Goal: Task Accomplishment & Management: Manage account settings

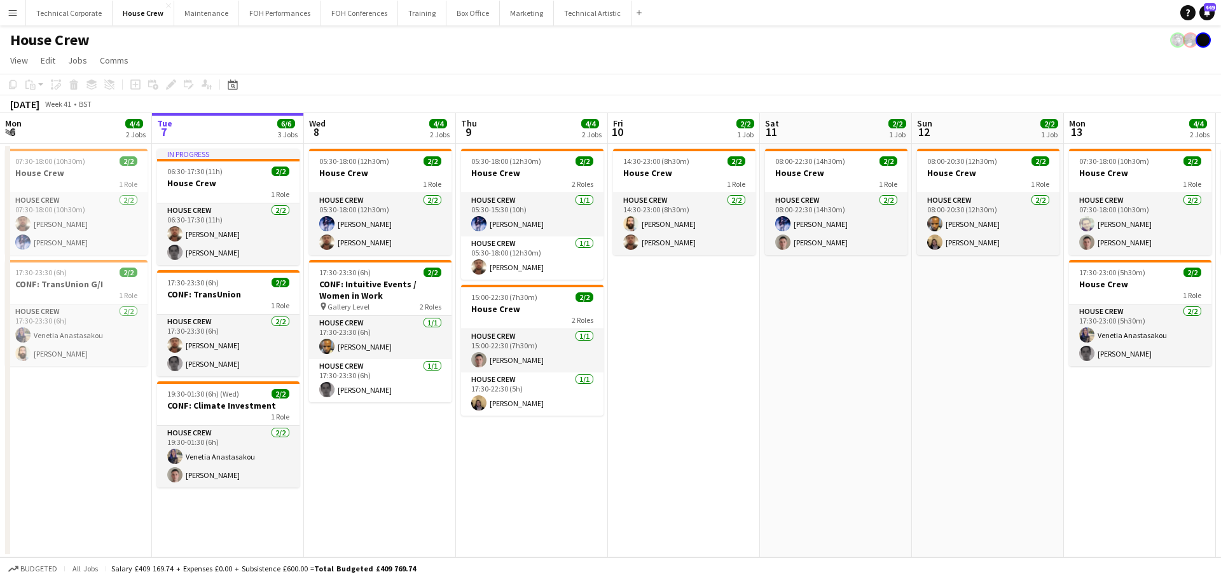
drag, startPoint x: 502, startPoint y: 304, endPoint x: 597, endPoint y: 283, distance: 97.0
click at [293, 322] on app-calendar-viewport "Sat 4 2/2 1 Job Sun 5 2/2 1 Job Mon 6 4/4 2 Jobs Tue 7 6/6 3 Jobs Wed 8 4/4 2 J…" at bounding box center [610, 335] width 1221 height 444
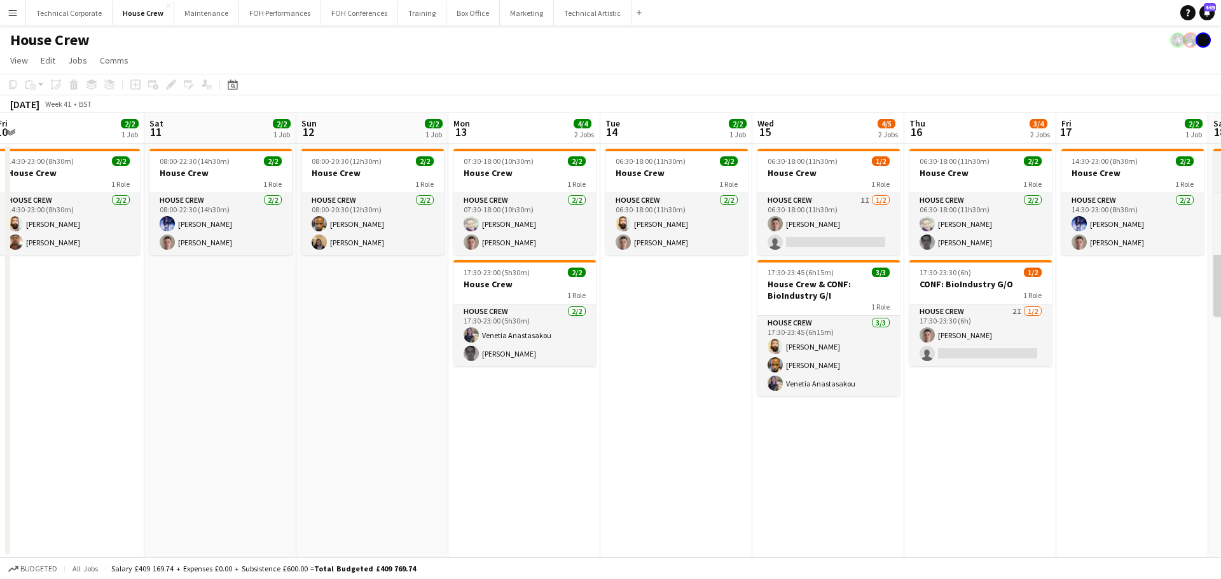
drag, startPoint x: 389, startPoint y: 345, endPoint x: 868, endPoint y: 305, distance: 481.0
click at [372, 345] on app-calendar-viewport "Tue 7 6/6 3 Jobs Wed 8 4/4 2 Jobs Thu 9 4/4 2 Jobs Fri 10 2/2 1 Job Sat 11 2/2 …" at bounding box center [610, 335] width 1221 height 444
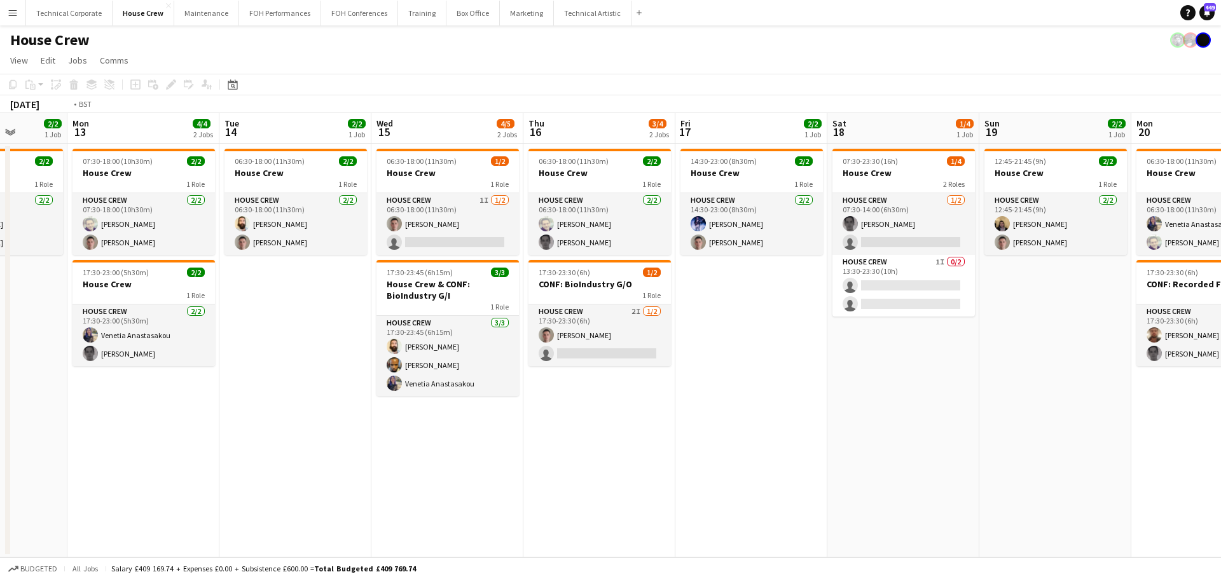
drag, startPoint x: 529, startPoint y: 355, endPoint x: 512, endPoint y: 341, distance: 21.7
click at [523, 355] on app-calendar-viewport "Thu 9 4/4 2 Jobs Fri 10 2/2 1 Job Sat 11 2/2 1 Job Sun 12 2/2 1 Job Mon 13 4/4 …" at bounding box center [610, 335] width 1221 height 444
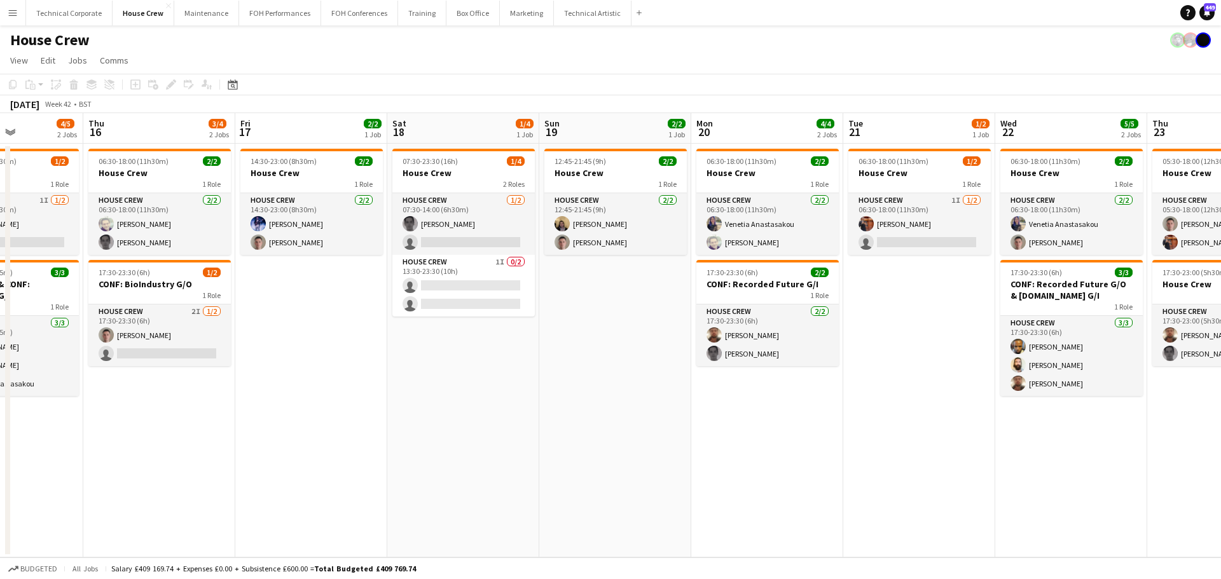
scroll to position [0, 544]
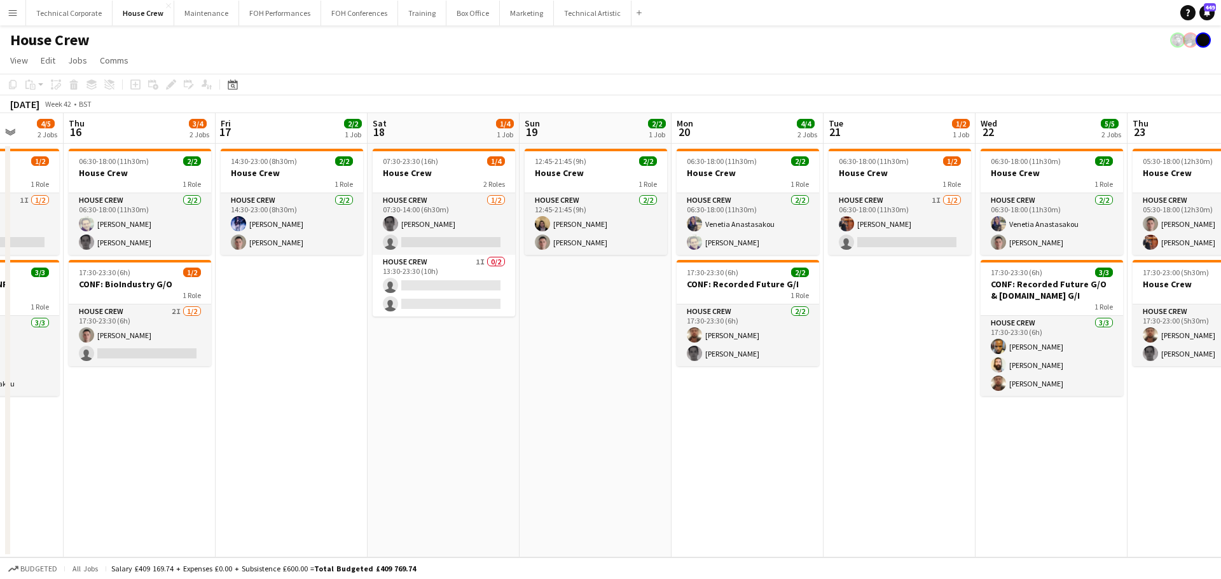
drag, startPoint x: 642, startPoint y: 362, endPoint x: 555, endPoint y: 370, distance: 87.5
click at [555, 370] on app-calendar-viewport "Sun 12 2/2 1 Job Mon 13 4/4 2 Jobs Tue 14 2/2 1 Job Wed 15 4/5 2 Jobs Thu 16 3/…" at bounding box center [610, 335] width 1221 height 444
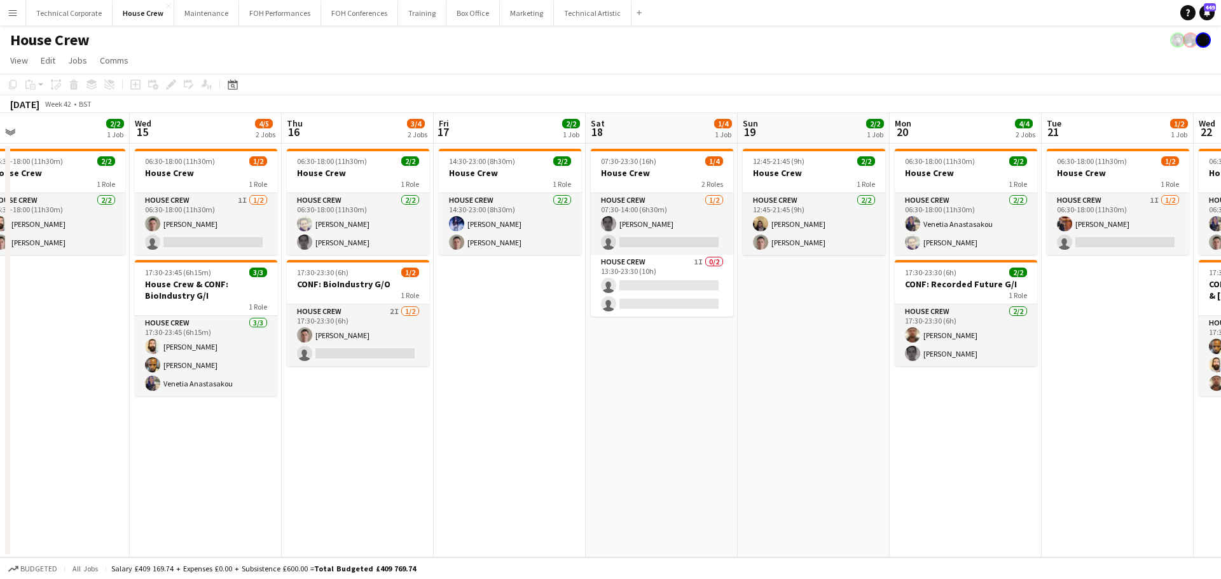
drag, startPoint x: 530, startPoint y: 324, endPoint x: 744, endPoint y: 338, distance: 214.1
click at [744, 338] on app-calendar-viewport "Sun 12 2/2 1 Job Mon 13 4/4 2 Jobs Tue 14 2/2 1 Job Wed 15 4/5 2 Jobs Thu 16 3/…" at bounding box center [610, 335] width 1221 height 444
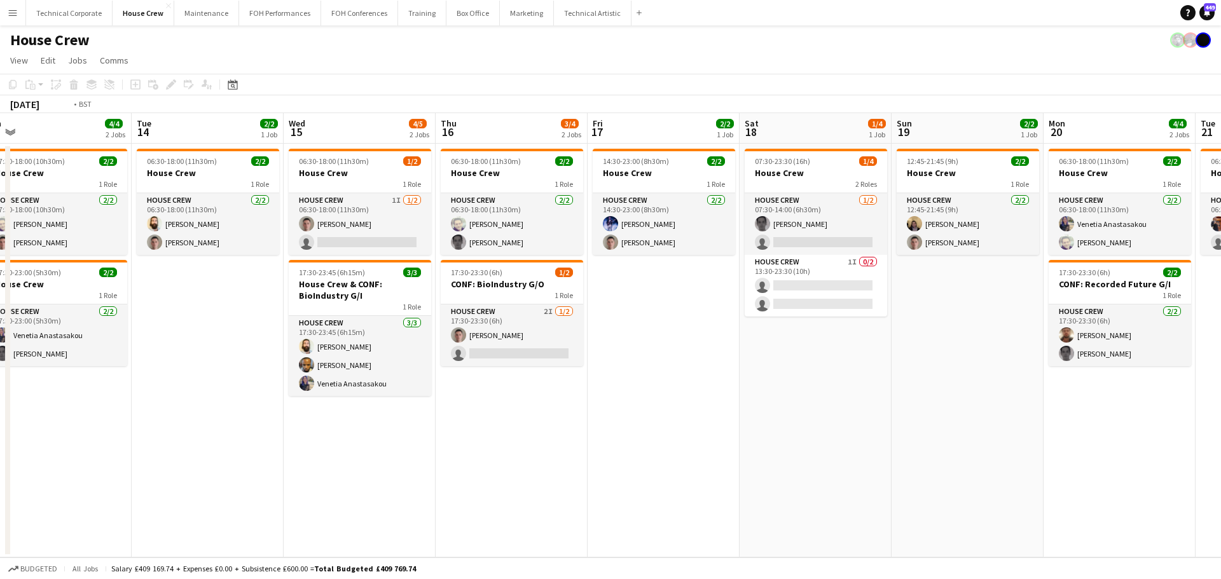
scroll to position [0, 270]
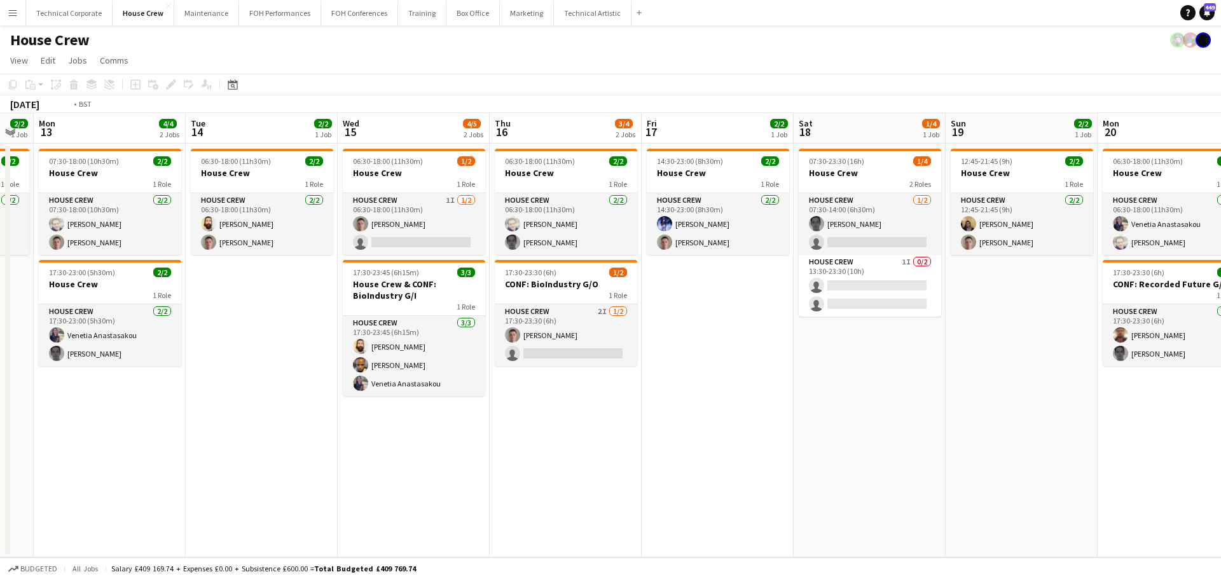
drag, startPoint x: 624, startPoint y: 416, endPoint x: 754, endPoint y: 427, distance: 130.8
click at [754, 427] on app-calendar-viewport "Sat 11 2/2 1 Job Sun 12 2/2 1 Job Mon 13 4/4 2 Jobs Tue 14 2/2 1 Job Wed 15 4/5…" at bounding box center [610, 335] width 1221 height 444
drag, startPoint x: 758, startPoint y: 425, endPoint x: 993, endPoint y: 423, distance: 235.3
click at [954, 419] on app-calendar-viewport "Sat 11 2/2 1 Job Sun 12 2/2 1 Job Mon 13 4/4 2 Jobs Tue 14 2/2 1 Job Wed 15 4/5…" at bounding box center [610, 335] width 1221 height 444
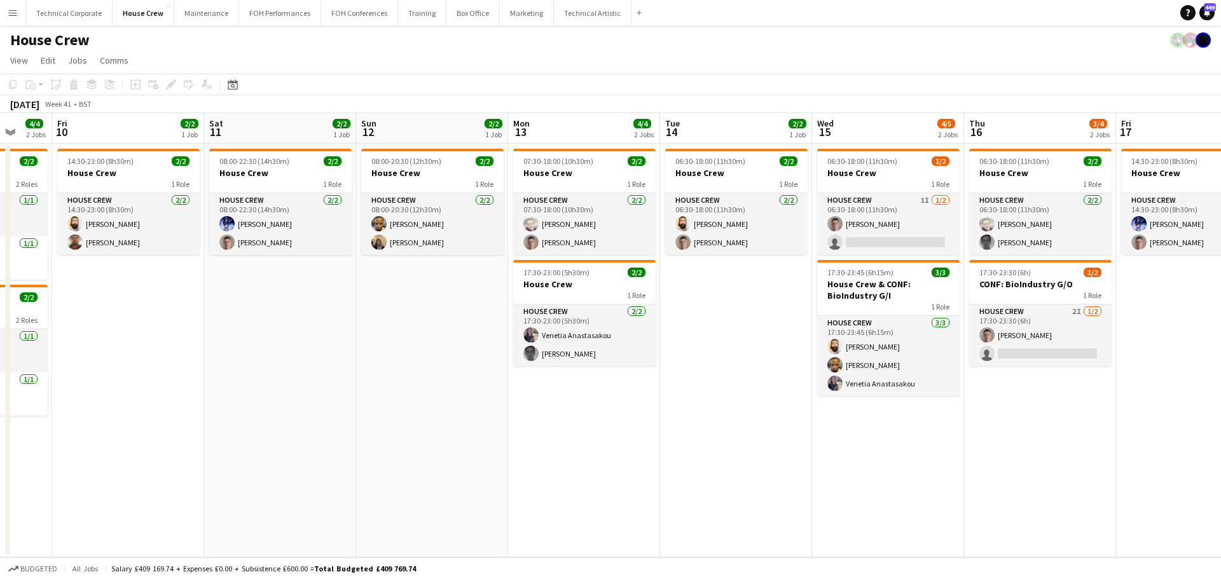
drag, startPoint x: 755, startPoint y: 445, endPoint x: 829, endPoint y: 450, distance: 74.5
click at [933, 441] on app-calendar-viewport "Tue 7 6/6 3 Jobs Wed 8 4/4 2 Jobs Thu 9 4/4 2 Jobs Fri 10 2/2 1 Job Sat 11 2/2 …" at bounding box center [610, 335] width 1221 height 444
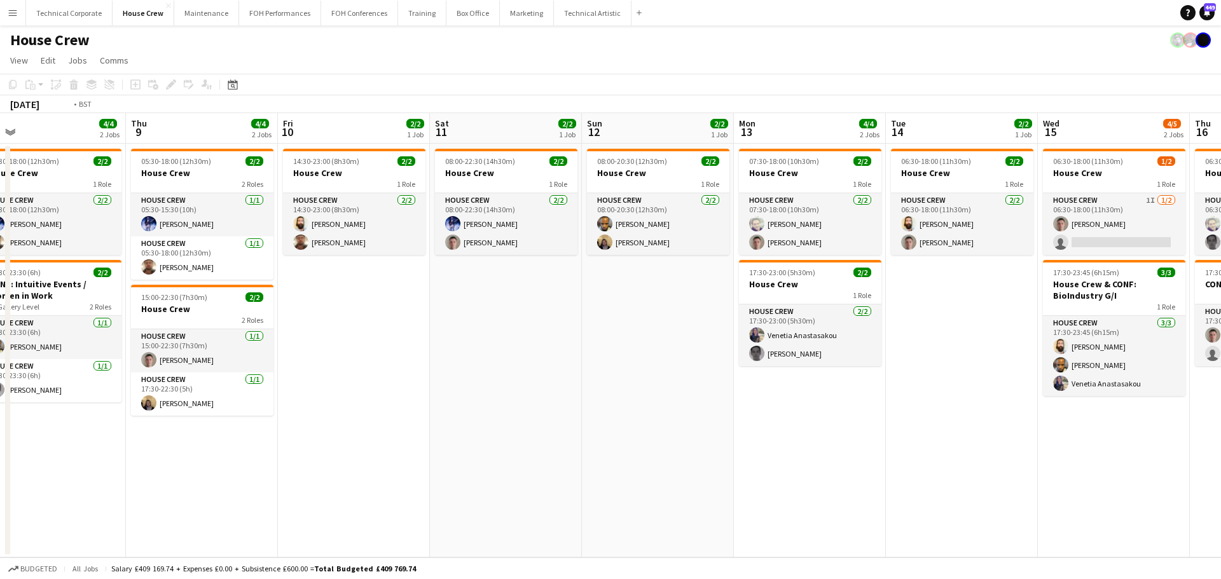
drag, startPoint x: 571, startPoint y: 445, endPoint x: 722, endPoint y: 458, distance: 151.9
click at [956, 448] on app-calendar-viewport "Mon 6 4/4 2 Jobs Tue 7 6/6 3 Jobs Wed 8 4/4 2 Jobs Thu 9 4/4 2 Jobs Fri 10 2/2 …" at bounding box center [610, 335] width 1221 height 444
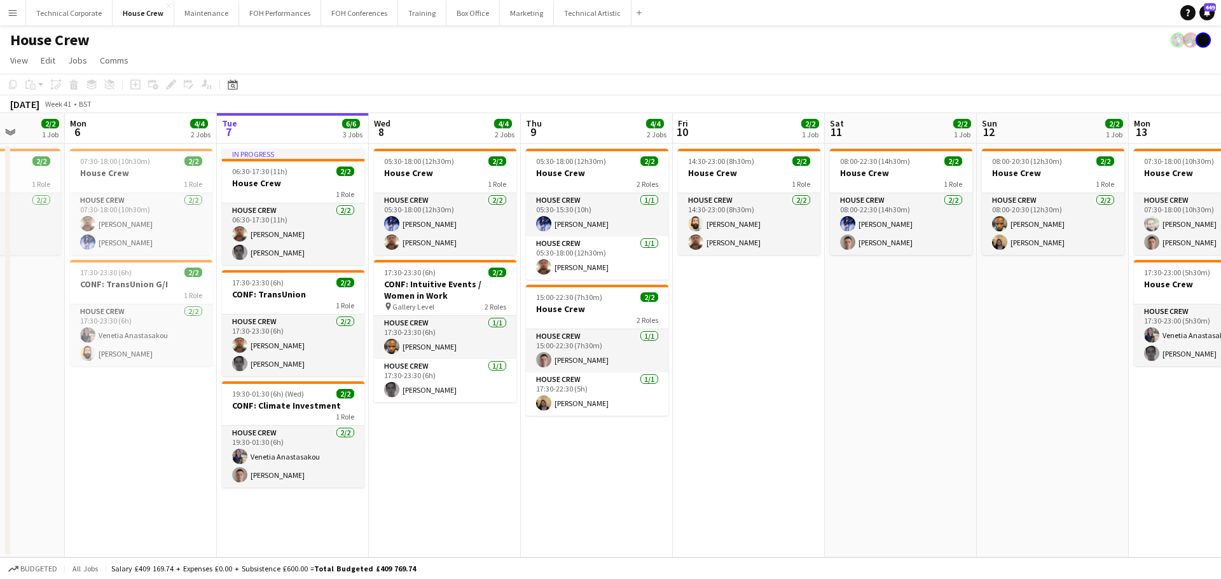
drag, startPoint x: 711, startPoint y: 452, endPoint x: 827, endPoint y: 453, distance: 115.1
click at [821, 453] on app-calendar-viewport "Fri 3 4/4 2 Jobs Sat 4 2/2 1 Job Sun 5 2/2 1 Job Mon 6 4/4 2 Jobs Tue 7 6/6 3 J…" at bounding box center [610, 335] width 1221 height 444
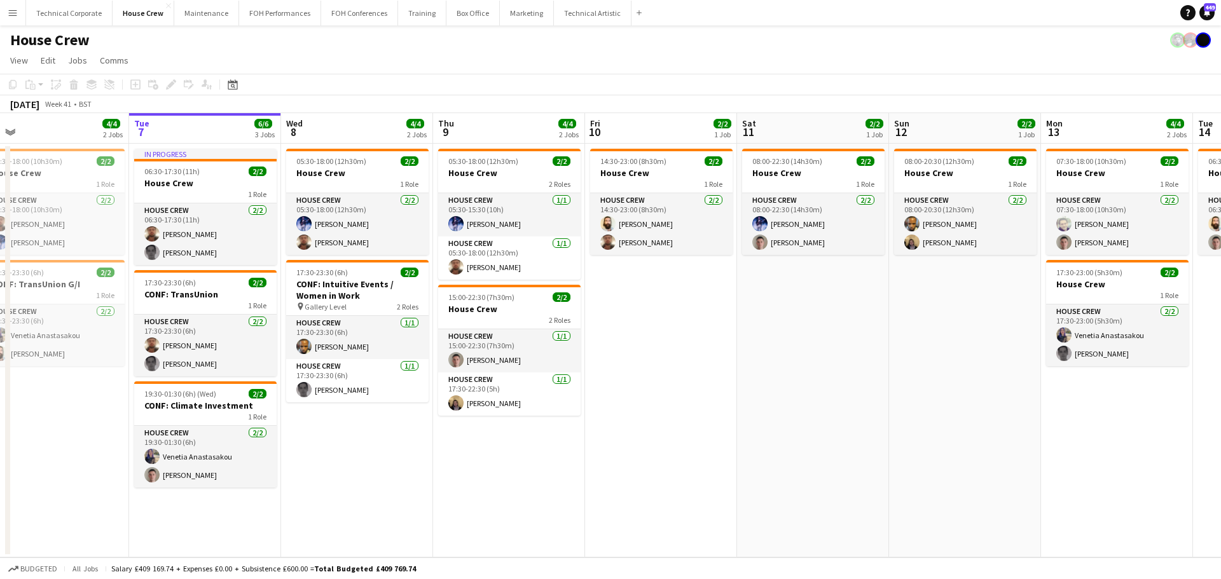
drag, startPoint x: 772, startPoint y: 444, endPoint x: 399, endPoint y: 427, distance: 374.2
click at [361, 449] on app-calendar-viewport "Sat 4 2/2 1 Job Sun 5 2/2 1 Job Mon 6 4/4 2 Jobs Tue 7 6/6 3 Jobs Wed 8 4/4 2 J…" at bounding box center [610, 335] width 1221 height 444
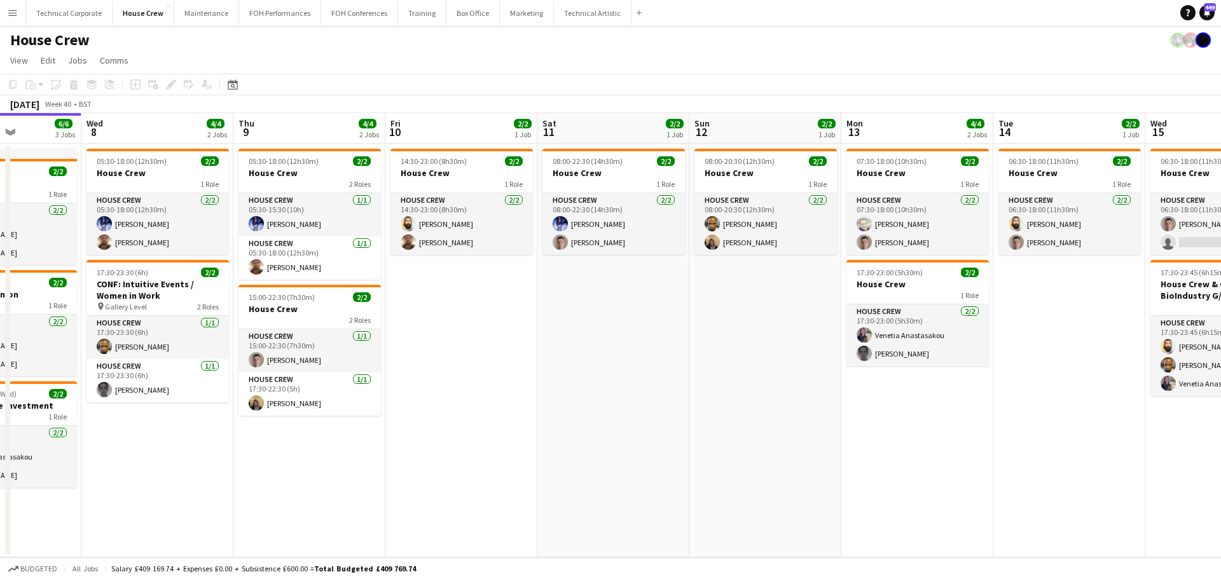
drag, startPoint x: 614, startPoint y: 431, endPoint x: 390, endPoint y: 433, distance: 223.2
click at [395, 437] on app-calendar-viewport "Sat 4 2/2 1 Job Sun 5 2/2 1 Job Mon 6 4/4 2 Jobs Tue 7 6/6 3 Jobs Wed 8 4/4 2 J…" at bounding box center [610, 335] width 1221 height 444
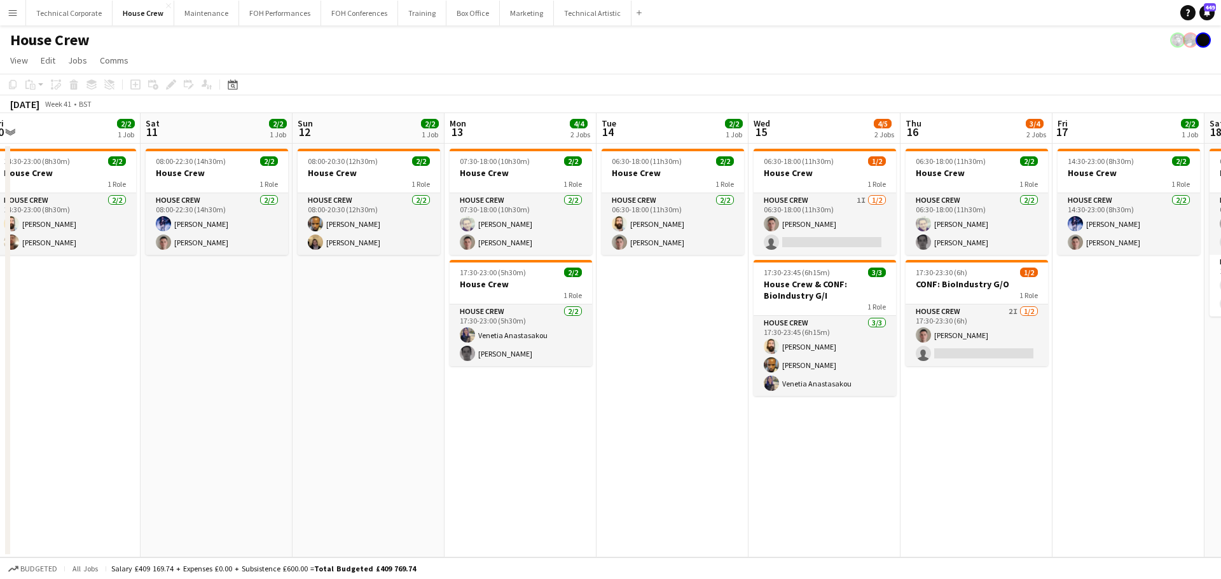
click at [424, 439] on app-calendar-viewport "Tue 7 6/6 3 Jobs Wed 8 4/4 2 Jobs Thu 9 4/4 2 Jobs Fri 10 2/2 1 Job Sat 11 2/2 …" at bounding box center [610, 335] width 1221 height 444
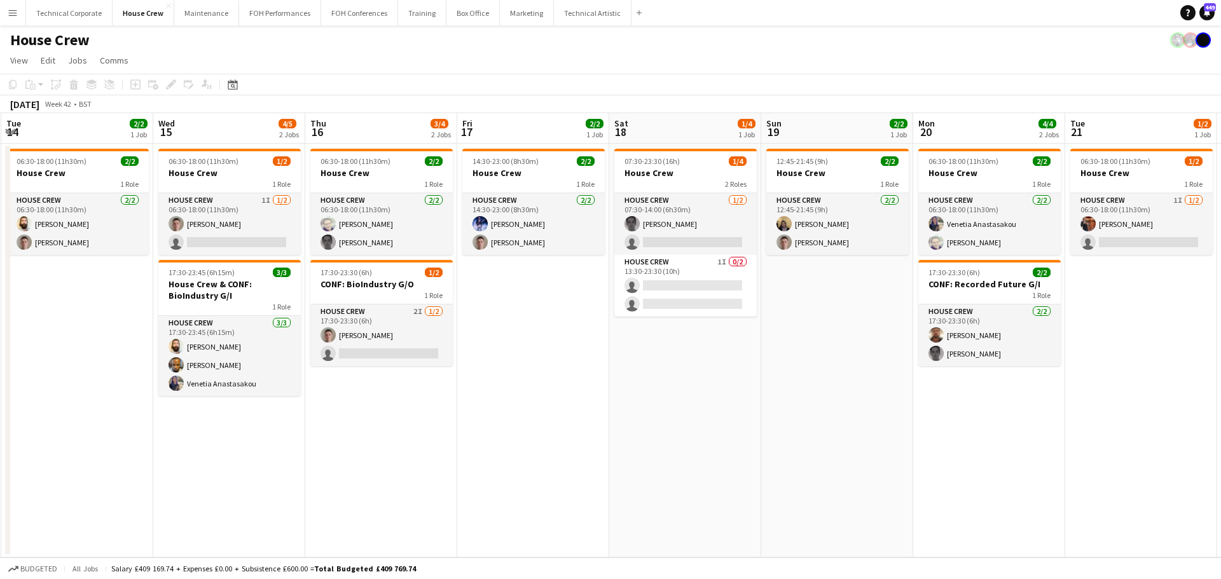
scroll to position [0, 608]
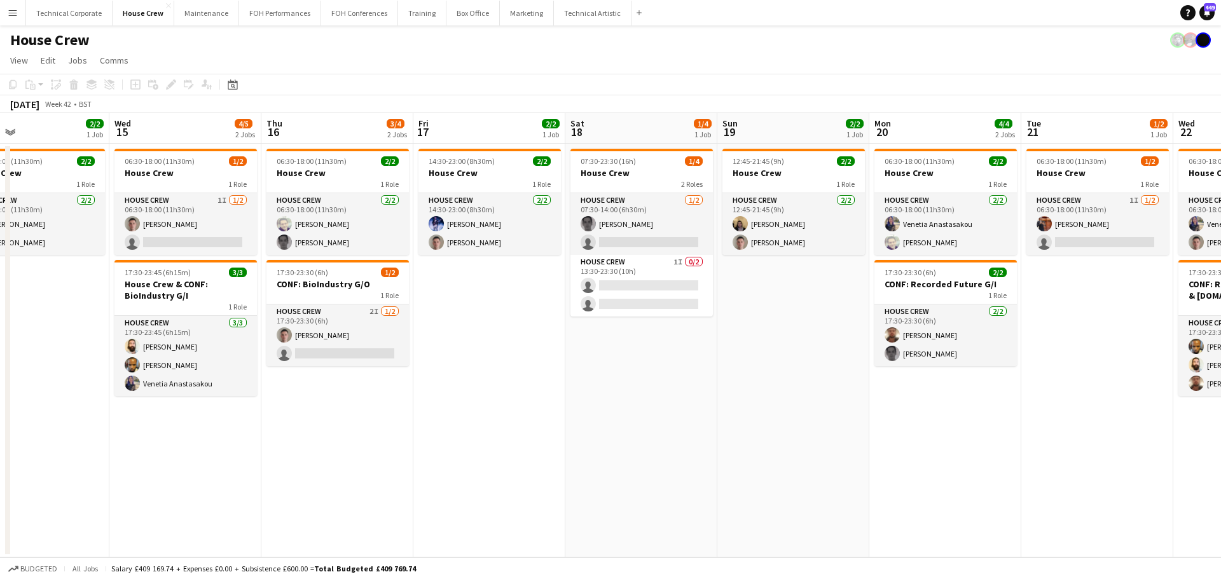
drag, startPoint x: 892, startPoint y: 413, endPoint x: 700, endPoint y: 430, distance: 192.8
click at [700, 430] on app-calendar-viewport "Fri 10 2/2 1 Job Sat 11 2/2 1 Job Sun 12 2/2 1 Job Mon 13 4/4 2 Jobs Tue 14 2/2…" at bounding box center [610, 335] width 1221 height 444
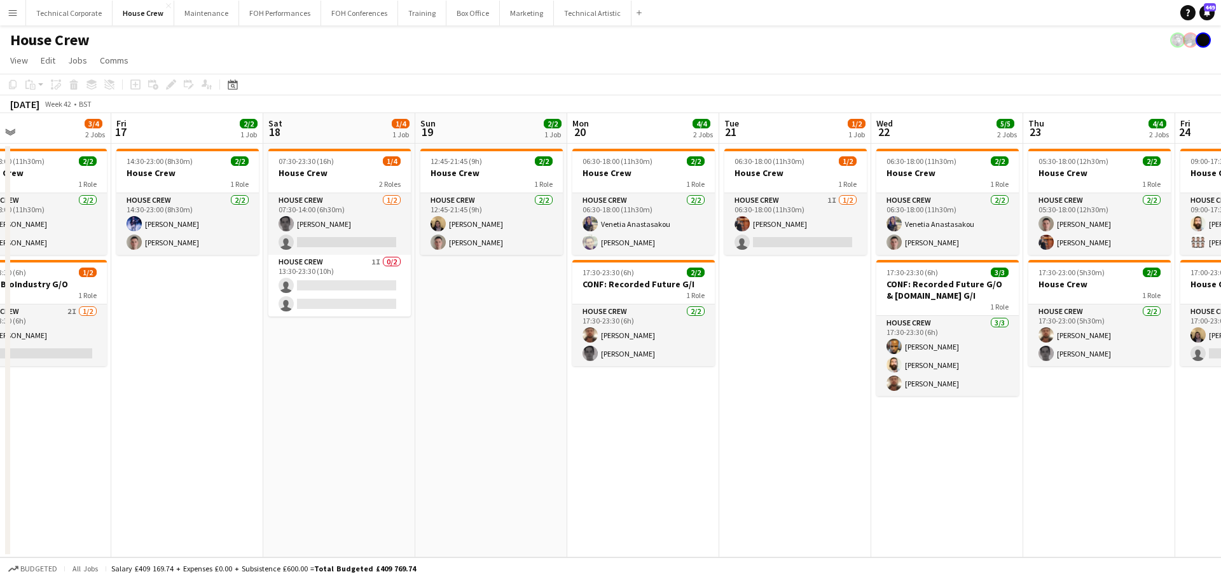
drag, startPoint x: 748, startPoint y: 429, endPoint x: 551, endPoint y: 423, distance: 197.2
click at [515, 436] on app-calendar-viewport "Sun 12 2/2 1 Job Mon 13 4/4 2 Jobs Tue 14 2/2 1 Job Wed 15 4/5 2 Jobs Thu 16 3/…" at bounding box center [610, 335] width 1221 height 444
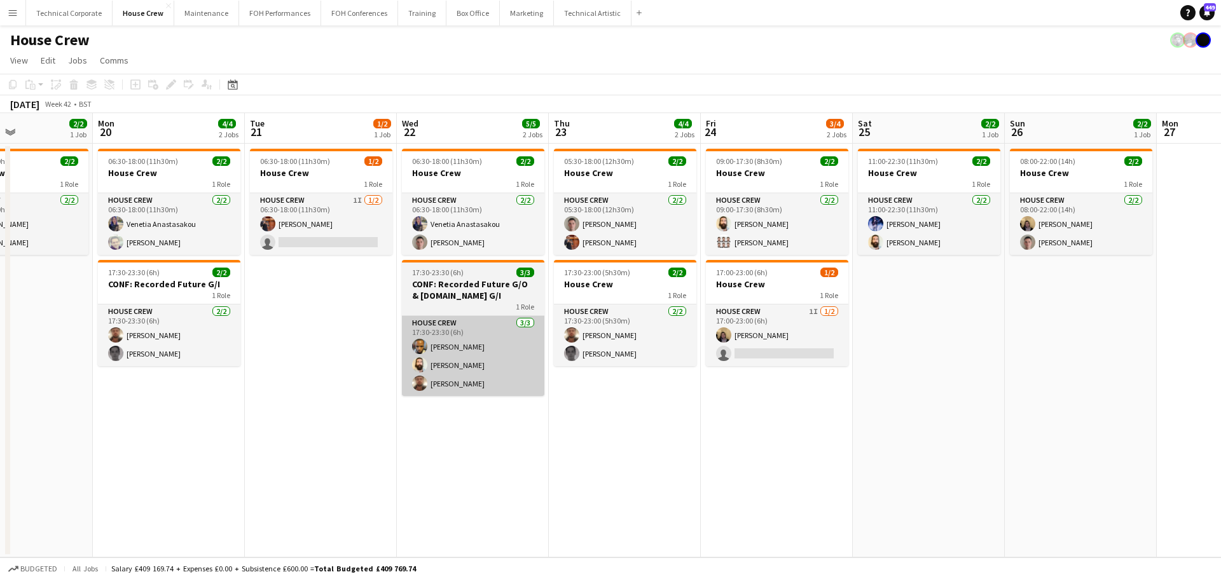
drag, startPoint x: 687, startPoint y: 427, endPoint x: 968, endPoint y: 387, distance: 284.6
click at [906, 392] on app-calendar-viewport "Thu 16 3/4 2 Jobs Fri 17 2/2 1 Job Sat 18 1/4 1 Job Sun 19 2/2 1 Job Mon 20 4/4…" at bounding box center [610, 335] width 1221 height 444
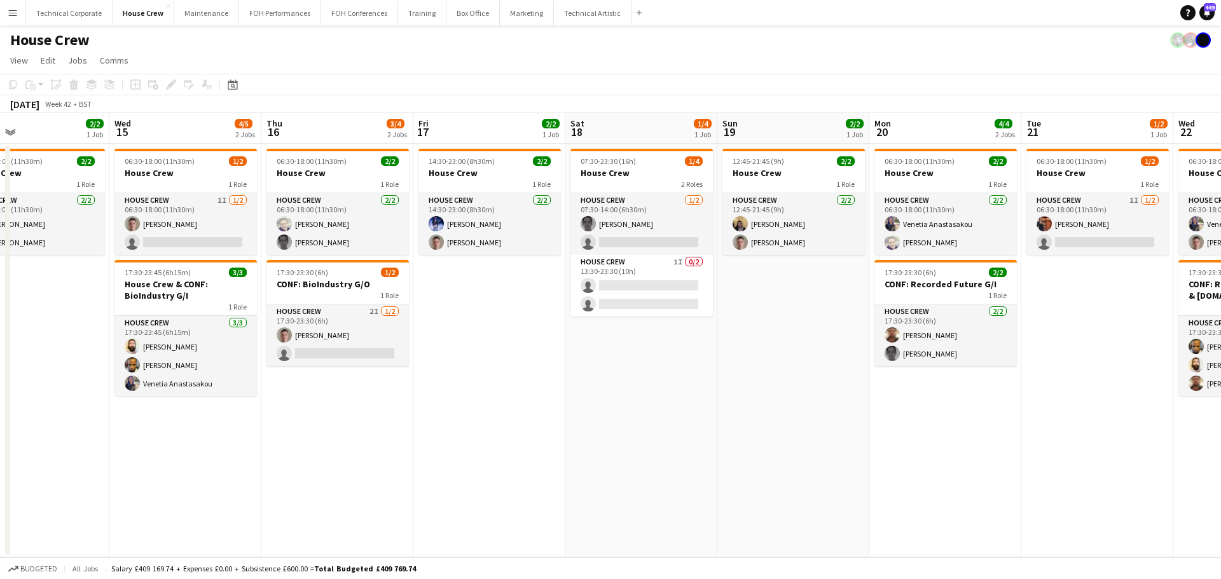
scroll to position [0, 345]
drag, startPoint x: 558, startPoint y: 402, endPoint x: 809, endPoint y: 404, distance: 250.5
click at [809, 404] on app-calendar-viewport "Sun 12 2/2 1 Job Mon 13 4/4 2 Jobs Tue 14 2/2 1 Job Wed 15 4/5 2 Jobs Thu 16 3/…" at bounding box center [610, 335] width 1221 height 444
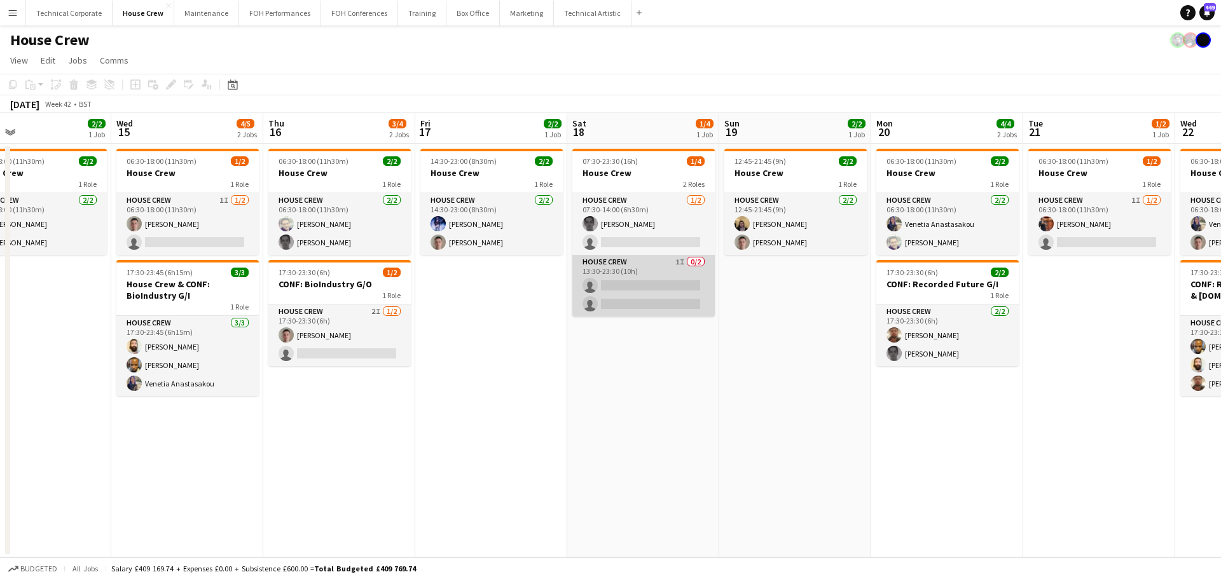
click at [633, 303] on app-card-role "House Crew 1I 0/2 13:30-23:30 (10h) single-neutral-actions single-neutral-actio…" at bounding box center [643, 286] width 142 height 62
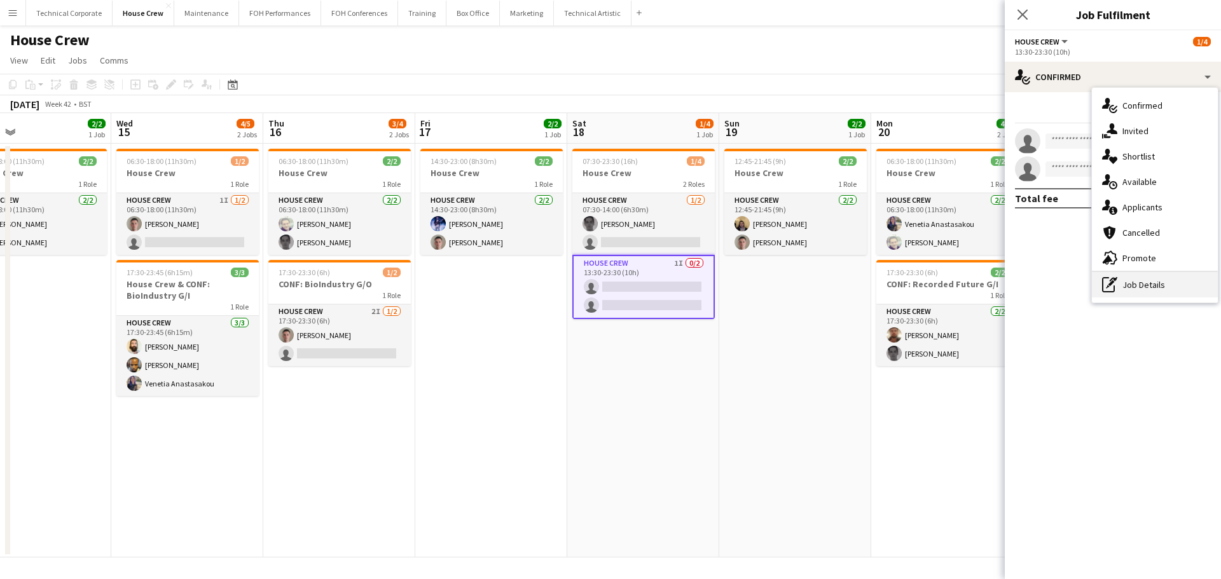
click at [1135, 285] on div "pen-write Job Details" at bounding box center [1155, 284] width 126 height 25
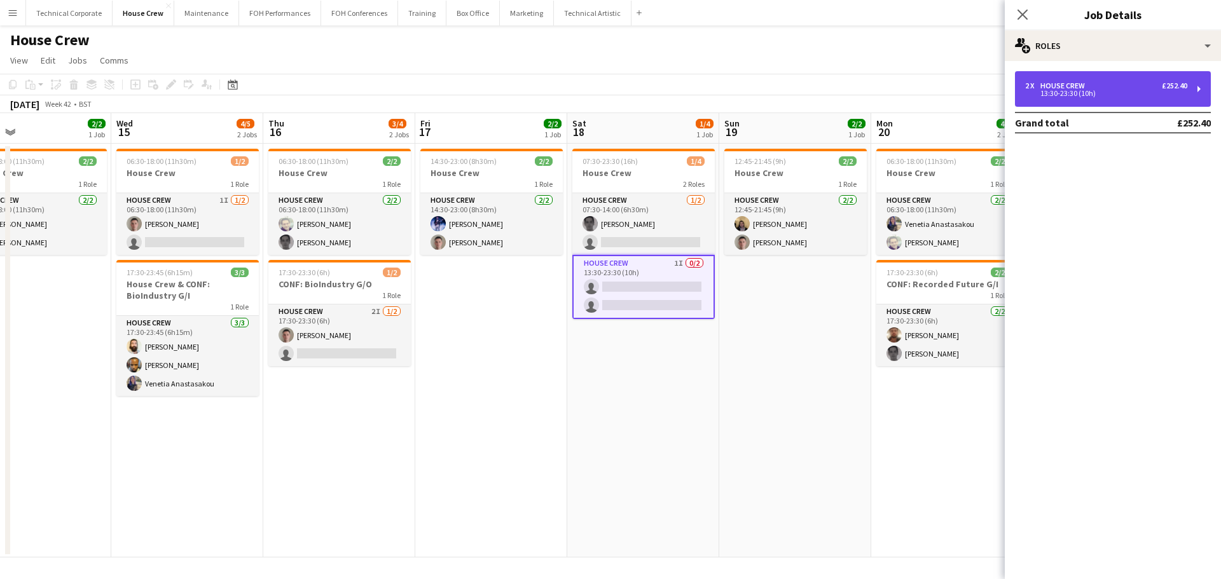
click at [1096, 94] on div "13:30-23:30 (10h)" at bounding box center [1106, 93] width 162 height 6
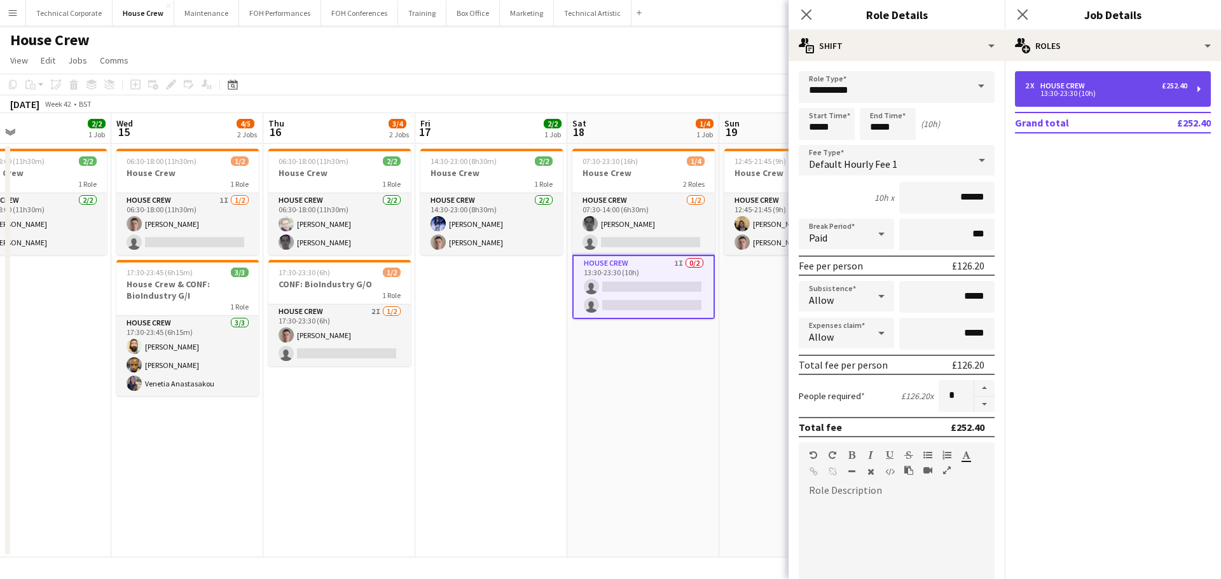
click at [1088, 95] on div "13:30-23:30 (10h)" at bounding box center [1106, 93] width 162 height 6
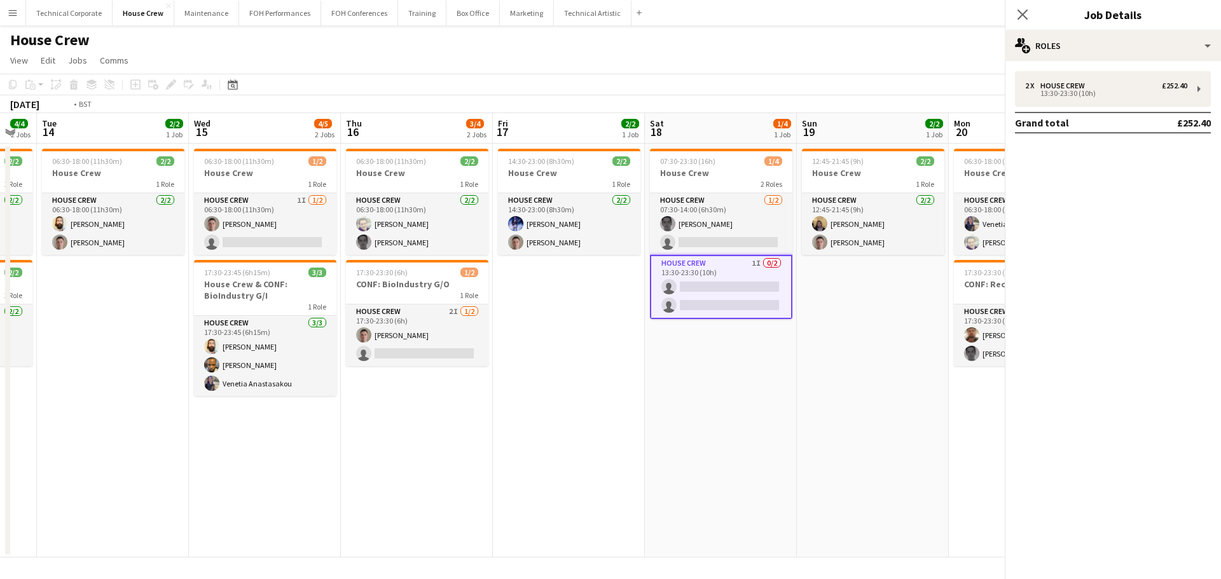
drag, startPoint x: 852, startPoint y: 369, endPoint x: 687, endPoint y: 412, distance: 170.9
click at [900, 373] on app-calendar-viewport "Sun 12 2/2 1 Job Mon 13 4/4 2 Jobs Tue 14 2/2 1 Job Wed 15 4/5 2 Jobs Thu 16 3/…" at bounding box center [610, 335] width 1221 height 444
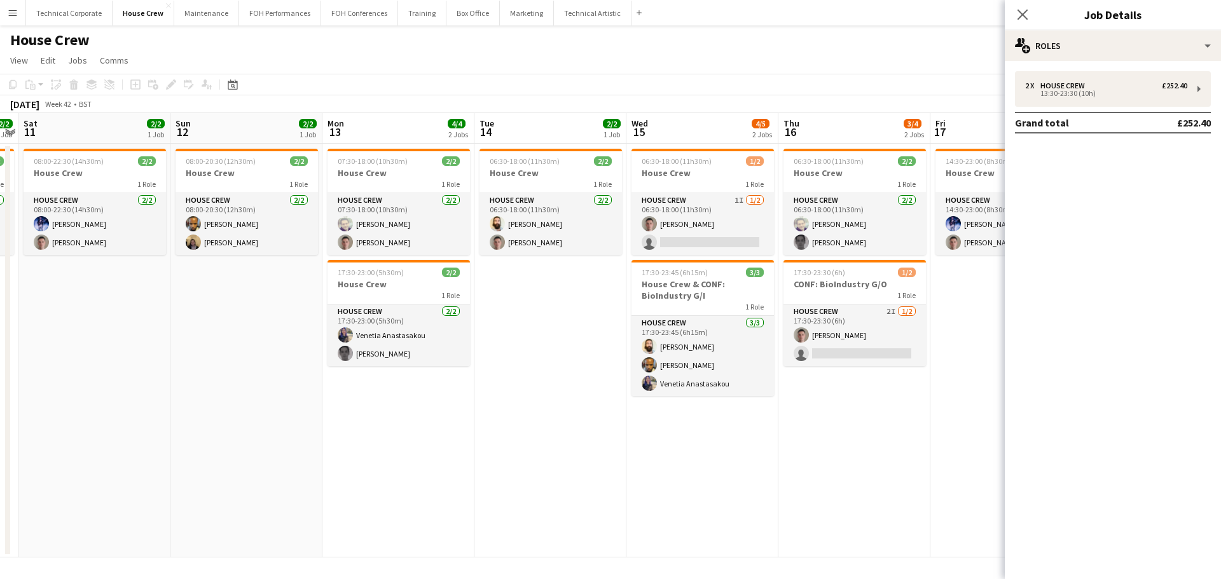
drag, startPoint x: 948, startPoint y: 404, endPoint x: 922, endPoint y: 408, distance: 26.4
click at [954, 404] on app-calendar-viewport "Thu 9 4/4 2 Jobs Fri 10 2/2 1 Job Sat 11 2/2 1 Job Sun 12 2/2 1 Job Mon 13 4/4 …" at bounding box center [610, 335] width 1221 height 444
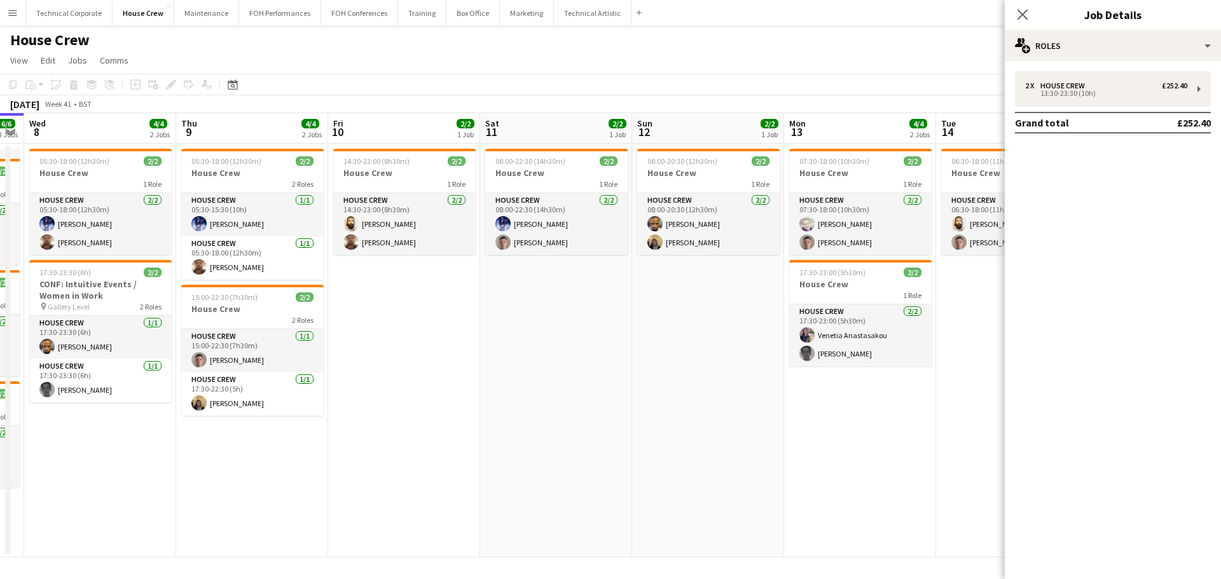
drag, startPoint x: 796, startPoint y: 392, endPoint x: 326, endPoint y: 404, distance: 470.6
click at [293, 419] on app-calendar-viewport "Mon 6 4/4 2 Jobs Tue 7 6/6 3 Jobs Wed 8 4/4 2 Jobs Thu 9 4/4 2 Jobs Fri 10 2/2 …" at bounding box center [610, 335] width 1221 height 444
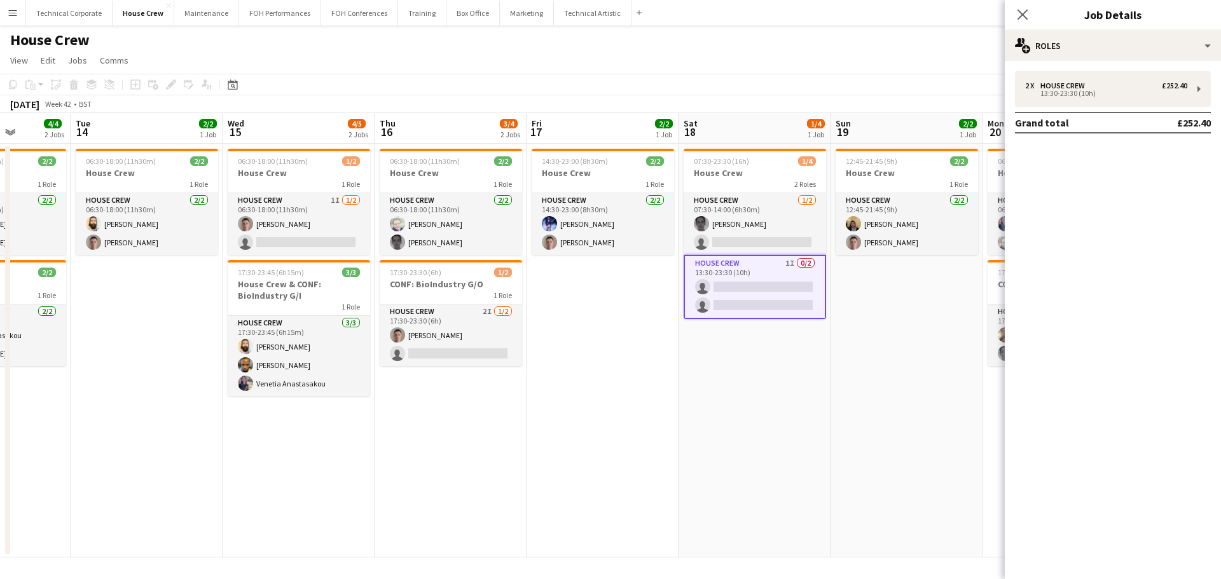
click at [431, 397] on app-calendar-viewport "Fri 10 2/2 1 Job Sat 11 2/2 1 Job Sun 12 2/2 1 Job Mon 13 4/4 2 Jobs Tue 14 2/2…" at bounding box center [610, 335] width 1221 height 444
drag, startPoint x: 442, startPoint y: 434, endPoint x: 926, endPoint y: 386, distance: 486.8
click at [926, 386] on app-calendar-viewport "Fri 10 2/2 1 Job Sat 11 2/2 1 Job Sun 12 2/2 1 Job Mon 13 4/4 2 Jobs Tue 14 2/2…" at bounding box center [610, 335] width 1221 height 444
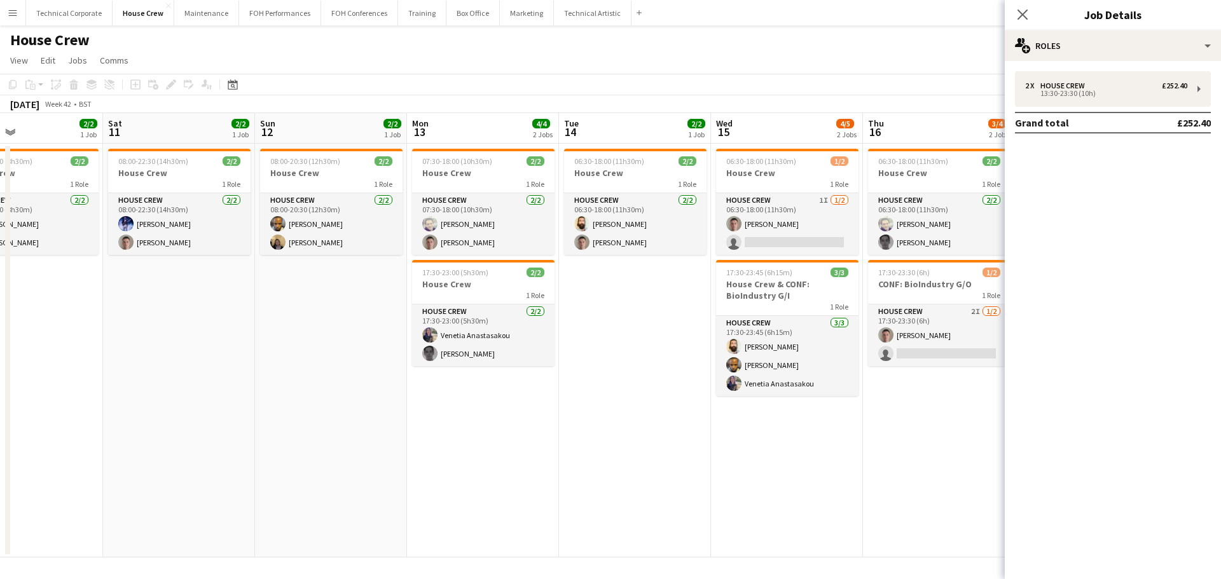
drag, startPoint x: 692, startPoint y: 395, endPoint x: 680, endPoint y: 423, distance: 29.9
click at [962, 407] on app-calendar-viewport "Wed 8 4/4 2 Jobs Thu 9 4/4 2 Jobs Fri 10 2/2 1 Job Sat 11 2/2 1 Job Sun 12 2/2 …" at bounding box center [610, 335] width 1221 height 444
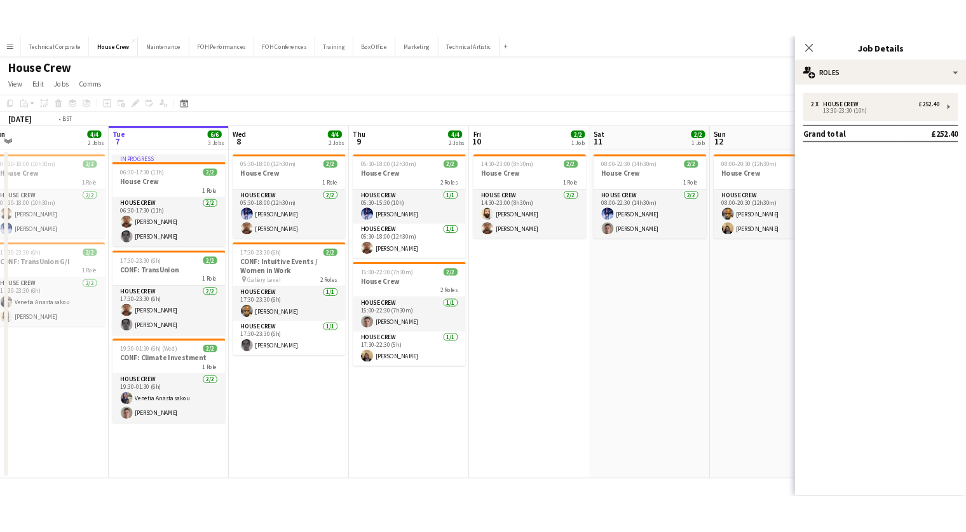
scroll to position [0, 381]
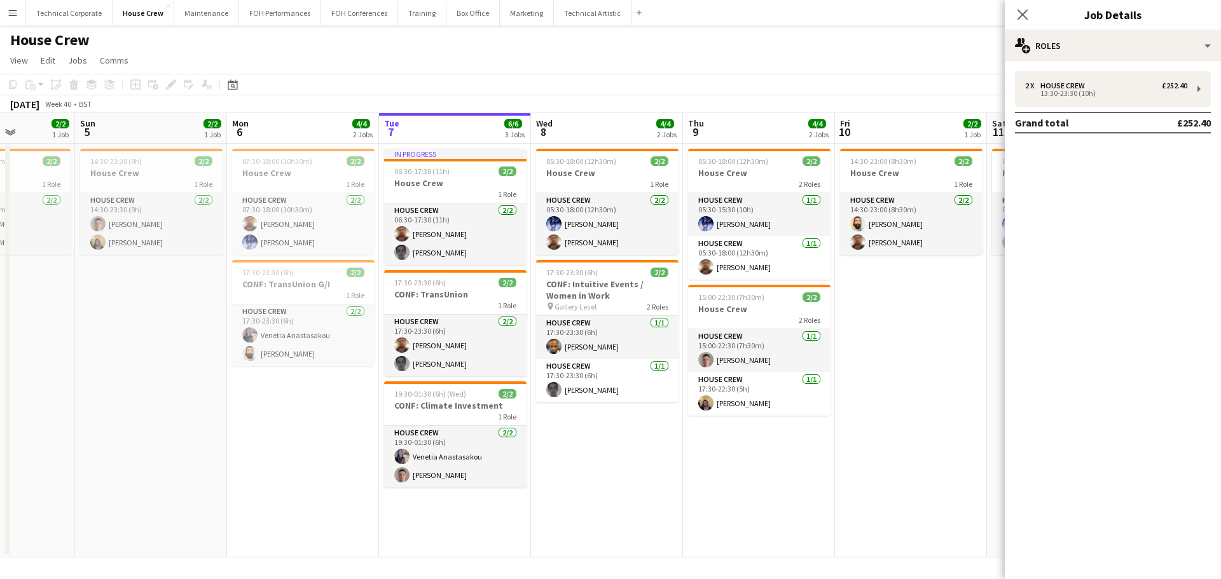
drag, startPoint x: 437, startPoint y: 405, endPoint x: 846, endPoint y: 390, distance: 408.4
click at [846, 390] on app-calendar-viewport "Thu 2 2/2 1 Job Fri 3 4/4 2 Jobs Sat 4 2/2 1 Job Sun 5 2/2 1 Job Mon 6 4/4 2 Jo…" at bounding box center [610, 335] width 1221 height 444
click at [588, 485] on app-date-cell "05:30-18:00 (12h30m) 2/2 House Crew 1 Role House Crew [DATE] 05:30-18:00 (12h30…" at bounding box center [607, 351] width 152 height 414
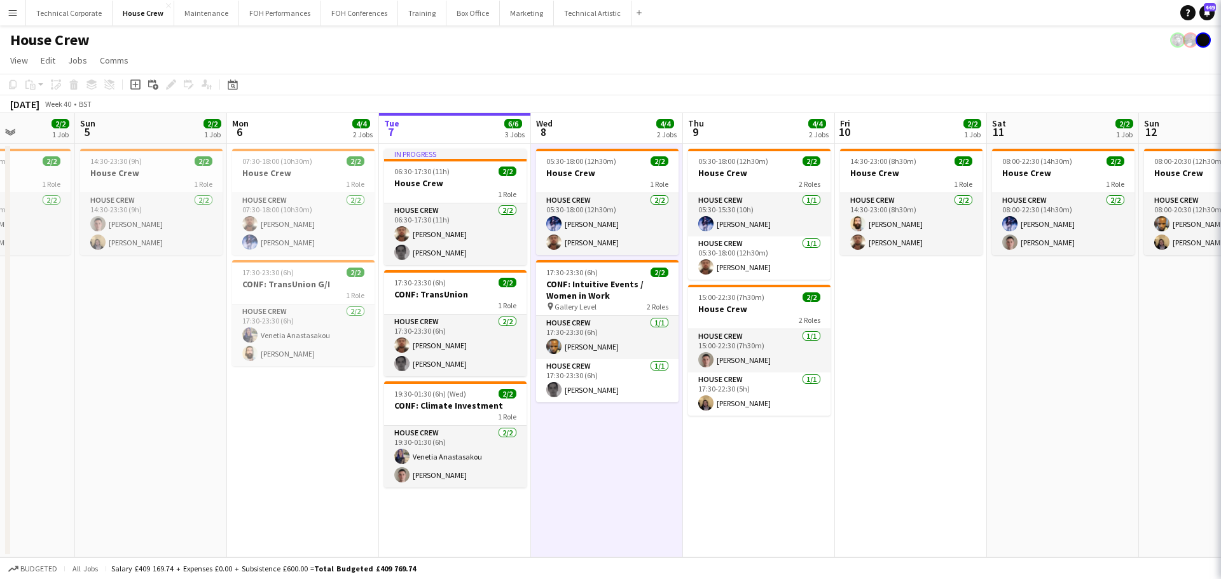
click at [588, 485] on app-date-cell "05:30-18:00 (12h30m) 2/2 House Crew 1 Role House Crew [DATE] 05:30-18:00 (12h30…" at bounding box center [607, 351] width 152 height 414
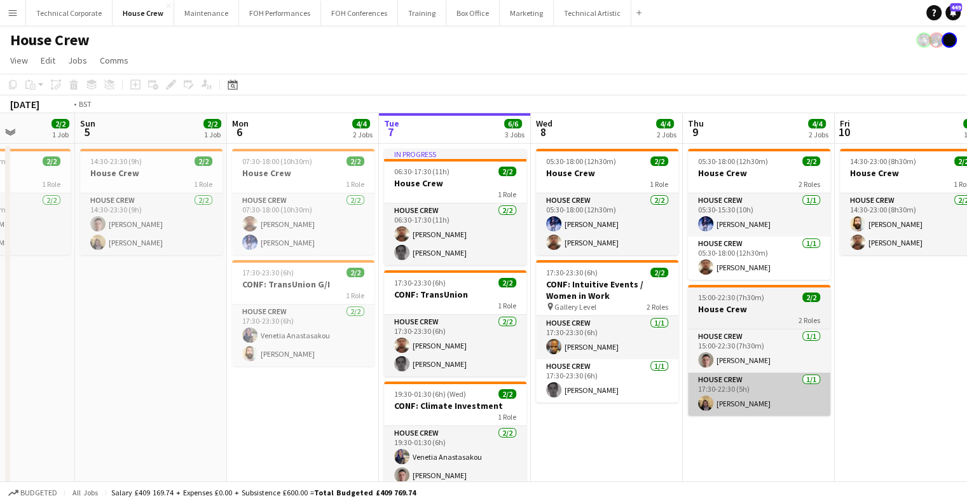
drag, startPoint x: 553, startPoint y: 439, endPoint x: 418, endPoint y: 414, distance: 136.5
click at [371, 432] on app-calendar-viewport "Thu 2 2/2 1 Job Fri 3 4/4 2 Jobs Sat 4 2/2 1 Job Sun 5 2/2 1 Job Mon 6 4/4 2 Jo…" at bounding box center [483, 320] width 967 height 415
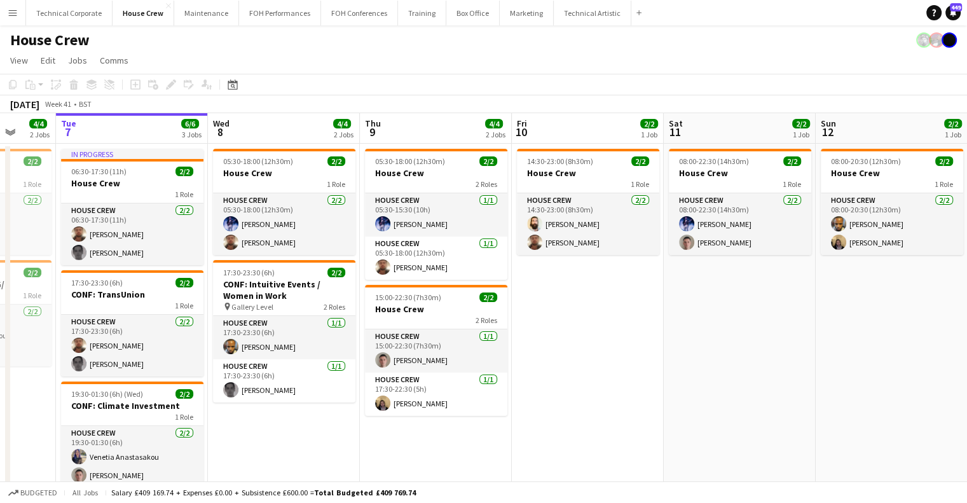
drag, startPoint x: 587, startPoint y: 360, endPoint x: 341, endPoint y: 377, distance: 246.0
click at [341, 377] on app-calendar-viewport "Sat 4 2/2 1 Job Sun 5 2/2 1 Job Mon 6 4/4 2 Jobs Tue 7 6/6 3 Jobs Wed 8 4/4 2 J…" at bounding box center [483, 320] width 967 height 415
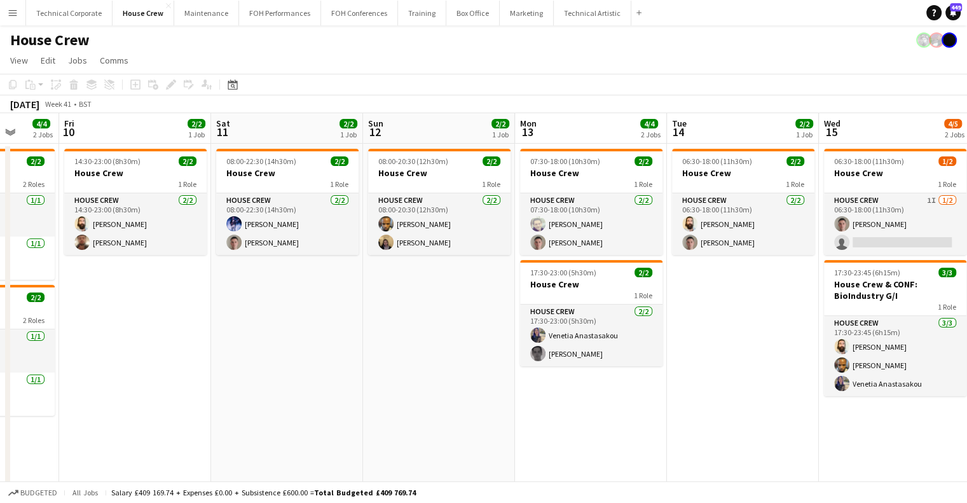
drag, startPoint x: 580, startPoint y: 343, endPoint x: 404, endPoint y: 348, distance: 175.6
click at [405, 348] on app-calendar-viewport "Mon 6 4/4 2 Jobs Tue 7 6/6 3 Jobs Wed 8 4/4 2 Jobs Thu 9 4/4 2 Jobs Fri 10 2/2 …" at bounding box center [483, 320] width 967 height 415
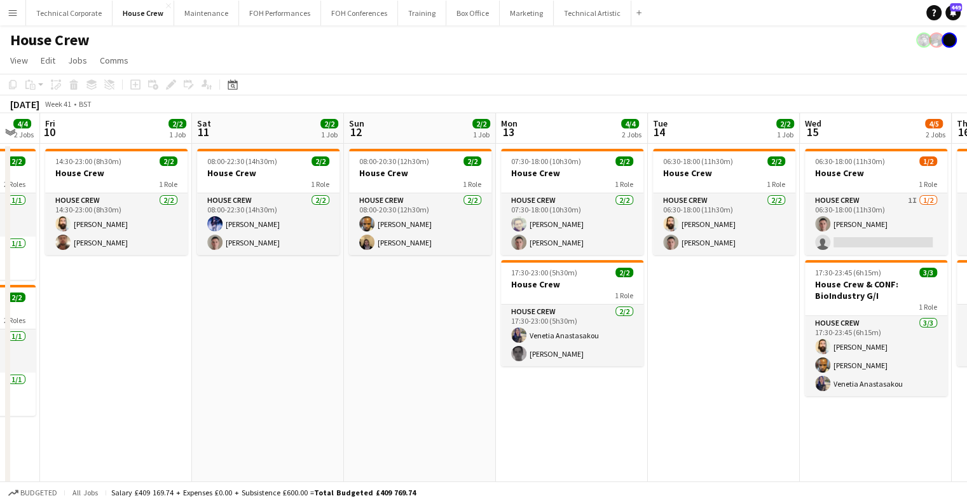
click at [458, 338] on app-calendar-viewport "Mon 6 4/4 2 Jobs Tue 7 6/6 3 Jobs Wed 8 4/4 2 Jobs Thu 9 4/4 2 Jobs Fri 10 2/2 …" at bounding box center [483, 320] width 967 height 415
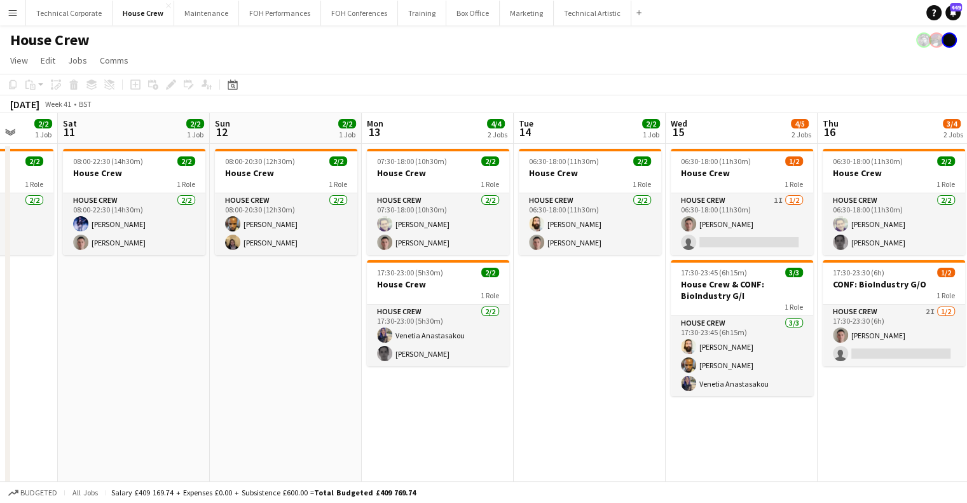
scroll to position [0, 407]
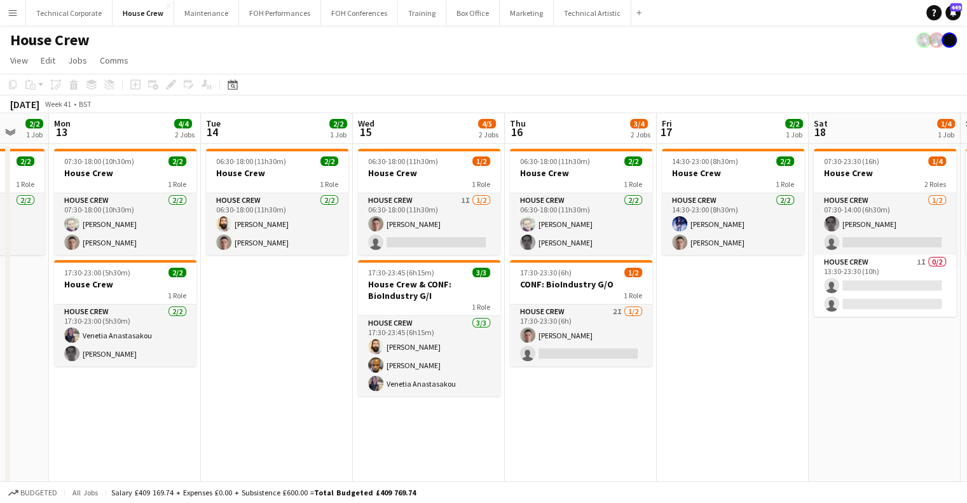
drag, startPoint x: 729, startPoint y: 386, endPoint x: 506, endPoint y: 414, distance: 224.3
click at [506, 414] on app-calendar-viewport "Fri 10 2/2 1 Job Sat 11 2/2 1 Job Sun 12 2/2 1 Job Mon 13 4/4 2 Jobs Tue 14 2/2…" at bounding box center [483, 320] width 967 height 415
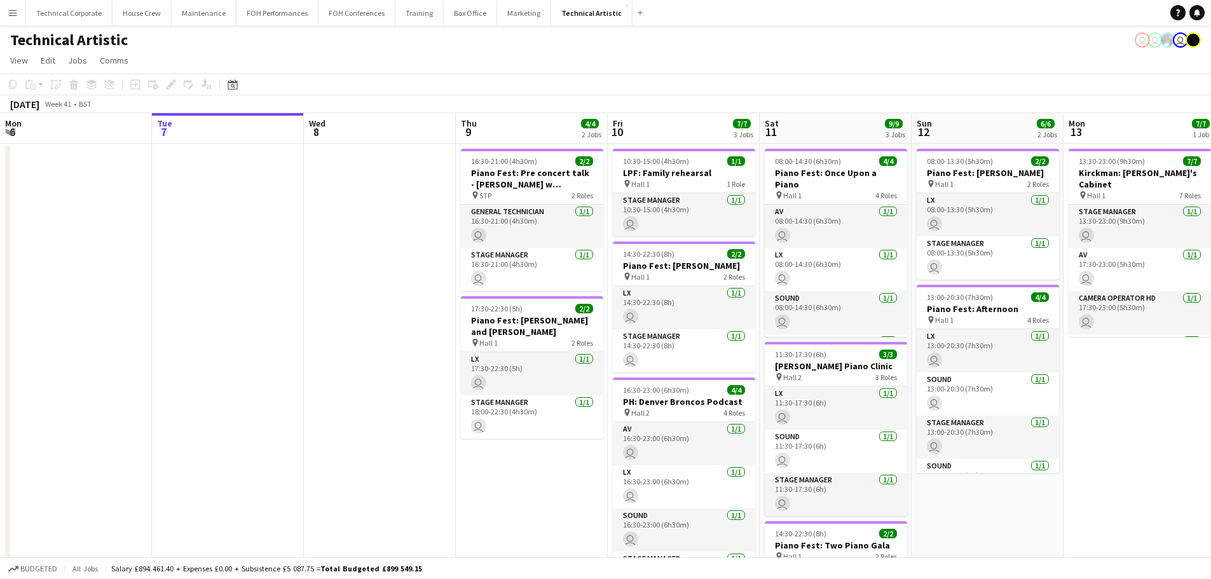
click at [376, 294] on app-calendar-viewport "Sat 4 4/4 1 Job Sun 5 4/4 1 Job Mon 6 Tue 7 Wed 8 Thu 9 4/4 2 Jobs Fri 10 7/7 3…" at bounding box center [605, 407] width 1211 height 589
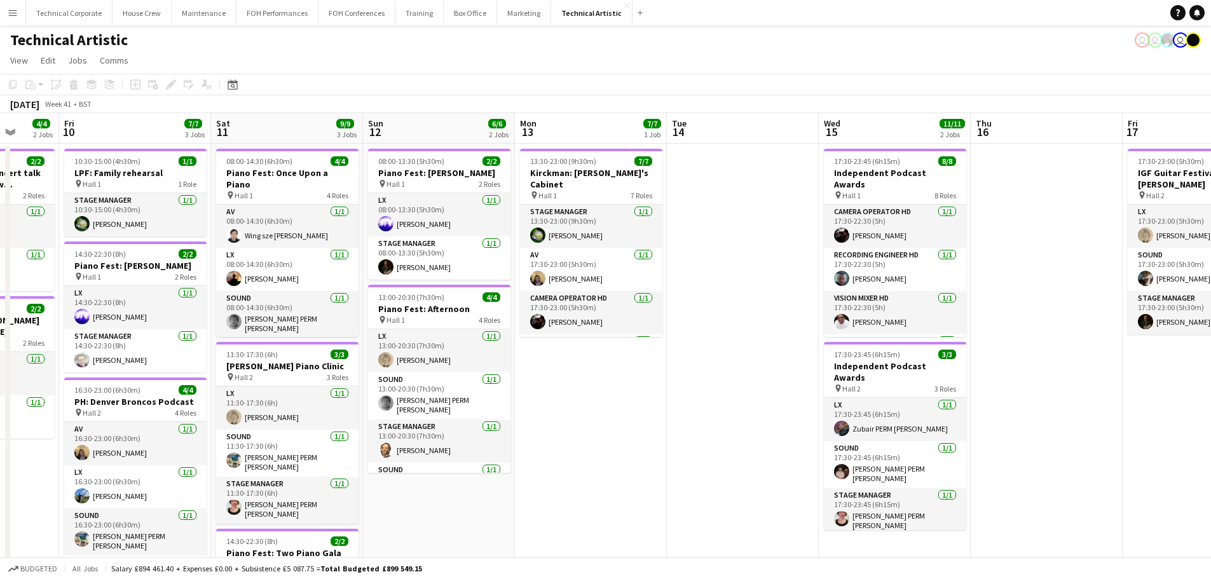
click at [452, 352] on app-calendar-viewport "Tue 7 Wed 8 Thu 9 4/4 2 Jobs Fri 10 7/7 3 Jobs Sat 11 9/9 3 Jobs Sun 12 6/6 2 J…" at bounding box center [605, 429] width 1211 height 633
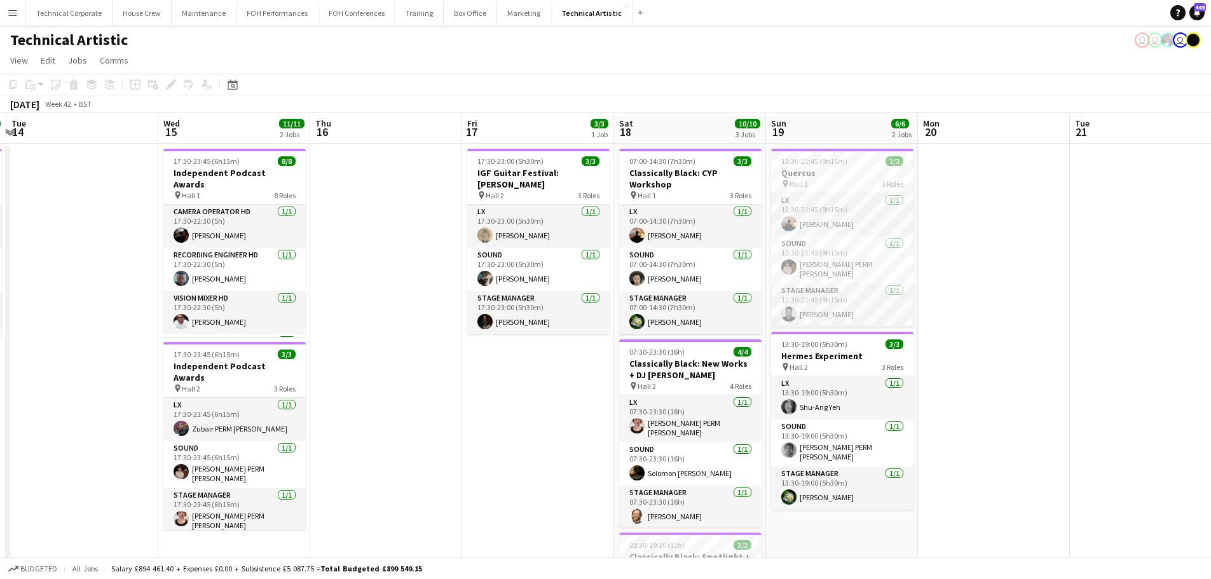
drag, startPoint x: 699, startPoint y: 332, endPoint x: 436, endPoint y: 349, distance: 264.4
click at [436, 349] on app-calendar-viewport "Sat 11 9/9 3 Jobs Sun 12 6/6 2 Jobs Mon 13 7/7 1 Job Tue 14 Wed 15 11/11 2 Jobs…" at bounding box center [605, 429] width 1211 height 633
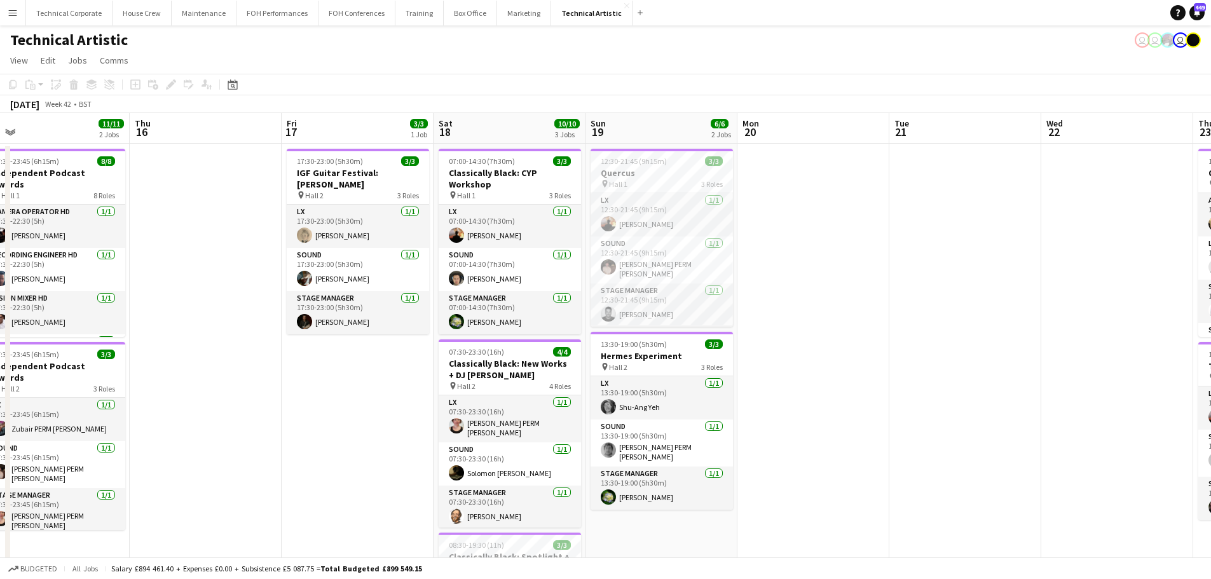
drag, startPoint x: 786, startPoint y: 332, endPoint x: 605, endPoint y: 360, distance: 183.3
click at [605, 360] on app-calendar-viewport "Sat 11 9/9 3 Jobs Sun 12 6/6 2 Jobs Mon 13 7/7 1 Job Tue 14 Wed 15 11/11 2 Jobs…" at bounding box center [605, 429] width 1211 height 633
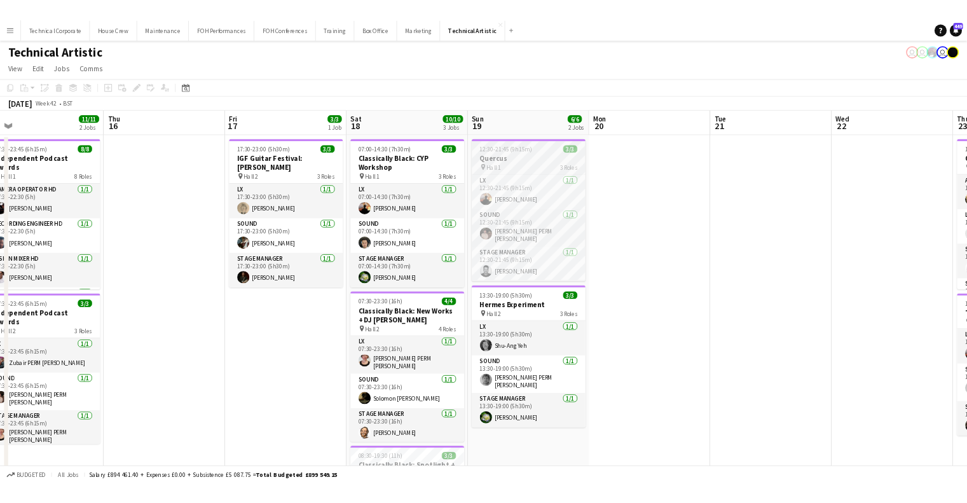
scroll to position [0, 631]
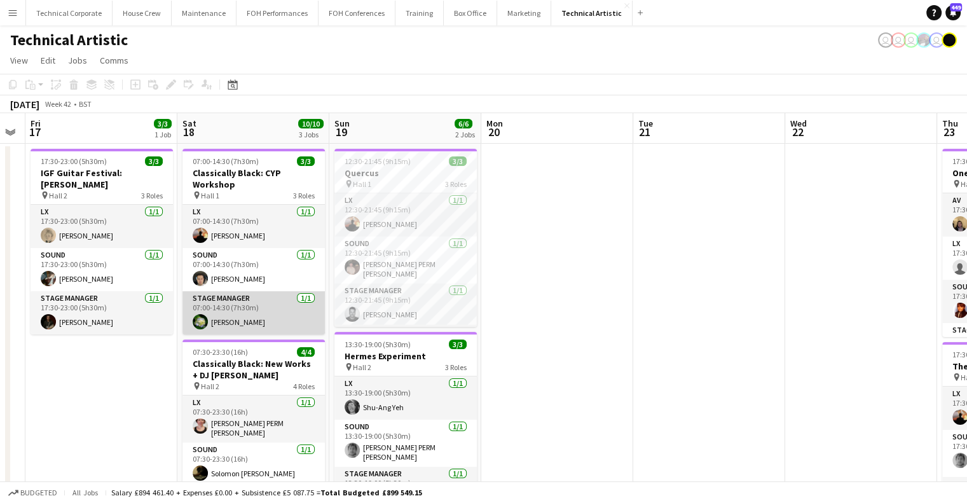
drag, startPoint x: 289, startPoint y: 322, endPoint x: 577, endPoint y: 308, distance: 288.4
click at [587, 306] on app-calendar-viewport "Wed 15 11/11 2 Jobs Thu 16 Fri 17 3/3 1 Job Sat 18 10/10 3 Jobs Sun 19 6/6 2 Jo…" at bounding box center [483, 477] width 967 height 728
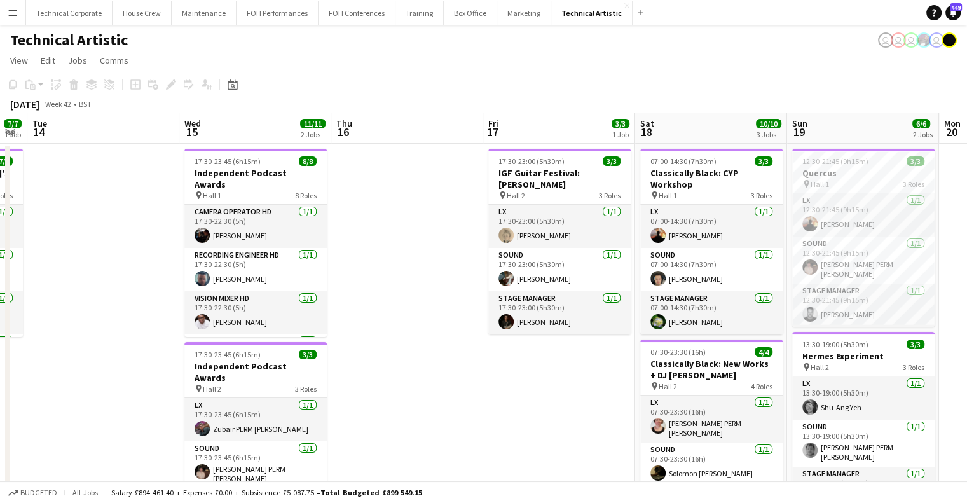
drag, startPoint x: 599, startPoint y: 340, endPoint x: 638, endPoint y: 340, distance: 38.8
click at [637, 340] on app-calendar-viewport "Sun 12 6/6 2 Jobs Mon 13 7/7 1 Job Tue 14 Wed 15 11/11 2 Jobs Thu 16 Fri 17 3/3…" at bounding box center [483, 477] width 967 height 728
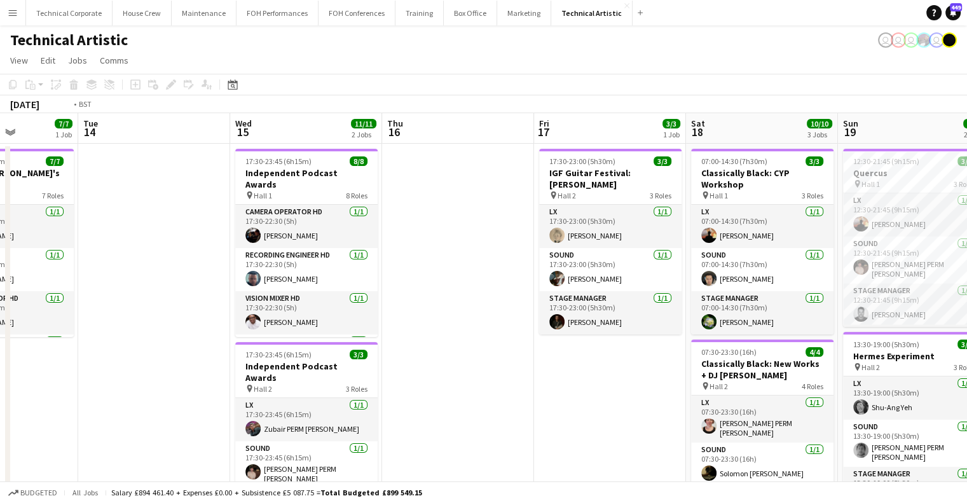
drag, startPoint x: 514, startPoint y: 324, endPoint x: 489, endPoint y: 310, distance: 28.5
click at [640, 313] on app-calendar-viewport "Sat 11 9/9 3 Jobs Sun 12 6/6 2 Jobs Mon 13 7/7 1 Job Tue 14 Wed 15 11/11 2 Jobs…" at bounding box center [483, 477] width 967 height 728
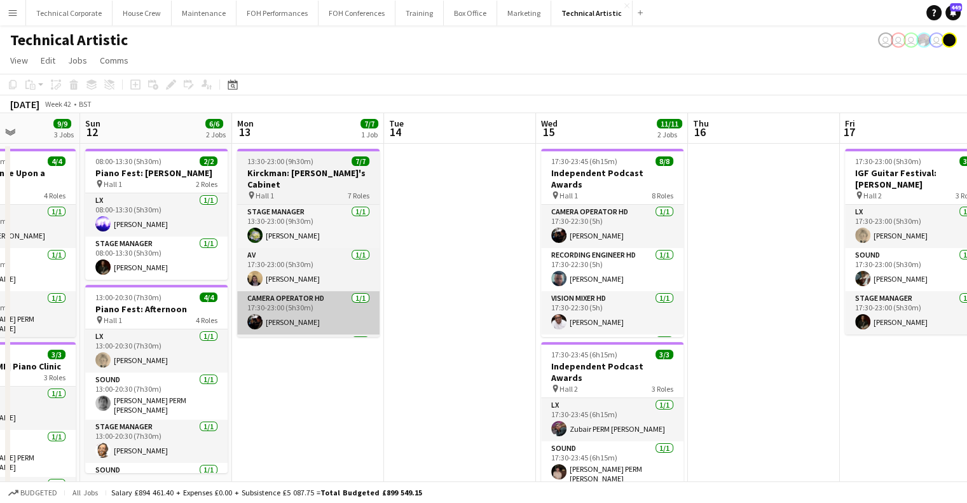
drag, startPoint x: 694, startPoint y: 289, endPoint x: 562, endPoint y: 298, distance: 132.5
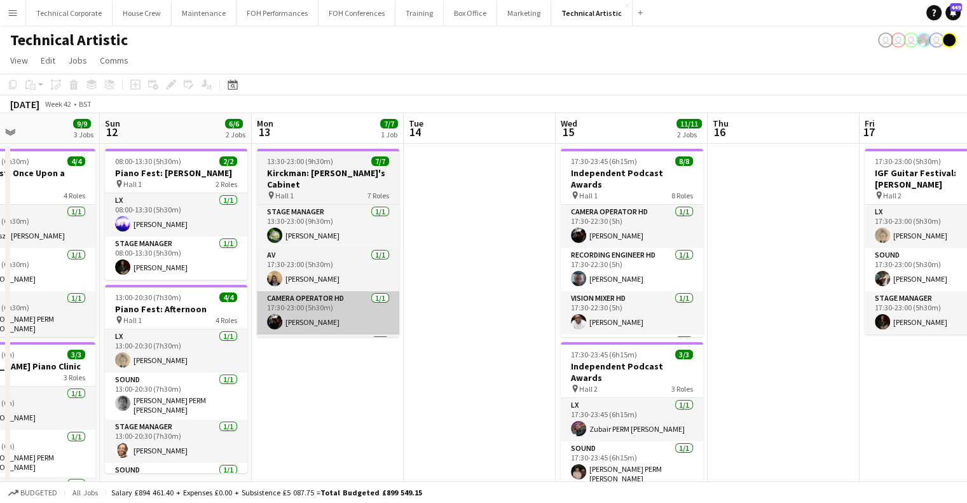
click at [786, 280] on app-calendar-viewport "Thu 9 4/4 2 Jobs Fri 10 7/7 3 Jobs Sat 11 9/9 3 Jobs Sun 12 6/6 2 Jobs Mon 13 7…" at bounding box center [483, 477] width 967 height 728
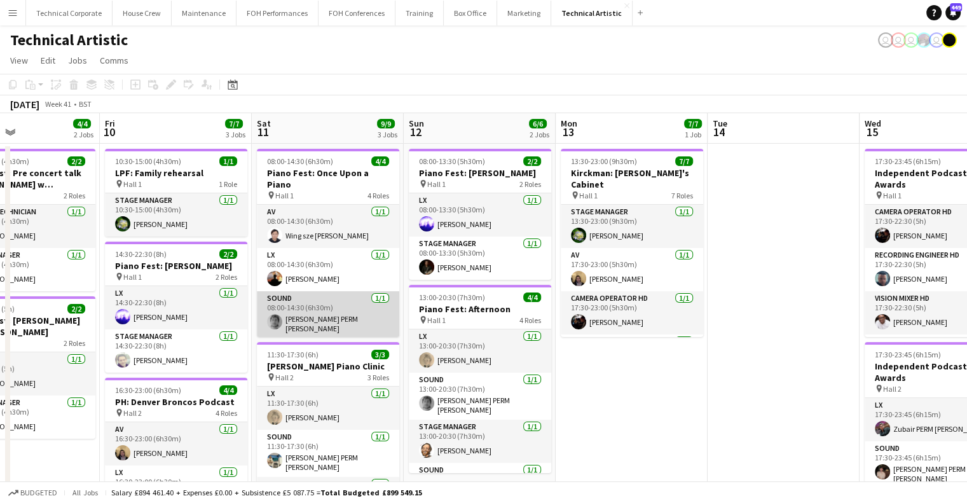
drag, startPoint x: 748, startPoint y: 305, endPoint x: 707, endPoint y: 308, distance: 40.8
click at [786, 302] on app-calendar-viewport "Tue 7 Wed 8 Thu 9 4/4 2 Jobs Fri 10 7/7 3 Jobs Sat 11 9/9 3 Jobs Sun 12 6/6 2 J…" at bounding box center [483, 477] width 967 height 728
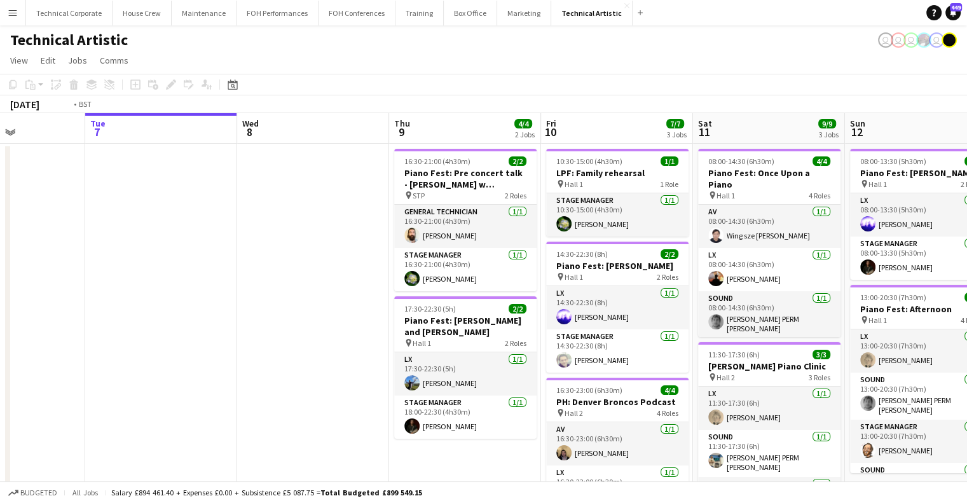
drag, startPoint x: 707, startPoint y: 308, endPoint x: 768, endPoint y: 301, distance: 61.4
click at [768, 301] on app-calendar-viewport "Sat 4 4/4 1 Job Sun 5 4/4 1 Job Mon 6 Tue 7 Wed 8 Thu 9 4/4 2 Jobs Fri 10 7/7 3…" at bounding box center [483, 477] width 967 height 728
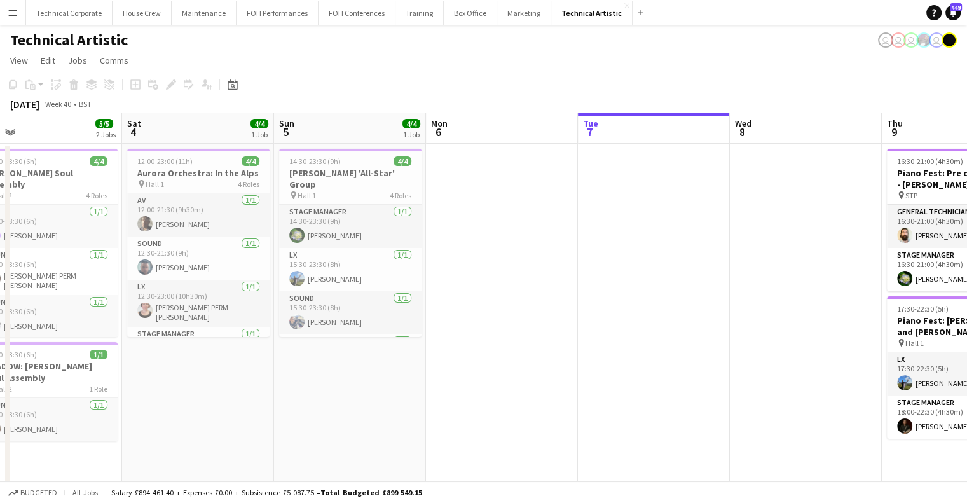
scroll to position [0, 298]
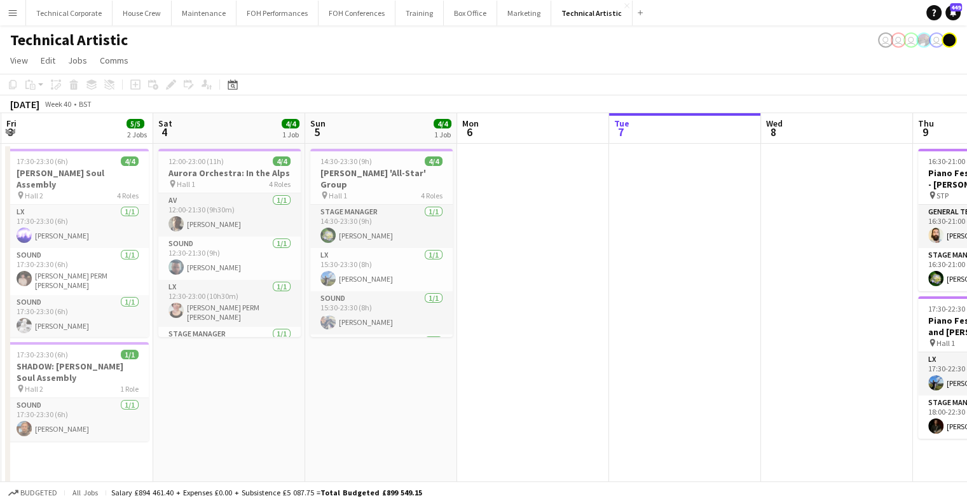
drag, startPoint x: 617, startPoint y: 289, endPoint x: 773, endPoint y: 280, distance: 156.6
click at [779, 279] on app-calendar-viewport "Wed 1 4/4 1 Job Thu 2 Fri 3 5/5 2 Jobs Sat 4 4/4 1 Job Sun 5 4/4 1 Job Mon 6 Tu…" at bounding box center [483, 477] width 967 height 728
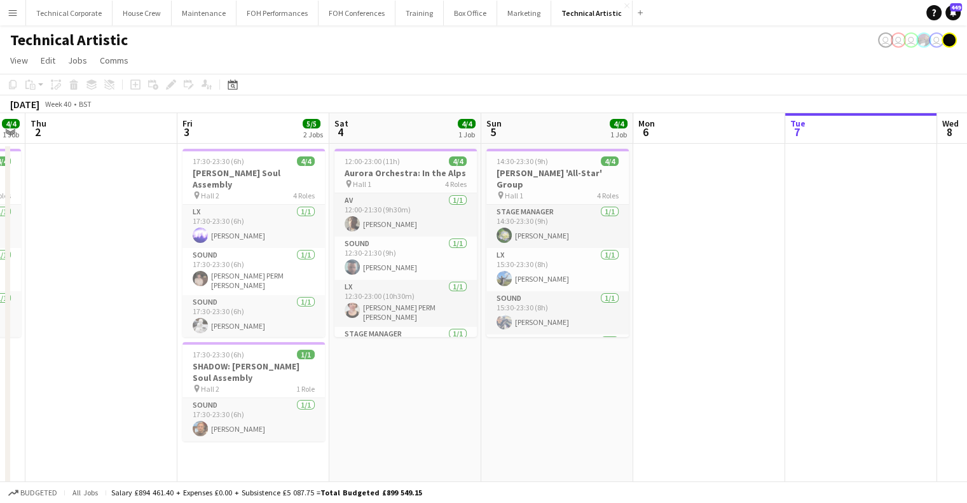
click at [708, 367] on app-calendar-viewport "Tue 30 Wed 1 4/4 1 Job Thu 2 Fri 3 5/5 2 Jobs Sat 4 4/4 1 Job Sun 5 4/4 1 Job M…" at bounding box center [483, 477] width 967 height 728
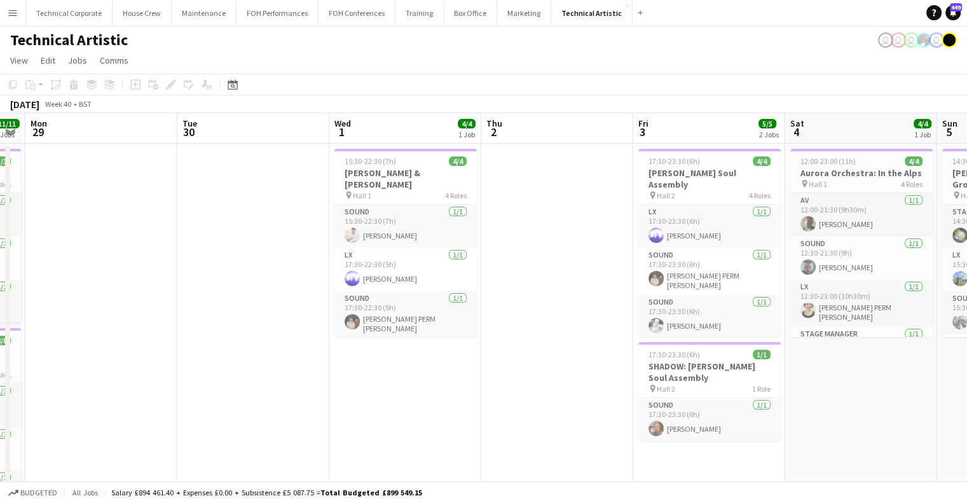
scroll to position [0, 334]
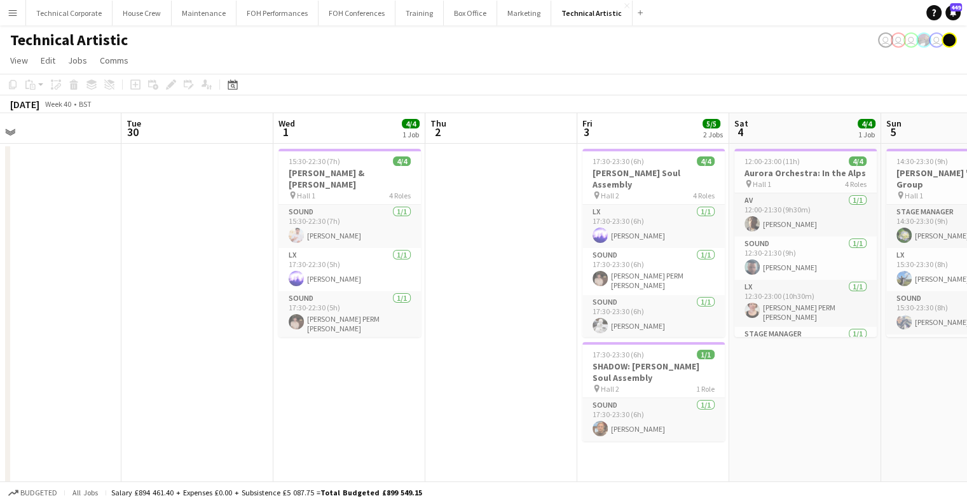
drag, startPoint x: 280, startPoint y: 339, endPoint x: 376, endPoint y: 336, distance: 96.1
click at [376, 336] on app-calendar-viewport "Sat 27 8/8 2 Jobs Sun 28 11/11 2 Jobs Mon 29 Tue 30 Wed 1 4/4 1 Job Thu 2 Fri 3…" at bounding box center [483, 477] width 967 height 728
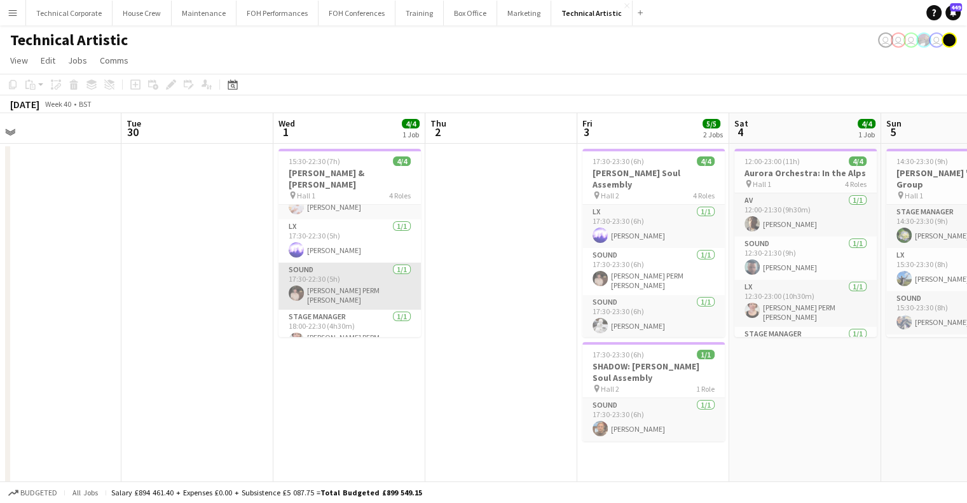
scroll to position [0, 0]
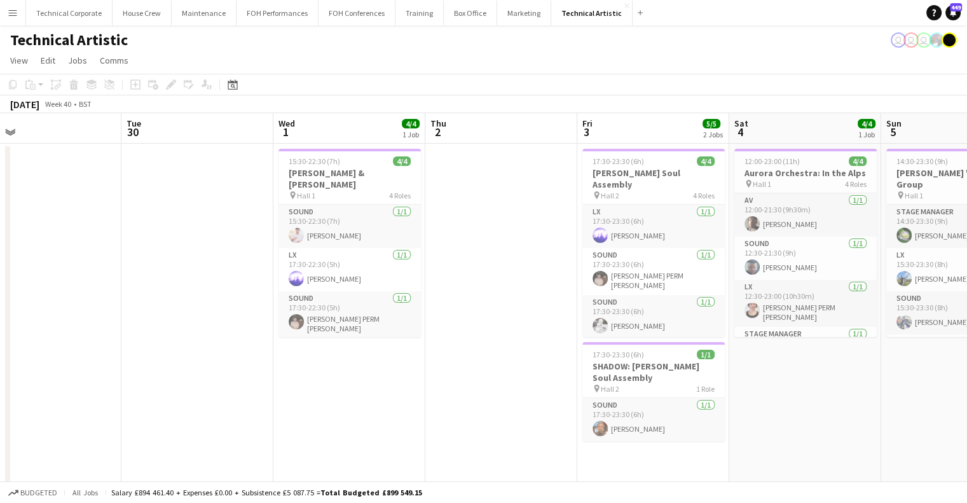
click at [509, 264] on app-date-cell at bounding box center [501, 492] width 152 height 697
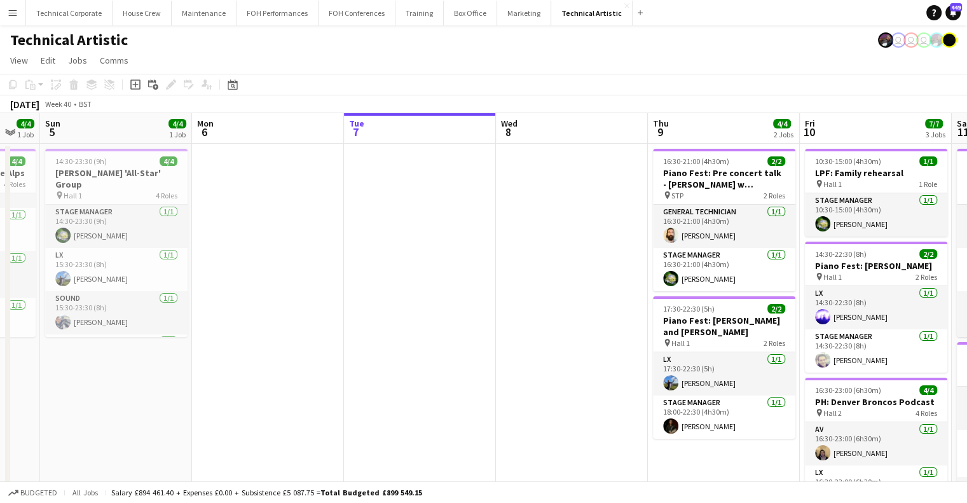
scroll to position [0, 569]
click at [575, 266] on app-date-cell at bounding box center [571, 492] width 152 height 697
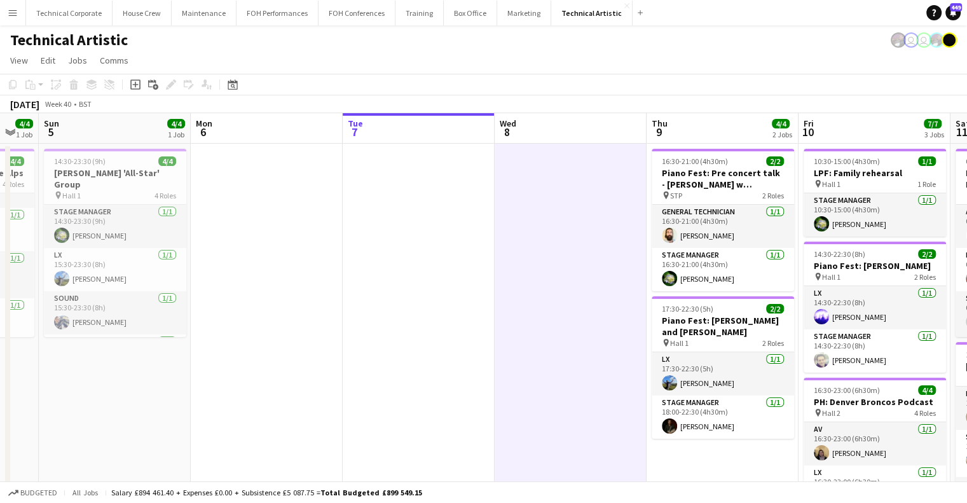
click at [542, 183] on app-date-cell at bounding box center [571, 492] width 152 height 697
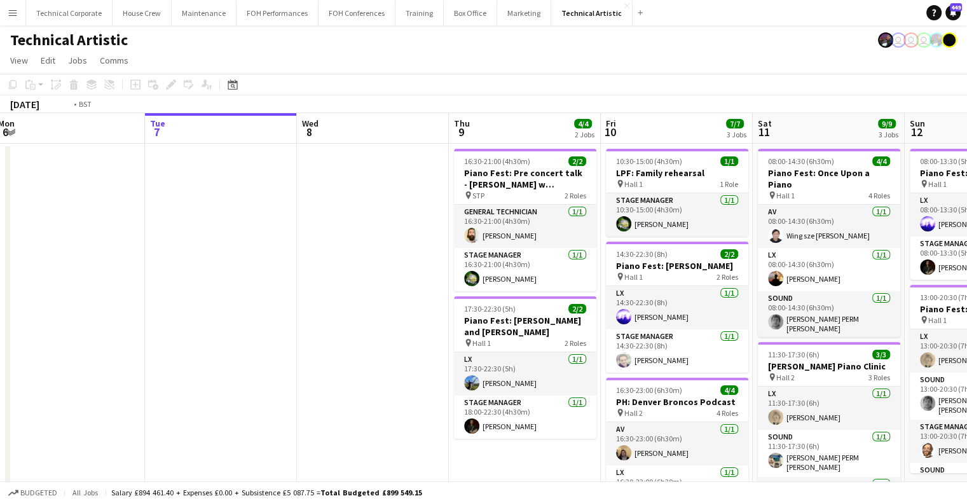
drag, startPoint x: 332, startPoint y: 272, endPoint x: 382, endPoint y: 291, distance: 53.7
click at [271, 286] on app-calendar-viewport "Fri 3 5/5 2 Jobs Sat 4 4/4 1 Job Sun 5 4/4 1 Job Mon 6 Tue 7 Wed 8 Thu 9 4/4 2 …" at bounding box center [483, 477] width 967 height 728
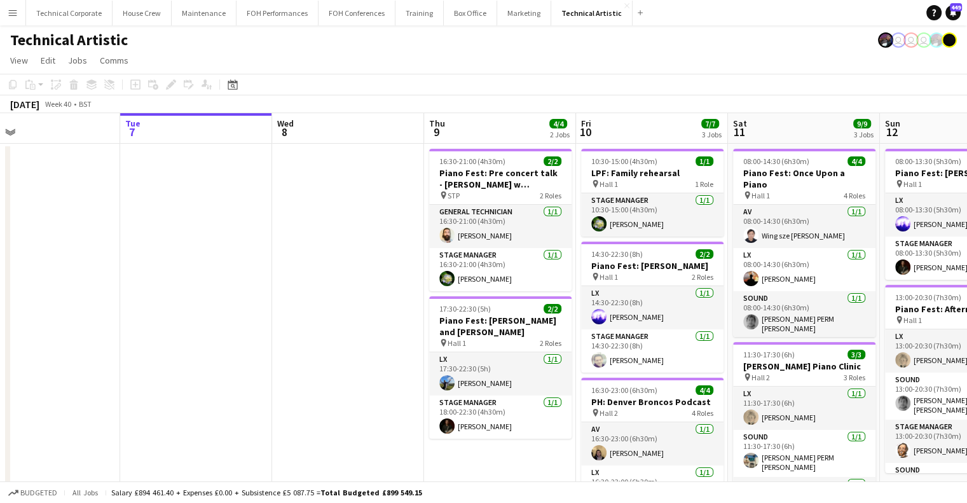
scroll to position [0, 435]
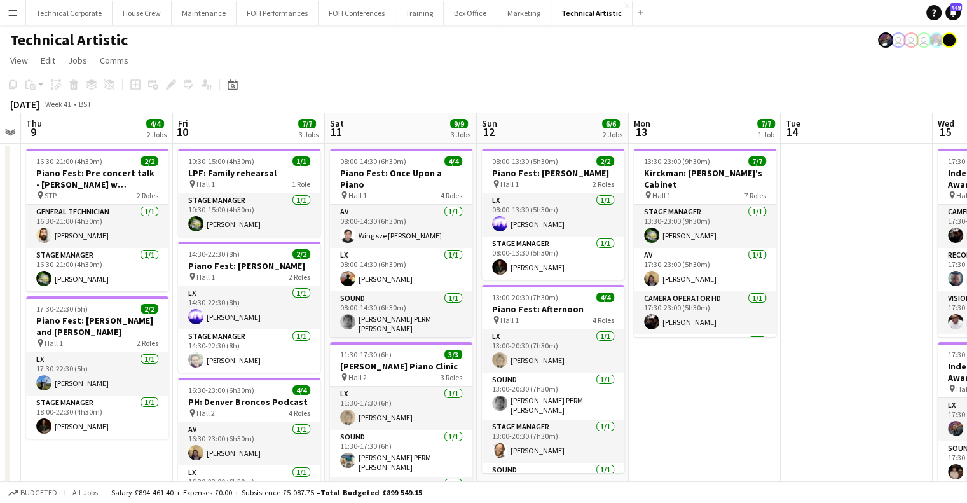
drag, startPoint x: 618, startPoint y: 281, endPoint x: 248, endPoint y: 287, distance: 370.1
click at [248, 287] on app-calendar-viewport "Mon 6 Tue 7 Wed 8 Thu 9 4/4 2 Jobs Fri 10 7/7 3 Jobs Sat 11 9/9 3 Jobs Sun 12 6…" at bounding box center [483, 477] width 967 height 728
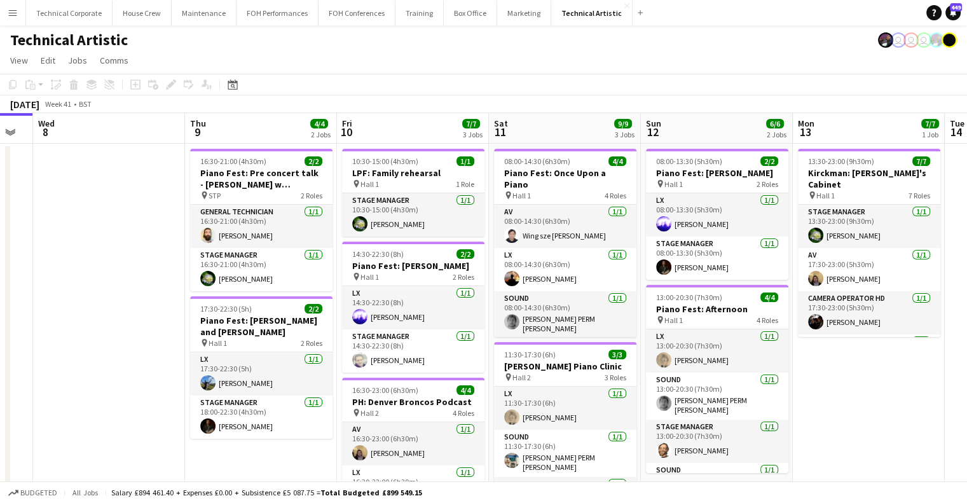
scroll to position [0, 269]
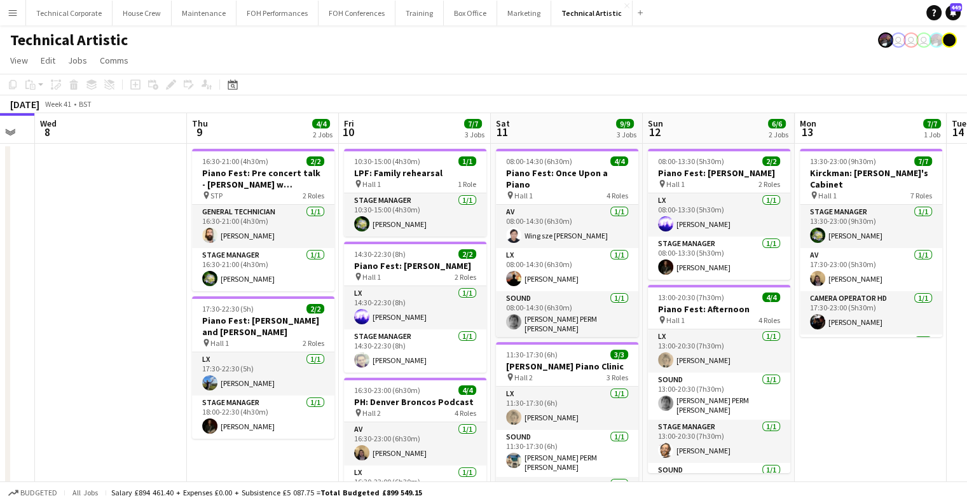
drag, startPoint x: 315, startPoint y: 345, endPoint x: 481, endPoint y: 336, distance: 166.2
click at [481, 336] on app-calendar-viewport "Mon 6 Tue 7 Wed 8 Thu 9 4/4 2 Jobs Fri 10 7/7 3 Jobs Sat 11 9/9 3 Jobs Sun 12 6…" at bounding box center [483, 477] width 967 height 728
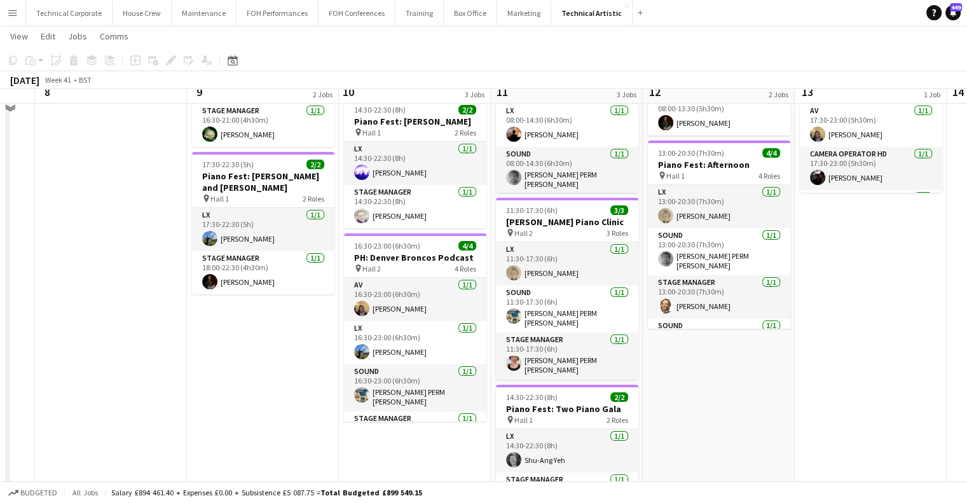
scroll to position [127, 0]
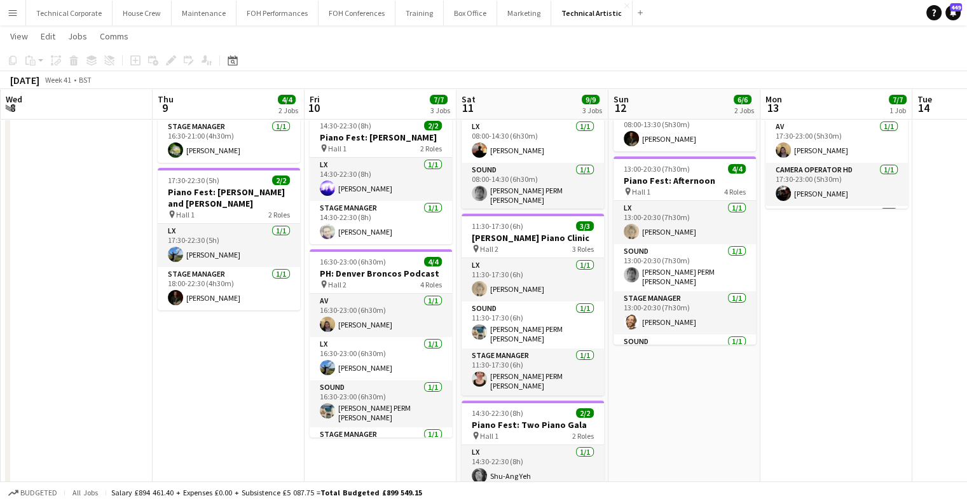
drag, startPoint x: 296, startPoint y: 273, endPoint x: 367, endPoint y: 278, distance: 70.8
click at [367, 278] on app-calendar-viewport "Mon 6 Tue 7 Wed 8 Thu 9 4/4 2 Jobs Fri 10 7/7 3 Jobs Sat 11 9/9 3 Jobs Sun 12 6…" at bounding box center [483, 317] width 967 height 790
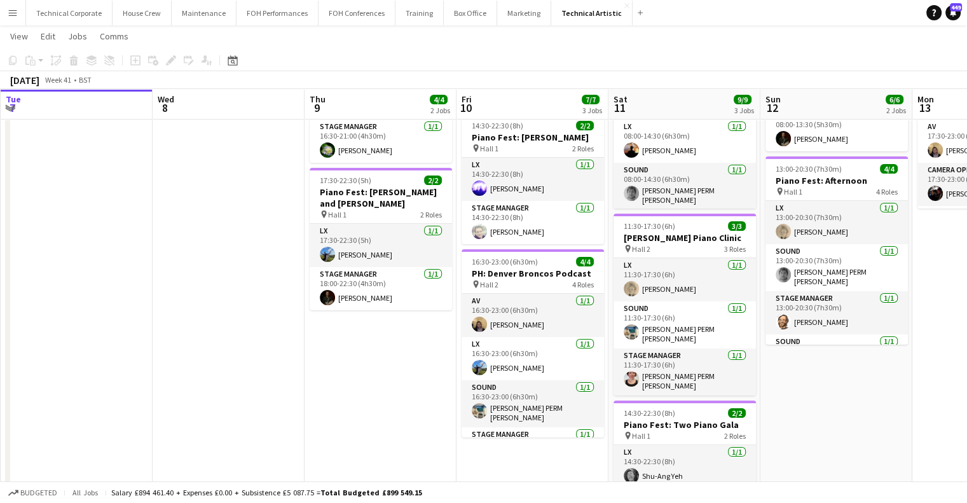
click at [264, 345] on app-calendar-viewport "Sun 5 4/4 1 Job Mon 6 Tue 7 Wed 8 Thu 9 4/4 2 Jobs Fri 10 7/7 3 Jobs Sat 11 9/9…" at bounding box center [483, 317] width 967 height 790
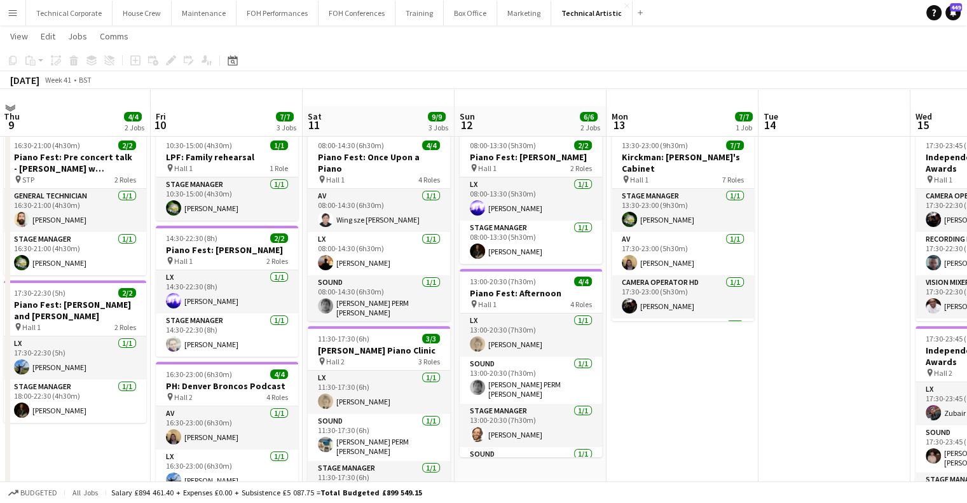
scroll to position [0, 0]
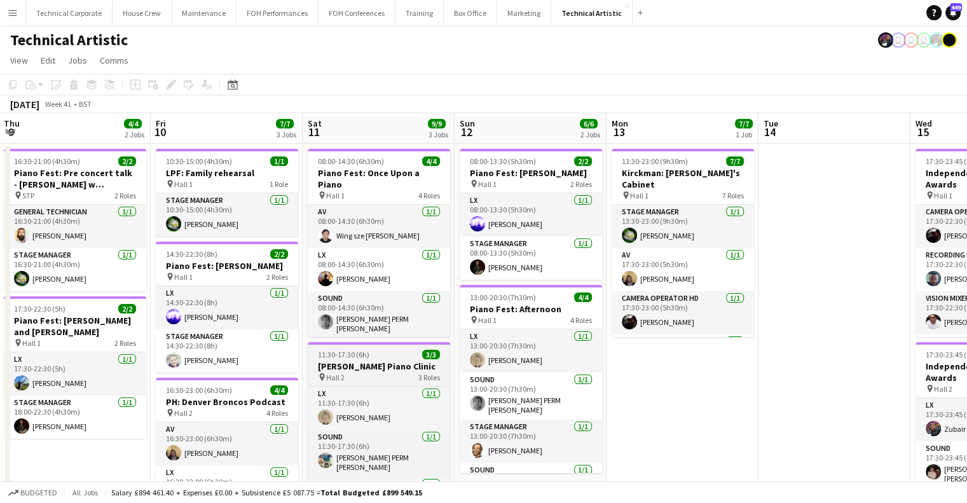
drag, startPoint x: 573, startPoint y: 339, endPoint x: 519, endPoint y: 350, distance: 55.2
click at [604, 338] on app-calendar-viewport "Tue 7 Wed 8 Thu 9 4/4 2 Jobs Fri 10 7/7 3 Jobs Sat 11 9/9 3 Jobs Sun 12 6/6 2 J…" at bounding box center [483, 477] width 967 height 728
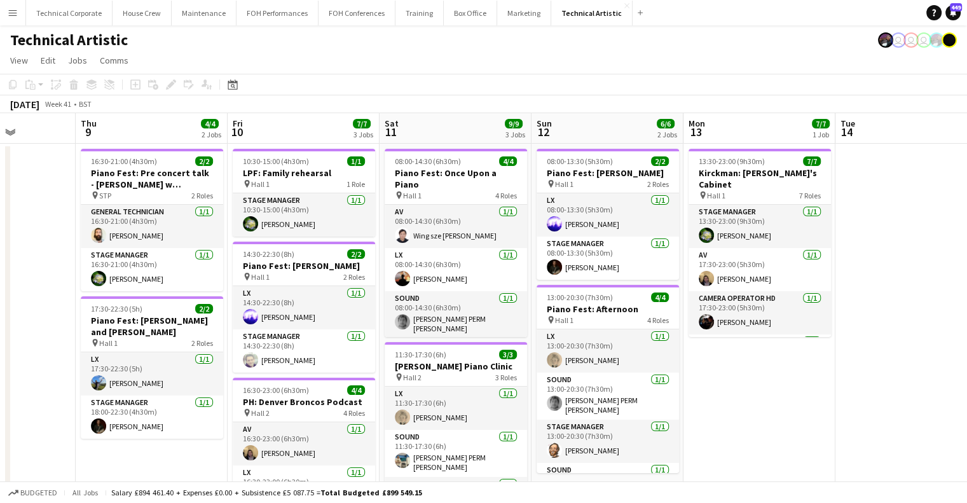
scroll to position [0, 418]
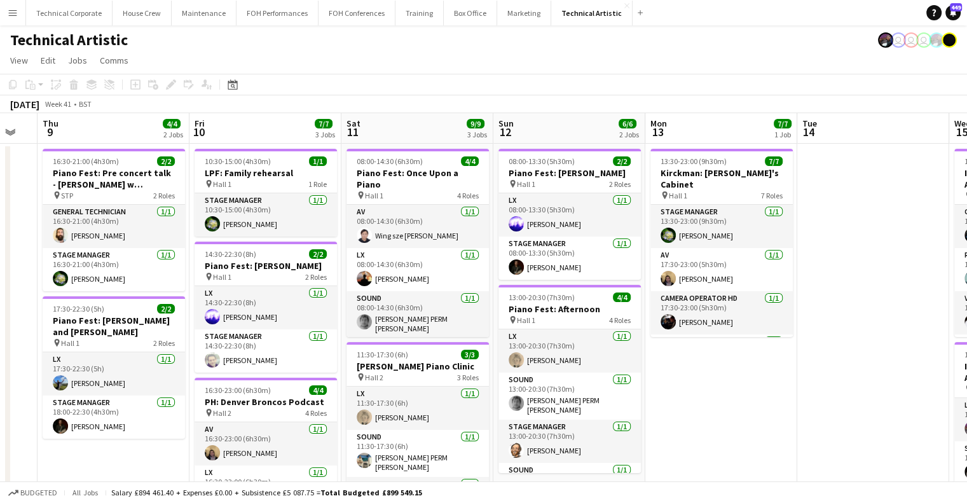
drag, startPoint x: 584, startPoint y: 244, endPoint x: 469, endPoint y: 256, distance: 115.7
click at [469, 256] on app-calendar-viewport "Mon 6 Tue 7 Wed 8 Thu 9 4/4 2 Jobs Fri 10 7/7 3 Jobs Sat 11 9/9 3 Jobs Sun 12 6…" at bounding box center [483, 477] width 967 height 728
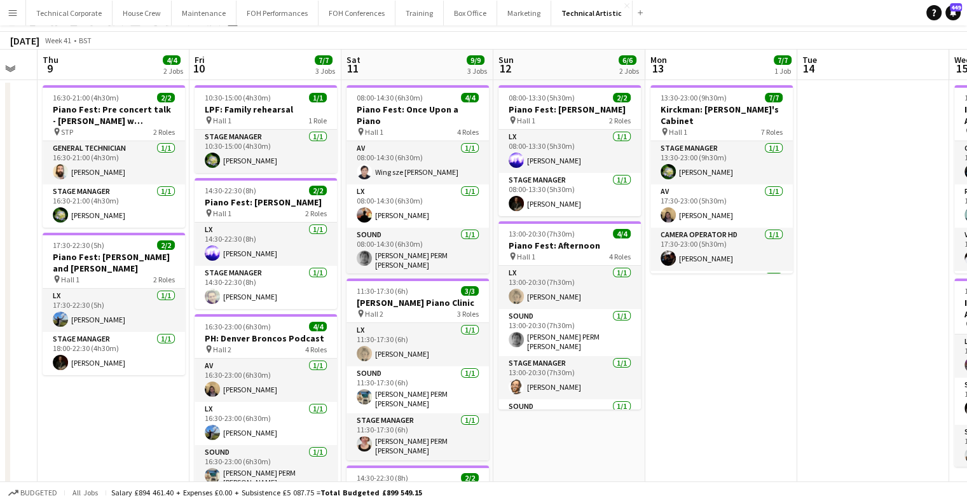
scroll to position [0, 0]
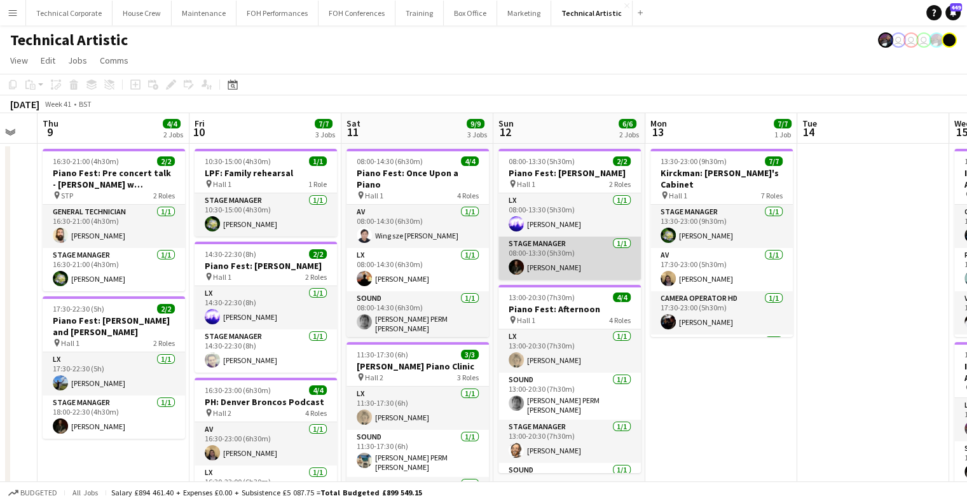
click at [586, 280] on app-card-role "Stage Manager 1/1 08:00-13:30 (5h30m) Joe Harbot" at bounding box center [569, 258] width 142 height 43
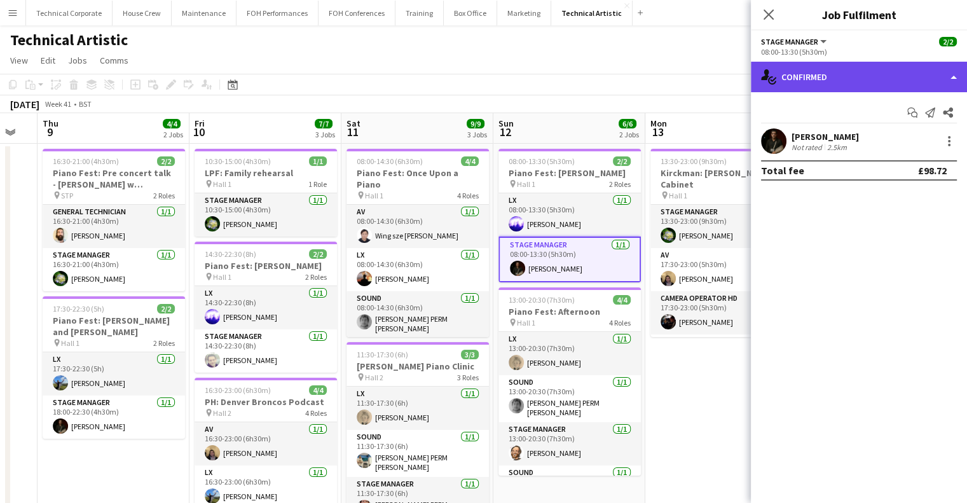
click at [840, 63] on div "single-neutral-actions-check-2 Confirmed" at bounding box center [859, 77] width 216 height 31
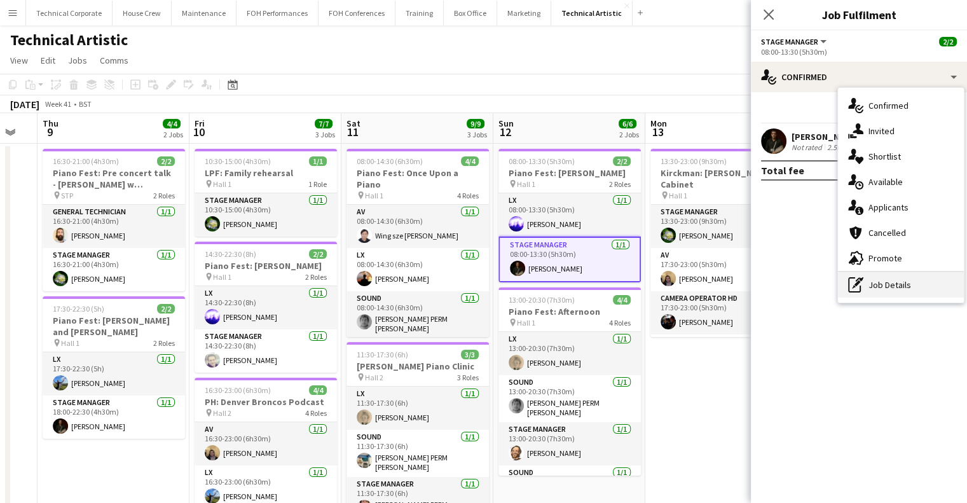
click at [906, 287] on div "pen-write Job Details" at bounding box center [901, 284] width 126 height 25
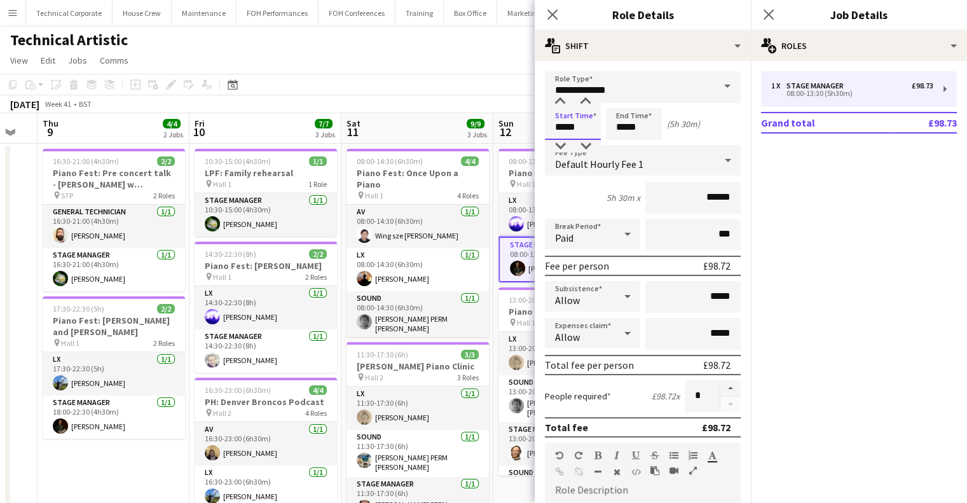
drag, startPoint x: 578, startPoint y: 123, endPoint x: 507, endPoint y: 124, distance: 71.2
click at [515, 125] on body "Menu Boards Boards Boards All jobs Status Workforce Workforce My Workforce Recr…" at bounding box center [483, 431] width 967 height 863
type input "*****"
click at [514, 135] on app-board-header-date "Sun 12 6/6 2 Jobs" at bounding box center [569, 128] width 152 height 31
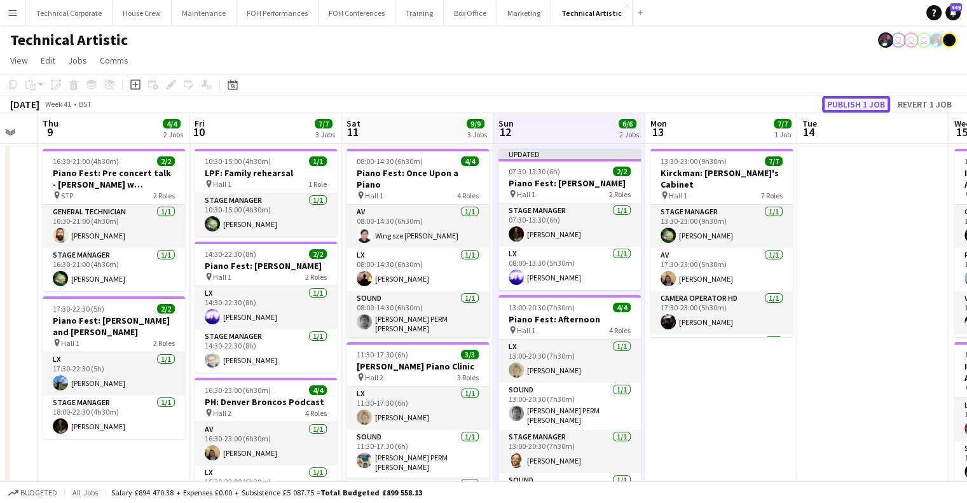
click at [874, 102] on button "Publish 1 job" at bounding box center [856, 104] width 68 height 17
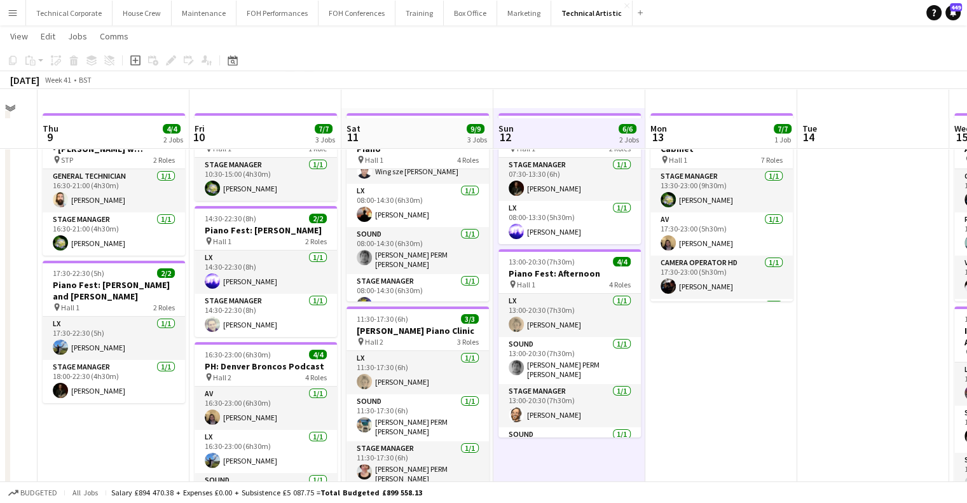
scroll to position [64, 0]
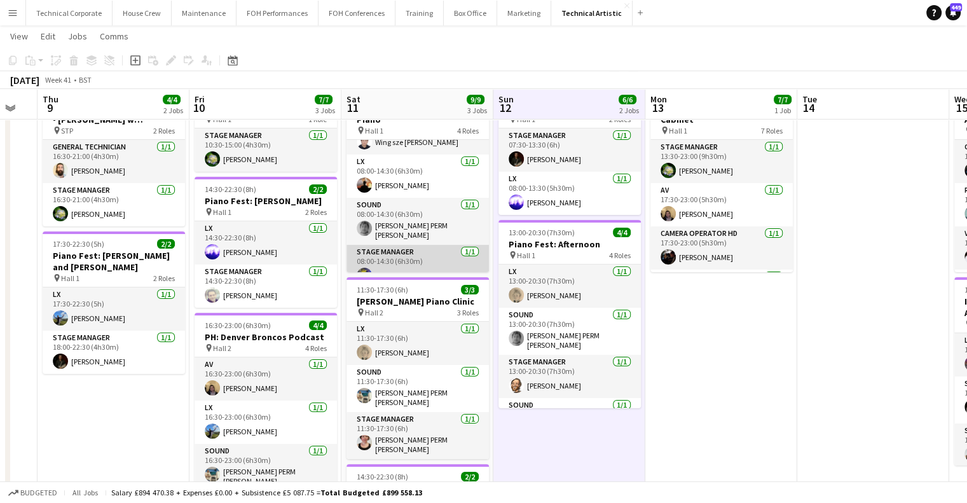
click at [426, 246] on app-card-role "Stage Manager 1/1 08:00-14:30 (6h30m) Christopher Miller" at bounding box center [418, 266] width 142 height 43
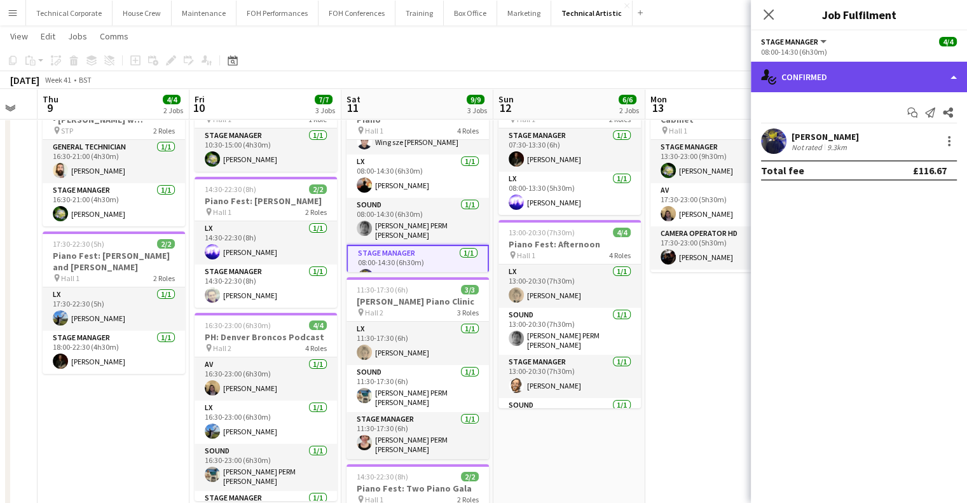
click at [819, 88] on div "single-neutral-actions-check-2 Confirmed" at bounding box center [859, 77] width 216 height 31
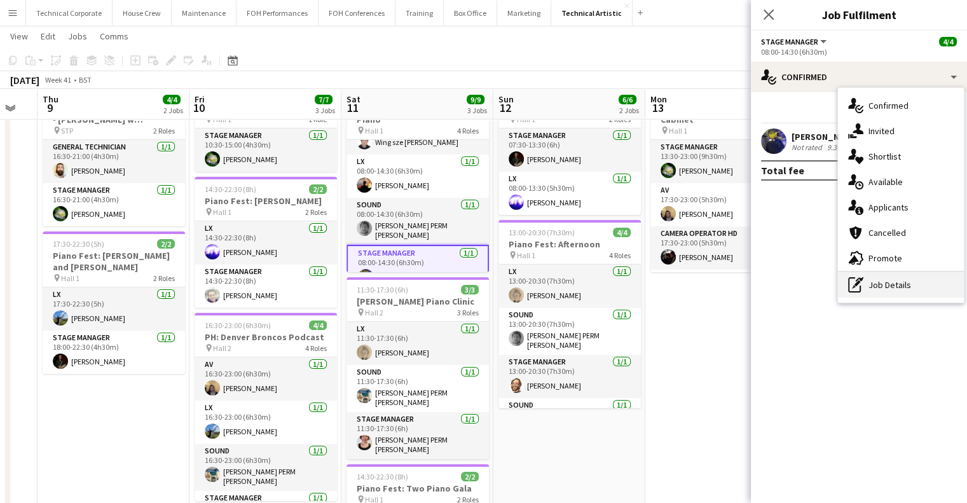
click at [884, 290] on div "pen-write Job Details" at bounding box center [901, 284] width 126 height 25
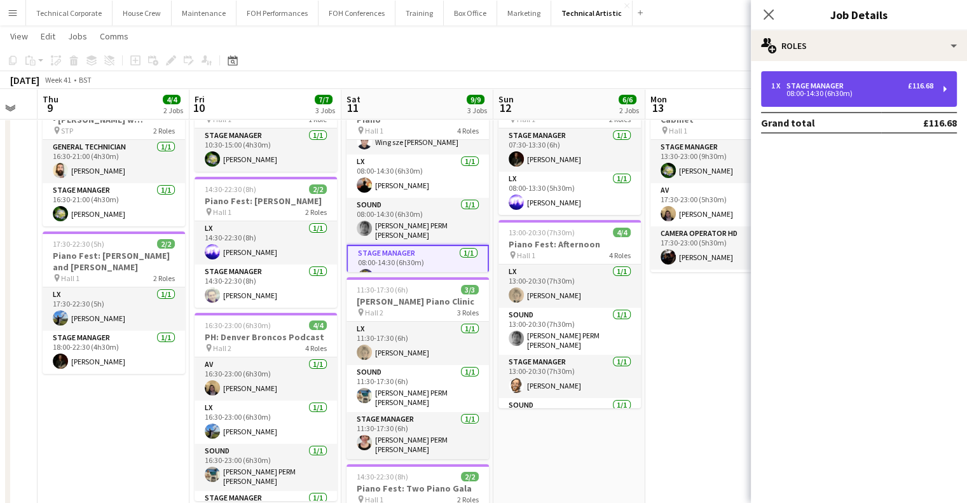
click at [816, 91] on div "08:00-14:30 (6h30m)" at bounding box center [852, 93] width 162 height 6
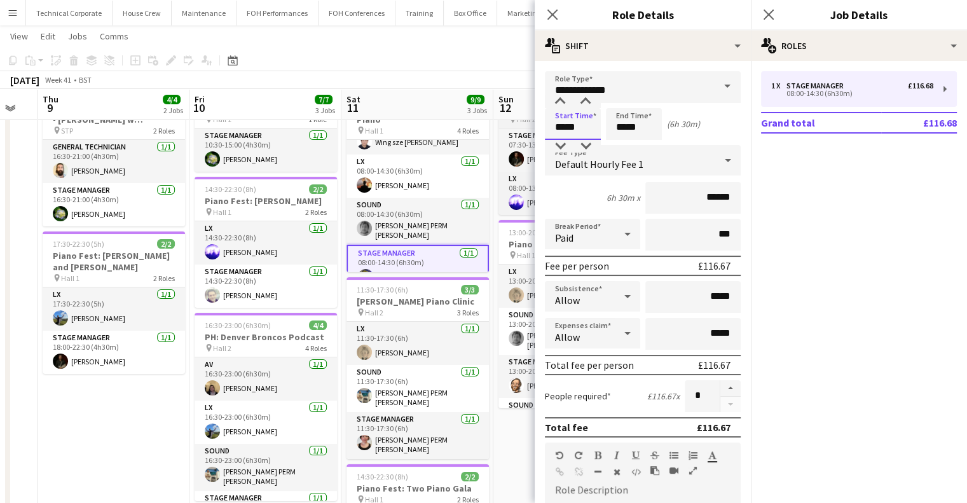
drag, startPoint x: 577, startPoint y: 132, endPoint x: 525, endPoint y: 128, distance: 52.2
click at [525, 128] on body "Menu Boards Boards Boards All jobs Status Workforce Workforce My Workforce Recr…" at bounding box center [483, 367] width 967 height 862
type input "*****"
click at [404, 104] on app-board-header-date "Sat 11 9/9 3 Jobs" at bounding box center [417, 104] width 152 height 31
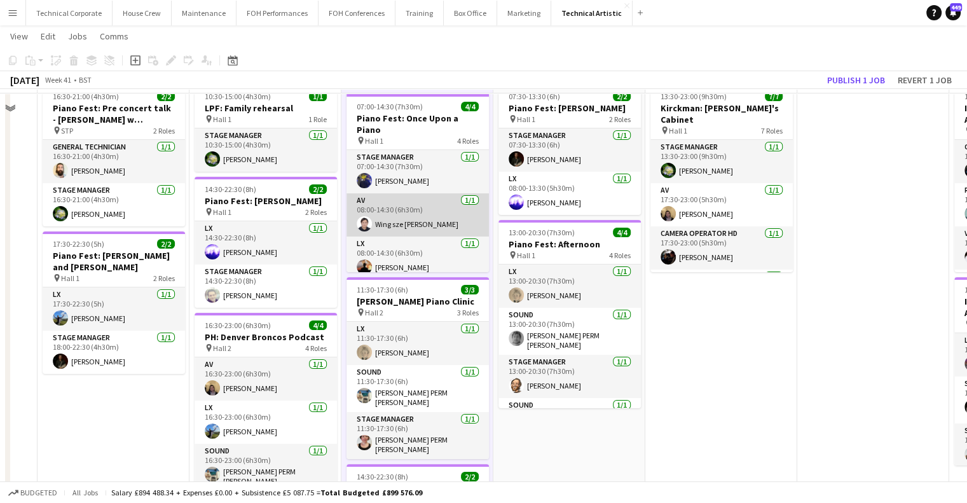
scroll to position [0, 0]
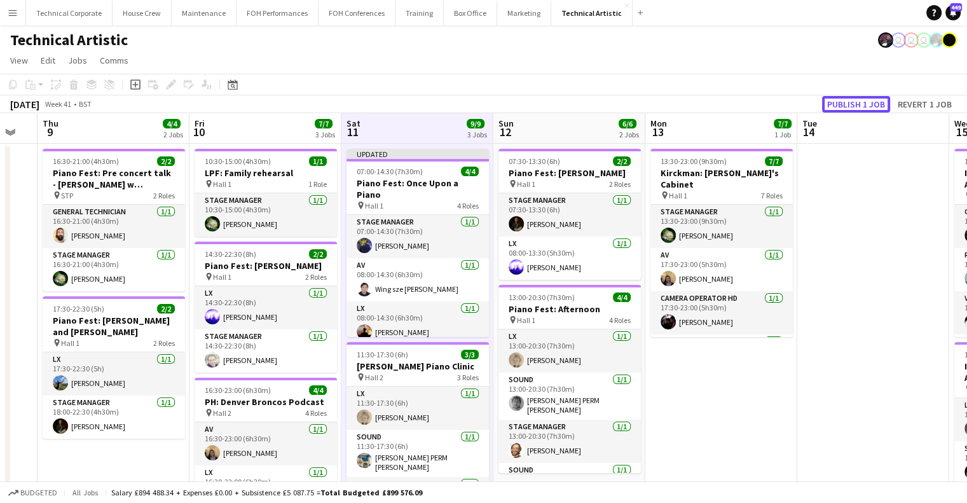
click at [855, 103] on button "Publish 1 job" at bounding box center [856, 104] width 68 height 17
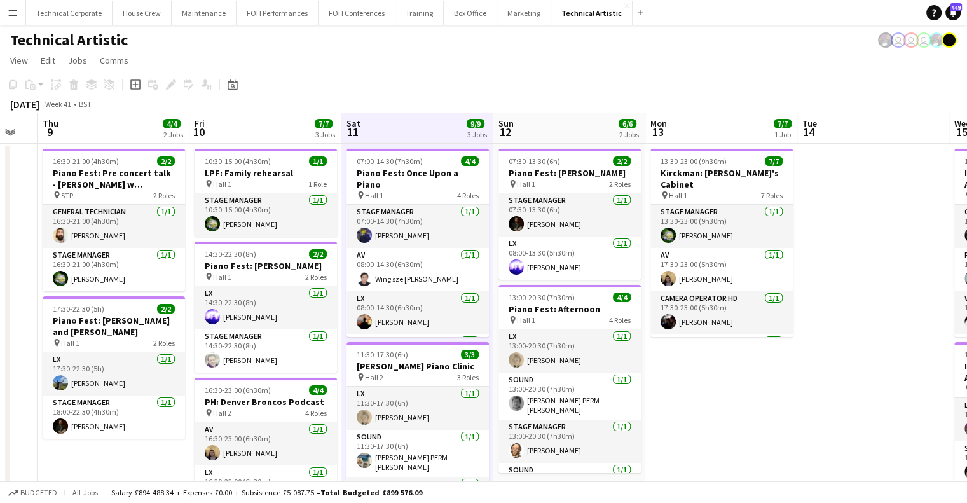
click at [771, 400] on app-date-cell "13:30-23:00 (9h30m) 7/7 Kirckman: Apollo's Cabinet pin Hall 1 7 Roles Stage Man…" at bounding box center [721, 492] width 152 height 697
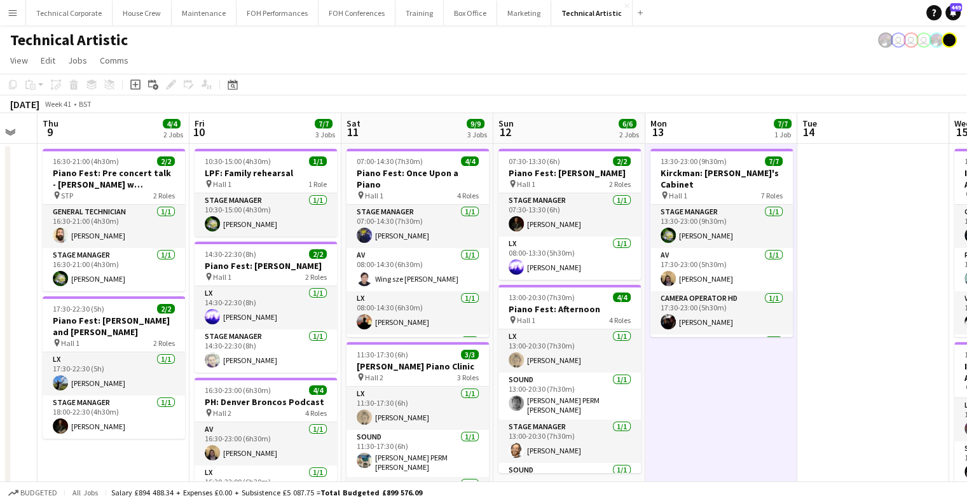
click at [771, 400] on app-date-cell "13:30-23:00 (9h30m) 7/7 Kirckman: Apollo's Cabinet pin Hall 1 7 Roles Stage Man…" at bounding box center [721, 492] width 152 height 697
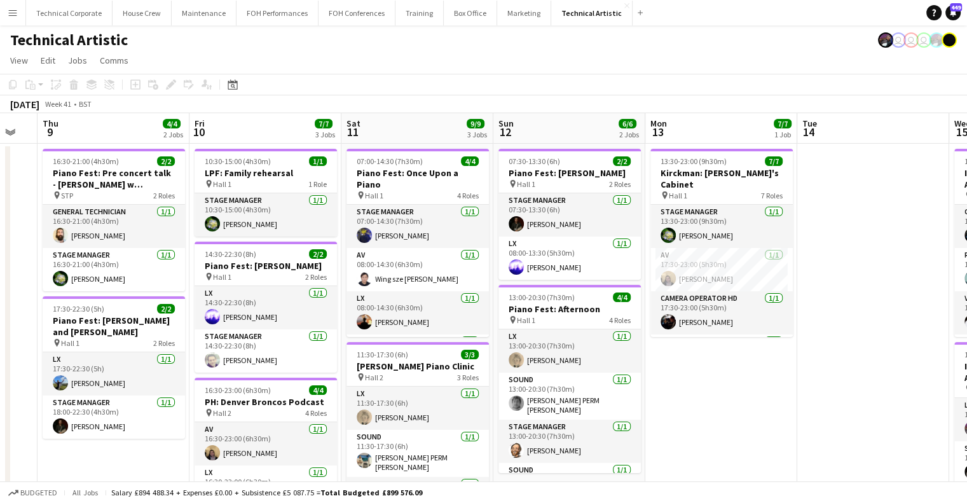
drag, startPoint x: 732, startPoint y: 365, endPoint x: 503, endPoint y: 356, distance: 229.1
click at [503, 356] on app-calendar-viewport "Mon 6 Tue 7 Wed 8 Thu 9 4/4 2 Jobs Fri 10 7/7 3 Jobs Sat 11 9/9 3 Jobs Sun 12 6…" at bounding box center [483, 477] width 967 height 728
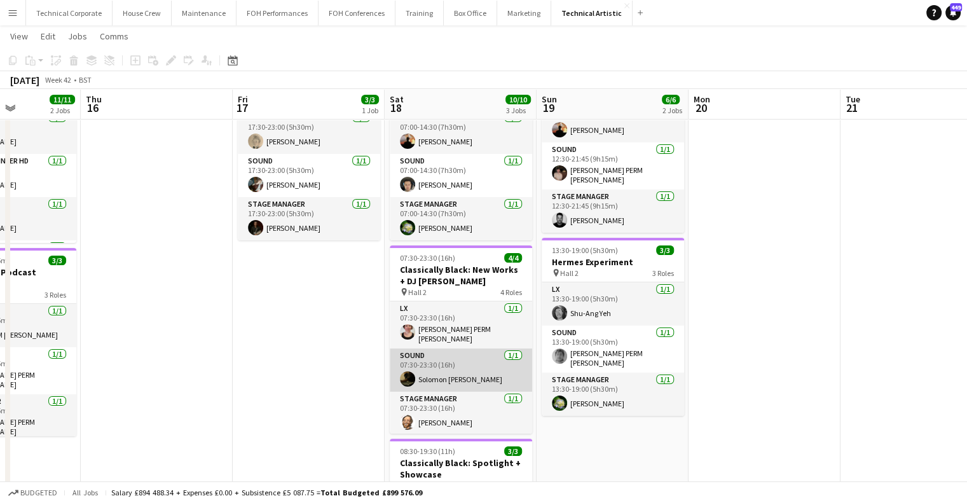
click at [461, 366] on app-card-role "Sound 1/1 07:30-23:30 (16h) Solomon St Luce" at bounding box center [461, 369] width 142 height 43
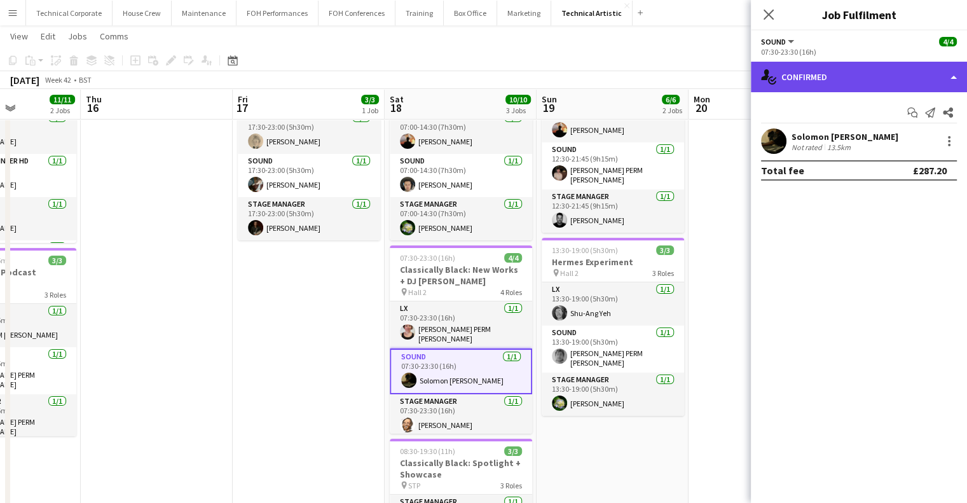
click at [883, 74] on div "single-neutral-actions-check-2 Confirmed" at bounding box center [859, 77] width 216 height 31
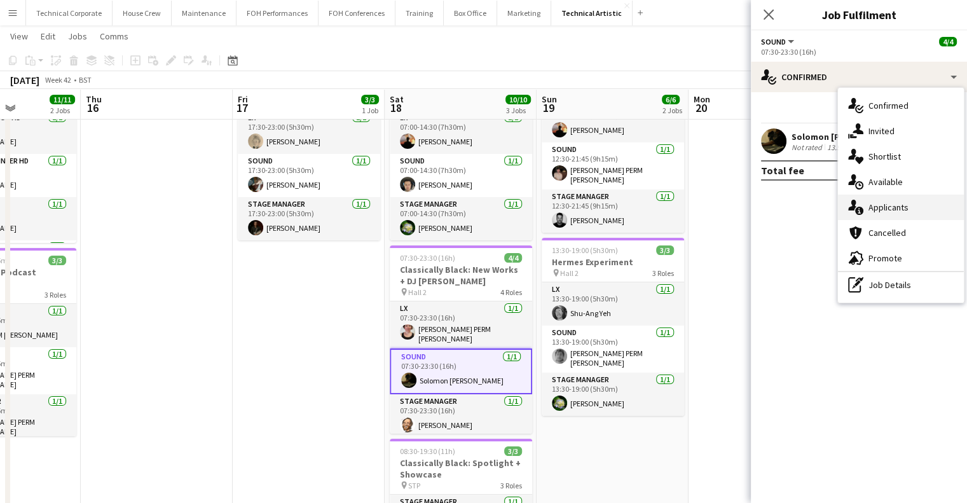
click at [887, 195] on div "single-neutral-actions-information Applicants" at bounding box center [901, 207] width 126 height 25
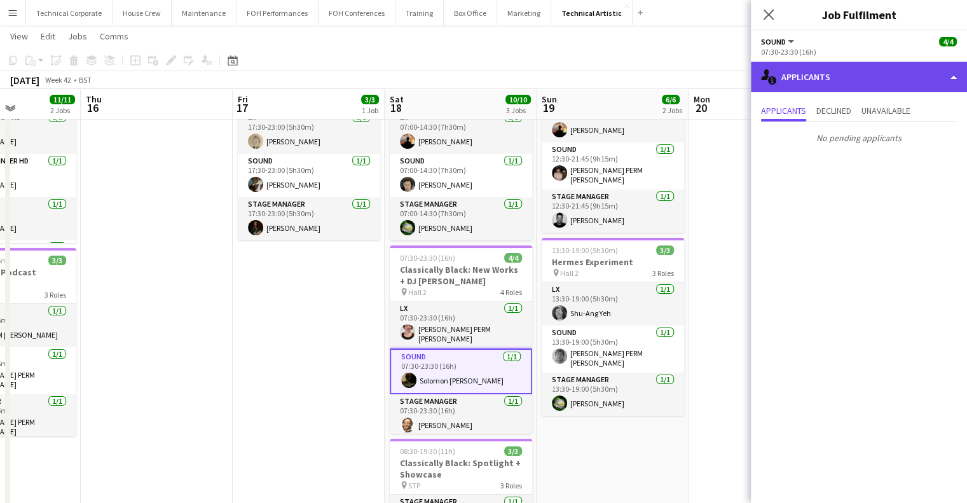
click at [867, 79] on div "single-neutral-actions-information Applicants" at bounding box center [859, 77] width 216 height 31
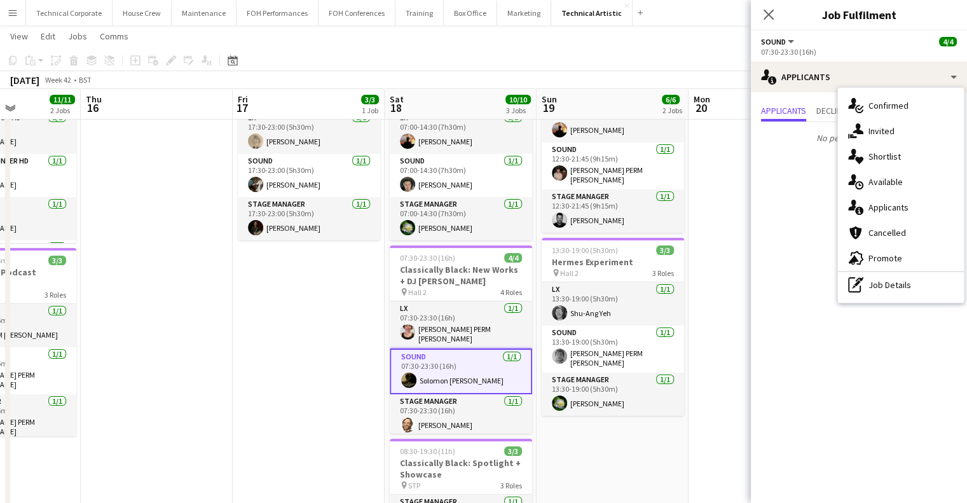
click at [792, 198] on mat-expansion-panel "users2 Applicants Applicants Declined Unavailable No pending applicants" at bounding box center [859, 297] width 216 height 411
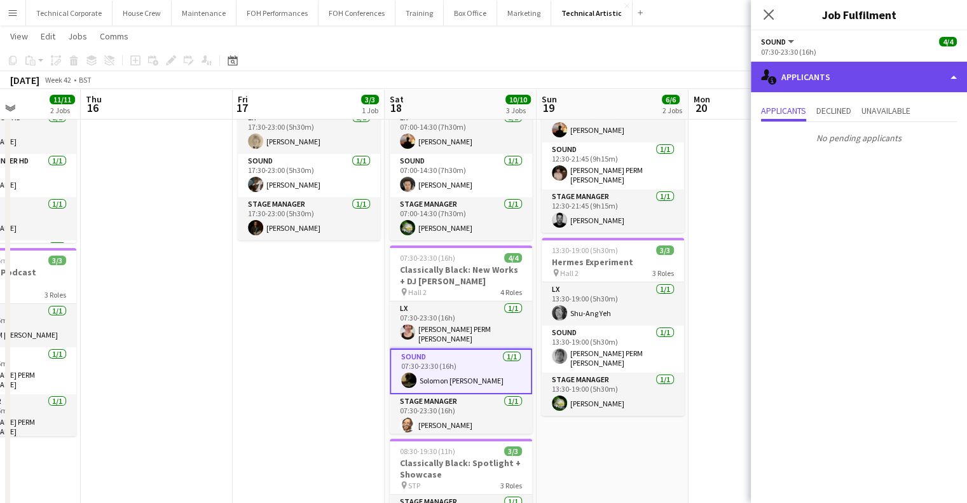
click at [827, 79] on div "single-neutral-actions-information Applicants" at bounding box center [859, 77] width 216 height 31
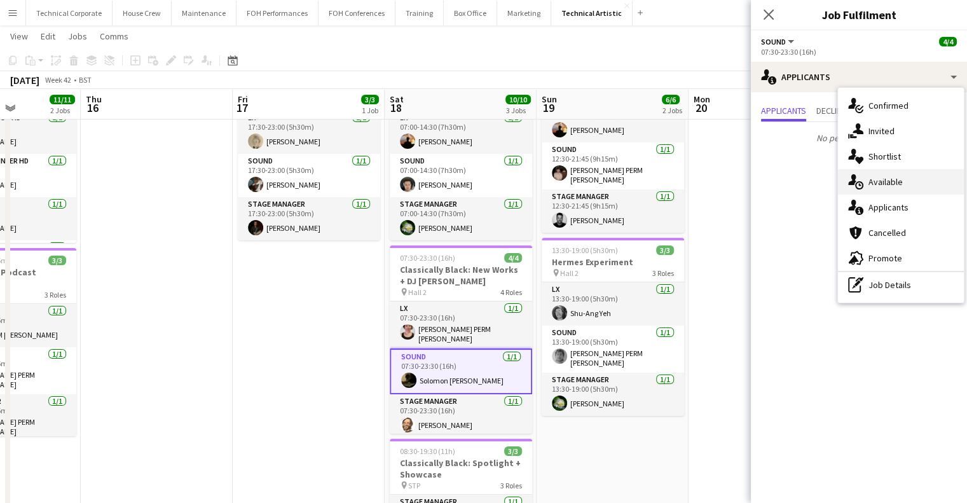
click at [882, 184] on span "Available" at bounding box center [885, 181] width 34 height 11
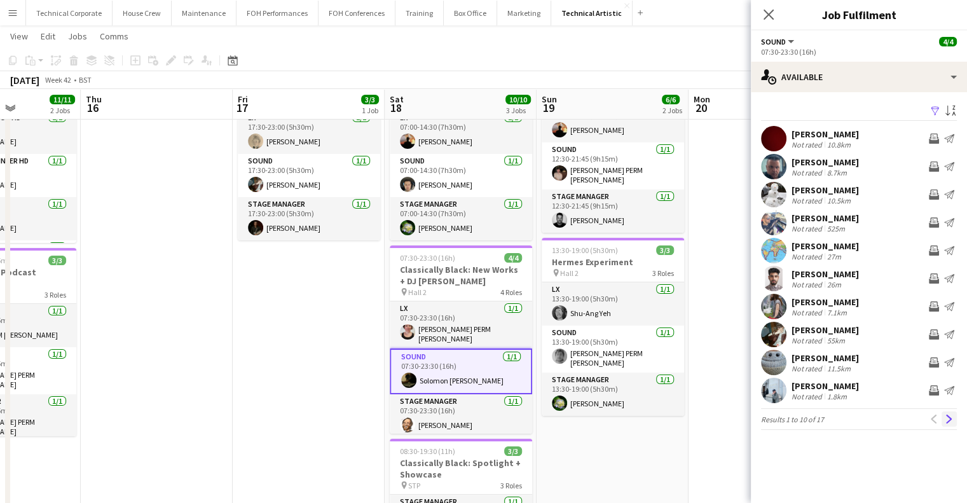
click at [950, 415] on app-icon "Next" at bounding box center [949, 419] width 9 height 9
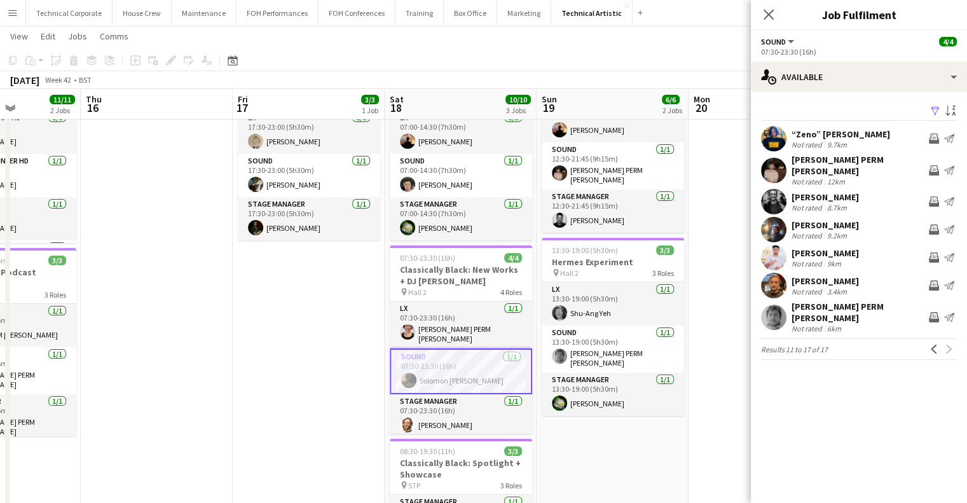
click at [306, 351] on app-date-cell "17:30-23:00 (5h30m) 3/3 IGF Guitar Festival: Carmen pin Hall 2 3 Roles LX 1/1 1…" at bounding box center [309, 398] width 152 height 697
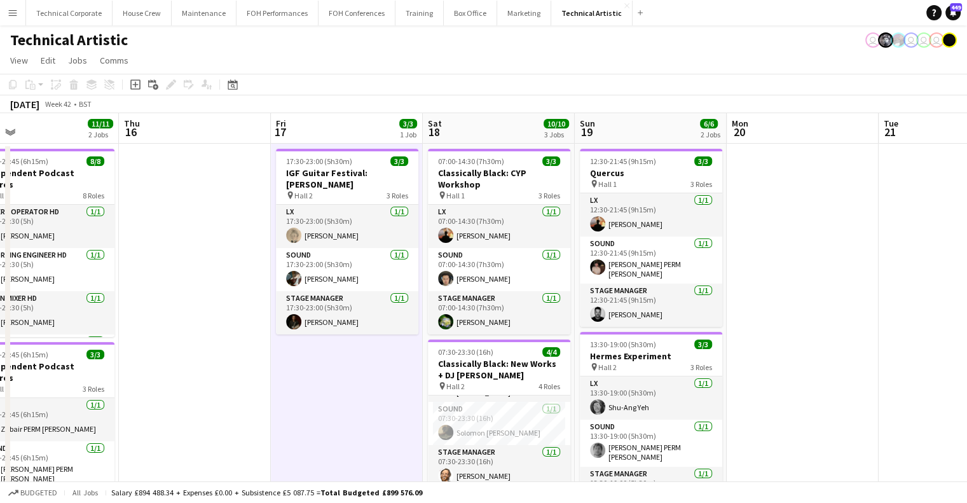
click at [343, 424] on app-date-cell "17:30-23:00 (5h30m) 3/3 IGF Guitar Festival: Carmen pin Hall 2 3 Roles LX 1/1 1…" at bounding box center [347, 492] width 152 height 697
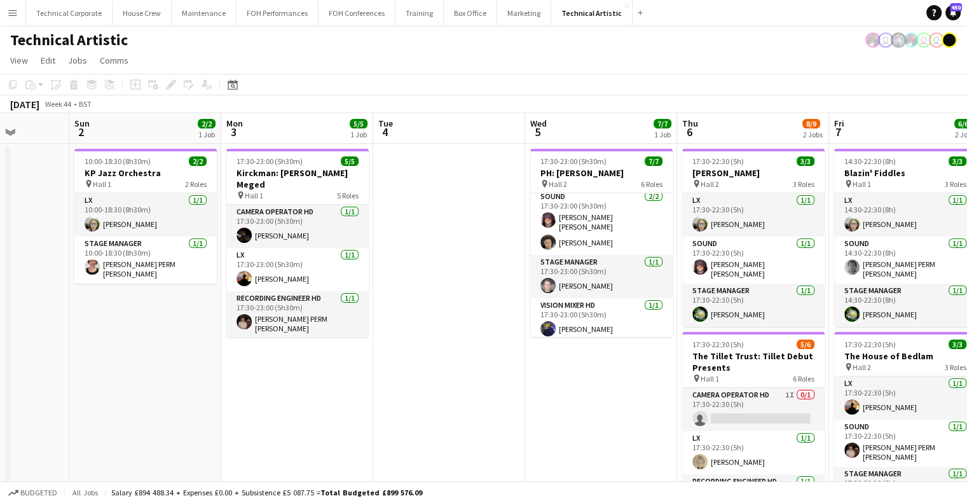
scroll to position [0, 389]
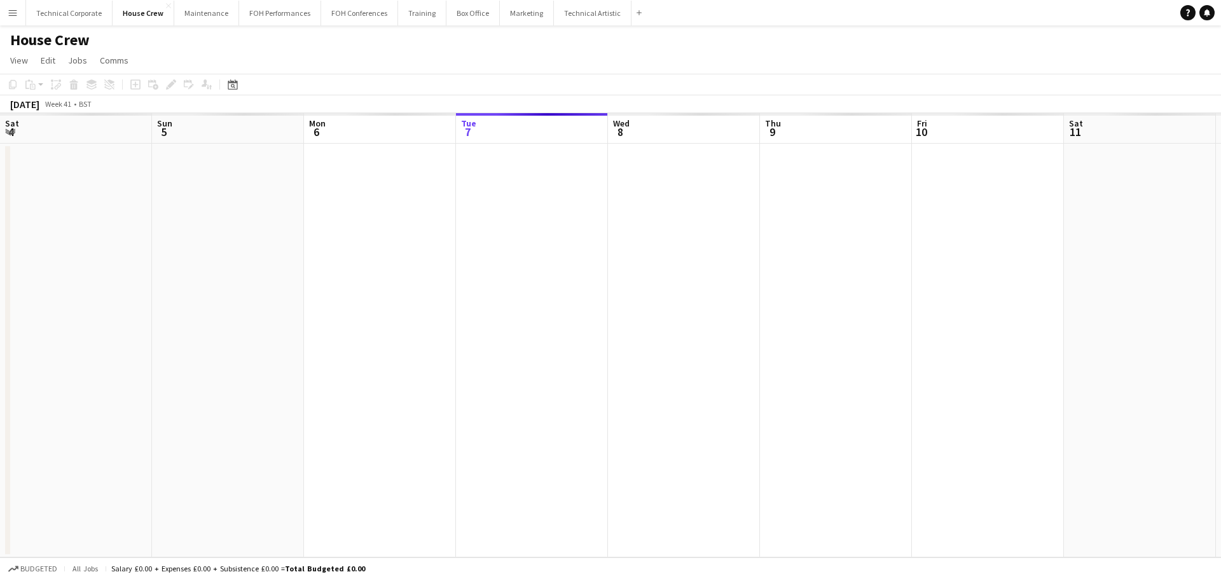
click at [13, 15] on app-icon "Menu" at bounding box center [13, 13] width 10 height 10
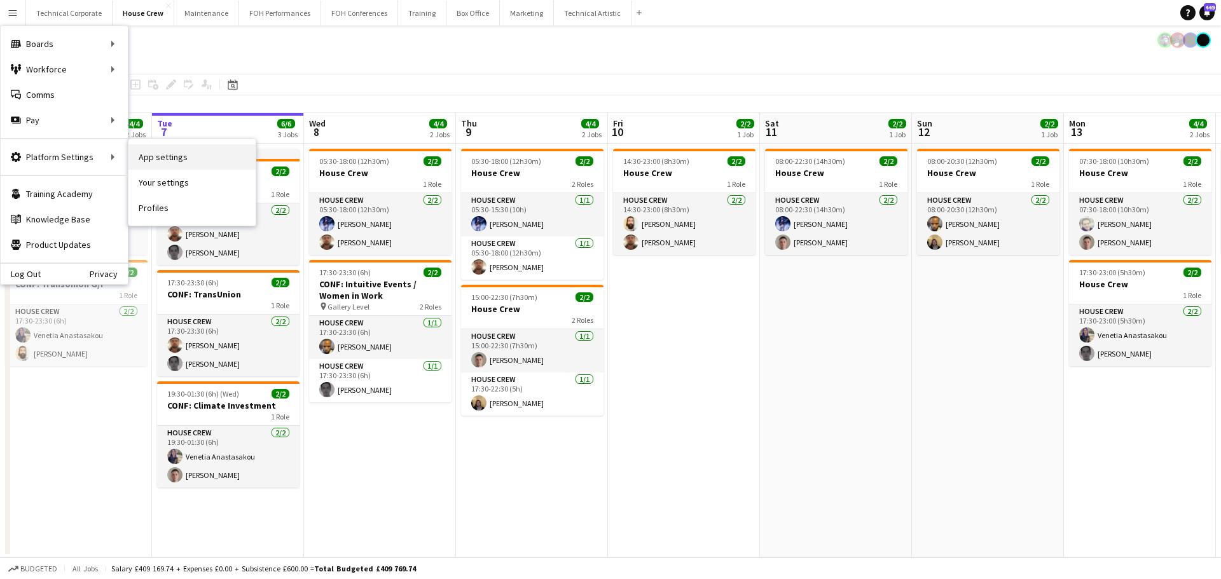
click at [195, 158] on link "App settings" at bounding box center [191, 156] width 127 height 25
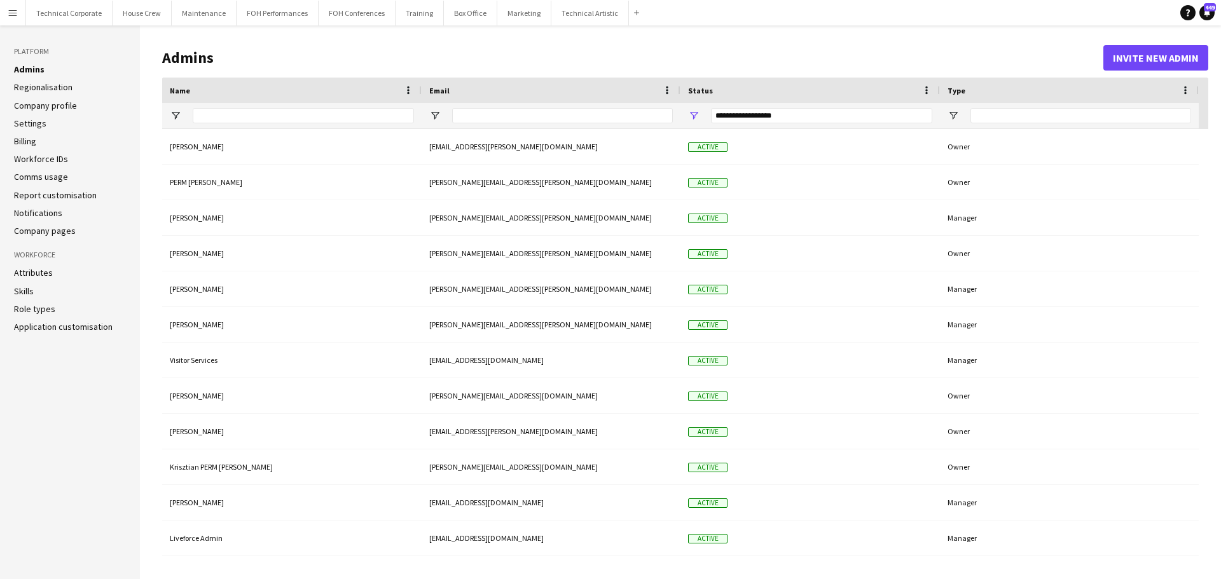
click at [55, 110] on link "Company profile" at bounding box center [45, 105] width 63 height 11
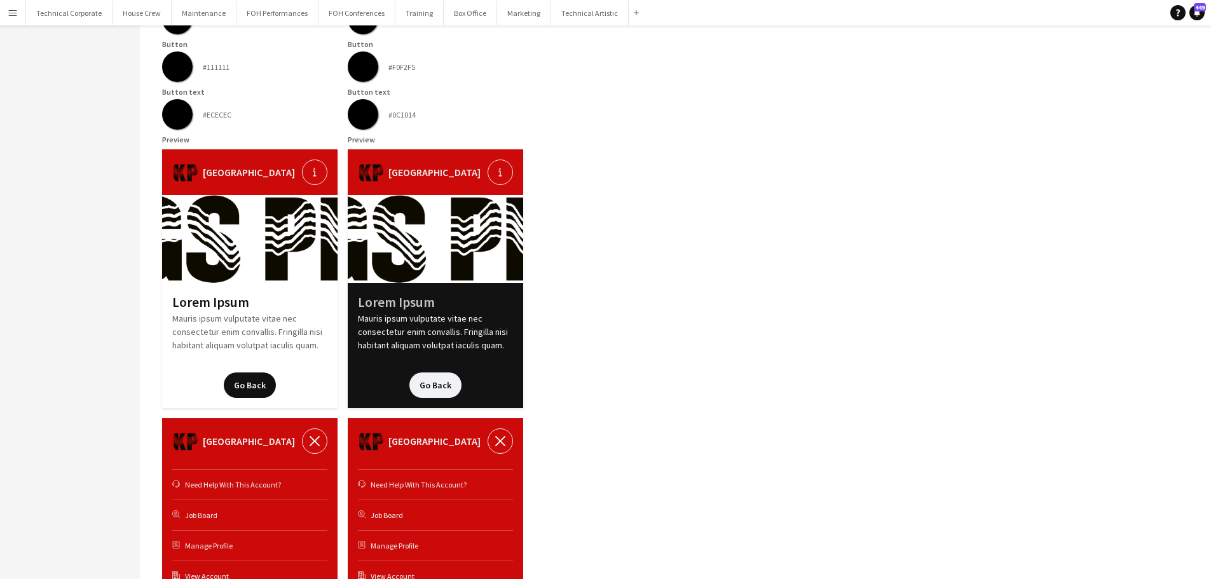
scroll to position [70, 0]
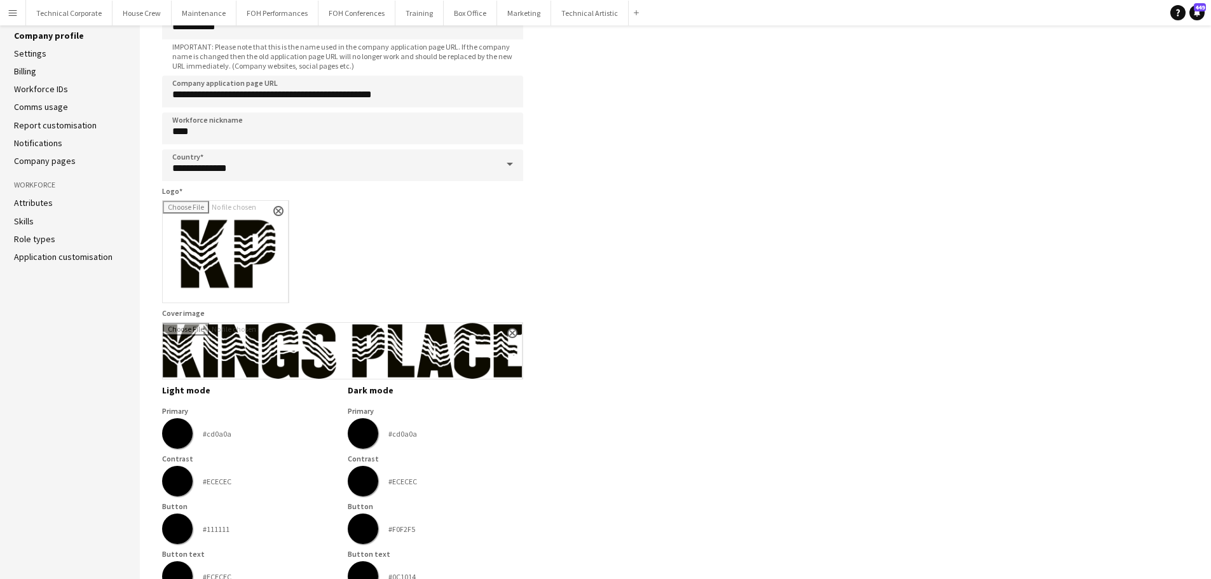
click at [170, 437] on input "*******" at bounding box center [177, 434] width 46 height 46
type input "*******"
click at [363, 439] on input "*******" at bounding box center [363, 434] width 46 height 46
click at [659, 383] on app-company-profile-form "**********" at bounding box center [680, 518] width 1036 height 1101
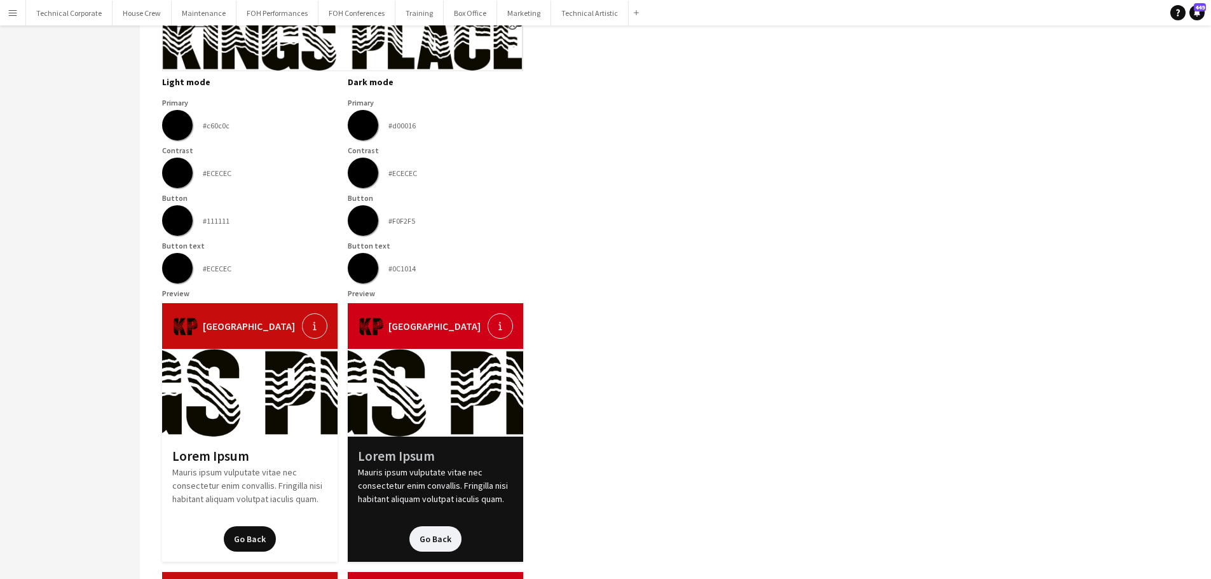
scroll to position [261, 0]
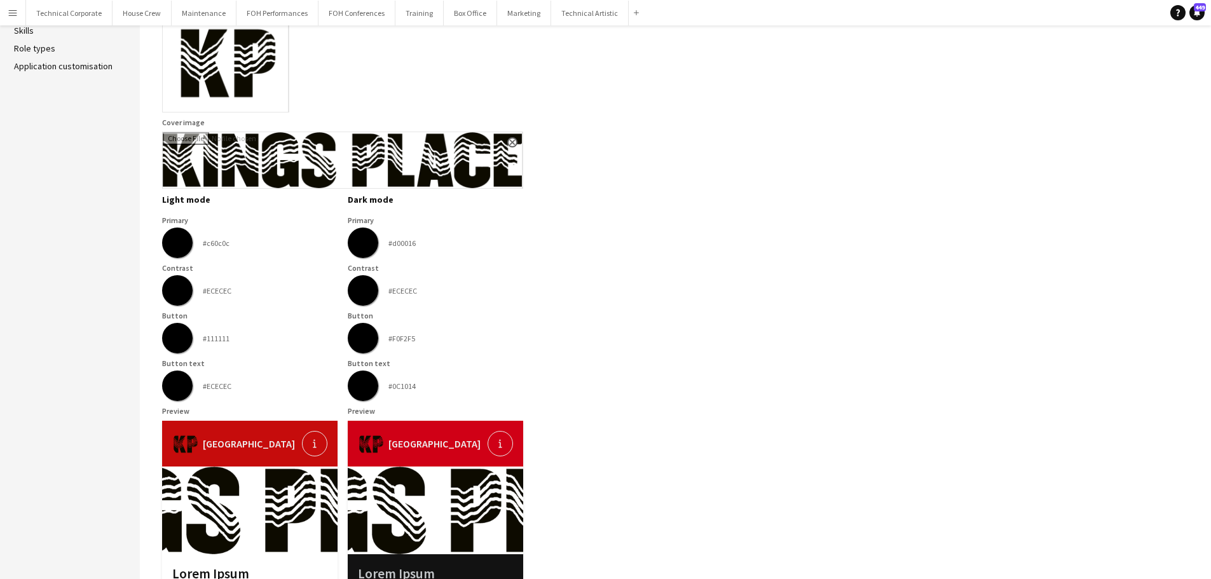
click at [378, 245] on input "*******" at bounding box center [363, 243] width 46 height 46
click at [693, 211] on app-company-profile-form "**********" at bounding box center [680, 327] width 1036 height 1101
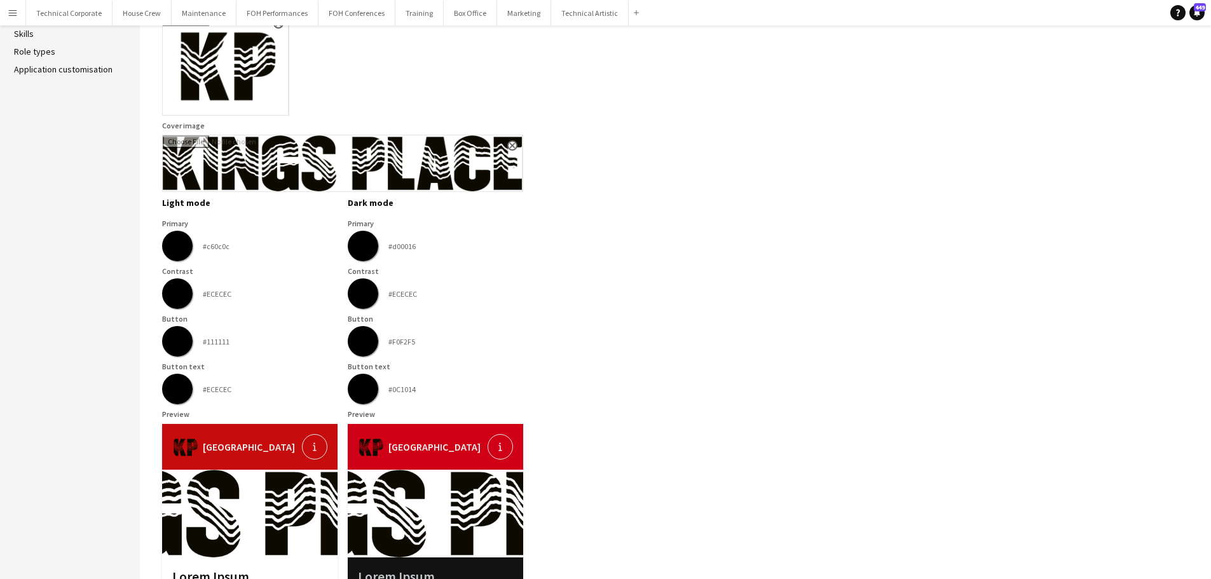
scroll to position [197, 0]
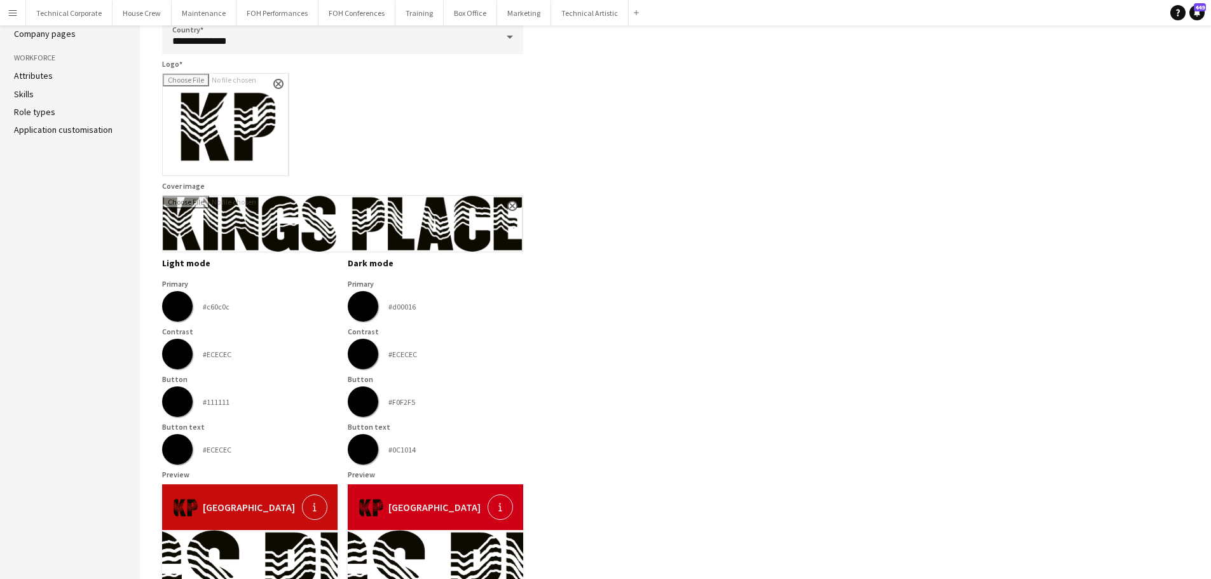
click at [176, 306] on input "*******" at bounding box center [177, 307] width 46 height 46
click at [366, 301] on input "*******" at bounding box center [363, 307] width 46 height 46
click at [175, 301] on input "*******" at bounding box center [177, 307] width 46 height 46
click at [373, 294] on input "*******" at bounding box center [363, 307] width 46 height 46
type input "*******"
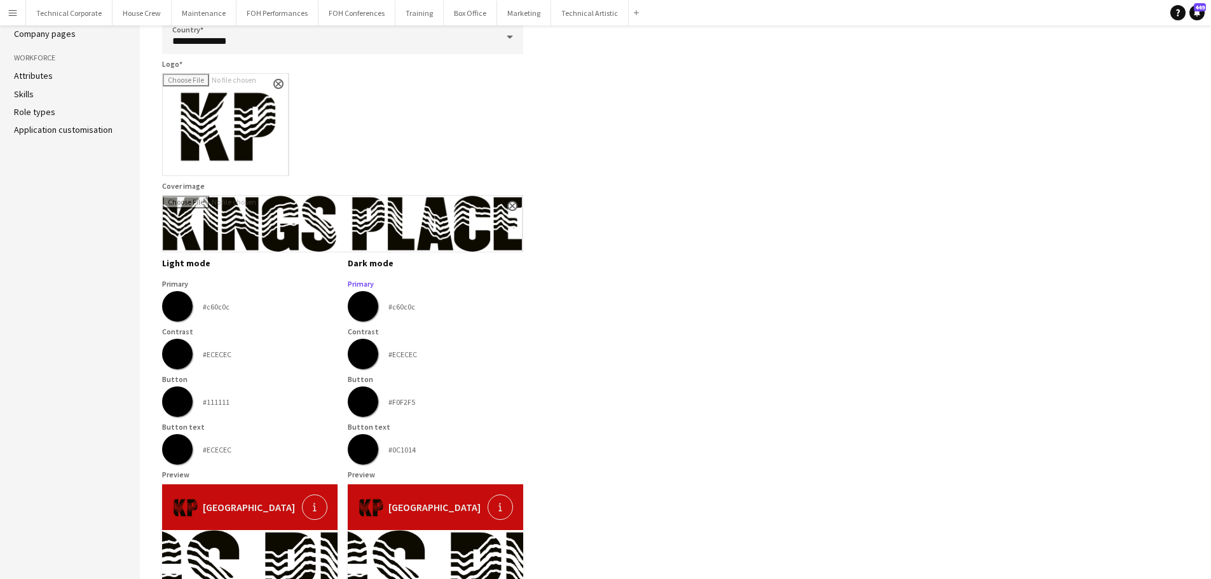
click at [668, 272] on app-company-profile-form "**********" at bounding box center [680, 391] width 1036 height 1101
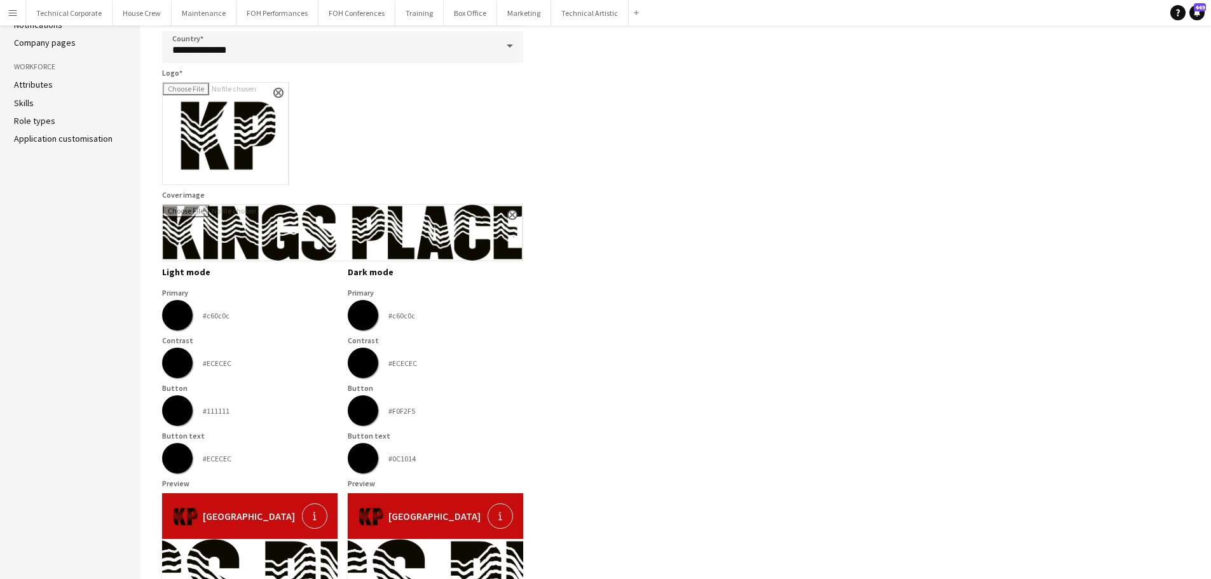
scroll to position [0, 0]
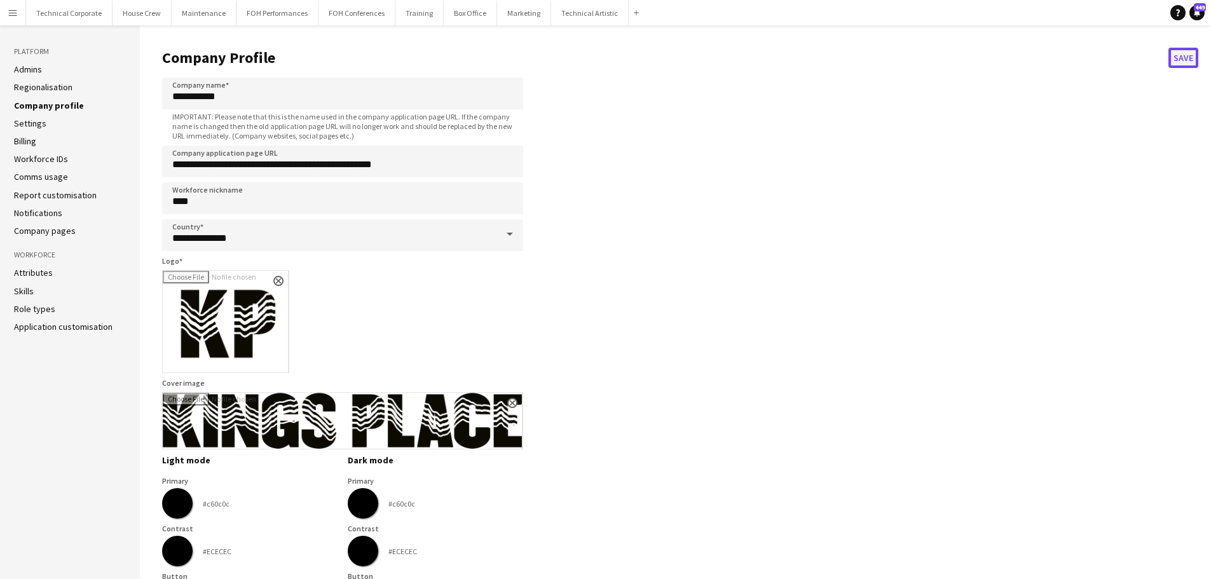
click at [1185, 65] on button "Save" at bounding box center [1184, 58] width 30 height 20
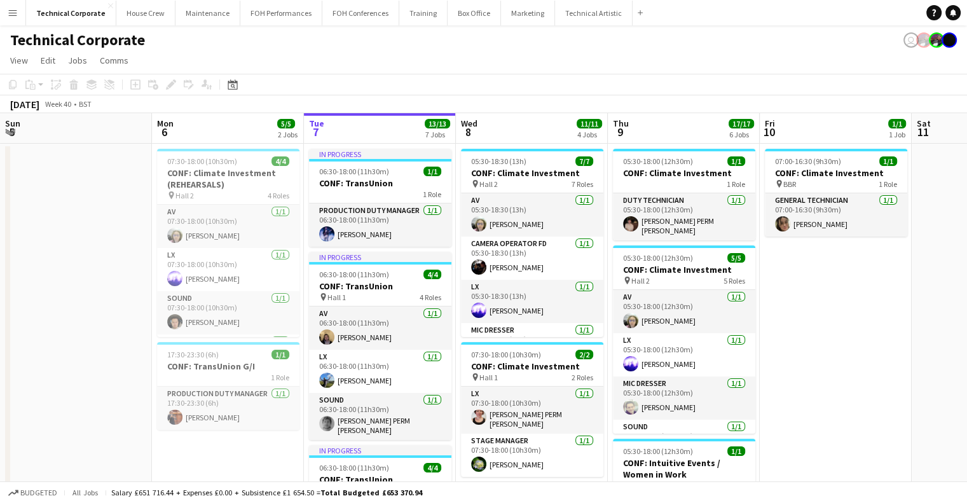
scroll to position [0, 334]
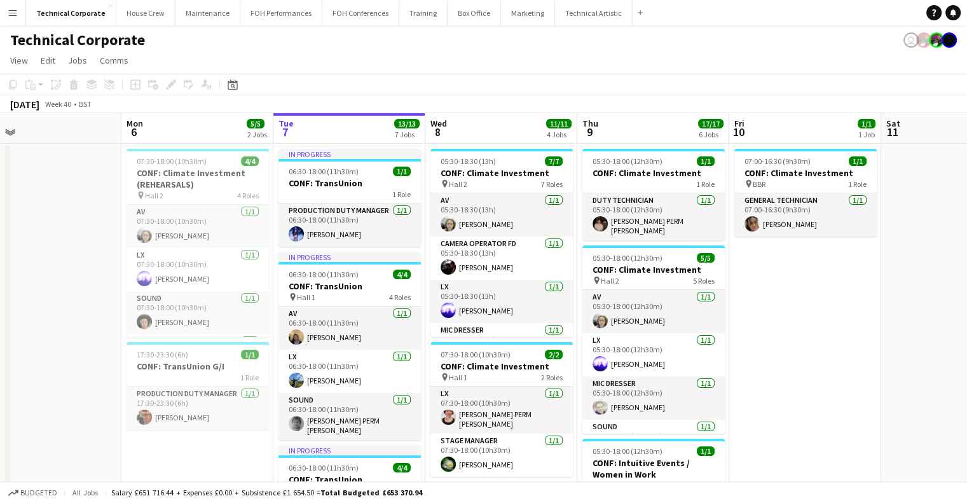
drag, startPoint x: 282, startPoint y: 246, endPoint x: 404, endPoint y: 237, distance: 121.8
click at [612, 93] on app-toolbar "Copy Paste Paste Ctrl+V Paste with crew Ctrl+Shift+V Paste linked Job [GEOGRAPH…" at bounding box center [483, 85] width 967 height 22
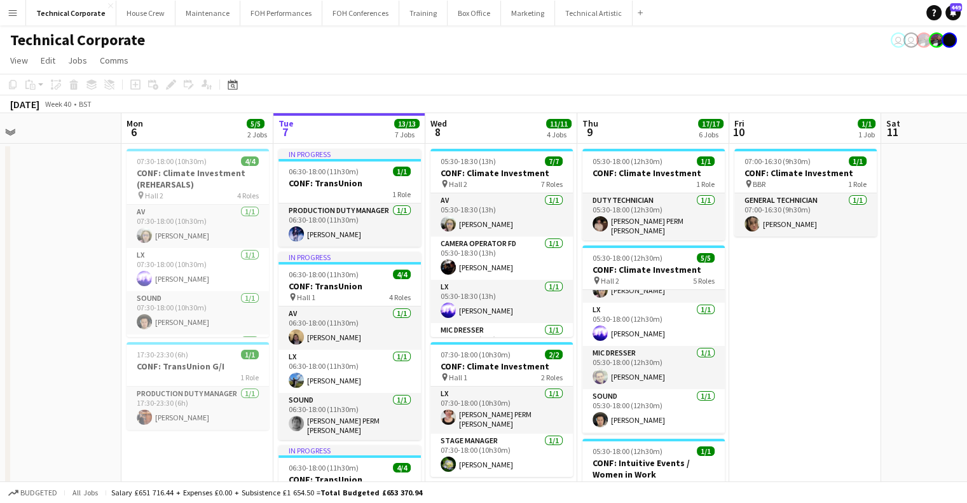
scroll to position [0, 0]
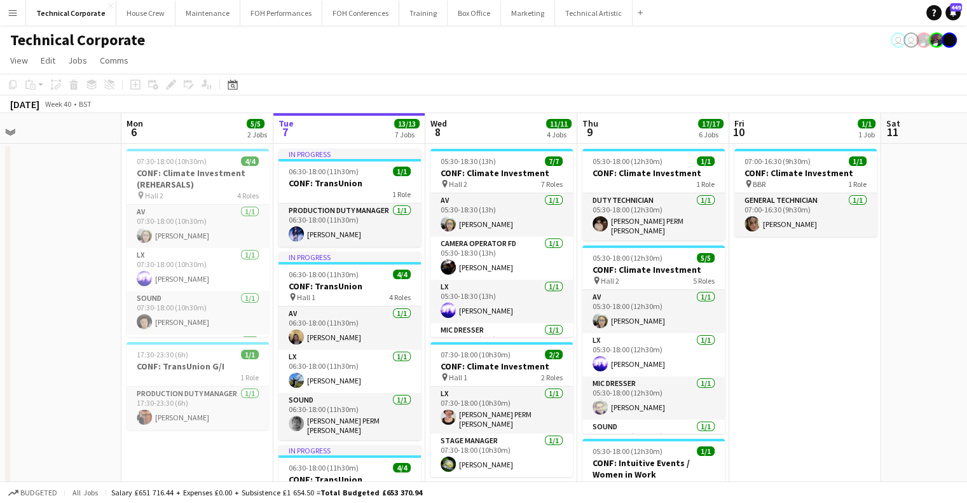
drag, startPoint x: 813, startPoint y: 271, endPoint x: 712, endPoint y: 279, distance: 100.7
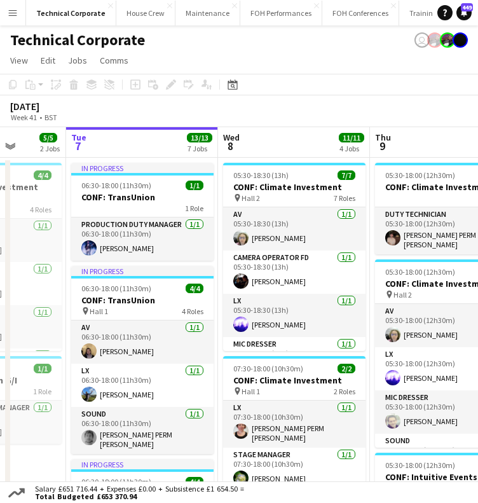
scroll to position [0, 569]
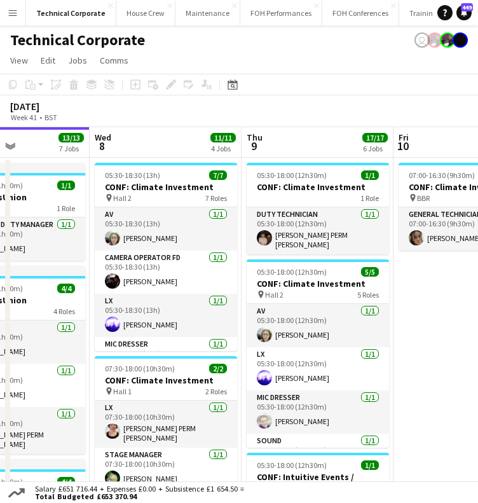
drag, startPoint x: 355, startPoint y: 200, endPoint x: 110, endPoint y: 198, distance: 245.4
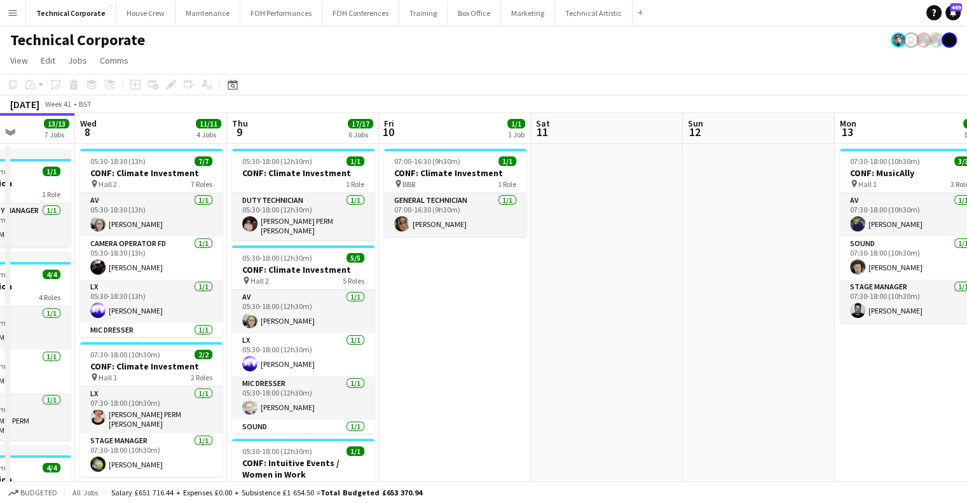
scroll to position [0, 363]
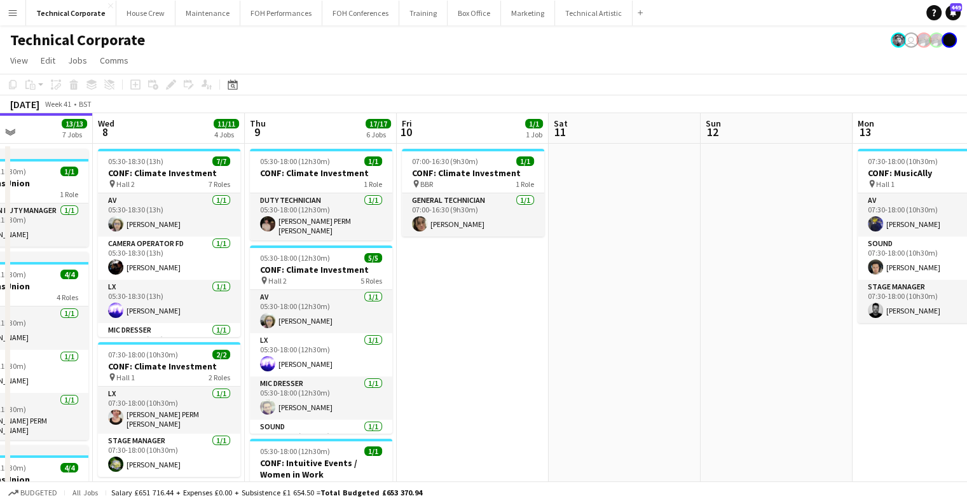
drag, startPoint x: 659, startPoint y: 266, endPoint x: 398, endPoint y: 240, distance: 262.0
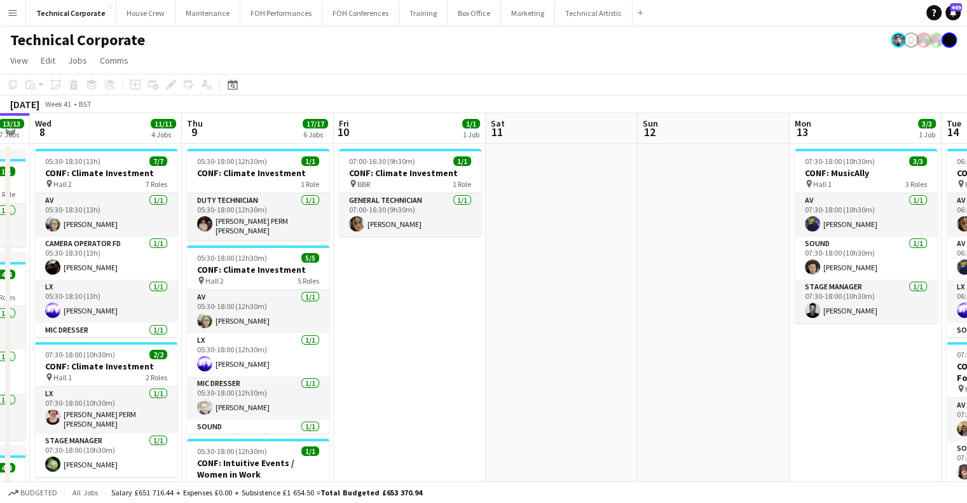
drag, startPoint x: 389, startPoint y: 249, endPoint x: 704, endPoint y: 282, distance: 316.4
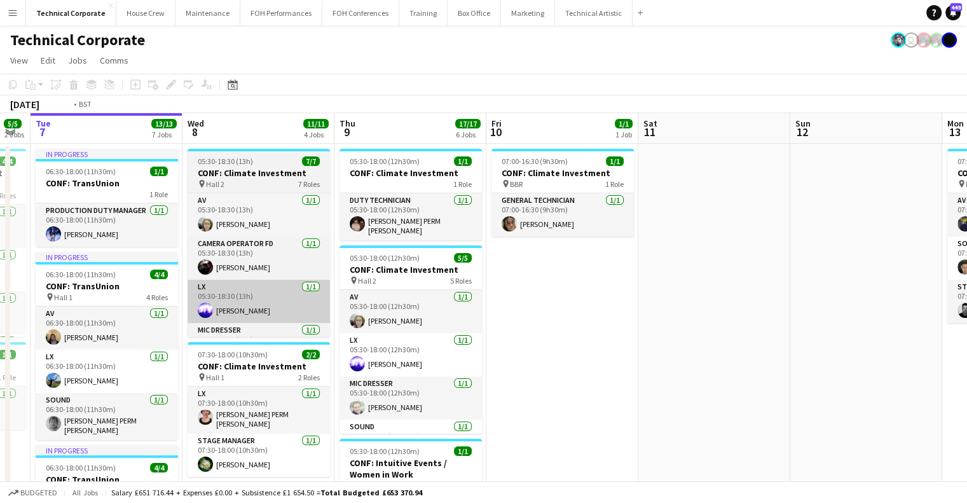
scroll to position [0, 371]
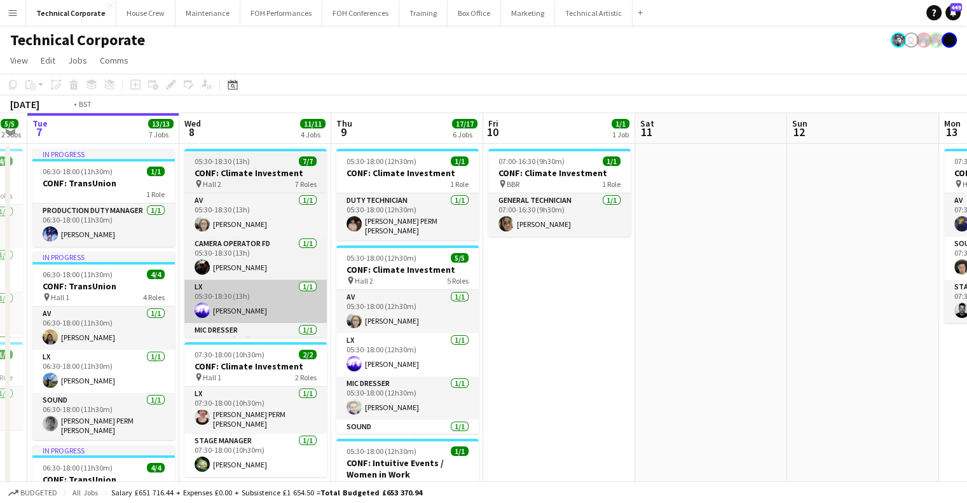
drag, startPoint x: 378, startPoint y: 288, endPoint x: 701, endPoint y: 299, distance: 323.2
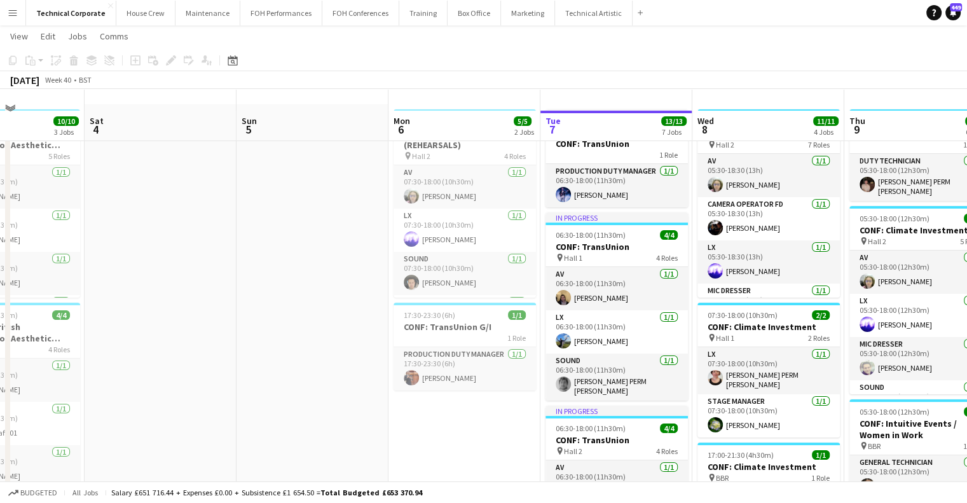
scroll to position [0, 0]
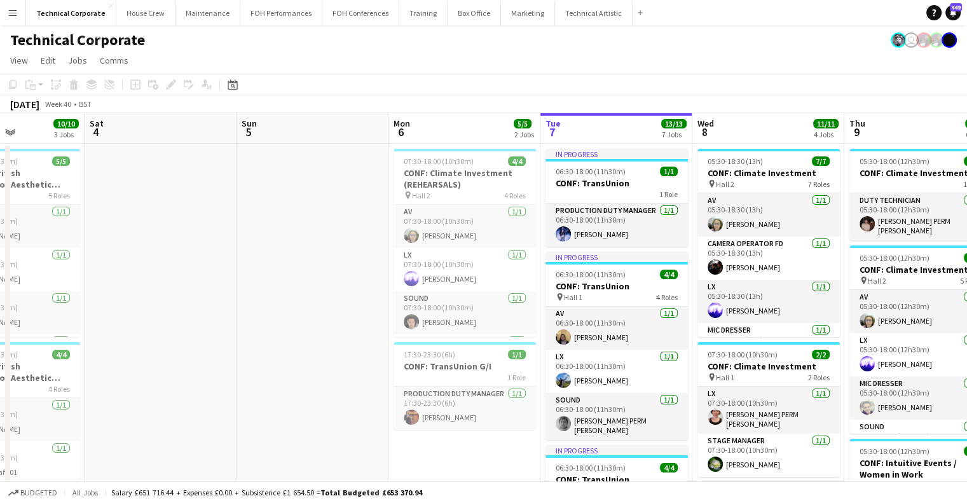
drag, startPoint x: 352, startPoint y: 223, endPoint x: 149, endPoint y: 235, distance: 203.2
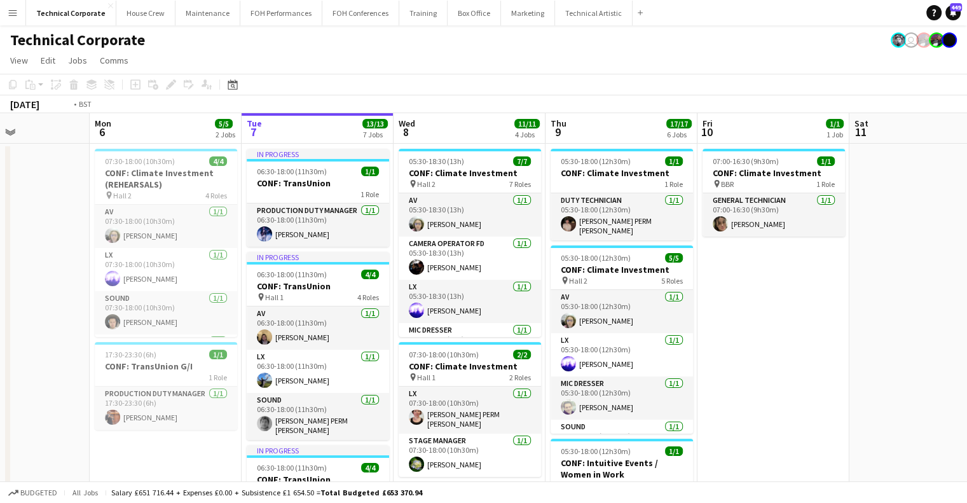
drag, startPoint x: 584, startPoint y: 277, endPoint x: 355, endPoint y: 285, distance: 228.4
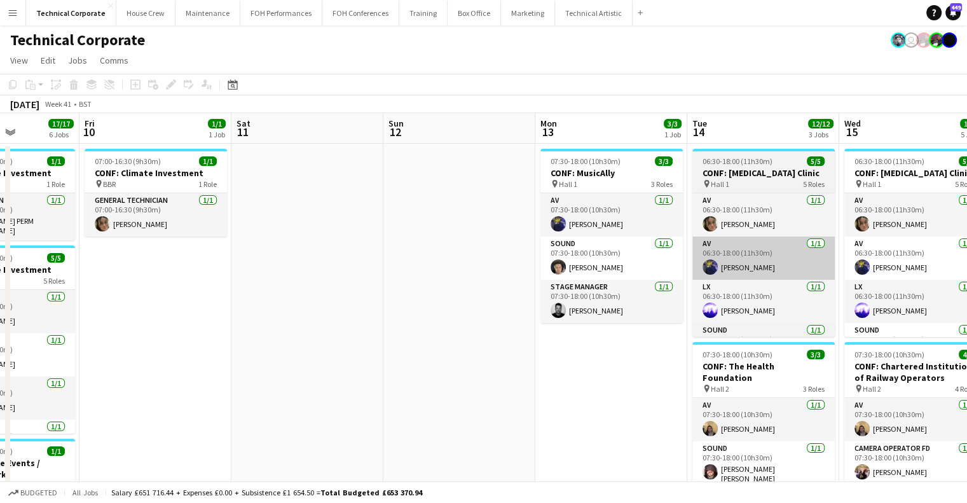
drag, startPoint x: 285, startPoint y: 299, endPoint x: 651, endPoint y: 271, distance: 366.7
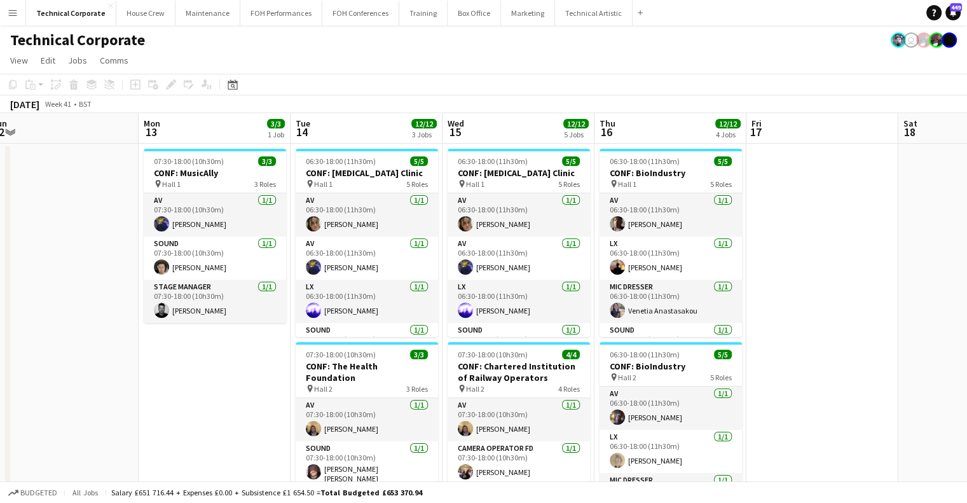
scroll to position [0, 392]
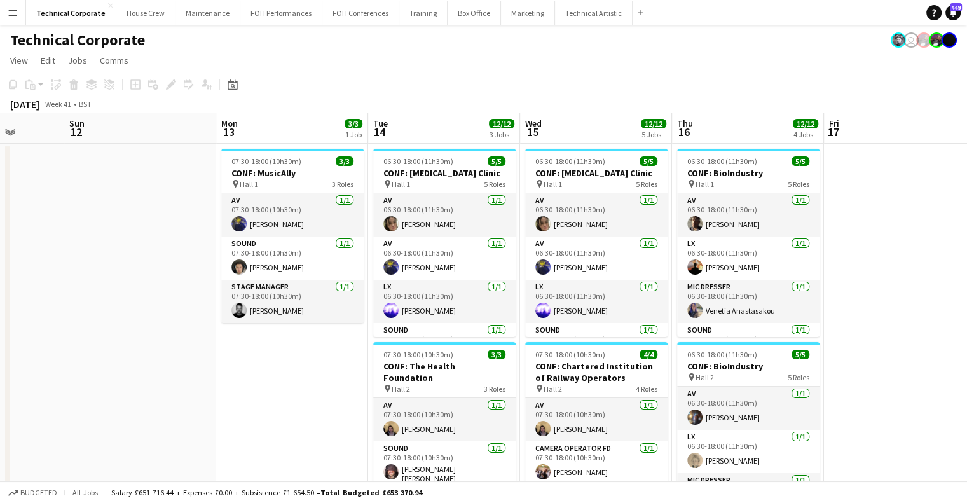
drag, startPoint x: 378, startPoint y: 297, endPoint x: 331, endPoint y: 360, distance: 78.6
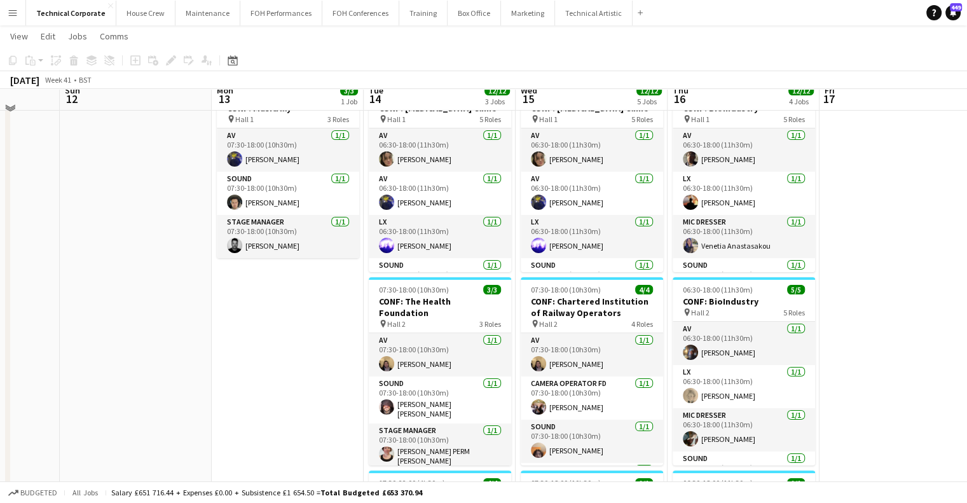
scroll to position [0, 0]
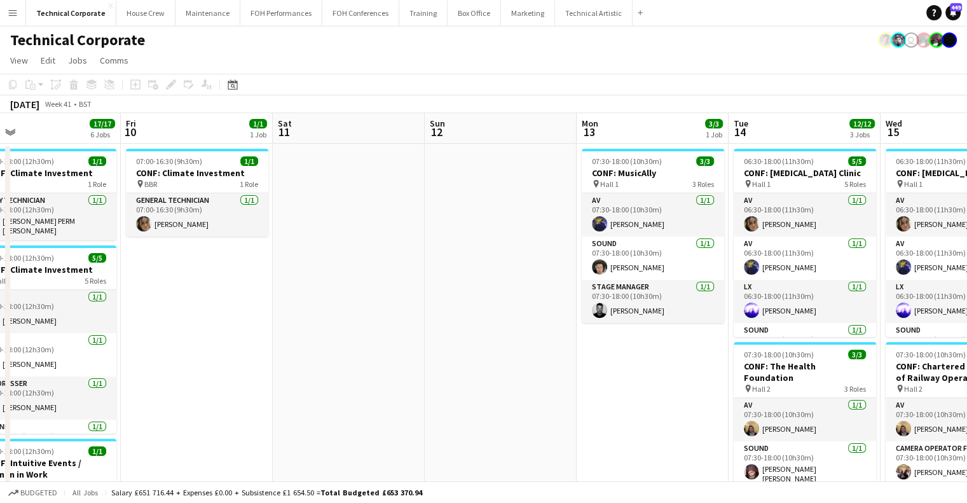
drag, startPoint x: 402, startPoint y: 348, endPoint x: 673, endPoint y: 358, distance: 270.4
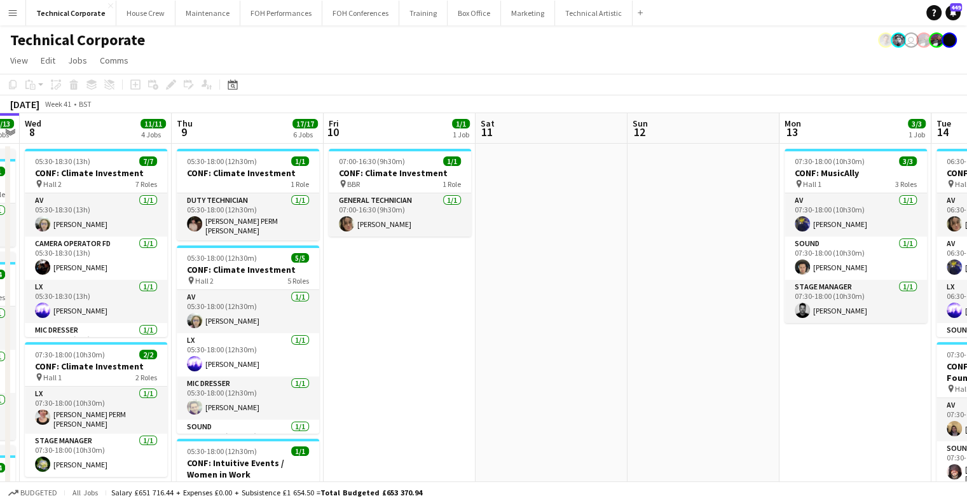
drag, startPoint x: 675, startPoint y: 367, endPoint x: 390, endPoint y: 359, distance: 285.6
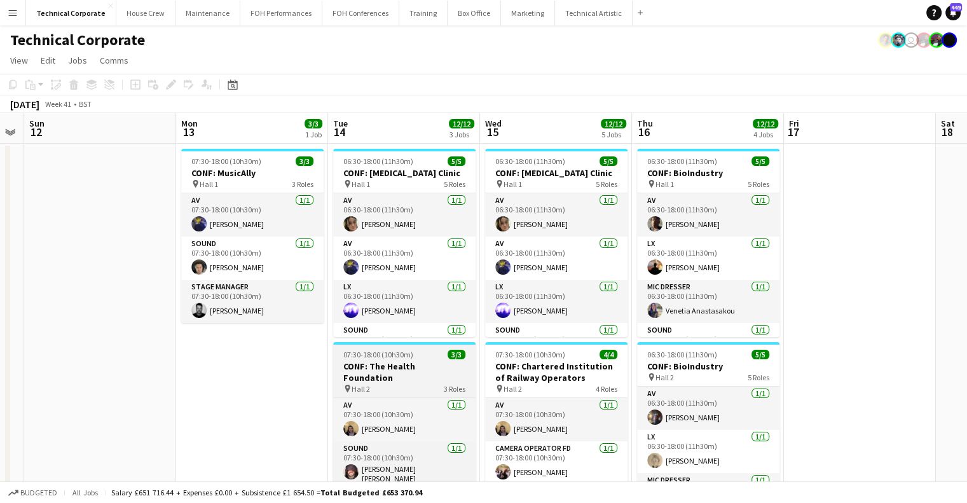
scroll to position [0, 593]
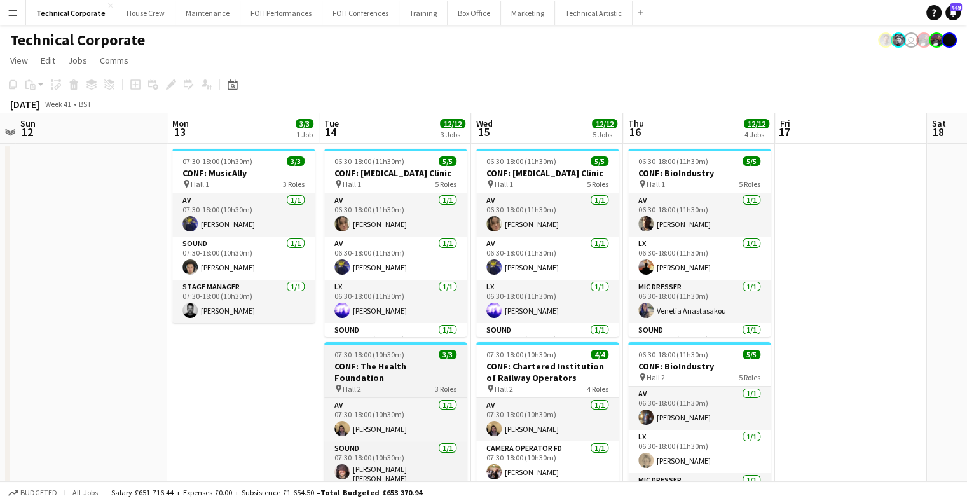
drag, startPoint x: 647, startPoint y: 345, endPoint x: 383, endPoint y: 348, distance: 264.5
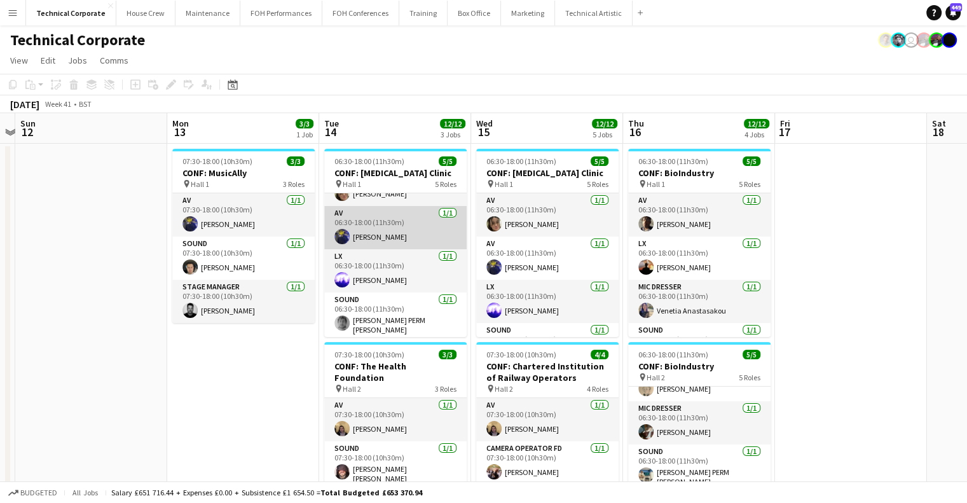
scroll to position [0, 0]
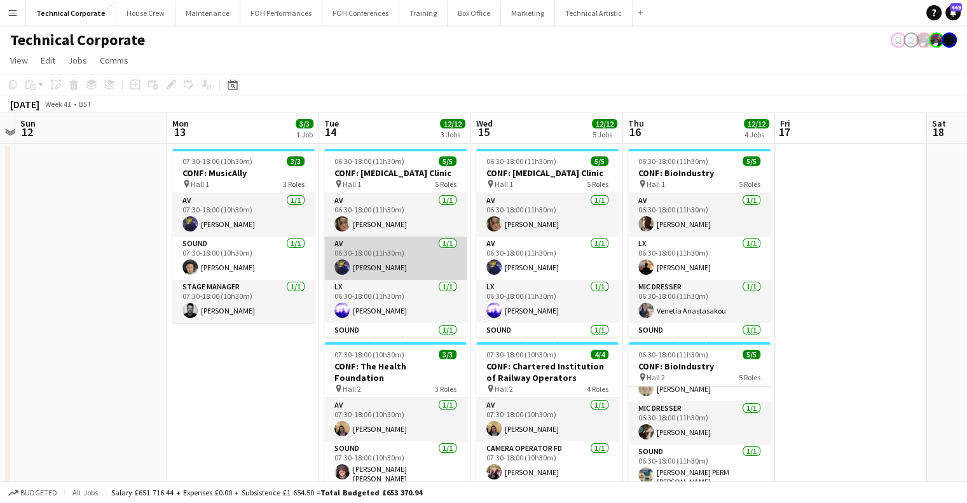
click at [413, 247] on app-card-role "AV [DATE] 06:30-18:00 (11h30m) [PERSON_NAME]" at bounding box center [395, 258] width 142 height 43
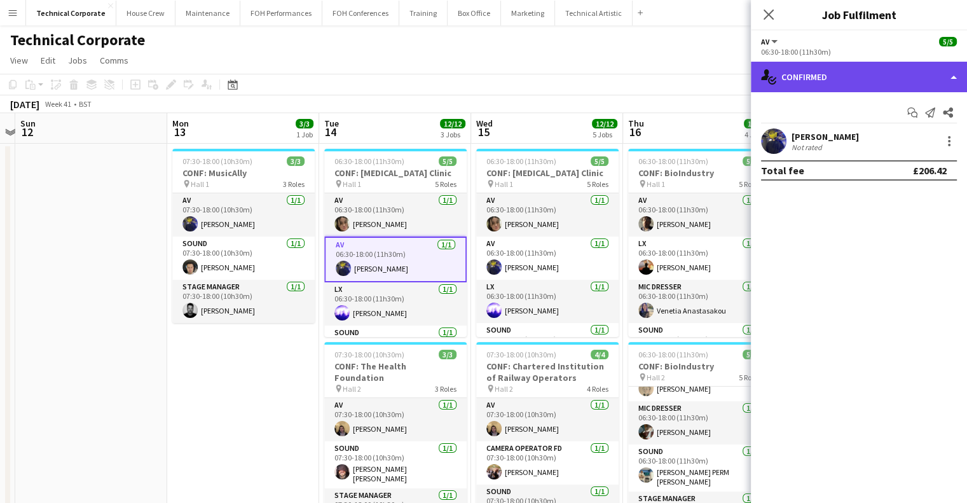
click at [852, 89] on div "single-neutral-actions-check-2 Confirmed" at bounding box center [859, 77] width 216 height 31
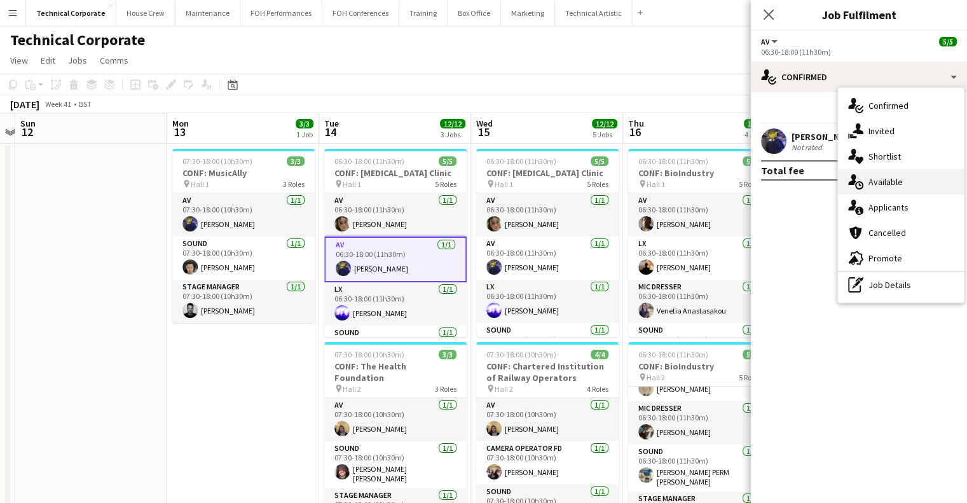
click at [876, 177] on span "Available" at bounding box center [885, 181] width 34 height 11
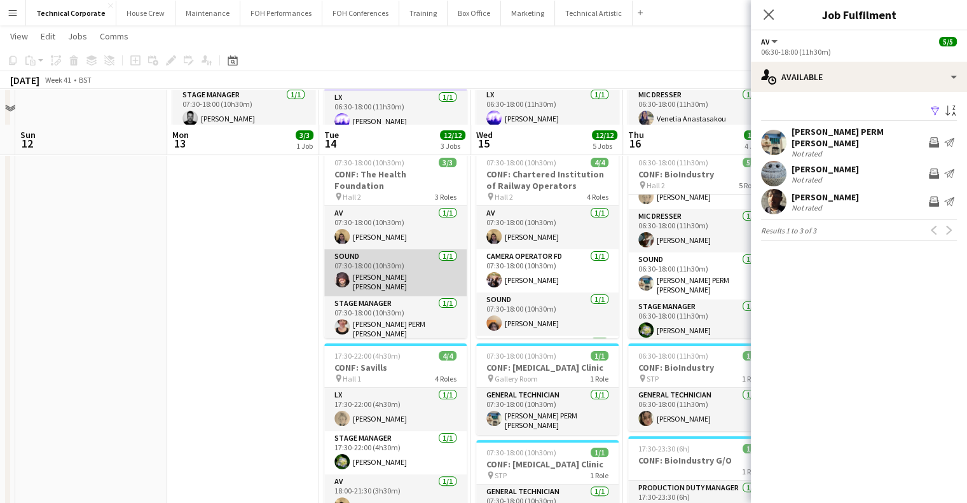
scroll to position [254, 0]
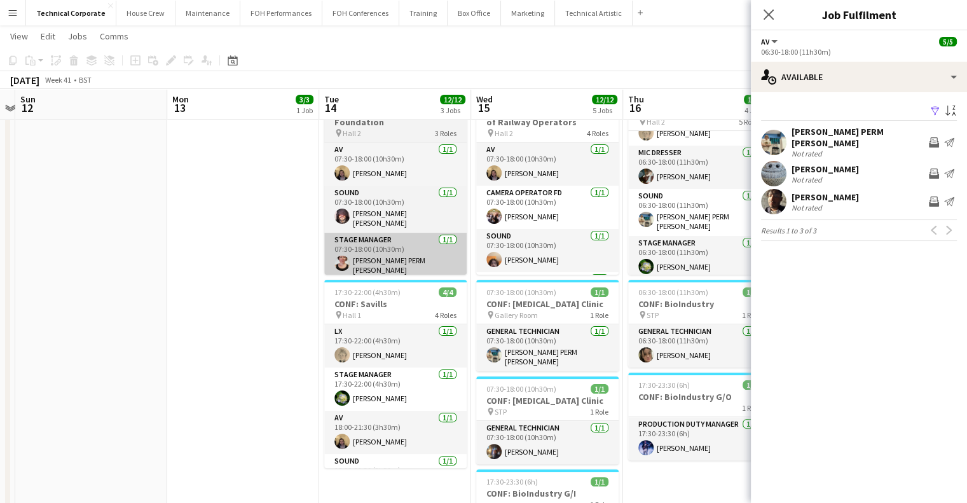
click at [391, 249] on app-card-role "Stage Manager 1/1 07:30-18:00 (10h30m) Marie PERM Kearney" at bounding box center [395, 256] width 142 height 47
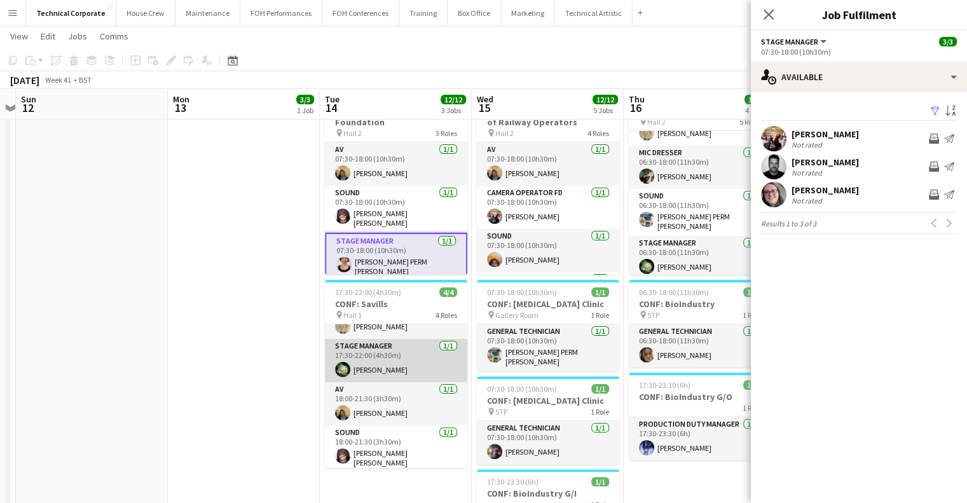
scroll to position [0, 0]
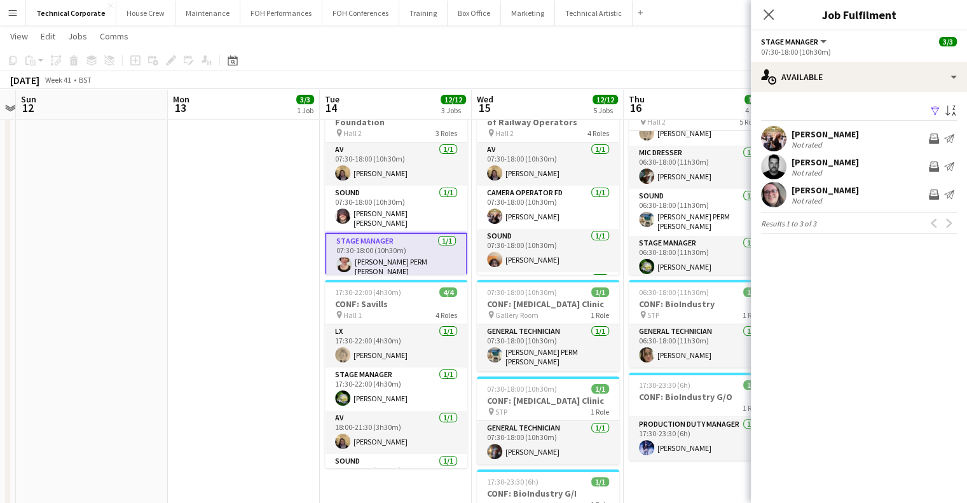
click at [281, 291] on app-date-cell "07:30-18:00 (10h30m) 3/3 CONF: MusicAlly pin Hall 1 3 Roles AV [DATE] 07:30-18:…" at bounding box center [244, 349] width 152 height 923
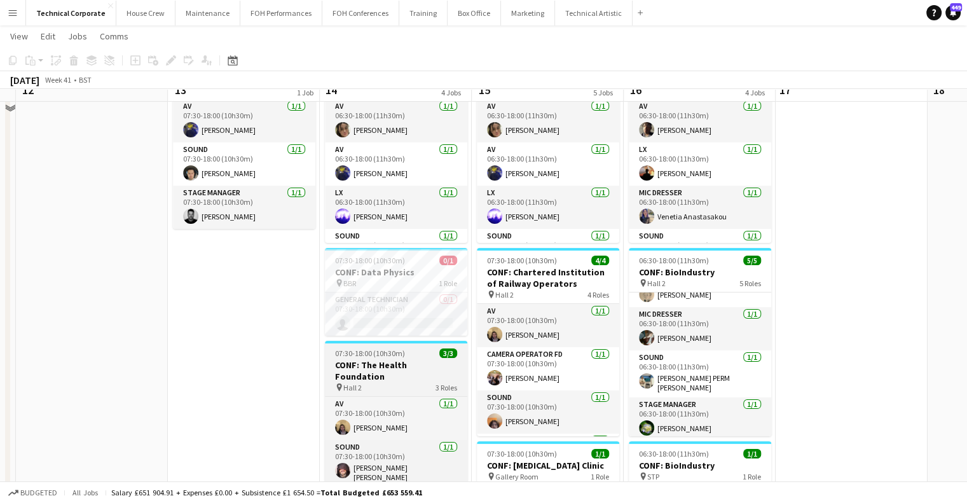
scroll to position [127, 0]
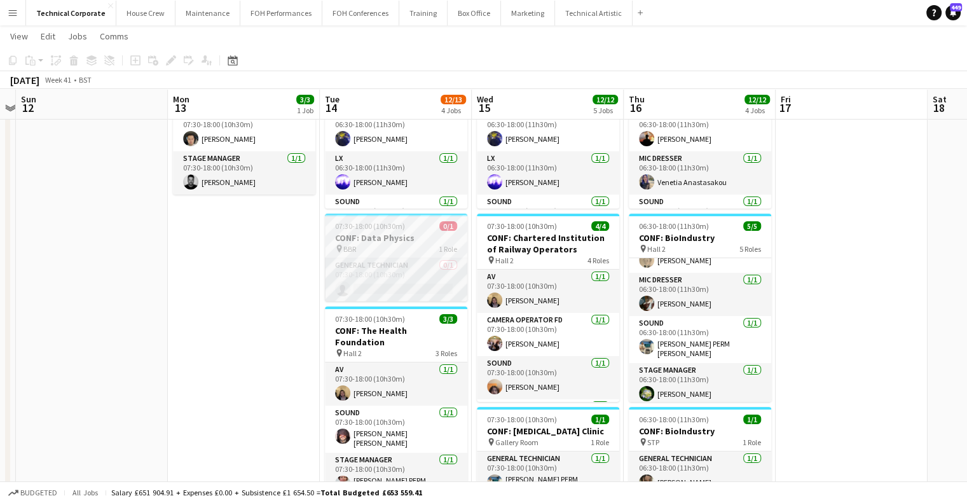
click at [402, 284] on app-card-role "General Technician 0/1 07:30-18:00 (10h30m) single-neutral-actions" at bounding box center [396, 279] width 142 height 43
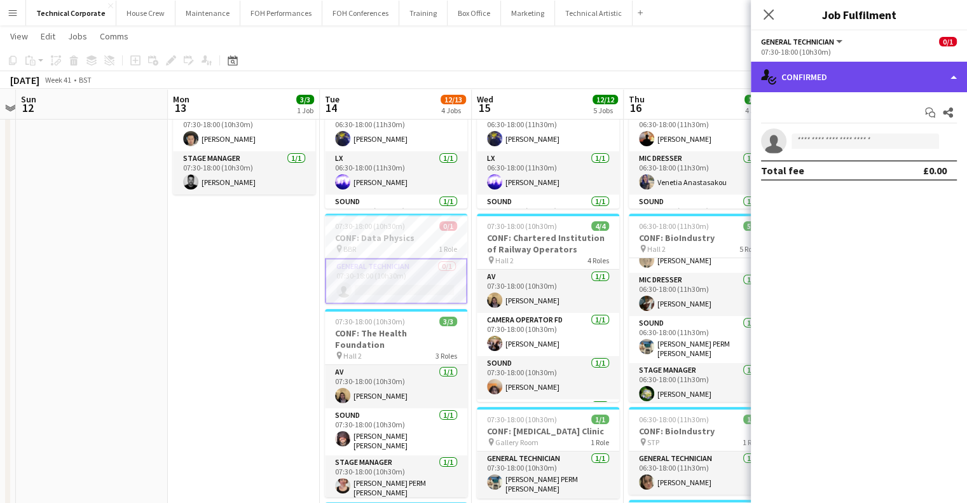
click at [852, 76] on div "single-neutral-actions-check-2 Confirmed" at bounding box center [859, 77] width 216 height 31
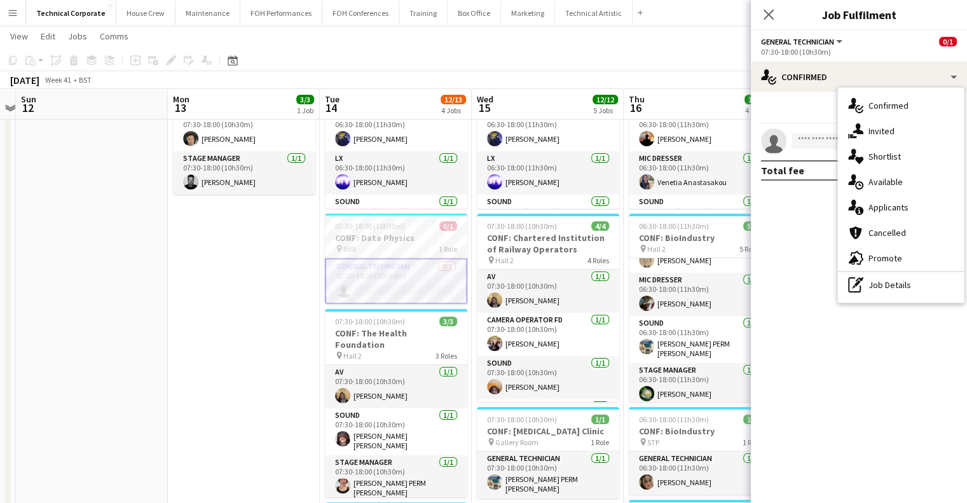
click at [923, 188] on div "single-neutral-actions-upload Available" at bounding box center [901, 181] width 126 height 25
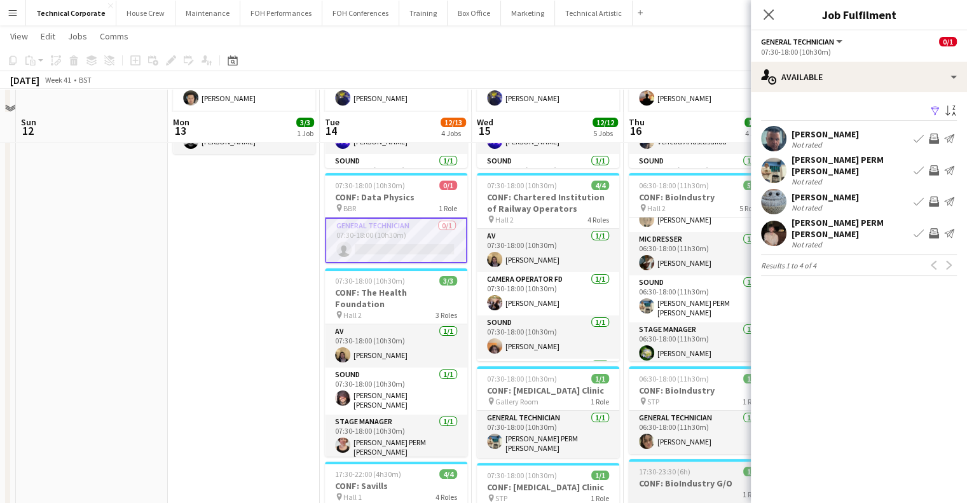
scroll to position [191, 0]
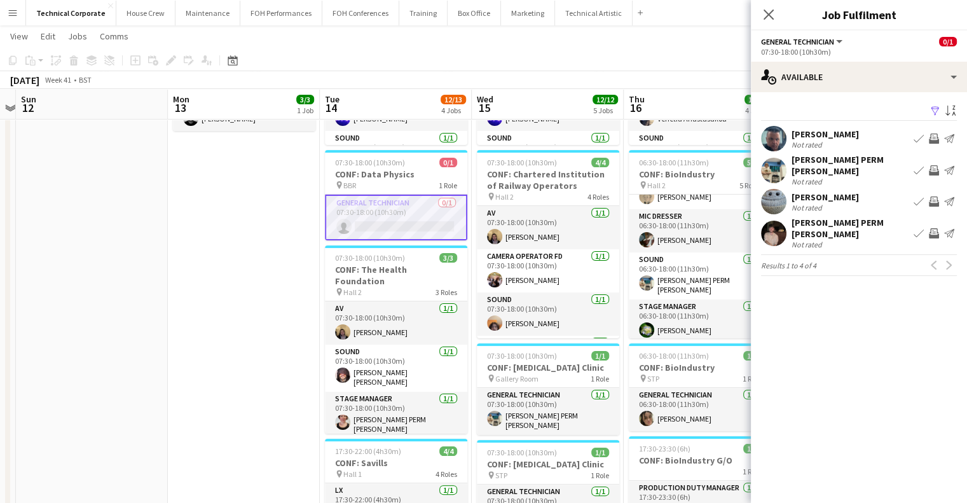
drag, startPoint x: 594, startPoint y: 418, endPoint x: 486, endPoint y: 431, distance: 108.8
click at [486, 431] on app-calendar-viewport "Wed 8 11/11 4 Jobs Thu 9 17/17 6 Jobs Fri 10 1/1 1 Job Sat 11 Sun 12 Mon 13 3/3…" at bounding box center [483, 367] width 967 height 1016
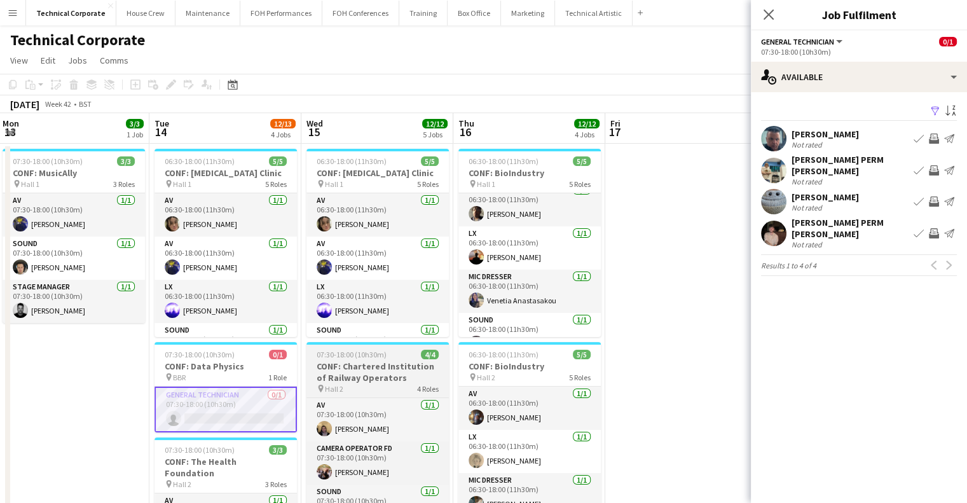
scroll to position [0, 0]
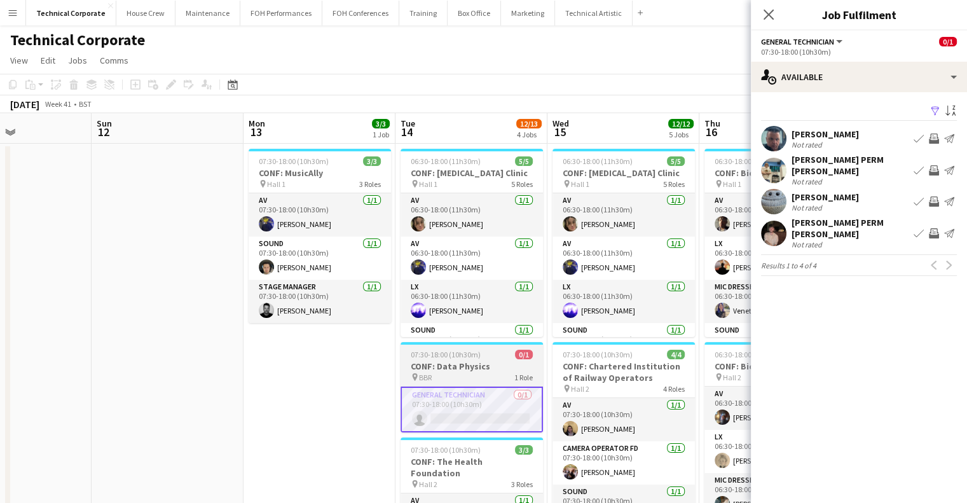
drag, startPoint x: 310, startPoint y: 384, endPoint x: 484, endPoint y: 380, distance: 174.2
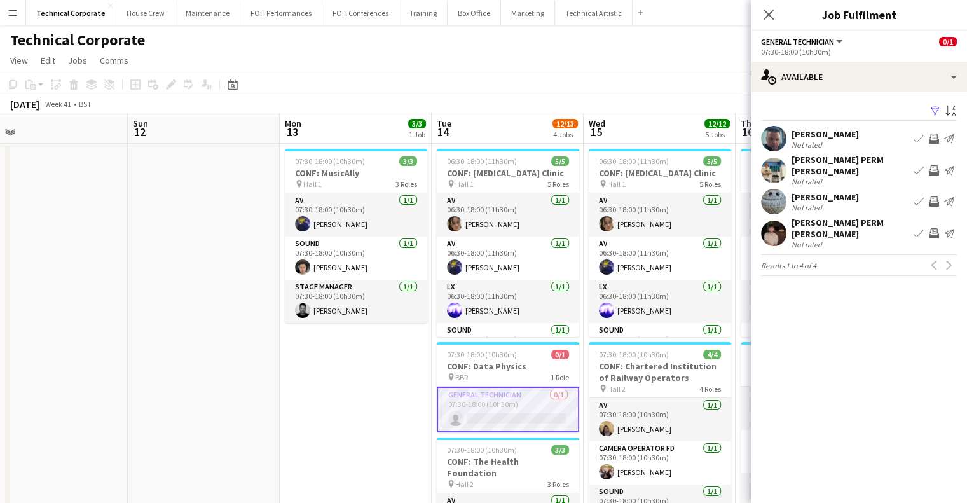
drag, startPoint x: 386, startPoint y: 381, endPoint x: 422, endPoint y: 402, distance: 41.7
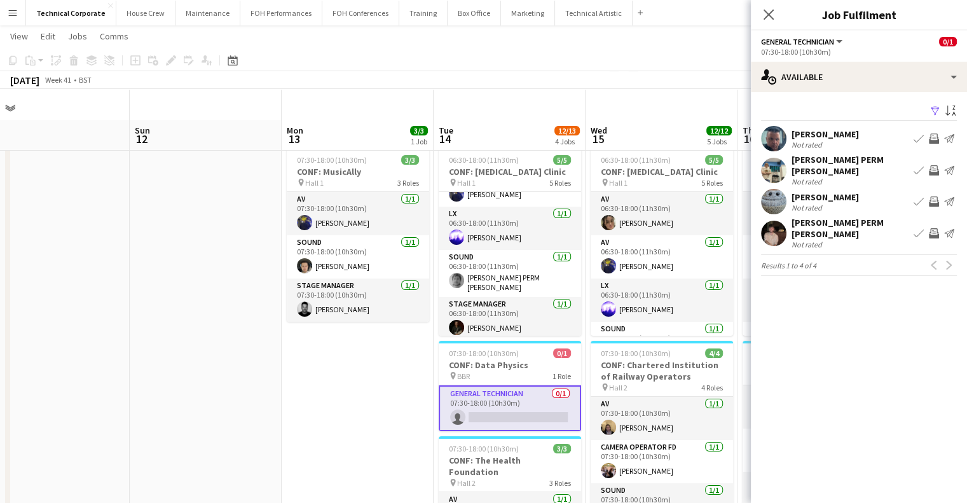
scroll to position [64, 0]
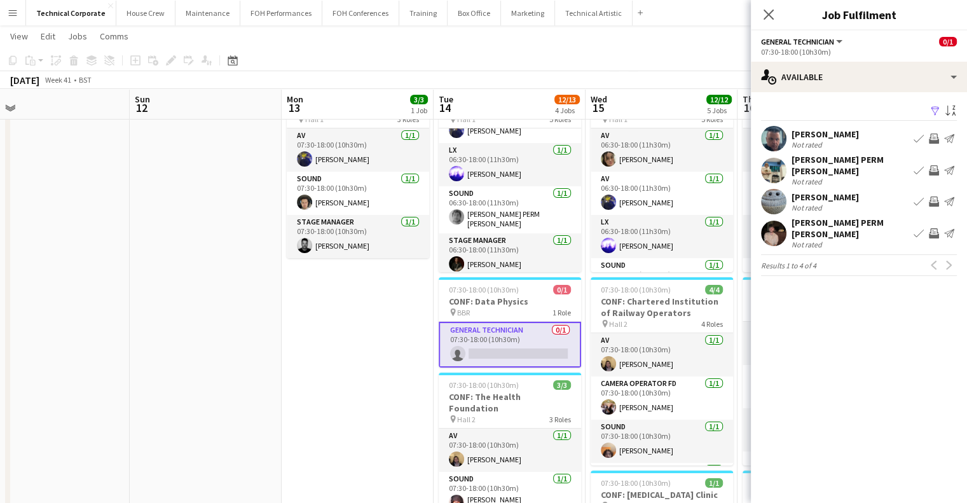
click at [336, 389] on app-calendar-viewport "Thu 9 17/17 6 Jobs Fri 10 1/1 1 Job Sat 11 Sun 12 Mon 13 3/3 1 Job Tue 14 12/13…" at bounding box center [483, 494] width 967 height 1016
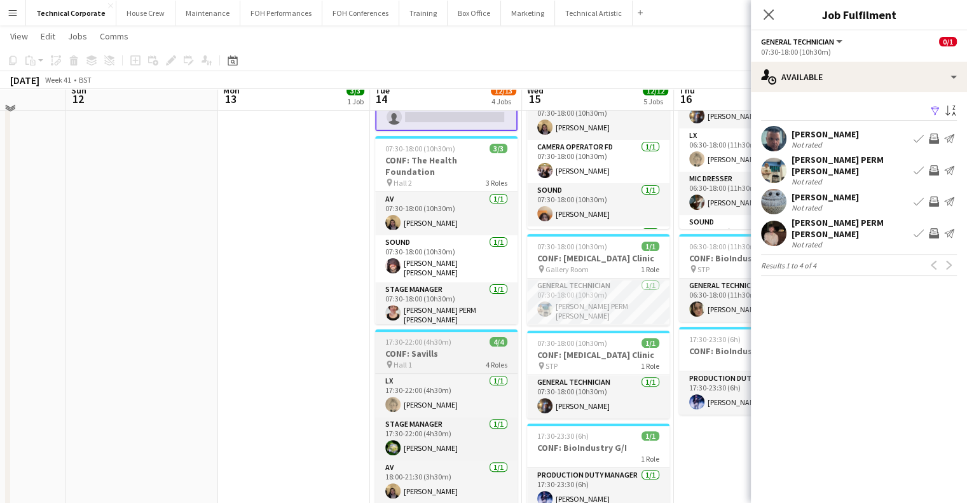
scroll to position [0, 0]
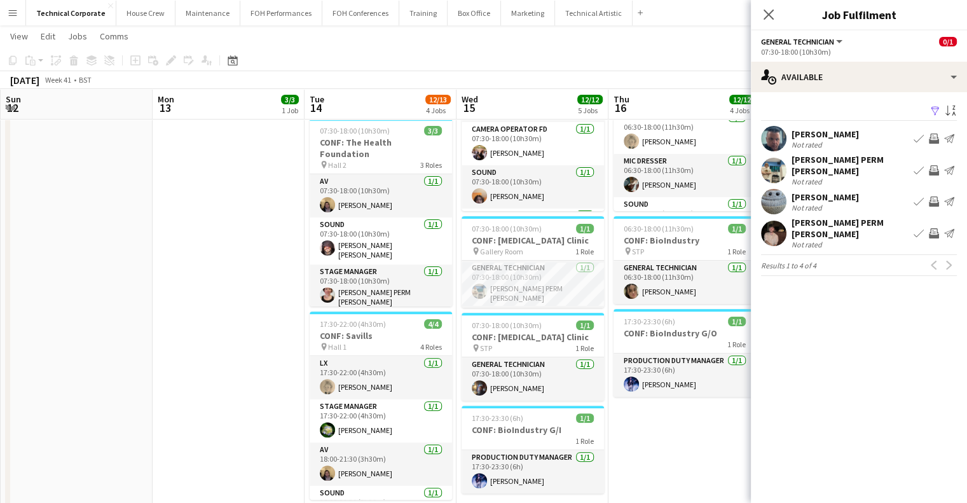
drag, startPoint x: 249, startPoint y: 367, endPoint x: 221, endPoint y: 368, distance: 28.0
click at [224, 368] on app-calendar-viewport "Thu 9 17/17 6 Jobs Fri 10 1/1 1 Job Sat 11 Sun 12 Mon 13 3/3 1 Job Tue 14 12/13…" at bounding box center [483, 240] width 967 height 1016
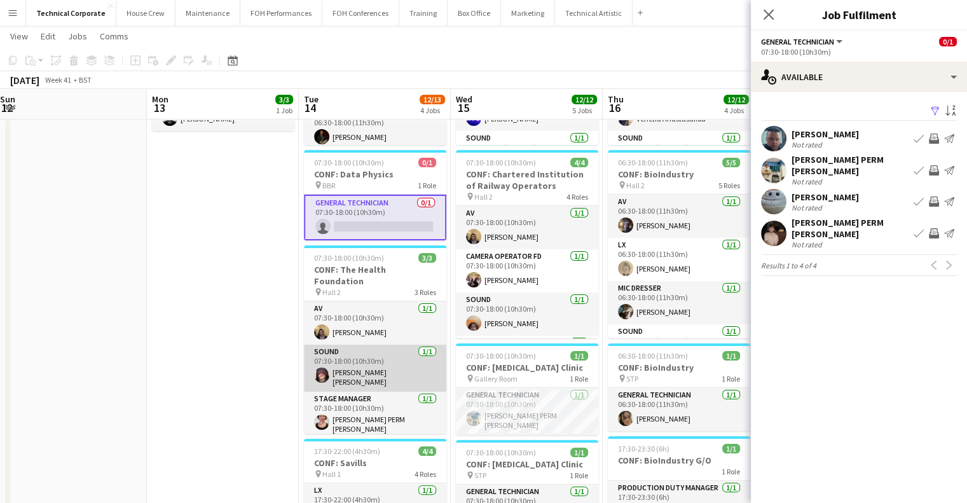
click at [347, 369] on app-card-role "Sound 1/1 07:30-18:00 (10h30m) Carmelo Laudani Rosa" at bounding box center [375, 368] width 142 height 47
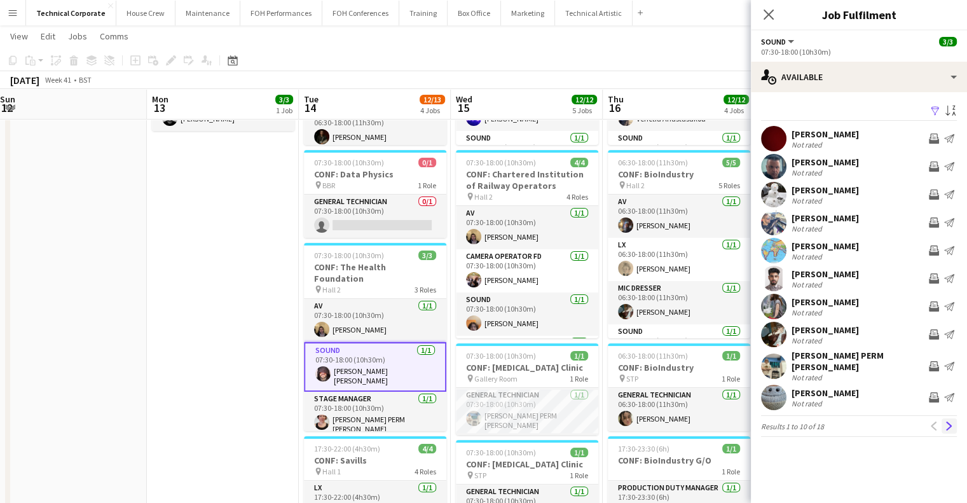
click at [949, 422] on app-icon "Next" at bounding box center [949, 426] width 9 height 9
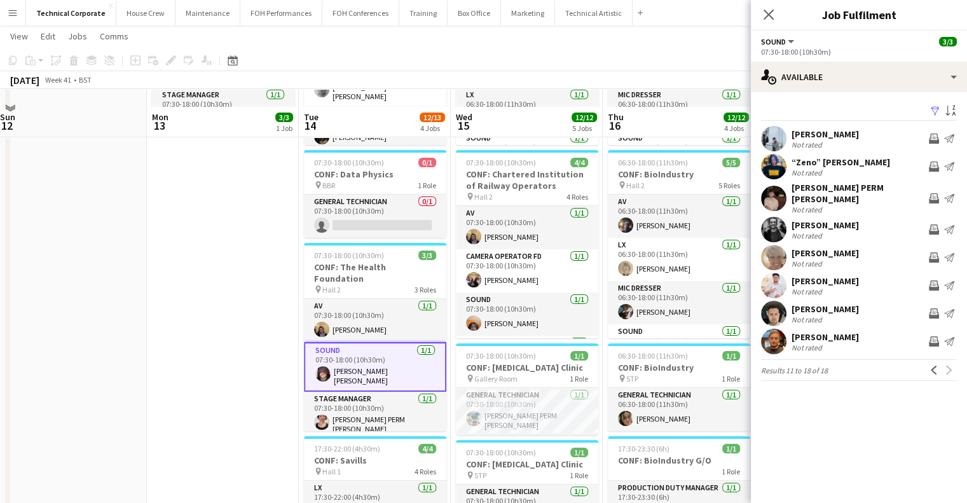
scroll to position [254, 0]
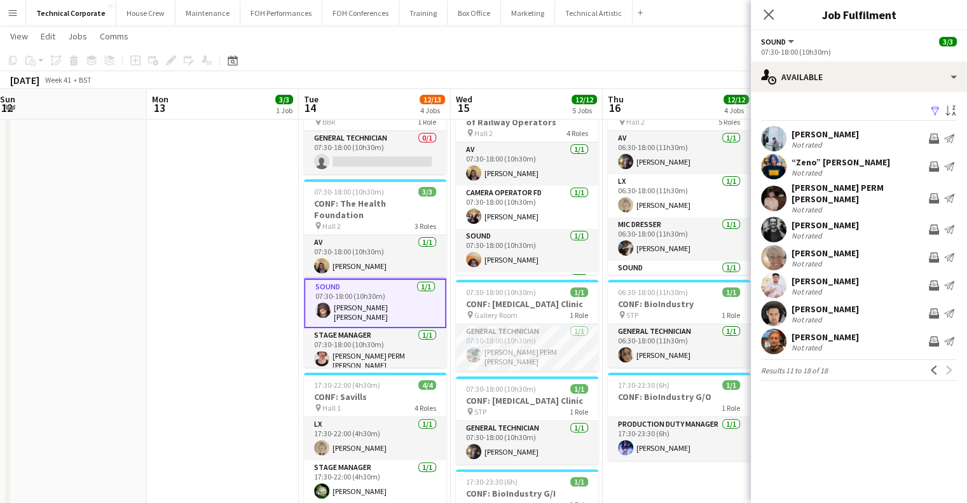
click at [264, 340] on app-date-cell "07:30-18:00 (10h30m) 3/3 CONF: MusicAlly pin Hall 1 3 Roles AV 1/1 07:30-18:00 …" at bounding box center [223, 349] width 152 height 923
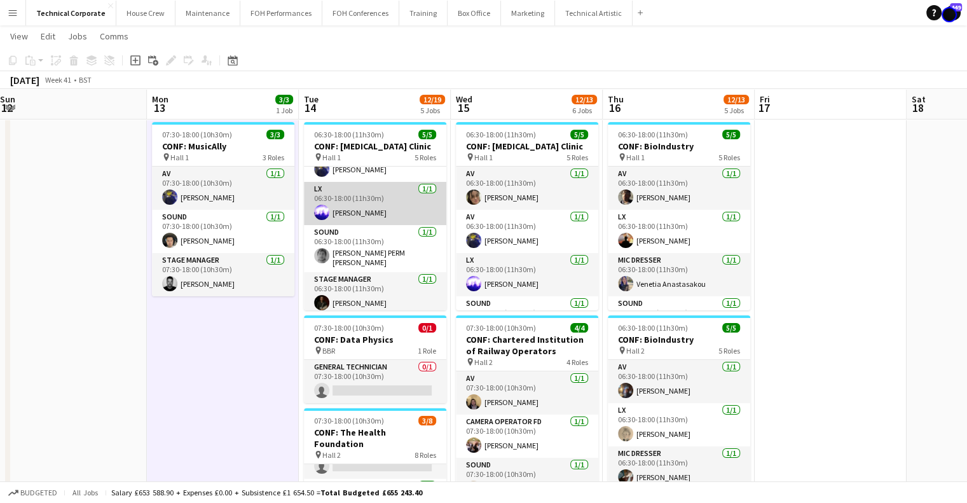
scroll to position [0, 0]
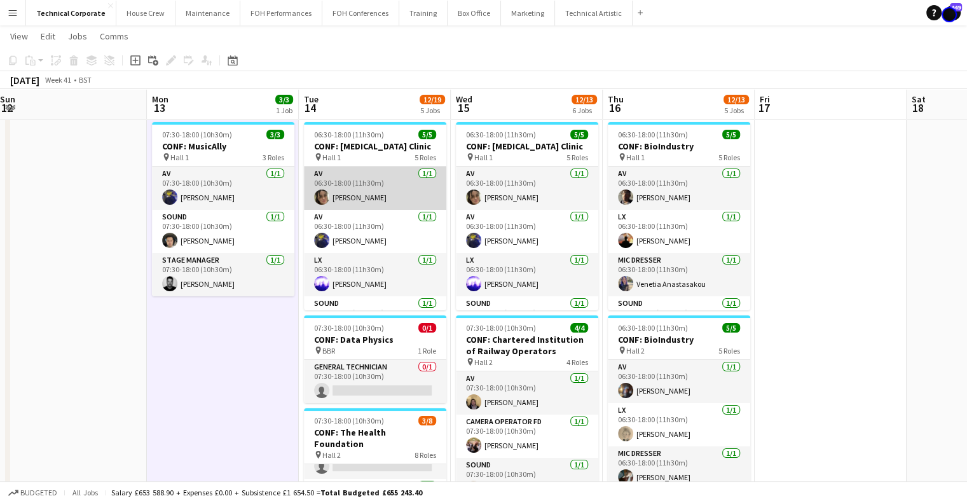
click at [345, 195] on app-card-role "AV 1/1 06:30-18:00 (11h30m) Eliyana Evans" at bounding box center [375, 188] width 142 height 43
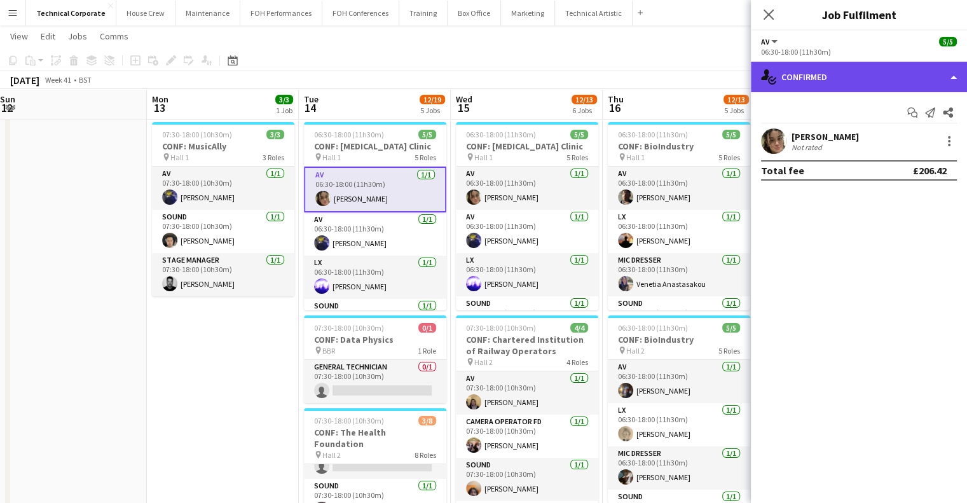
click at [813, 88] on div "single-neutral-actions-check-2 Confirmed" at bounding box center [859, 77] width 216 height 31
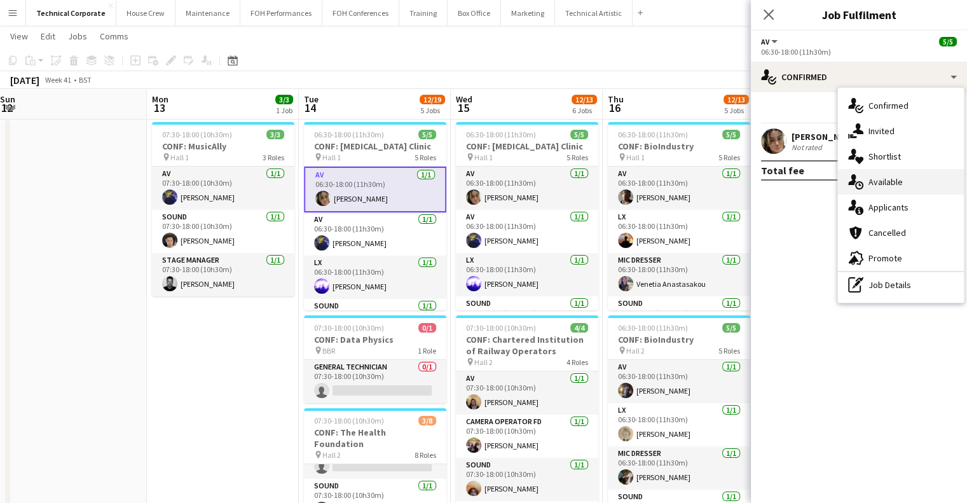
click at [857, 185] on icon "single-neutral-actions-upload" at bounding box center [855, 181] width 15 height 15
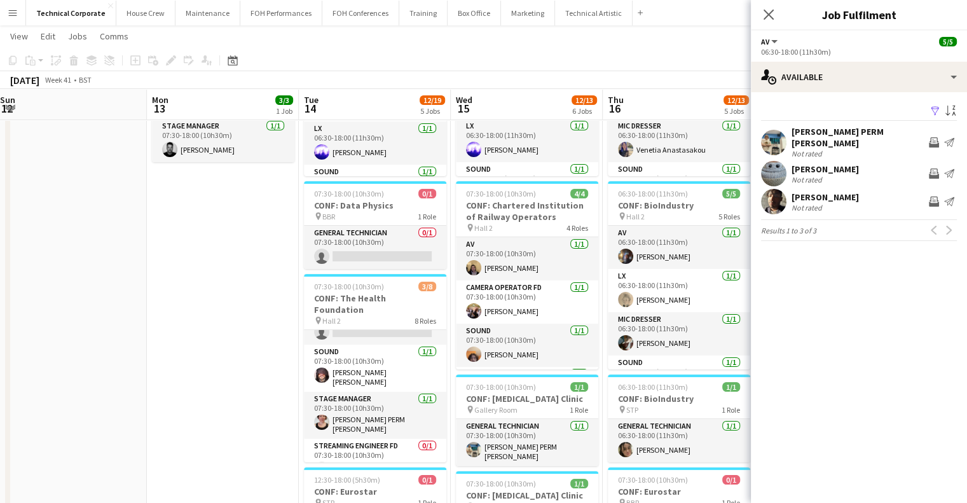
scroll to position [160, 0]
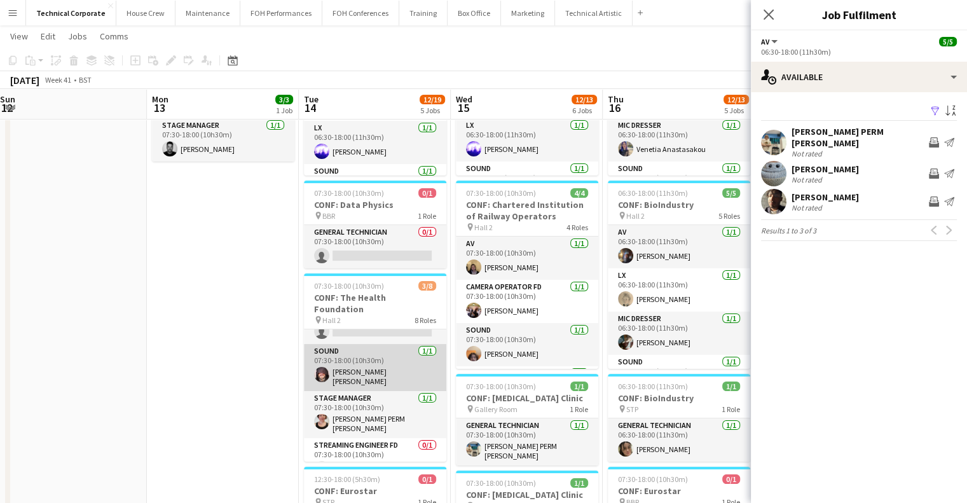
click at [360, 350] on app-card-role "Sound 1/1 07:30-18:00 (10h30m) Carmelo Laudani Rosa" at bounding box center [375, 367] width 142 height 47
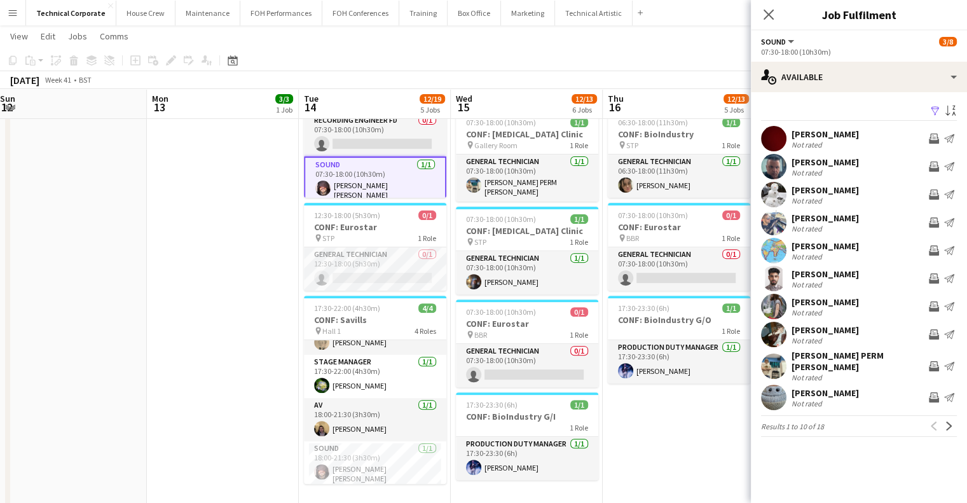
scroll to position [423, 0]
click at [947, 422] on app-icon "Next" at bounding box center [949, 426] width 9 height 9
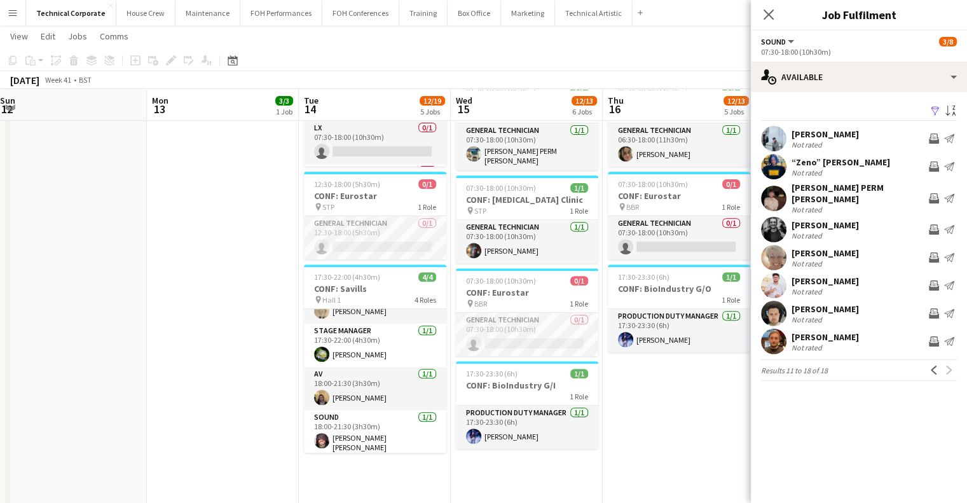
scroll to position [457, 0]
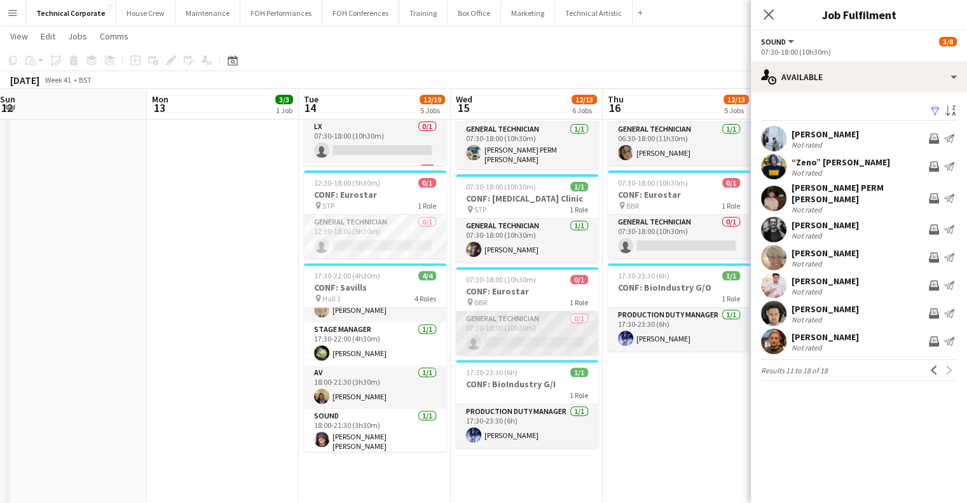
click at [563, 330] on app-card-role "General Technician 0/1 07:30-18:00 (10h30m) single-neutral-actions" at bounding box center [527, 333] width 142 height 43
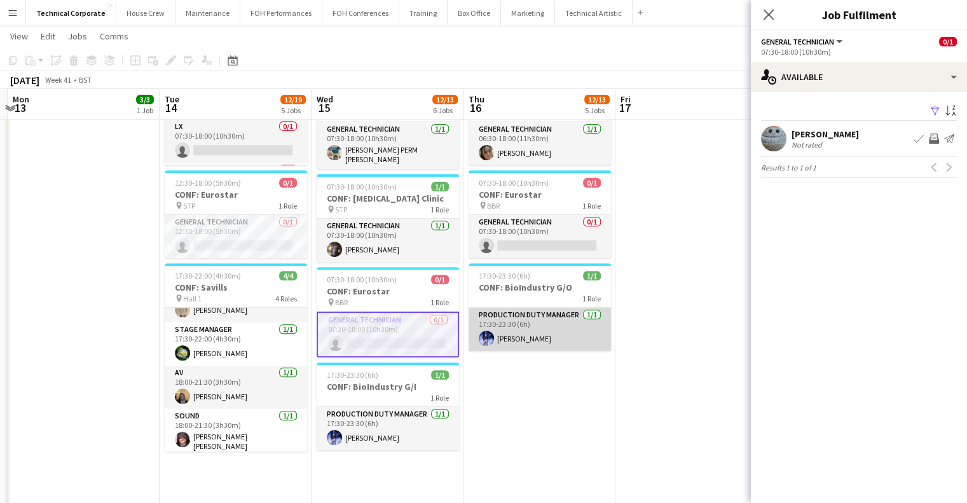
scroll to position [0, 451]
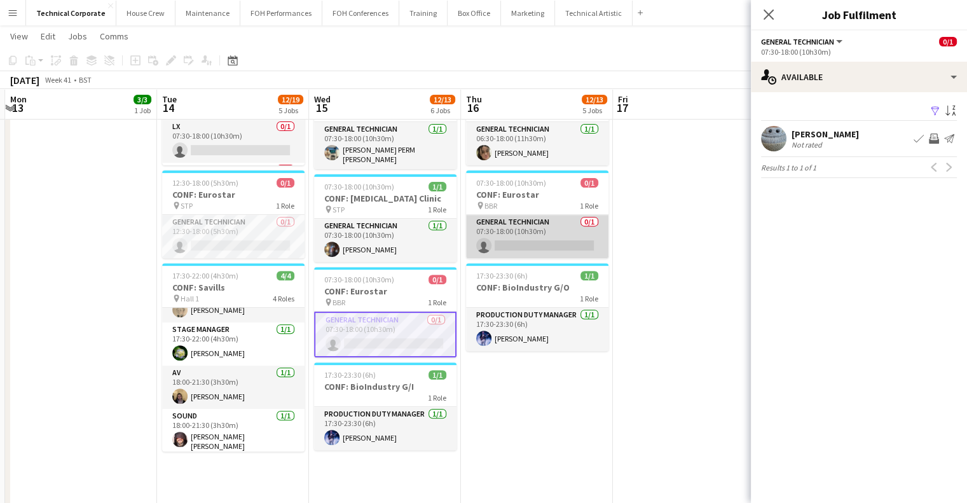
click at [573, 237] on app-card-role "General Technician 0/1 07:30-18:00 (10h30m) single-neutral-actions" at bounding box center [537, 236] width 142 height 43
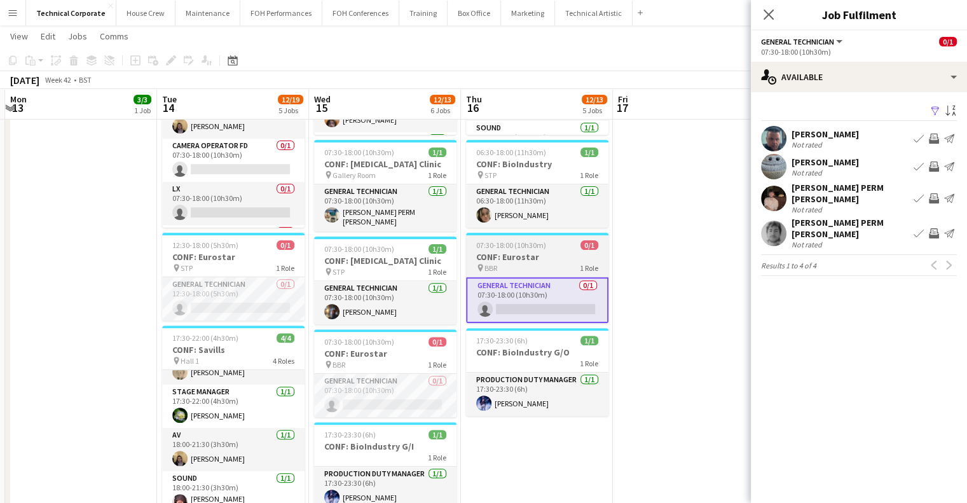
scroll to position [0, 470]
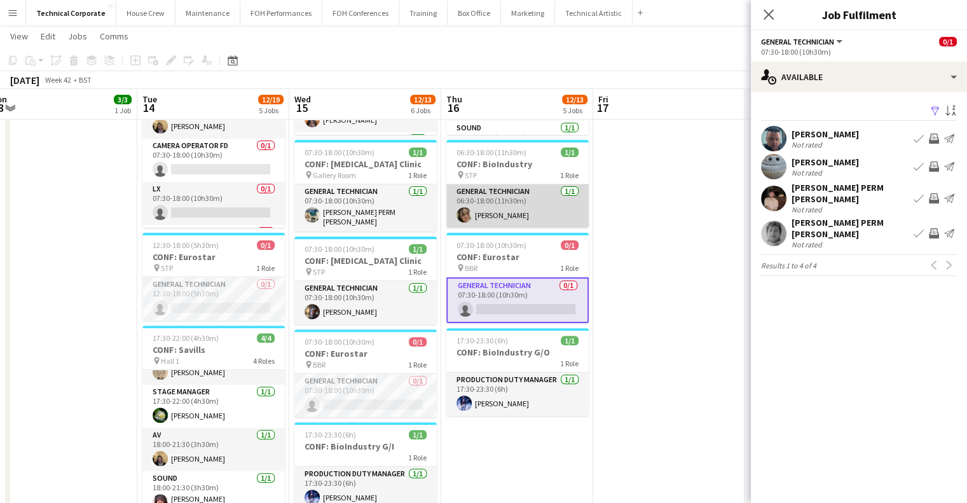
click at [549, 219] on app-card-role "General Technician 1/1 06:30-18:00 (11h30m) Eliyana Evans" at bounding box center [517, 205] width 142 height 43
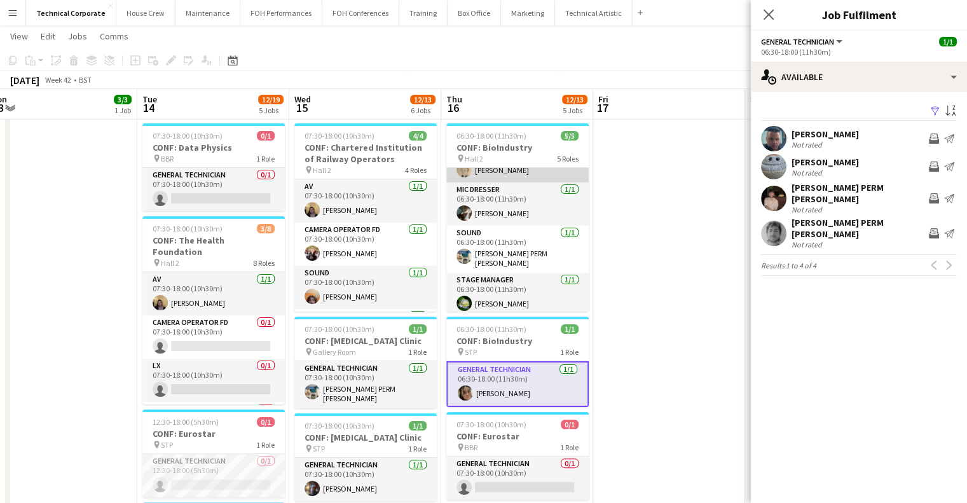
scroll to position [0, 0]
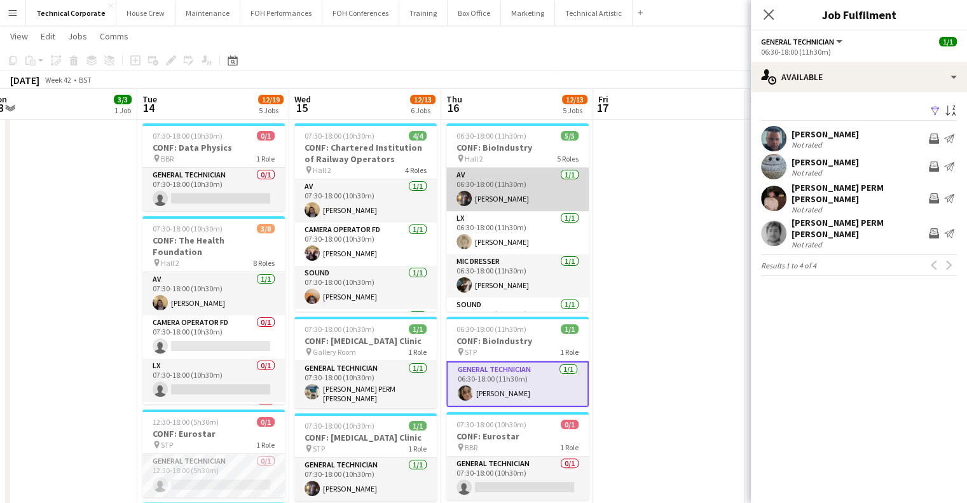
click at [529, 182] on app-card-role "AV 1/1 06:30-18:00 (11h30m) Riley Zaporozan" at bounding box center [517, 189] width 142 height 43
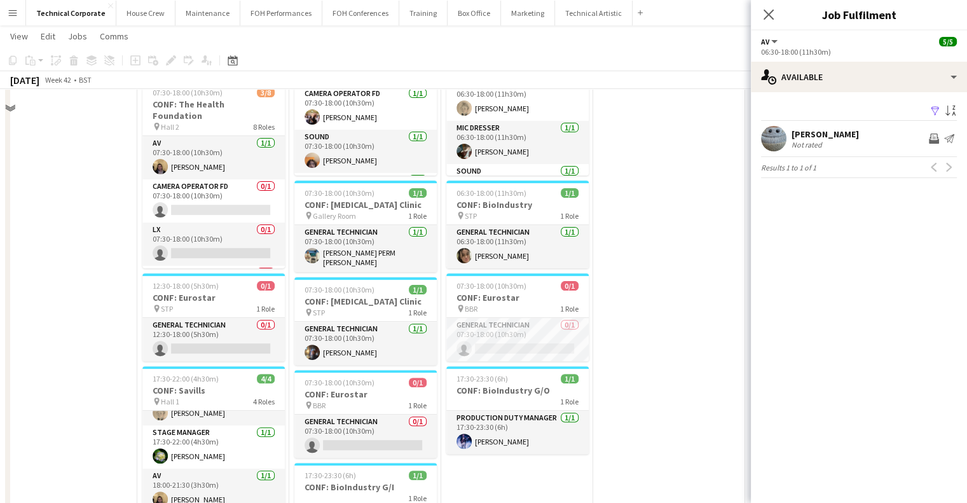
scroll to position [298, 0]
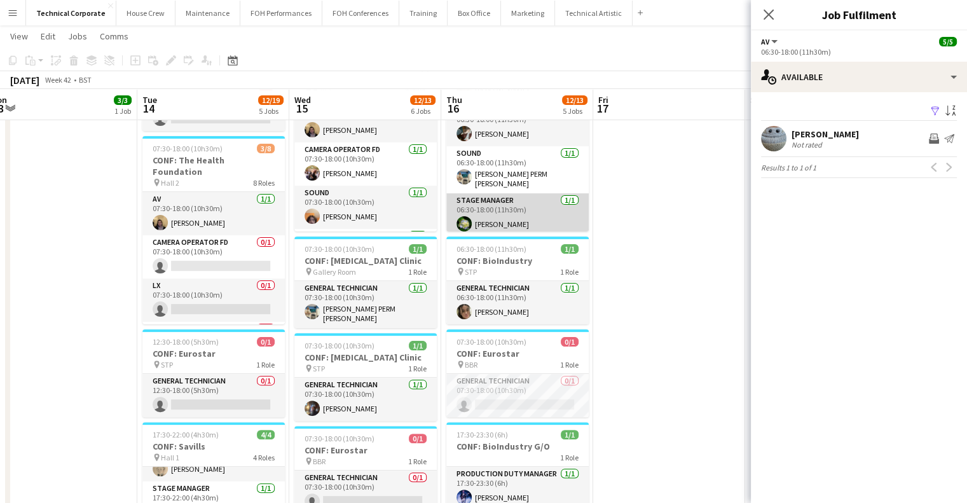
click at [501, 193] on app-card-role "Stage Manager 1/1 06:30-18:00 (11h30m) Ruth Shwer" at bounding box center [517, 214] width 142 height 43
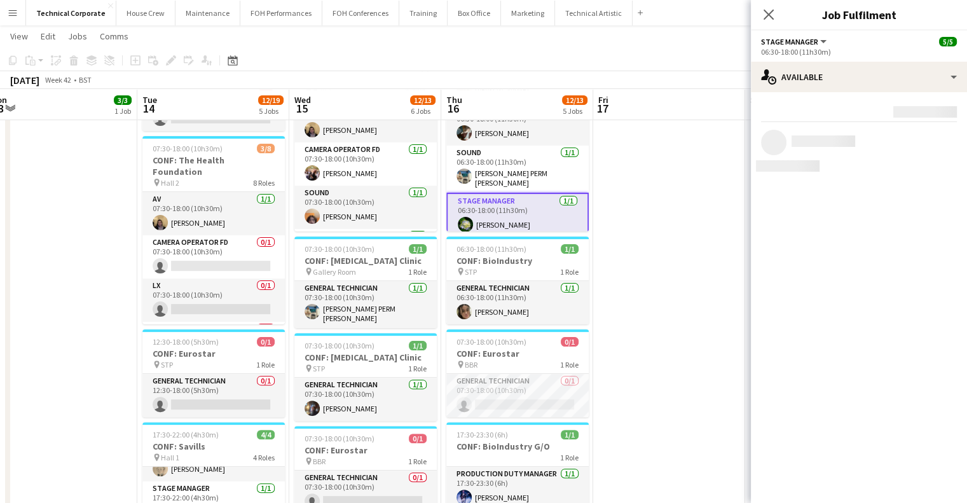
click at [501, 193] on app-card-role "Stage Manager 1/1 06:30-18:00 (11h30m) Ruth Shwer" at bounding box center [517, 216] width 142 height 46
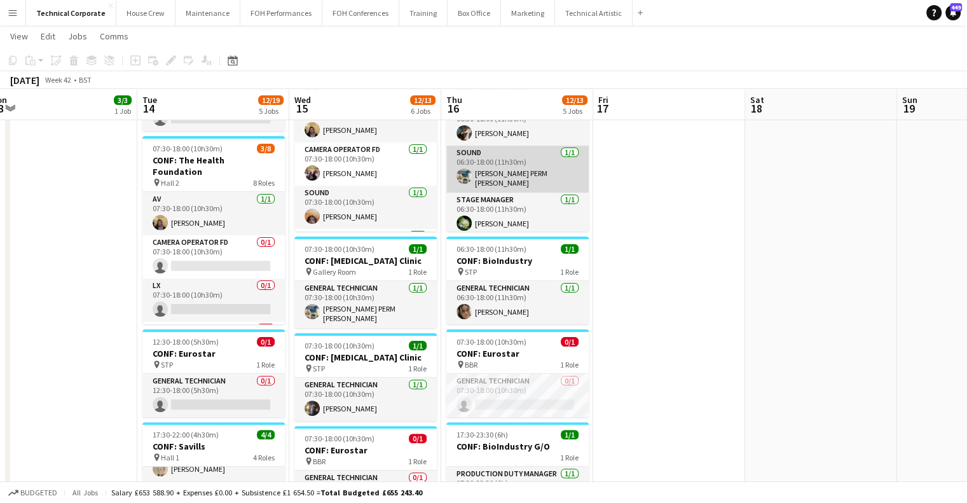
click at [509, 157] on app-card-role "Sound 1/1 06:30-18:00 (11h30m) Thomas PERM Alston" at bounding box center [517, 169] width 142 height 47
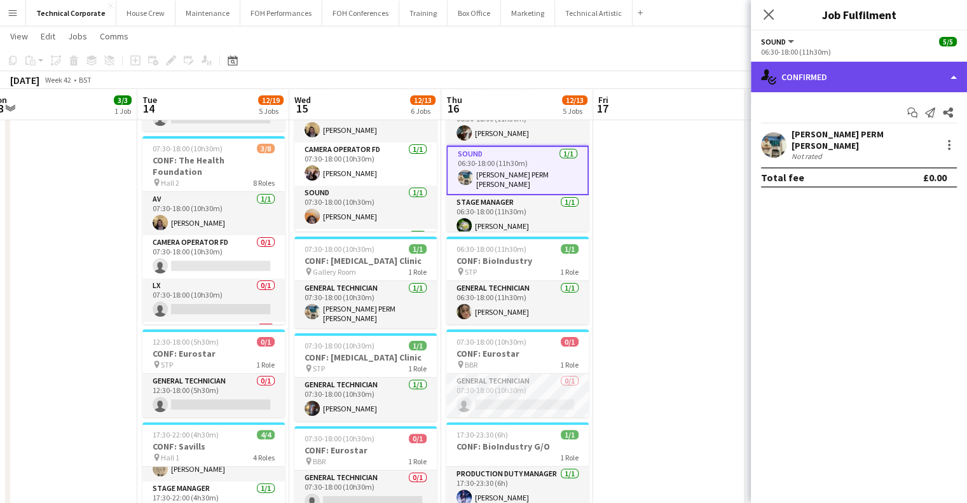
click at [816, 88] on div "single-neutral-actions-check-2 Confirmed" at bounding box center [859, 77] width 216 height 31
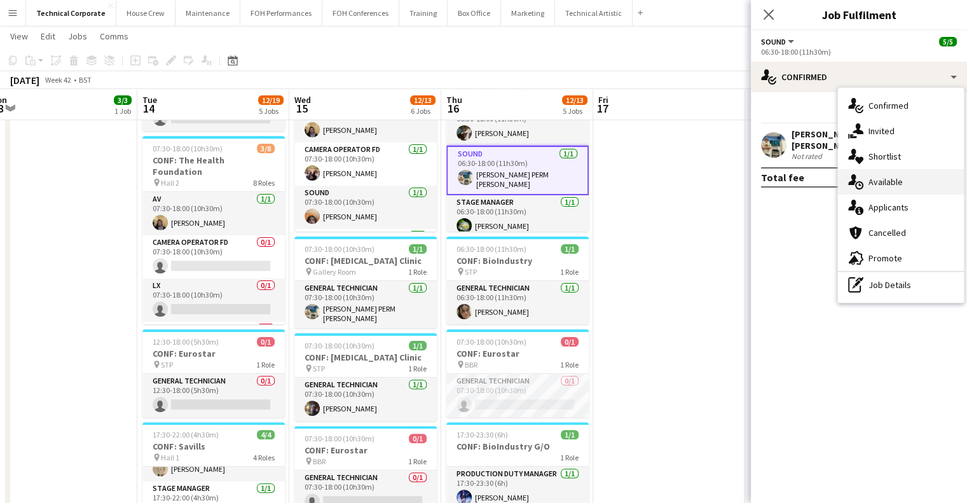
click at [863, 179] on div "single-neutral-actions-upload Available" at bounding box center [901, 181] width 126 height 25
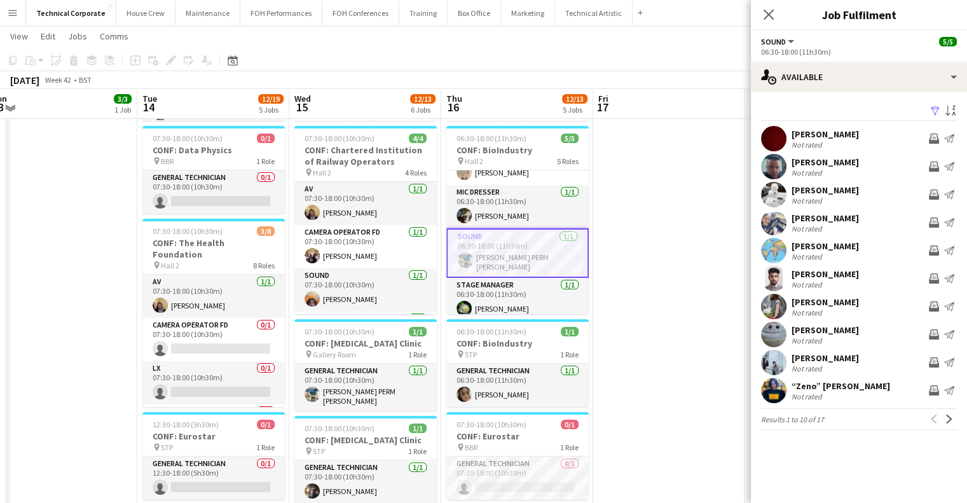
scroll to position [214, 0]
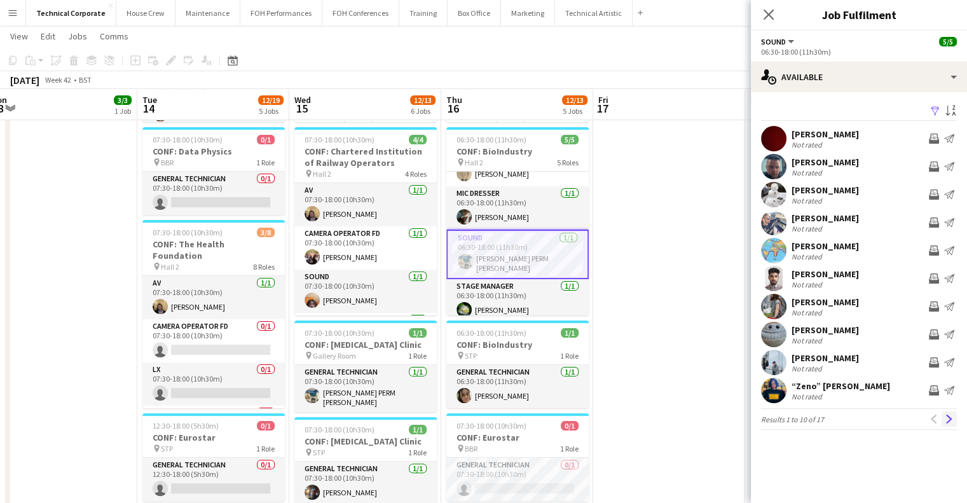
click at [950, 417] on app-icon "Next" at bounding box center [949, 419] width 9 height 9
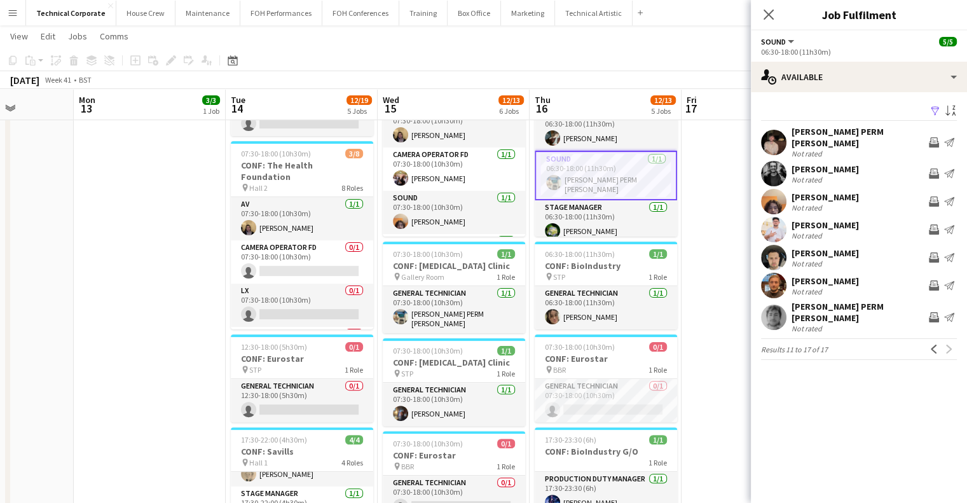
scroll to position [0, 375]
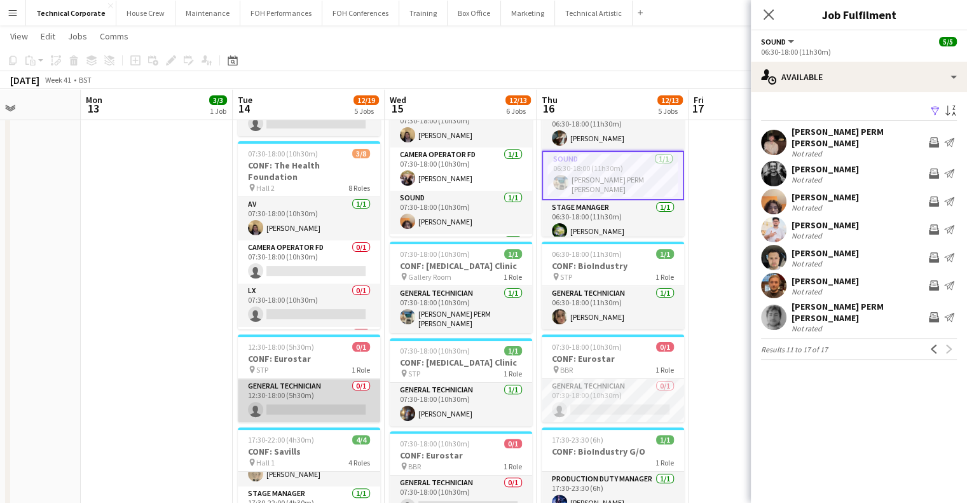
click at [299, 399] on app-card-role "General Technician 0/1 12:30-18:00 (5h30m) single-neutral-actions" at bounding box center [309, 400] width 142 height 43
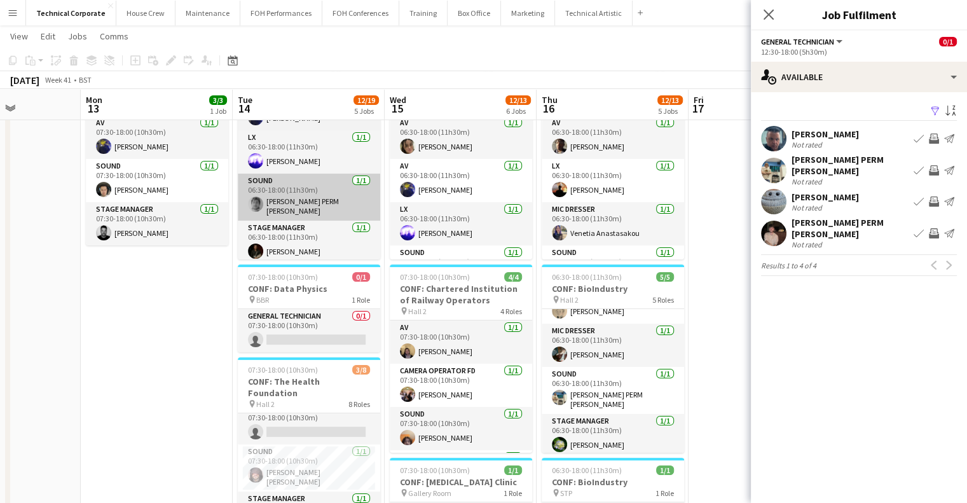
scroll to position [78, 0]
click at [294, 207] on app-card-role "Sound 1/1 06:30-18:00 (11h30m) Dara PERM Hughes" at bounding box center [309, 195] width 142 height 47
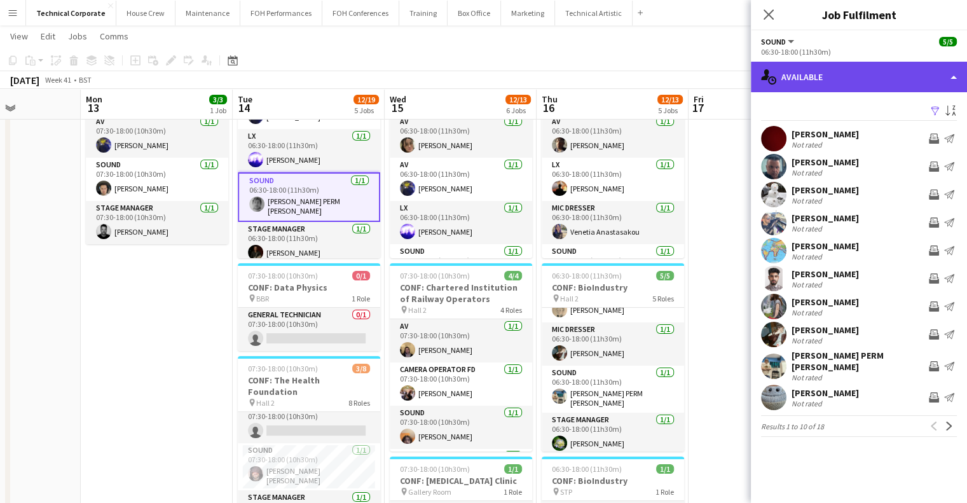
click at [814, 81] on div "single-neutral-actions-upload Available" at bounding box center [859, 77] width 216 height 31
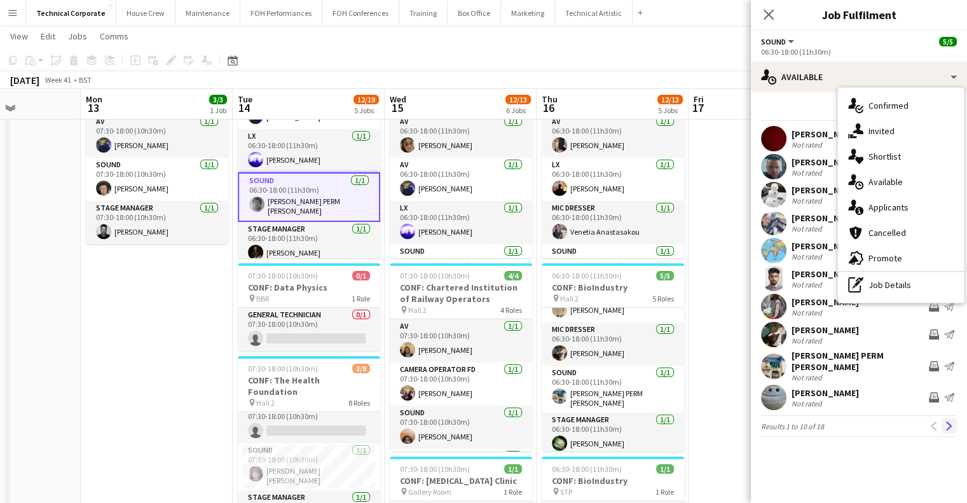
click at [951, 423] on app-icon "Next" at bounding box center [949, 426] width 9 height 9
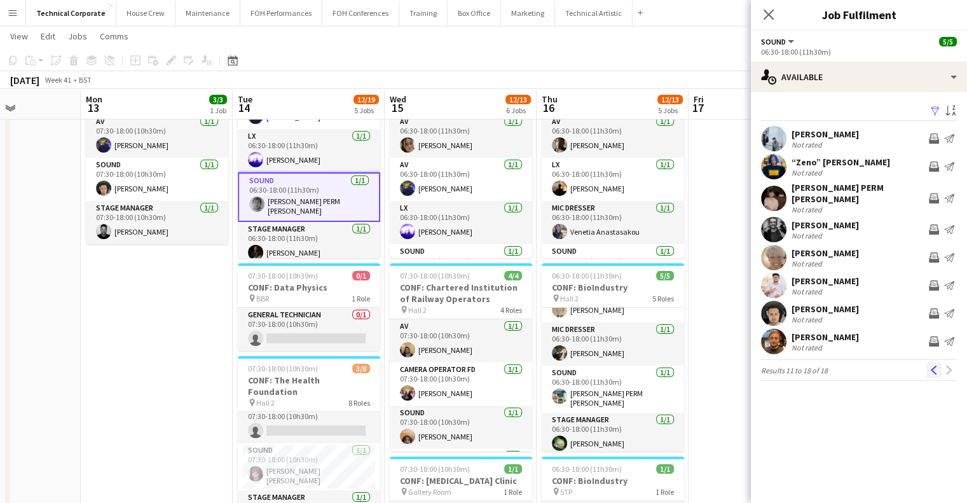
click at [937, 367] on button "Previous" at bounding box center [933, 369] width 15 height 15
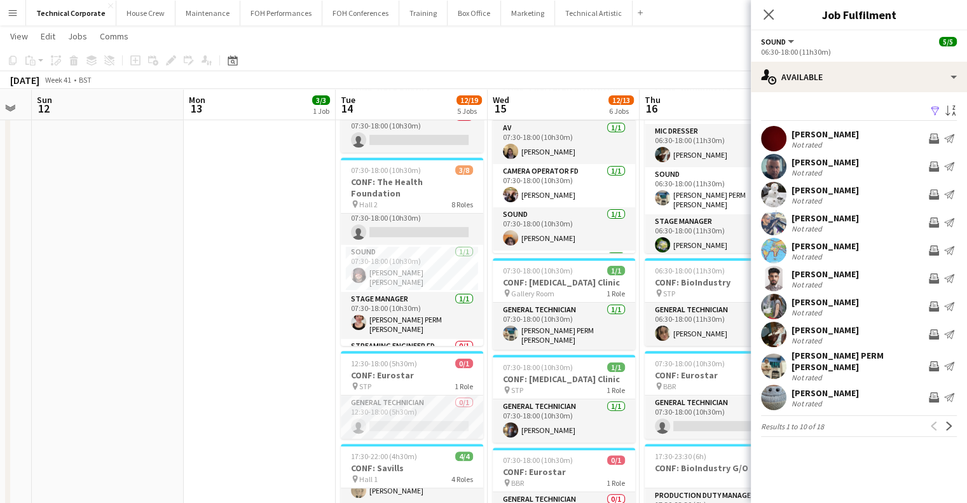
scroll to position [277, 0]
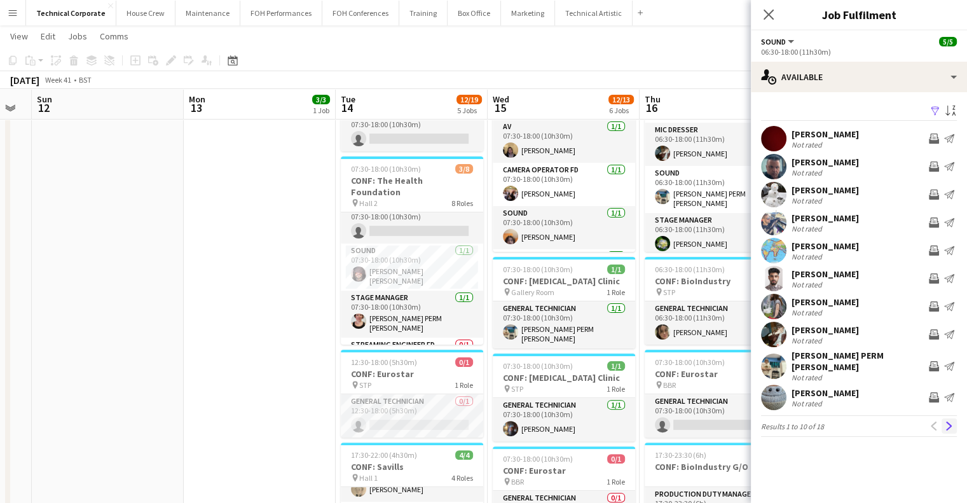
click at [947, 422] on app-icon "Next" at bounding box center [949, 426] width 9 height 9
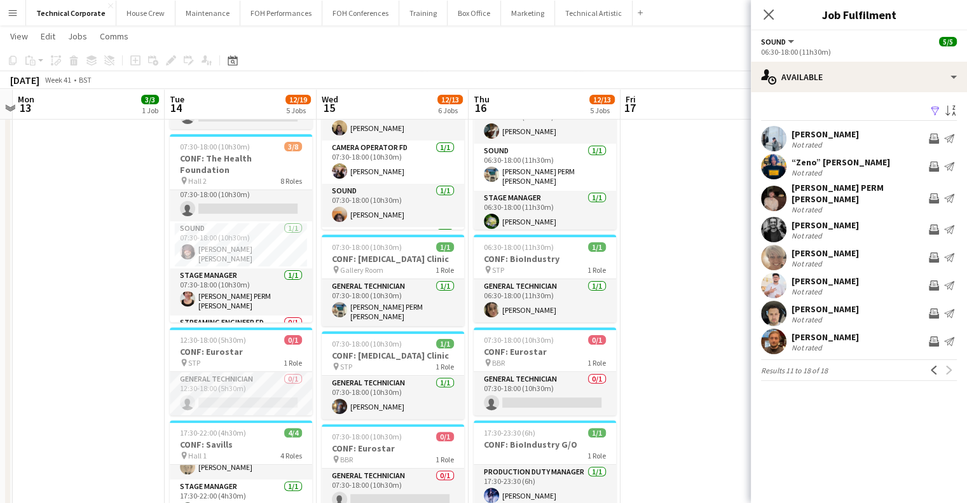
scroll to position [302, 0]
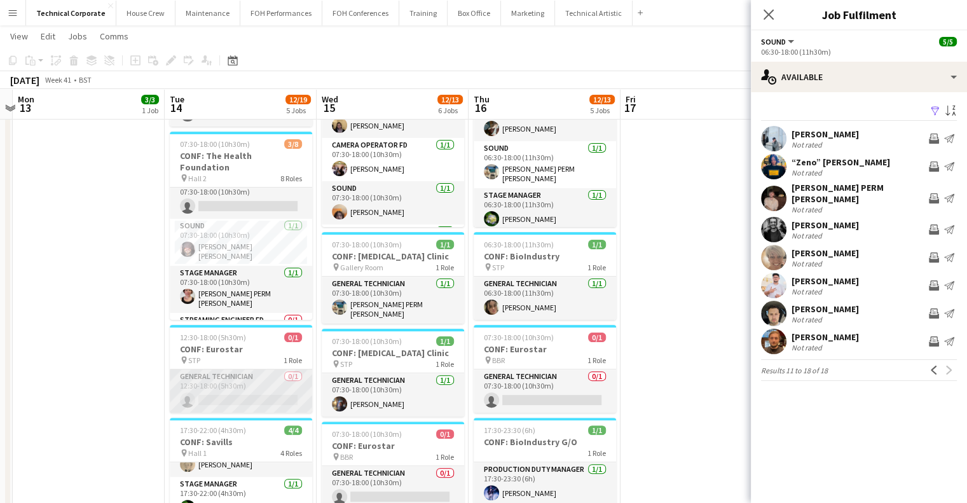
click at [266, 378] on app-card-role "General Technician 0/1 12:30-18:00 (5h30m) single-neutral-actions" at bounding box center [241, 390] width 142 height 43
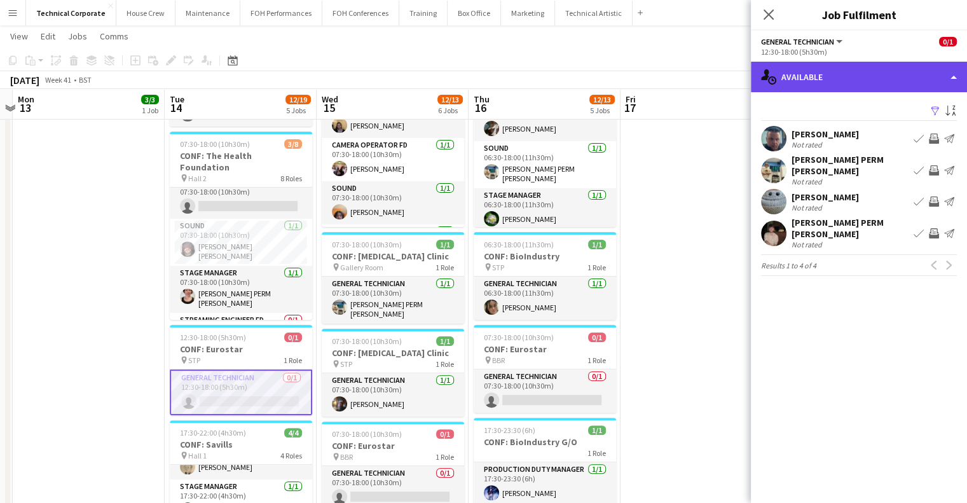
click at [828, 73] on div "single-neutral-actions-upload Available" at bounding box center [859, 77] width 216 height 31
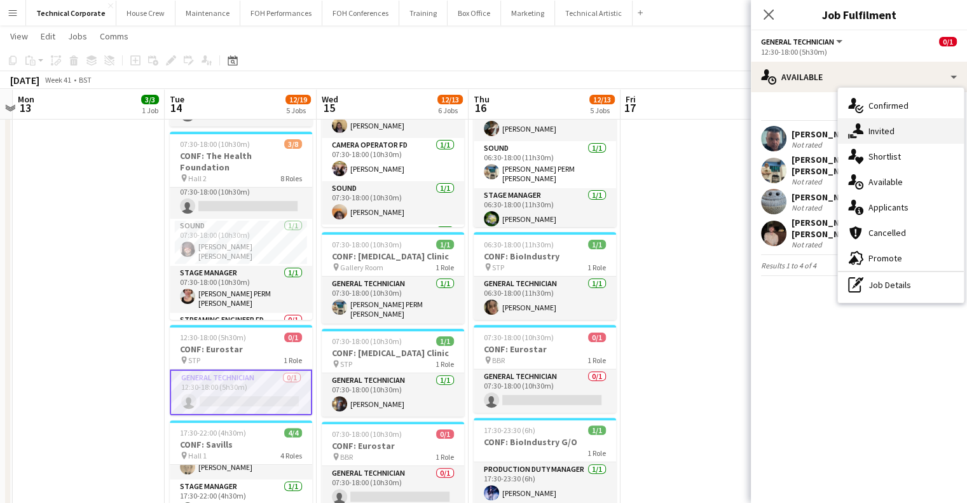
click at [864, 134] on div "single-neutral-actions-share-1 Invited" at bounding box center [901, 130] width 126 height 25
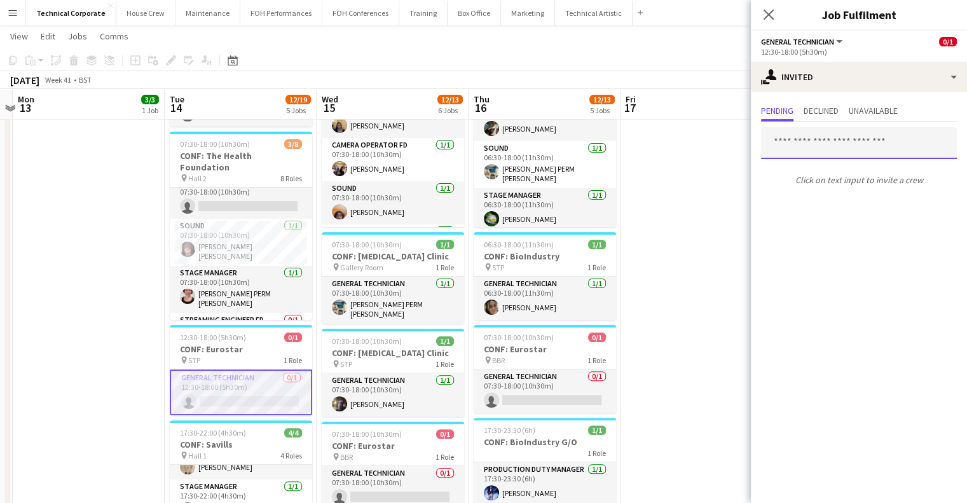
click at [837, 139] on input "text" at bounding box center [859, 143] width 196 height 32
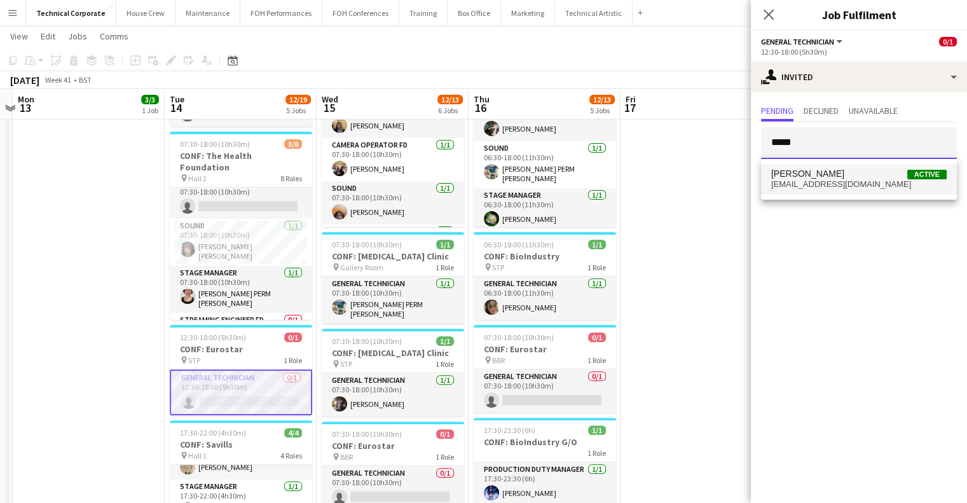
type input "*****"
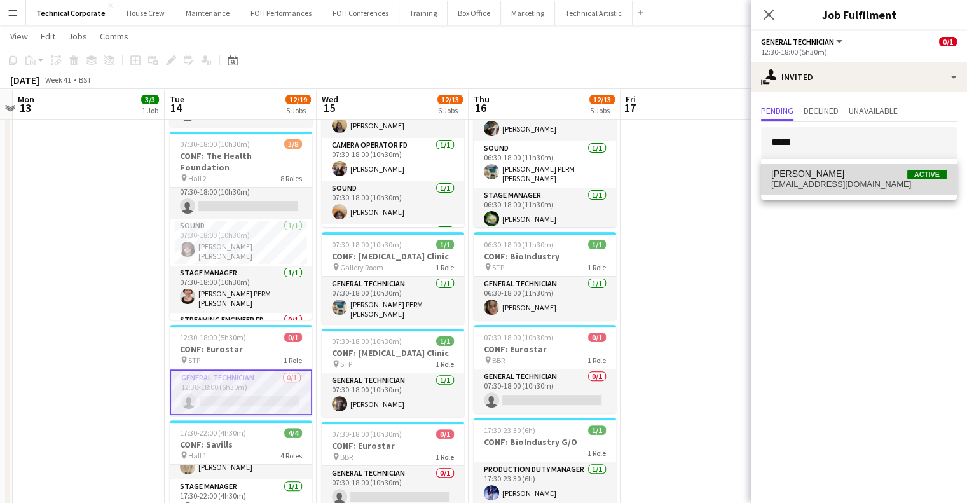
click at [834, 172] on span "Elliot Buchanan Active" at bounding box center [858, 173] width 175 height 11
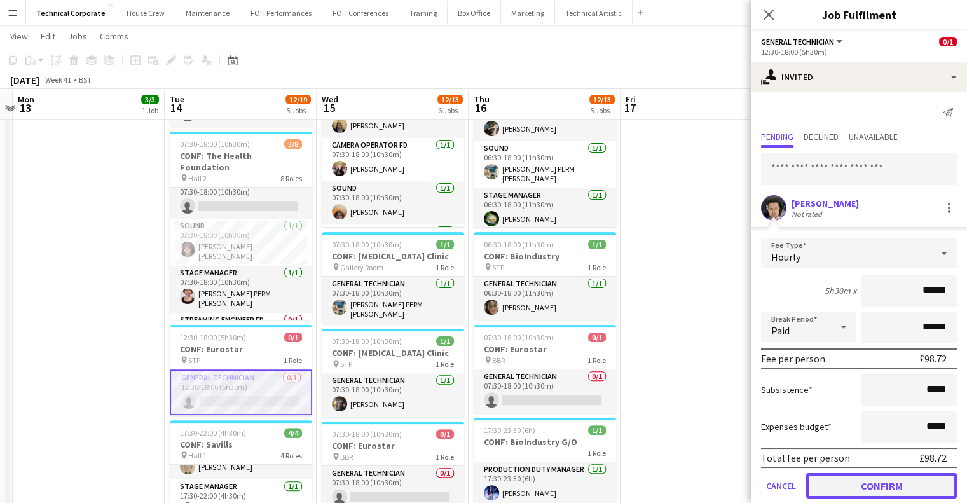
click at [857, 480] on button "Confirm" at bounding box center [881, 485] width 151 height 25
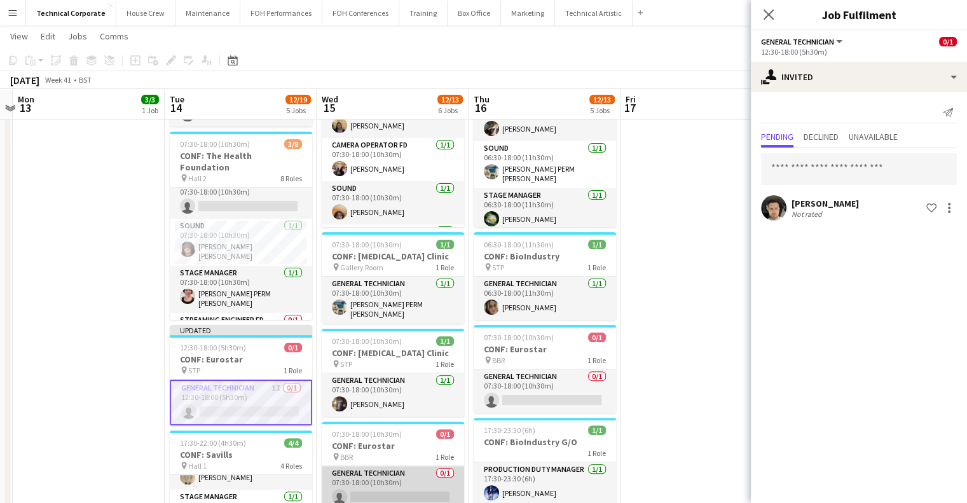
click at [401, 498] on app-card-role "General Technician 0/1 07:30-18:00 (10h30m) single-neutral-actions" at bounding box center [393, 487] width 142 height 43
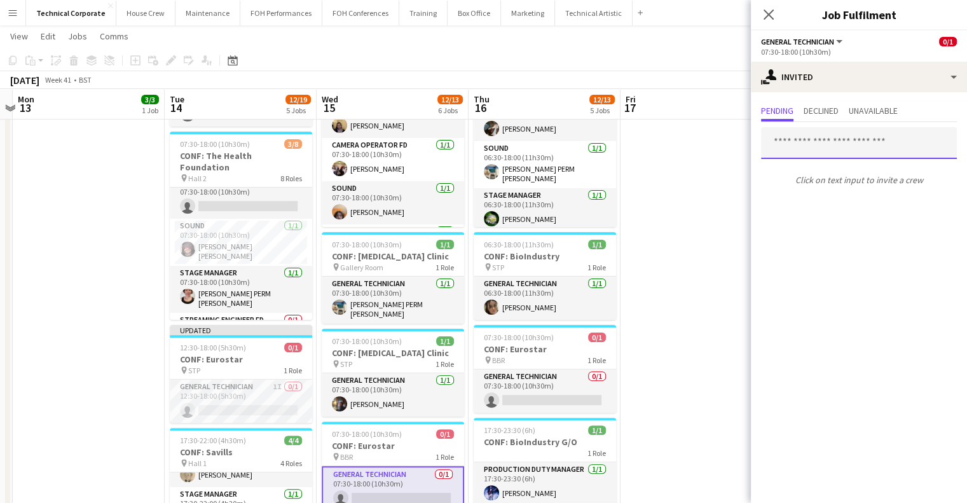
click at [832, 136] on input "text" at bounding box center [859, 143] width 196 height 32
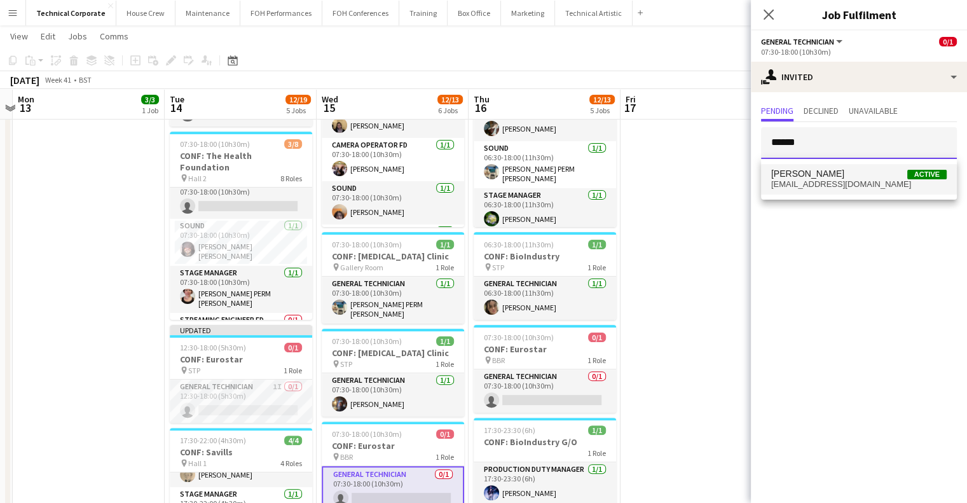
type input "******"
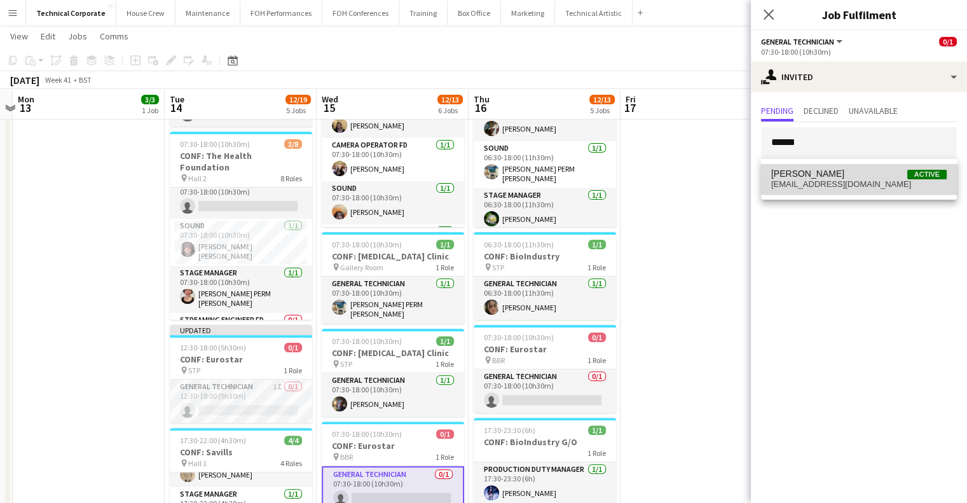
click at [834, 193] on mat-option "Elliot Buchanan Active hello@elliotbuchanan.com" at bounding box center [859, 179] width 196 height 31
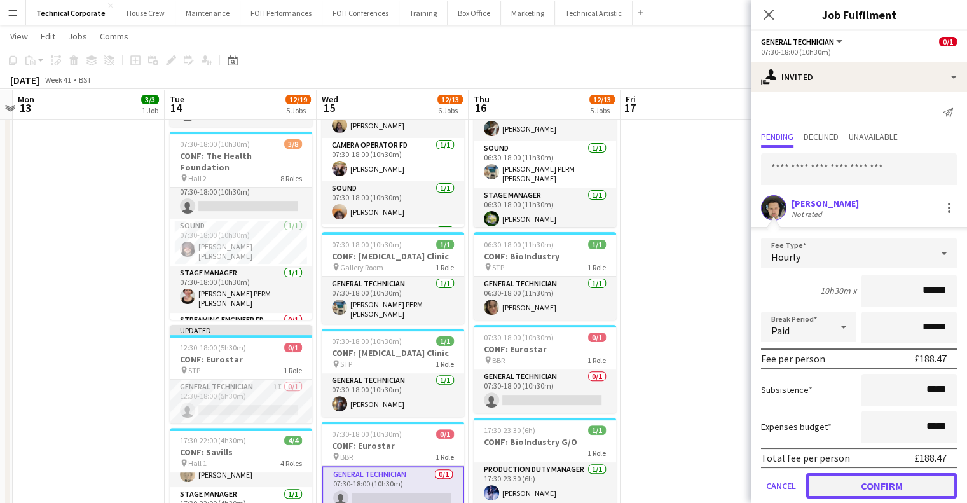
click at [857, 490] on button "Confirm" at bounding box center [881, 485] width 151 height 25
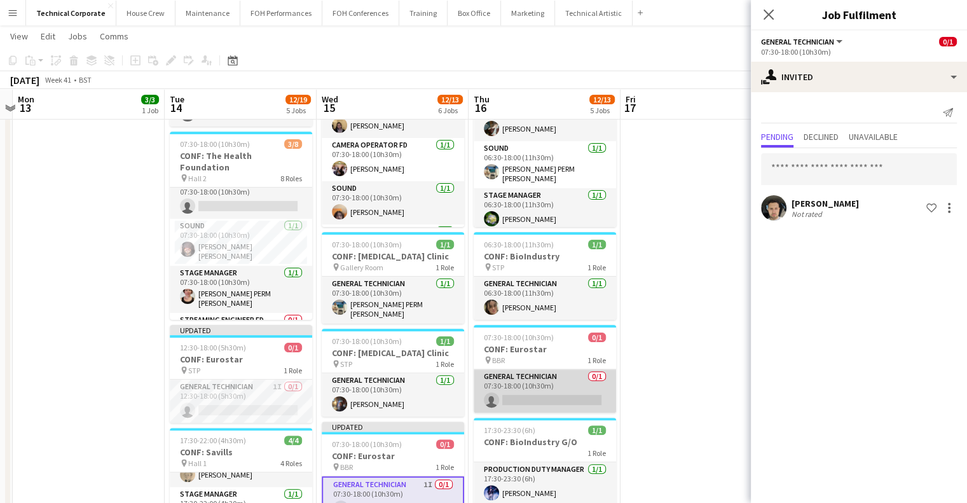
click at [572, 387] on app-card-role "General Technician 0/1 07:30-18:00 (10h30m) single-neutral-actions" at bounding box center [545, 390] width 142 height 43
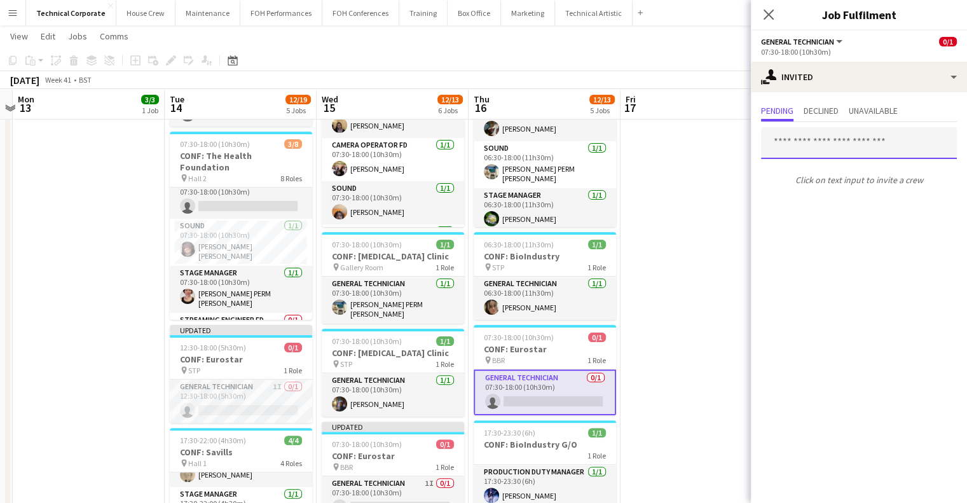
click at [830, 139] on input "text" at bounding box center [859, 143] width 196 height 32
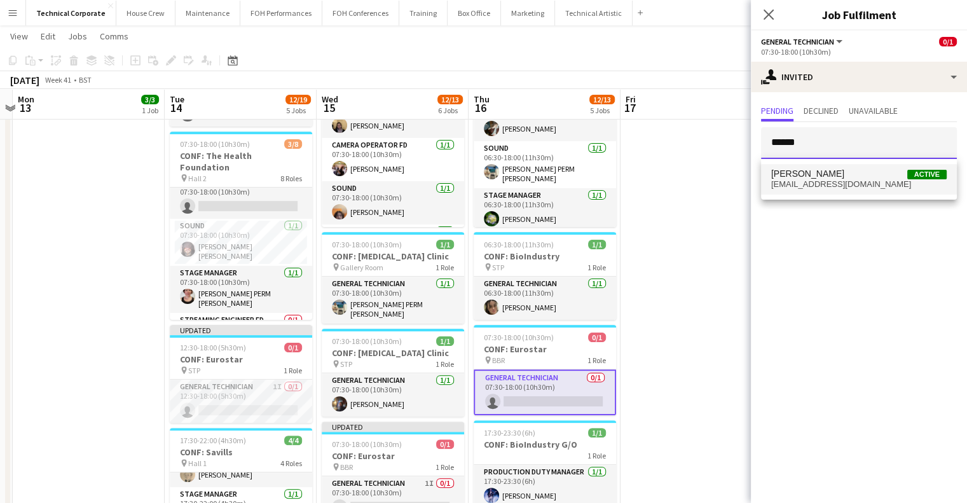
type input "******"
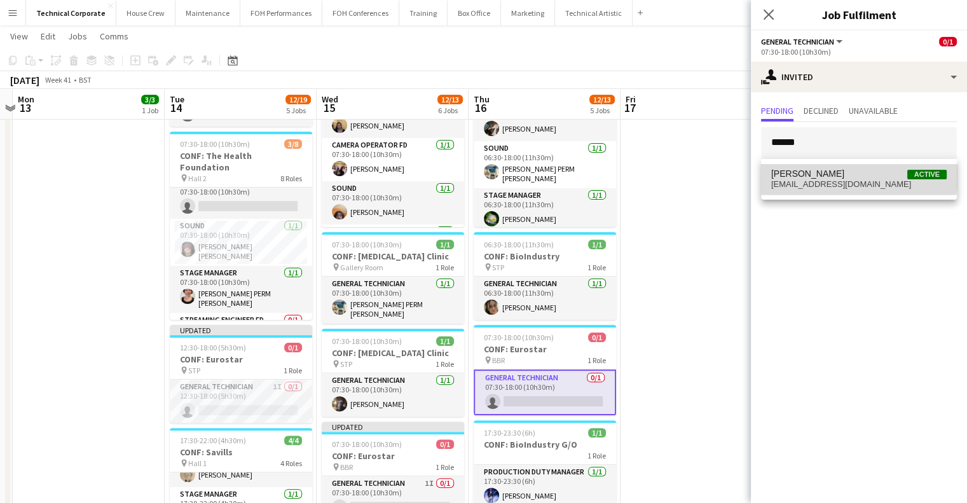
click at [844, 175] on span "Elliot Buchanan Active" at bounding box center [858, 173] width 175 height 11
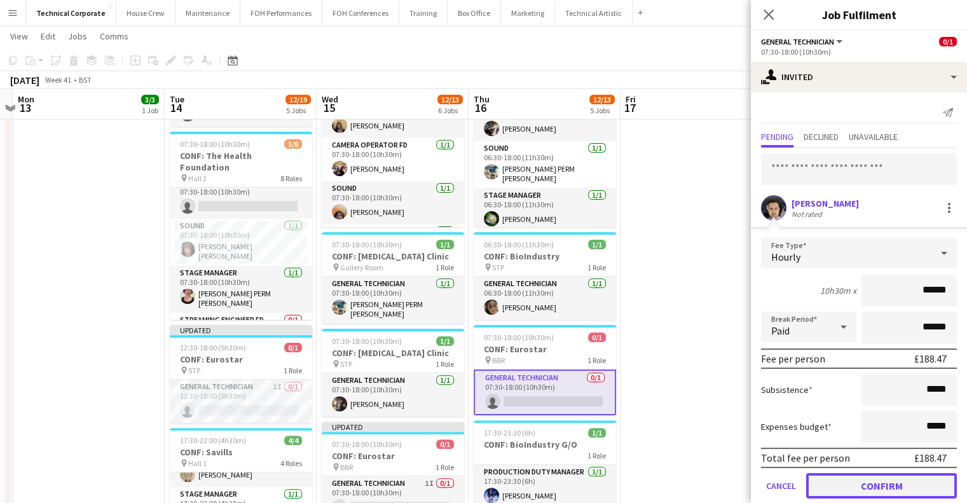
click at [889, 484] on button "Confirm" at bounding box center [881, 485] width 151 height 25
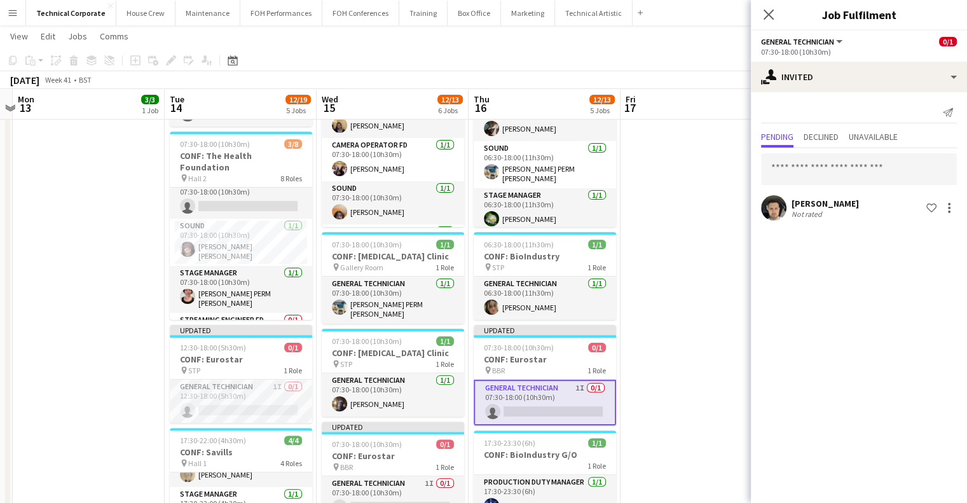
click at [145, 322] on app-date-cell "07:30-18:00 (10h30m) 3/3 CONF: MusicAlly pin Hall 1 3 Roles AV 1/1 07:30-18:00 …" at bounding box center [89, 301] width 152 height 923
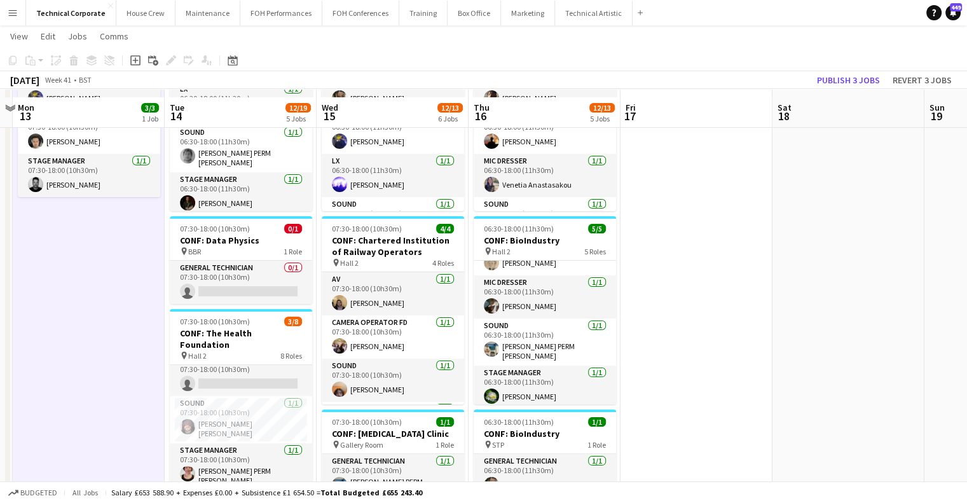
scroll to position [116, 0]
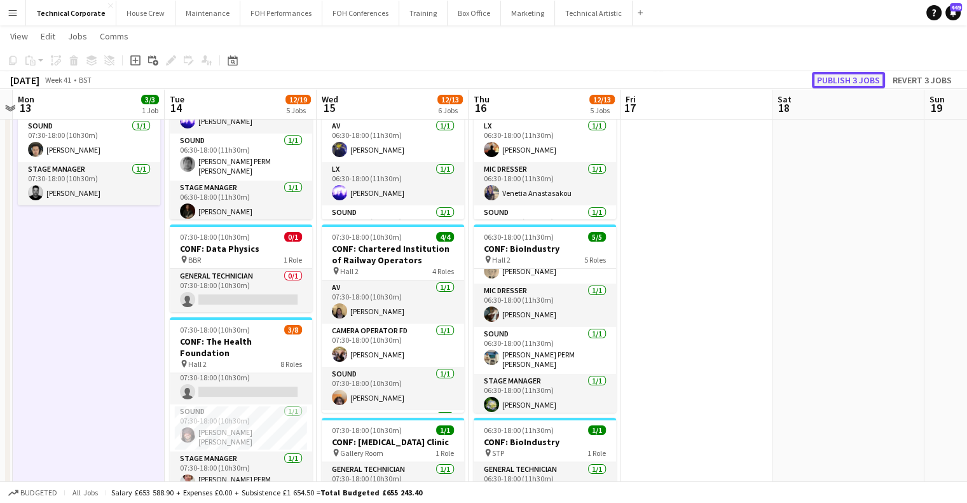
click at [849, 81] on button "Publish 3 jobs" at bounding box center [848, 80] width 73 height 17
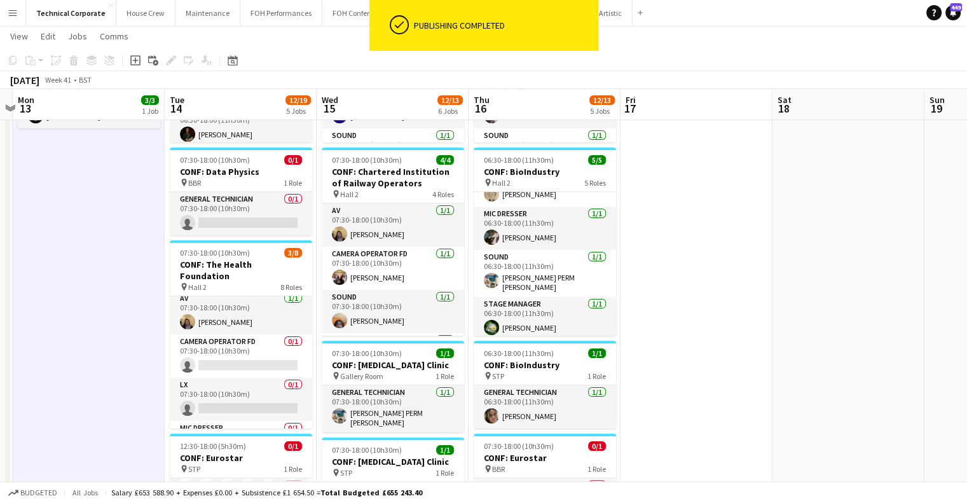
scroll to position [0, 0]
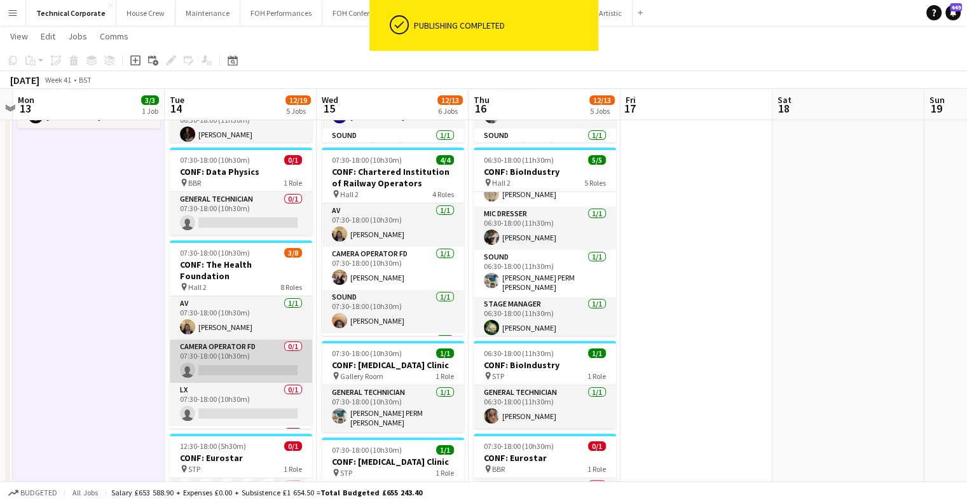
click at [249, 363] on app-card-role "Camera Operator FD 0/1 07:30-18:00 (10h30m) single-neutral-actions" at bounding box center [241, 361] width 142 height 43
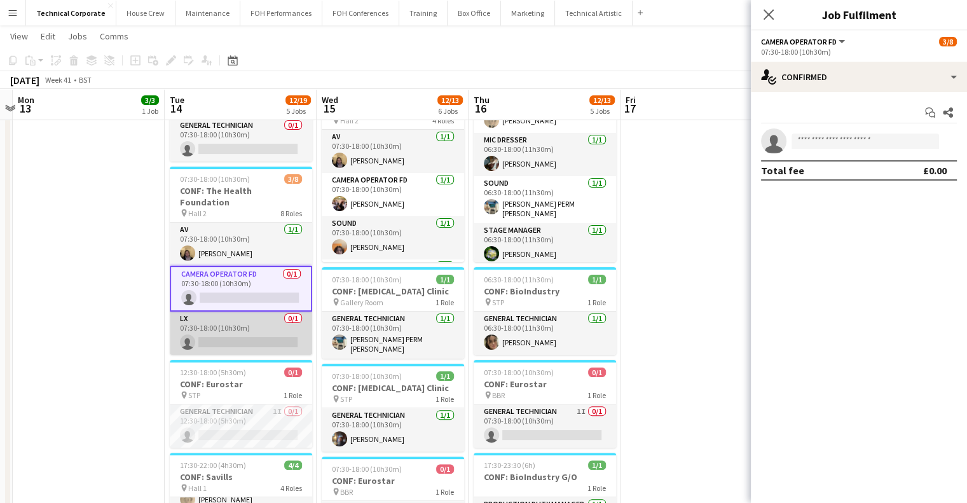
scroll to position [203, 0]
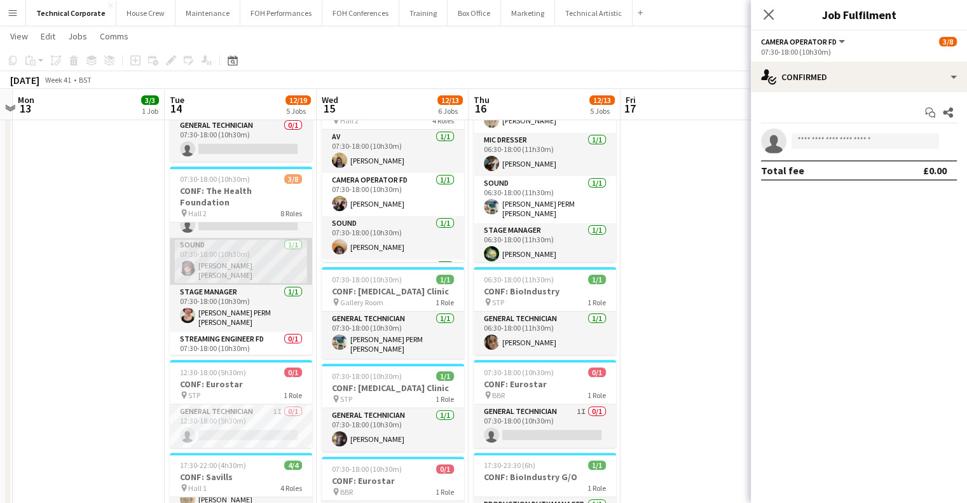
click at [240, 261] on app-card-role "Sound 1/1 07:30-18:00 (10h30m) Carmelo Laudani Rosa" at bounding box center [241, 261] width 142 height 47
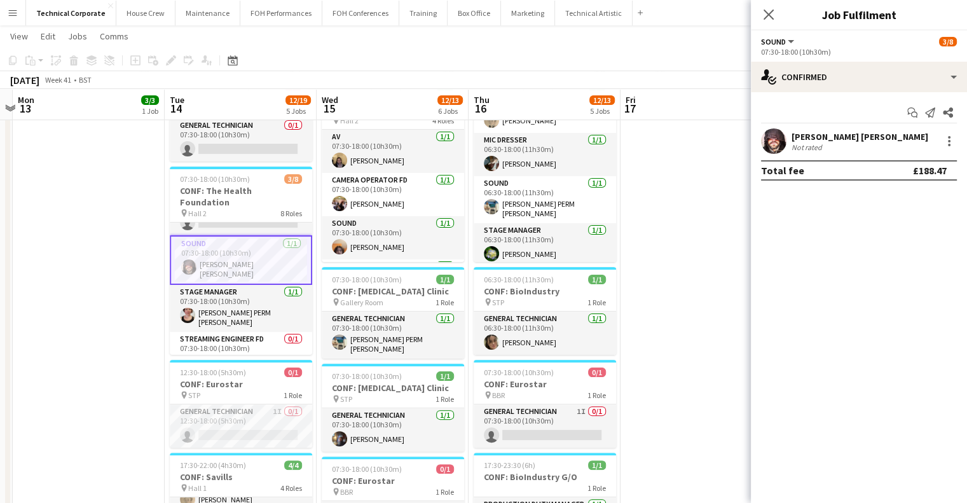
scroll to position [202, 0]
click at [953, 142] on div at bounding box center [949, 141] width 15 height 15
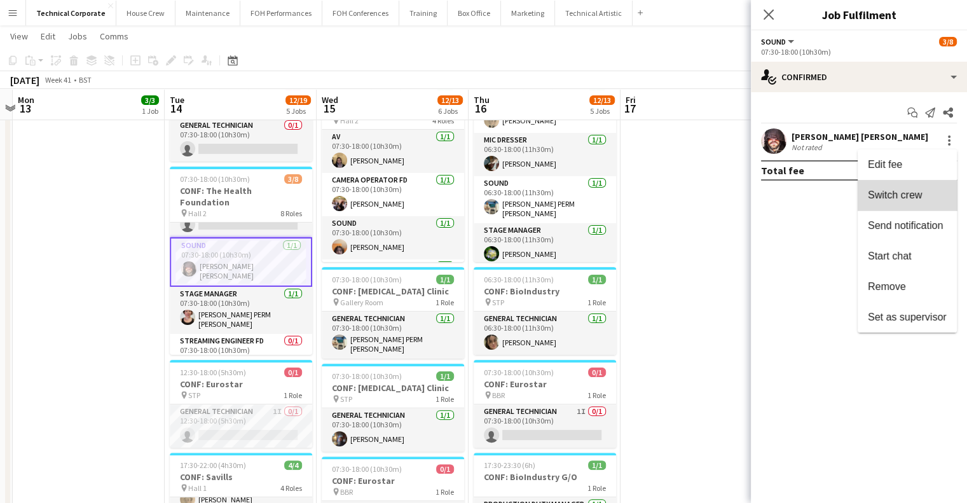
click at [928, 205] on button "Switch crew" at bounding box center [907, 195] width 99 height 31
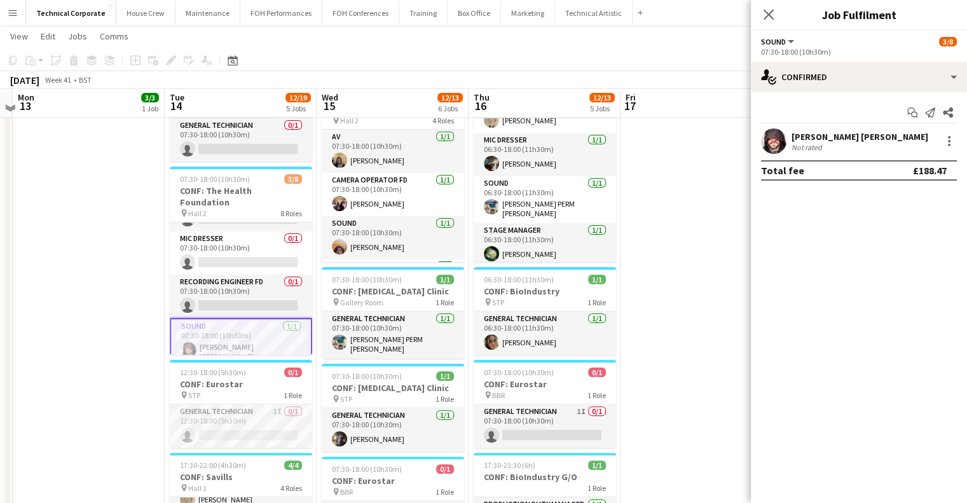
scroll to position [117, 0]
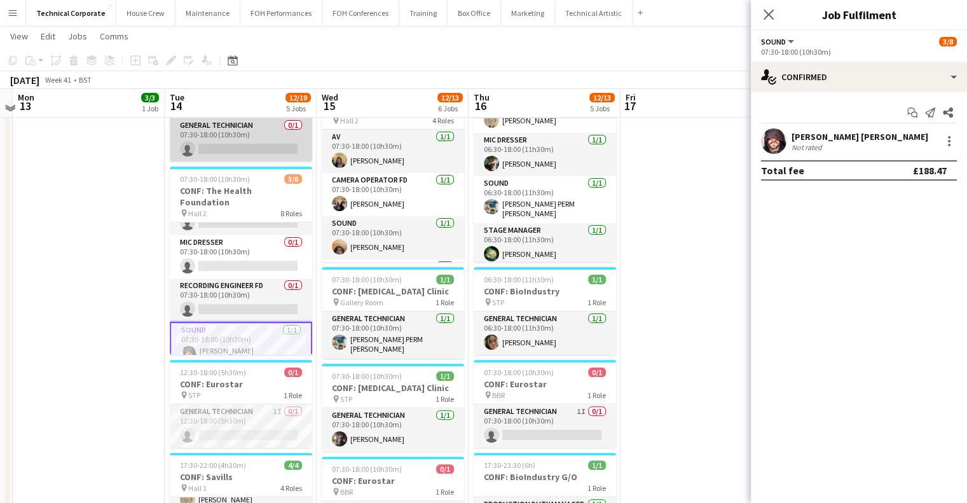
click at [238, 146] on app-card-role "General Technician 0/1 07:30-18:00 (10h30m) single-neutral-actions" at bounding box center [241, 139] width 142 height 43
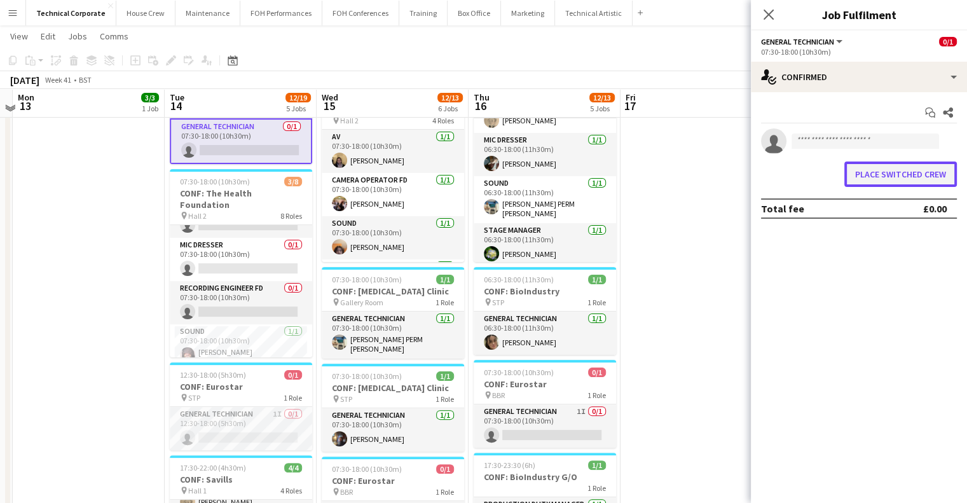
click at [897, 174] on button "Place switched crew" at bounding box center [900, 173] width 113 height 25
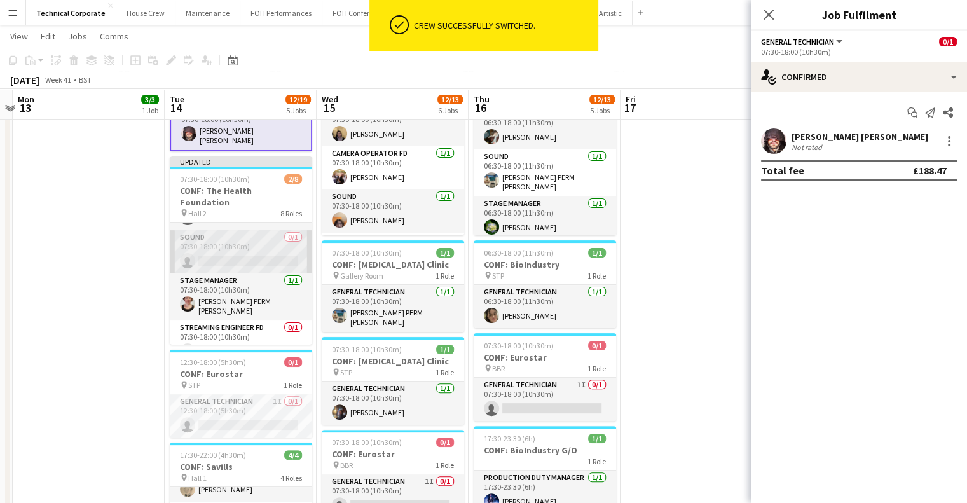
scroll to position [212, 0]
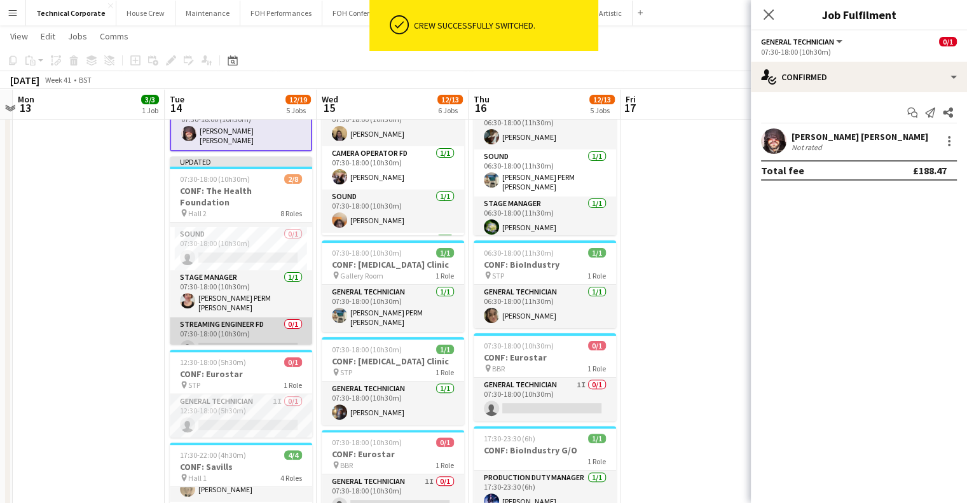
click at [237, 317] on app-card-role "Streaming Engineer FD 0/1 07:30-18:00 (10h30m) single-neutral-actions" at bounding box center [241, 338] width 142 height 43
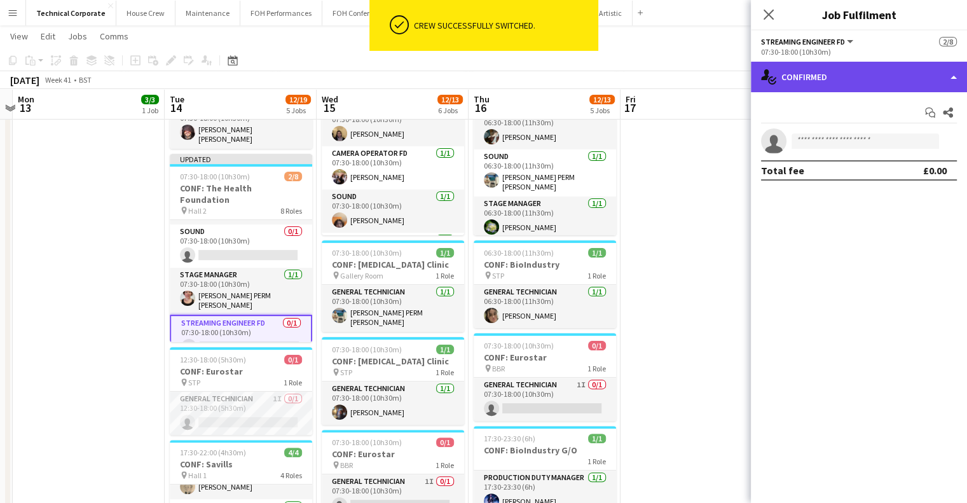
click at [788, 80] on div "single-neutral-actions-check-2 Confirmed" at bounding box center [859, 77] width 216 height 31
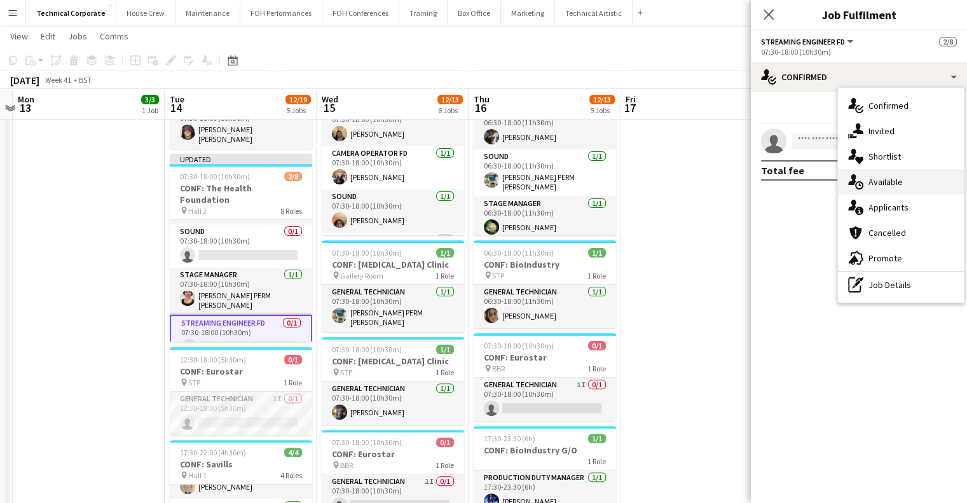
click at [877, 181] on span "Available" at bounding box center [885, 181] width 34 height 11
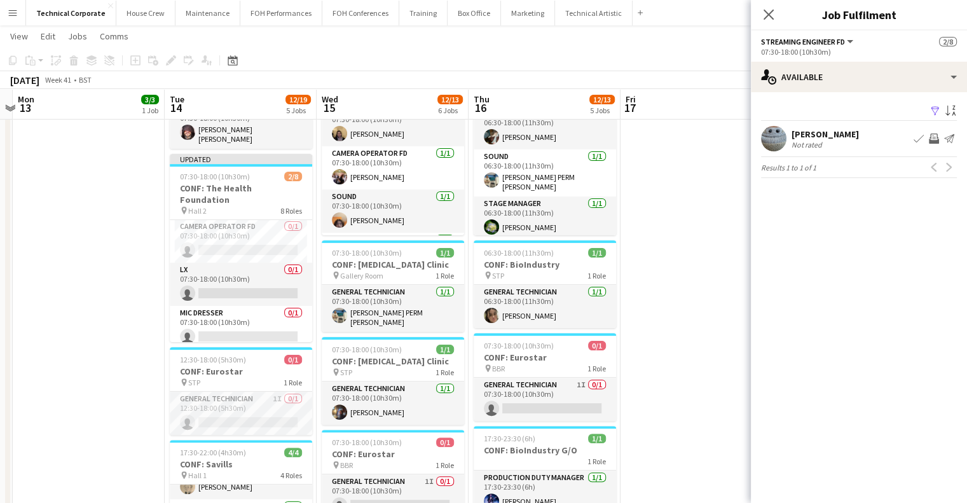
scroll to position [43, 0]
click at [241, 277] on app-card-role "LX 0/1 07:30-18:00 (10h30m) single-neutral-actions" at bounding box center [241, 284] width 142 height 43
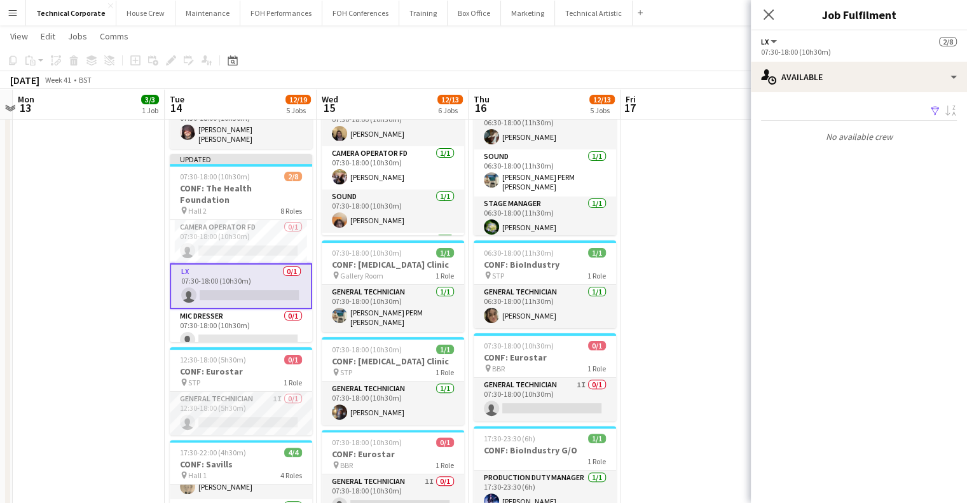
click at [682, 260] on app-date-cell at bounding box center [697, 310] width 152 height 923
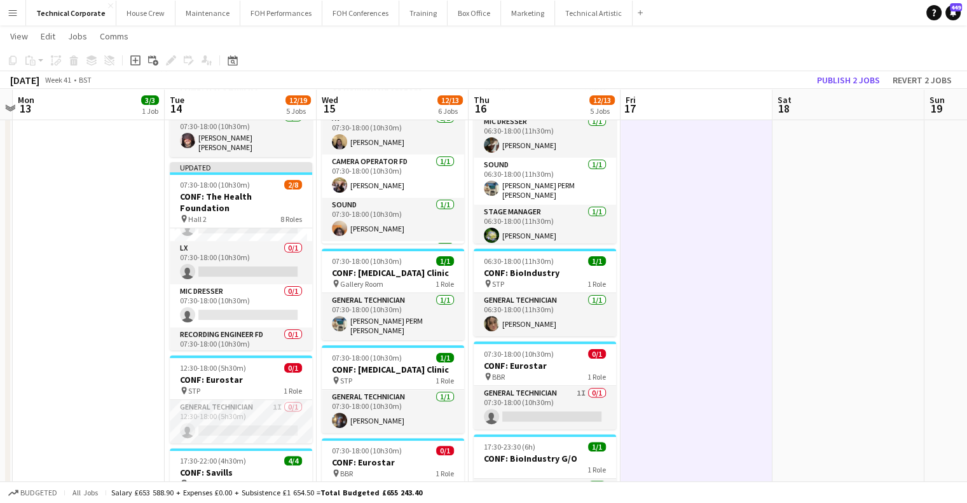
scroll to position [70, 0]
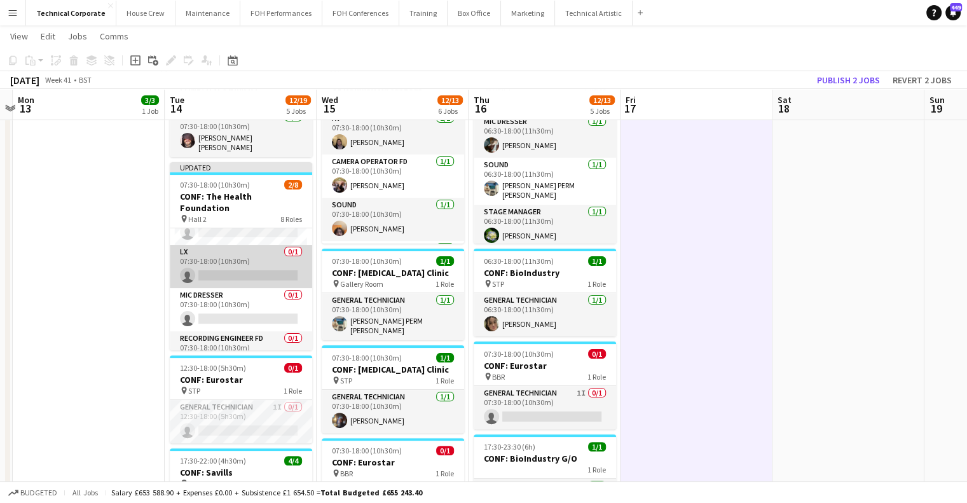
click at [234, 261] on app-card-role "LX 0/1 07:30-18:00 (10h30m) single-neutral-actions" at bounding box center [241, 266] width 142 height 43
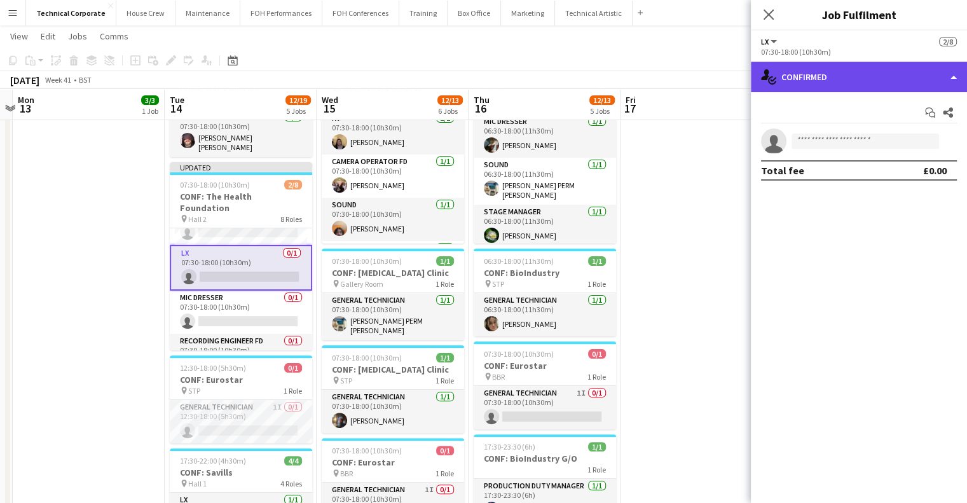
click at [807, 78] on div "single-neutral-actions-check-2 Confirmed" at bounding box center [859, 77] width 216 height 31
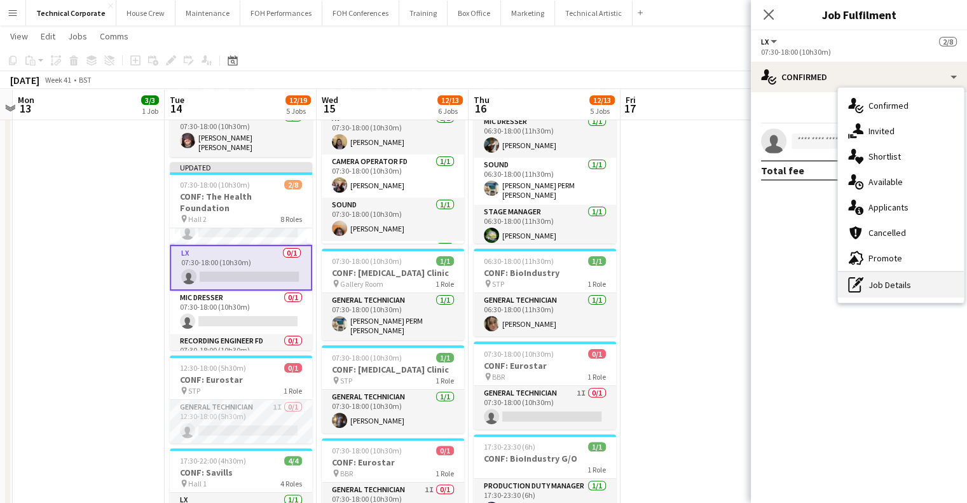
click at [879, 279] on div "pen-write Job Details" at bounding box center [901, 284] width 126 height 25
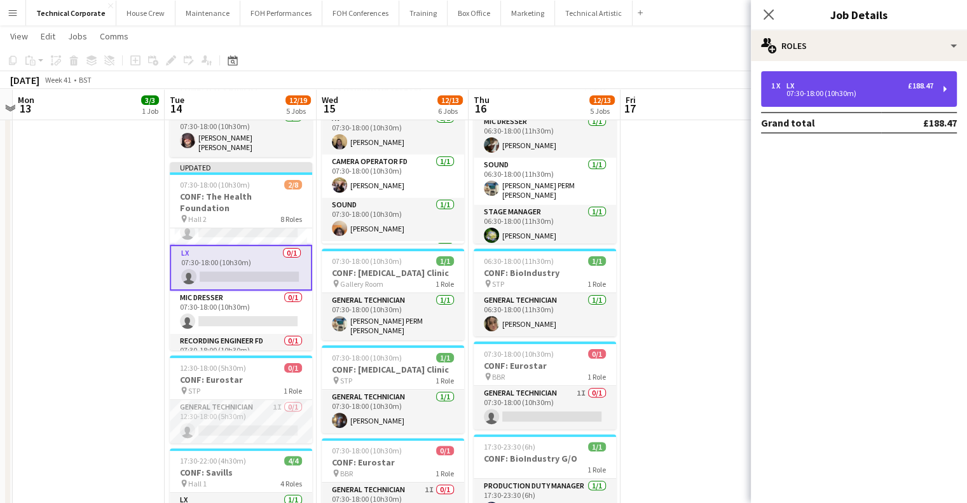
click at [842, 90] on div "07:30-18:00 (10h30m)" at bounding box center [852, 93] width 162 height 6
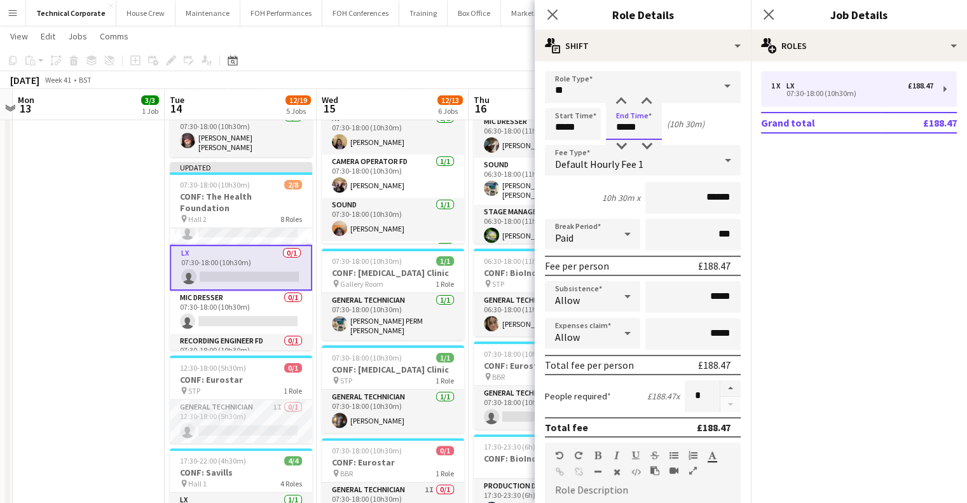
drag, startPoint x: 648, startPoint y: 124, endPoint x: 594, endPoint y: 124, distance: 53.4
click at [594, 124] on div "Start Time ***** End Time ***** (10h 30m)" at bounding box center [643, 124] width 196 height 32
type input "*****"
click at [146, 256] on app-date-cell "07:30-18:00 (10h30m) 3/3 CONF: MusicAlly pin Hall 1 3 Roles AV 1/1 07:30-18:00 …" at bounding box center [89, 318] width 152 height 923
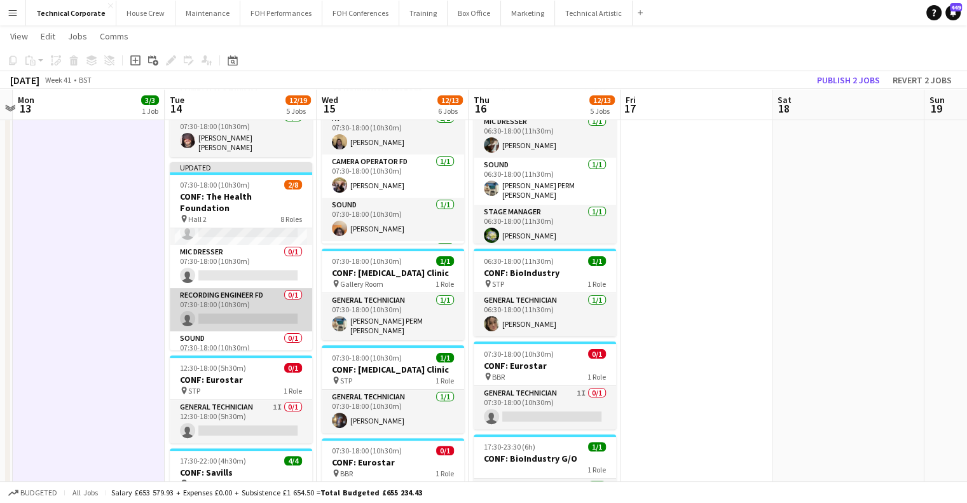
scroll to position [0, 0]
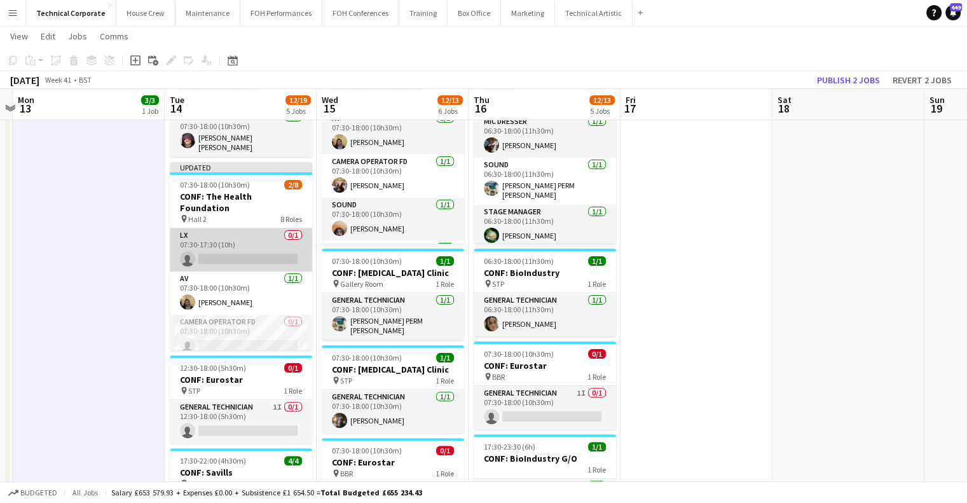
click at [247, 232] on app-card-role "LX 0/1 07:30-17:30 (10h) single-neutral-actions" at bounding box center [241, 249] width 142 height 43
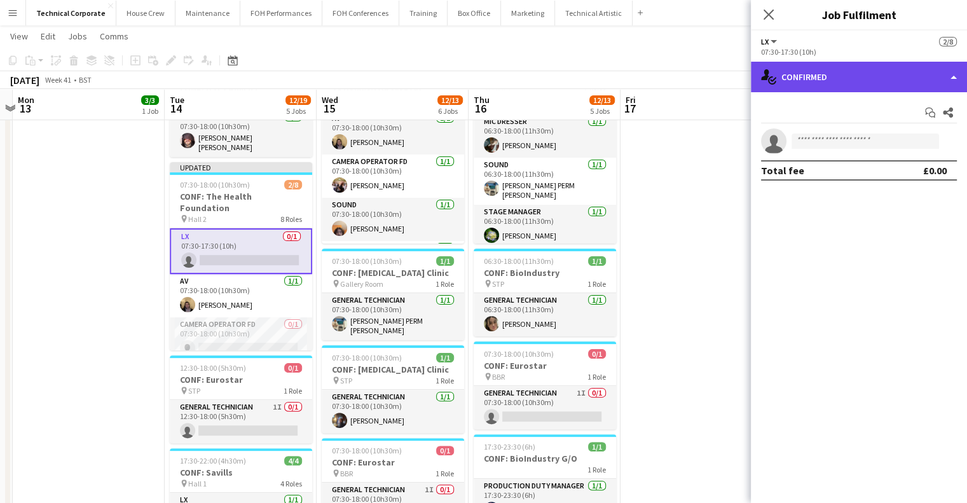
click at [863, 80] on div "single-neutral-actions-check-2 Confirmed" at bounding box center [859, 77] width 216 height 31
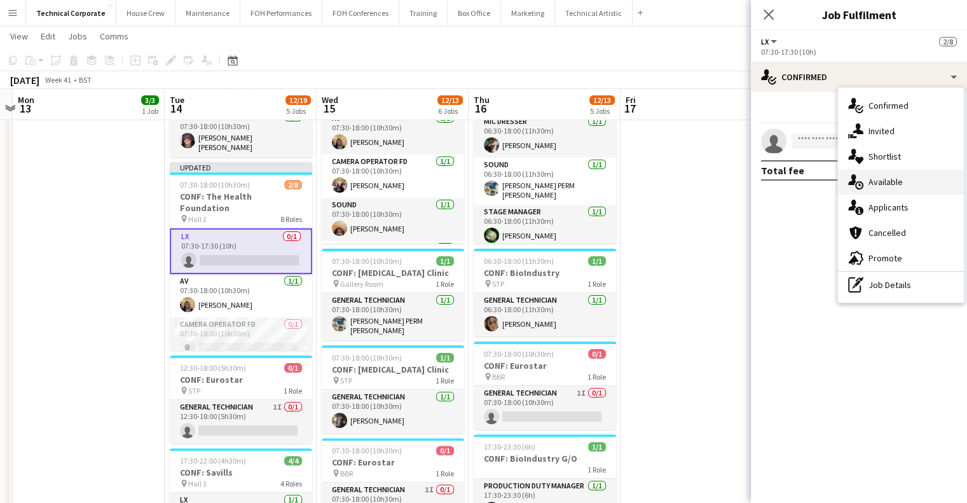
click at [920, 172] on div "single-neutral-actions-upload Available" at bounding box center [901, 181] width 126 height 25
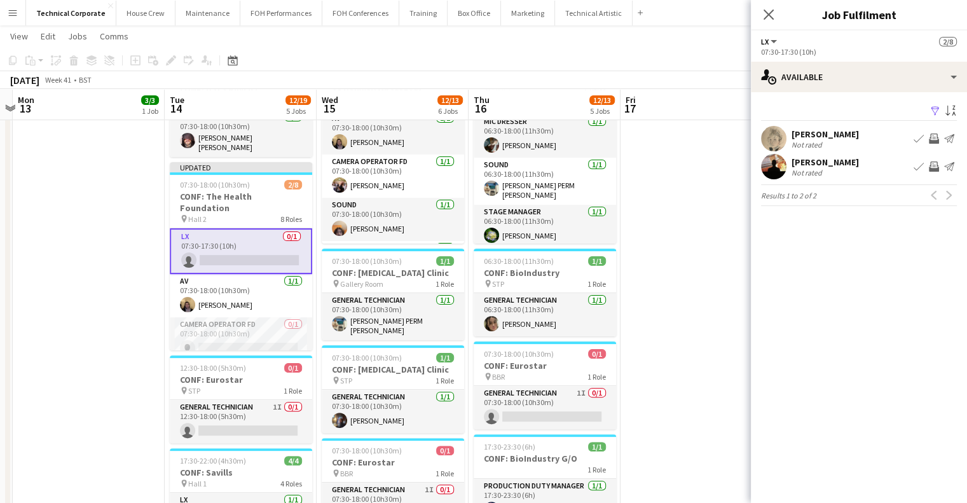
click at [938, 139] on app-icon "Invite crew" at bounding box center [934, 139] width 10 height 10
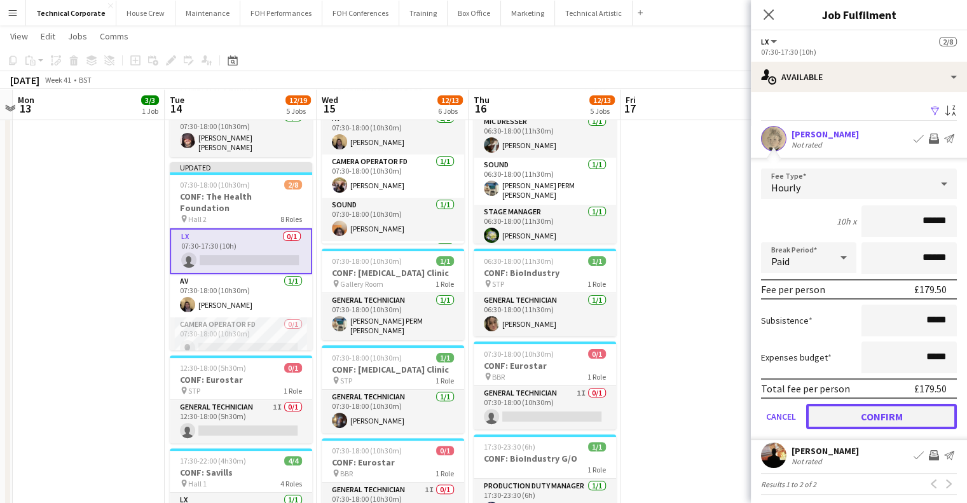
click at [872, 412] on button "Confirm" at bounding box center [881, 416] width 151 height 25
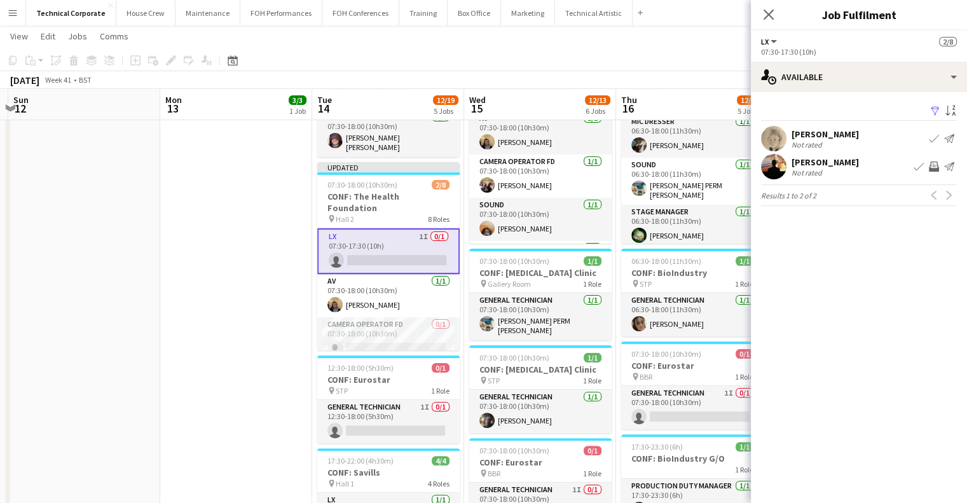
drag, startPoint x: 117, startPoint y: 297, endPoint x: 272, endPoint y: 314, distance: 156.1
click at [272, 314] on app-calendar-viewport "Fri 10 1/1 1 Job Sat 11 Sun 12 Mon 13 3/3 1 Job Tue 14 12/19 5 Jobs Wed 15 12/1…" at bounding box center [483, 272] width 967 height 1016
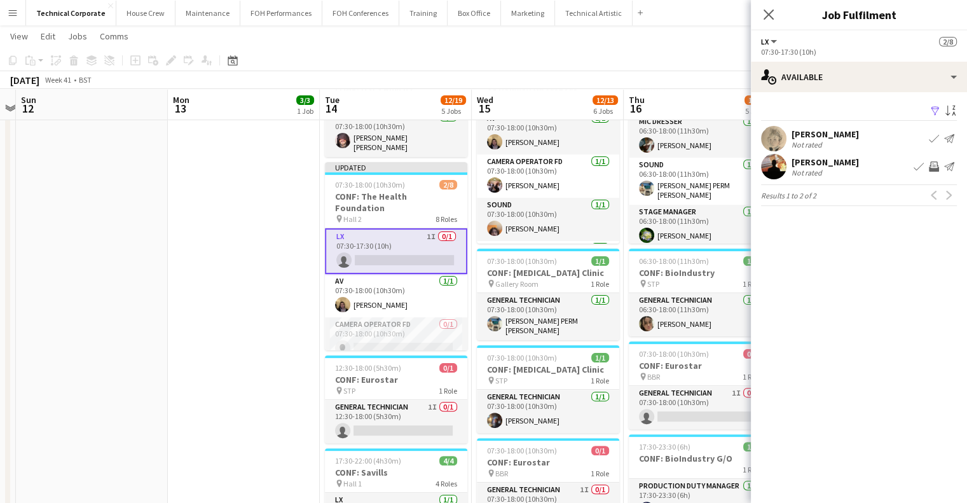
click at [272, 314] on app-date-cell "07:30-18:00 (10h30m) 3/3 CONF: MusicAlly pin Hall 1 3 Roles AV 1/1 07:30-18:00 …" at bounding box center [244, 318] width 152 height 923
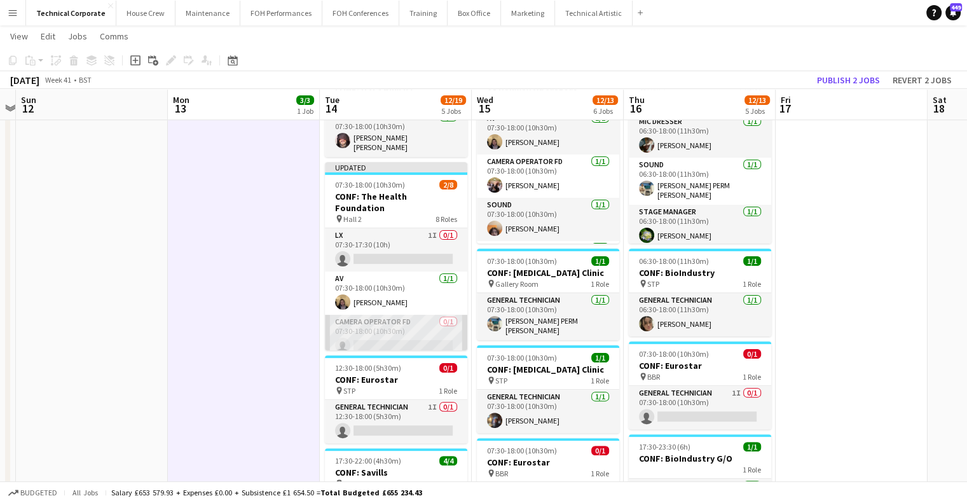
click at [376, 324] on app-card-role "Camera Operator FD 0/1 07:30-18:00 (10h30m) single-neutral-actions" at bounding box center [396, 336] width 142 height 43
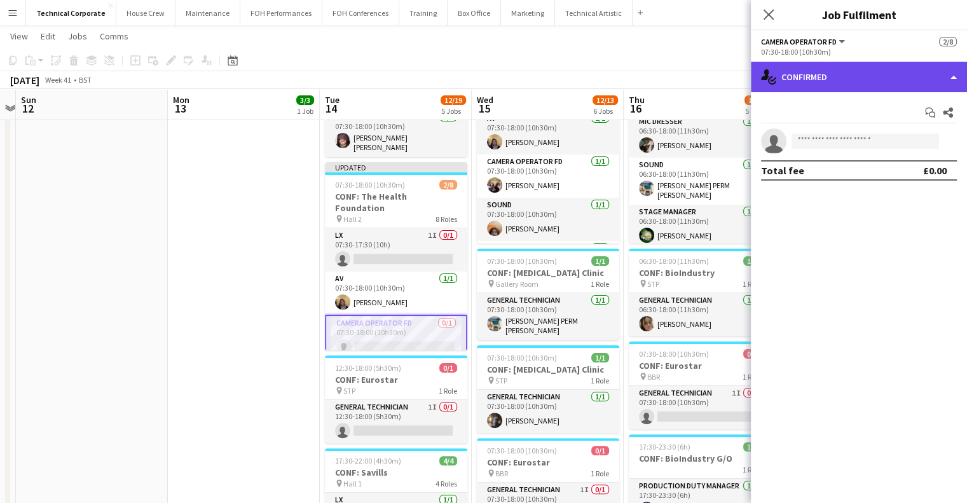
click at [846, 76] on div "single-neutral-actions-check-2 Confirmed" at bounding box center [859, 77] width 216 height 31
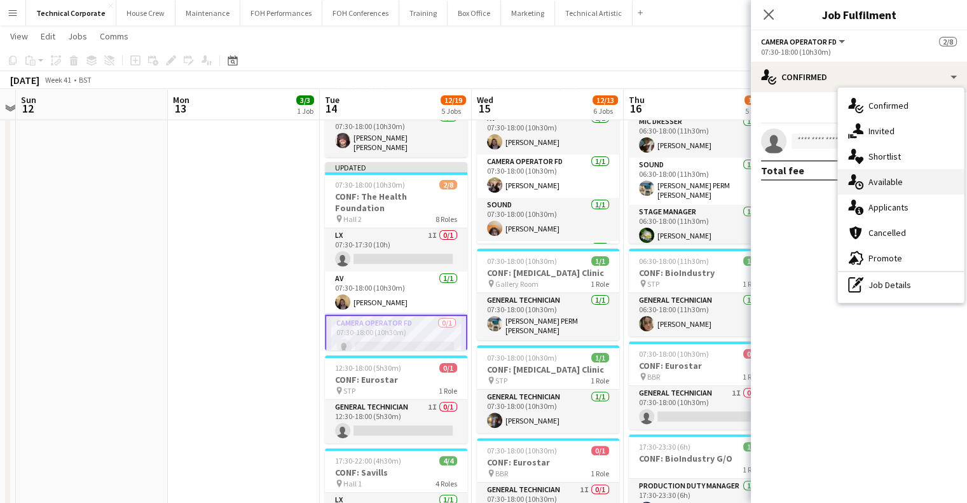
click at [890, 184] on span "Available" at bounding box center [885, 181] width 34 height 11
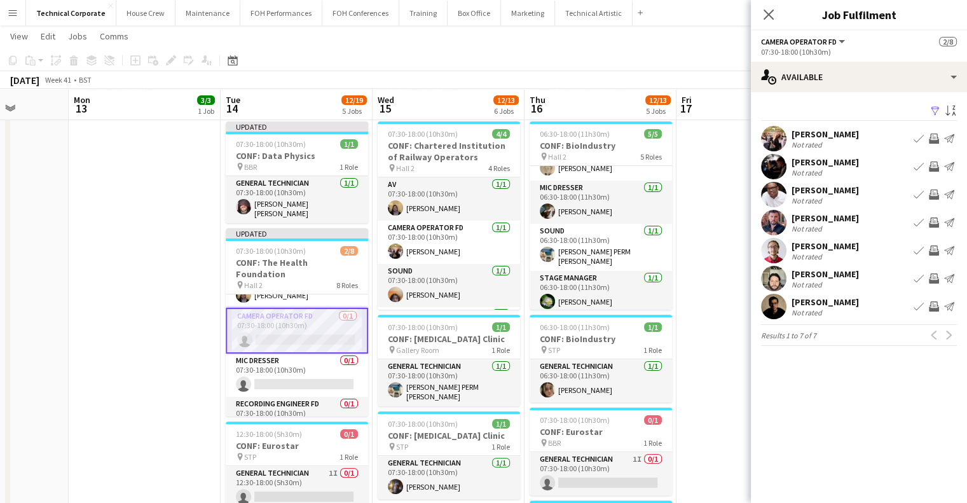
scroll to position [51, 0]
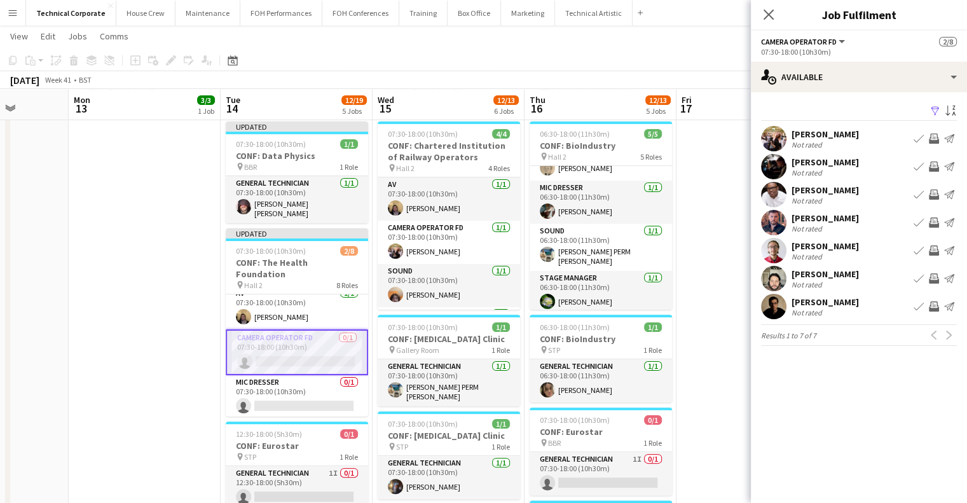
click at [935, 162] on app-icon "Invite crew" at bounding box center [934, 166] width 10 height 10
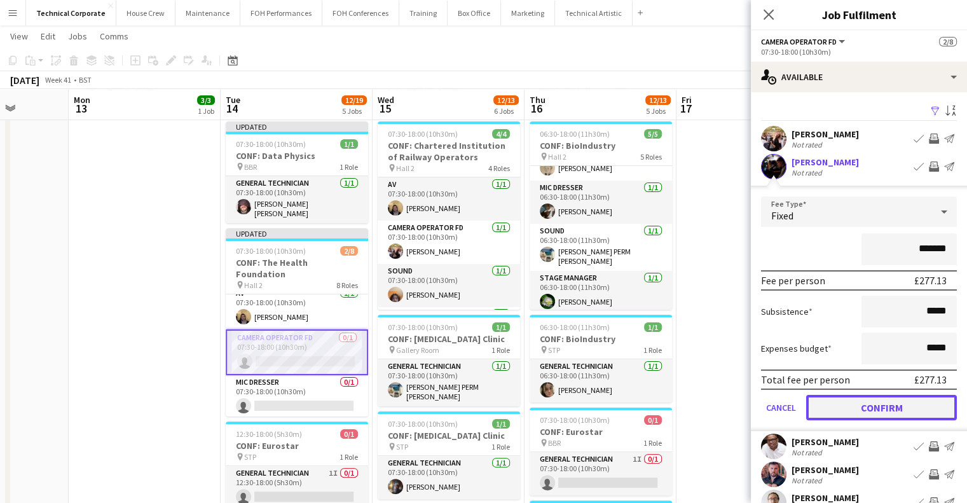
click at [870, 413] on button "Confirm" at bounding box center [881, 407] width 151 height 25
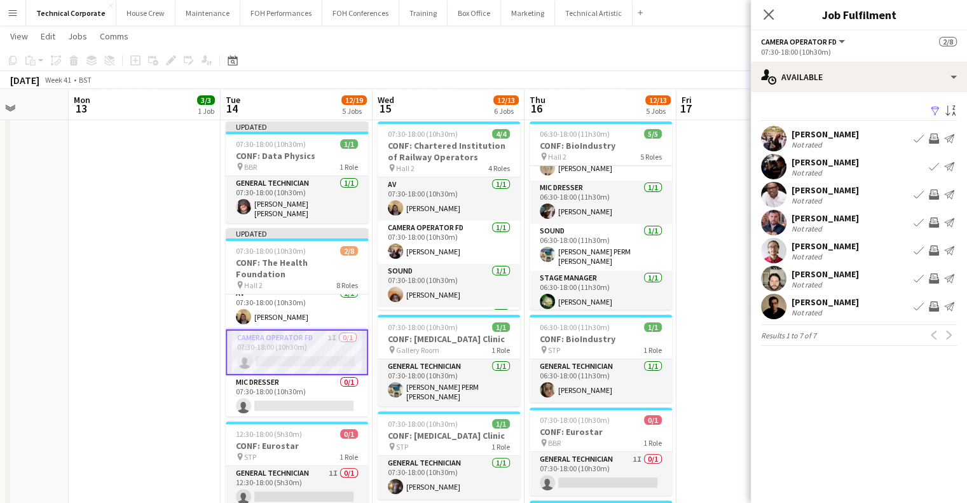
click at [938, 191] on app-icon "Invite crew" at bounding box center [934, 194] width 10 height 10
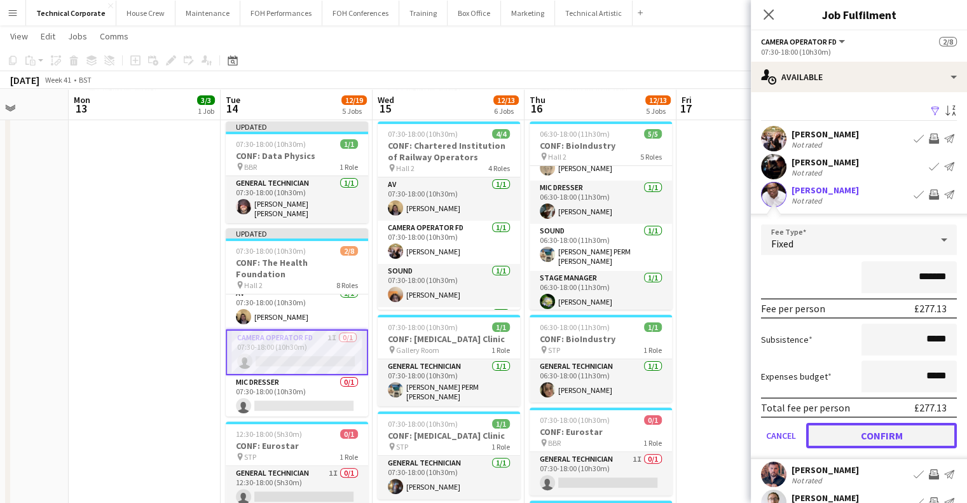
click at [872, 437] on button "Confirm" at bounding box center [881, 435] width 151 height 25
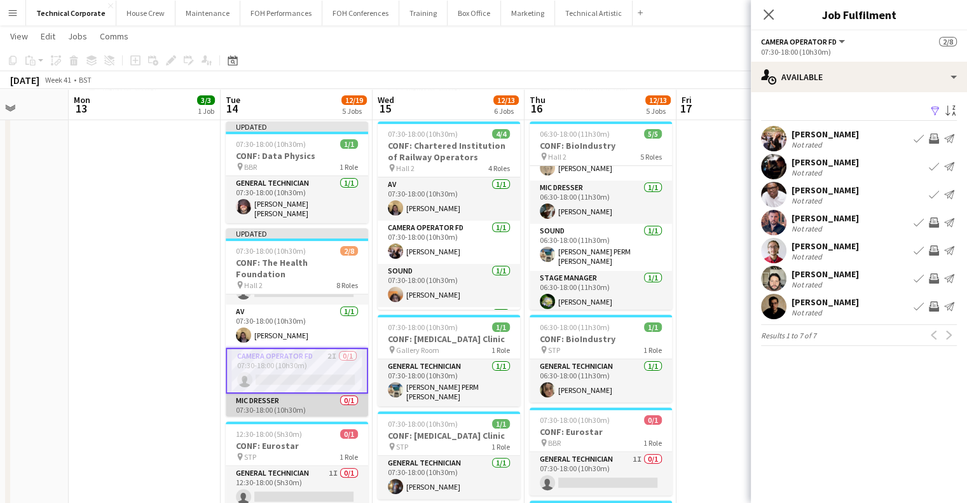
scroll to position [0, 0]
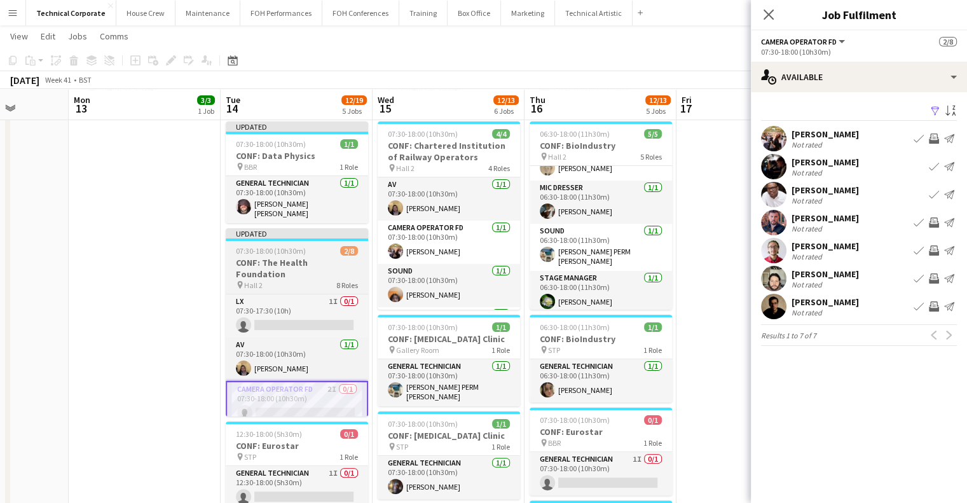
click at [273, 260] on h3 "CONF: The Health Foundation" at bounding box center [297, 268] width 142 height 23
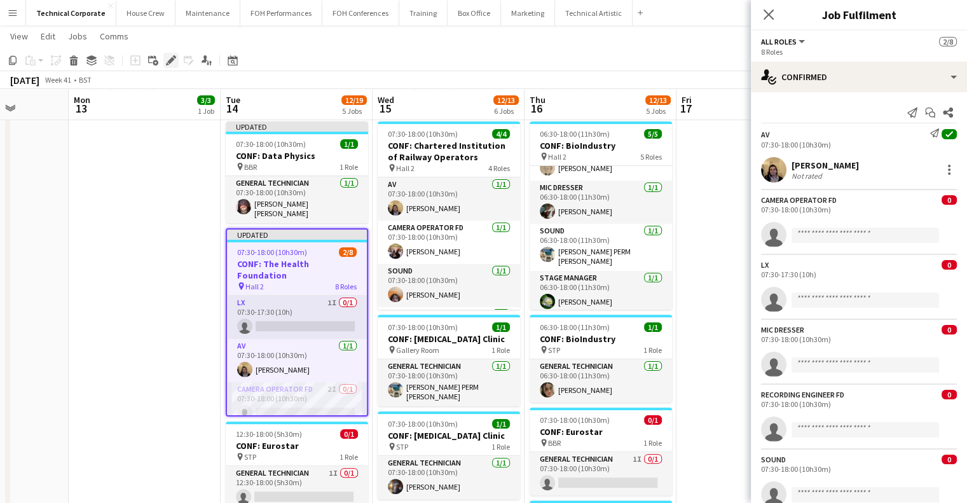
click at [165, 65] on div "Edit" at bounding box center [170, 60] width 15 height 15
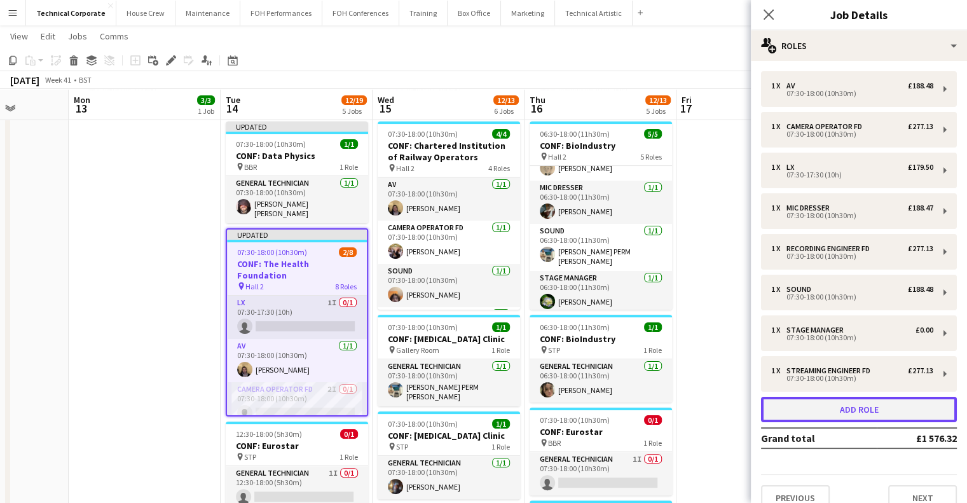
click at [892, 413] on button "Add role" at bounding box center [859, 409] width 196 height 25
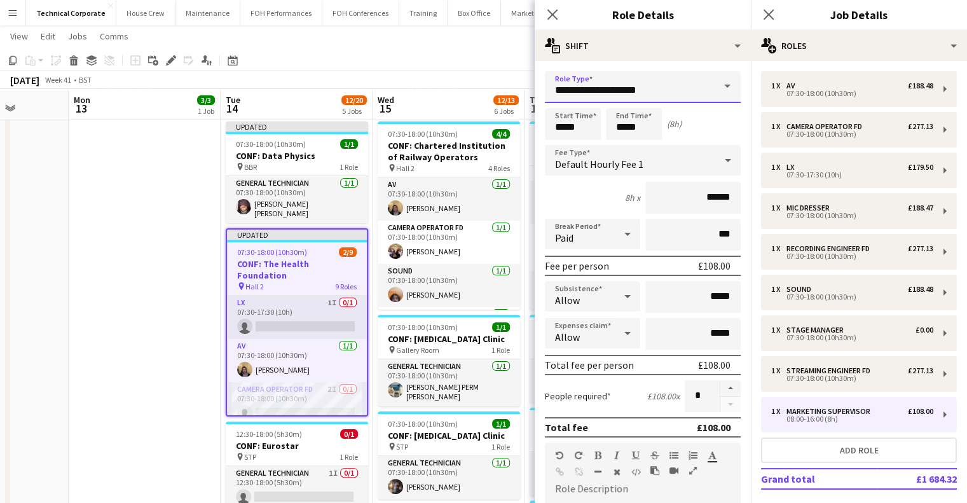
drag, startPoint x: 669, startPoint y: 99, endPoint x: 465, endPoint y: 87, distance: 204.4
click at [465, 87] on body "Menu Boards Boards Boards All jobs Status Workforce Workforce My Workforce Recr…" at bounding box center [483, 324] width 967 height 1087
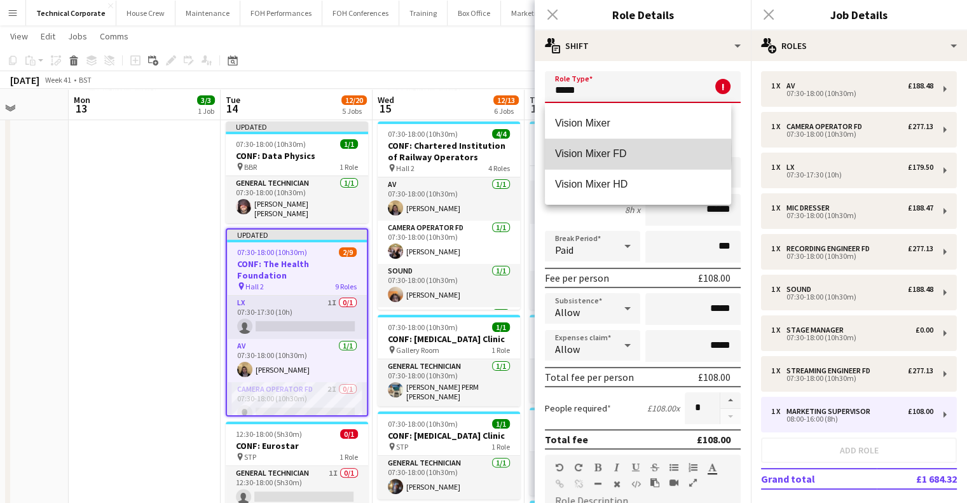
click at [565, 152] on span "Vision Mixer FD" at bounding box center [638, 154] width 166 height 12
type input "**********"
type input "*******"
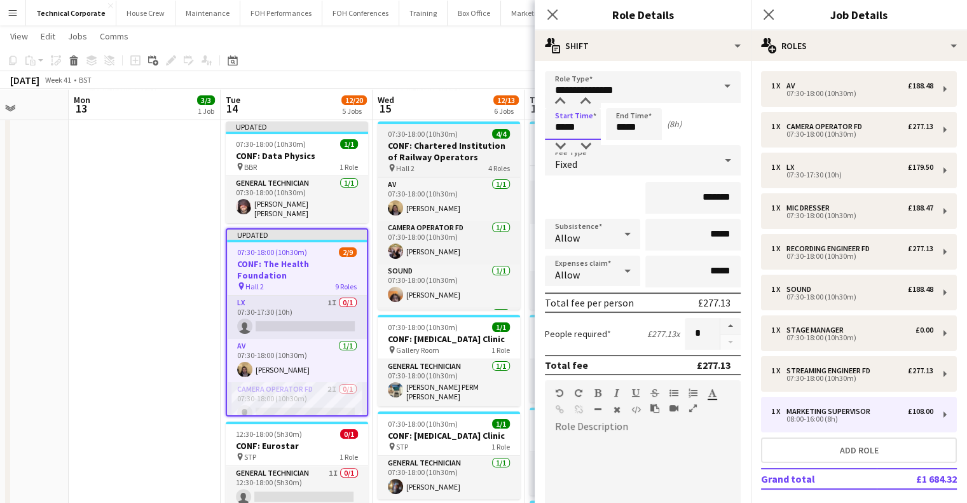
drag, startPoint x: 585, startPoint y: 122, endPoint x: 479, endPoint y: 125, distance: 105.6
click at [479, 125] on body "Menu Boards Boards Boards All jobs Status Workforce Workforce My Workforce Recr…" at bounding box center [483, 324] width 967 height 1087
type input "*****"
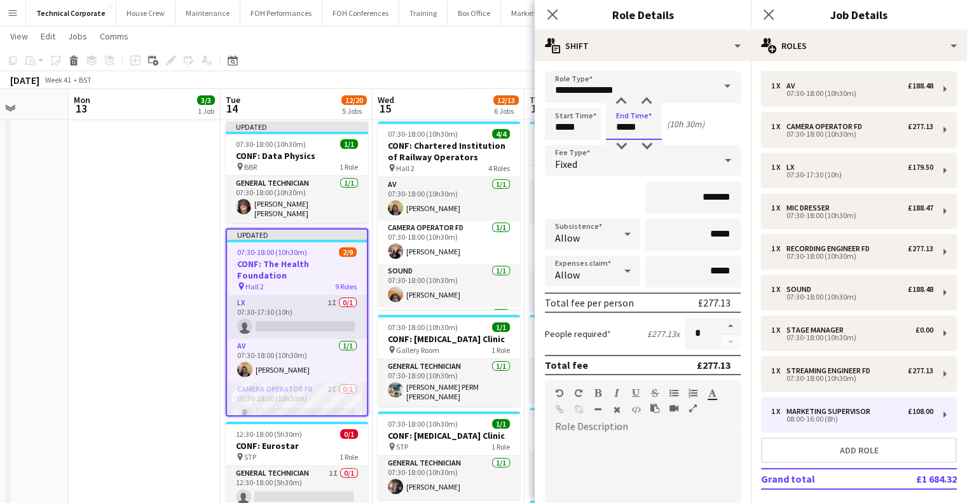
type input "*****"
click at [177, 343] on app-date-cell "07:30-18:00 (10h30m) 3/3 CONF: MusicAlly pin Hall 1 3 Roles AV 1/1 07:30-18:00 …" at bounding box center [145, 384] width 152 height 923
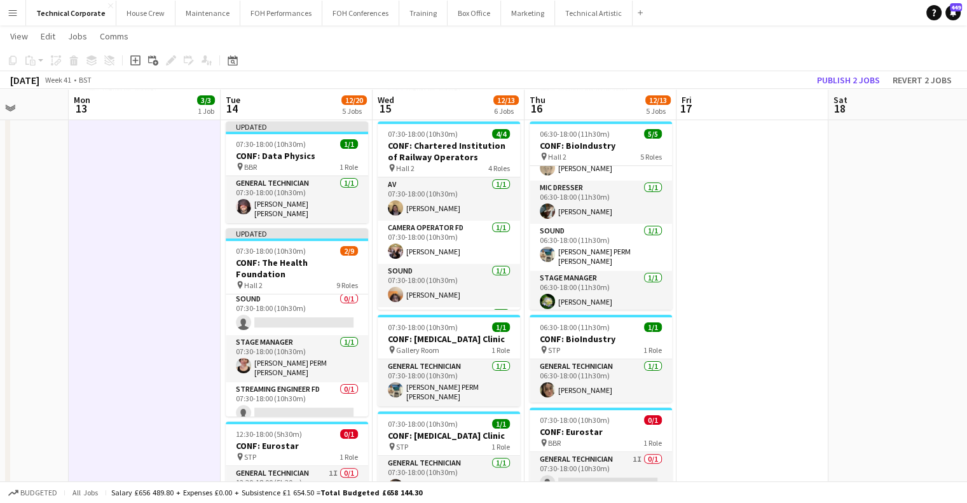
scroll to position [255, 0]
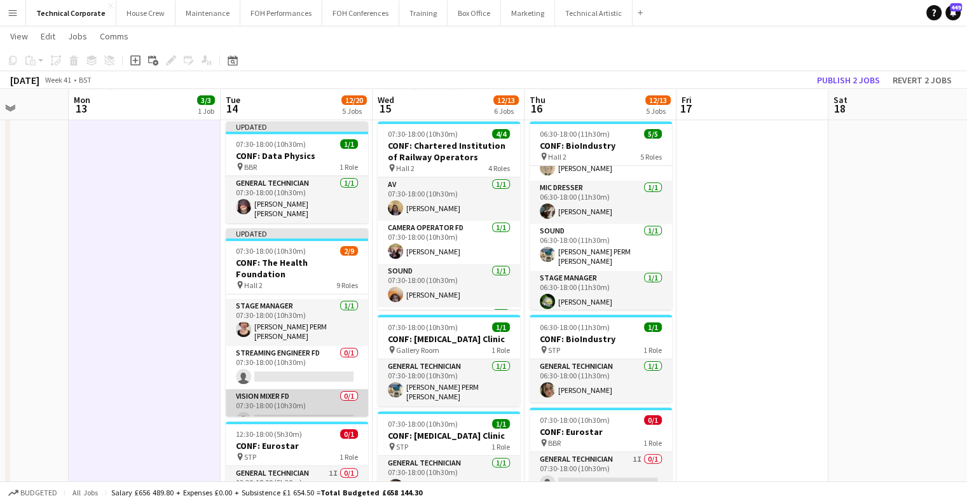
click at [284, 397] on app-card-role "Vision Mixer FD 0/1 07:30-18:00 (10h30m) single-neutral-actions" at bounding box center [297, 410] width 142 height 43
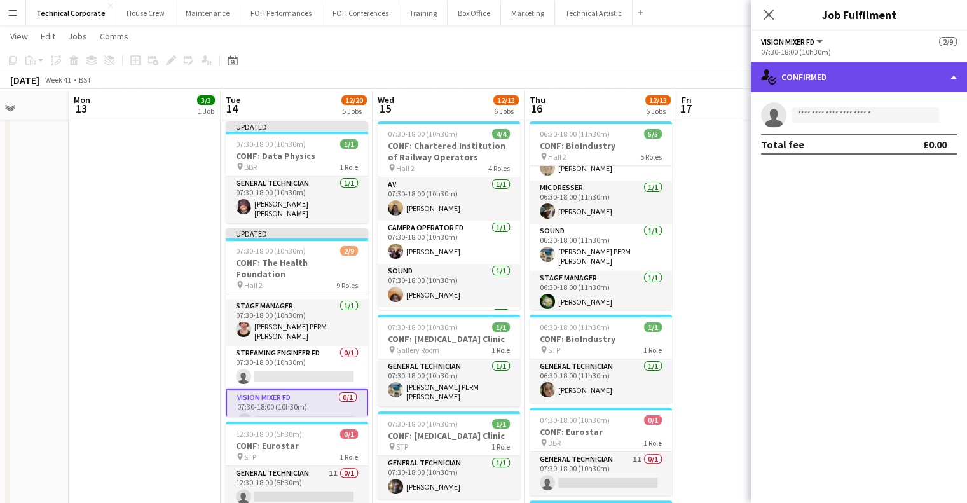
click at [882, 65] on div "single-neutral-actions-check-2 Confirmed" at bounding box center [859, 77] width 216 height 31
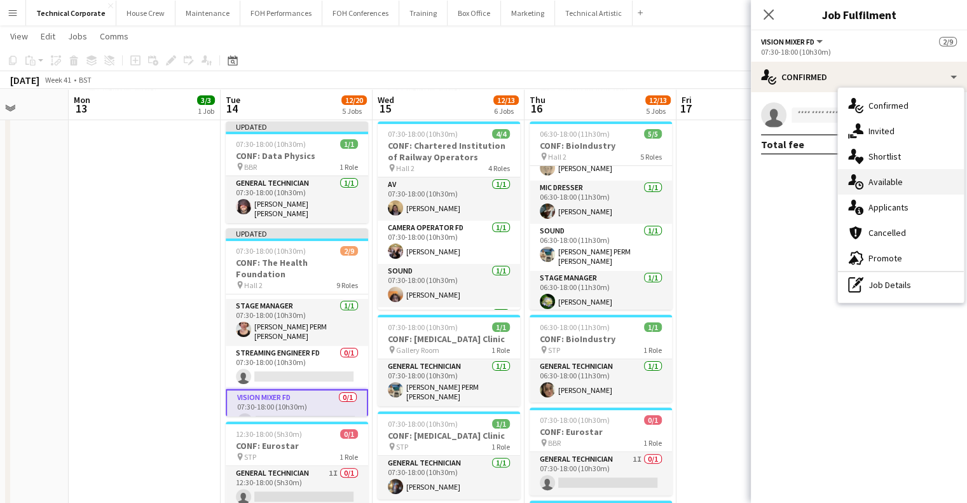
click at [891, 193] on div "single-neutral-actions-upload Available" at bounding box center [901, 181] width 126 height 25
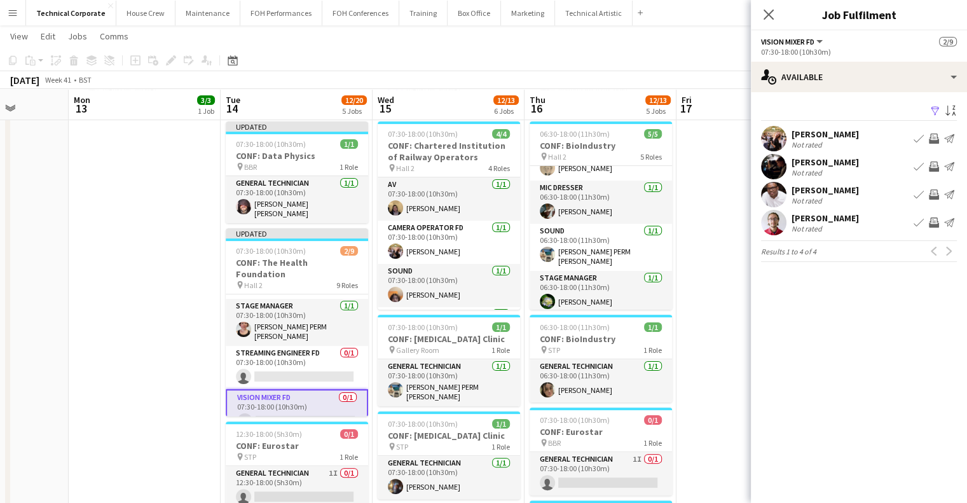
click at [930, 135] on app-icon "Invite crew" at bounding box center [934, 139] width 10 height 10
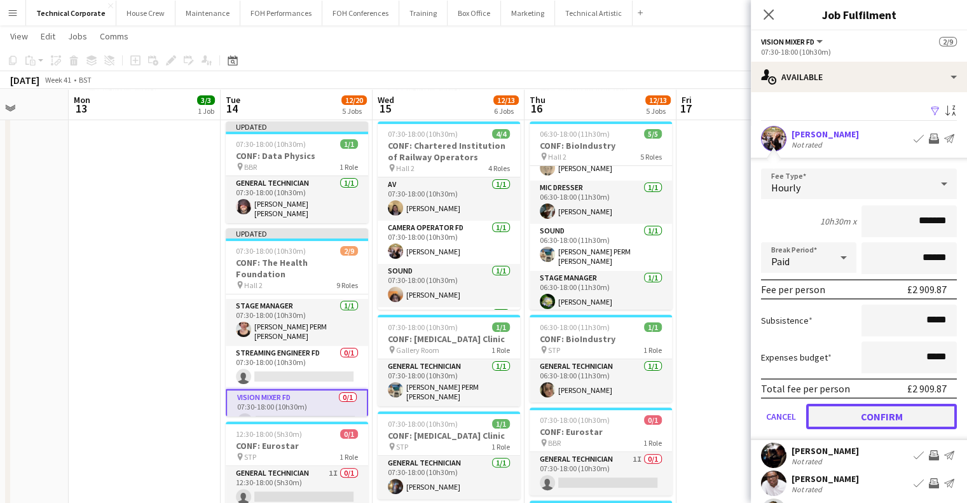
click at [868, 410] on button "Confirm" at bounding box center [881, 416] width 151 height 25
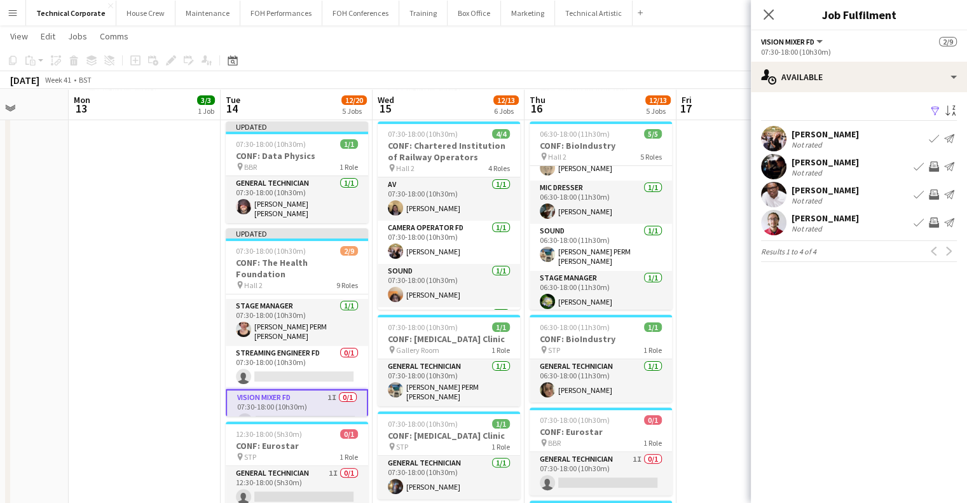
click at [936, 220] on app-icon "Invite crew" at bounding box center [934, 222] width 10 height 10
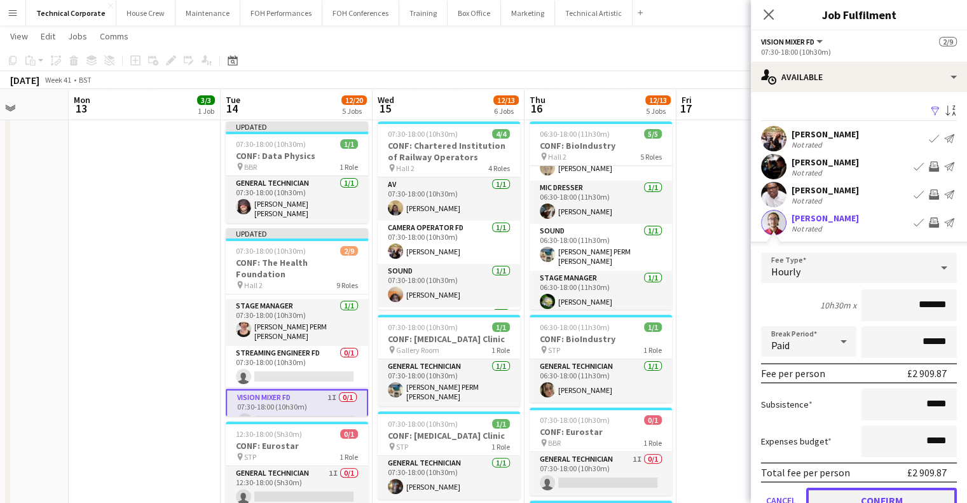
click at [868, 495] on button "Confirm" at bounding box center [881, 500] width 151 height 25
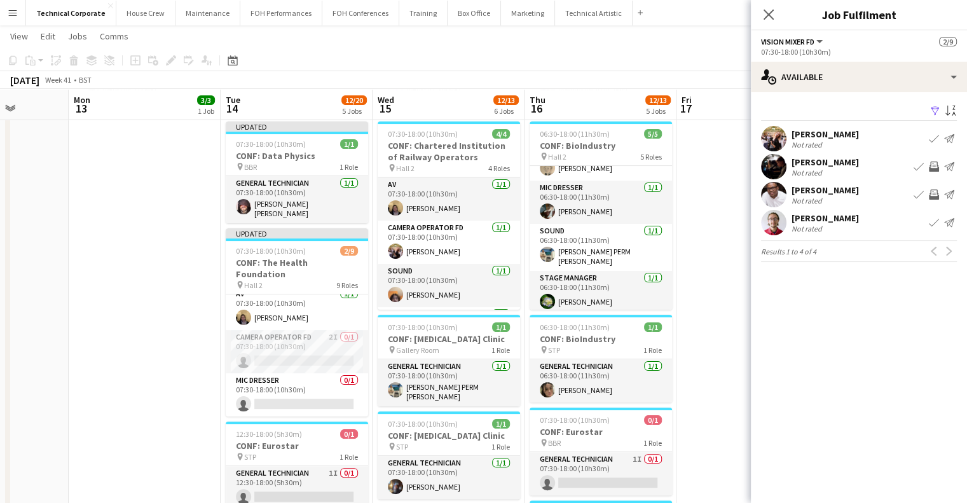
scroll to position [104, 0]
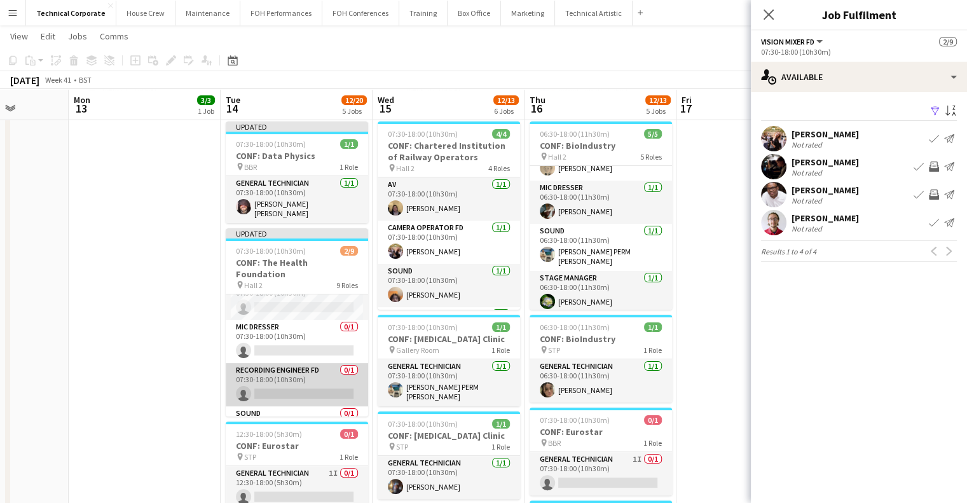
click at [283, 378] on app-card-role "Recording Engineer FD 0/1 07:30-18:00 (10h30m) single-neutral-actions" at bounding box center [297, 384] width 142 height 43
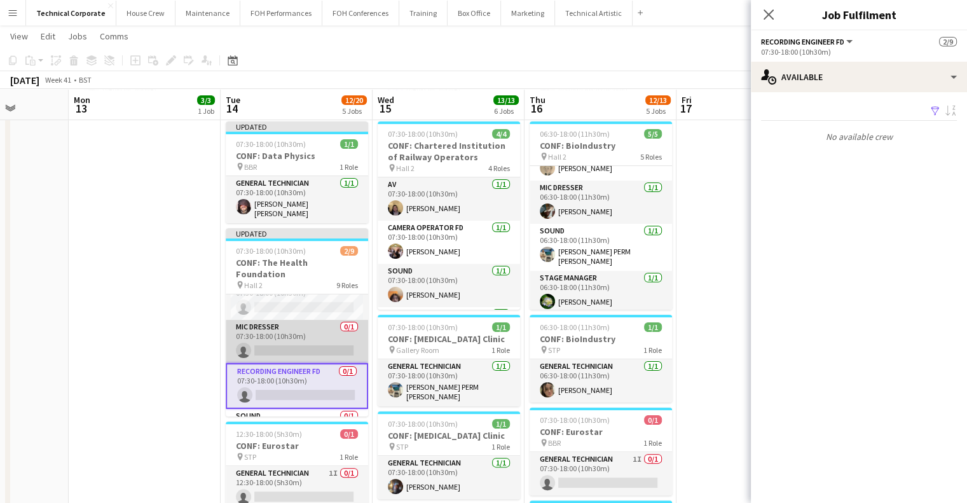
click at [228, 335] on app-card-role "Mic Dresser 0/1 07:30-18:00 (10h30m) single-neutral-actions" at bounding box center [297, 341] width 142 height 43
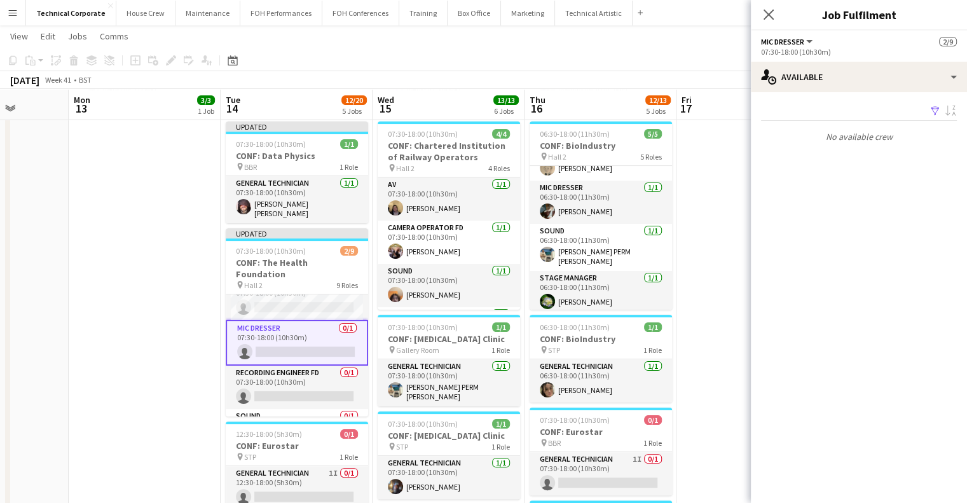
click at [190, 336] on app-date-cell "07:30-18:00 (10h30m) 3/3 CONF: MusicAlly pin Hall 1 3 Roles AV 1/1 07:30-18:00 …" at bounding box center [145, 384] width 152 height 923
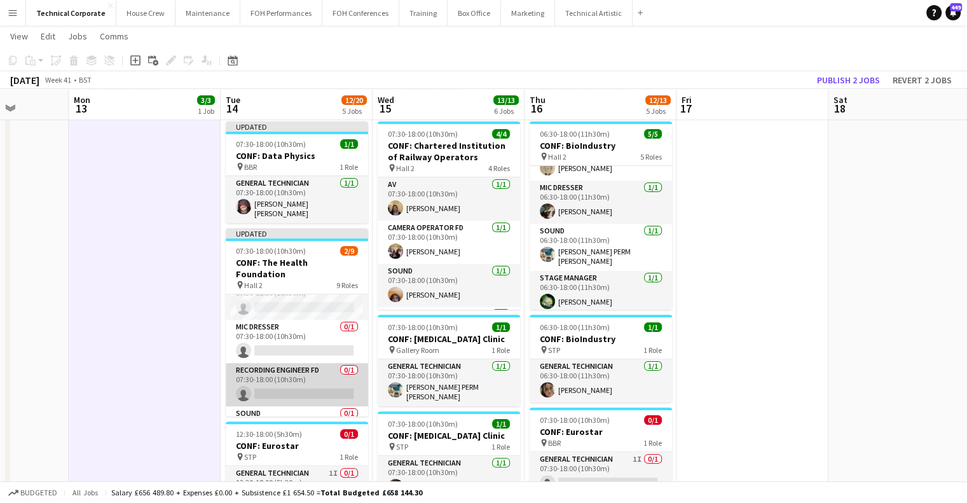
click at [278, 363] on app-card-role "Recording Engineer FD 0/1 07:30-18:00 (10h30m) single-neutral-actions" at bounding box center [297, 384] width 142 height 43
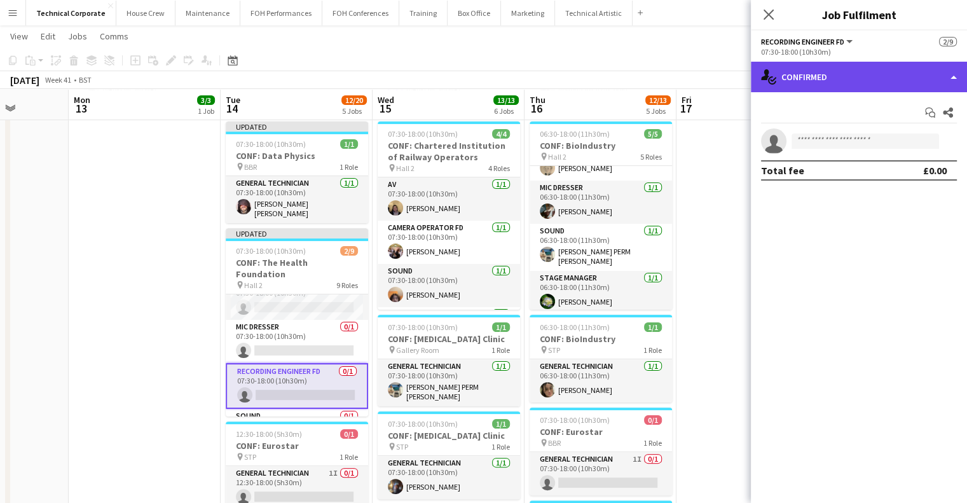
click at [829, 86] on div "single-neutral-actions-check-2 Confirmed" at bounding box center [859, 77] width 216 height 31
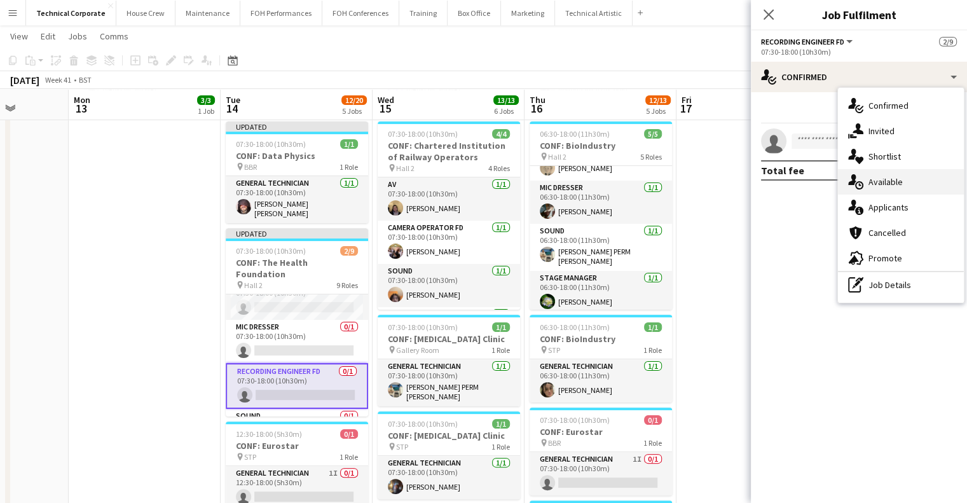
click at [868, 170] on div "single-neutral-actions-upload Available" at bounding box center [901, 181] width 126 height 25
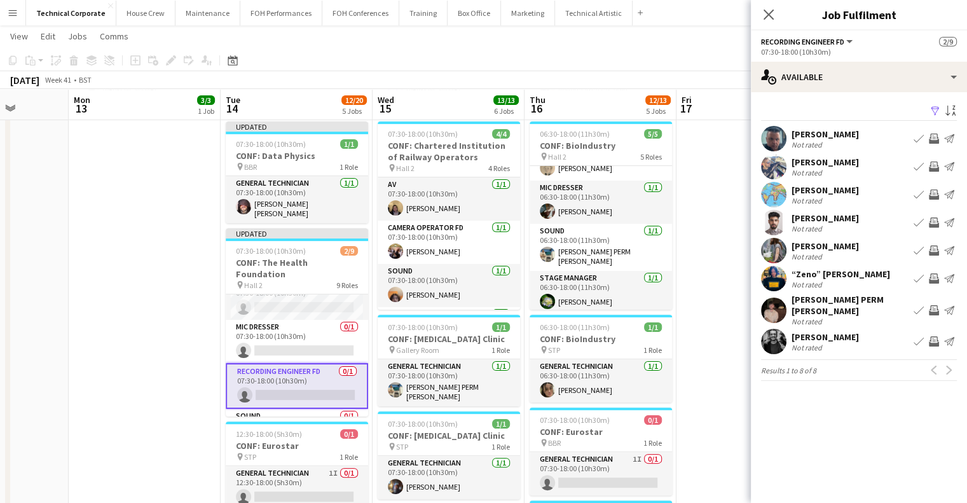
click at [933, 275] on app-icon "Invite crew" at bounding box center [934, 278] width 10 height 10
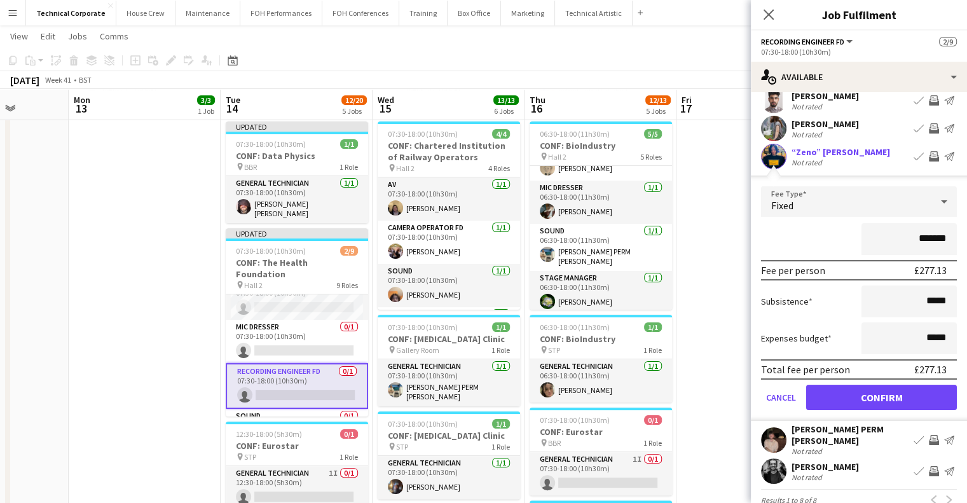
scroll to position [136, 0]
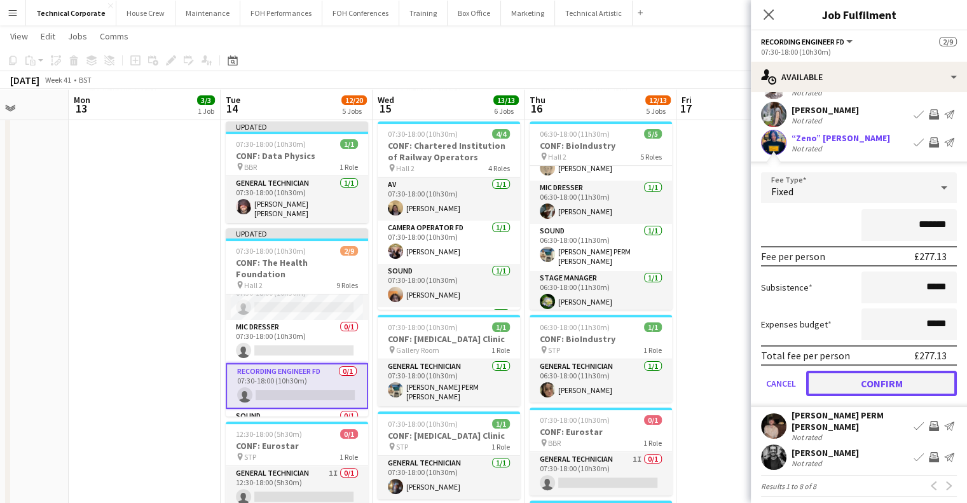
click at [889, 386] on button "Confirm" at bounding box center [881, 383] width 151 height 25
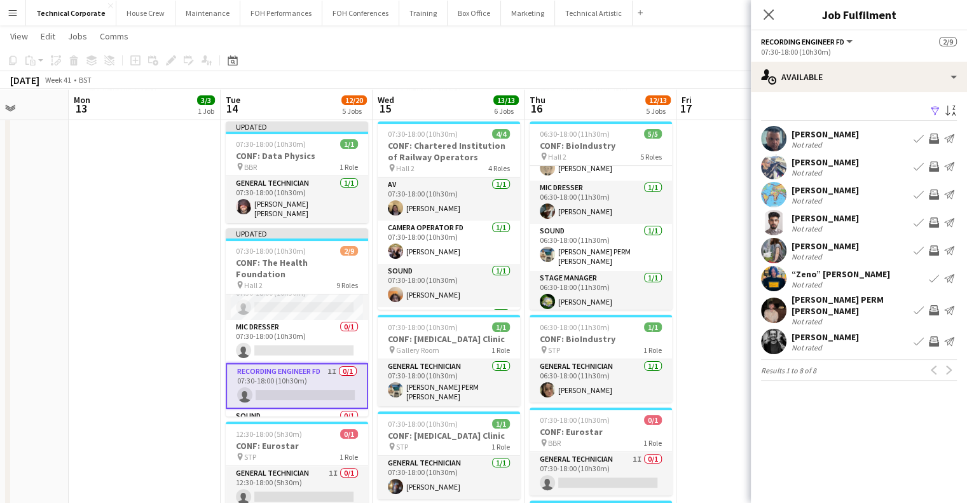
click at [931, 336] on app-icon "Invite crew" at bounding box center [934, 341] width 10 height 10
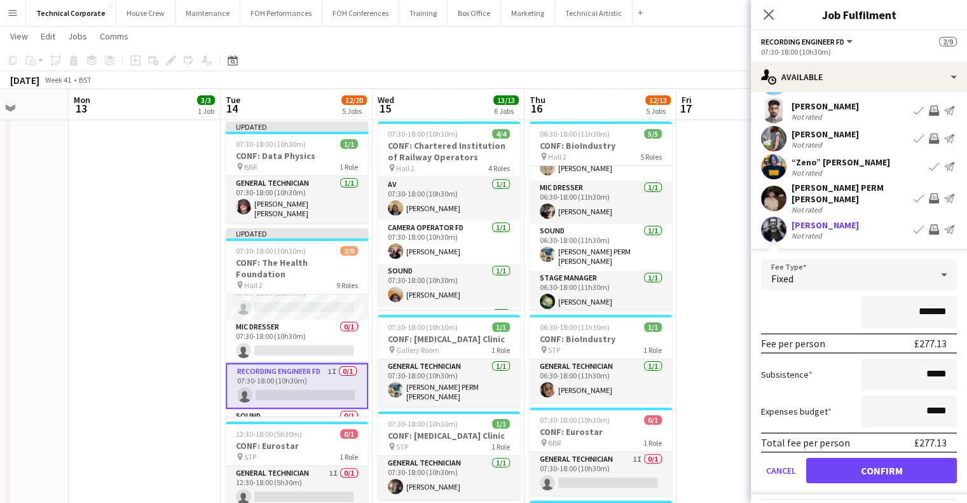
scroll to position [121, 0]
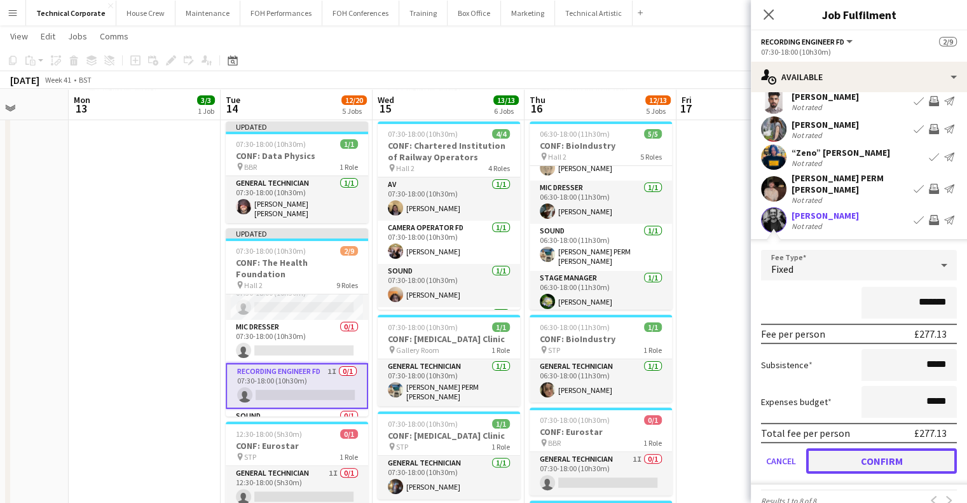
click at [881, 448] on button "Confirm" at bounding box center [881, 460] width 151 height 25
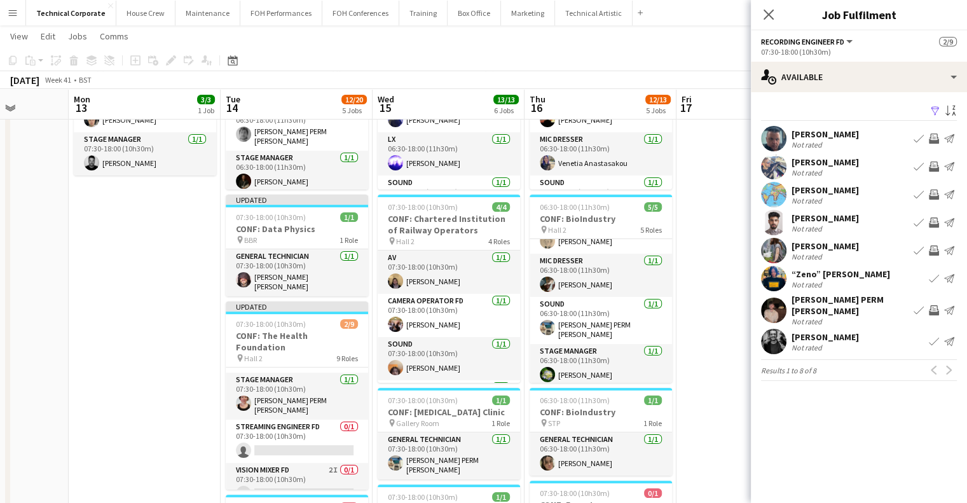
scroll to position [200, 0]
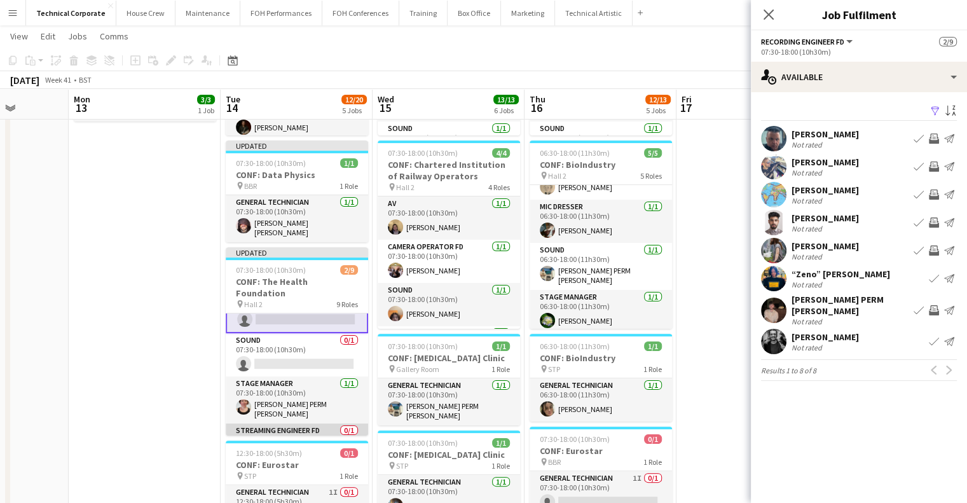
click at [295, 354] on app-card-role "Sound 0/1 07:30-18:00 (10h30m) single-neutral-actions" at bounding box center [297, 354] width 142 height 43
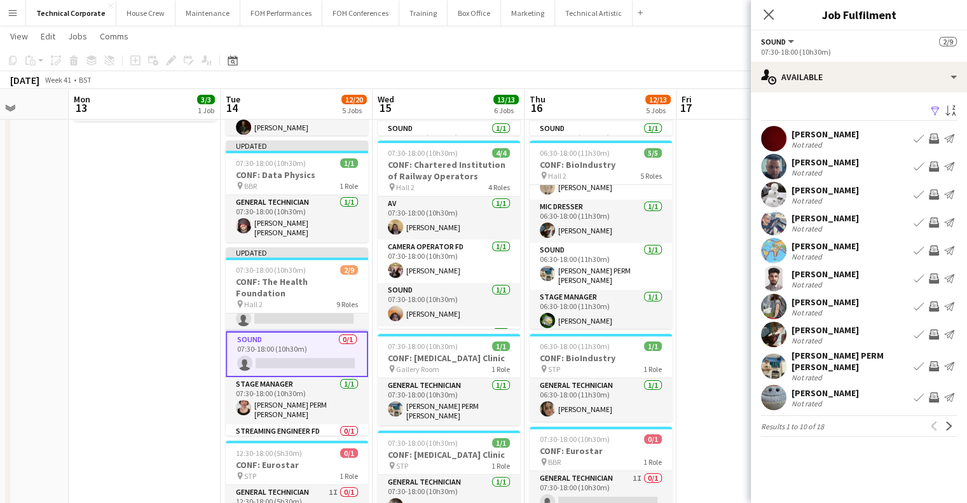
click at [933, 335] on app-icon "Invite crew" at bounding box center [934, 334] width 10 height 10
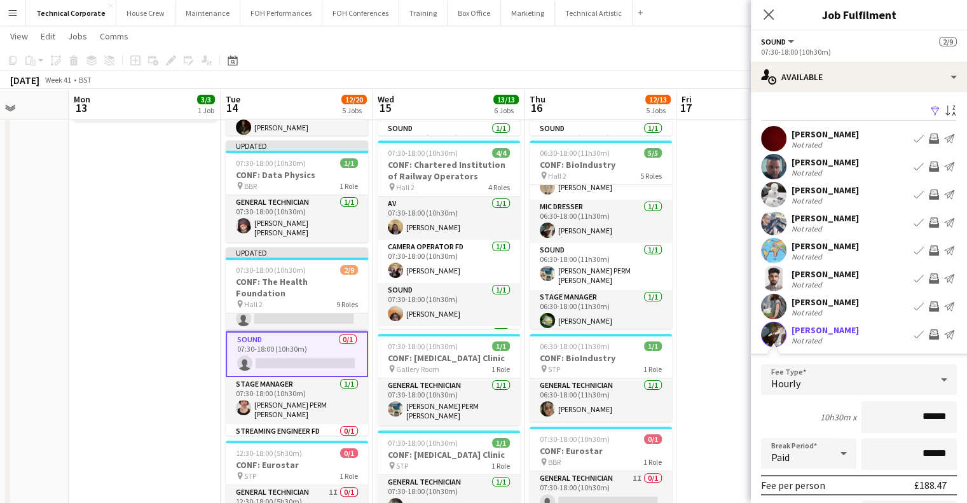
scroll to position [229, 0]
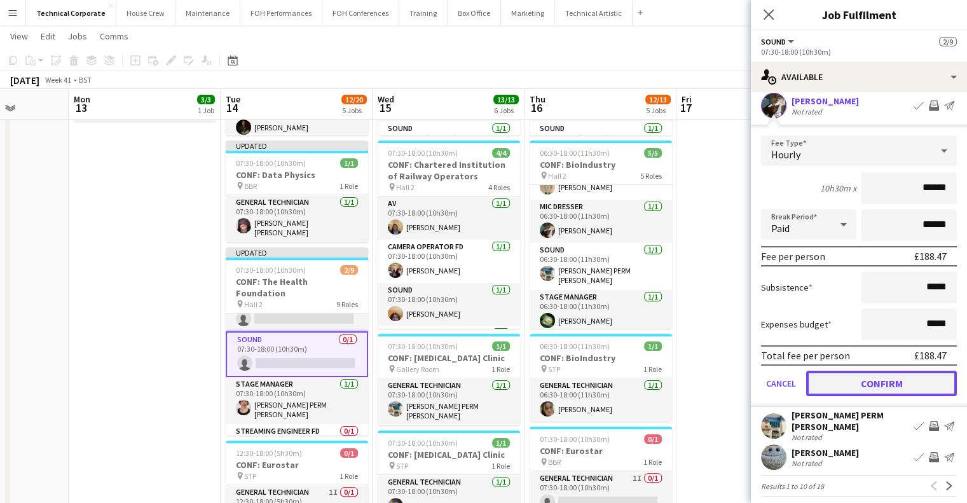
click at [889, 380] on button "Confirm" at bounding box center [881, 383] width 151 height 25
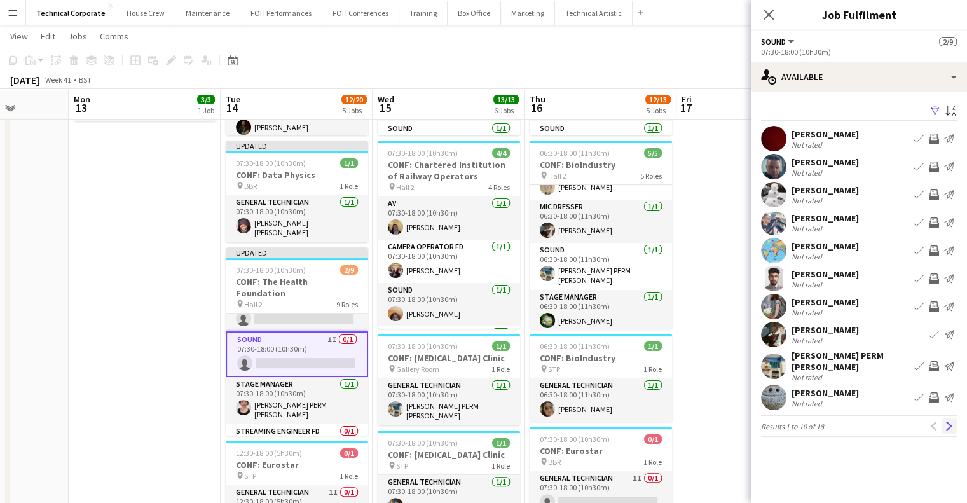
click at [948, 422] on app-icon "Next" at bounding box center [949, 426] width 9 height 9
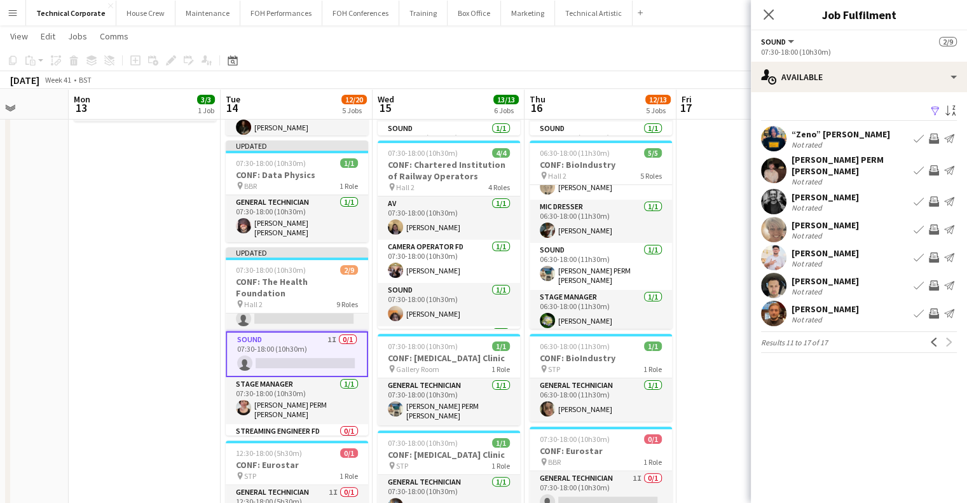
click at [933, 224] on app-icon "Invite crew" at bounding box center [934, 229] width 10 height 10
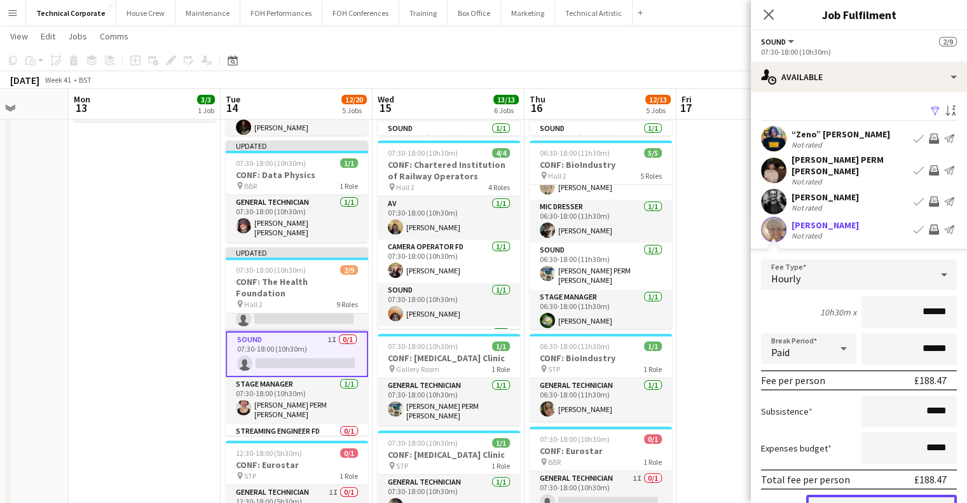
click at [874, 497] on button "Confirm" at bounding box center [881, 507] width 151 height 25
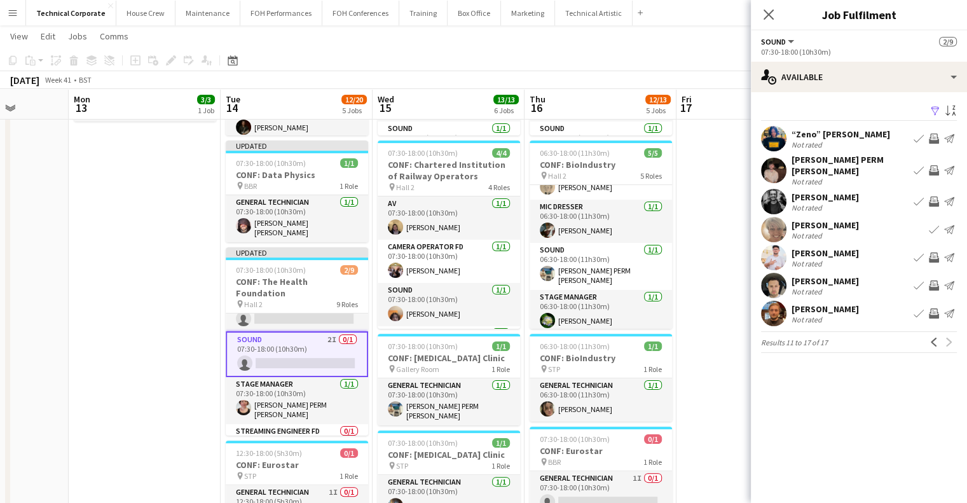
click at [937, 196] on app-icon "Invite crew" at bounding box center [934, 201] width 10 height 10
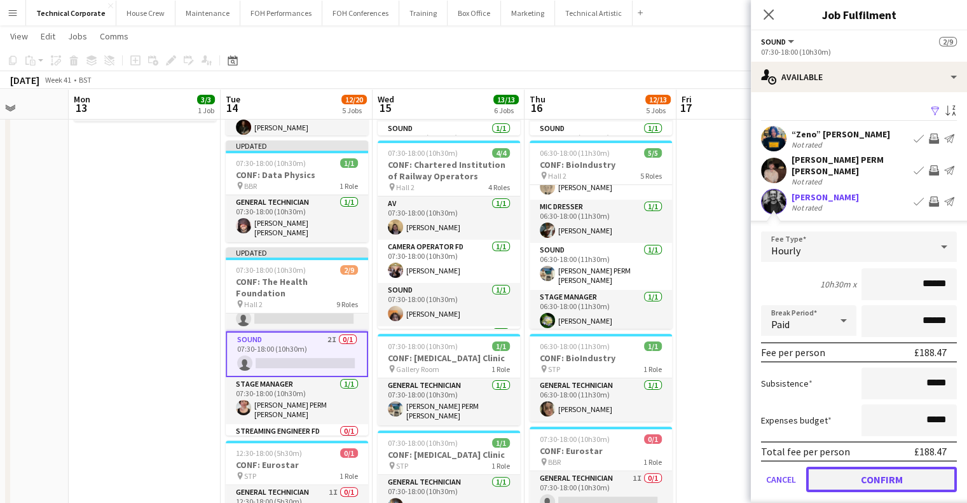
click at [881, 469] on button "Confirm" at bounding box center [881, 479] width 151 height 25
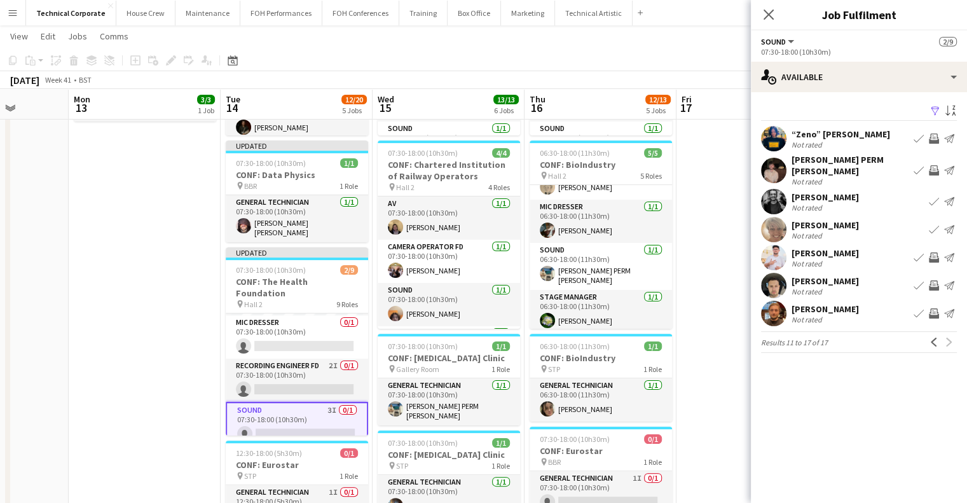
scroll to position [127, 0]
click at [315, 359] on app-card-role "Recording Engineer FD 2I 0/1 07:30-18:00 (10h30m) single-neutral-actions" at bounding box center [297, 380] width 142 height 43
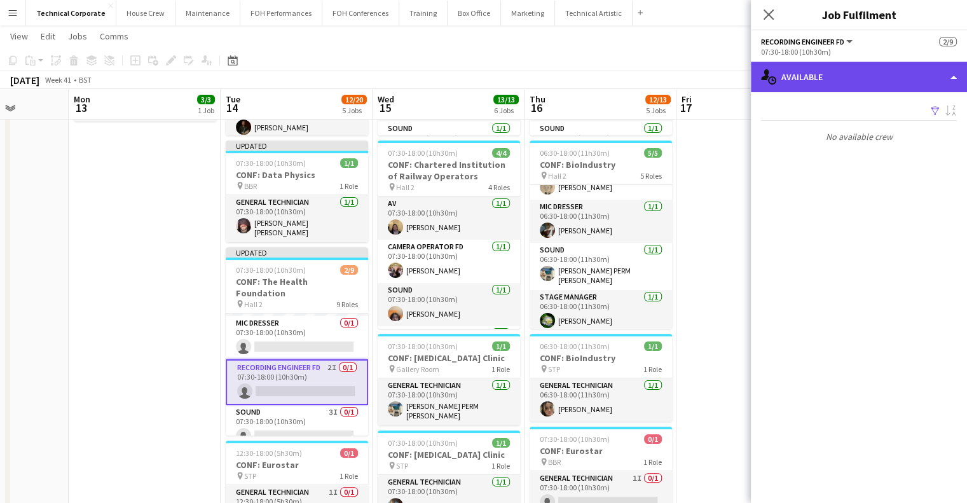
click at [853, 72] on div "single-neutral-actions-upload Available" at bounding box center [859, 77] width 216 height 31
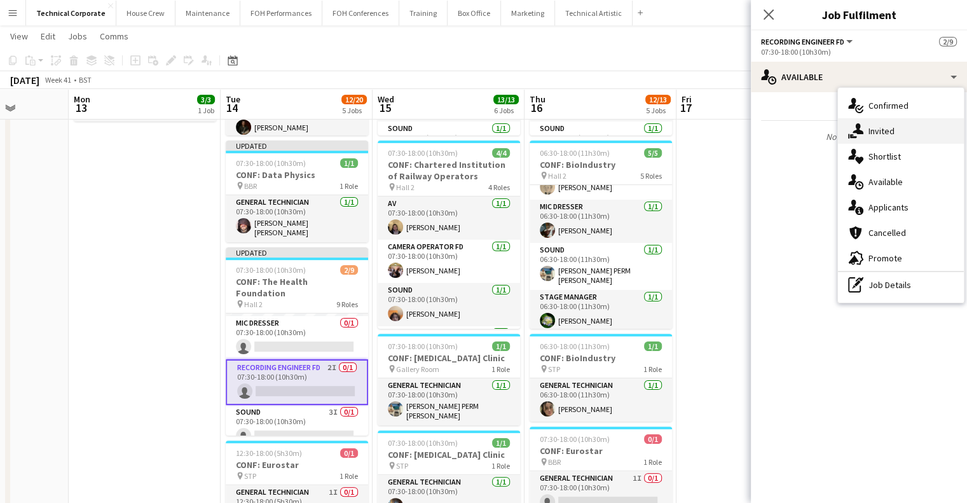
click at [874, 127] on span "Invited" at bounding box center [881, 130] width 26 height 11
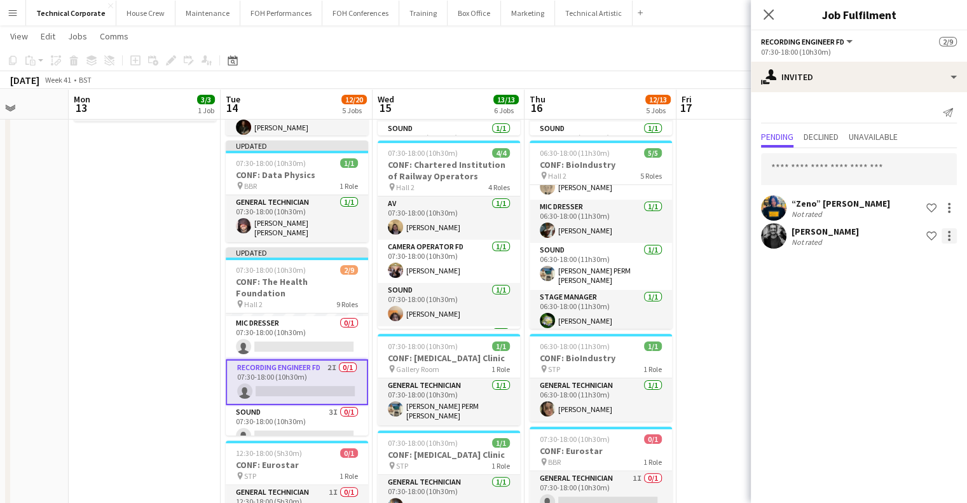
click at [950, 239] on div at bounding box center [949, 239] width 3 height 3
click at [910, 348] on span "Cancel invitation" at bounding box center [909, 350] width 74 height 11
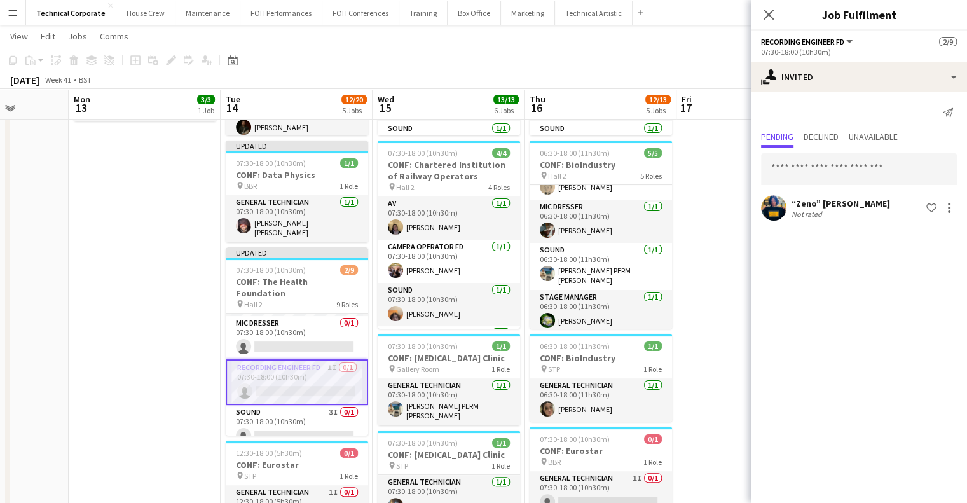
scroll to position [160, 0]
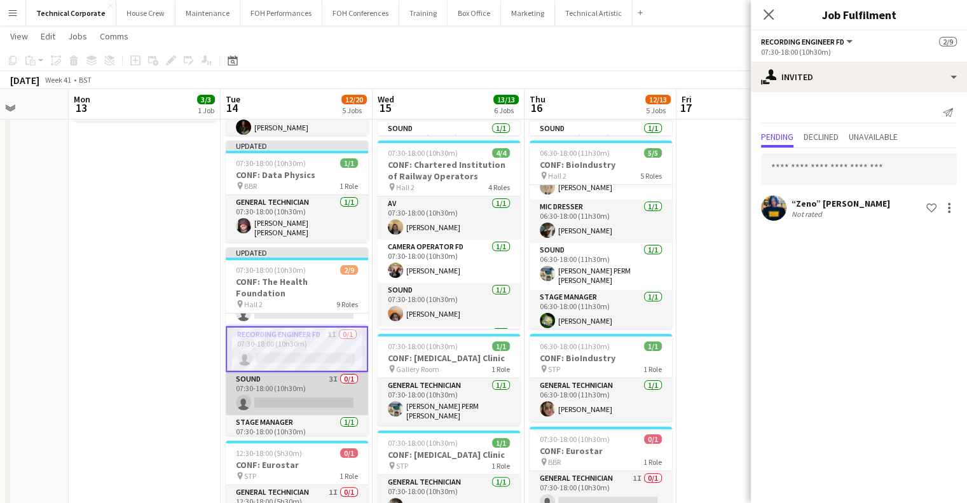
click at [300, 372] on app-card-role "Sound 3I 0/1 07:30-18:00 (10h30m) single-neutral-actions" at bounding box center [297, 393] width 142 height 43
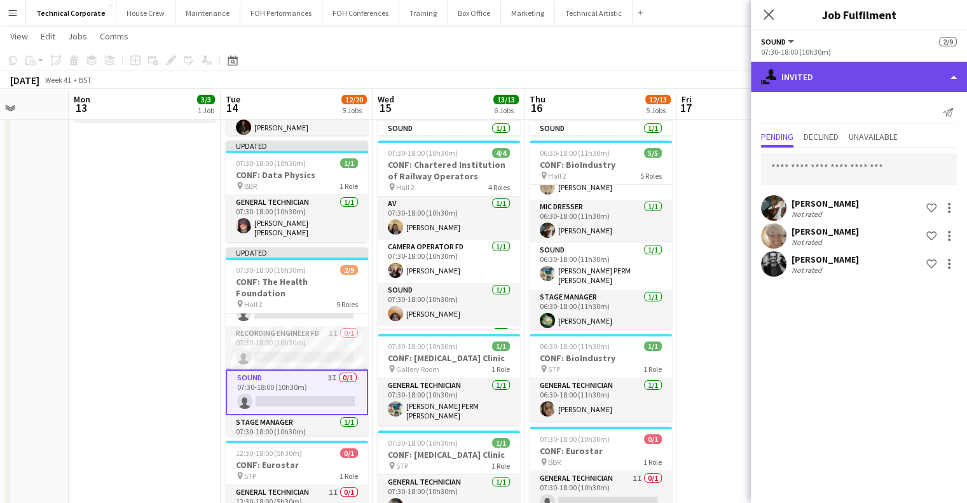
click at [845, 66] on div "single-neutral-actions-share-1 Invited" at bounding box center [859, 77] width 216 height 31
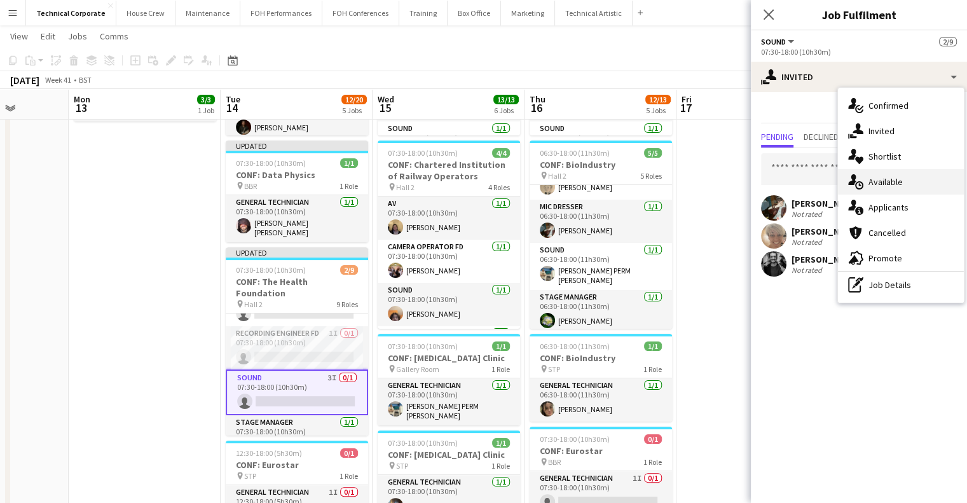
click at [897, 171] on div "single-neutral-actions-upload Available" at bounding box center [901, 181] width 126 height 25
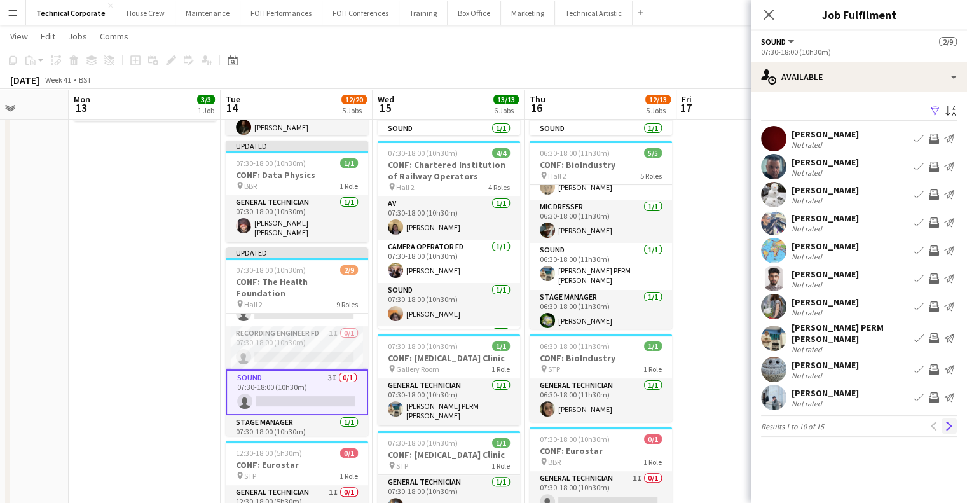
click at [944, 420] on button "Next" at bounding box center [949, 425] width 15 height 15
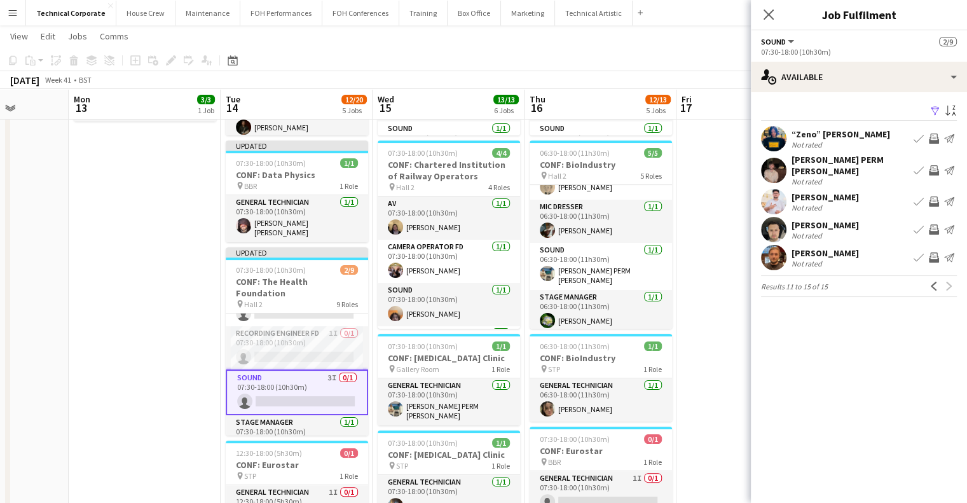
click at [116, 368] on app-date-cell "07:30-18:00 (10h30m) 3/3 CONF: MusicAlly pin Hall 1 3 Roles AV 1/1 07:30-18:00 …" at bounding box center [145, 403] width 152 height 923
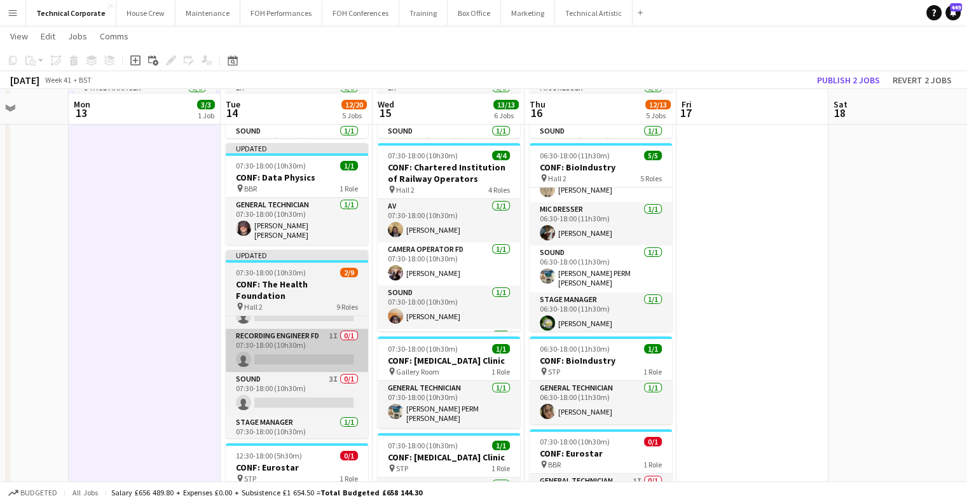
scroll to position [203, 0]
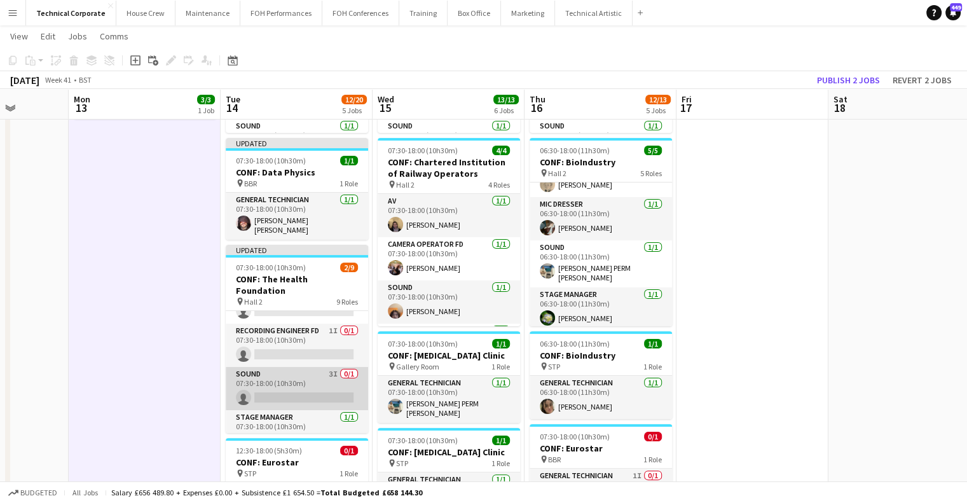
click at [303, 378] on app-card-role "Sound 3I 0/1 07:30-18:00 (10h30m) single-neutral-actions" at bounding box center [297, 388] width 142 height 43
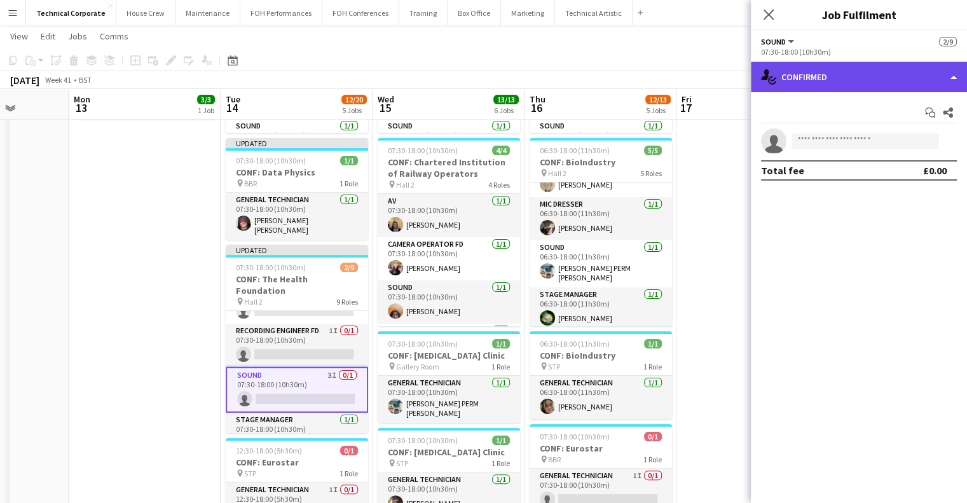
click at [837, 76] on div "single-neutral-actions-check-2 Confirmed" at bounding box center [859, 77] width 216 height 31
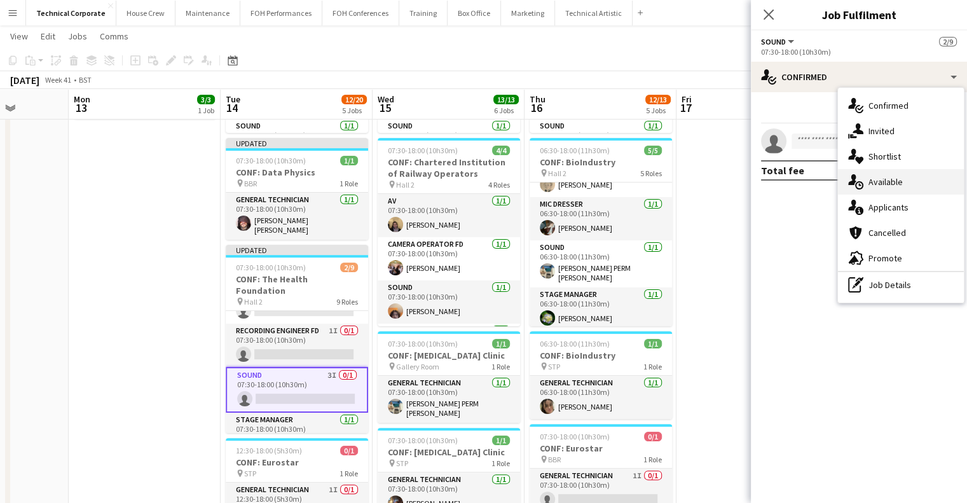
click at [926, 188] on div "single-neutral-actions-upload Available" at bounding box center [901, 181] width 126 height 25
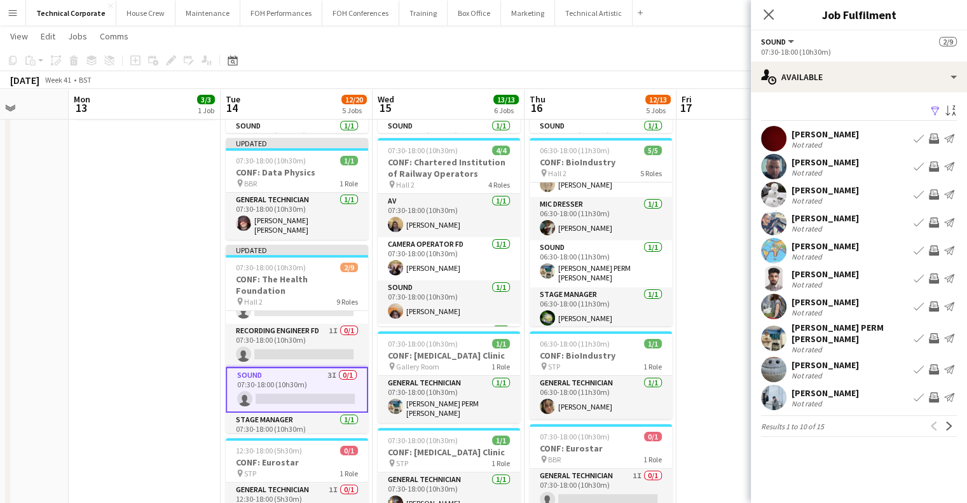
click at [933, 193] on app-icon "Invite crew" at bounding box center [934, 194] width 10 height 10
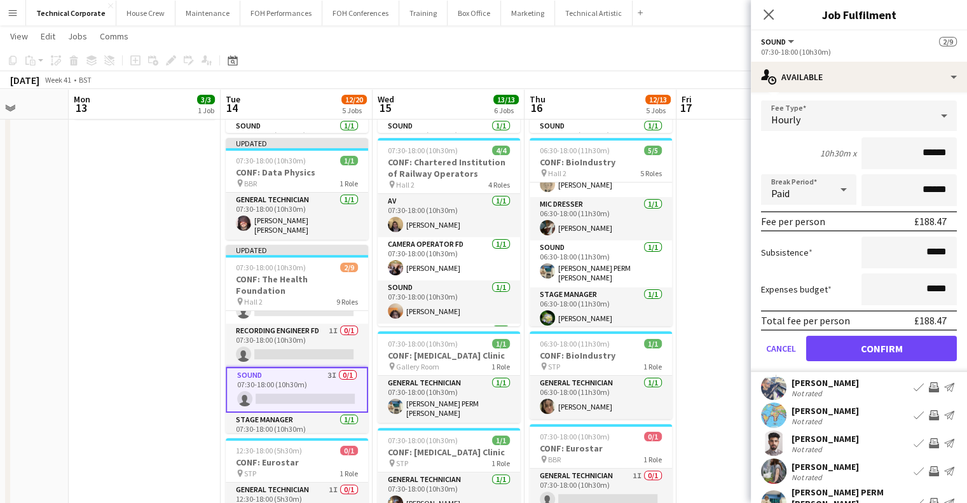
scroll to position [125, 0]
click at [890, 350] on button "Confirm" at bounding box center [881, 347] width 151 height 25
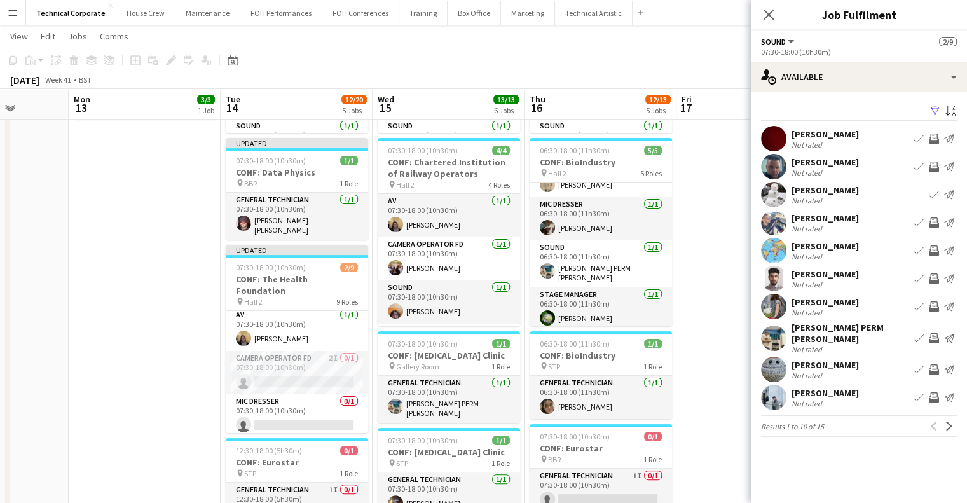
scroll to position [46, 0]
click at [188, 365] on app-date-cell "07:30-18:00 (10h30m) 3/3 CONF: MusicAlly pin Hall 1 3 Roles AV 1/1 07:30-18:00 …" at bounding box center [145, 401] width 152 height 923
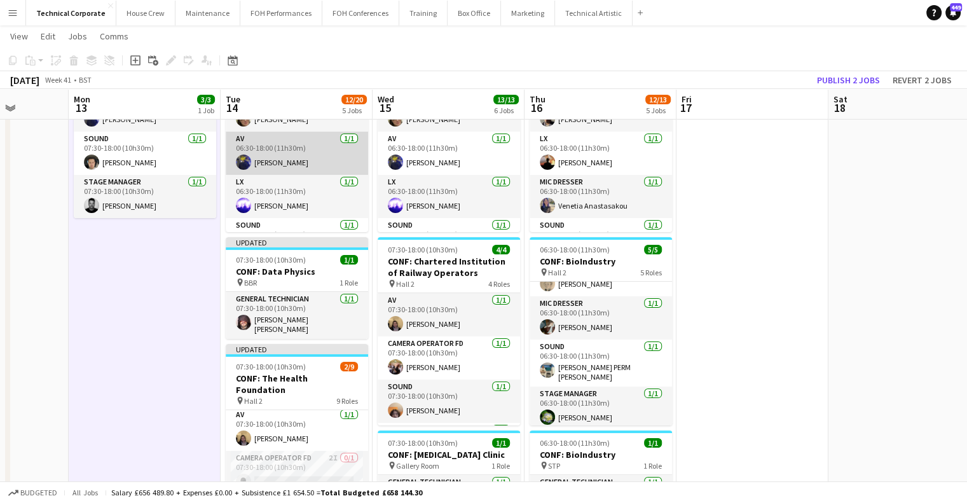
scroll to position [72, 0]
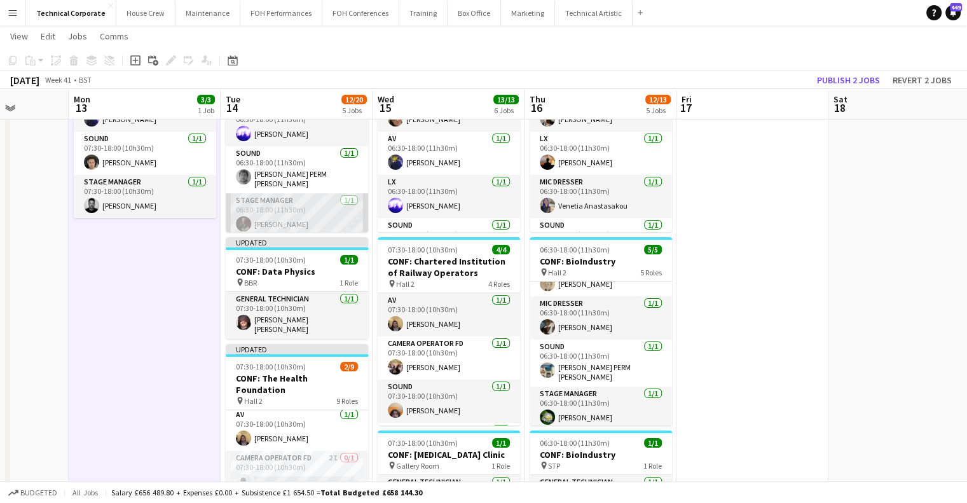
click at [274, 221] on app-card-role "Stage Manager 1/1 06:30-18:00 (11h30m) Joe Harbot" at bounding box center [297, 214] width 142 height 43
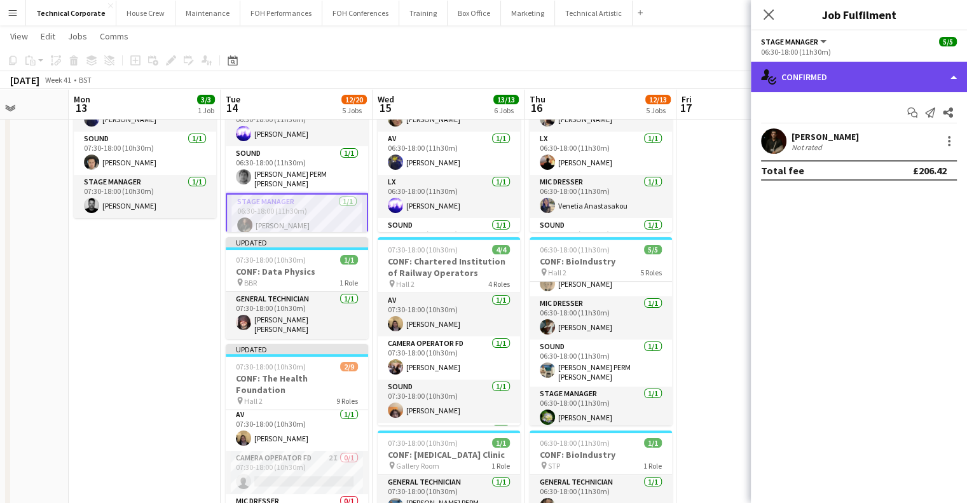
click at [781, 81] on div "single-neutral-actions-check-2 Confirmed" at bounding box center [859, 77] width 216 height 31
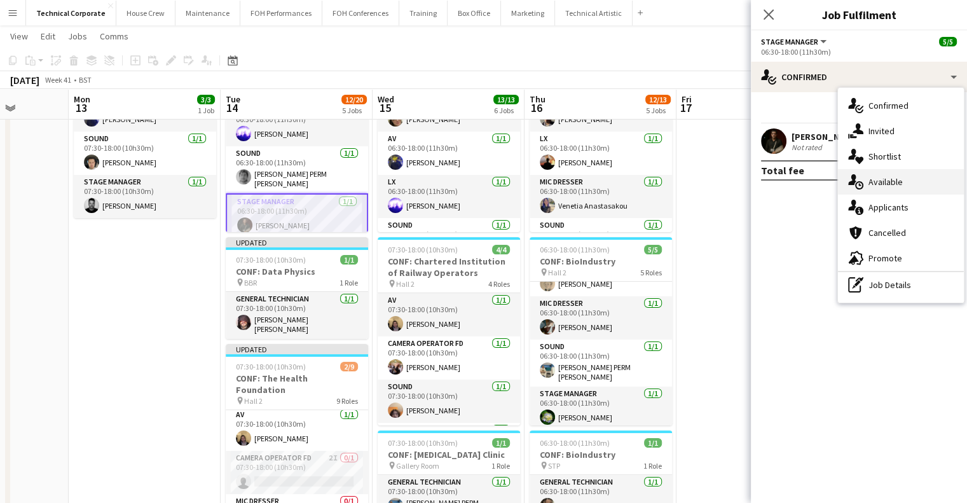
click at [869, 186] on span "Available" at bounding box center [885, 181] width 34 height 11
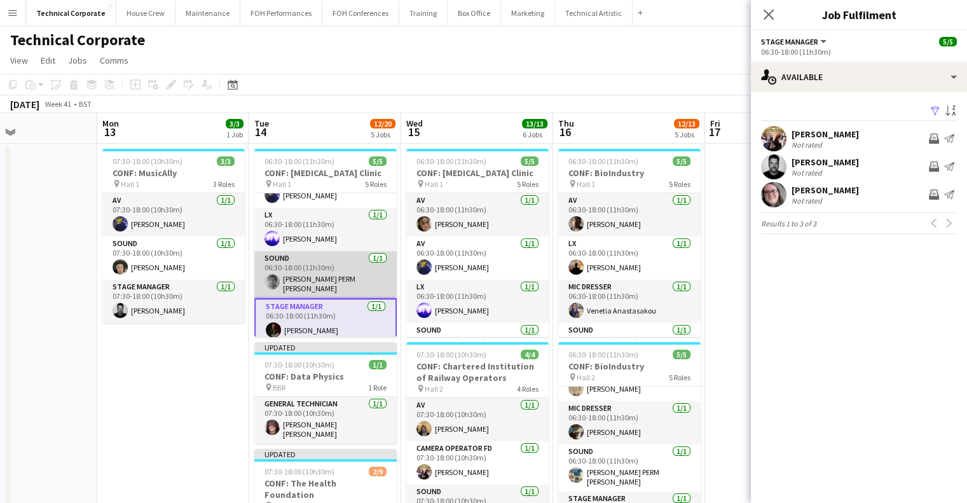
scroll to position [0, 0]
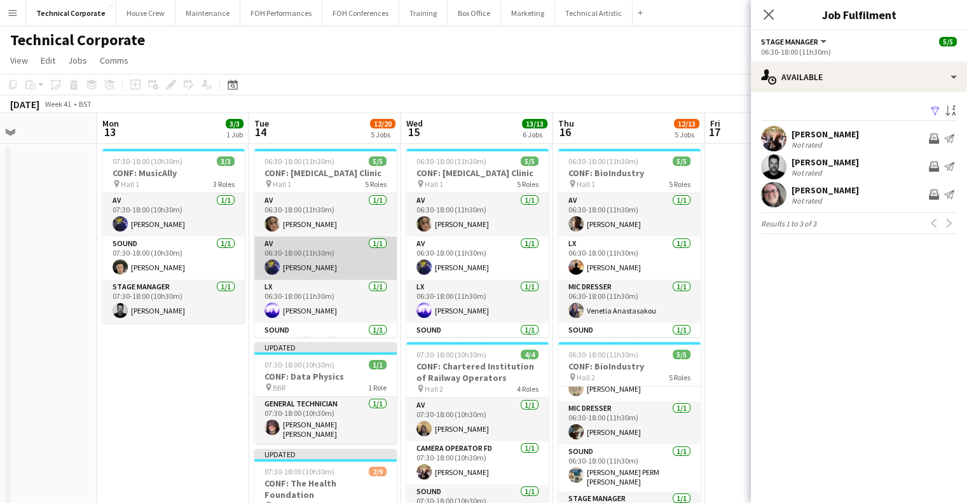
click at [317, 265] on app-card-role "AV 1/1 06:30-18:00 (11h30m) Christopher Miller" at bounding box center [325, 258] width 142 height 43
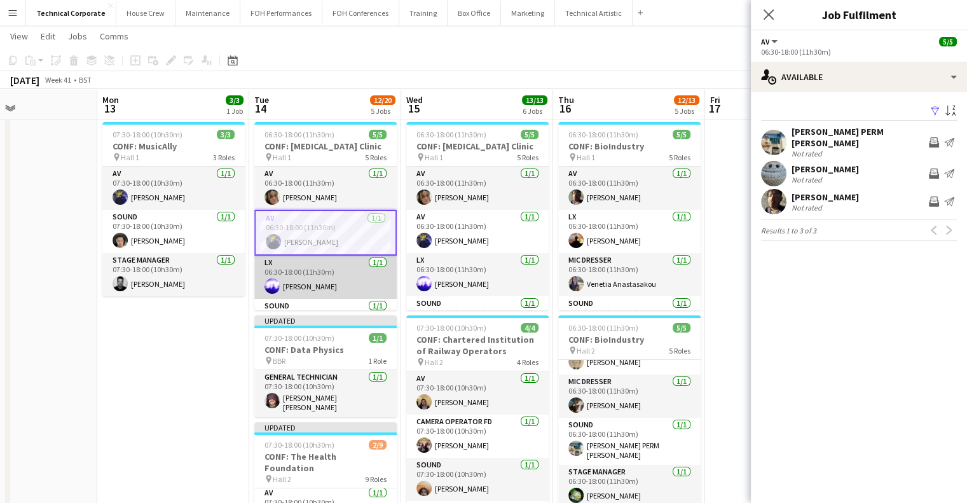
scroll to position [74, 0]
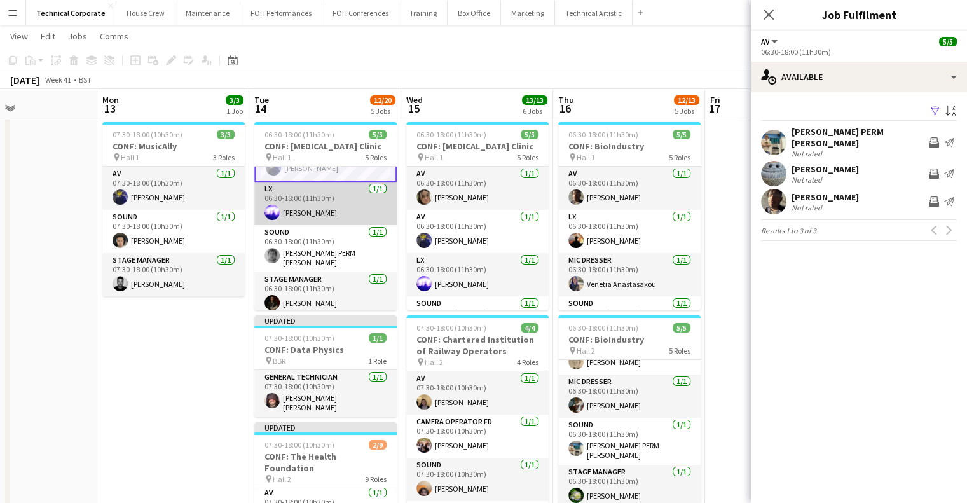
click at [304, 280] on app-card-role "Stage Manager 1/1 06:30-18:00 (11h30m) Joe Harbot" at bounding box center [325, 293] width 142 height 43
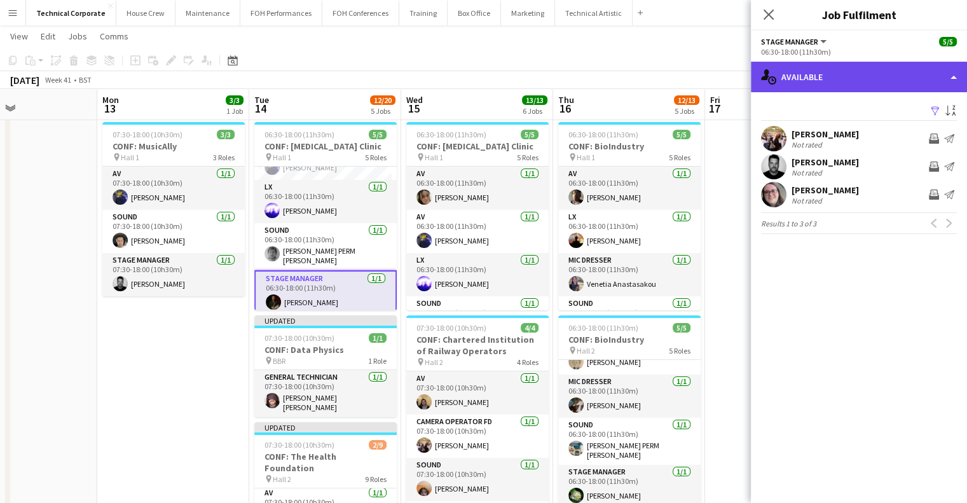
click at [813, 67] on div "single-neutral-actions-upload Available" at bounding box center [859, 77] width 216 height 31
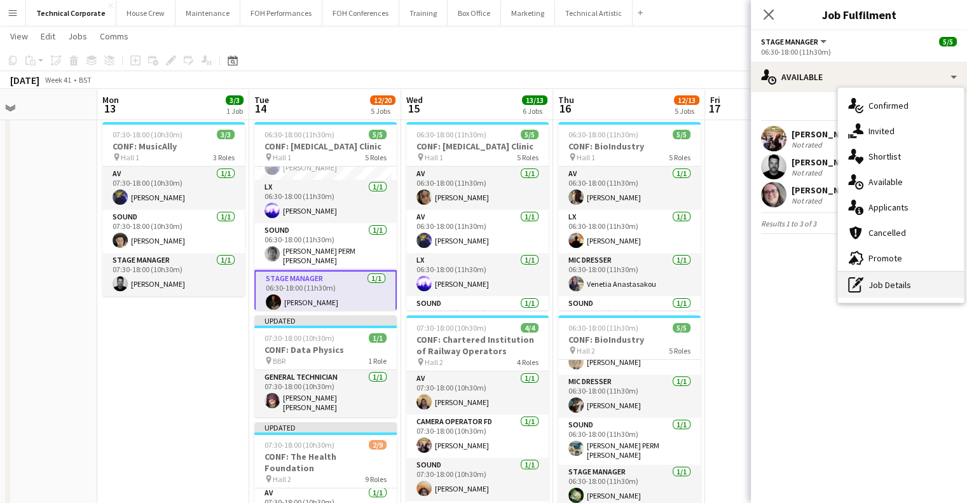
click at [879, 277] on div "pen-write Job Details" at bounding box center [901, 284] width 126 height 25
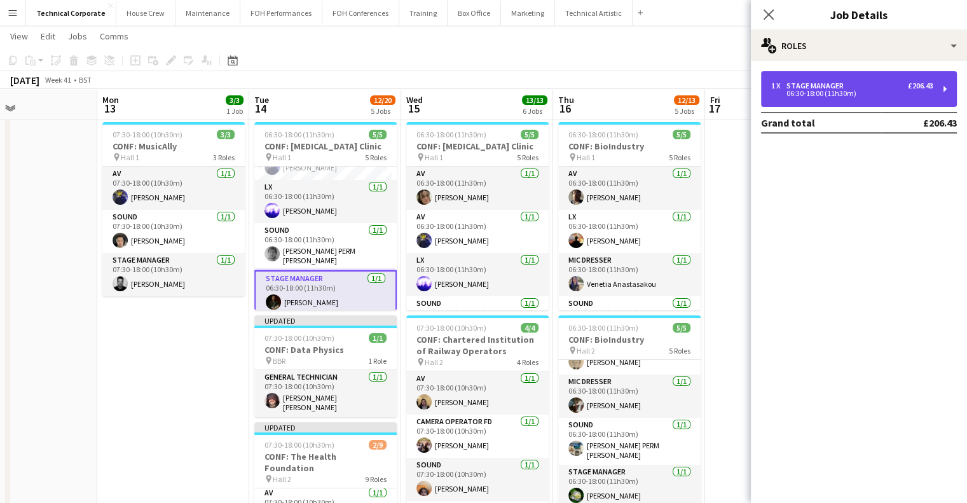
click at [869, 99] on div "1 x Stage Manager £206.43 06:30-18:00 (11h30m)" at bounding box center [859, 89] width 196 height 36
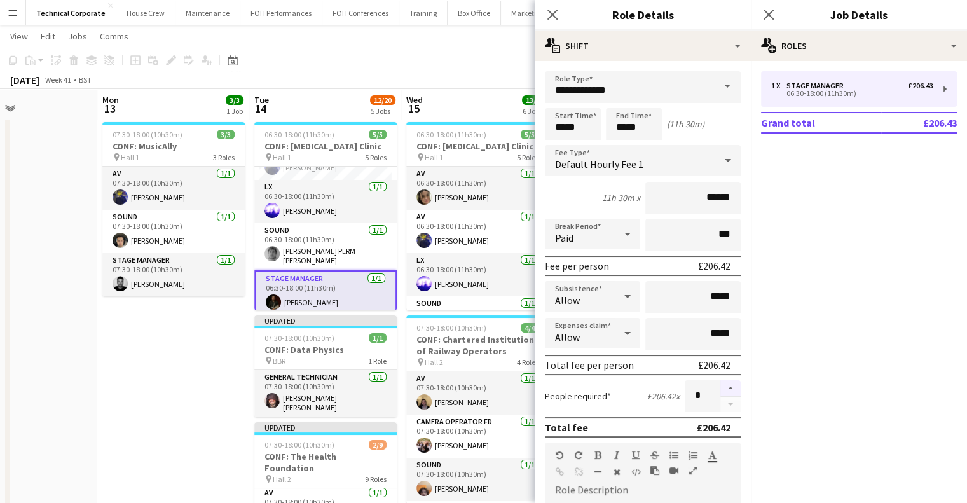
click at [720, 384] on button "button" at bounding box center [730, 388] width 20 height 17
type input "*"
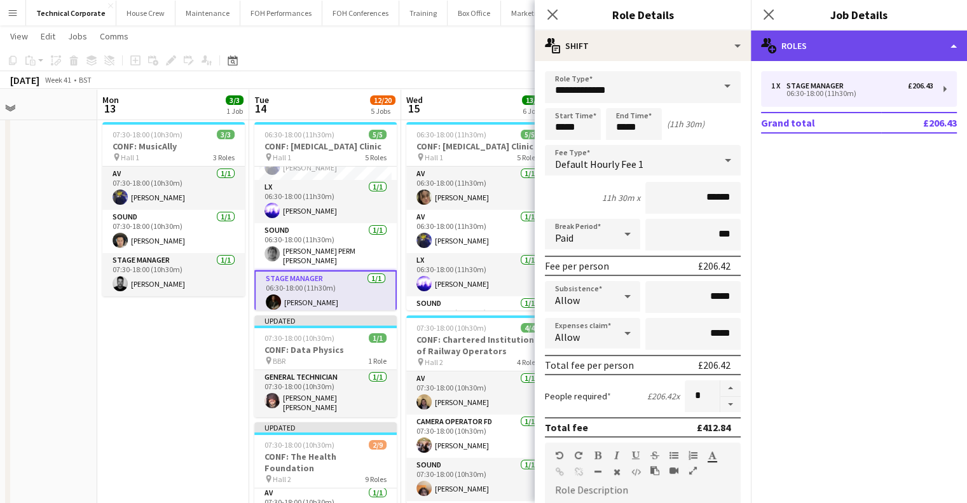
click at [840, 45] on div "multiple-users-add Roles" at bounding box center [859, 46] width 216 height 31
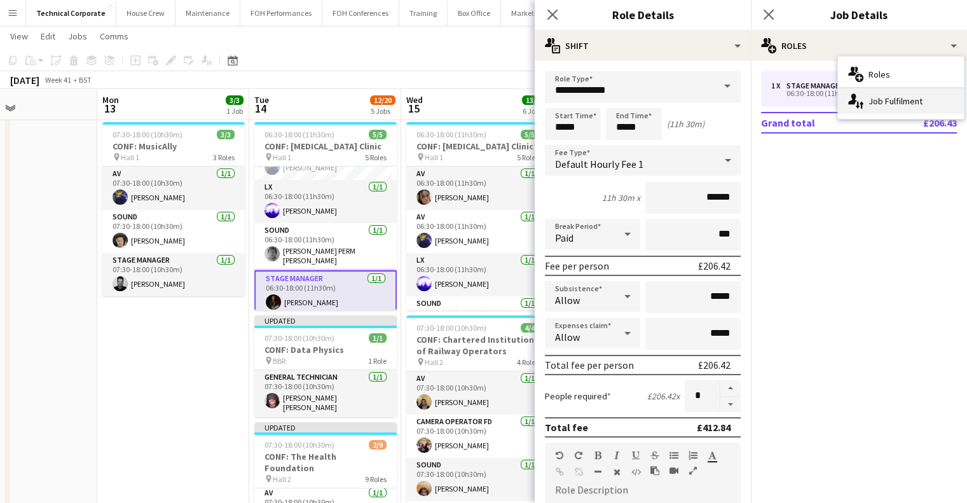
click at [872, 93] on div "single-neutral-actions-up-down Job Fulfilment" at bounding box center [901, 100] width 126 height 25
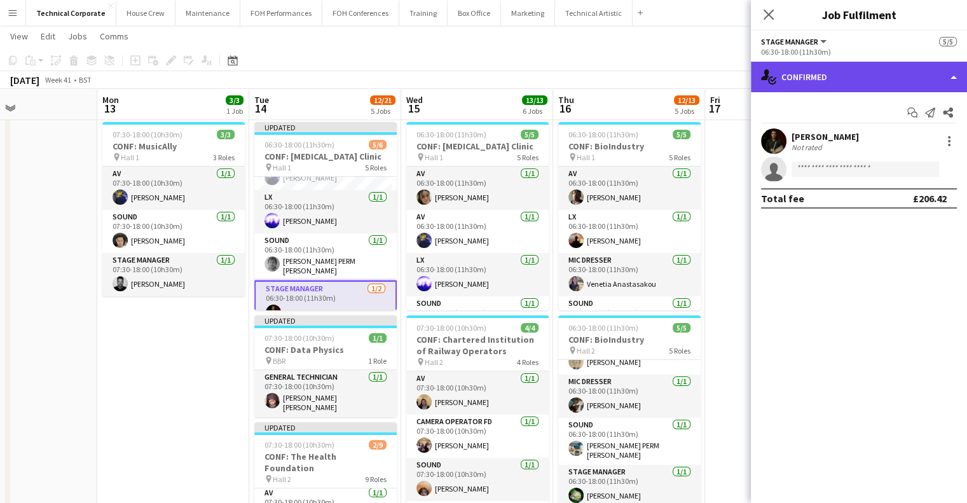
click at [859, 85] on div "single-neutral-actions-check-2 Confirmed" at bounding box center [859, 77] width 216 height 31
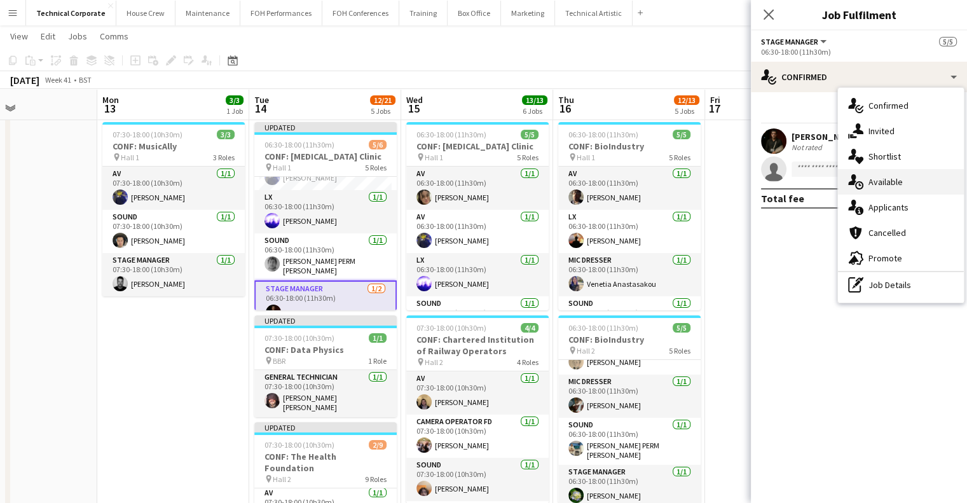
click at [874, 174] on div "single-neutral-actions-upload Available" at bounding box center [901, 181] width 126 height 25
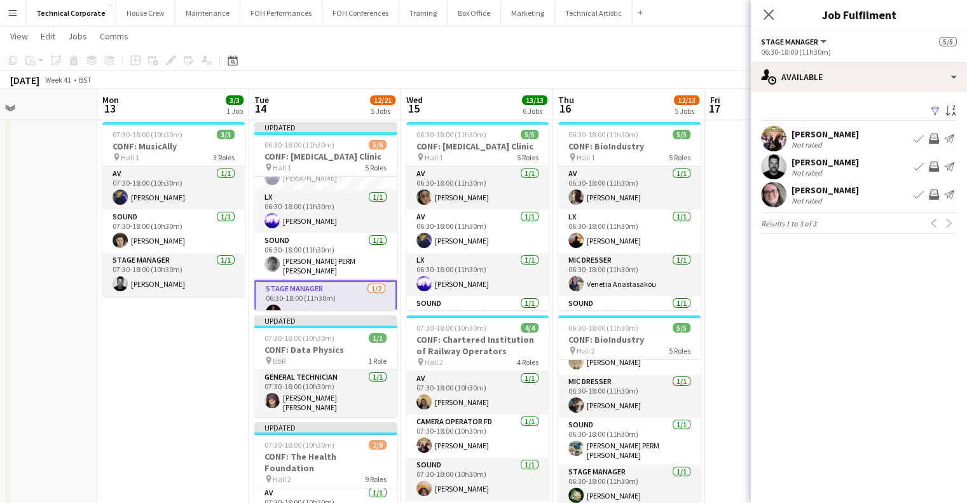
click at [933, 167] on app-icon "Invite crew" at bounding box center [934, 166] width 10 height 10
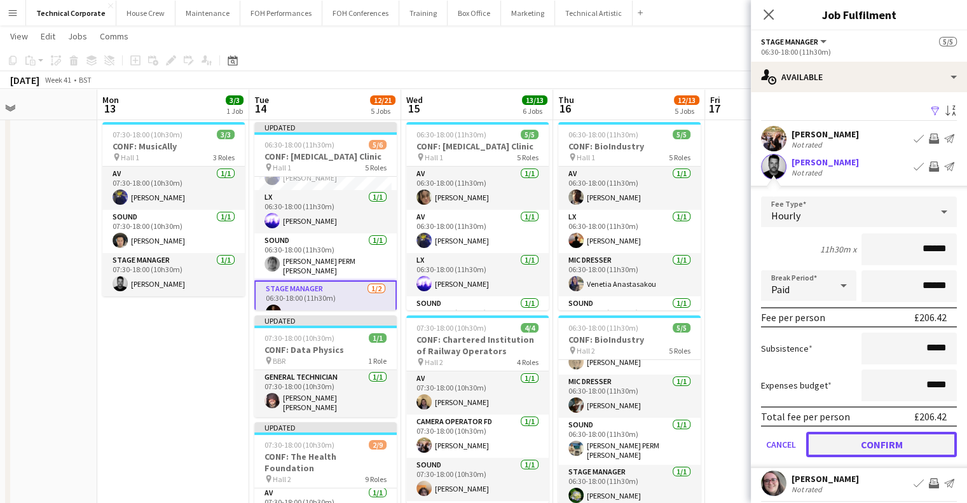
click at [874, 446] on button "Confirm" at bounding box center [881, 444] width 151 height 25
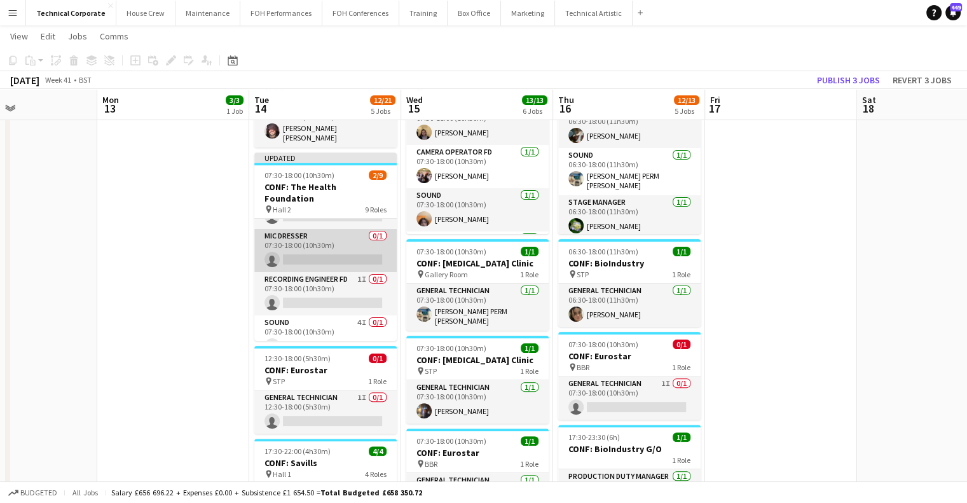
scroll to position [120, 0]
click at [315, 229] on app-card-role "Mic Dresser 0/1 07:30-18:00 (10h30m) single-neutral-actions" at bounding box center [325, 250] width 142 height 43
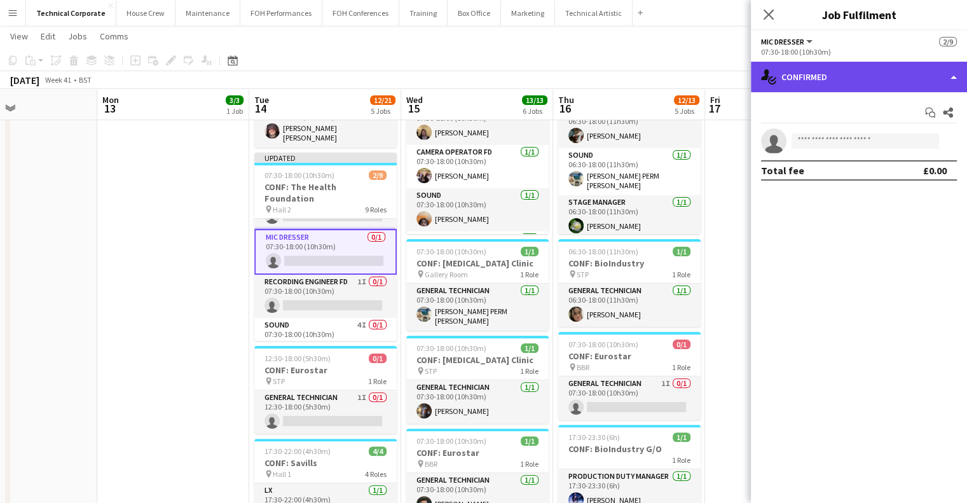
click at [816, 77] on div "single-neutral-actions-check-2 Confirmed" at bounding box center [859, 77] width 216 height 31
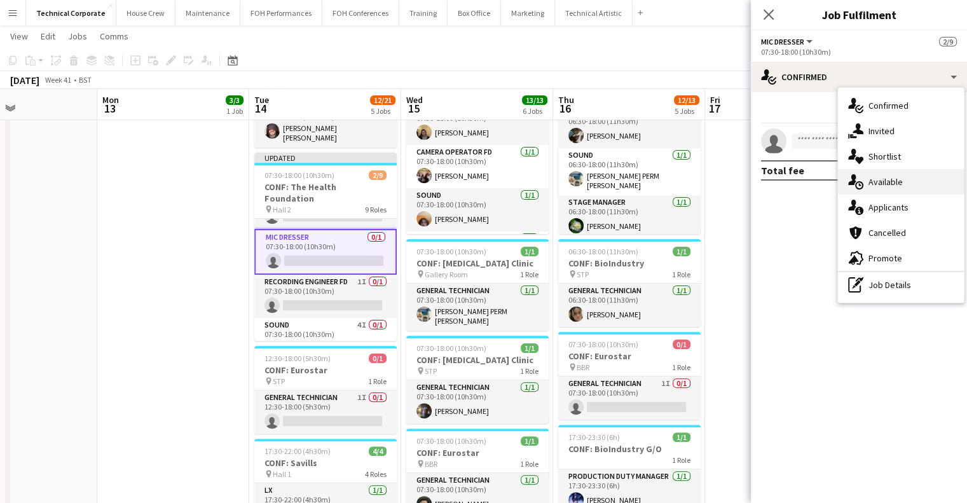
click at [885, 191] on div "single-neutral-actions-upload Available" at bounding box center [901, 181] width 126 height 25
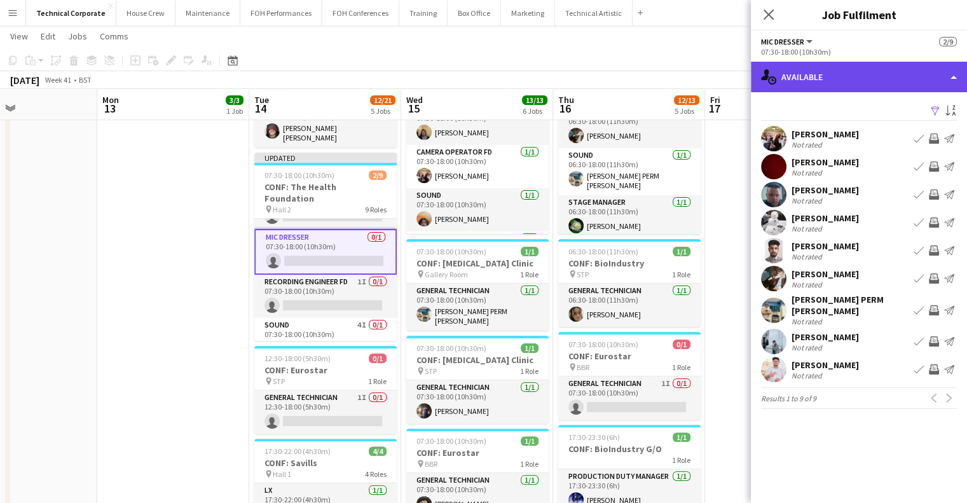
click at [834, 88] on div "single-neutral-actions-upload Available" at bounding box center [859, 77] width 216 height 31
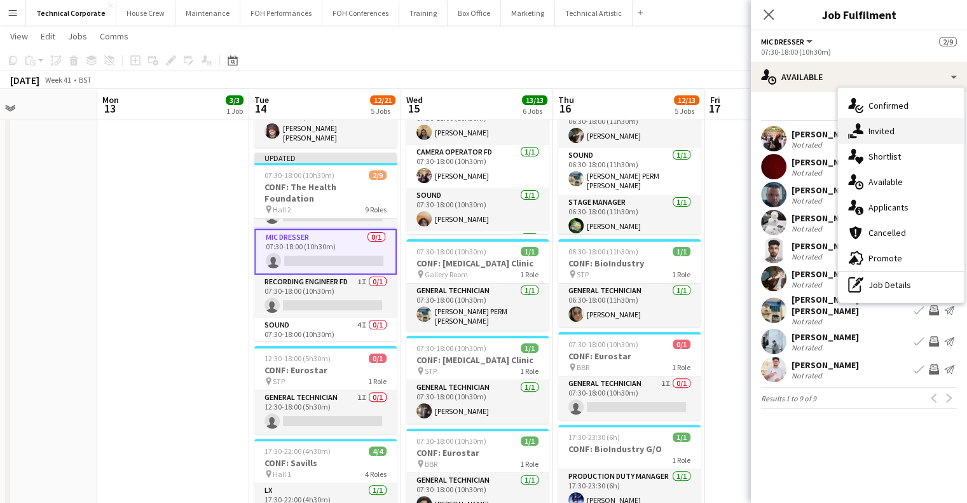
click at [870, 134] on span "Invited" at bounding box center [881, 130] width 26 height 11
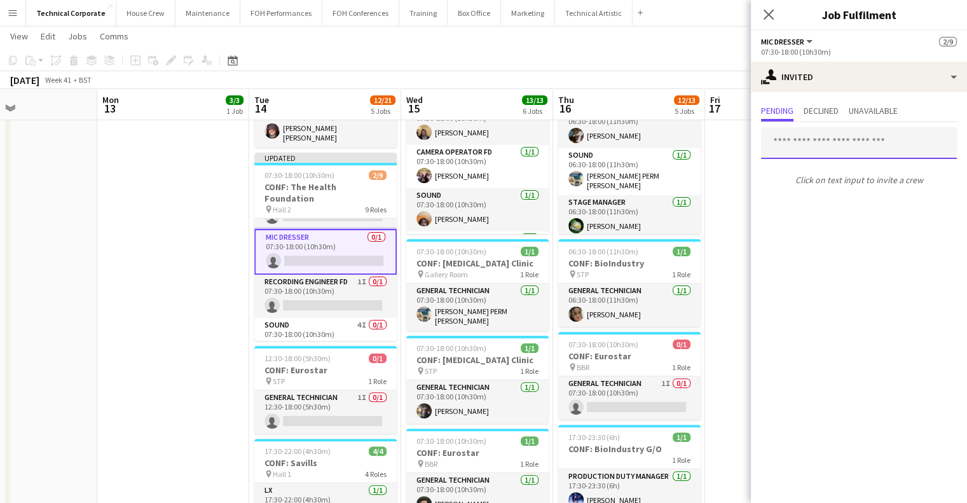
click at [816, 145] on input "text" at bounding box center [859, 143] width 196 height 32
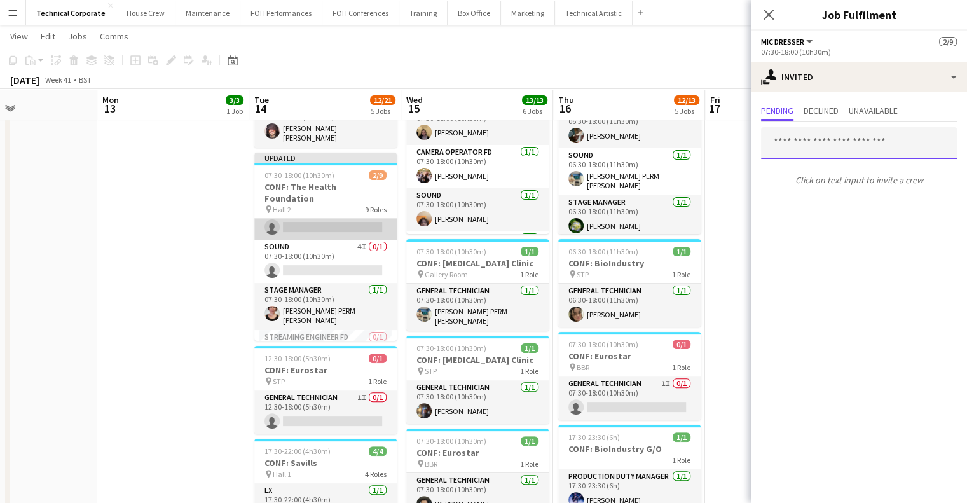
scroll to position [196, 0]
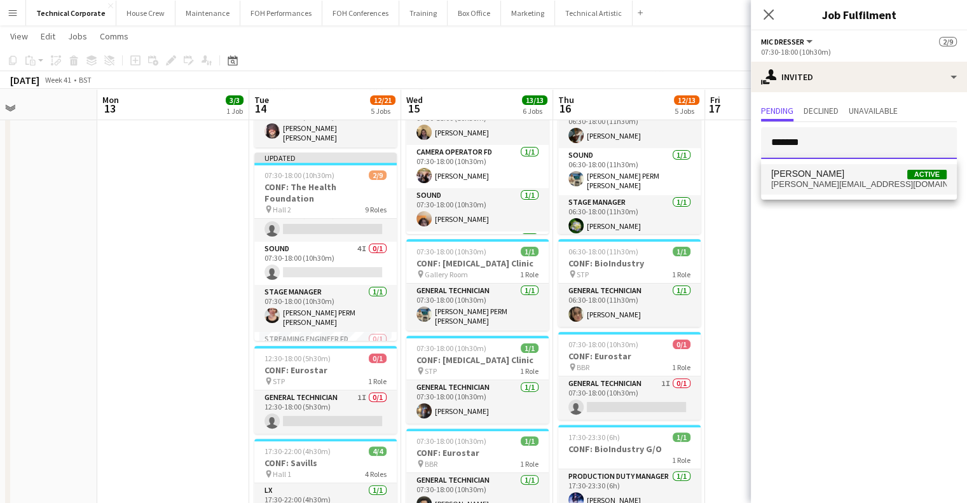
type input "*******"
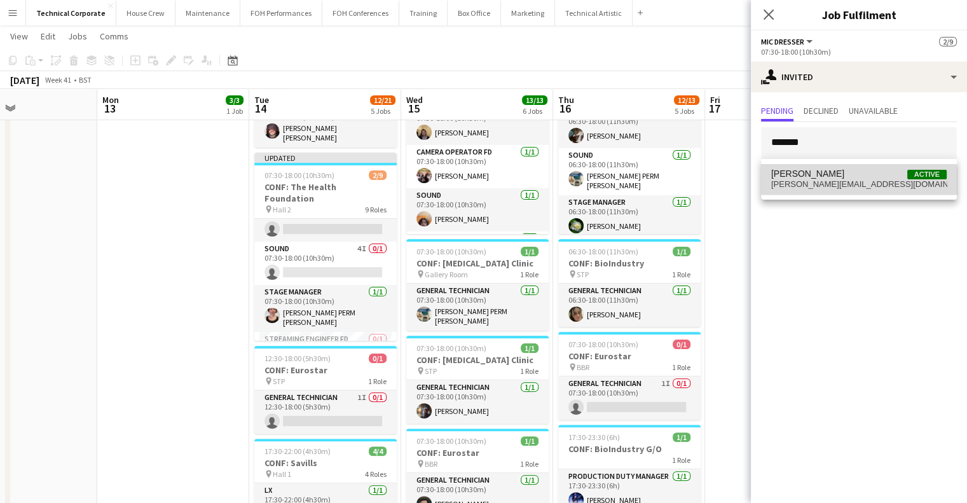
click at [851, 184] on span "roberts.ned1@gmail.com" at bounding box center [858, 184] width 175 height 10
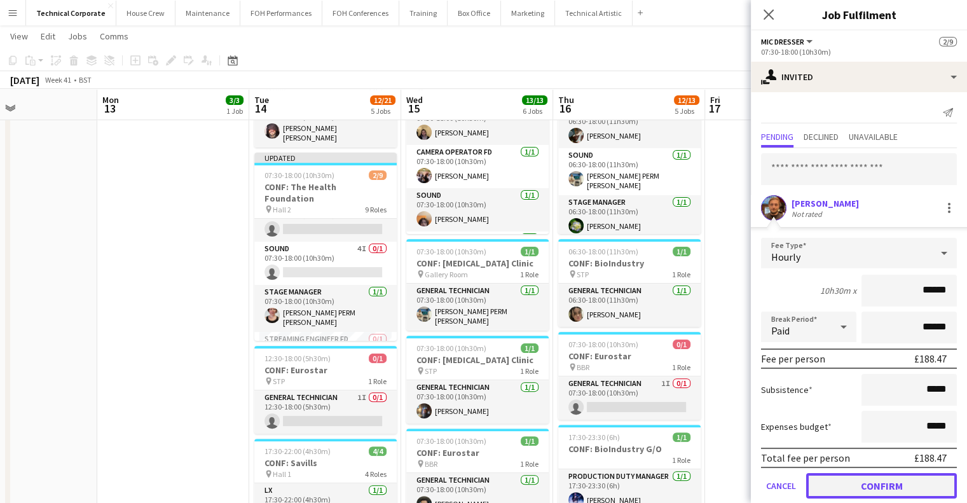
click at [882, 493] on button "Confirm" at bounding box center [881, 485] width 151 height 25
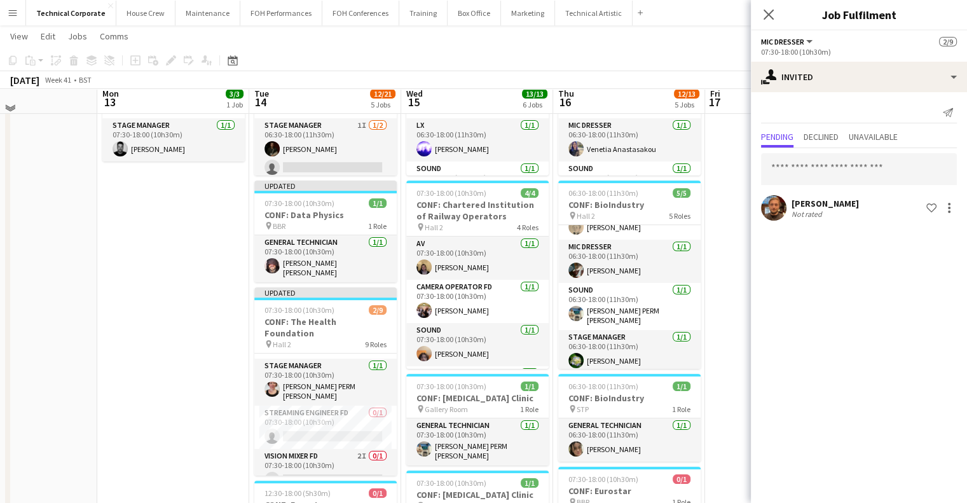
scroll to position [153, 0]
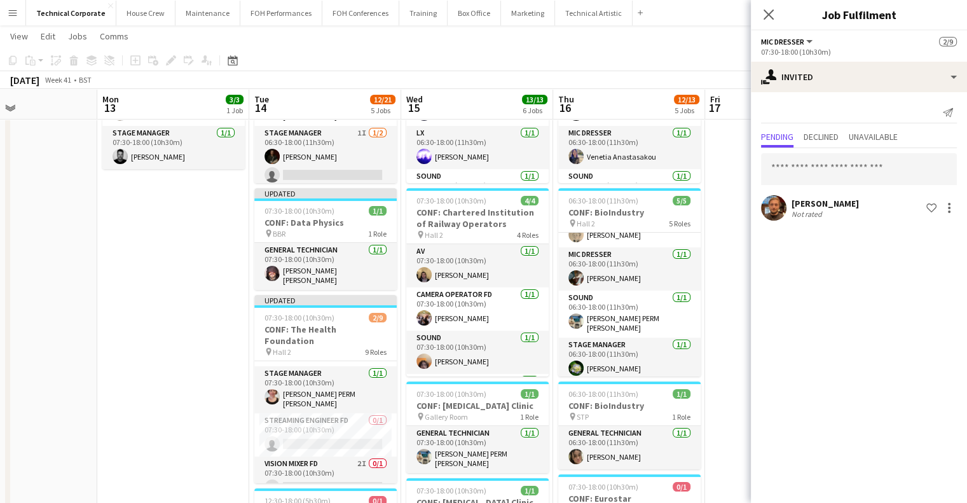
click at [153, 366] on app-date-cell "07:30-18:00 (10h30m) 3/3 CONF: MusicAlly pin Hall 1 3 Roles AV 1/1 07:30-18:00 …" at bounding box center [173, 451] width 152 height 923
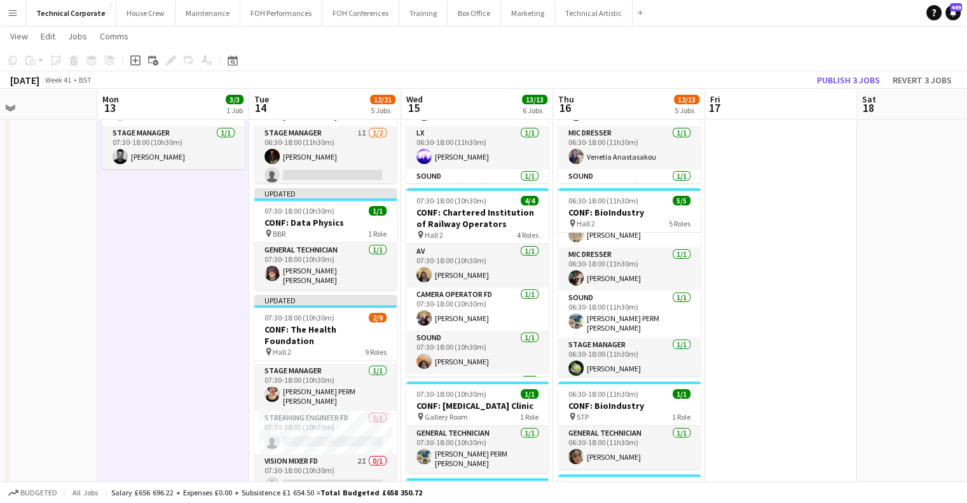
scroll to position [255, 0]
click at [858, 76] on button "Publish 3 jobs" at bounding box center [848, 80] width 73 height 17
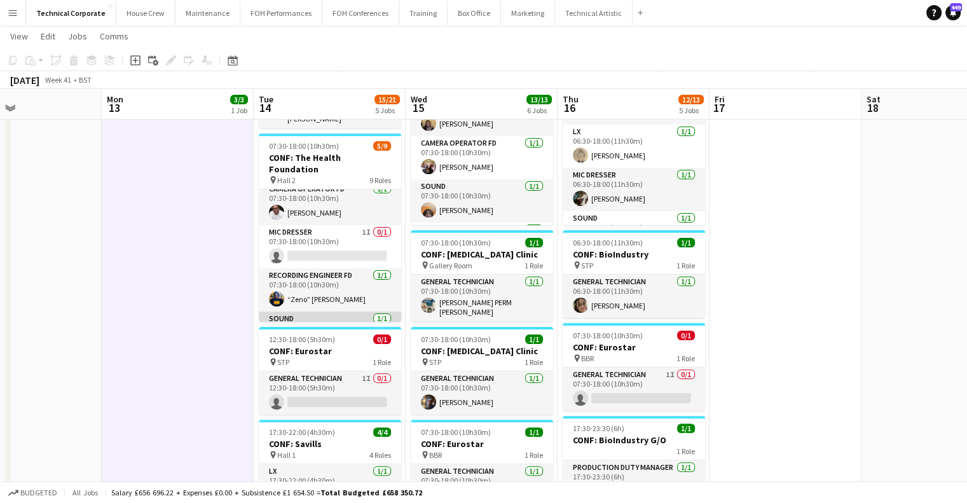
scroll to position [93, 0]
click at [333, 236] on app-card-role "Mic Dresser 1I 0/1 07:30-18:00 (10h30m) single-neutral-actions" at bounding box center [330, 247] width 142 height 43
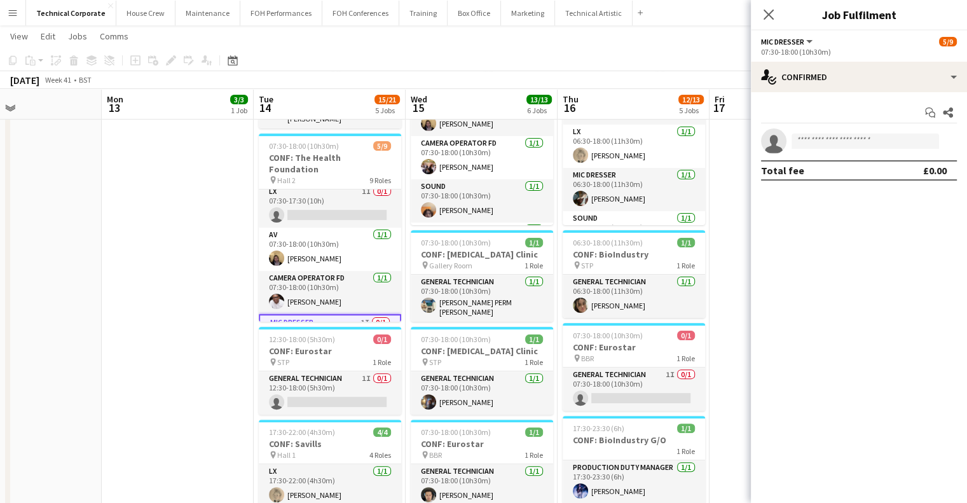
scroll to position [0, 0]
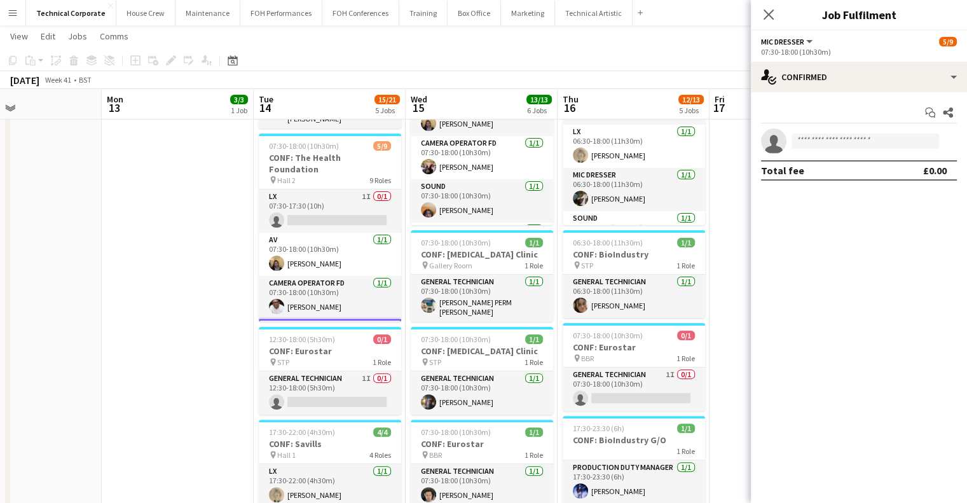
click at [203, 251] on app-date-cell "07:30-18:00 (10h30m) 3/3 CONF: MusicAlly pin Hall 1 3 Roles AV 1/1 07:30-18:00 …" at bounding box center [178, 300] width 152 height 923
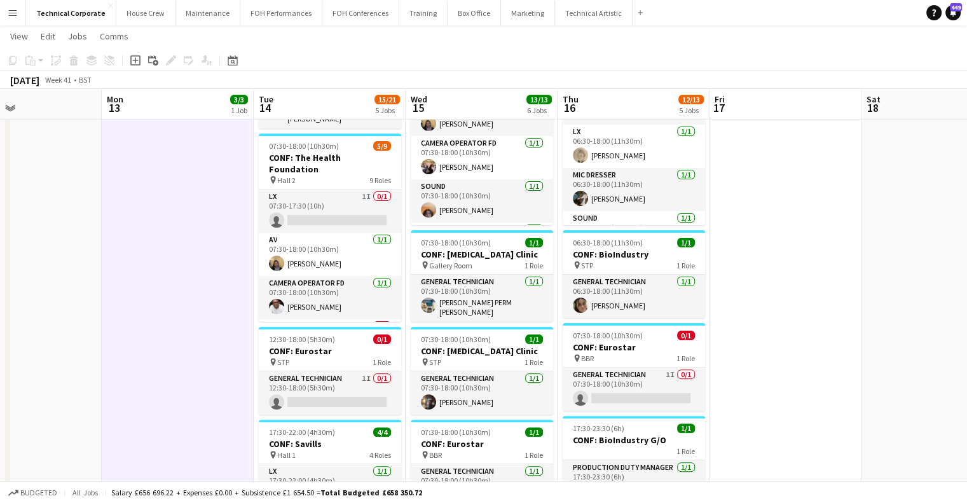
click at [203, 251] on app-date-cell "07:30-18:00 (10h30m) 3/3 CONF: MusicAlly pin Hall 1 3 Roles AV 1/1 07:30-18:00 …" at bounding box center [178, 300] width 152 height 923
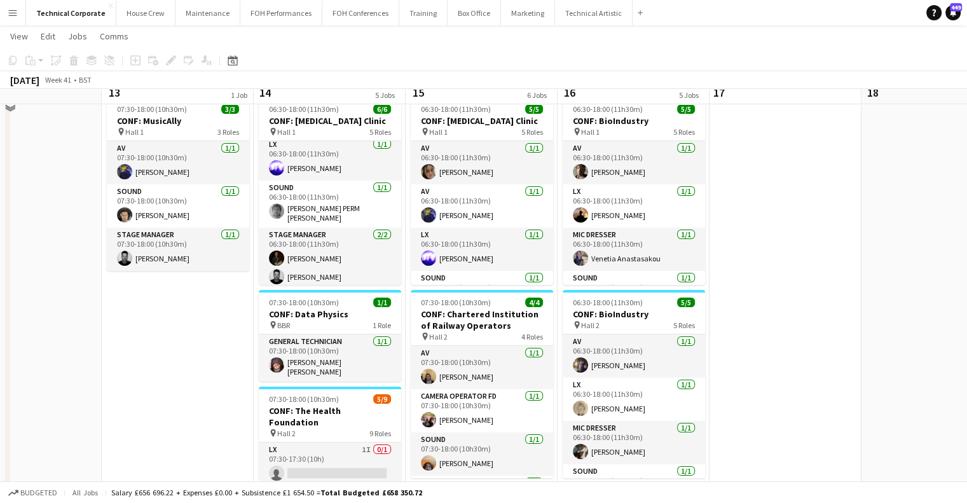
scroll to position [36, 0]
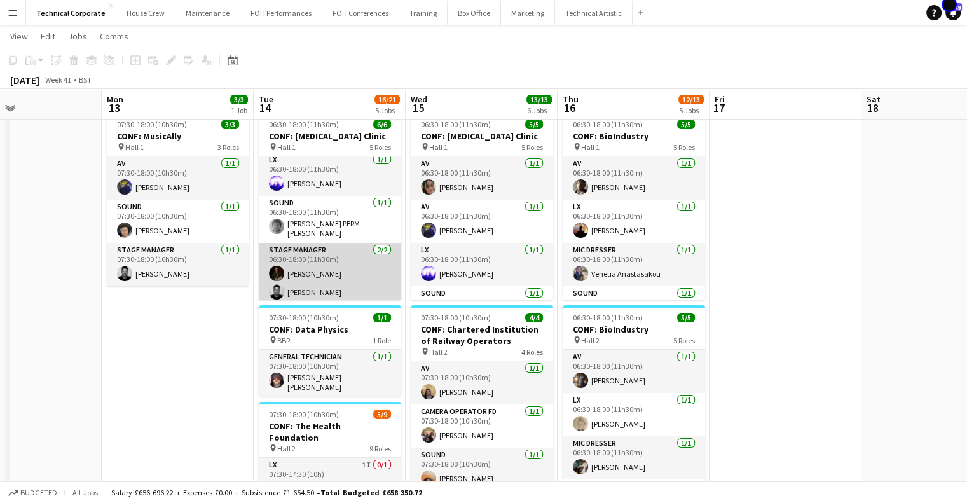
click at [291, 292] on app-card-role "Stage Manager 2/2 06:30-18:00 (11h30m) Joe Harbot Kerry Williams" at bounding box center [330, 274] width 142 height 62
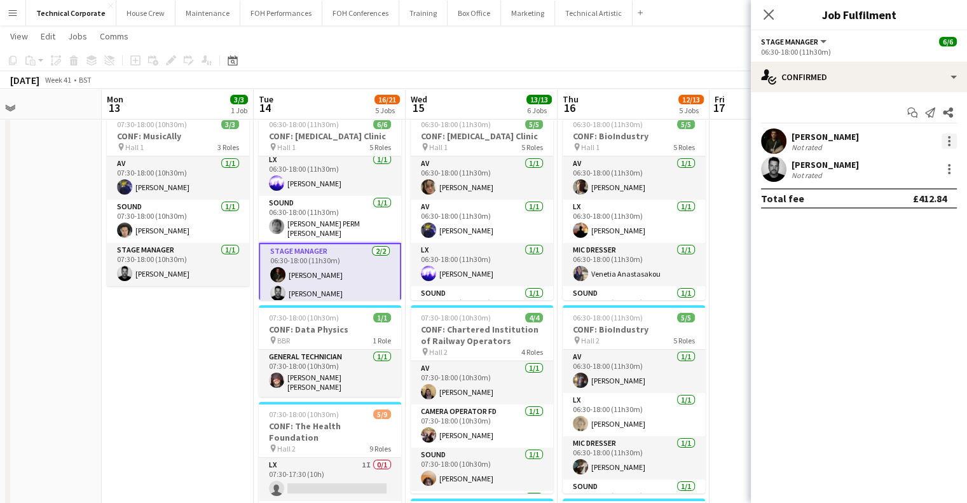
click at [949, 142] on div at bounding box center [949, 141] width 3 height 3
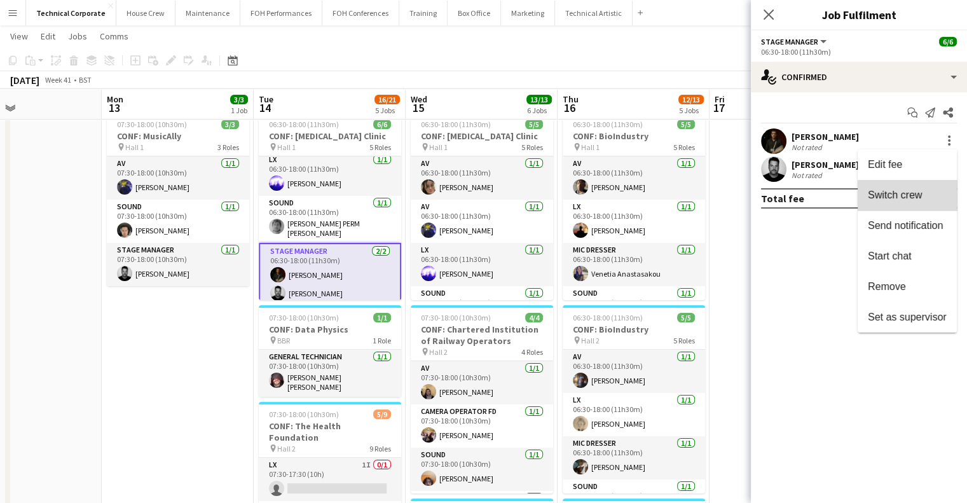
click at [911, 197] on span "Switch crew" at bounding box center [895, 194] width 54 height 11
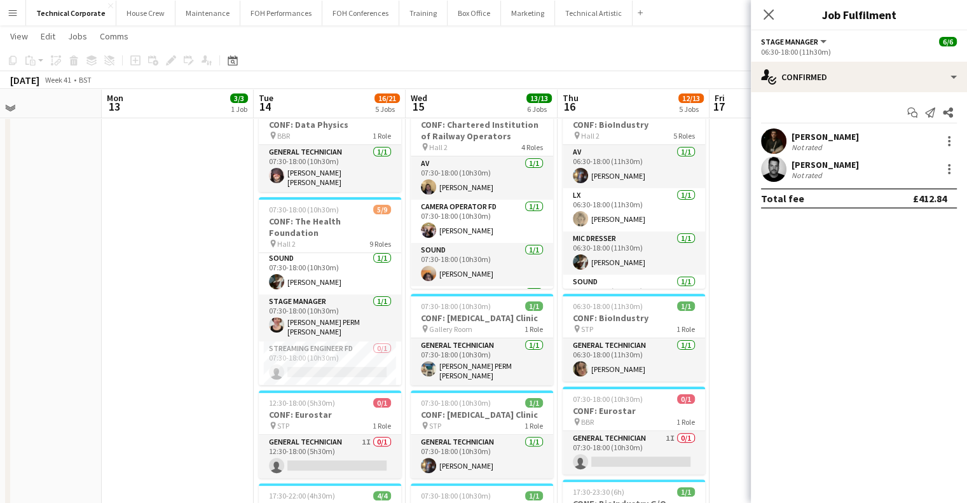
scroll to position [268, 0]
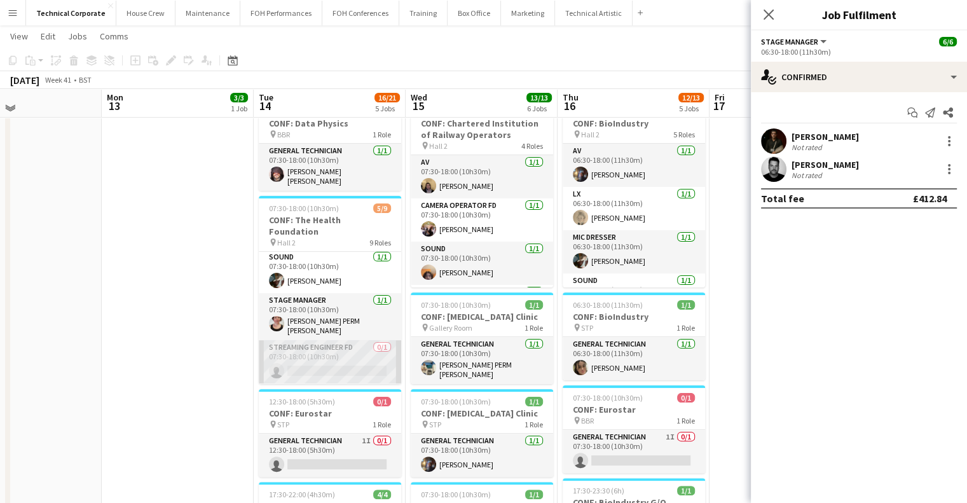
click at [321, 340] on app-card-role "Streaming Engineer FD 0/1 07:30-18:00 (10h30m) single-neutral-actions" at bounding box center [330, 361] width 142 height 43
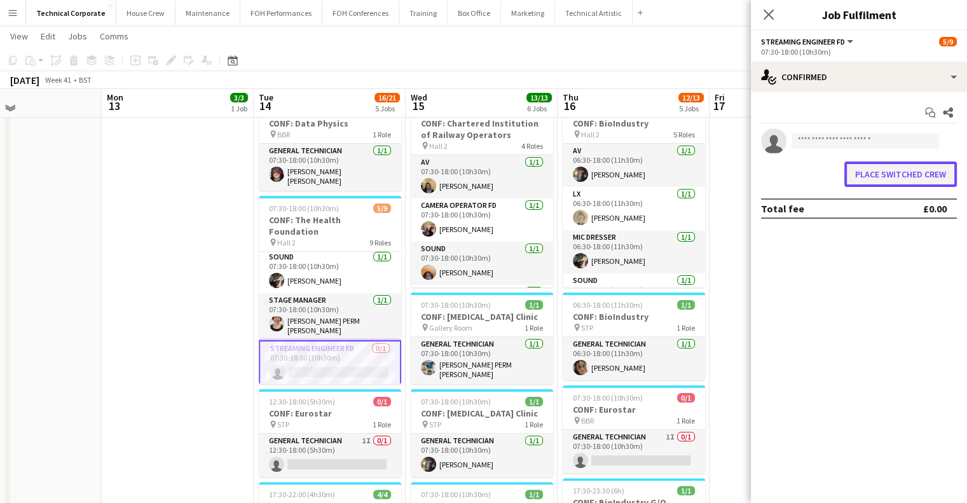
click at [918, 168] on button "Place switched crew" at bounding box center [900, 173] width 113 height 25
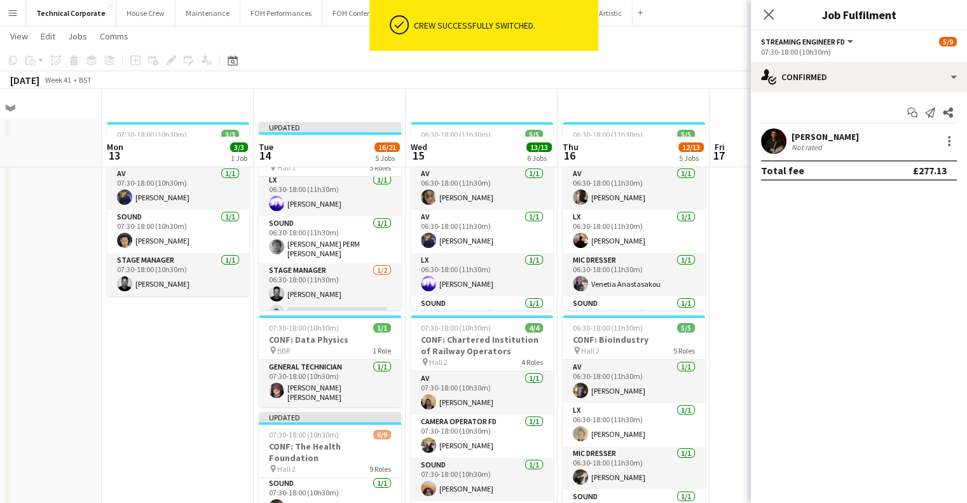
scroll to position [0, 0]
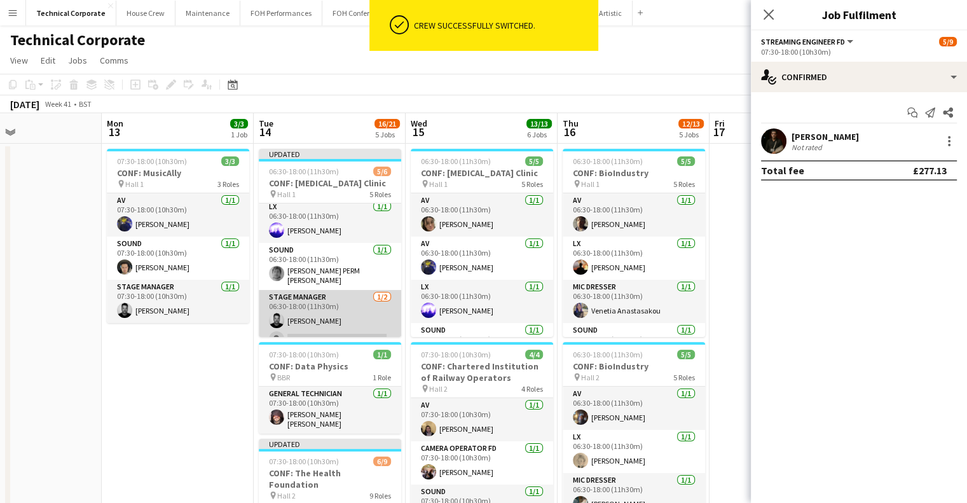
click at [310, 301] on app-card-role "Stage Manager 1/2 06:30-18:00 (11h30m) Kerry Williams single-neutral-actions" at bounding box center [330, 321] width 142 height 62
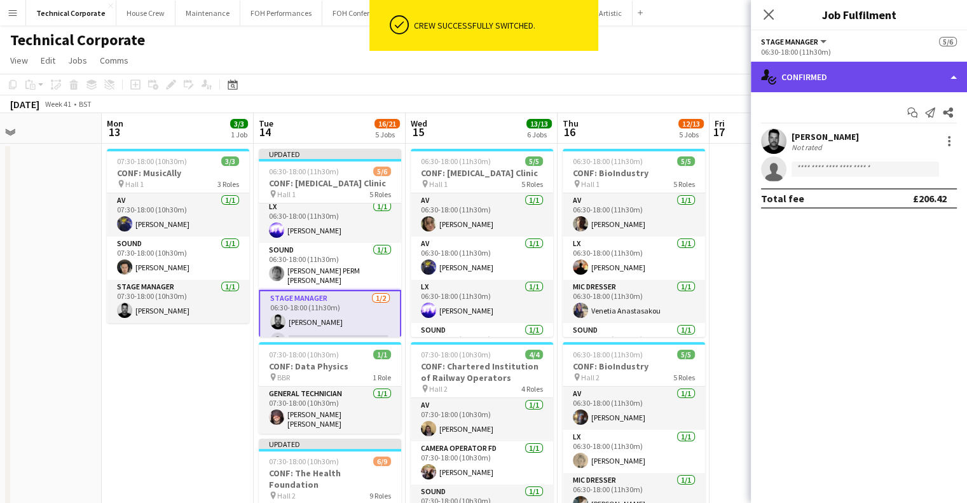
click at [860, 78] on div "single-neutral-actions-check-2 Confirmed" at bounding box center [859, 77] width 216 height 31
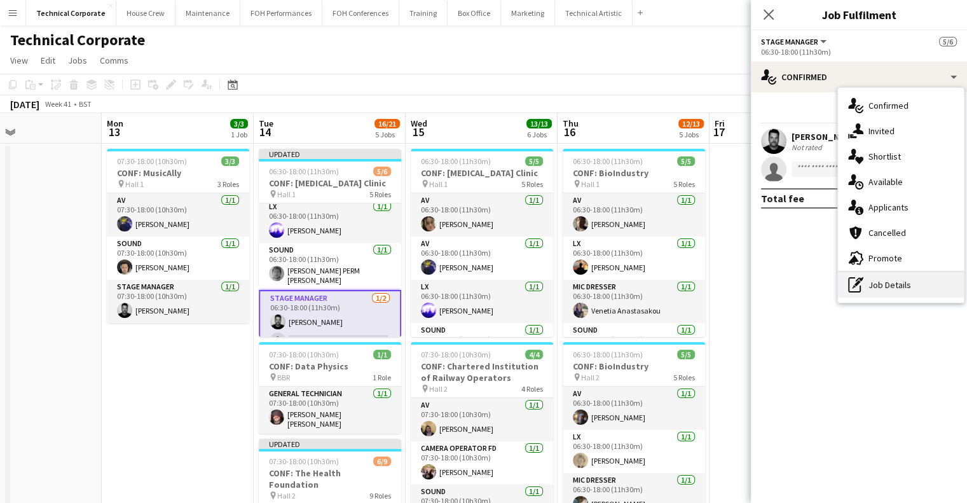
click at [897, 281] on div "pen-write Job Details" at bounding box center [901, 284] width 126 height 25
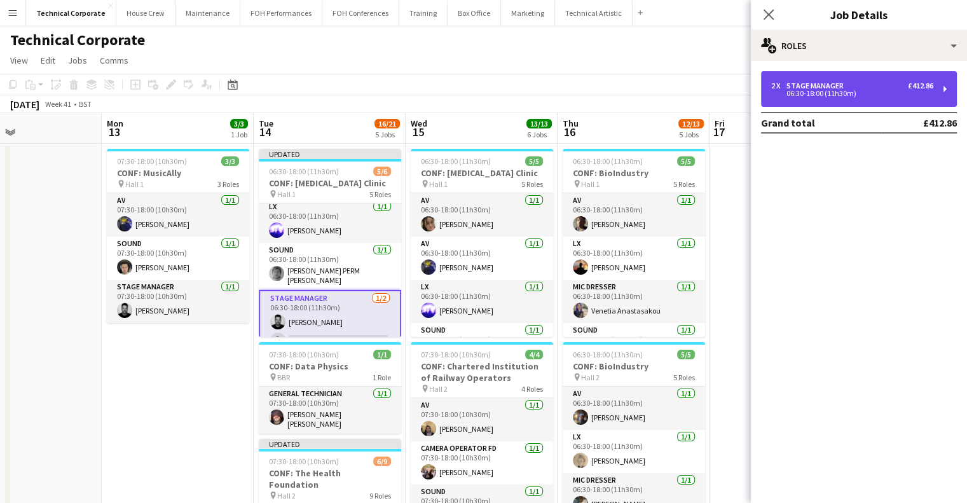
click at [811, 99] on div "2 x Stage Manager £412.86 06:30-18:00 (11h30m)" at bounding box center [859, 89] width 196 height 36
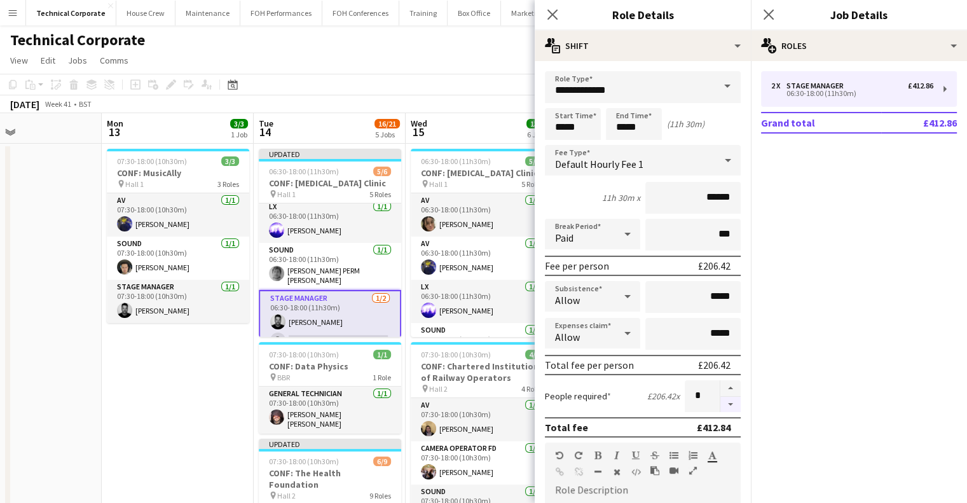
click at [720, 408] on button "button" at bounding box center [730, 405] width 20 height 16
type input "*"
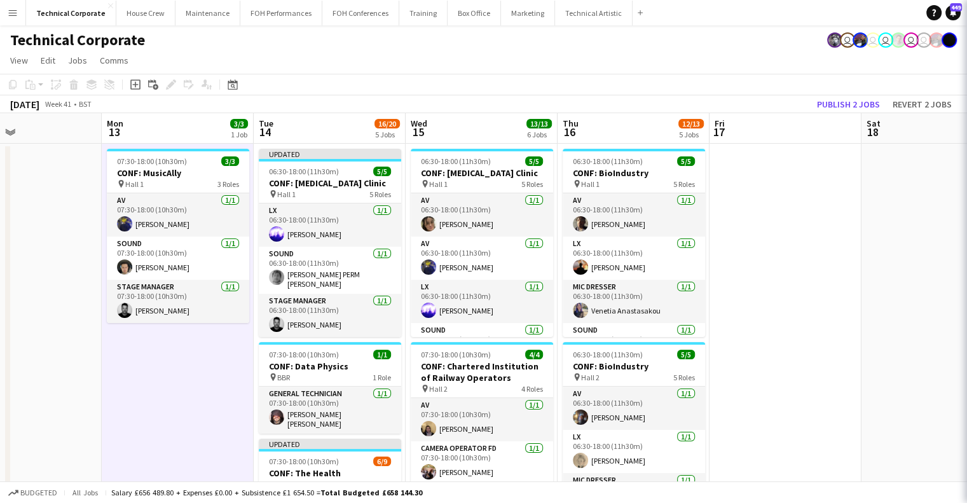
scroll to position [82, 0]
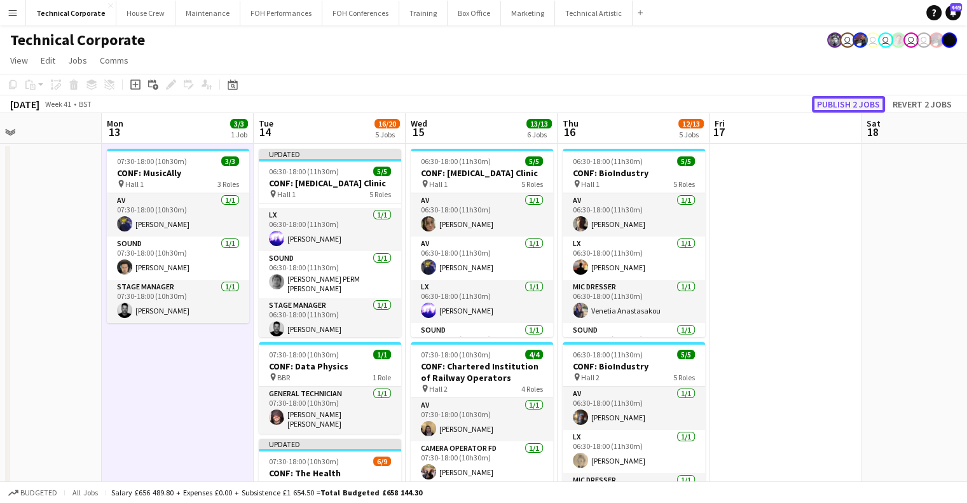
click at [843, 99] on button "Publish 2 jobs" at bounding box center [848, 104] width 73 height 17
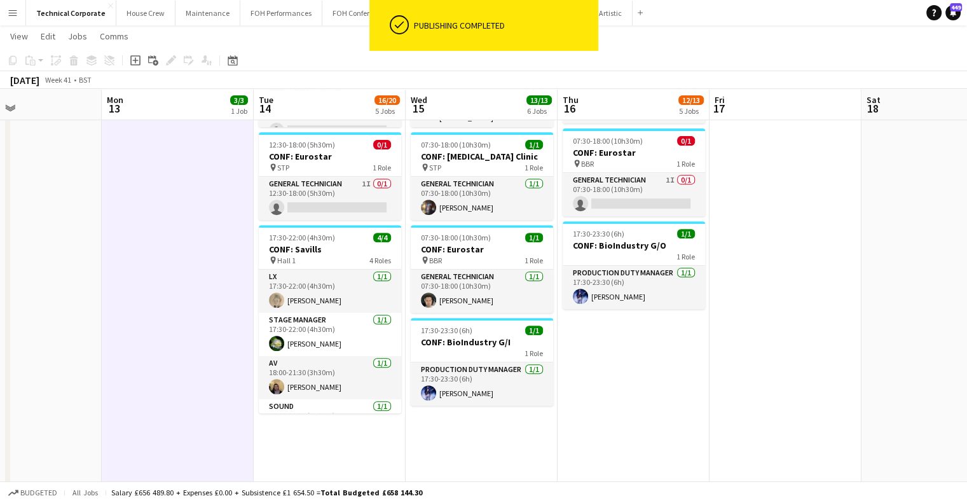
scroll to position [498, 0]
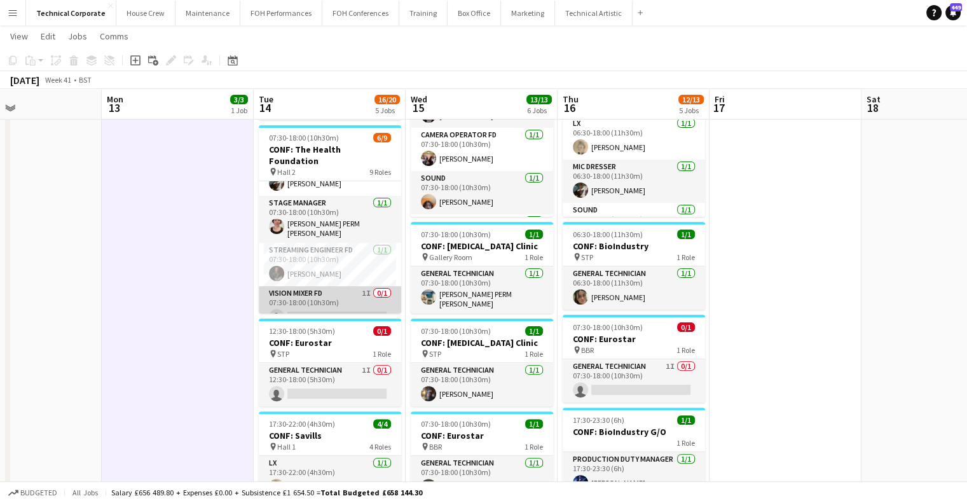
click at [336, 299] on app-card-role "Vision Mixer FD 1I 0/1 07:30-18:00 (10h30m) single-neutral-actions" at bounding box center [330, 307] width 142 height 43
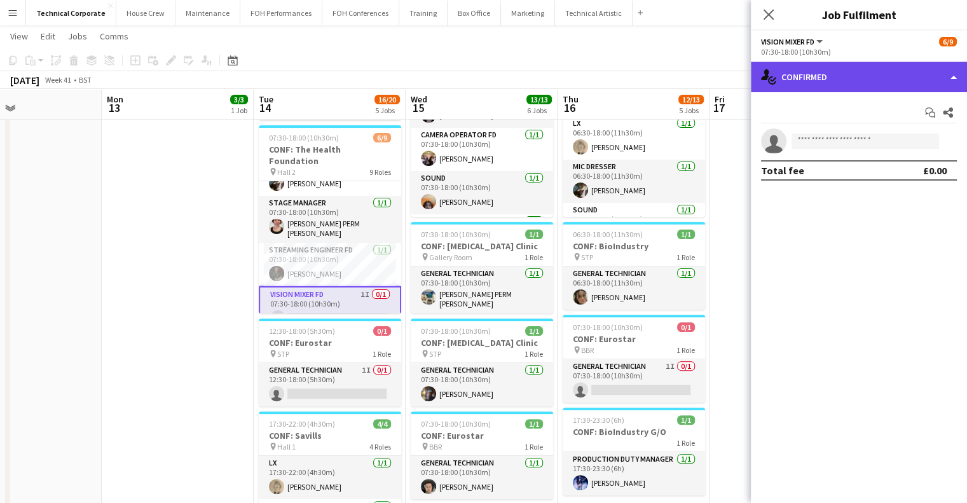
click at [829, 74] on div "single-neutral-actions-check-2 Confirmed" at bounding box center [859, 77] width 216 height 31
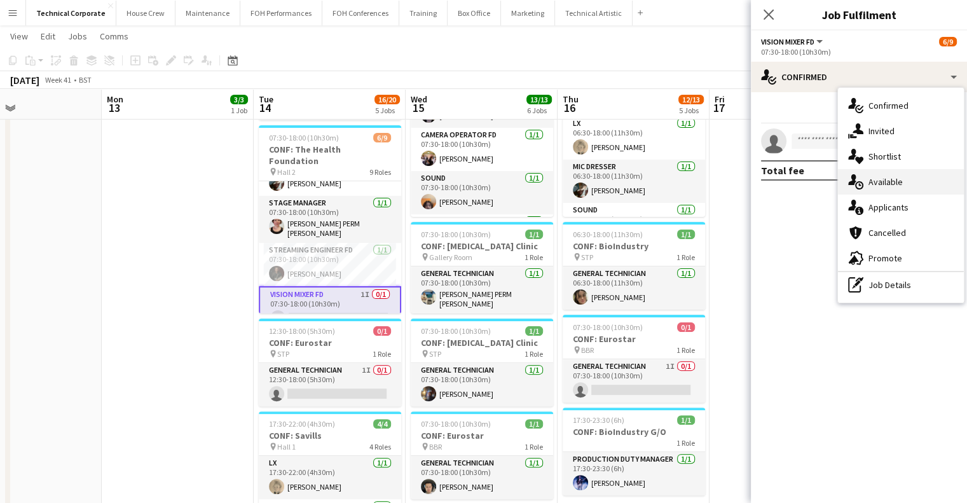
click at [872, 189] on div "single-neutral-actions-upload Available" at bounding box center [901, 181] width 126 height 25
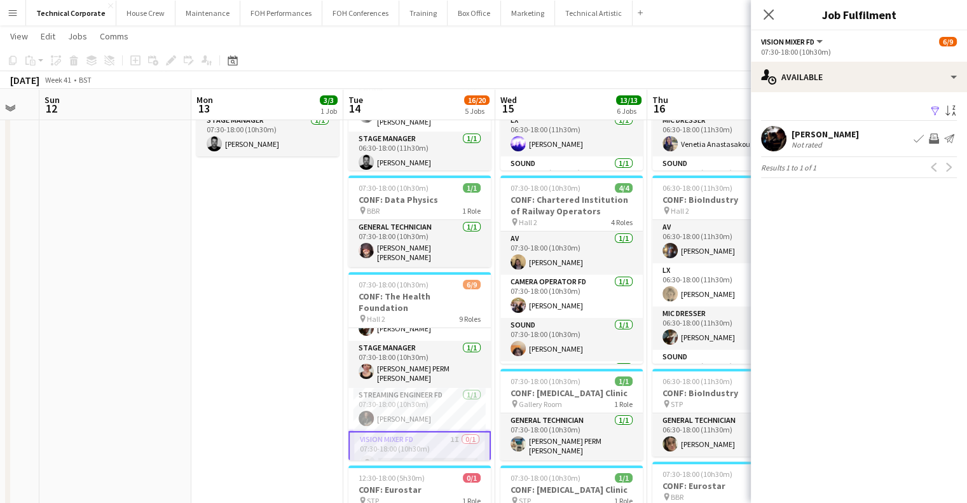
click at [930, 142] on app-icon "Invite crew" at bounding box center [934, 139] width 10 height 10
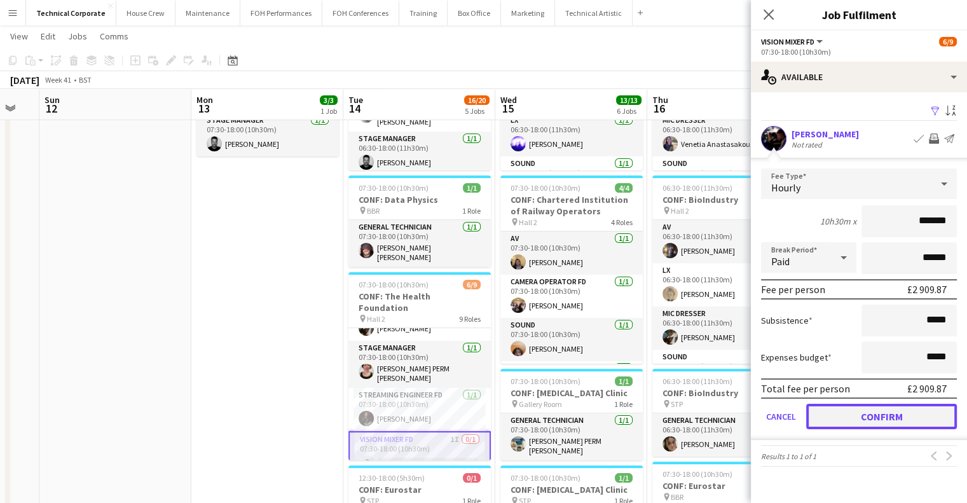
click at [893, 426] on button "Confirm" at bounding box center [881, 416] width 151 height 25
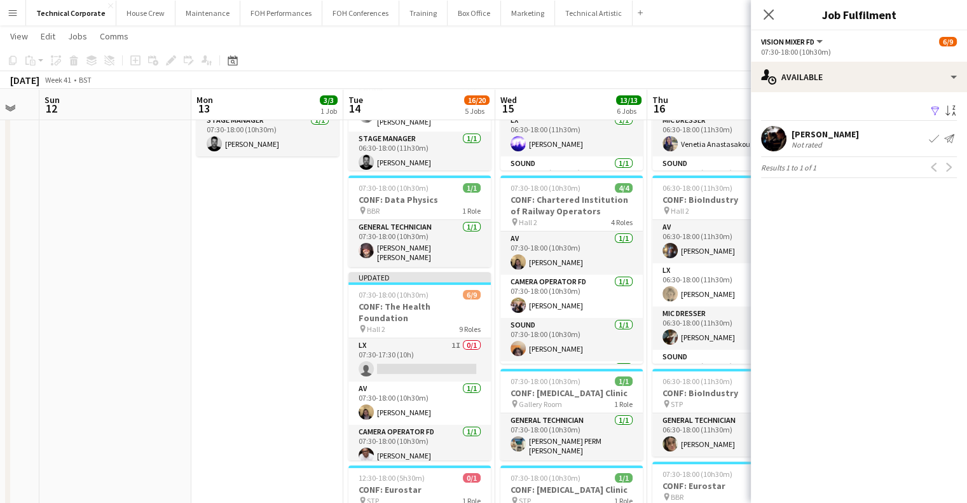
click at [279, 394] on app-date-cell "07:30-18:00 (10h30m) 3/3 CONF: MusicAlly pin Hall 1 3 Roles AV 1/1 07:30-18:00 …" at bounding box center [267, 438] width 152 height 923
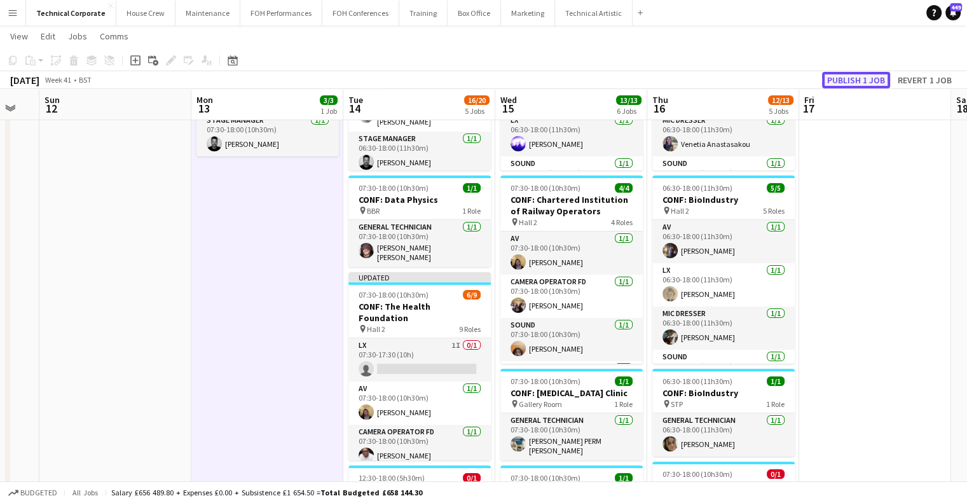
click at [834, 83] on button "Publish 1 job" at bounding box center [856, 80] width 68 height 17
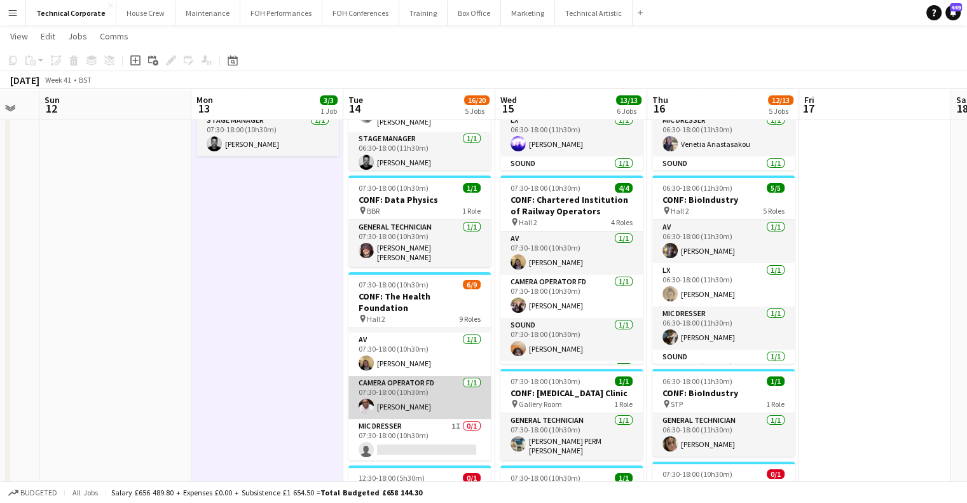
scroll to position [0, 0]
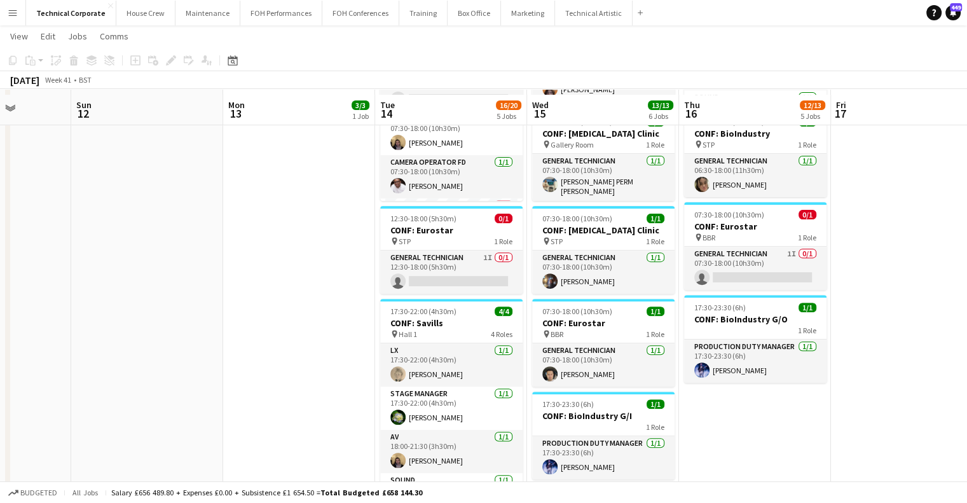
scroll to position [430, 0]
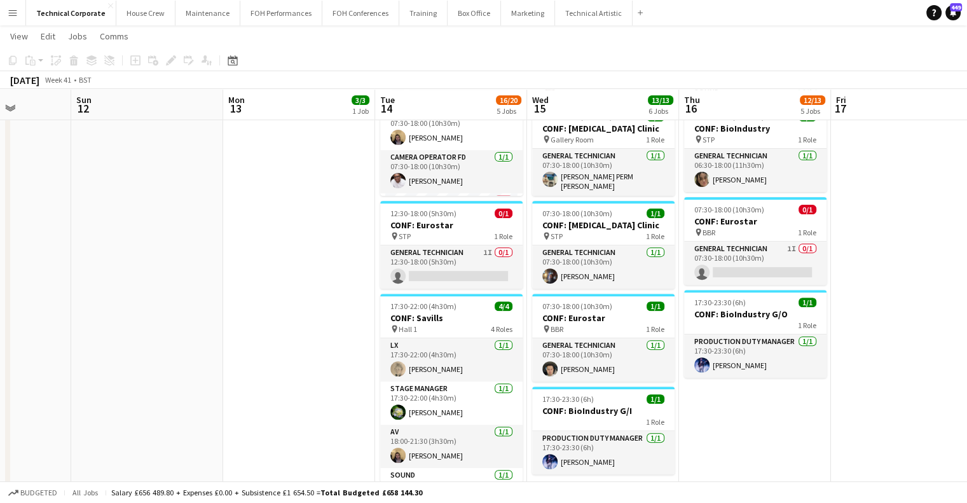
click at [340, 376] on app-date-cell "07:30-18:00 (10h30m) 3/3 CONF: MusicAlly pin Hall 1 3 Roles AV 1/1 07:30-18:00 …" at bounding box center [299, 174] width 152 height 923
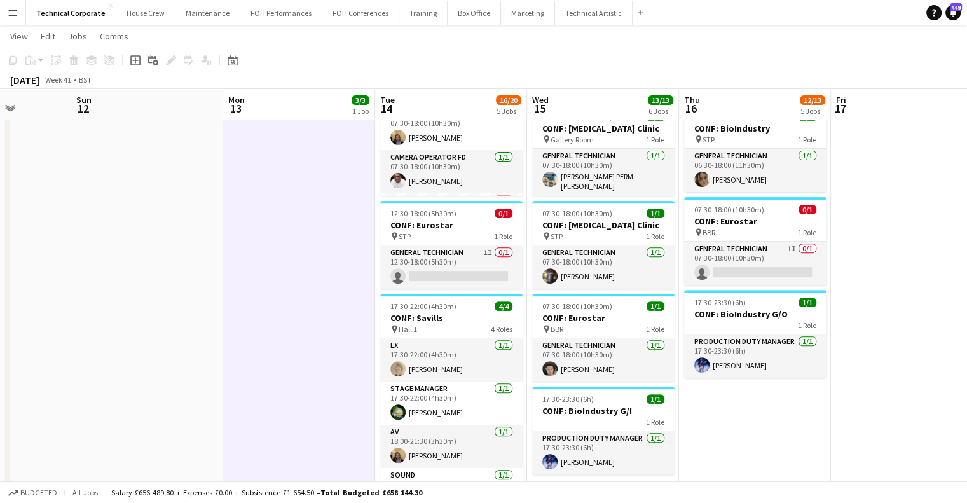
click at [340, 376] on app-date-cell "07:30-18:00 (10h30m) 3/3 CONF: MusicAlly pin Hall 1 3 Roles AV 1/1 07:30-18:00 …" at bounding box center [299, 174] width 152 height 923
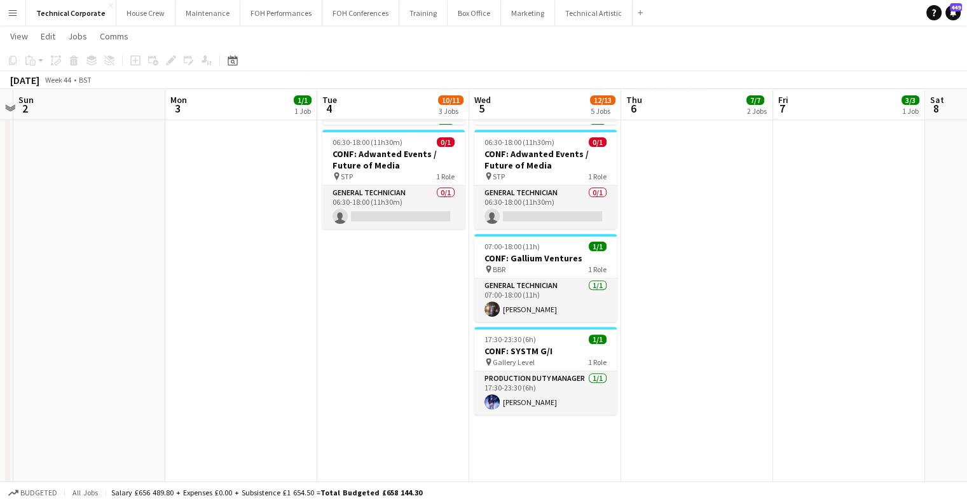
scroll to position [404, 0]
click at [463, 222] on app-card-role "General Technician 0/1 06:30-18:00 (11h30m) single-neutral-actions" at bounding box center [393, 207] width 142 height 43
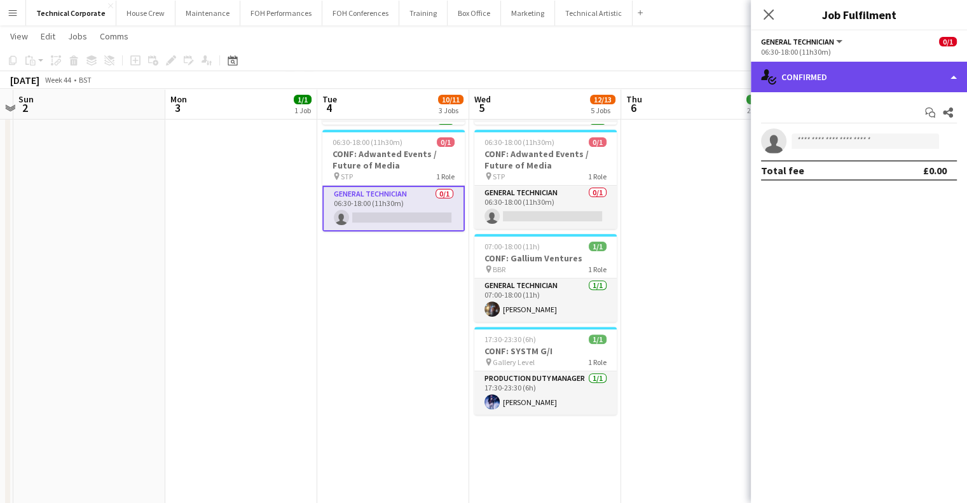
click at [862, 72] on div "single-neutral-actions-check-2 Confirmed" at bounding box center [859, 77] width 216 height 31
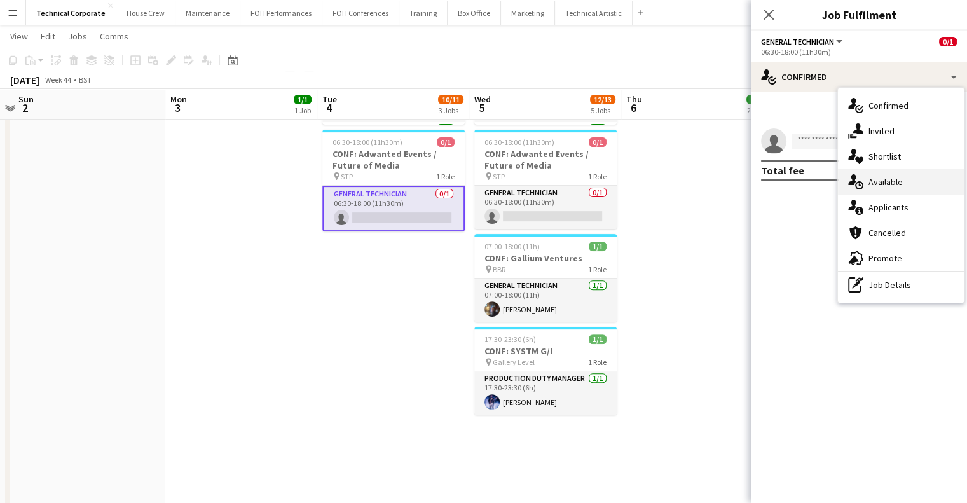
click at [891, 190] on div "single-neutral-actions-upload Available" at bounding box center [901, 181] width 126 height 25
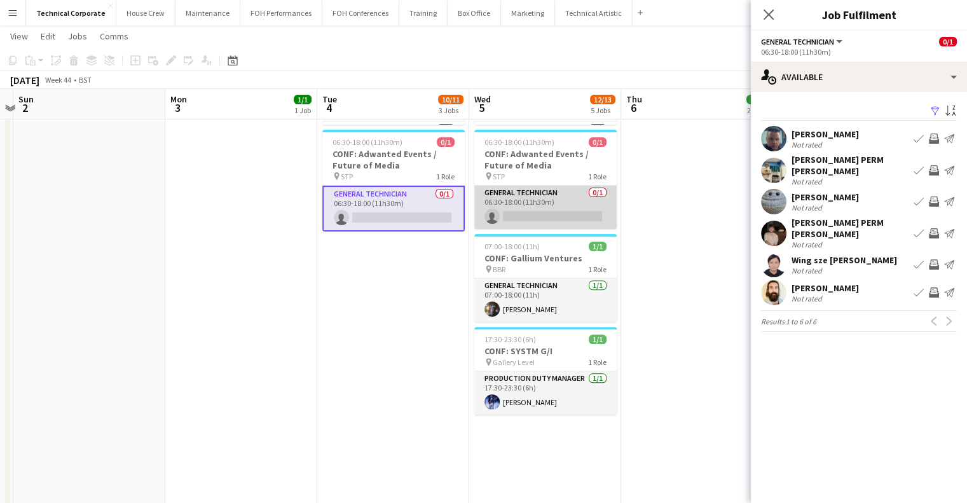
click at [561, 212] on app-card-role "General Technician 0/1 06:30-18:00 (11h30m) single-neutral-actions" at bounding box center [545, 207] width 142 height 43
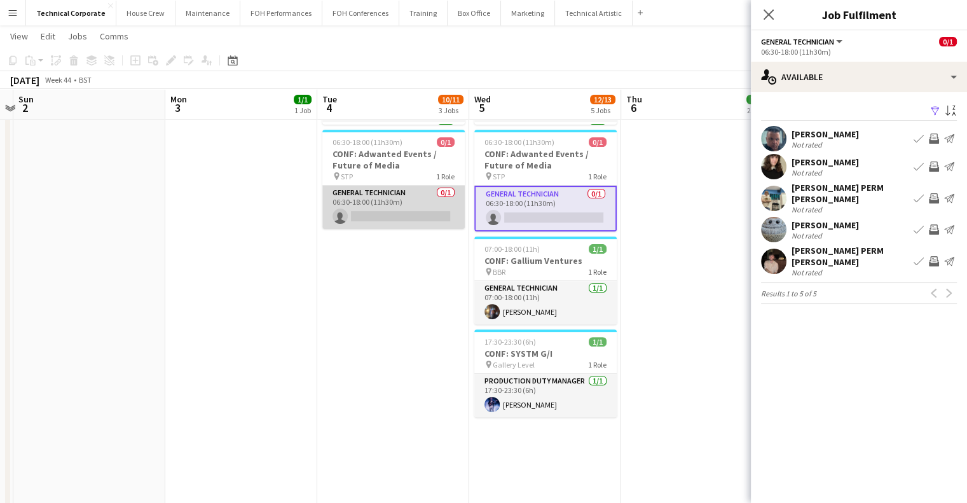
click at [429, 210] on app-card-role "General Technician 0/1 06:30-18:00 (11h30m) single-neutral-actions" at bounding box center [393, 207] width 142 height 43
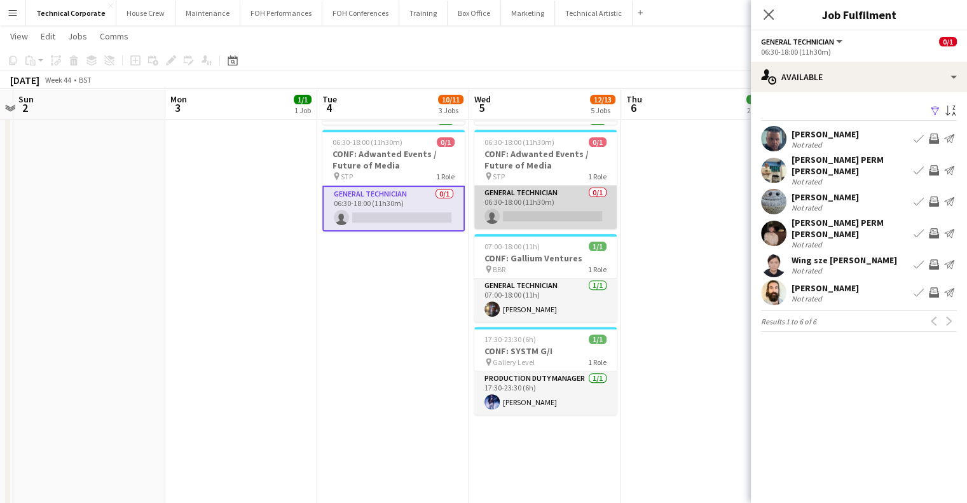
click at [547, 205] on app-card-role "General Technician 0/1 06:30-18:00 (11h30m) single-neutral-actions" at bounding box center [545, 207] width 142 height 43
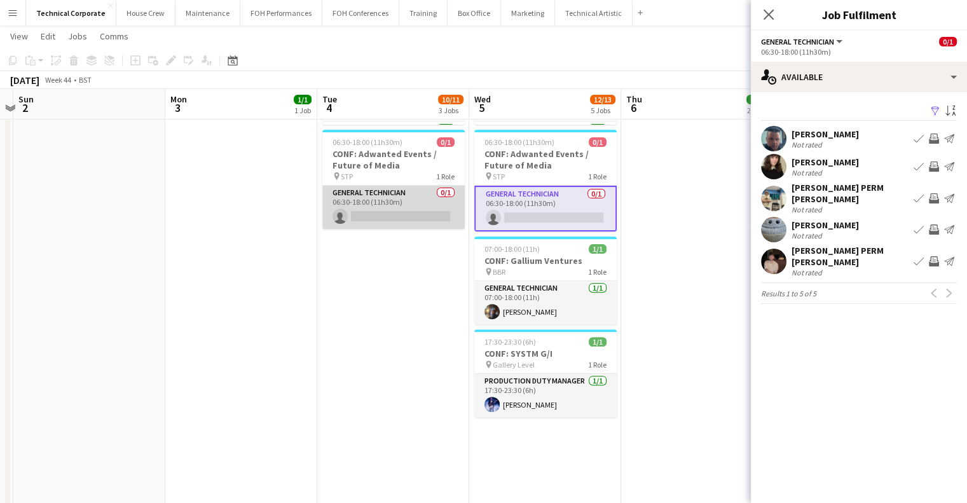
click at [417, 206] on app-card-role "General Technician 0/1 06:30-18:00 (11h30m) single-neutral-actions" at bounding box center [393, 207] width 142 height 43
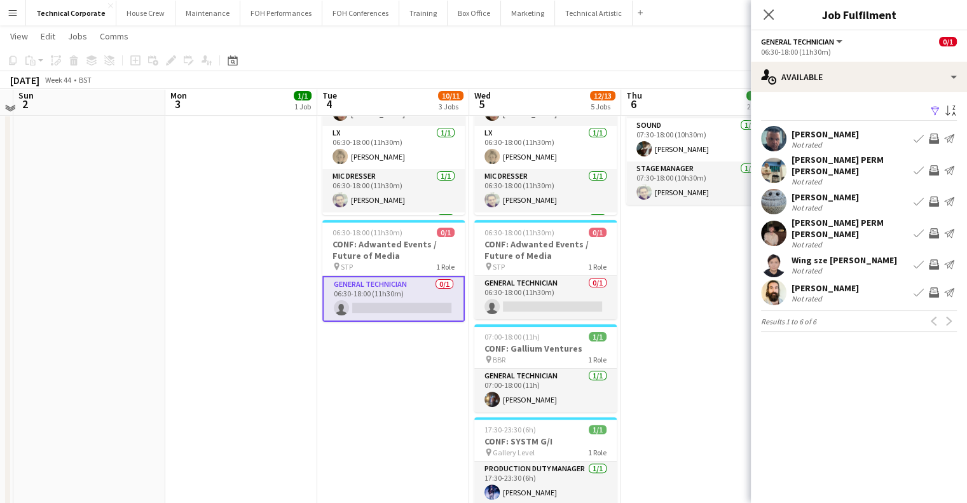
scroll to position [301, 0]
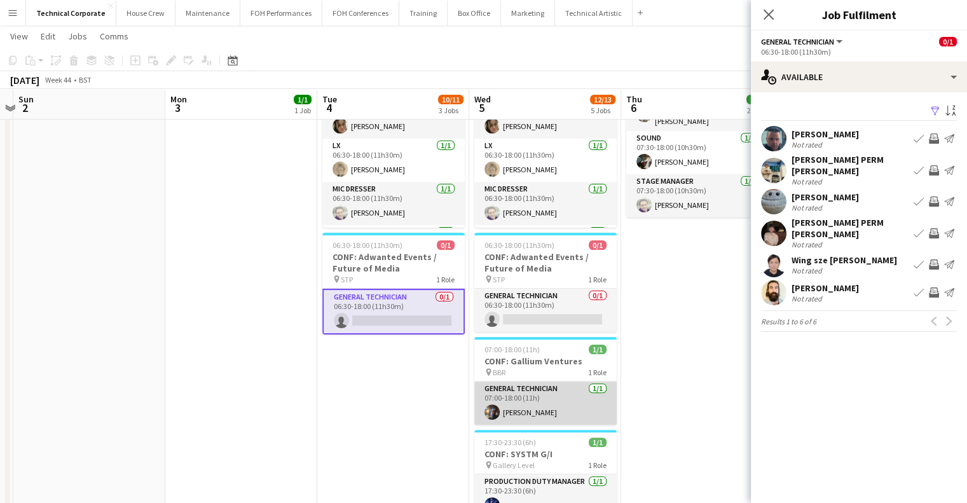
click at [569, 392] on app-card-role "General Technician 1/1 07:00-18:00 (11h) Riley Zaporozan" at bounding box center [545, 402] width 142 height 43
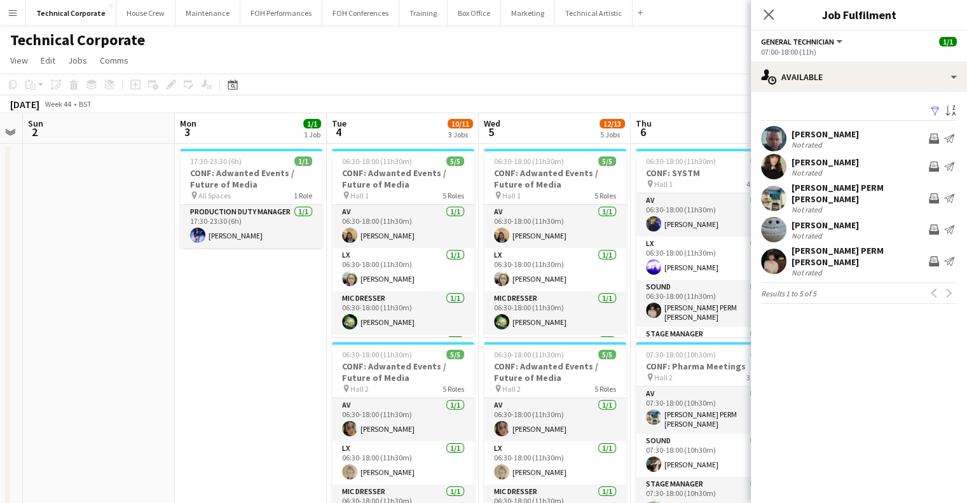
scroll to position [0, 593]
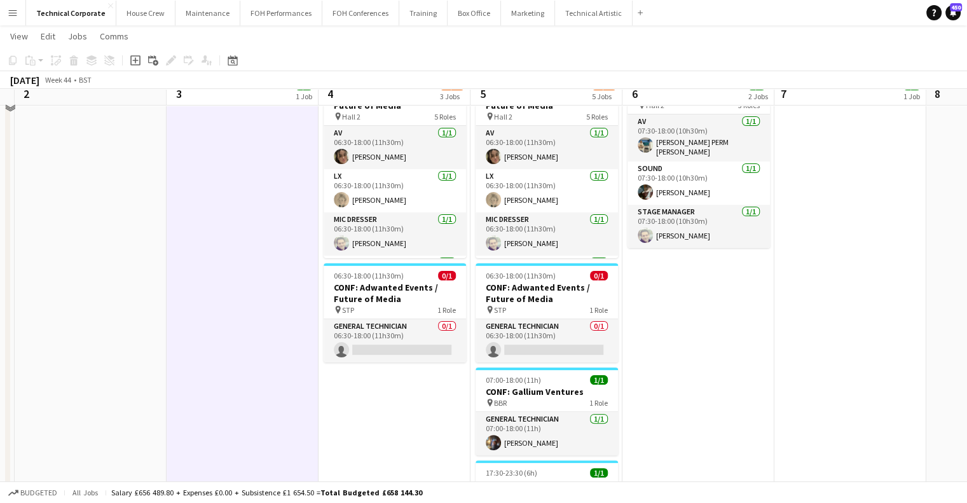
scroll to position [272, 0]
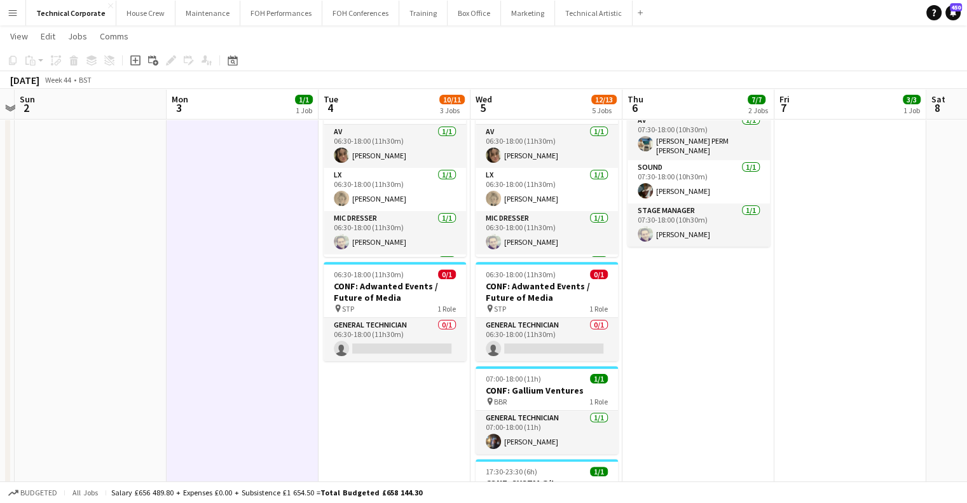
click at [287, 333] on app-date-cell "17:30-23:30 (6h) 1/1 CONF: Adwanted Events / Future of Media pin All Spaces 1 R…" at bounding box center [243, 412] width 152 height 1084
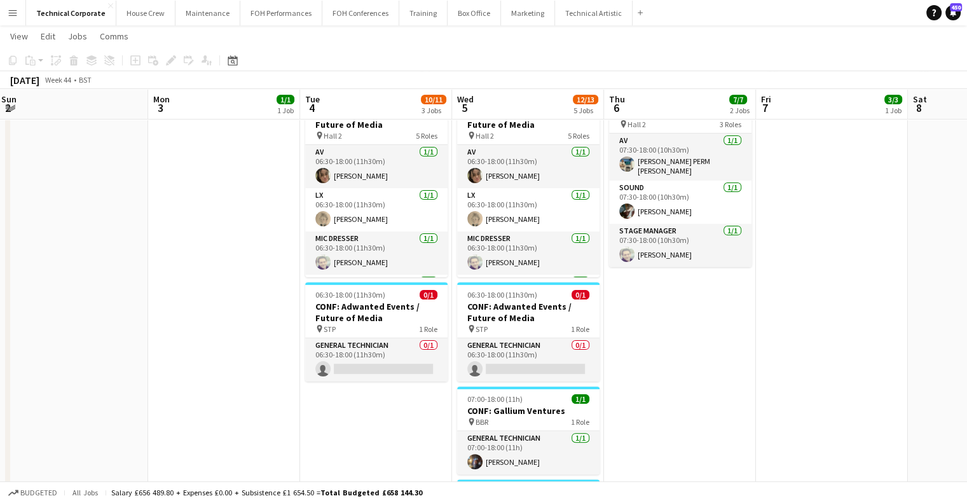
scroll to position [0, 327]
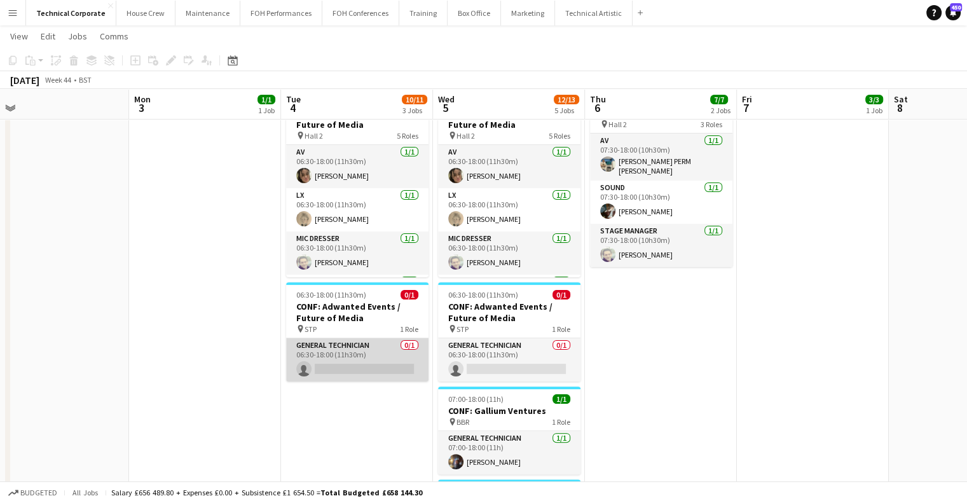
click at [394, 349] on app-card-role "General Technician 0/1 06:30-18:00 (11h30m) single-neutral-actions" at bounding box center [357, 359] width 142 height 43
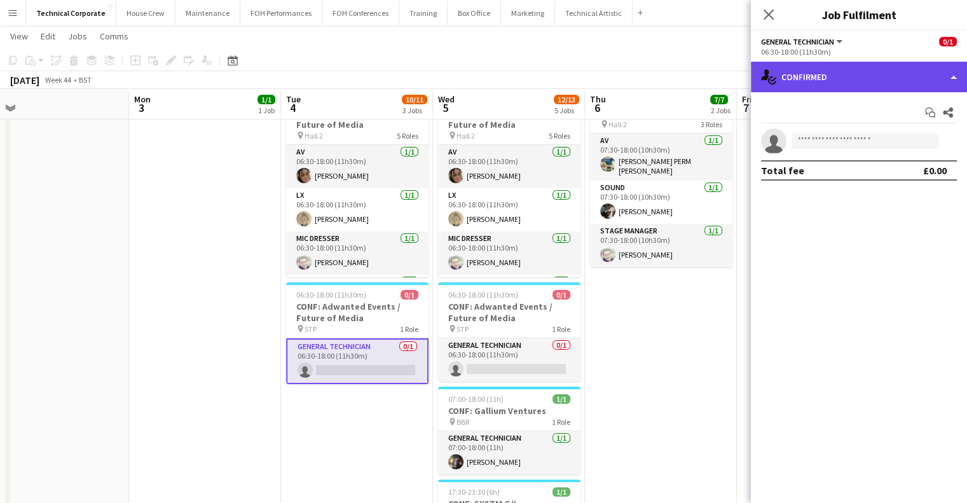
click at [852, 82] on div "single-neutral-actions-check-2 Confirmed" at bounding box center [859, 77] width 216 height 31
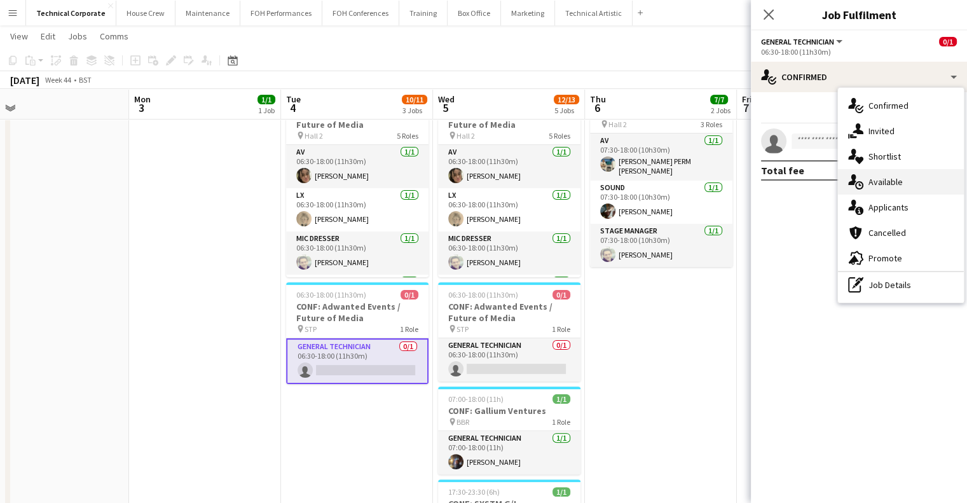
click at [866, 193] on div "single-neutral-actions-upload Available" at bounding box center [901, 181] width 126 height 25
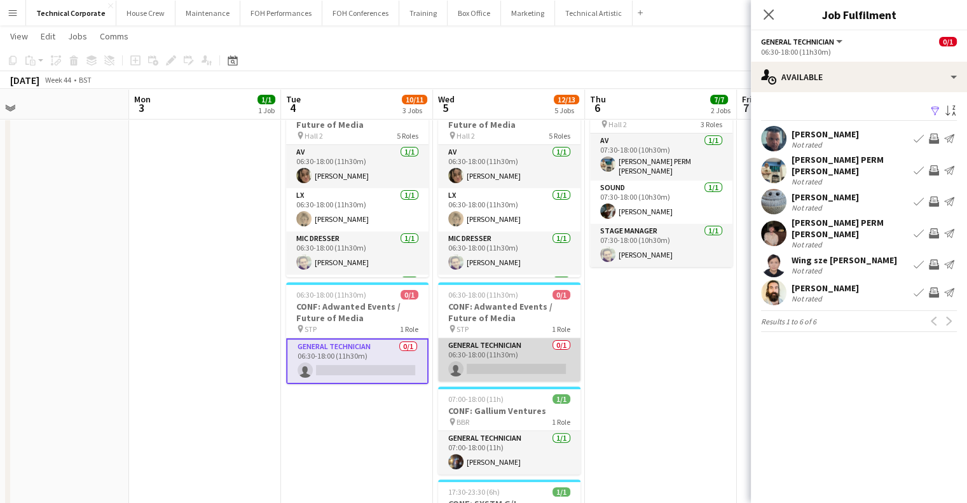
click at [516, 347] on app-card-role "General Technician 0/1 06:30-18:00 (11h30m) single-neutral-actions" at bounding box center [509, 359] width 142 height 43
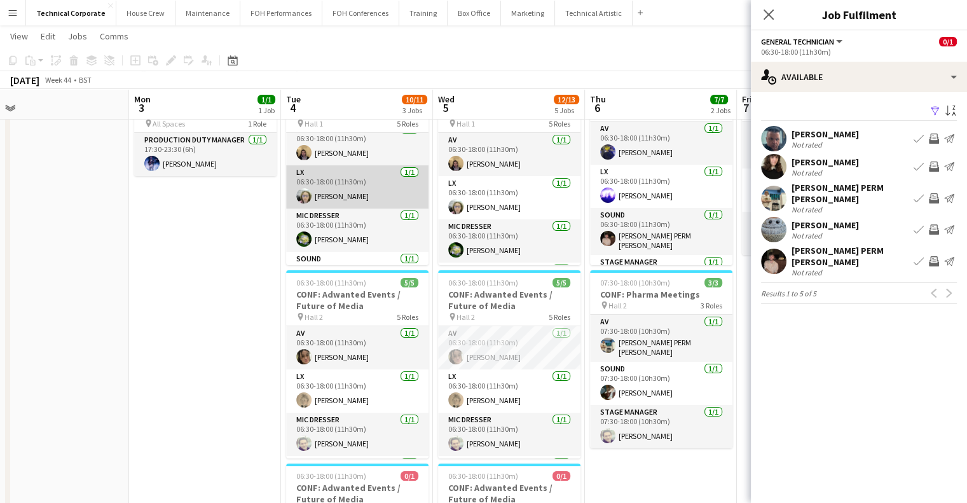
scroll to position [10, 0]
click at [352, 185] on app-card-role "LX 1/1 06:30-18:00 (11h30m) Sophie PERM Richardson" at bounding box center [357, 188] width 142 height 43
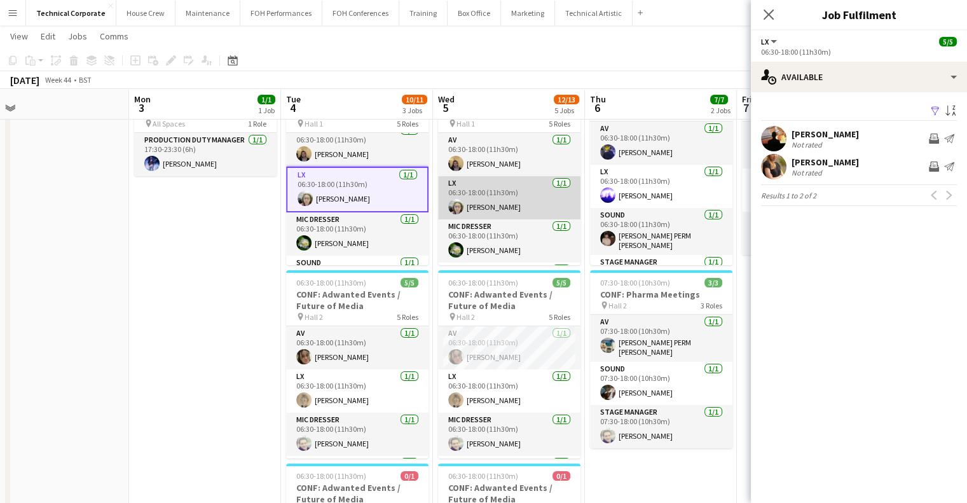
click at [484, 186] on app-card-role "LX 1/1 06:30-18:00 (11h30m) Sophie PERM Richardson" at bounding box center [509, 197] width 142 height 43
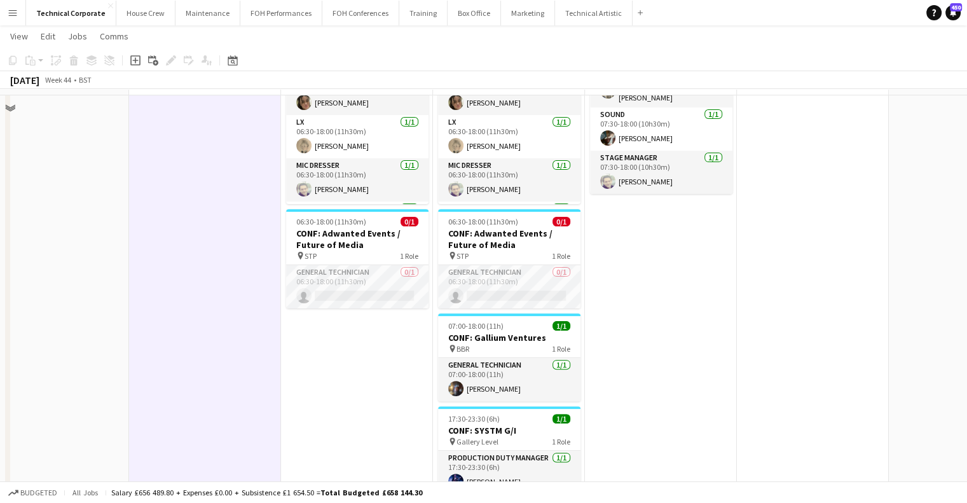
scroll to position [330, 0]
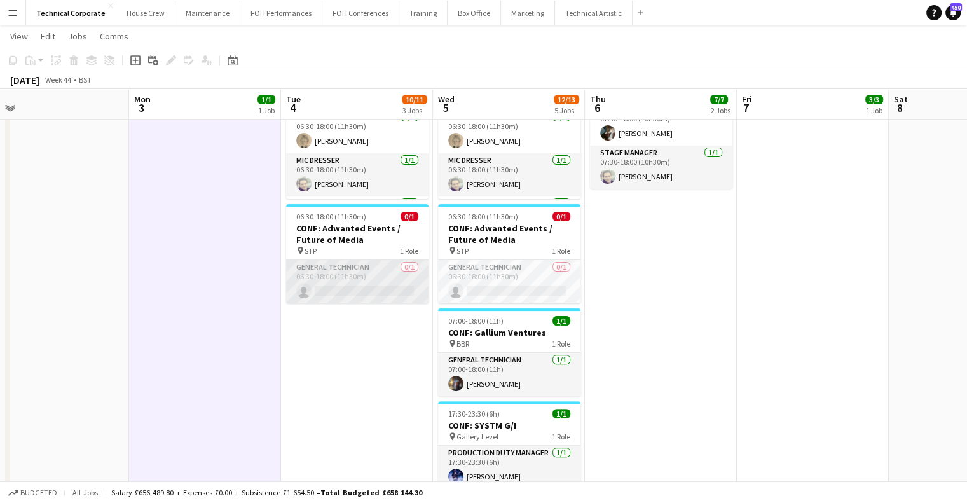
click at [335, 267] on app-card-role "General Technician 0/1 06:30-18:00 (11h30m) single-neutral-actions" at bounding box center [357, 281] width 142 height 43
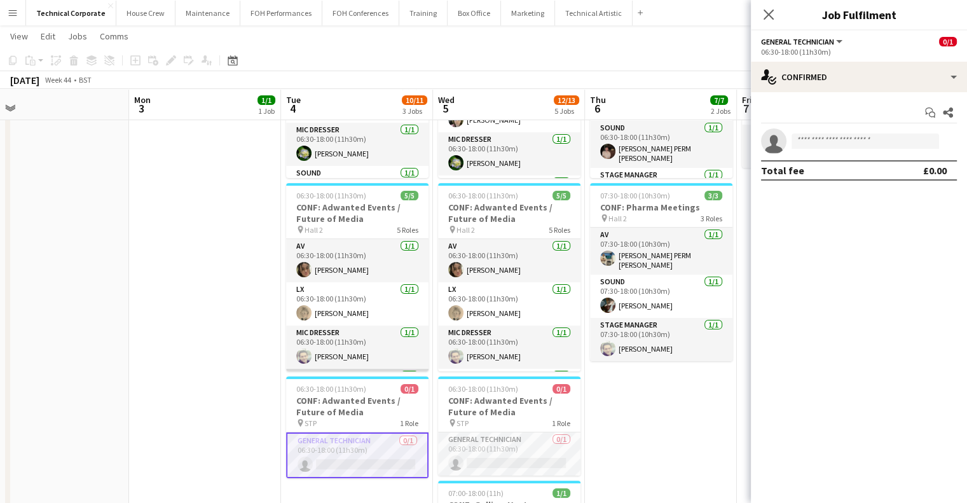
scroll to position [83, 0]
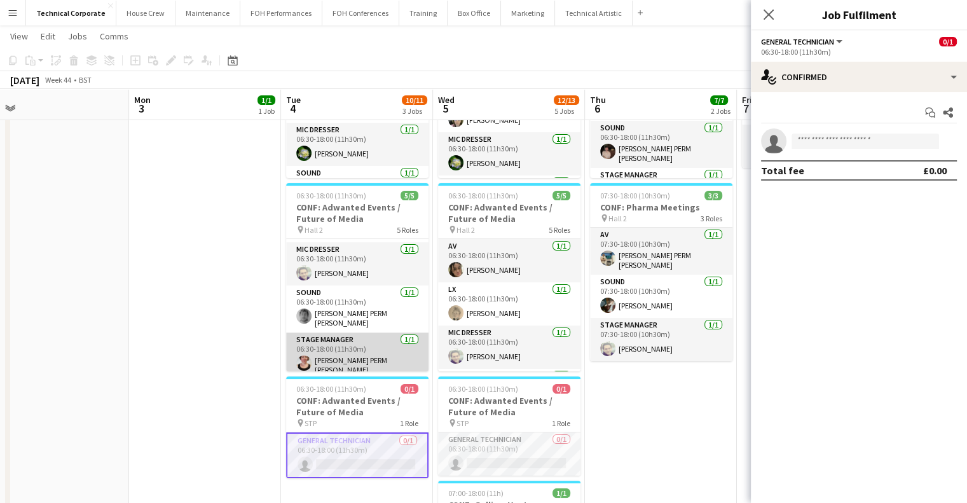
click at [373, 337] on app-card-role "Stage Manager 1/1 06:30-18:00 (11h30m) Marie PERM Kearney" at bounding box center [357, 356] width 142 height 47
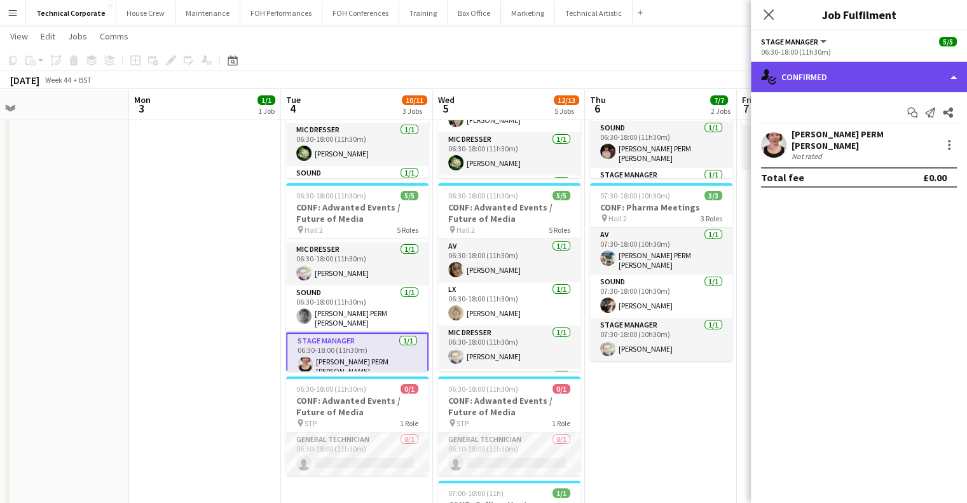
click at [863, 62] on div "single-neutral-actions-check-2 Confirmed" at bounding box center [859, 77] width 216 height 31
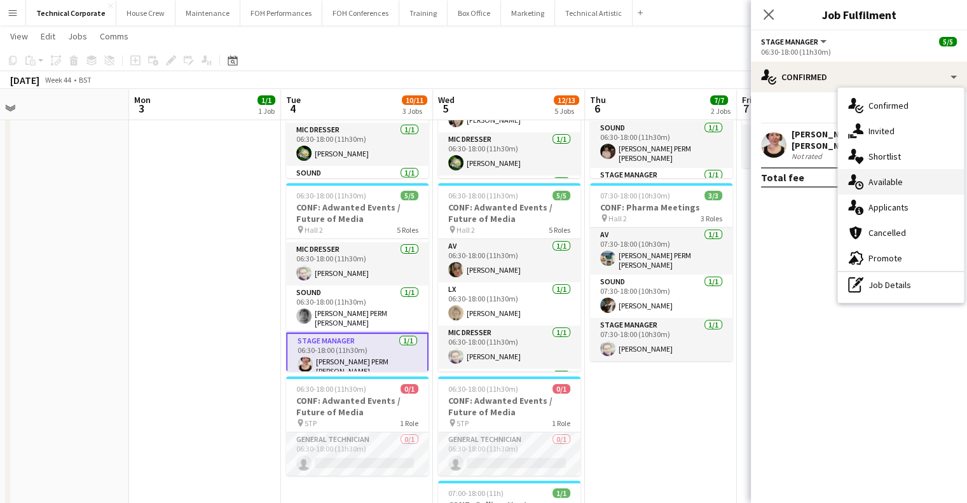
click at [886, 177] on span "Available" at bounding box center [885, 181] width 34 height 11
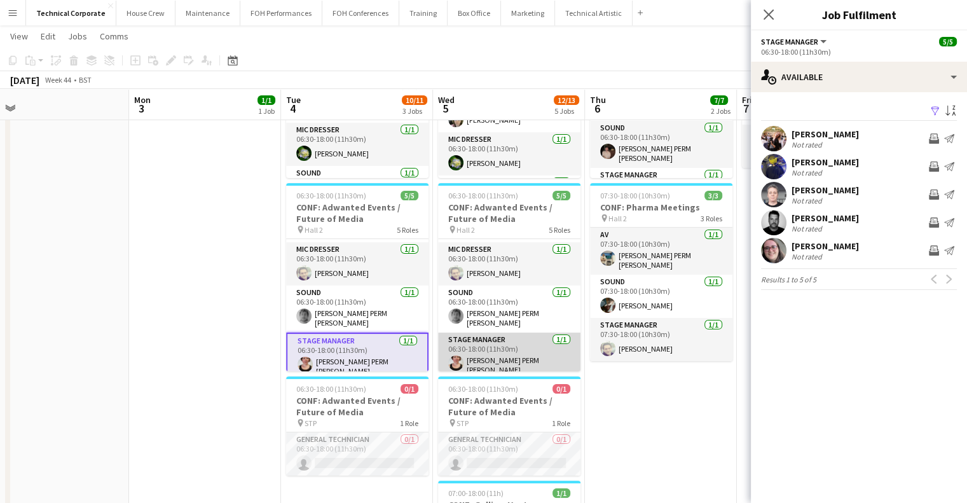
click at [498, 357] on app-card-role "Stage Manager 1/1 06:30-18:00 (11h30m) Marie PERM Kearney" at bounding box center [509, 356] width 142 height 47
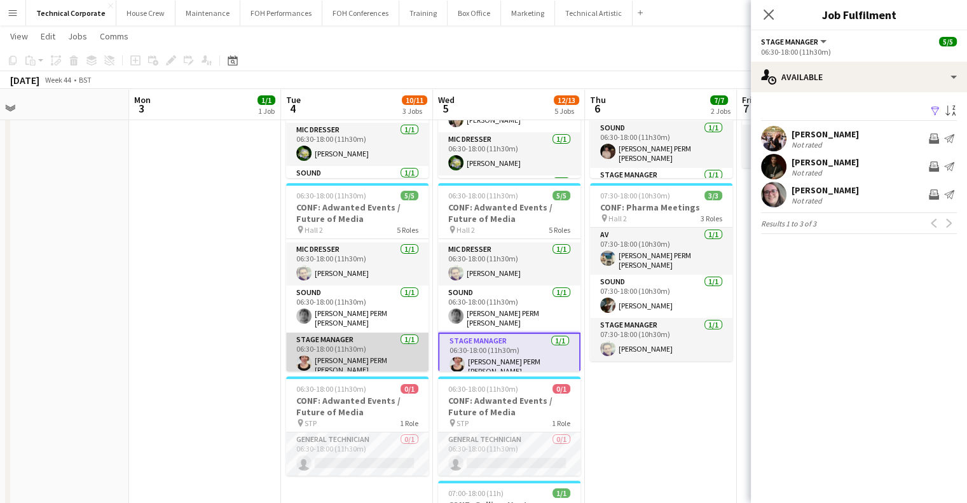
click at [371, 355] on app-card-role "Stage Manager 1/1 06:30-18:00 (11h30m) Marie PERM Kearney" at bounding box center [357, 356] width 142 height 47
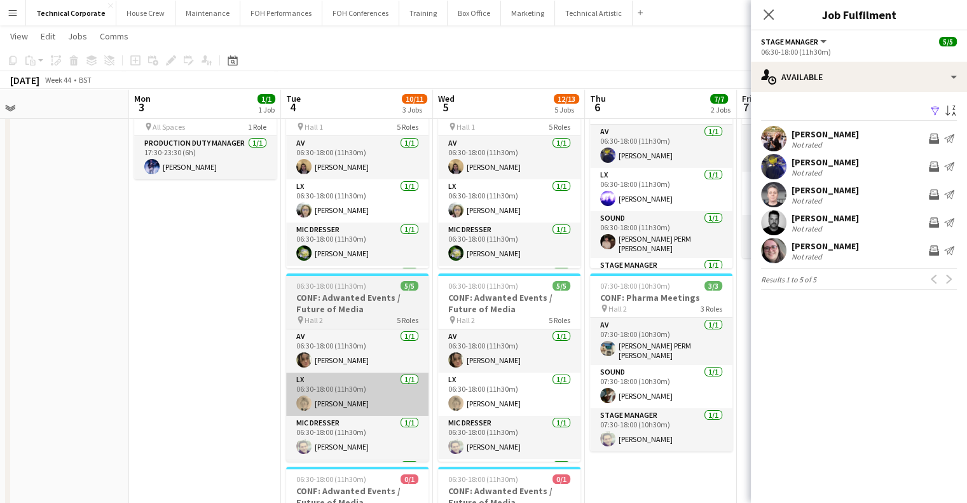
scroll to position [64, 0]
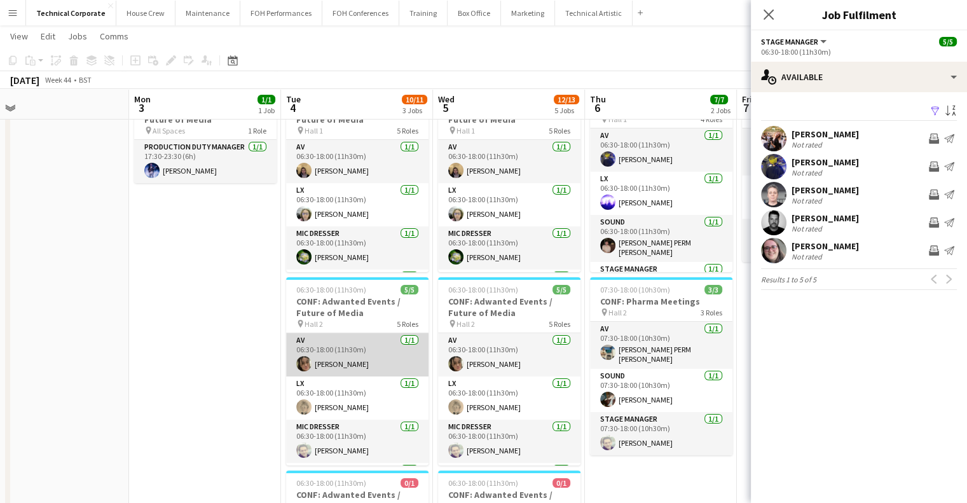
click at [336, 364] on app-card-role "AV 1/1 06:30-18:00 (11h30m) Eliyana Evans" at bounding box center [357, 354] width 142 height 43
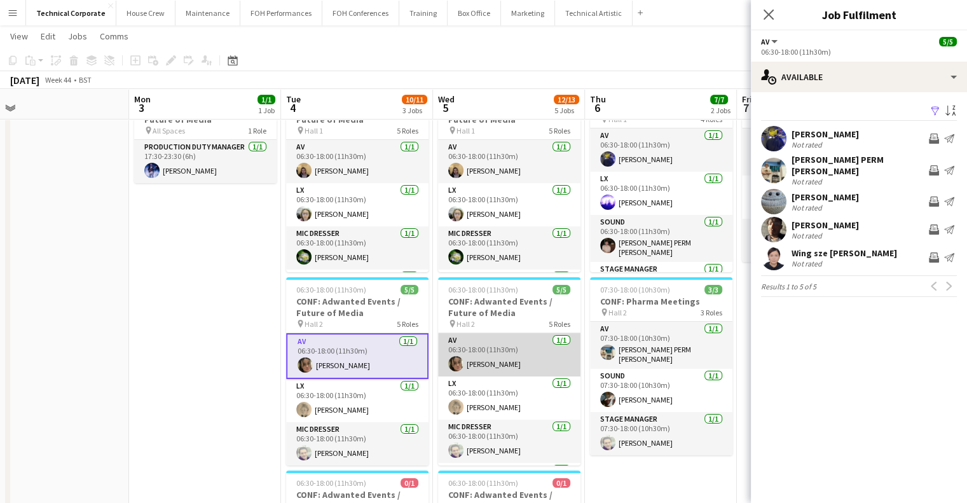
click at [513, 368] on app-card-role "AV 1/1 06:30-18:00 (11h30m) Eliyana Evans" at bounding box center [509, 354] width 142 height 43
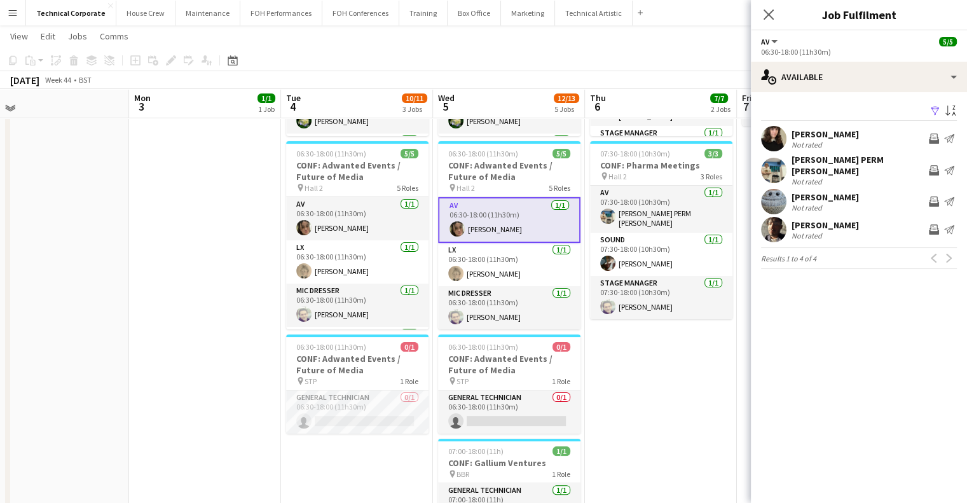
scroll to position [200, 0]
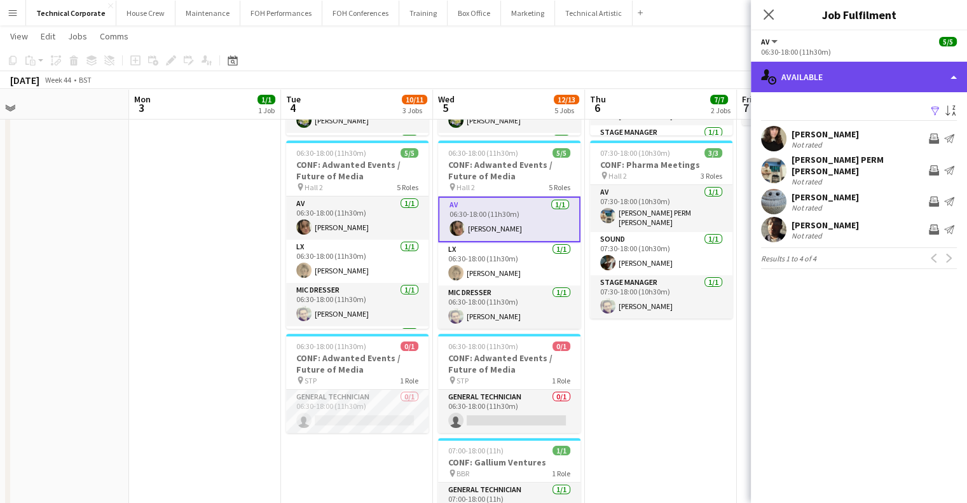
click at [884, 76] on div "single-neutral-actions-upload Available" at bounding box center [859, 77] width 216 height 31
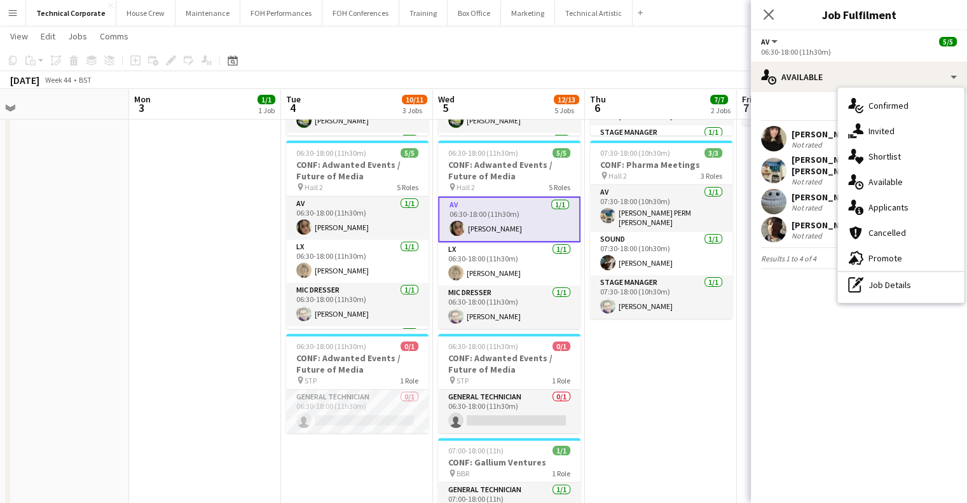
click at [881, 300] on div "single-neutral-actions-check-2 Confirmed single-neutral-actions-share-1 Invited…" at bounding box center [901, 195] width 126 height 215
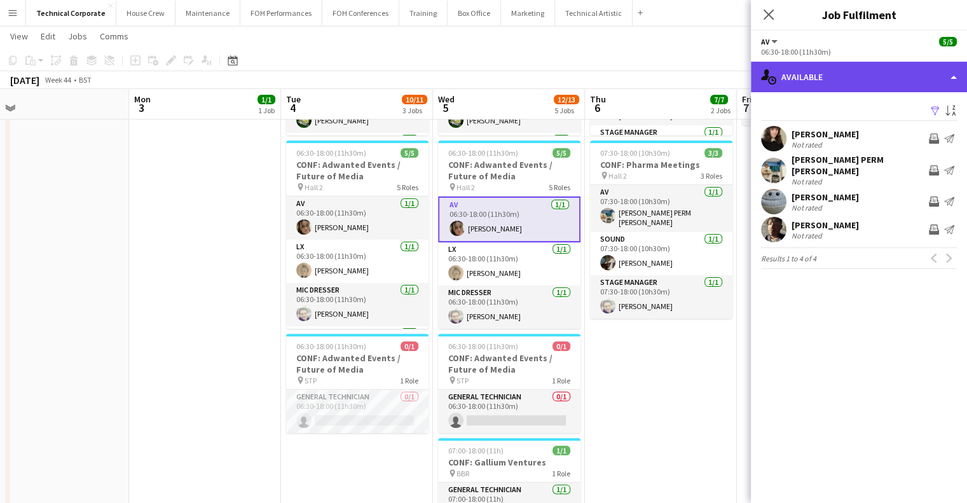
click at [872, 85] on div "single-neutral-actions-upload Available" at bounding box center [859, 77] width 216 height 31
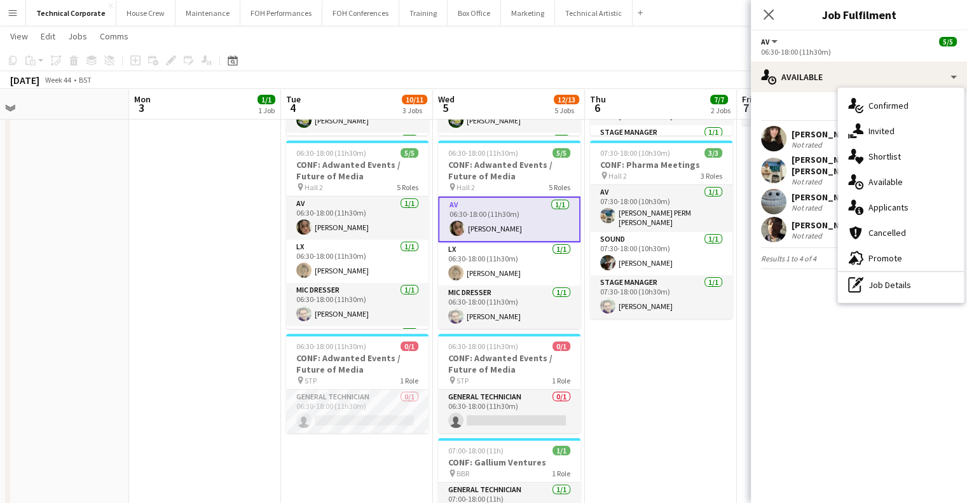
click at [880, 298] on div "single-neutral-actions-check-2 Confirmed single-neutral-actions-share-1 Invited…" at bounding box center [901, 195] width 126 height 215
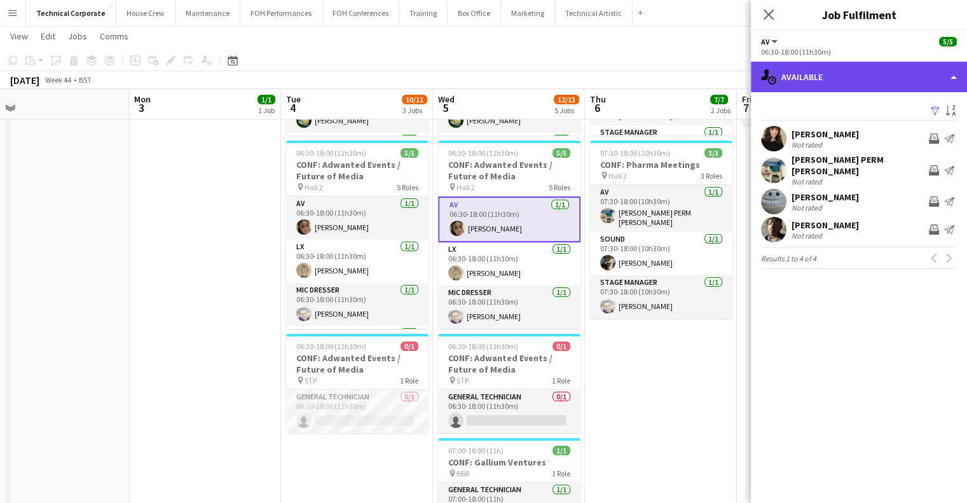
click at [866, 71] on div "single-neutral-actions-upload Available" at bounding box center [859, 77] width 216 height 31
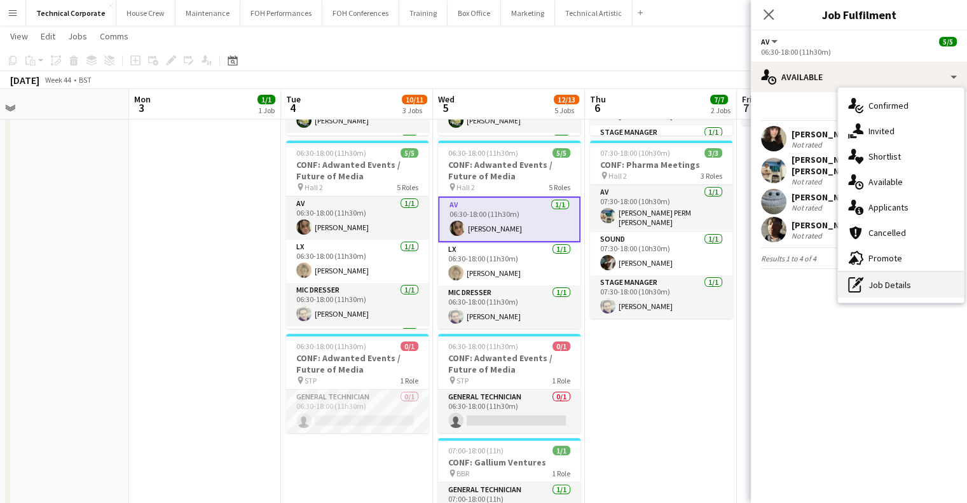
click at [886, 284] on div "pen-write Job Details" at bounding box center [901, 284] width 126 height 25
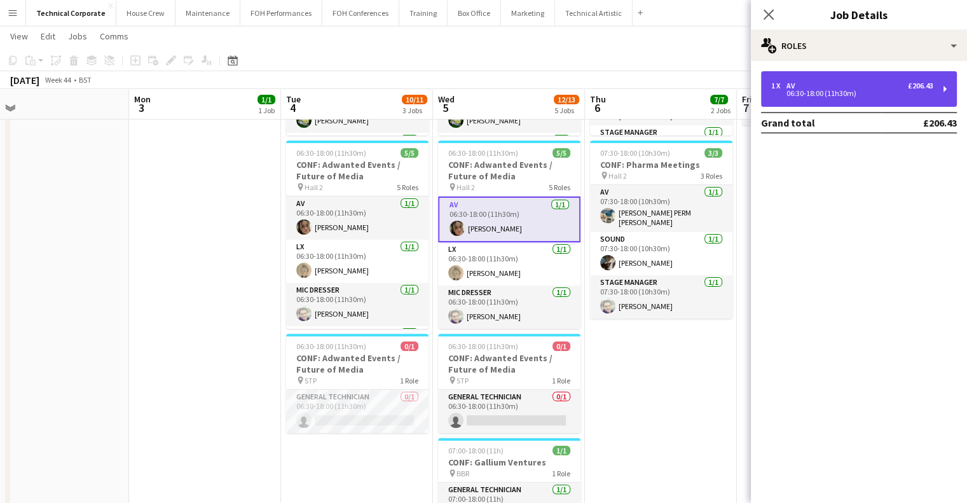
click at [823, 86] on div "1 x AV £206.43" at bounding box center [852, 85] width 162 height 9
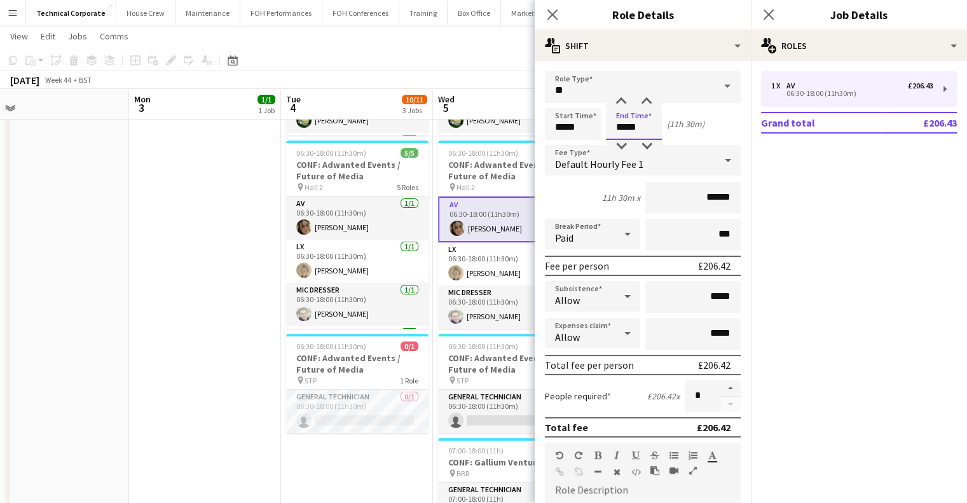
drag, startPoint x: 652, startPoint y: 126, endPoint x: 546, endPoint y: 142, distance: 107.4
click at [546, 142] on form "Role Type ** Start Time ***** End Time ***** (11h 30m) Fee Type Default Hourly …" at bounding box center [643, 433] width 216 height 725
type input "*****"
click at [195, 213] on app-date-cell "17:30-23:30 (6h) 1/1 CONF: Adwanted Events / Future of Media pin All Spaces 1 R…" at bounding box center [205, 484] width 152 height 1084
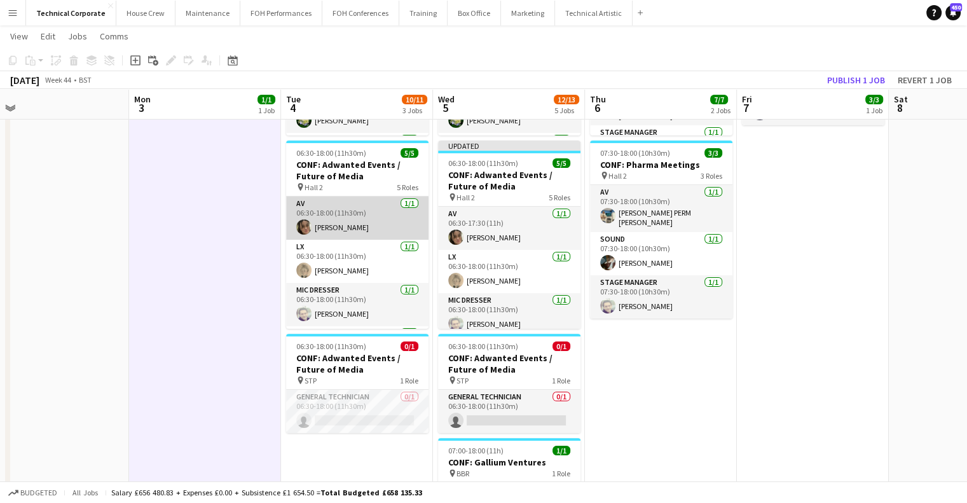
click at [334, 221] on app-card-role "AV 1/1 06:30-18:00 (11h30m) Eliyana Evans" at bounding box center [357, 217] width 142 height 43
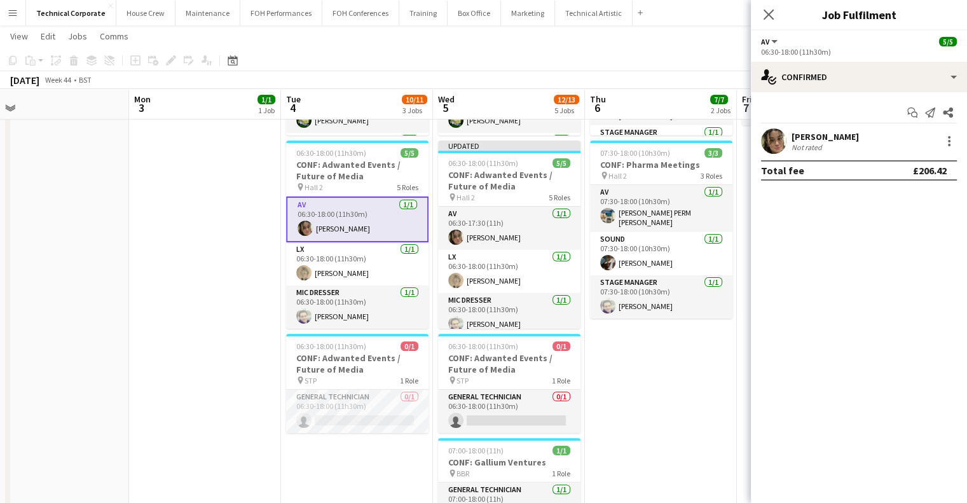
click at [958, 142] on div "Eliyana Evans Not rated" at bounding box center [859, 140] width 216 height 25
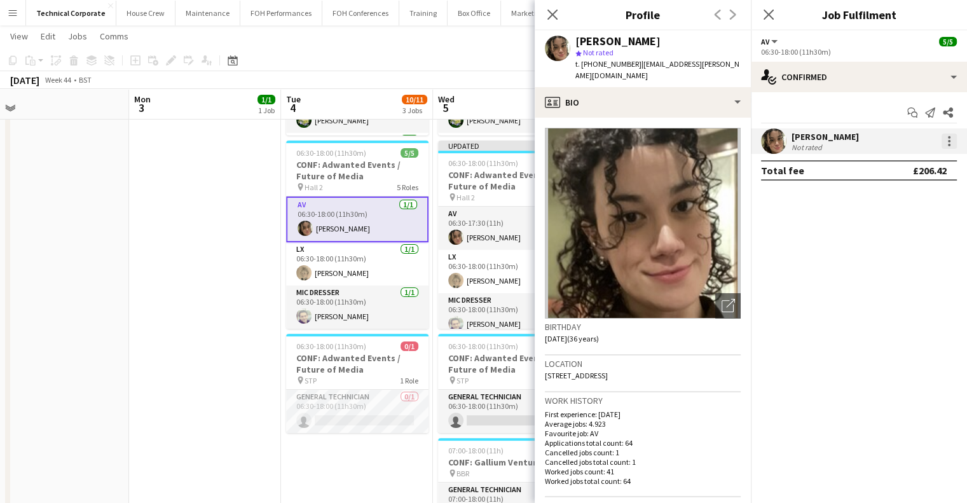
click at [951, 140] on div at bounding box center [949, 141] width 15 height 15
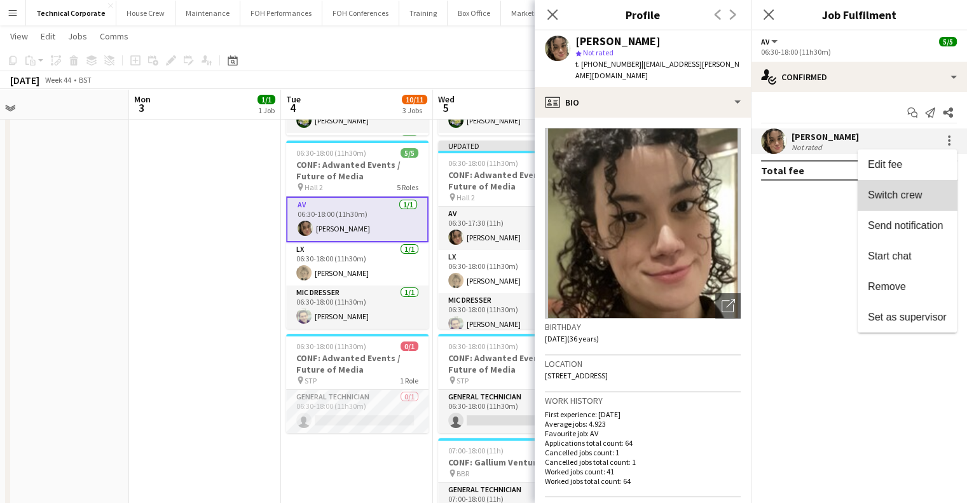
click at [928, 196] on span "Switch crew" at bounding box center [907, 194] width 79 height 11
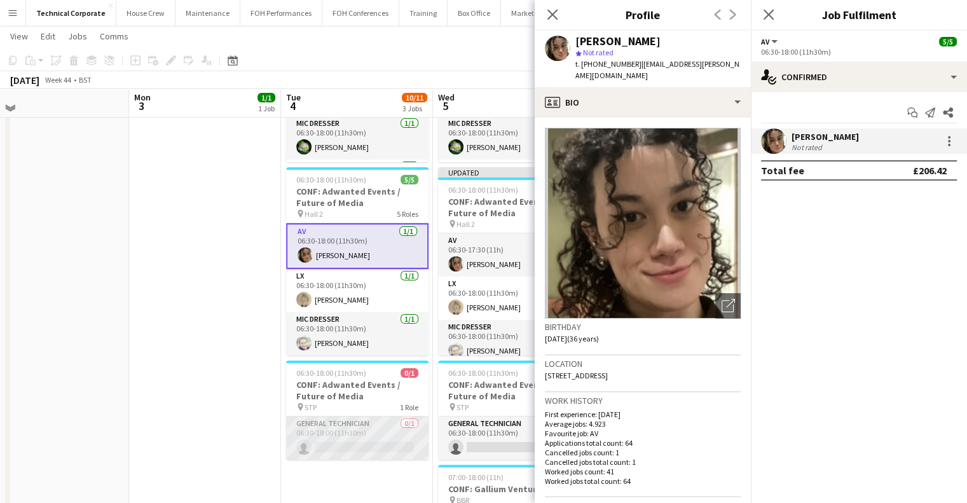
click at [338, 427] on app-card-role "General Technician 0/1 06:30-18:00 (11h30m) single-neutral-actions" at bounding box center [357, 437] width 142 height 43
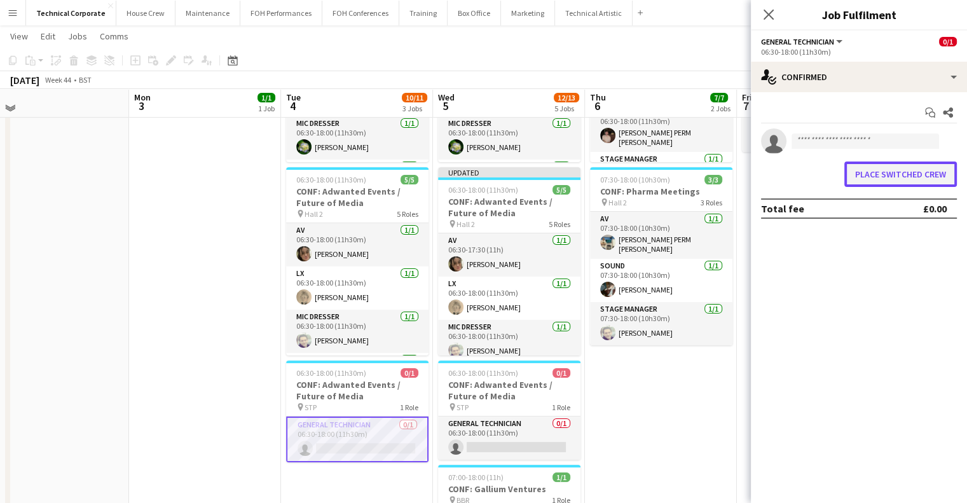
click at [879, 166] on button "Place switched crew" at bounding box center [900, 173] width 113 height 25
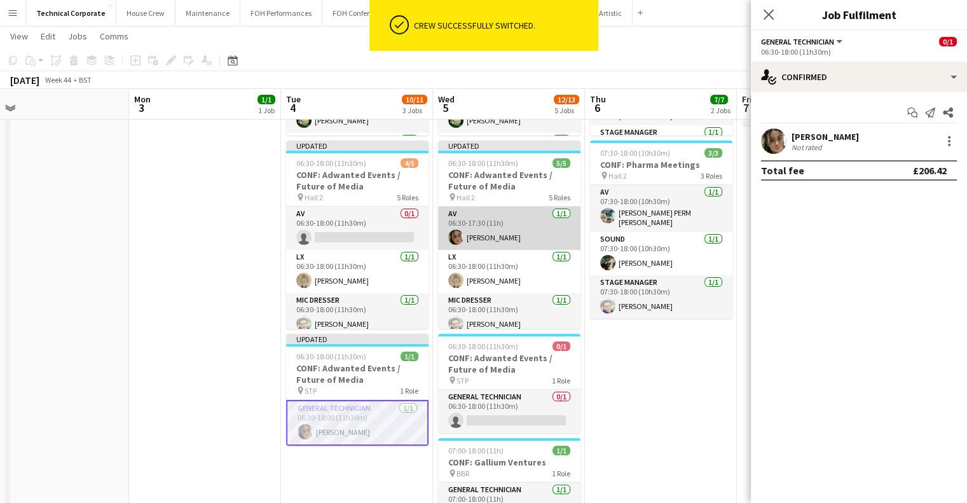
click at [509, 227] on app-card-role "AV 1/1 06:30-17:30 (11h) Eliyana Evans" at bounding box center [509, 228] width 142 height 43
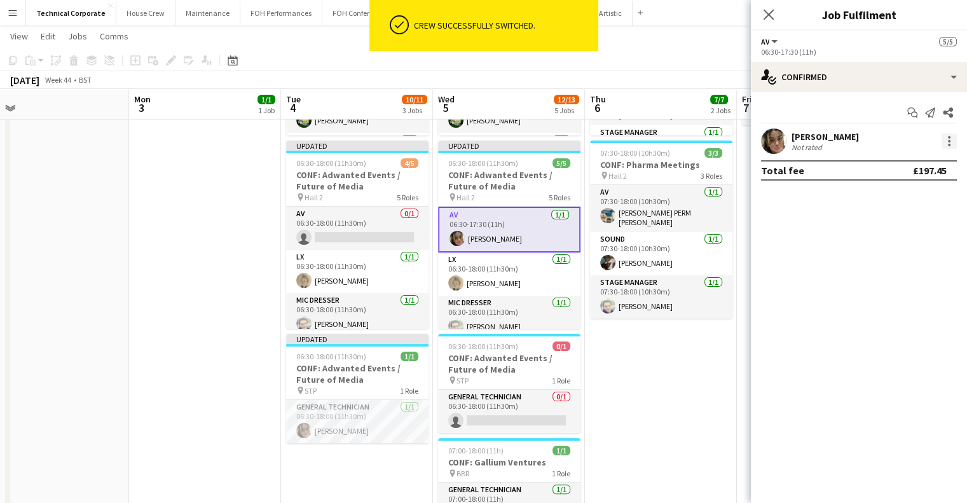
click at [952, 142] on div at bounding box center [949, 141] width 15 height 15
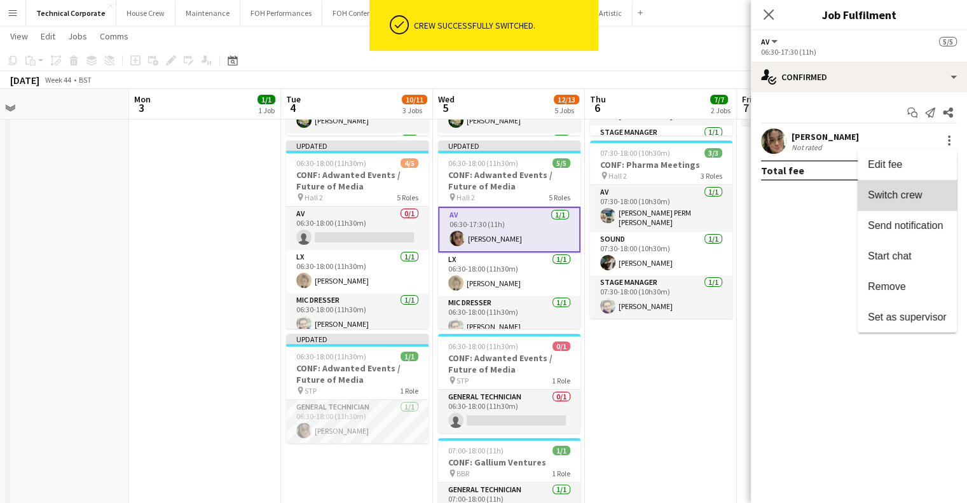
click at [920, 189] on span "Switch crew" at bounding box center [895, 194] width 54 height 11
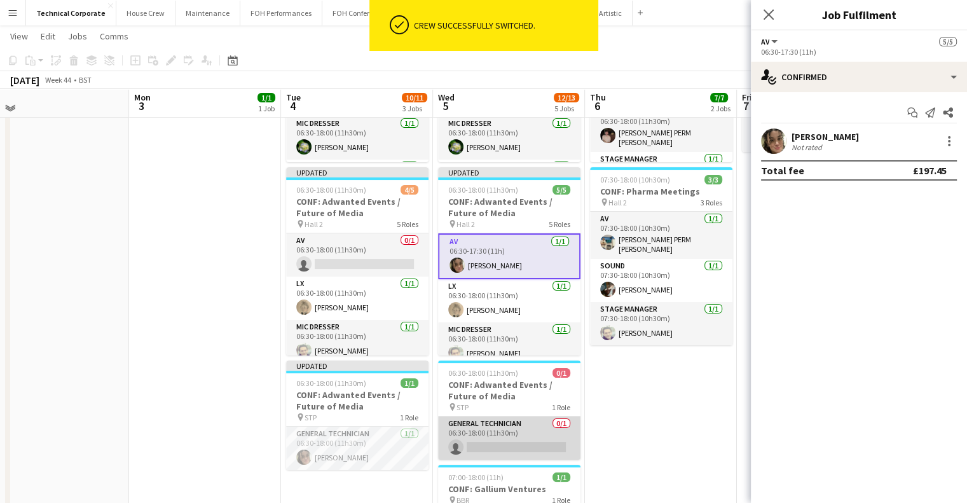
click at [504, 455] on app-card-role "General Technician 0/1 06:30-18:00 (11h30m) single-neutral-actions" at bounding box center [509, 437] width 142 height 43
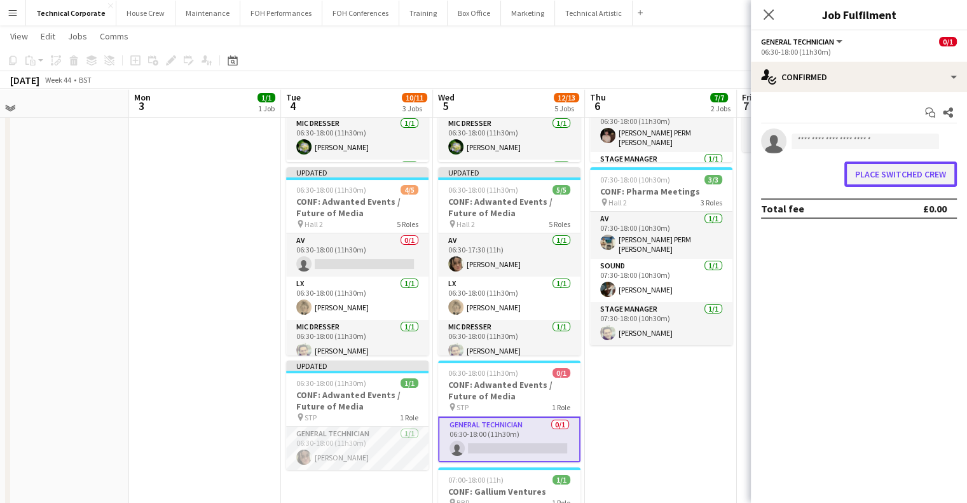
click at [866, 179] on button "Place switched crew" at bounding box center [900, 173] width 113 height 25
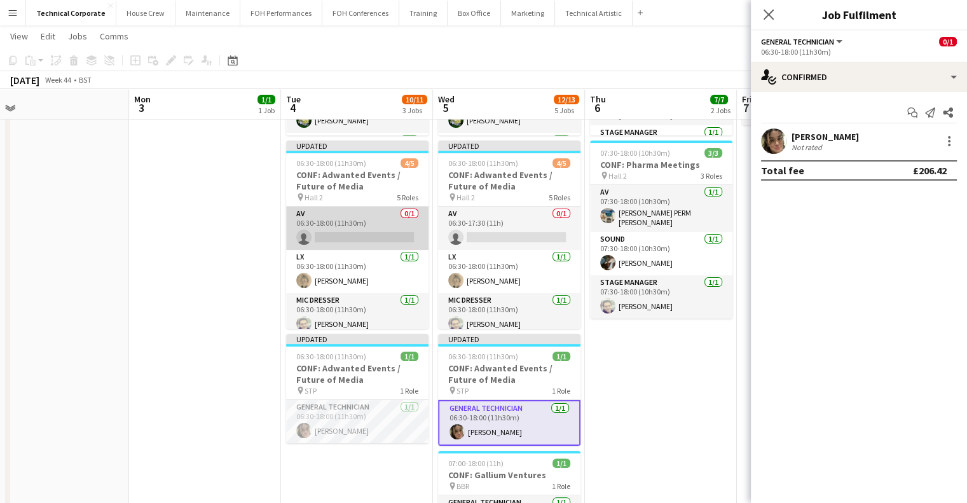
click at [346, 242] on app-card-role "AV 0/1 06:30-18:00 (11h30m) single-neutral-actions" at bounding box center [357, 228] width 142 height 43
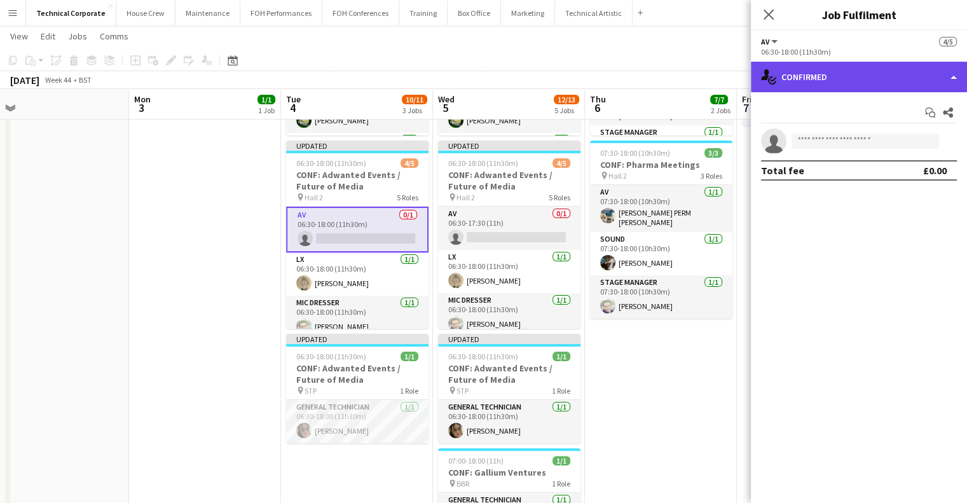
click at [870, 86] on div "single-neutral-actions-check-2 Confirmed" at bounding box center [859, 77] width 216 height 31
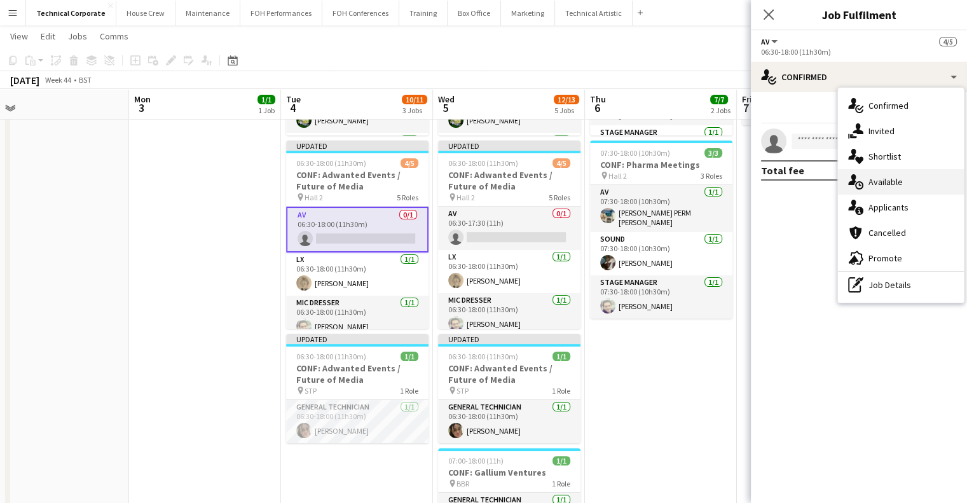
click at [896, 180] on span "Available" at bounding box center [885, 181] width 34 height 11
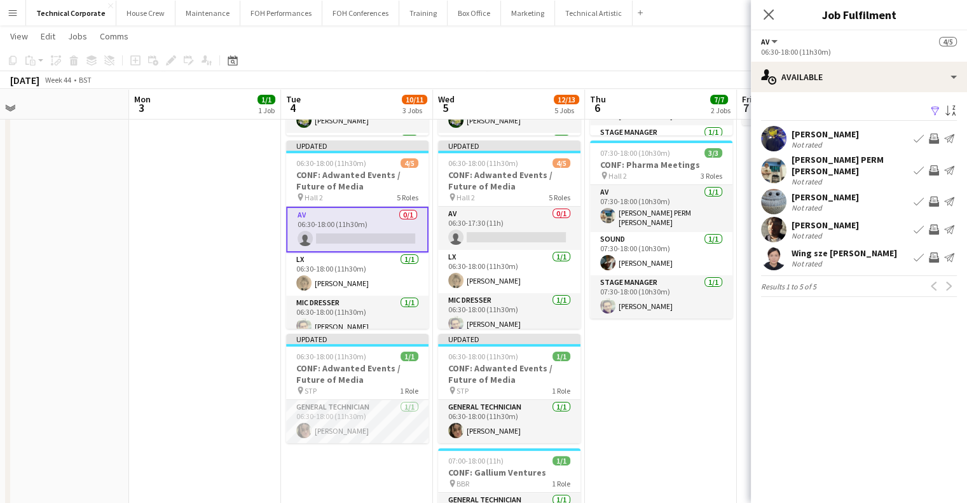
click at [936, 138] on app-icon "Invite crew" at bounding box center [934, 139] width 10 height 10
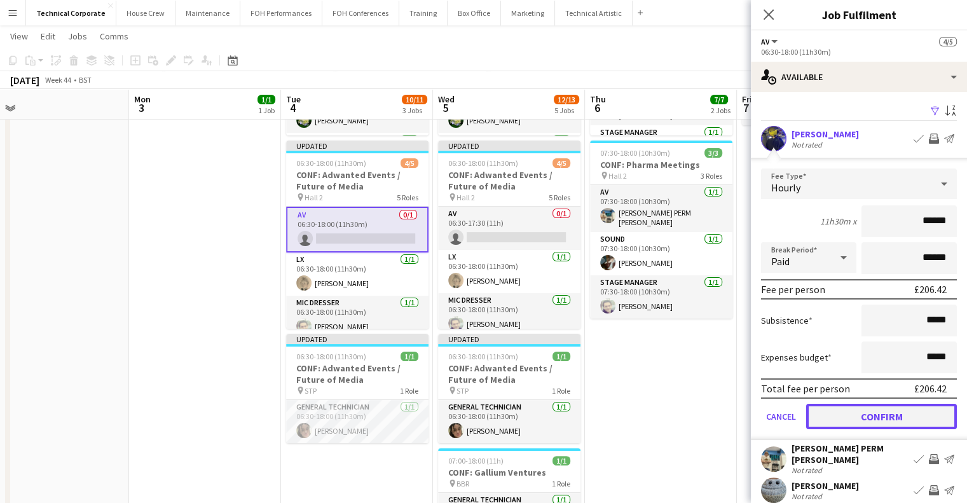
click at [881, 412] on button "Confirm" at bounding box center [881, 416] width 151 height 25
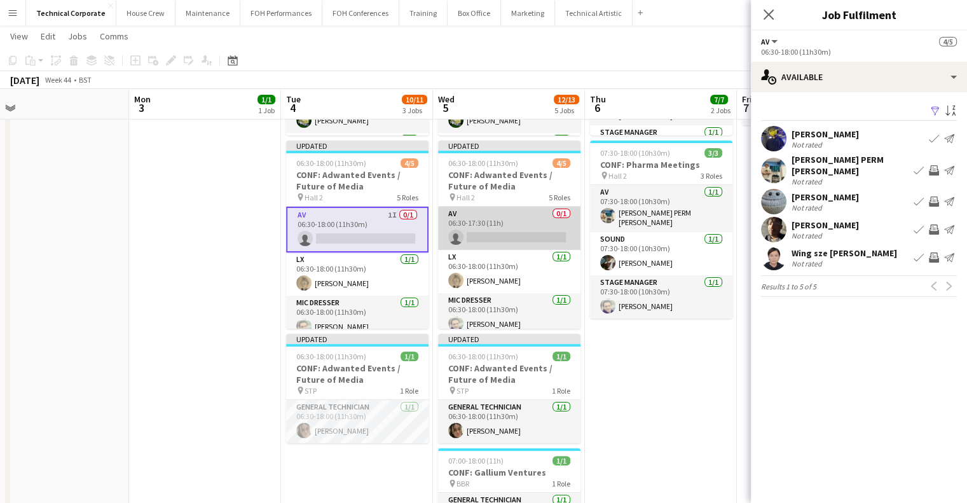
click at [535, 217] on app-card-role "AV 0/1 06:30-17:30 (11h) single-neutral-actions" at bounding box center [509, 228] width 142 height 43
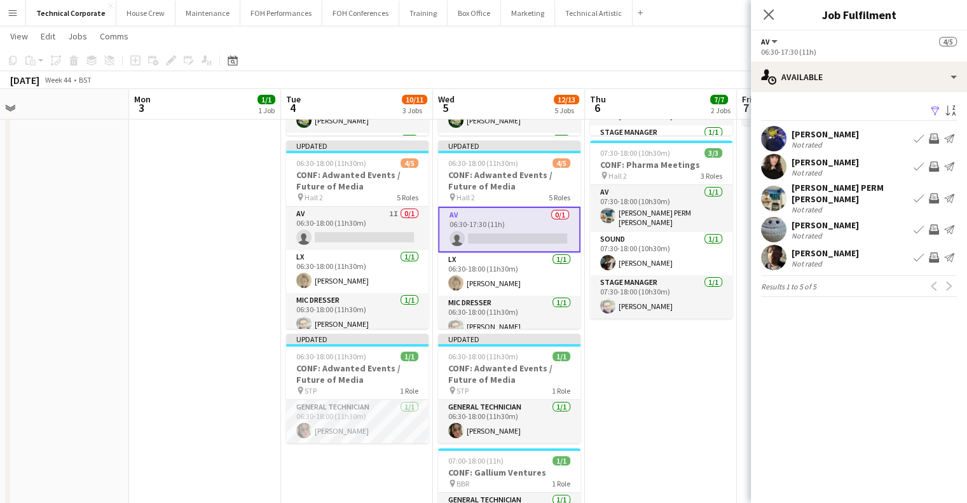
click at [936, 138] on app-icon "Invite crew" at bounding box center [934, 139] width 10 height 10
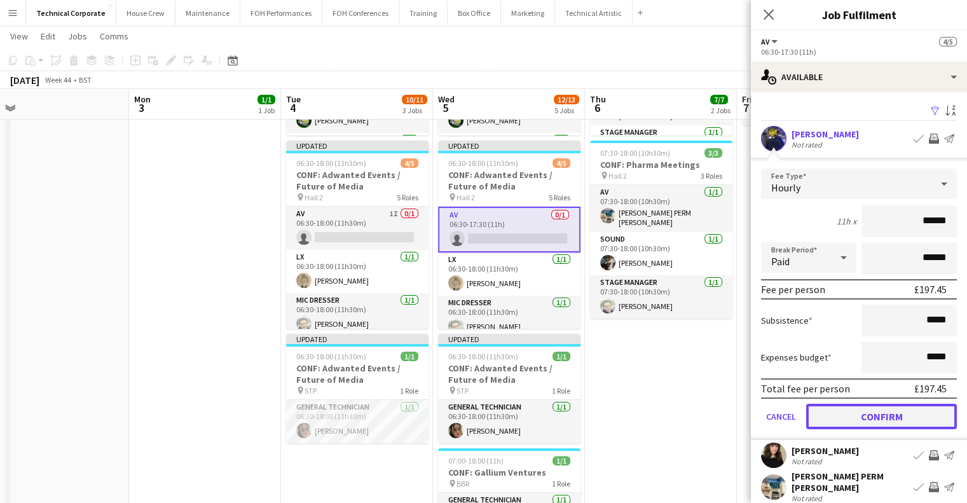
click at [859, 423] on button "Confirm" at bounding box center [881, 416] width 151 height 25
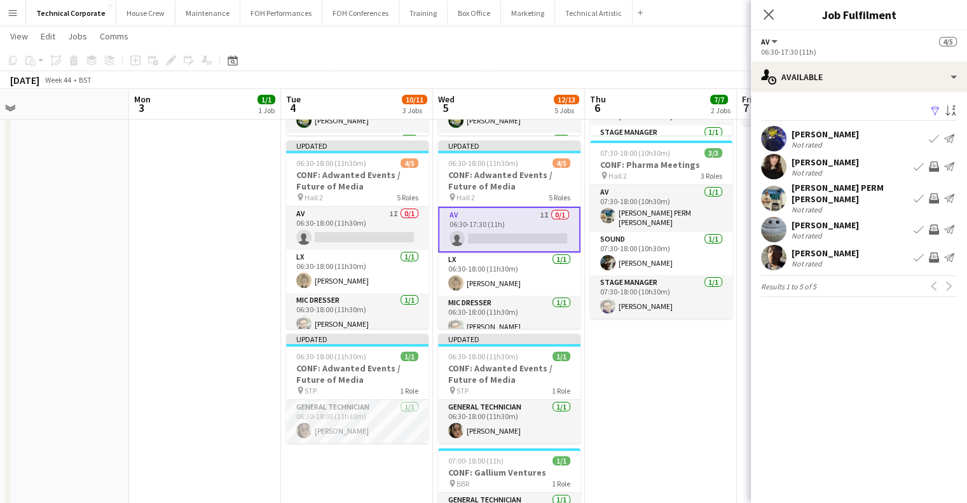
click at [678, 366] on app-date-cell "06:30-18:00 (11h30m) 4/4 CONF: SYSTM pin Hall 1 4 Roles AV 1/1 06:30-18:00 (11h…" at bounding box center [661, 484] width 152 height 1084
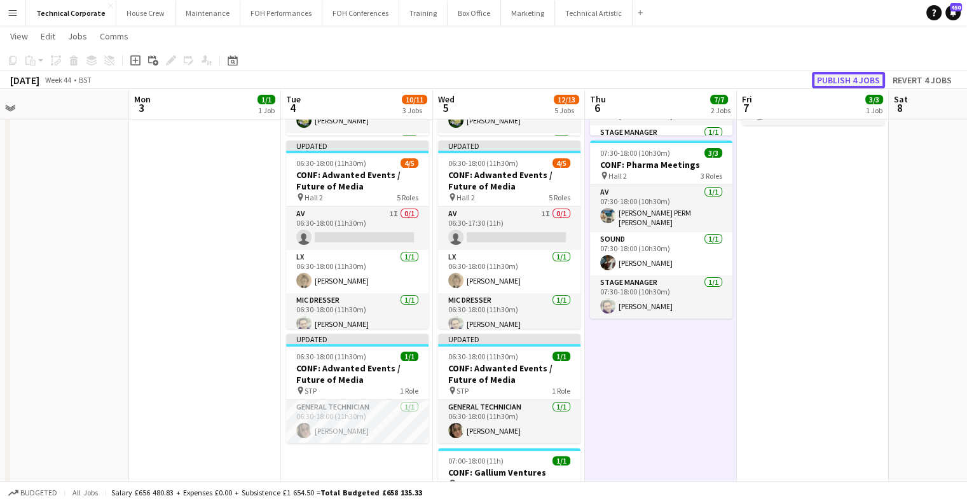
click at [833, 72] on button "Publish 4 jobs" at bounding box center [848, 80] width 73 height 17
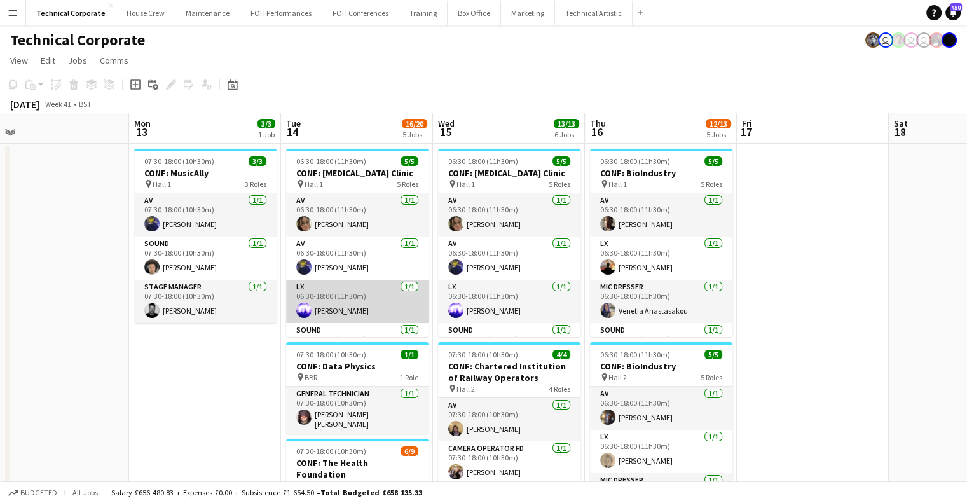
scroll to position [72, 0]
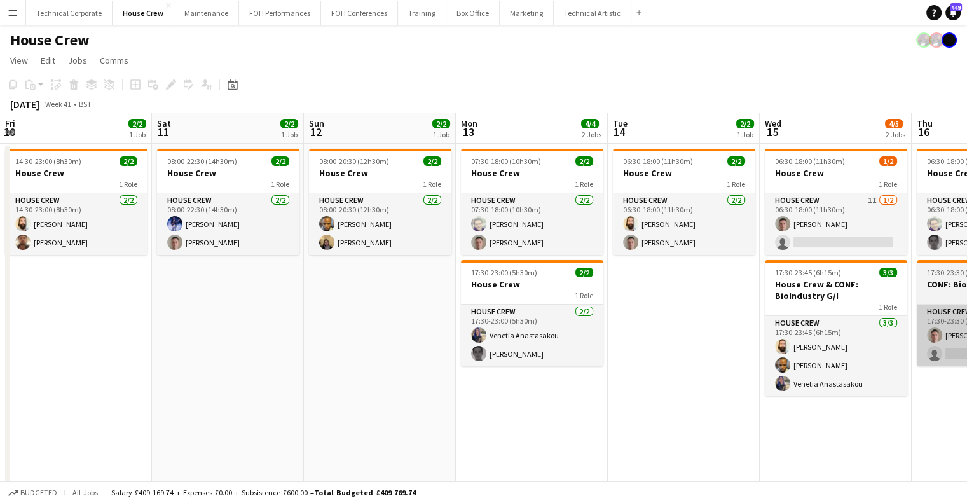
scroll to position [0, 407]
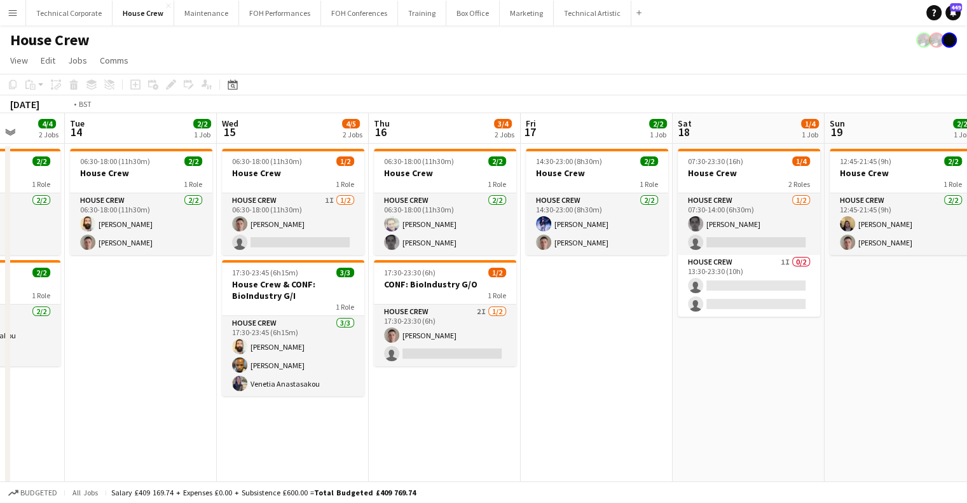
drag, startPoint x: 642, startPoint y: 322, endPoint x: 507, endPoint y: 364, distance: 141.2
click at [508, 364] on app-calendar-viewport "Fri 10 2/2 1 Job Sat 11 2/2 1 Job Sun 12 2/2 1 Job Mon 13 4/4 2 Jobs Tue 14 2/2…" at bounding box center [483, 320] width 967 height 415
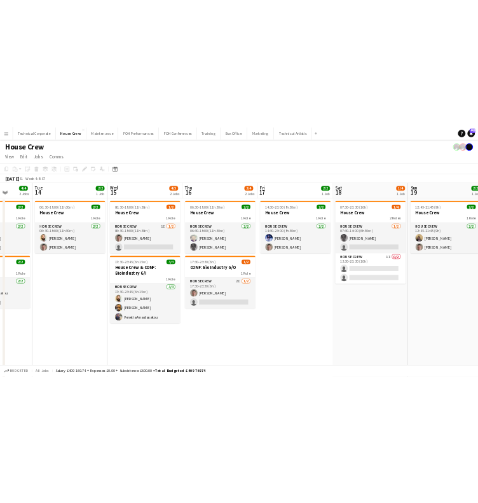
scroll to position [0, 544]
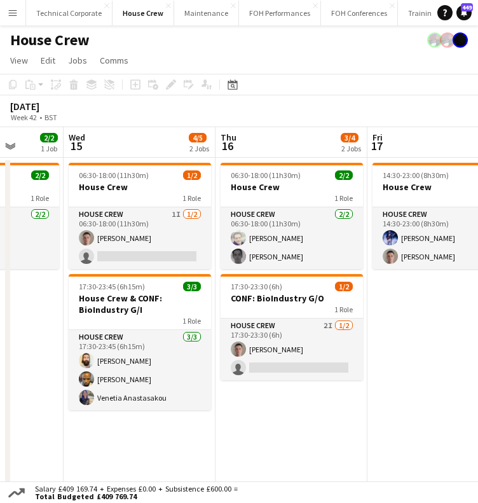
click at [432, 243] on app-calendar-viewport "Sat 11 2/2 1 Job Sun 12 2/2 1 Job Mon 13 4/4 2 Jobs Tue 14 2/2 1 Job Wed 15 4/5…" at bounding box center [239, 334] width 478 height 415
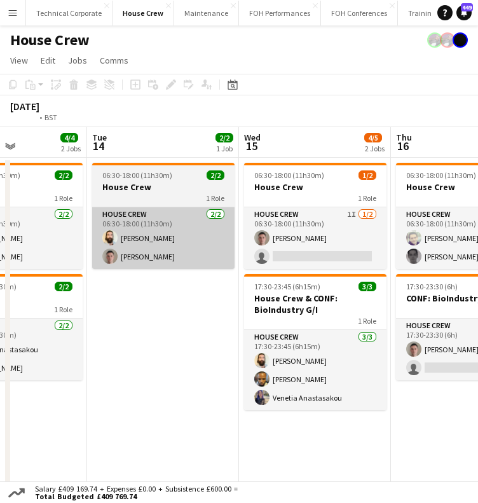
click at [462, 254] on app-calendar-viewport "Sat 11 2/2 1 Job Sun 12 2/2 1 Job Mon 13 4/4 2 Jobs Tue 14 2/2 1 Job Wed 15 4/5…" at bounding box center [239, 334] width 478 height 415
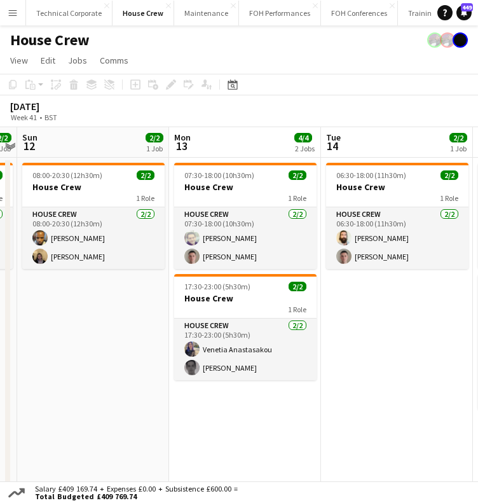
drag, startPoint x: 270, startPoint y: 287, endPoint x: 392, endPoint y: 298, distance: 122.5
click at [392, 298] on app-calendar-viewport "Fri 10 2/2 1 Job Sat 11 2/2 1 Job Sun 12 2/2 1 Job Mon 13 4/4 2 Jobs Tue 14 2/2…" at bounding box center [239, 334] width 478 height 415
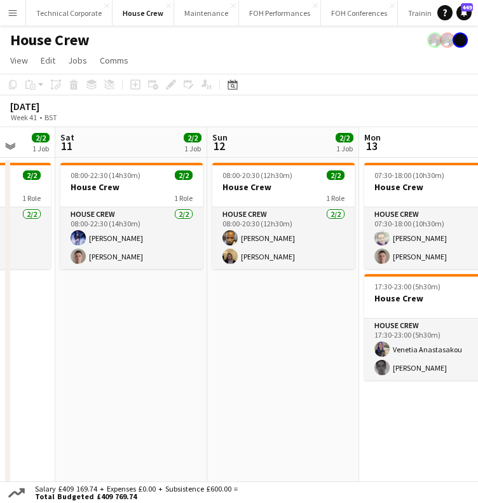
click at [435, 319] on app-calendar-viewport "Wed 8 4/4 2 Jobs Thu 9 4/4 2 Jobs Fri 10 2/2 1 Job Sat 11 2/2 1 Job Sun 12 2/2 …" at bounding box center [239, 334] width 478 height 415
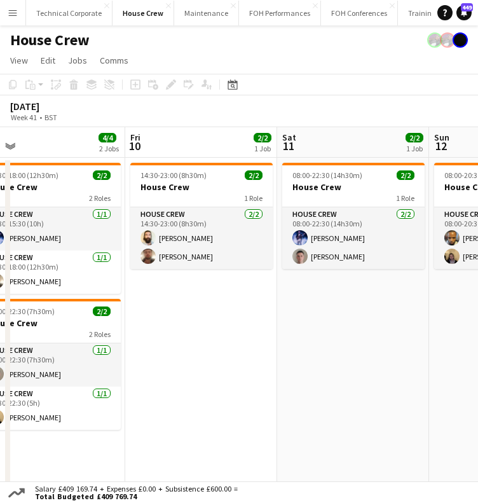
drag, startPoint x: 298, startPoint y: 331, endPoint x: 470, endPoint y: 343, distance: 172.8
click at [470, 343] on app-calendar-viewport "Tue 7 6/6 3 Jobs Wed 8 4/4 2 Jobs Thu 9 4/4 2 Jobs Fri 10 2/2 1 Job Sat 11 2/2 …" at bounding box center [239, 334] width 478 height 415
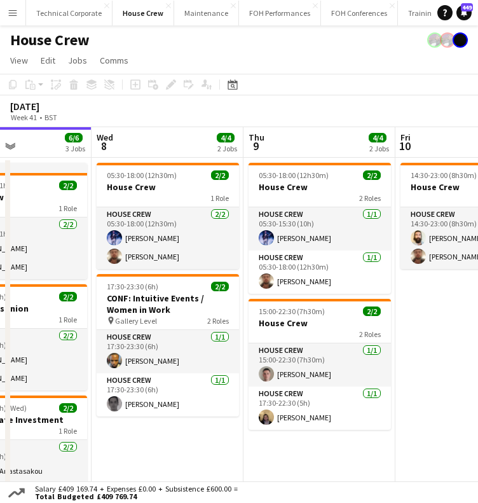
click at [478, 351] on html "Menu Boards Boards Boards All jobs Status Workforce Workforce My Workforce Recr…" at bounding box center [239, 281] width 478 height 563
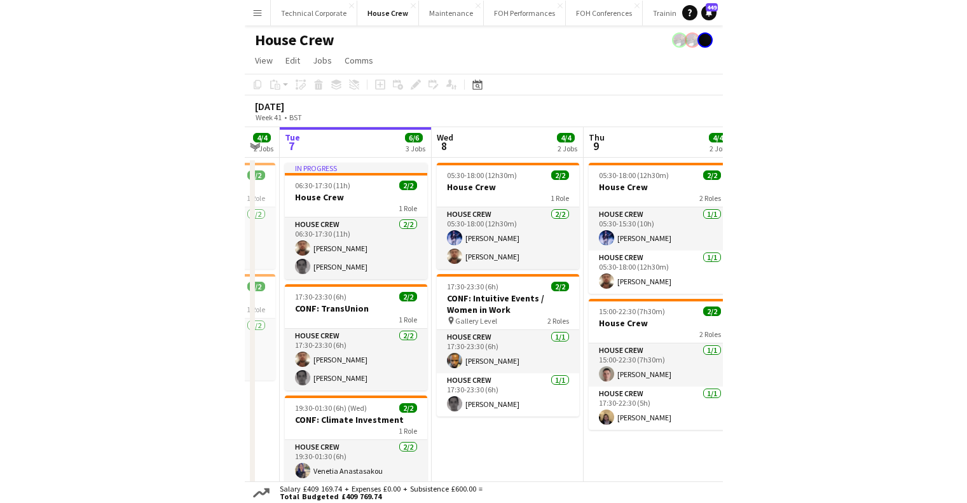
scroll to position [0, 402]
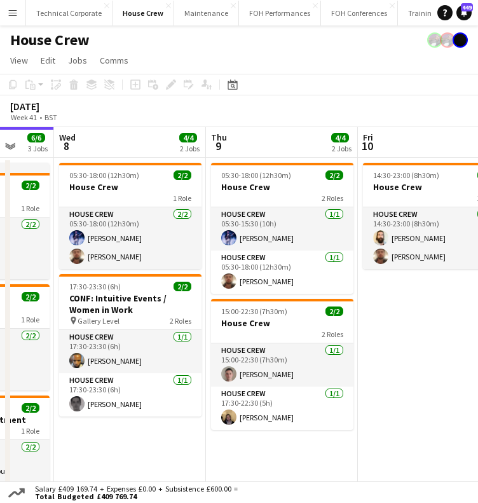
drag, startPoint x: 48, startPoint y: 325, endPoint x: 161, endPoint y: 322, distance: 113.2
click at [161, 322] on app-calendar-viewport "Sun 5 2/2 1 Job Mon 6 4/4 2 Jobs Tue 7 6/6 3 Jobs Wed 8 4/4 2 Jobs Thu 9 4/4 2 …" at bounding box center [239, 334] width 478 height 415
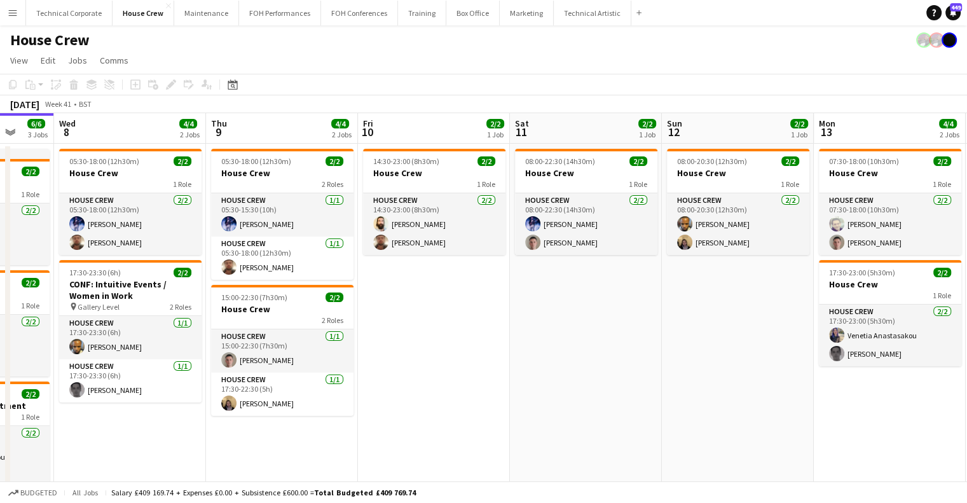
scroll to position [0, 379]
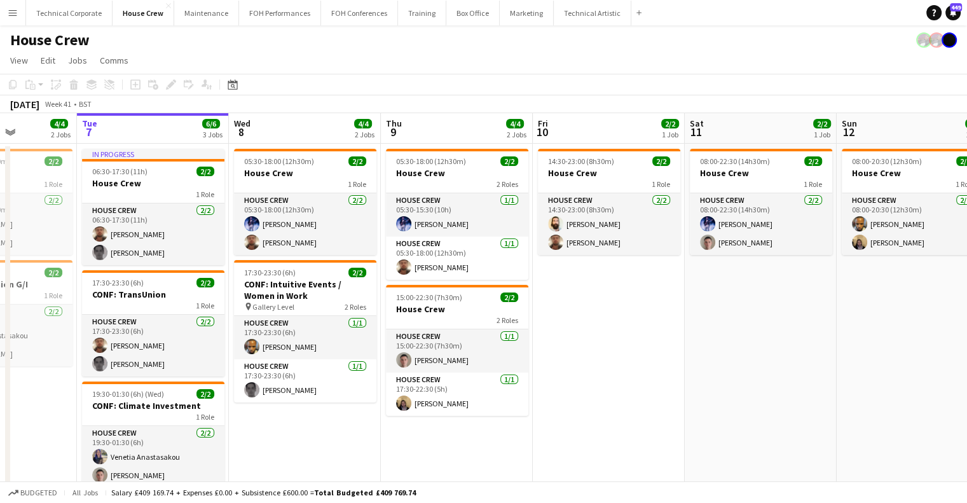
drag, startPoint x: 485, startPoint y: 195, endPoint x: 558, endPoint y: 195, distance: 73.1
click at [558, 195] on app-calendar-viewport "Sat 4 2/2 1 Job Sun 5 2/2 1 Job Mon 6 4/4 2 Jobs Tue 7 6/6 3 Jobs Wed 8 4/4 2 J…" at bounding box center [483, 320] width 967 height 415
drag, startPoint x: 474, startPoint y: 279, endPoint x: 444, endPoint y: 177, distance: 106.5
click at [474, 276] on app-calendar-viewport "Sat 4 2/2 1 Job Sun 5 2/2 1 Job Mon 6 4/4 2 Jobs Tue 7 6/6 3 Jobs Wed 8 4/4 2 J…" at bounding box center [483, 320] width 967 height 415
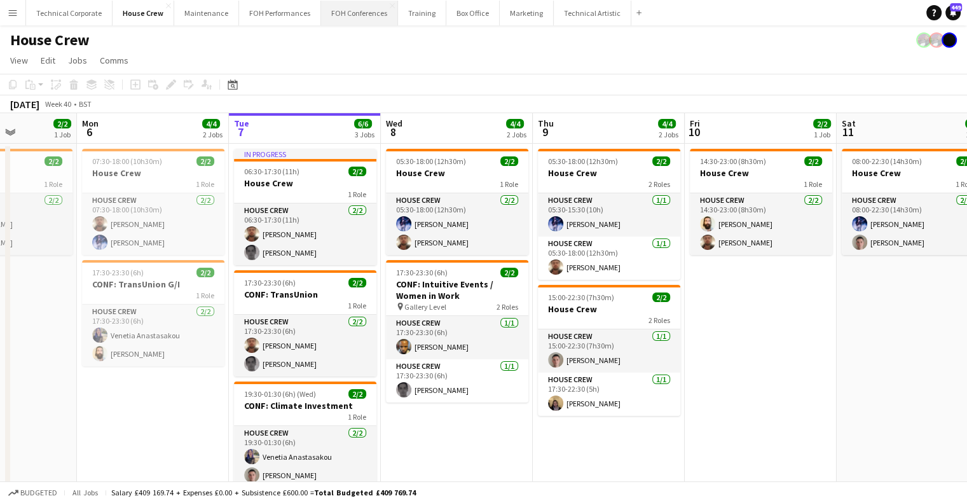
scroll to position [0, 378]
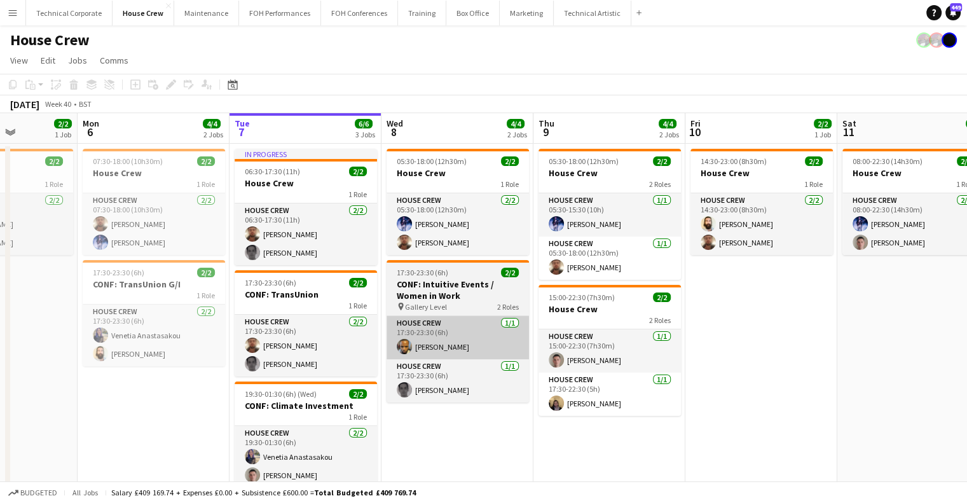
drag, startPoint x: 500, startPoint y: 355, endPoint x: 547, endPoint y: 354, distance: 47.1
click at [549, 358] on app-calendar-viewport "Fri 3 4/4 2 Jobs Sat 4 2/2 1 Job Sun 5 2/2 1 Job Mon 6 4/4 2 Jobs Tue 7 6/6 3 J…" at bounding box center [483, 320] width 967 height 415
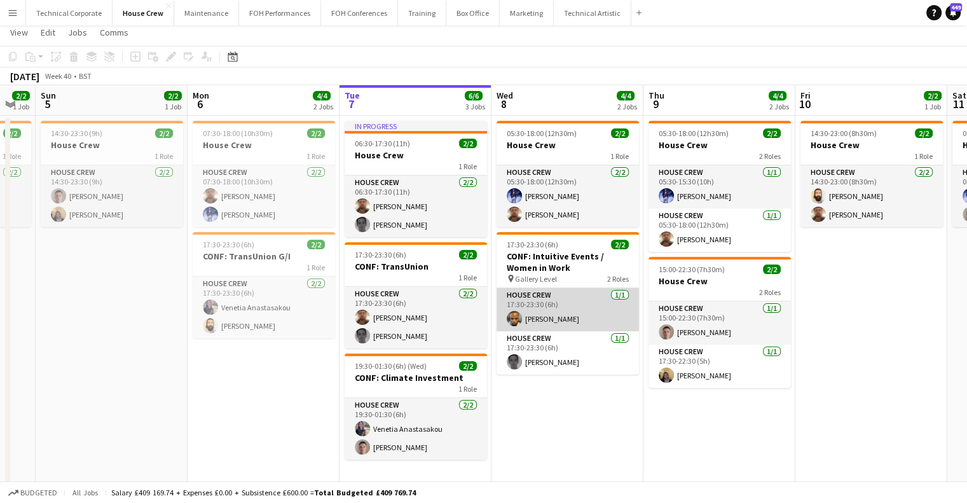
scroll to position [45, 0]
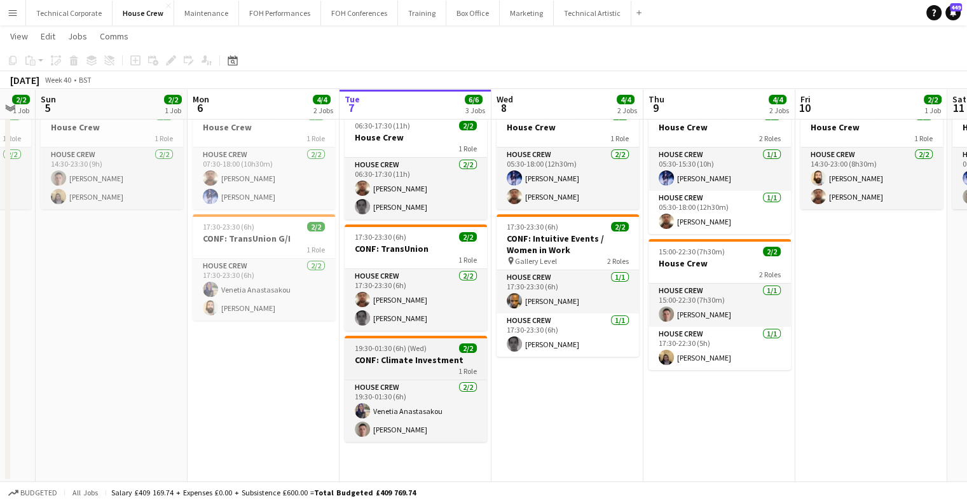
click at [409, 374] on div "1 Role" at bounding box center [416, 371] width 142 height 10
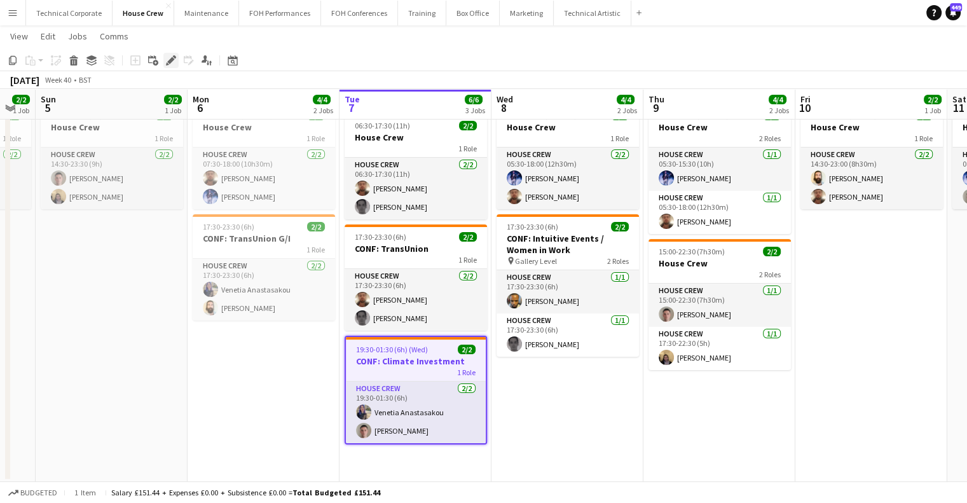
click at [175, 62] on icon "Edit" at bounding box center [171, 60] width 10 height 10
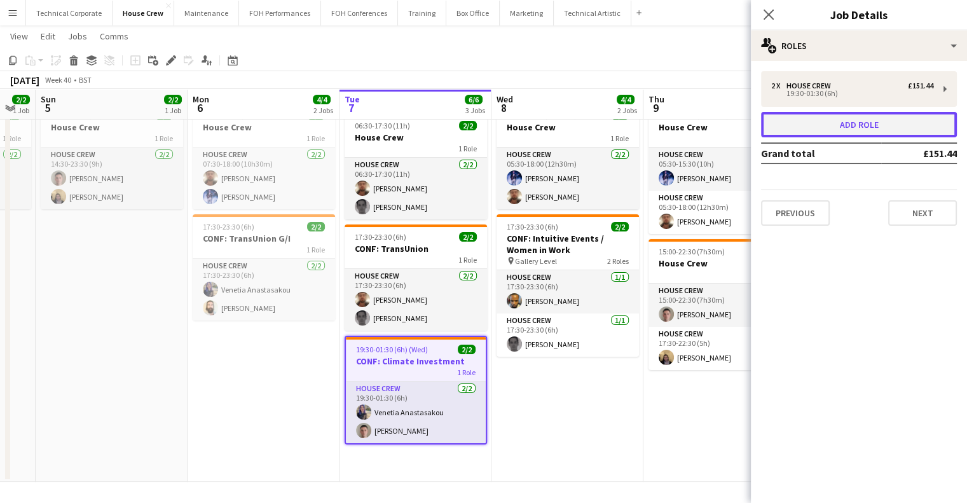
click at [874, 122] on button "Add role" at bounding box center [859, 124] width 196 height 25
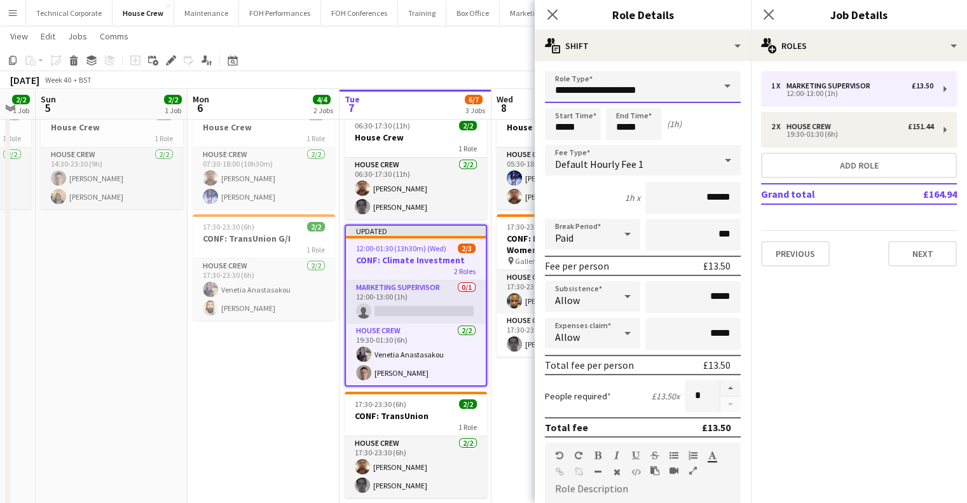
drag, startPoint x: 646, startPoint y: 90, endPoint x: 526, endPoint y: 93, distance: 119.6
click at [529, 93] on body "Menu Boards Boards Boards All jobs Status Workforce Workforce My Workforce Recr…" at bounding box center [483, 255] width 967 height 601
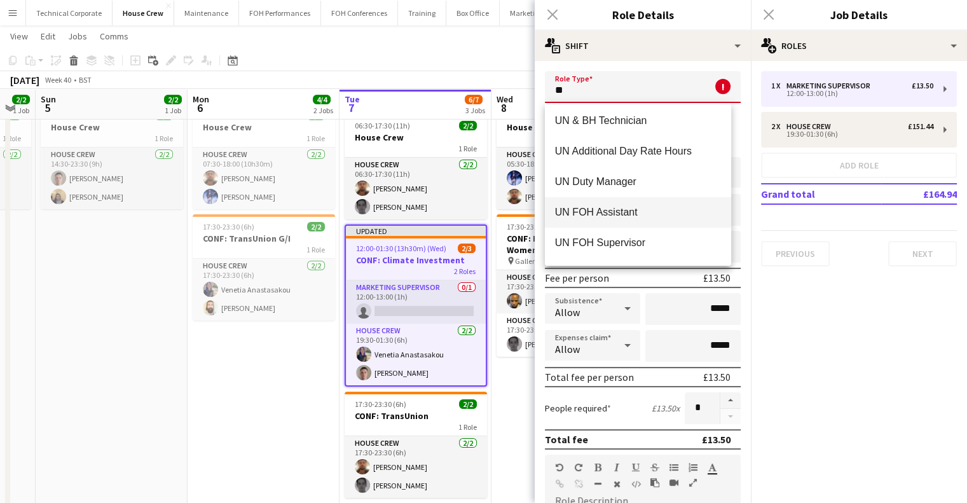
scroll to position [153, 0]
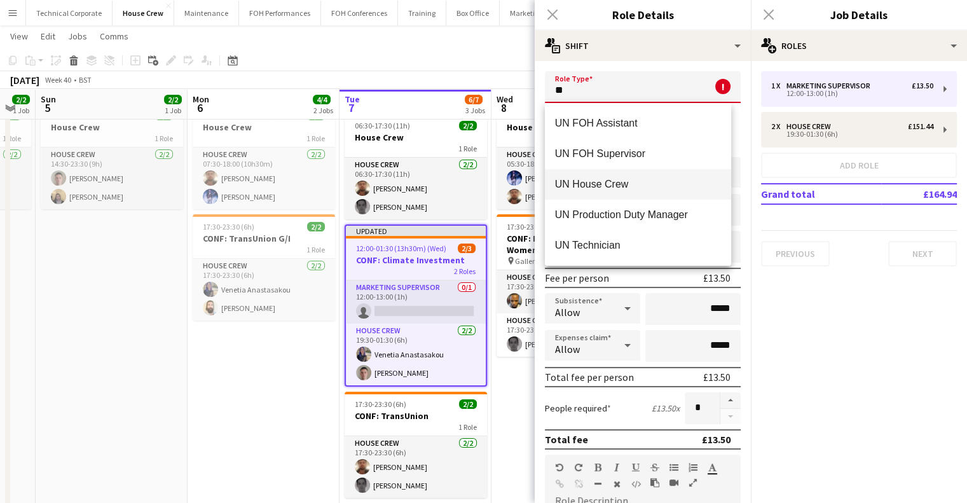
click at [630, 191] on mat-option "UN House Crew" at bounding box center [638, 184] width 186 height 31
type input "**********"
type input "******"
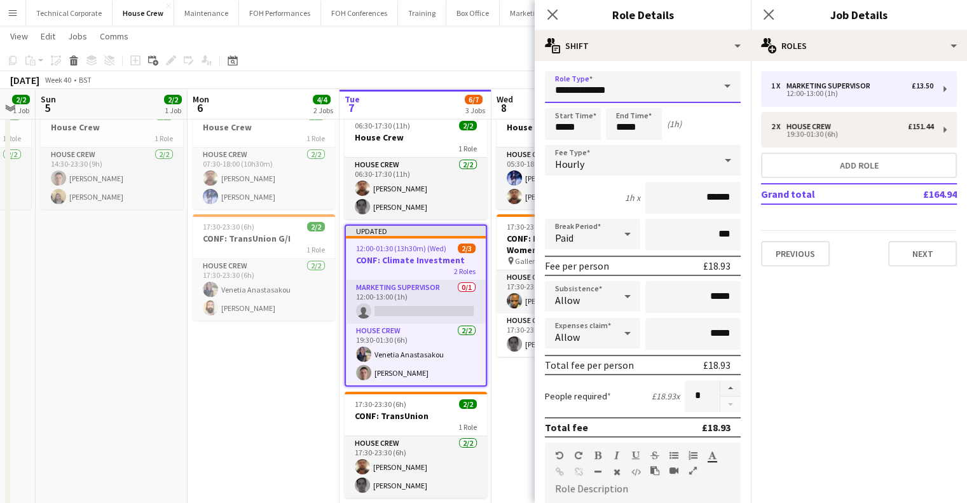
drag, startPoint x: 638, startPoint y: 92, endPoint x: 531, endPoint y: 85, distance: 107.7
click at [531, 85] on body "Menu Boards Boards Boards All jobs Status Workforce Workforce My Workforce Recr…" at bounding box center [483, 255] width 967 height 601
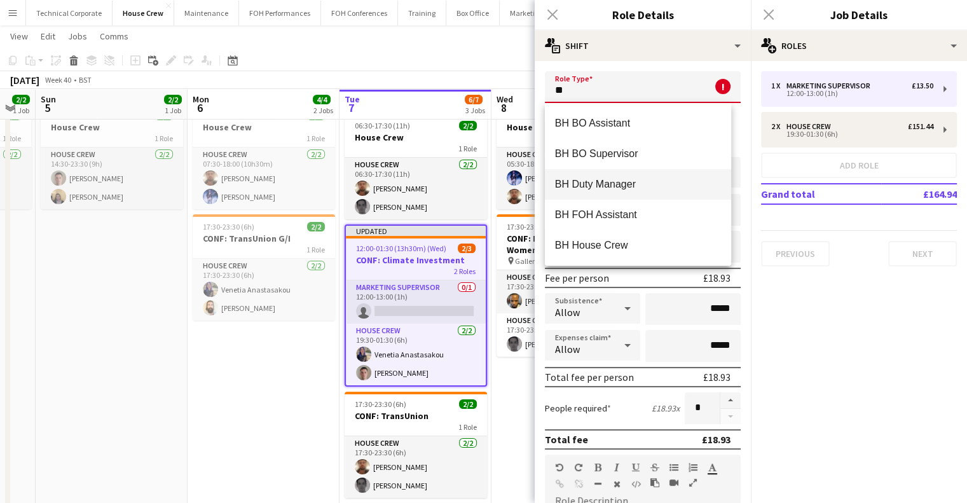
scroll to position [64, 0]
click at [623, 179] on span "BH House Crew" at bounding box center [638, 181] width 166 height 12
type input "**********"
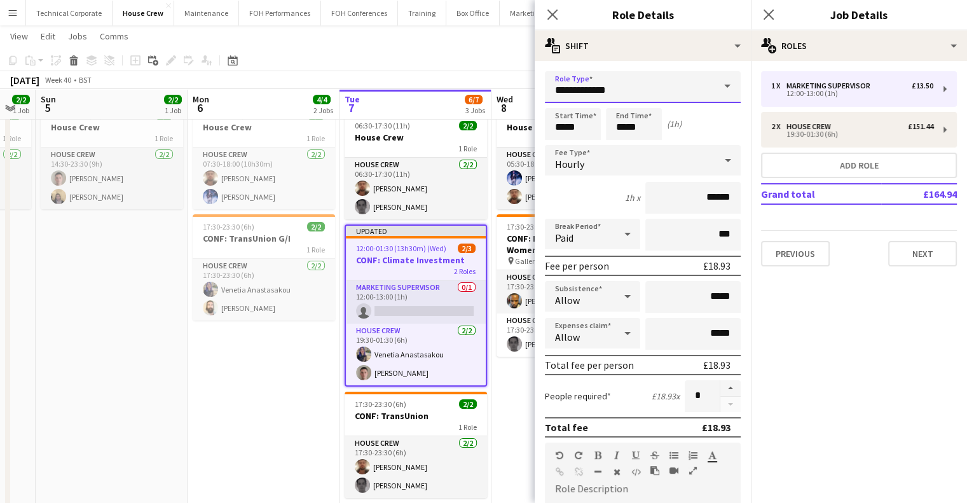
click at [505, 85] on body "Menu Boards Boards Boards All jobs Status Workforce Workforce My Workforce Recr…" at bounding box center [483, 255] width 967 height 601
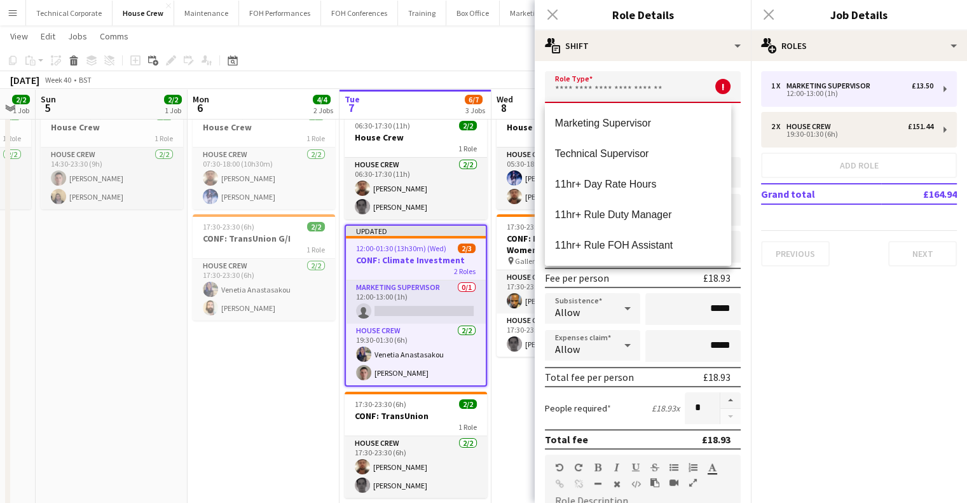
click at [554, 7] on div "Close pop-in" at bounding box center [553, 14] width 36 height 29
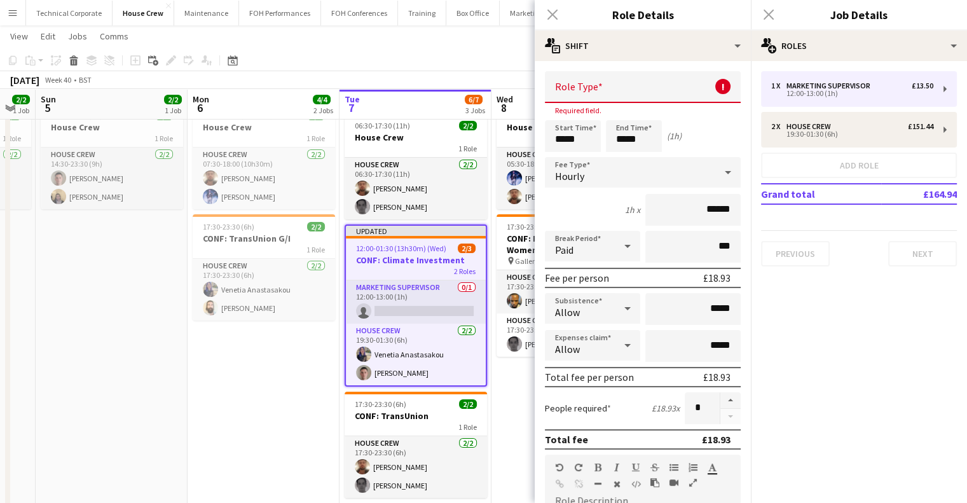
click at [552, 17] on div "Close pop-in" at bounding box center [553, 14] width 36 height 29
click at [546, 17] on div "Close pop-in" at bounding box center [553, 14] width 36 height 29
click at [552, 17] on div "Close pop-in" at bounding box center [553, 14] width 36 height 29
click at [553, 15] on div "Close pop-in" at bounding box center [553, 14] width 36 height 29
click at [662, 86] on input "text" at bounding box center [643, 87] width 196 height 32
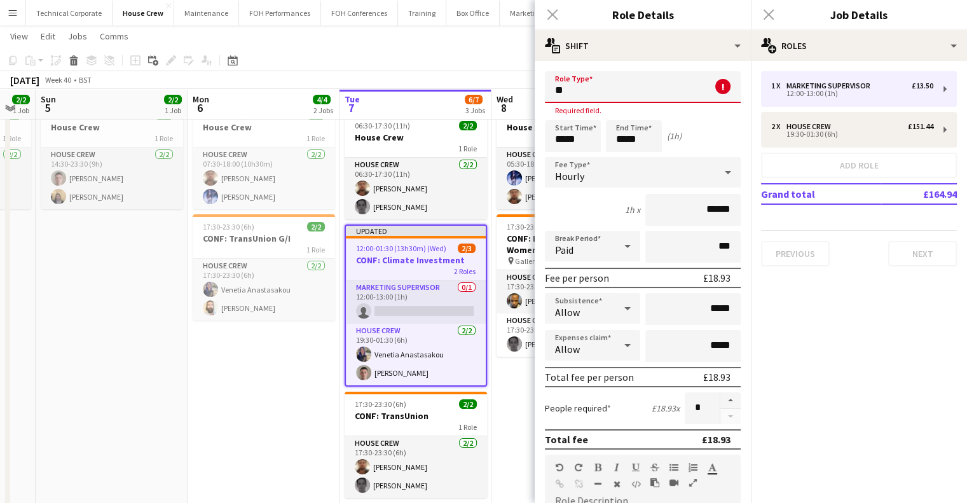
type input "*"
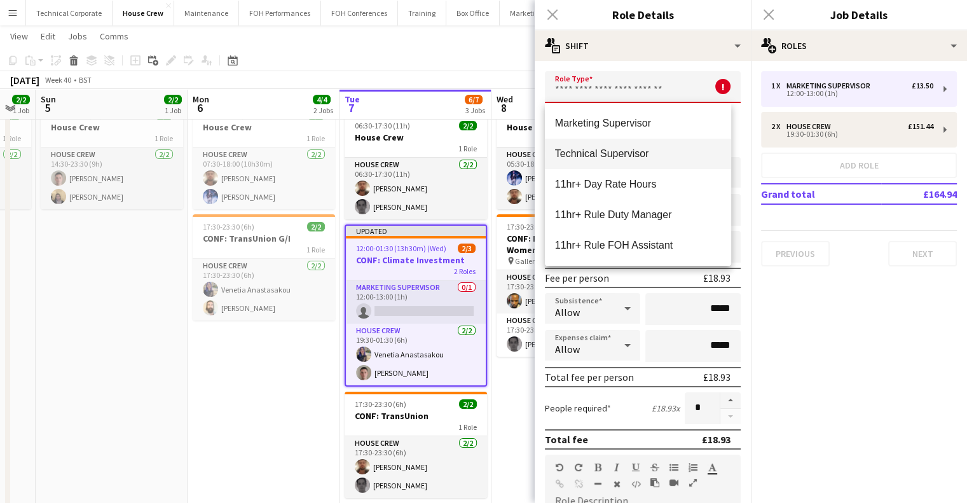
click at [589, 139] on mat-option "Technical Supervisor" at bounding box center [638, 154] width 186 height 31
type input "**********"
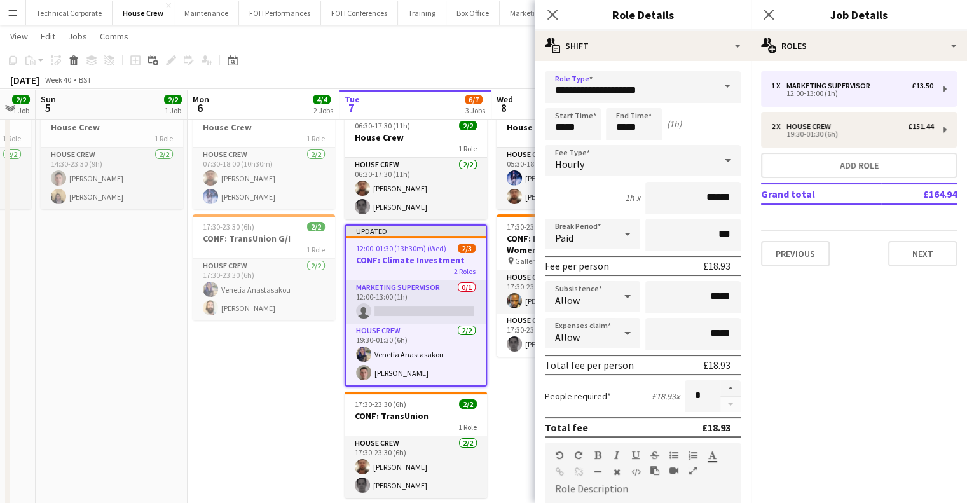
click at [458, 67] on app-toolbar "Copy Paste Paste Ctrl+V Paste with crew Ctrl+Shift+V Paste linked Job Delete Gr…" at bounding box center [483, 61] width 967 height 22
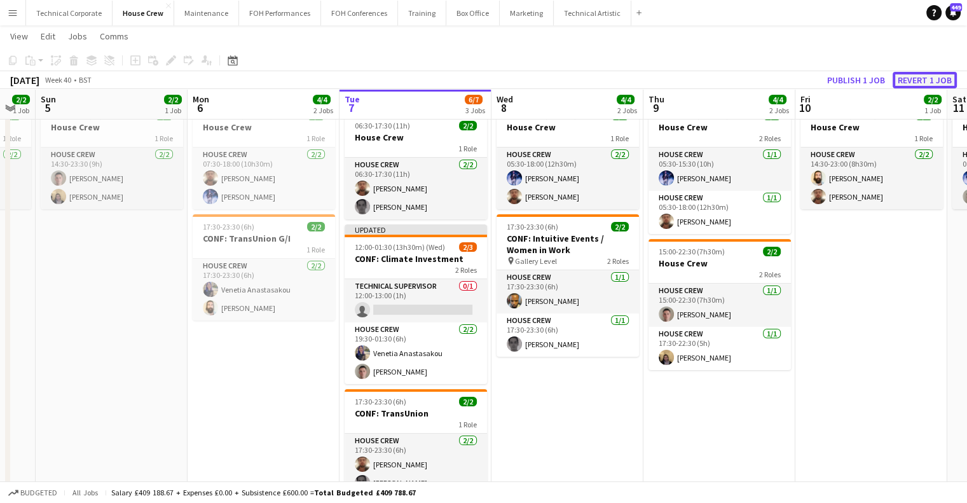
click at [928, 79] on button "Revert 1 job" at bounding box center [925, 80] width 64 height 17
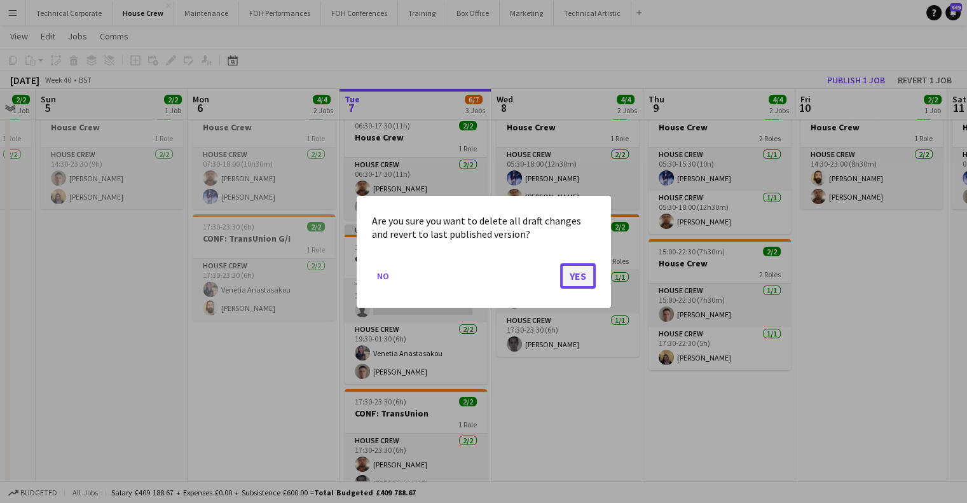
click at [584, 267] on button "Yes" at bounding box center [578, 275] width 36 height 25
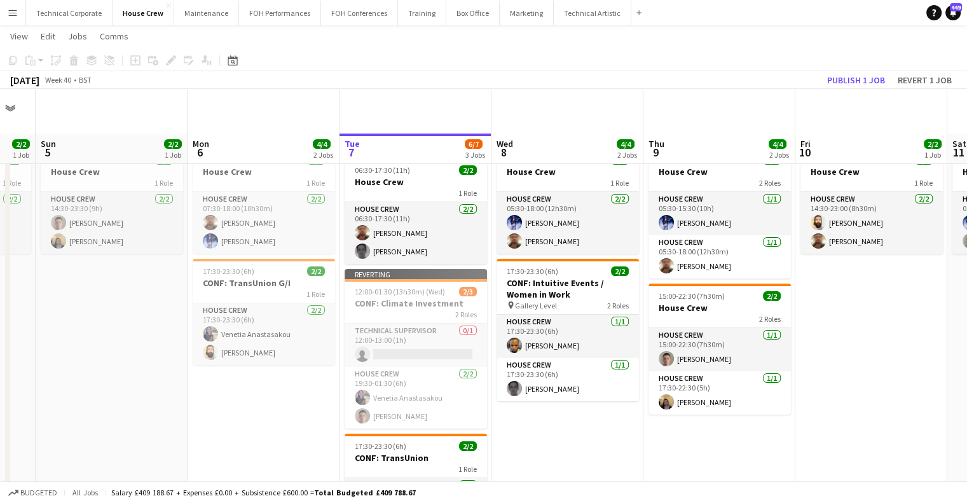
scroll to position [45, 0]
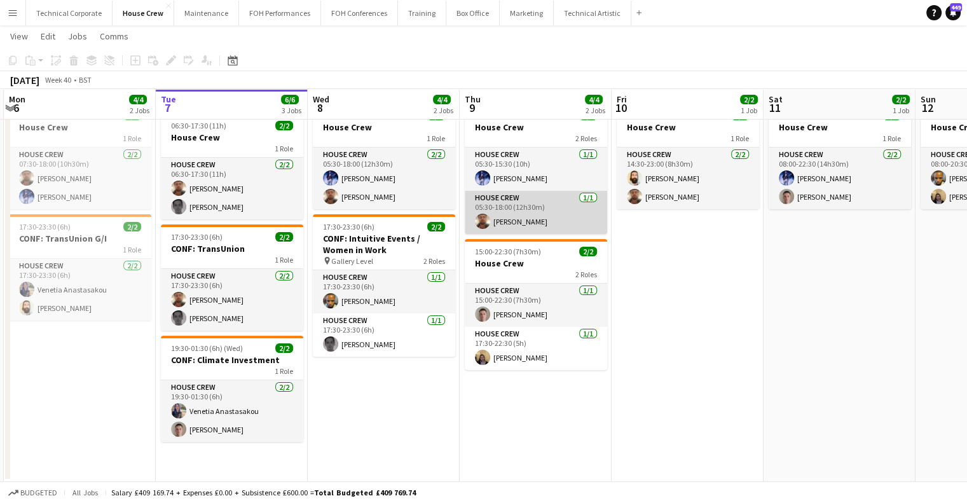
drag, startPoint x: 521, startPoint y: 214, endPoint x: 497, endPoint y: 227, distance: 27.0
click at [492, 223] on app-calendar-viewport "Fri 3 4/4 2 Jobs Sat 4 2/2 1 Job Sun 5 2/2 1 Job Mon 6 4/4 2 Jobs Tue 7 6/6 3 J…" at bounding box center [483, 243] width 967 height 477
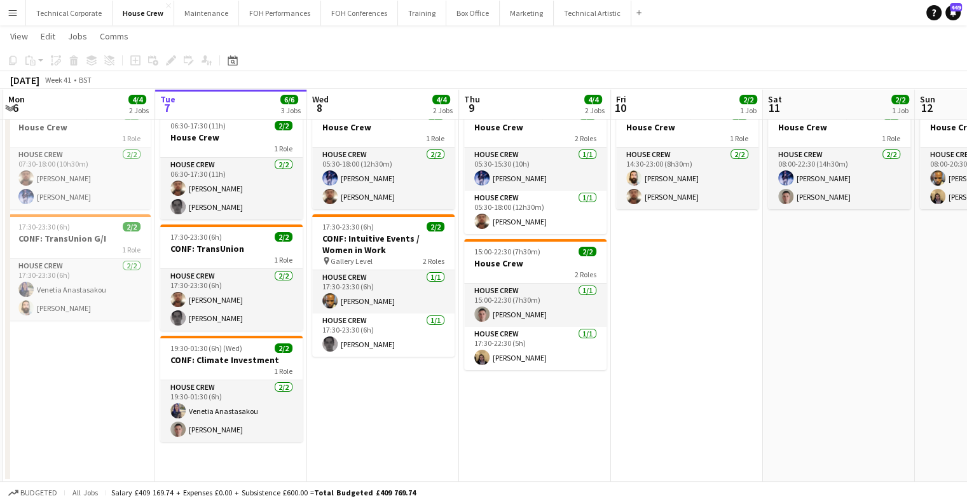
drag, startPoint x: 701, startPoint y: 292, endPoint x: 598, endPoint y: 310, distance: 105.2
click at [588, 310] on app-calendar-viewport "Fri 3 4/4 2 Jobs Sat 4 2/2 1 Job Sun 5 2/2 1 Job Mon 6 4/4 2 Jobs Tue 7 6/6 3 J…" at bounding box center [483, 243] width 967 height 477
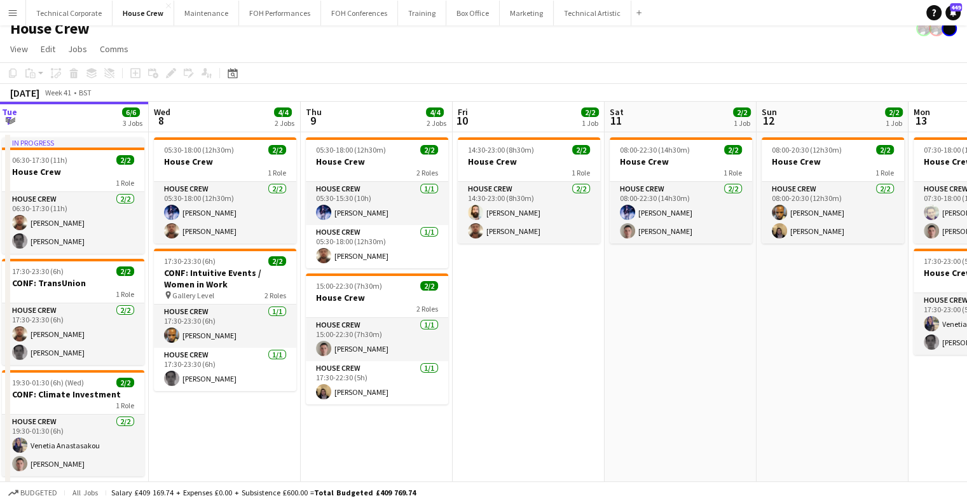
scroll to position [0, 0]
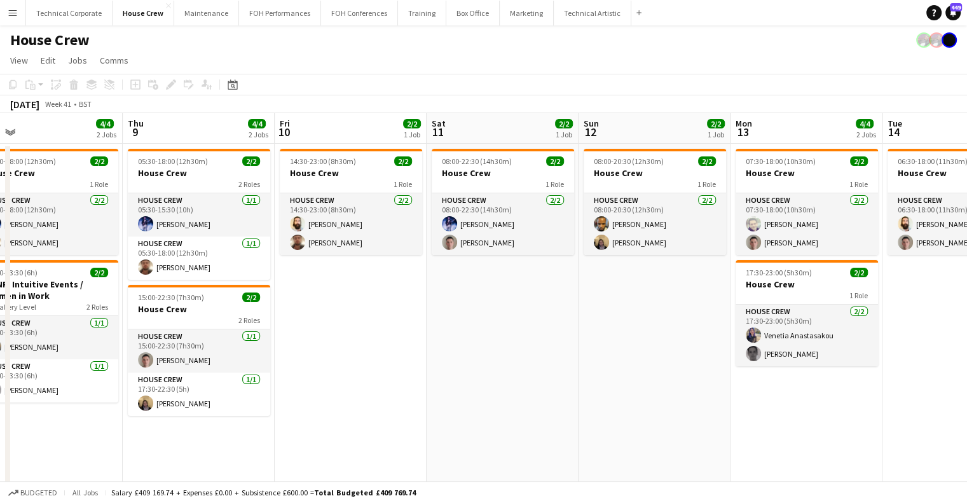
drag, startPoint x: 684, startPoint y: 292, endPoint x: 615, endPoint y: 280, distance: 70.2
click at [595, 298] on app-calendar-viewport "Sun 5 2/2 1 Job Mon 6 4/4 2 Jobs Tue 7 6/6 3 Jobs Wed 8 4/4 2 Jobs Thu 9 4/4 2 …" at bounding box center [483, 320] width 967 height 415
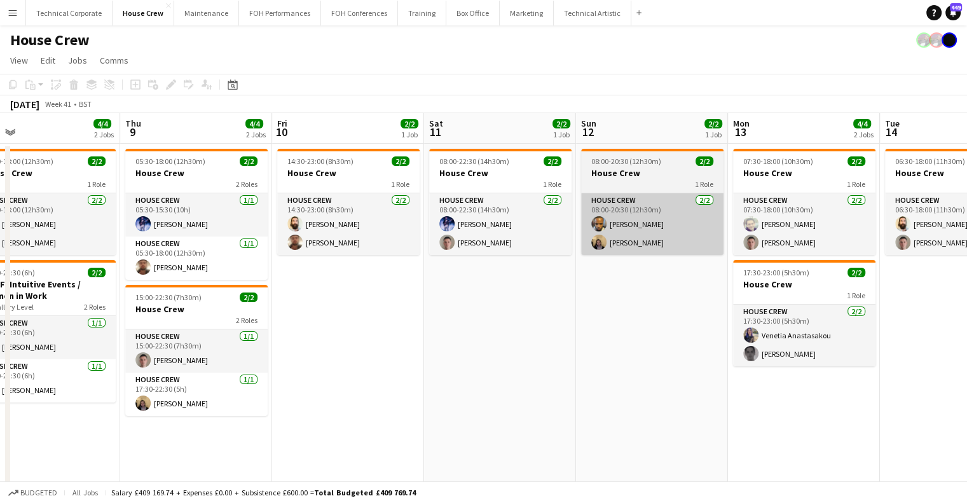
click at [640, 254] on app-card-role "House Crew 2/2 08:00-20:30 (12h30m) Rhyan Jordan Holder James Reyes-Gomez" at bounding box center [652, 224] width 142 height 62
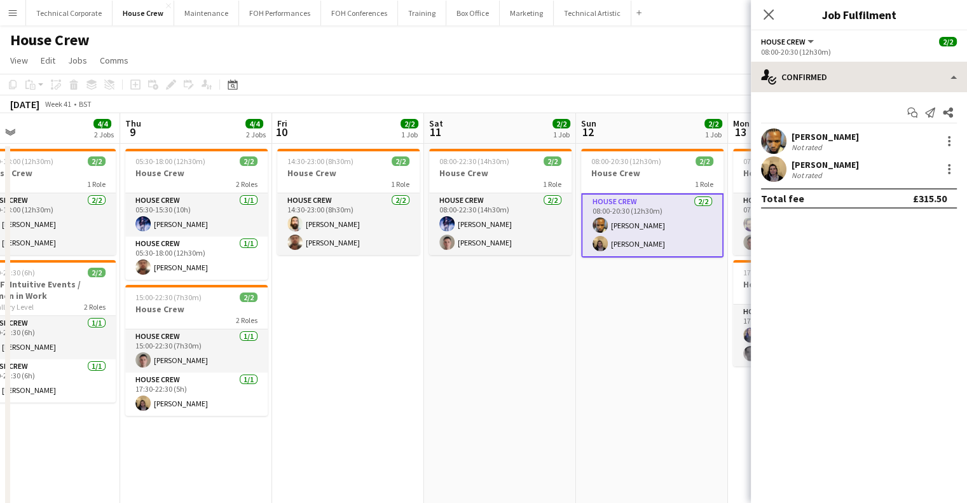
drag, startPoint x: 882, startPoint y: 55, endPoint x: 880, endPoint y: 65, distance: 10.5
click at [882, 58] on app-options-switcher "House Crew All roles House Crew 2/2 08:00-20:30 (12h30m)" at bounding box center [859, 46] width 216 height 31
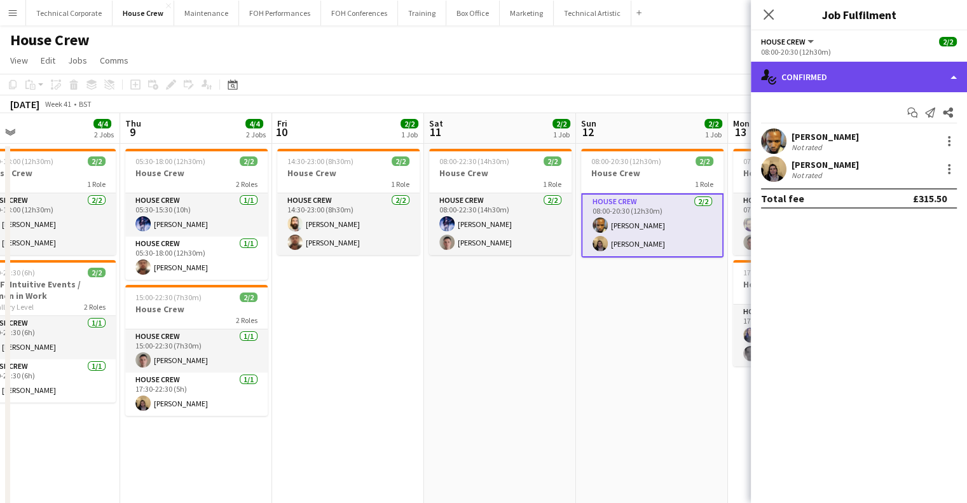
click at [879, 80] on div "single-neutral-actions-check-2 Confirmed" at bounding box center [859, 77] width 216 height 31
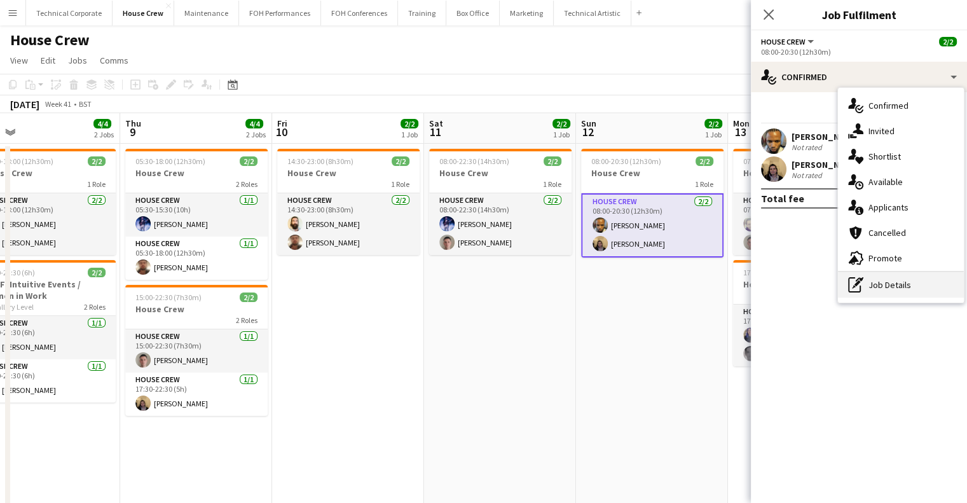
click at [871, 292] on div "pen-write Job Details" at bounding box center [901, 284] width 126 height 25
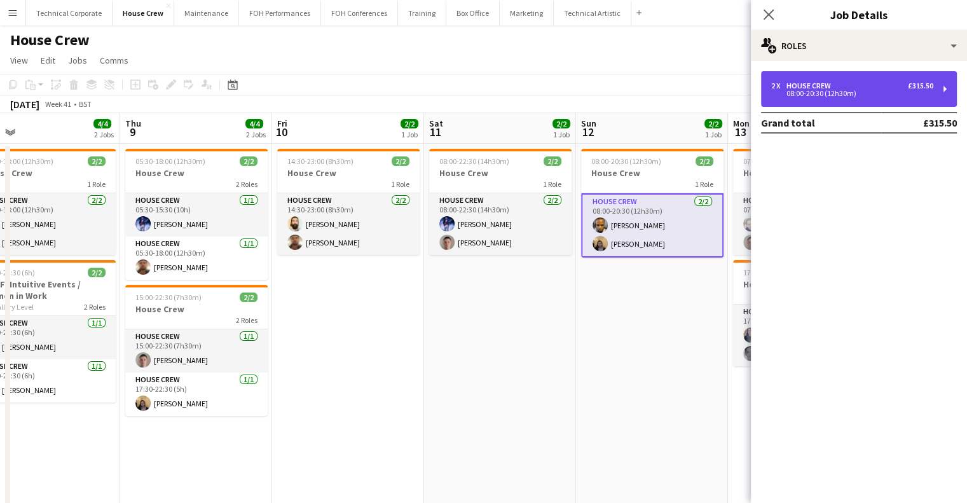
click at [862, 104] on div "2 x House Crew £315.50 08:00-20:30 (12h30m)" at bounding box center [859, 89] width 196 height 36
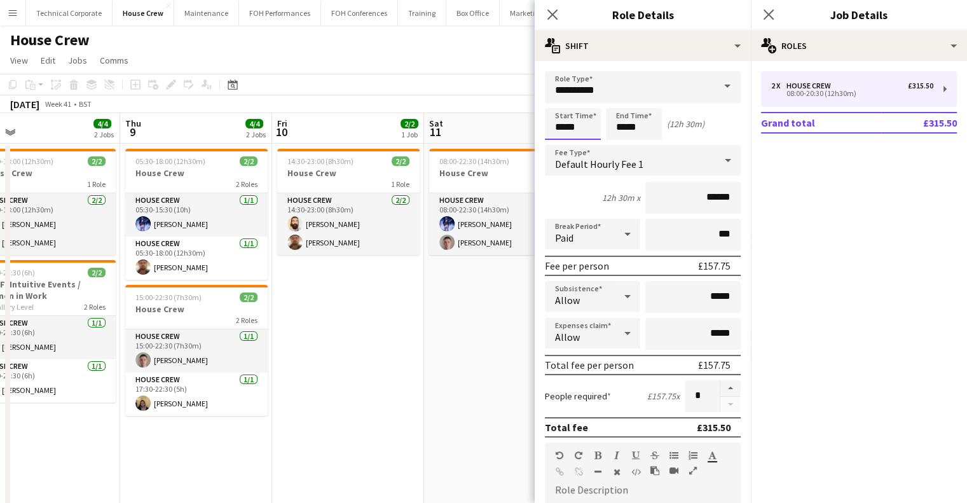
drag, startPoint x: 577, startPoint y: 125, endPoint x: 515, endPoint y: 141, distance: 64.5
click at [518, 141] on body "Menu Boards Boards Boards All jobs Status Workforce Workforce My Workforce Recr…" at bounding box center [483, 274] width 967 height 549
type input "*****"
click at [480, 300] on app-date-cell "08:00-22:30 (14h30m) 2/2 House Crew 1 Role House Crew 2/2 08:00-22:30 (14h30m) …" at bounding box center [500, 336] width 152 height 384
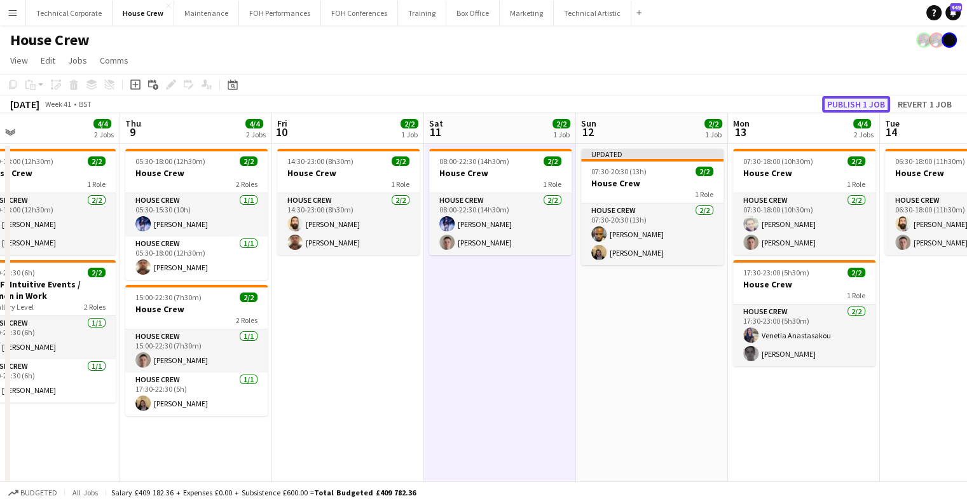
click at [851, 104] on button "Publish 1 job" at bounding box center [856, 104] width 68 height 17
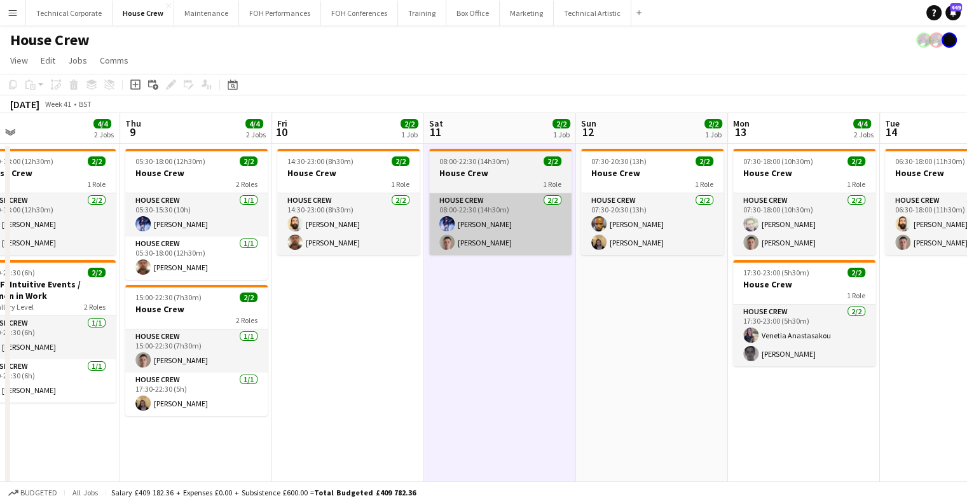
drag, startPoint x: 488, startPoint y: 225, endPoint x: 505, endPoint y: 252, distance: 31.9
click at [488, 224] on app-card-role "House Crew 2/2 08:00-22:30 (14h30m) Ed Dampier Robert Buckland" at bounding box center [500, 224] width 142 height 62
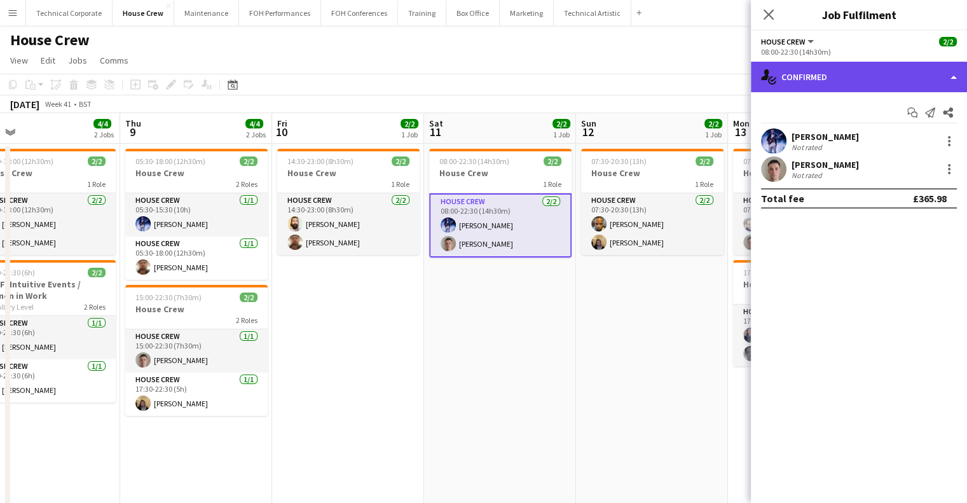
click at [830, 66] on div "single-neutral-actions-check-2 Confirmed" at bounding box center [859, 77] width 216 height 31
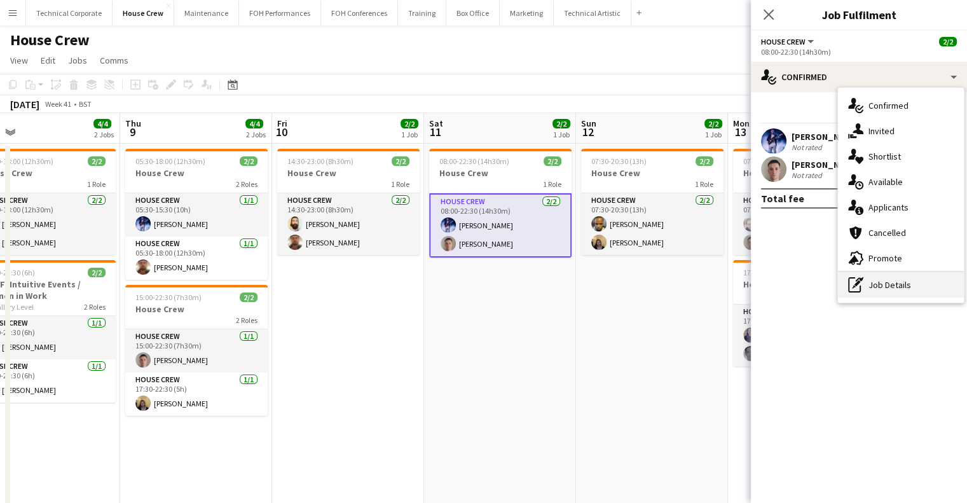
click at [895, 290] on div "pen-write Job Details" at bounding box center [901, 284] width 126 height 25
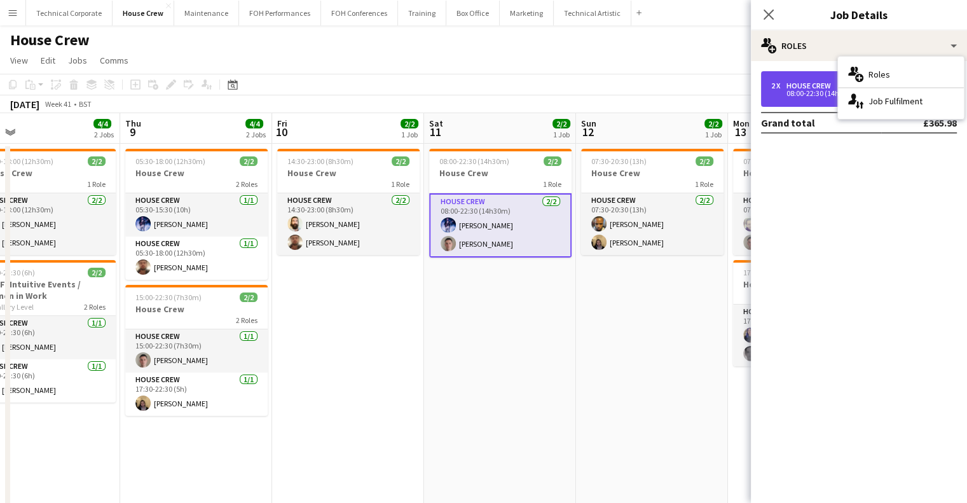
click at [809, 88] on div "House Crew" at bounding box center [811, 85] width 50 height 9
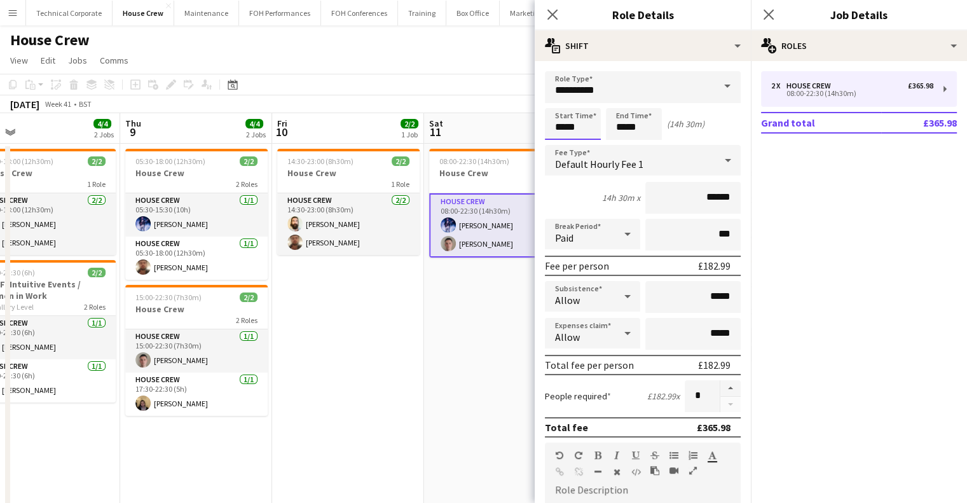
drag, startPoint x: 515, startPoint y: 116, endPoint x: 480, endPoint y: 113, distance: 35.2
click at [493, 113] on body "Menu Boards Boards Boards All jobs Status Workforce Workforce My Workforce Recr…" at bounding box center [483, 274] width 967 height 549
type input "*****"
click at [444, 321] on app-date-cell "08:00-22:30 (14h30m) 2/2 House Crew 1 Role House Crew 2/2 08:00-22:30 (14h30m) …" at bounding box center [500, 336] width 152 height 384
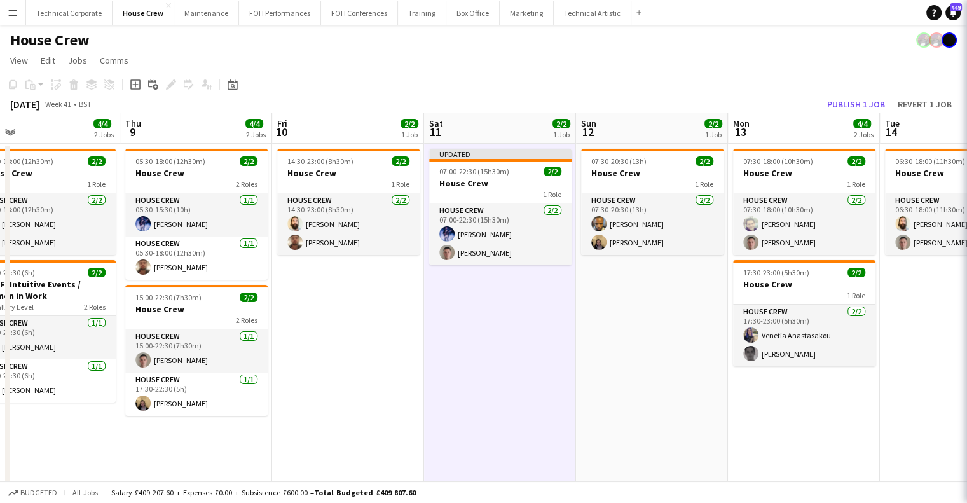
scroll to position [0, 487]
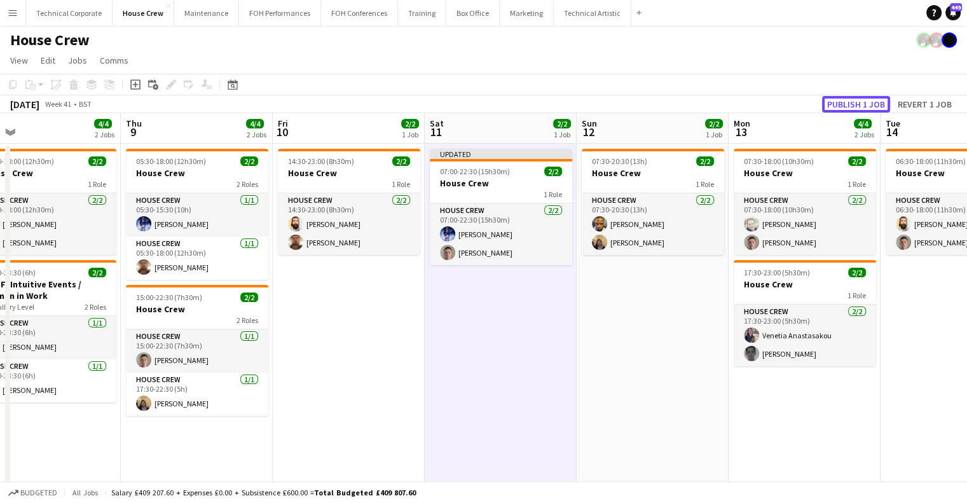
drag, startPoint x: 846, startPoint y: 107, endPoint x: 795, endPoint y: 118, distance: 52.0
click at [846, 107] on button "Publish 1 job" at bounding box center [856, 104] width 68 height 17
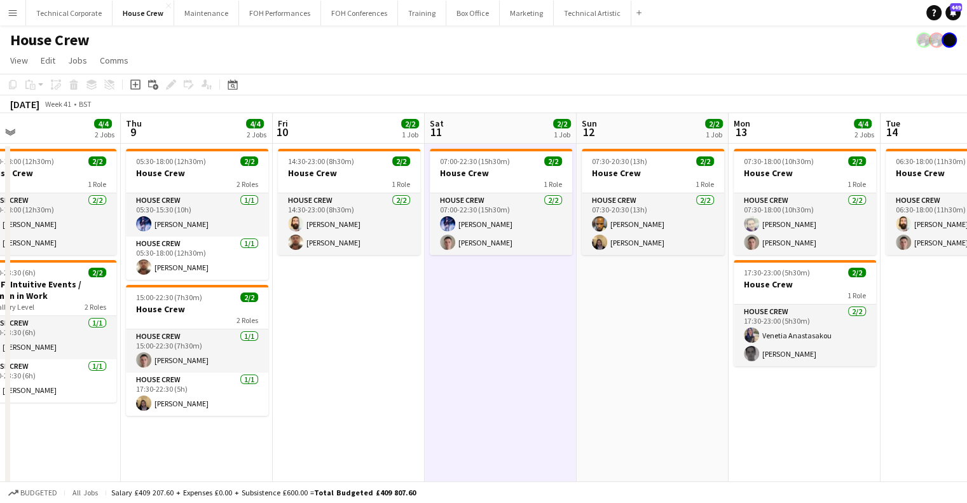
click at [562, 344] on app-date-cell "07:00-22:30 (15h30m) 2/2 House Crew 1 Role House Crew 2/2 07:00-22:30 (15h30m) …" at bounding box center [501, 336] width 152 height 384
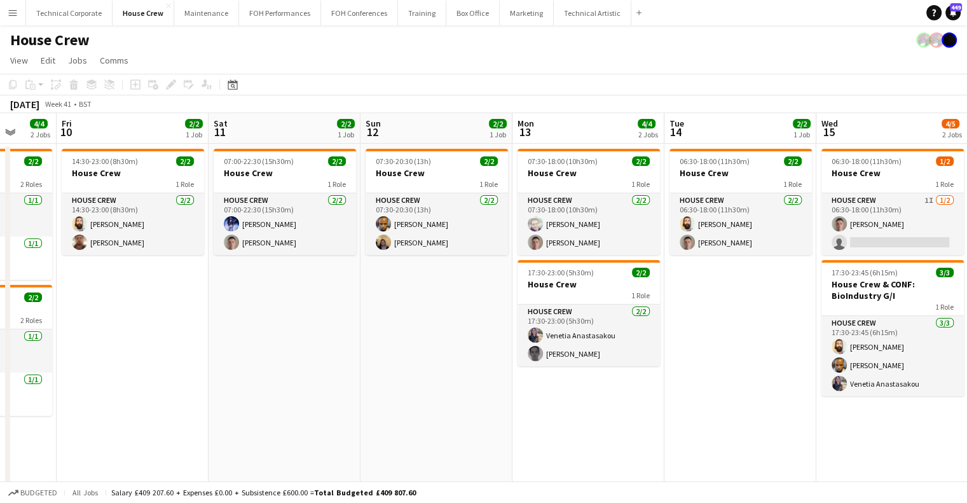
scroll to position [0, 409]
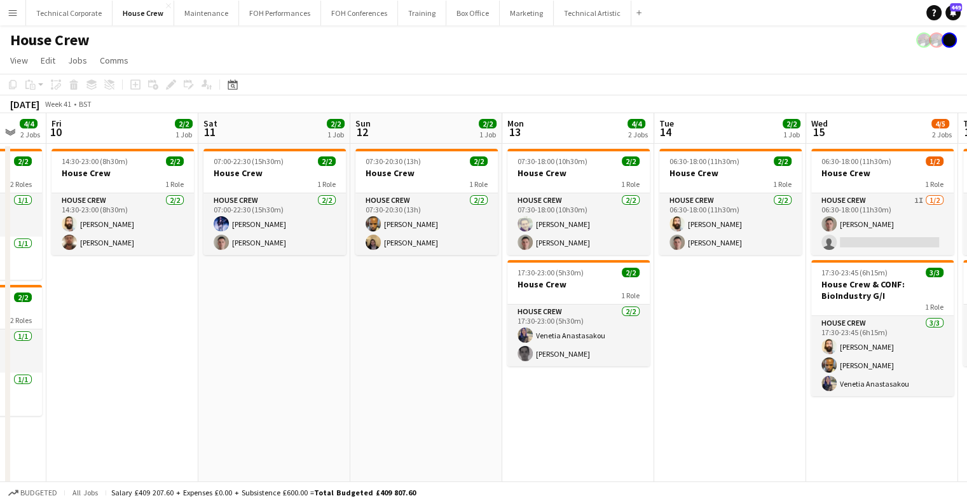
drag, startPoint x: 392, startPoint y: 346, endPoint x: 364, endPoint y: 346, distance: 28.0
click at [364, 346] on app-calendar-viewport "Tue 7 6/6 3 Jobs Wed 8 4/4 2 Jobs Thu 9 4/4 2 Jobs Fri 10 2/2 1 Job Sat 11 2/2 …" at bounding box center [483, 320] width 967 height 415
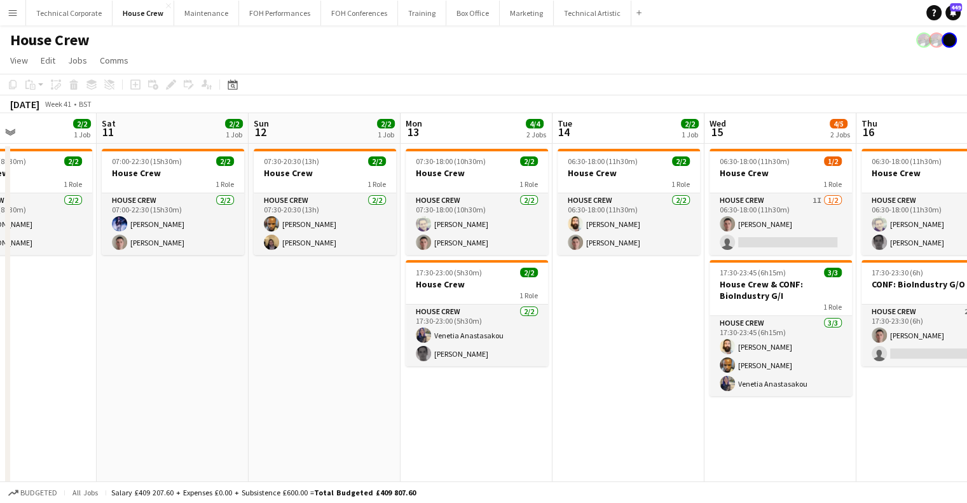
drag, startPoint x: 645, startPoint y: 325, endPoint x: 534, endPoint y: 369, distance: 119.6
click at [536, 361] on app-calendar-viewport "Tue 7 6/6 3 Jobs Wed 8 4/4 2 Jobs Thu 9 4/4 2 Jobs Fri 10 2/2 1 Job Sat 11 2/2 …" at bounding box center [483, 320] width 967 height 415
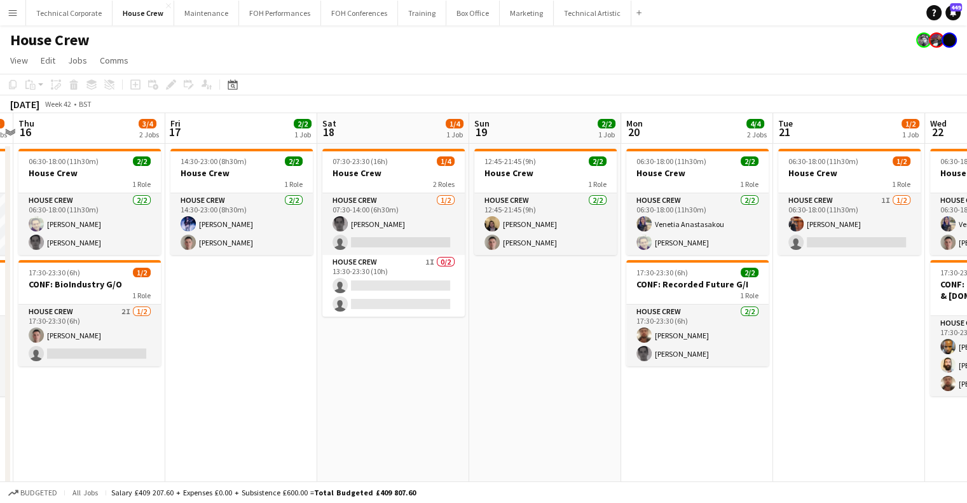
scroll to position [0, 289]
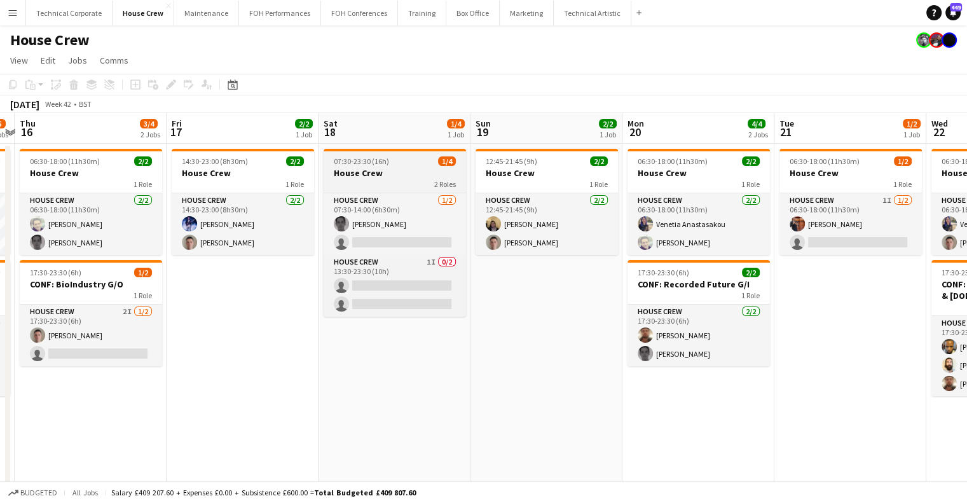
click at [369, 177] on h3 "House Crew" at bounding box center [395, 172] width 142 height 11
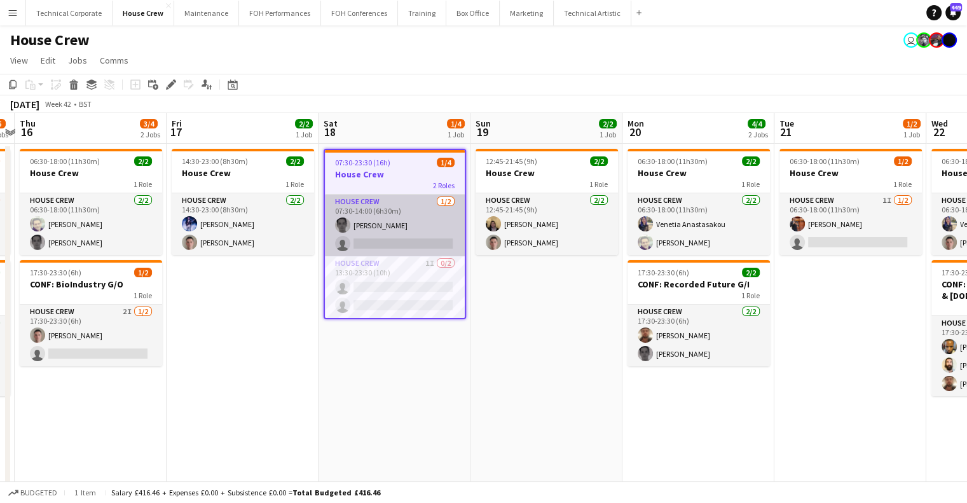
click at [391, 210] on app-card-role "House Crew 1/2 07:30-14:00 (6h30m) Johnny McCaughan single-neutral-actions" at bounding box center [395, 226] width 140 height 62
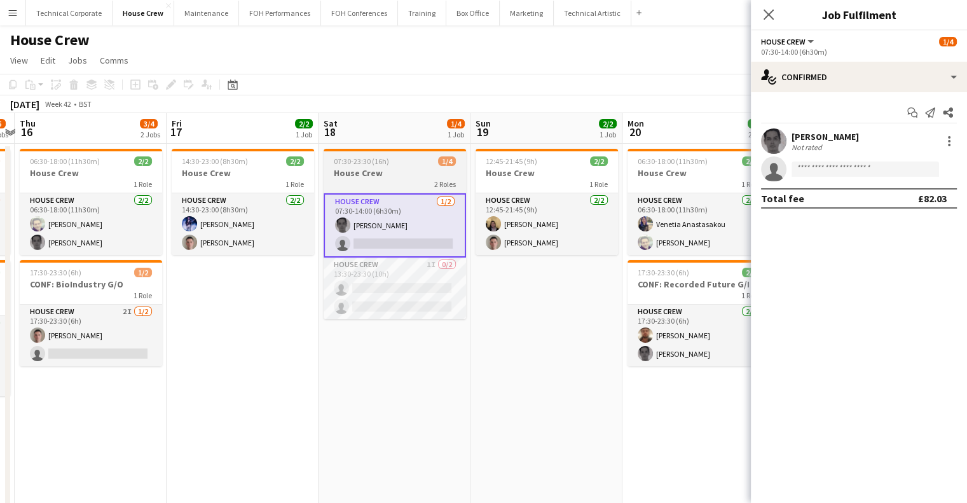
click at [389, 175] on h3 "House Crew" at bounding box center [395, 172] width 142 height 11
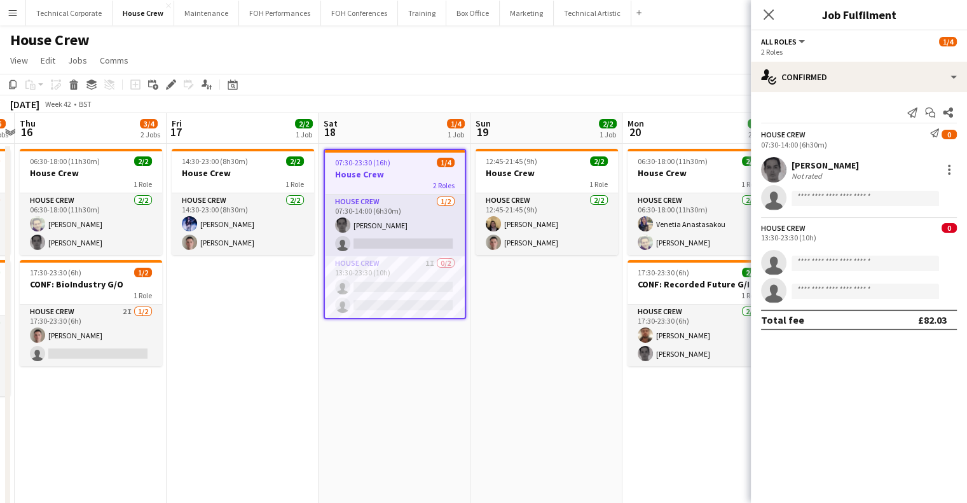
click at [425, 350] on app-date-cell "07:30-23:30 (16h) 1/4 House Crew 2 Roles House Crew 1/2 07:30-14:00 (6h30m) Joh…" at bounding box center [395, 336] width 152 height 384
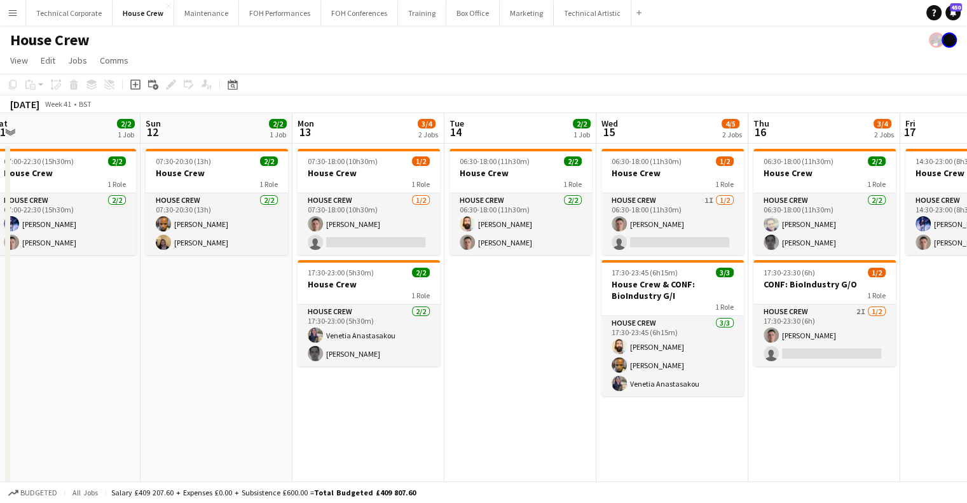
scroll to position [0, 314]
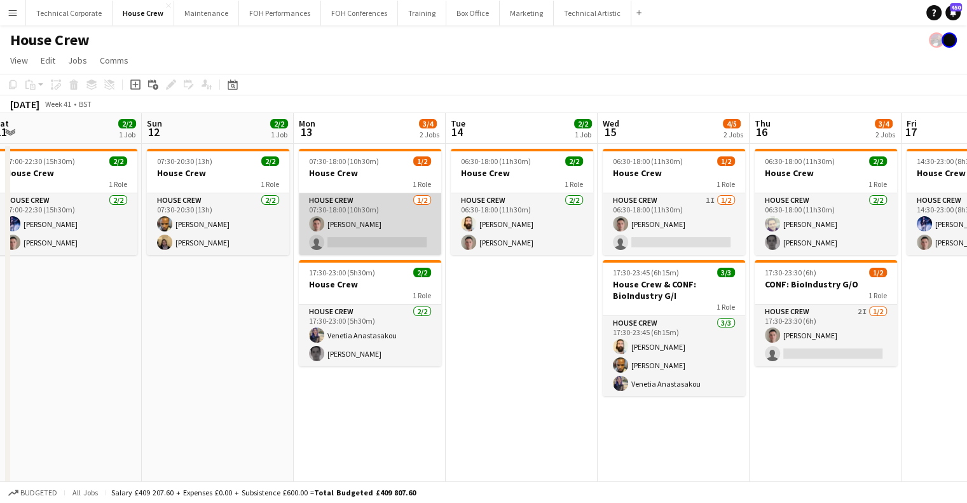
click at [374, 235] on app-card-role "House Crew 1/2 07:30-18:00 (10h30m) Robert Buckland single-neutral-actions" at bounding box center [370, 224] width 142 height 62
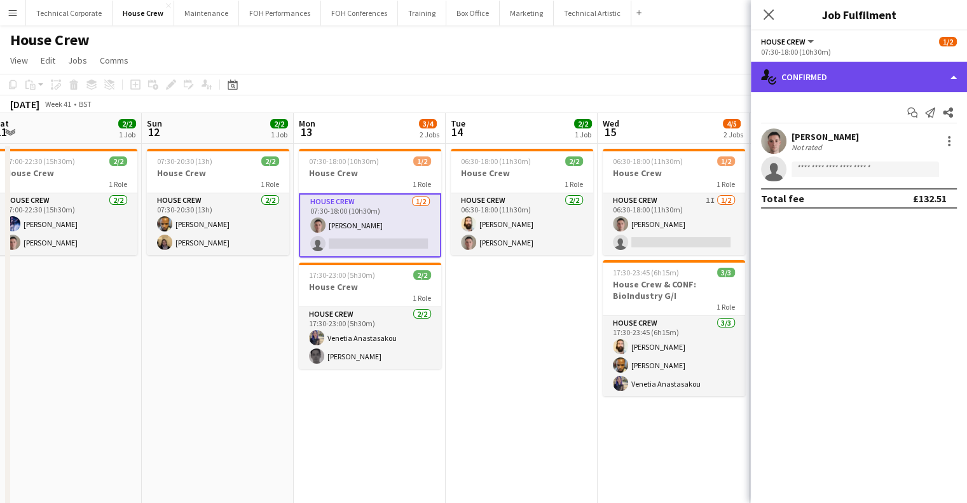
drag, startPoint x: 889, startPoint y: 68, endPoint x: 879, endPoint y: 69, distance: 10.2
click at [879, 69] on div "single-neutral-actions-check-2 Confirmed" at bounding box center [859, 77] width 216 height 31
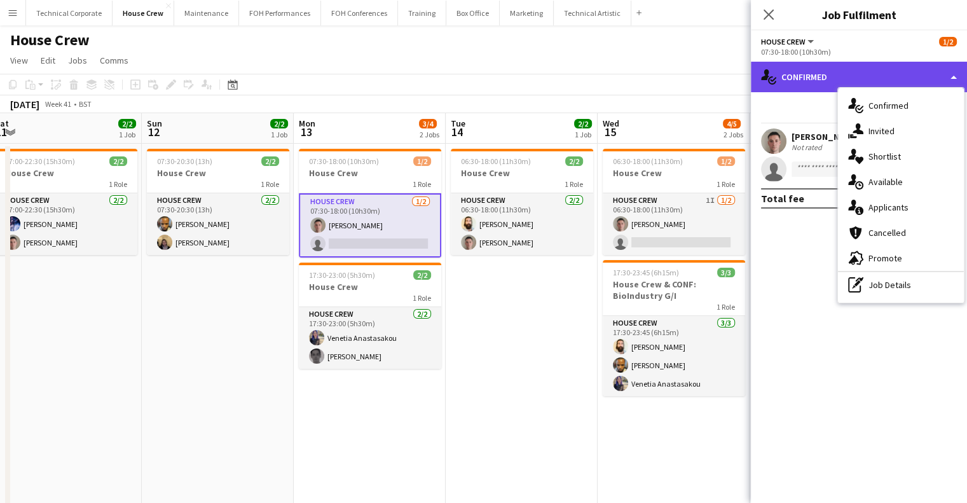
click at [879, 69] on div "single-neutral-actions-check-2 Confirmed" at bounding box center [859, 77] width 216 height 31
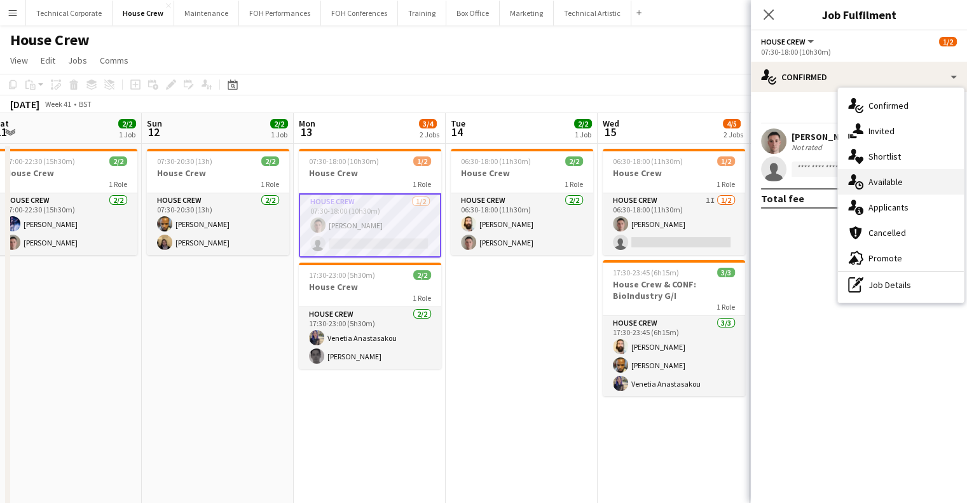
click at [885, 179] on span "Available" at bounding box center [885, 181] width 34 height 11
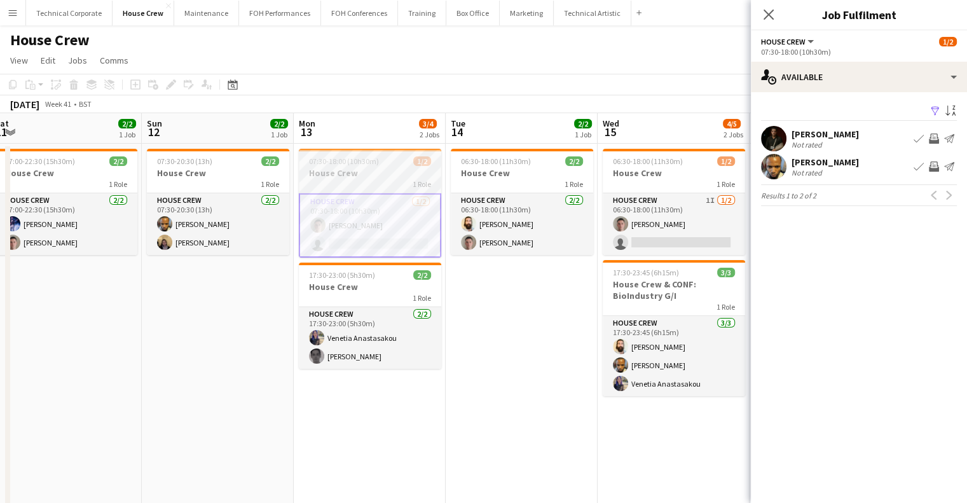
click at [383, 175] on h3 "House Crew" at bounding box center [370, 172] width 142 height 11
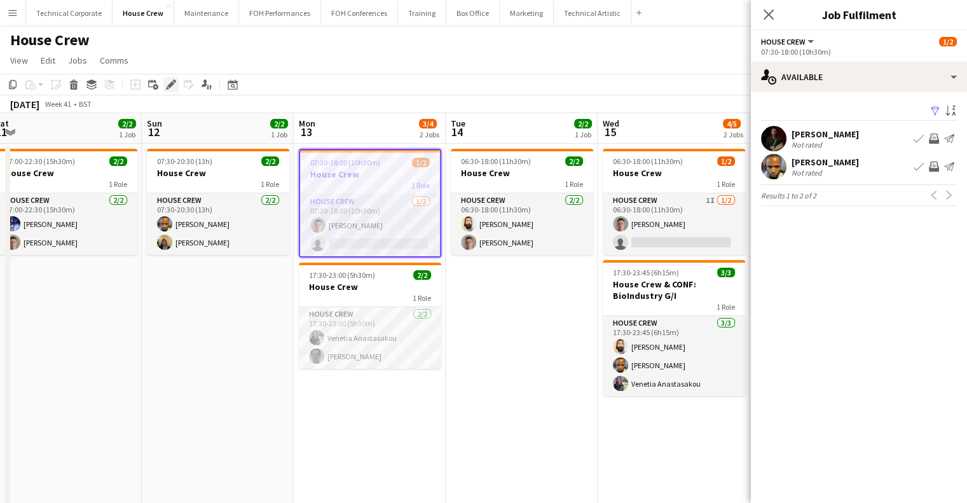
click at [168, 87] on icon at bounding box center [170, 84] width 7 height 7
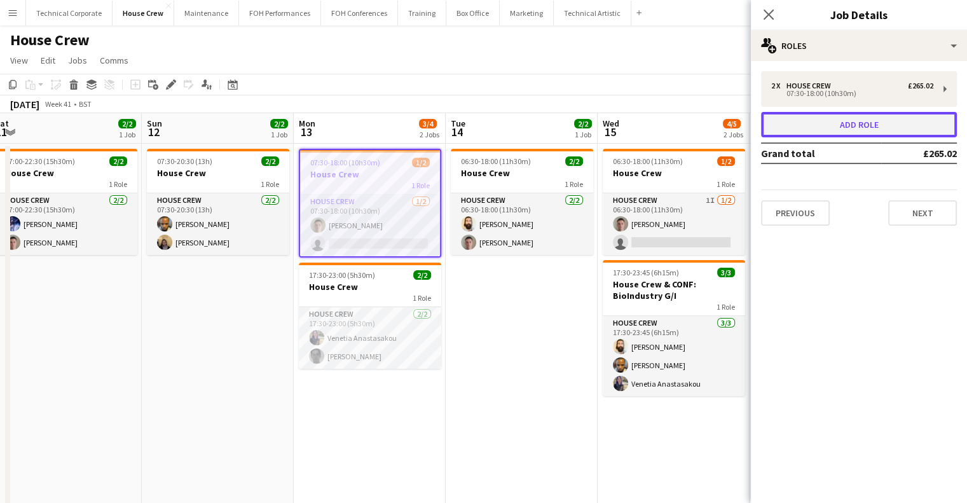
click at [825, 128] on button "Add role" at bounding box center [859, 124] width 196 height 25
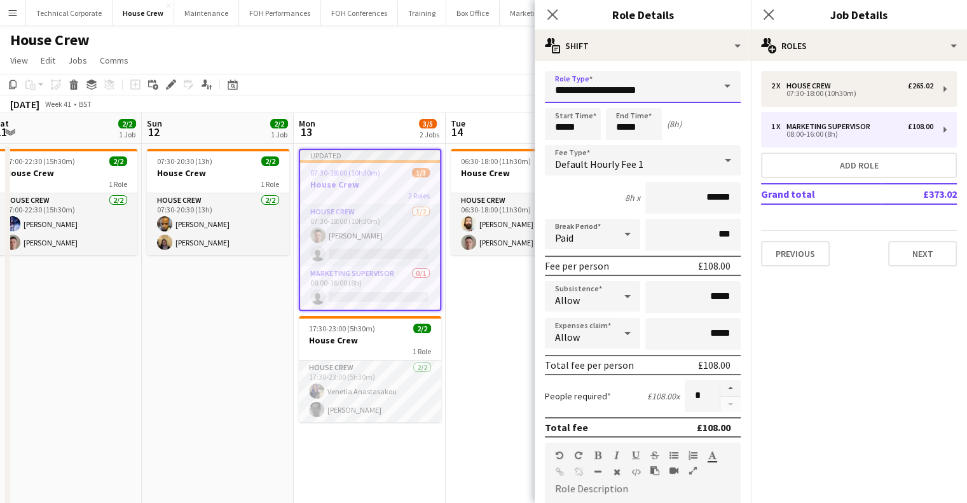
drag, startPoint x: 659, startPoint y: 92, endPoint x: 347, endPoint y: 78, distance: 312.5
click at [347, 78] on body "Menu Boards Boards Boards All jobs Status Workforce Workforce My Workforce Recr…" at bounding box center [483, 274] width 967 height 549
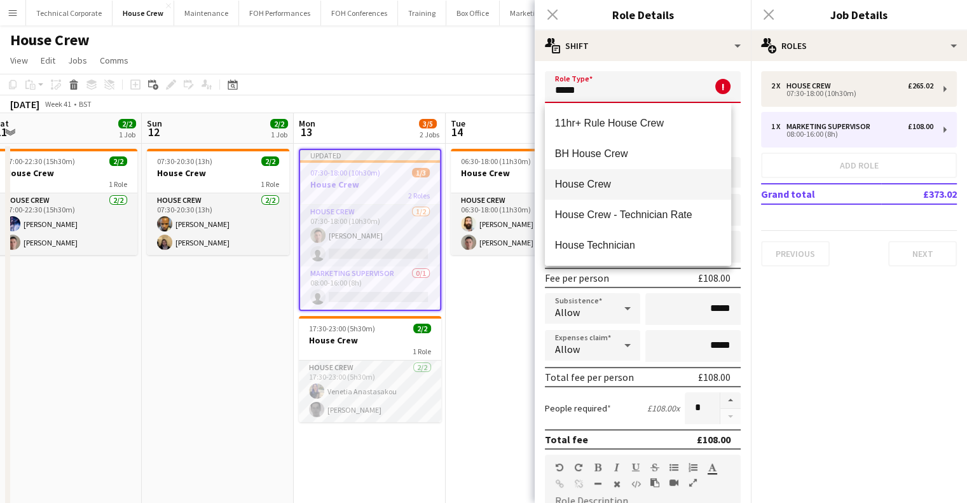
click at [604, 184] on span "House Crew" at bounding box center [638, 184] width 166 height 12
type input "**********"
type input "******"
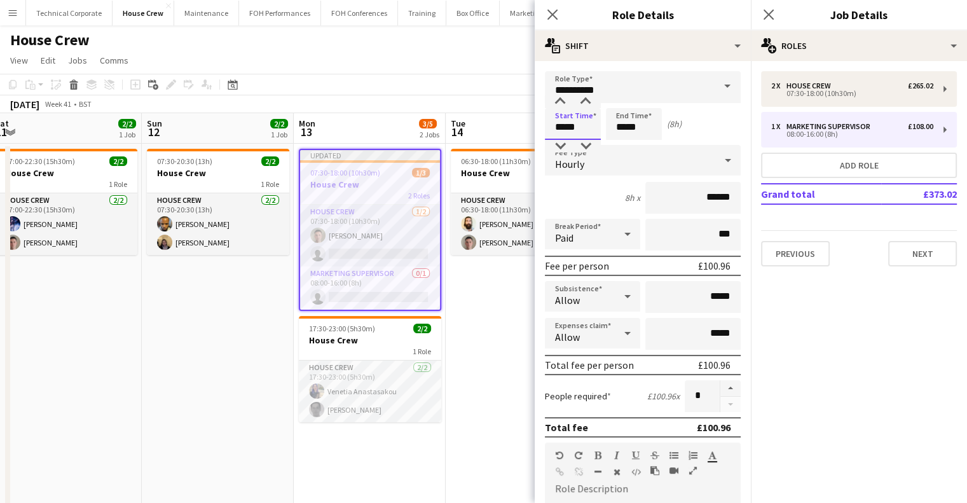
drag, startPoint x: 585, startPoint y: 127, endPoint x: 471, endPoint y: 116, distance: 114.3
click at [471, 116] on body "Menu Boards Boards Boards All jobs Status Workforce Workforce My Workforce Recr…" at bounding box center [483, 274] width 967 height 549
type input "*****"
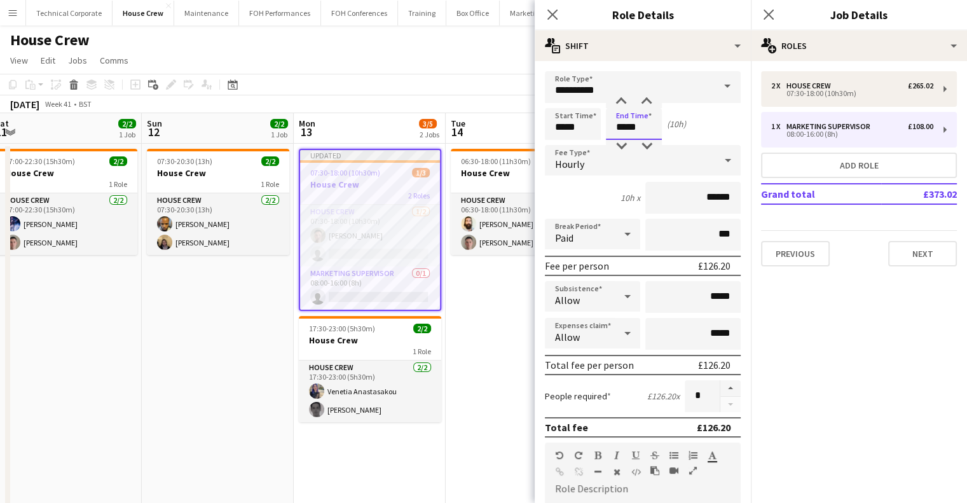
type input "*****"
click at [261, 326] on app-date-cell "07:30-20:30 (13h) 2/2 House Crew 1 Role House Crew 2/2 07:30-20:30 (13h) Rhyan …" at bounding box center [218, 336] width 152 height 384
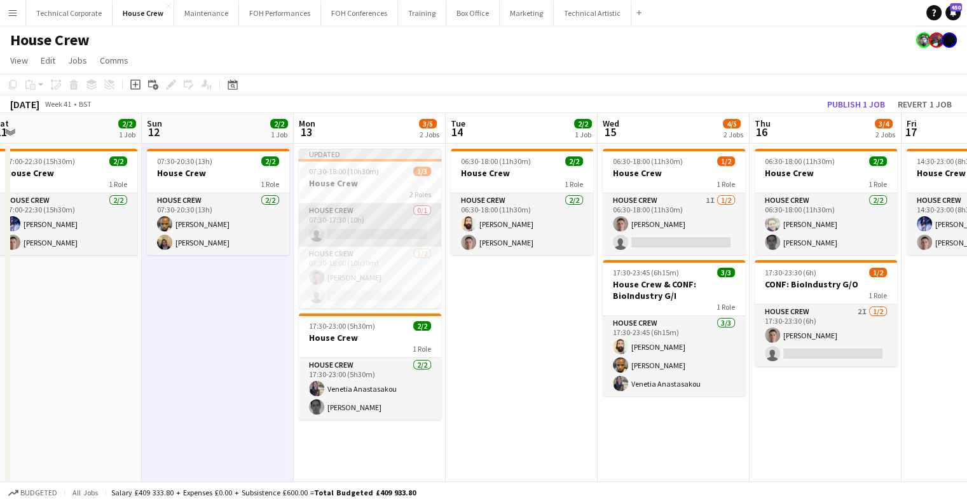
click at [399, 219] on app-card-role "House Crew 0/1 07:30-17:30 (10h) single-neutral-actions" at bounding box center [370, 224] width 142 height 43
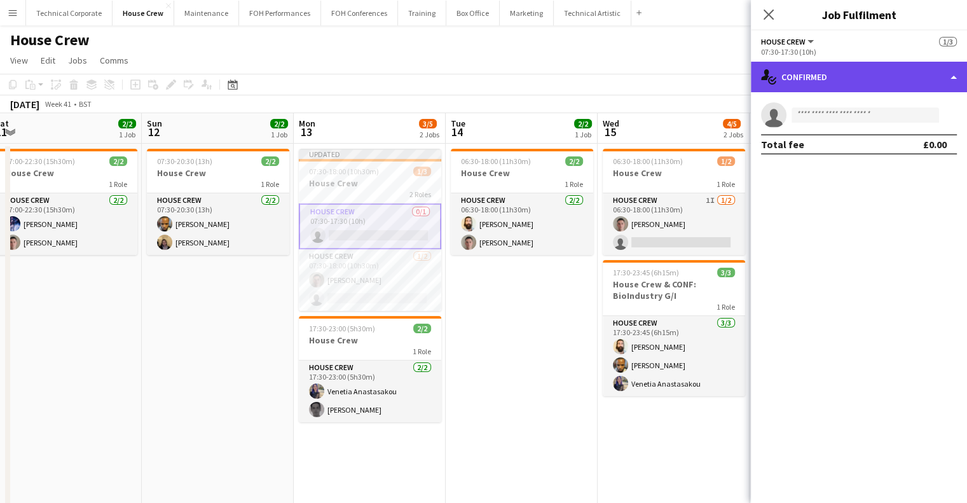
click at [842, 86] on div "single-neutral-actions-check-2 Confirmed" at bounding box center [859, 77] width 216 height 31
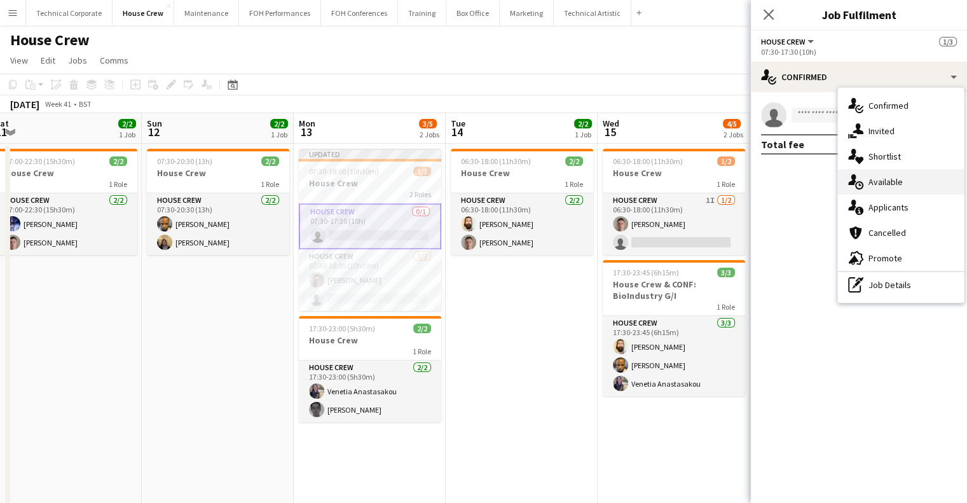
click at [879, 187] on span "Available" at bounding box center [885, 181] width 34 height 11
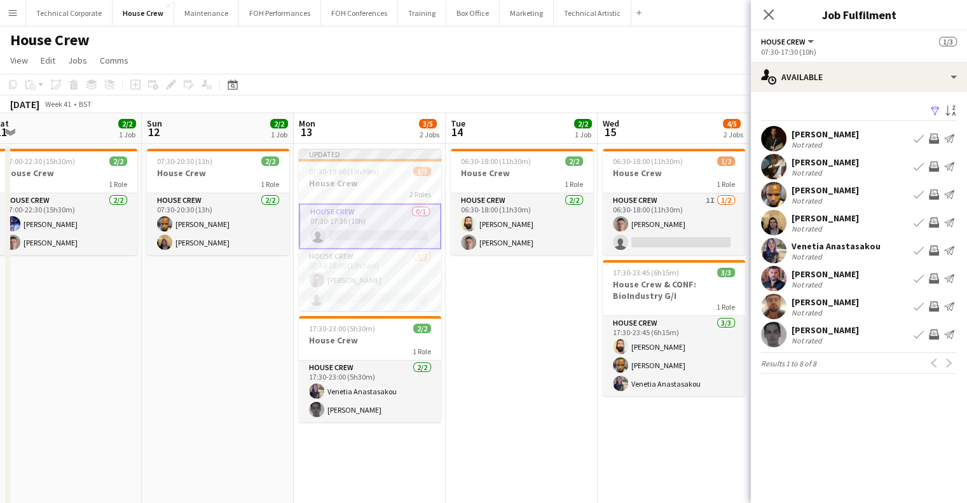
click at [934, 249] on app-icon "Invite crew" at bounding box center [934, 250] width 10 height 10
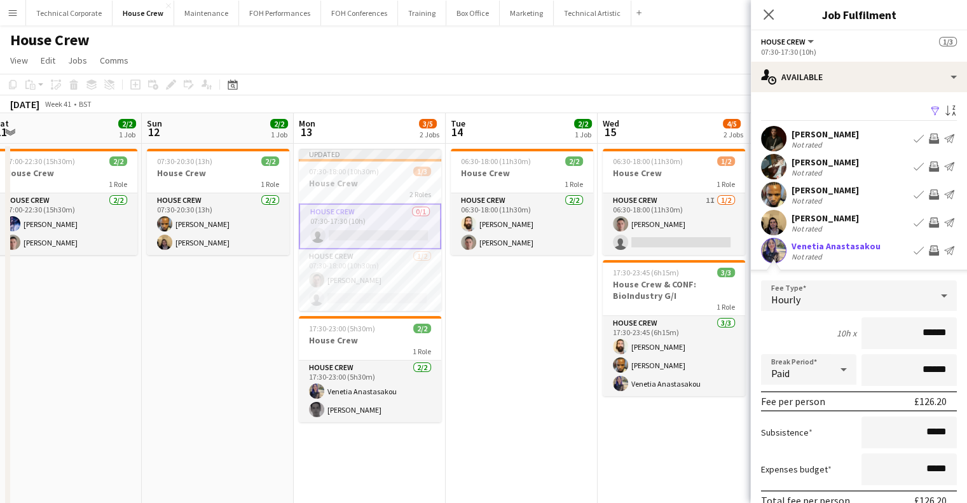
scroll to position [67, 0]
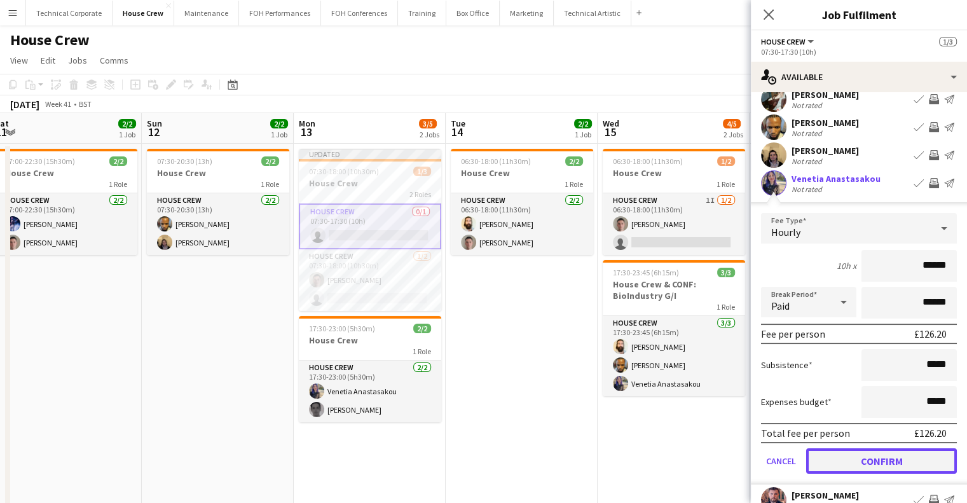
click at [857, 453] on button "Confirm" at bounding box center [881, 460] width 151 height 25
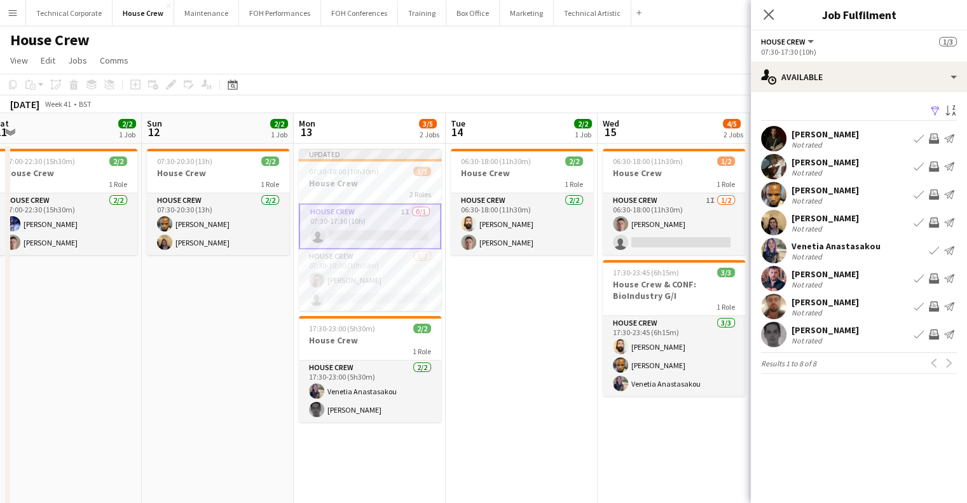
scroll to position [0, 0]
click at [931, 336] on app-icon "Invite crew" at bounding box center [934, 334] width 10 height 10
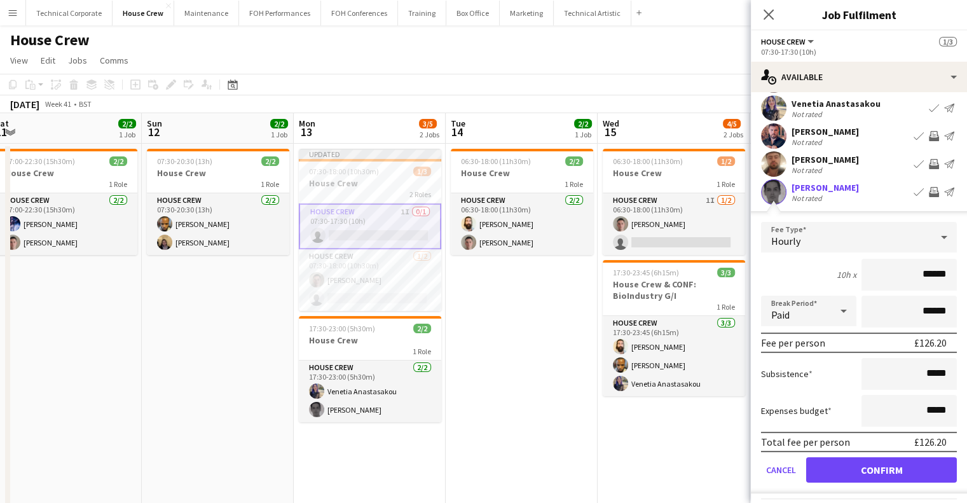
scroll to position [150, 0]
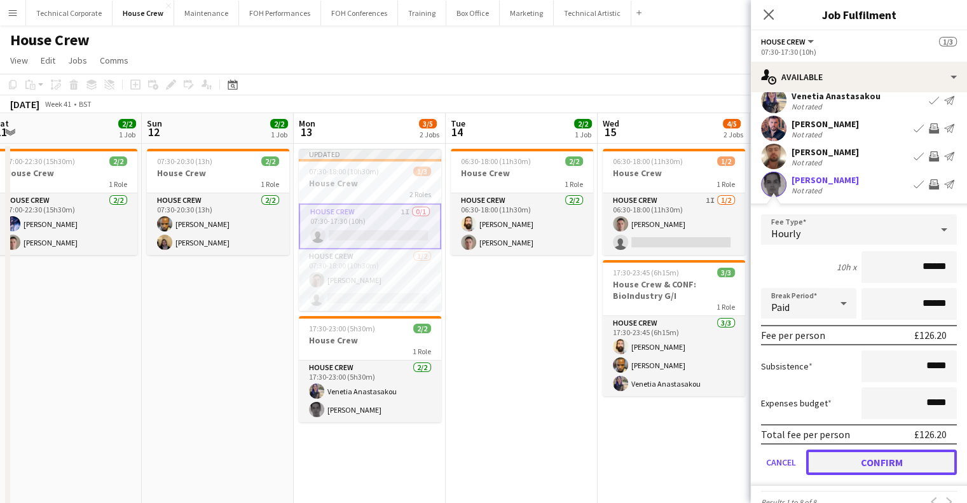
click at [881, 457] on button "Confirm" at bounding box center [881, 462] width 151 height 25
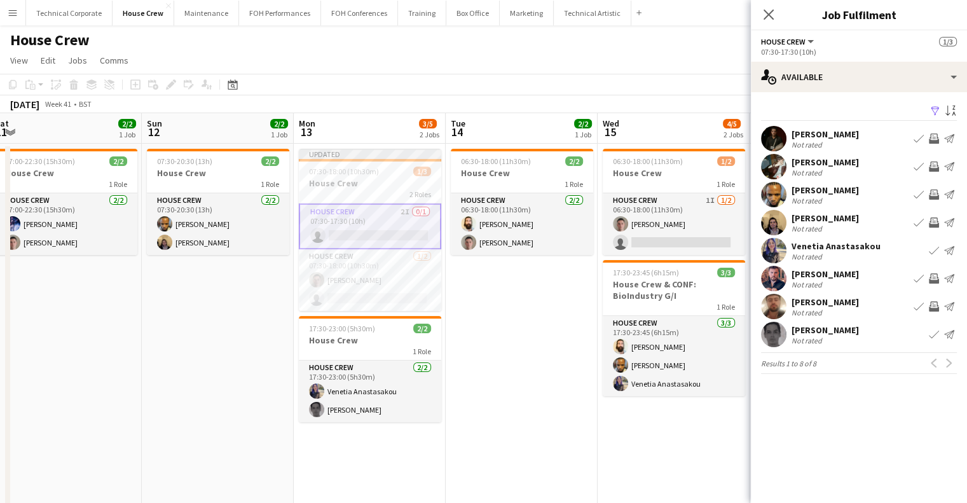
click at [518, 317] on app-date-cell "06:30-18:00 (11h30m) 2/2 House Crew 1 Role House Crew 2/2 06:30-18:00 (11h30m) …" at bounding box center [522, 336] width 152 height 384
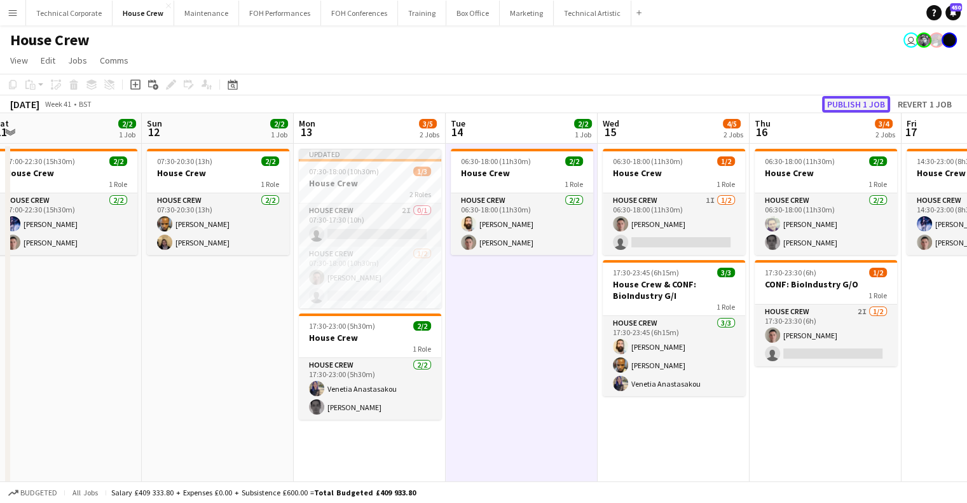
click at [855, 109] on button "Publish 1 job" at bounding box center [856, 104] width 68 height 17
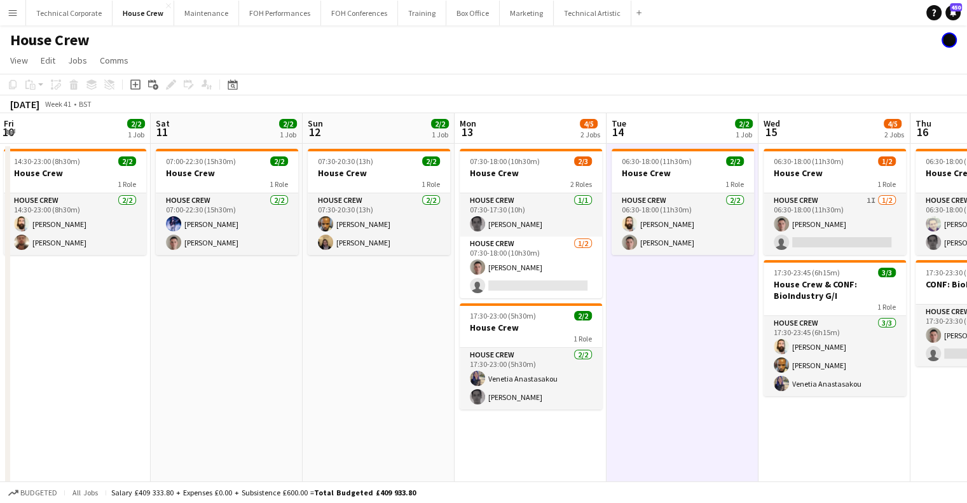
scroll to position [0, 466]
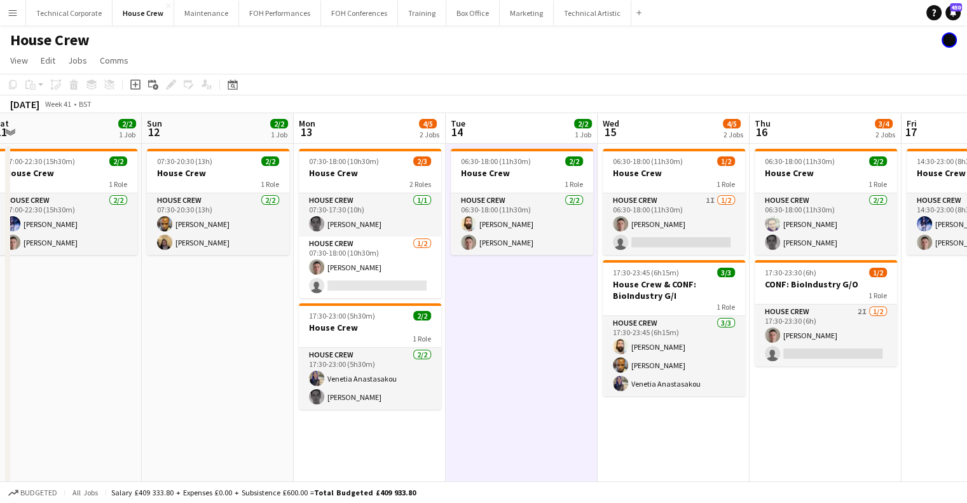
click at [466, 264] on app-date-cell "06:30-18:00 (11h30m) 2/2 House Crew 1 Role House Crew 2/2 06:30-18:00 (11h30m) …" at bounding box center [522, 336] width 152 height 384
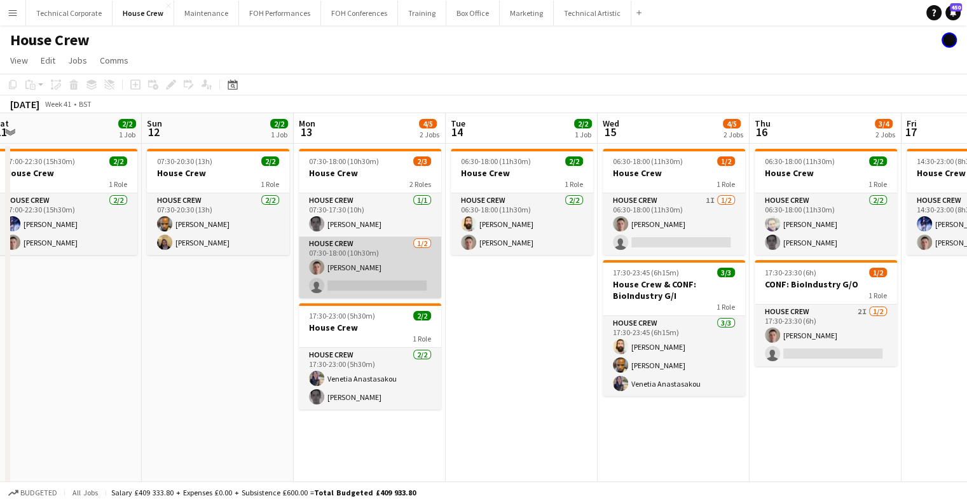
click at [363, 275] on app-card-role "House Crew 1/2 07:30-18:00 (10h30m) Robert Buckland single-neutral-actions" at bounding box center [370, 268] width 142 height 62
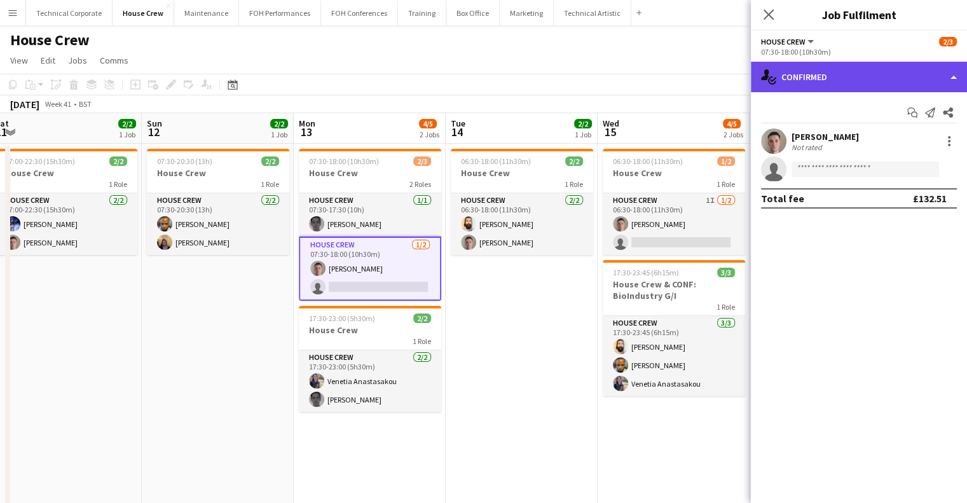
click at [886, 80] on div "single-neutral-actions-check-2 Confirmed" at bounding box center [859, 77] width 216 height 31
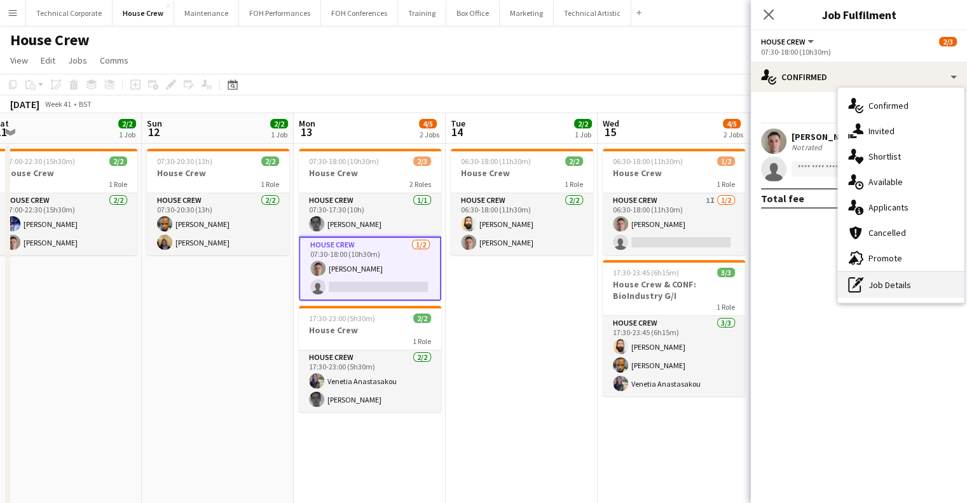
click at [893, 296] on div "pen-write Job Details" at bounding box center [901, 284] width 126 height 25
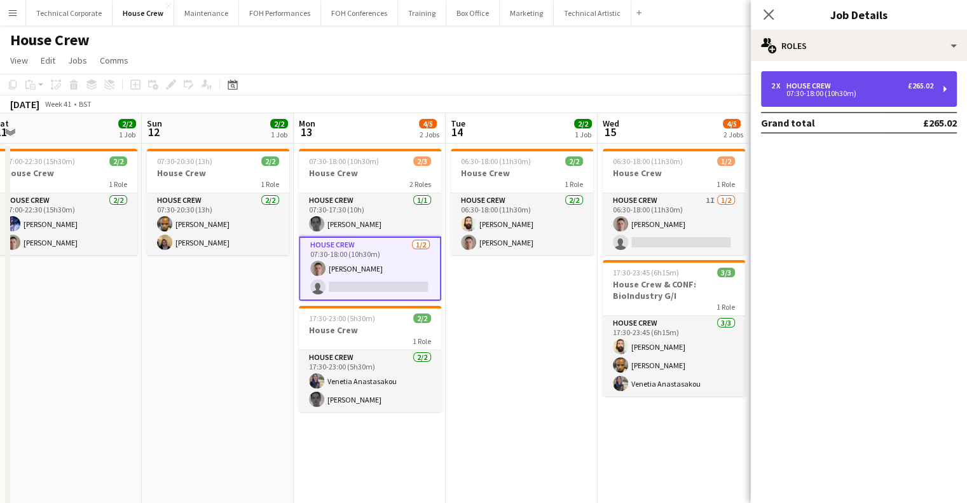
click at [844, 86] on div "2 x House Crew £265.02" at bounding box center [852, 85] width 162 height 9
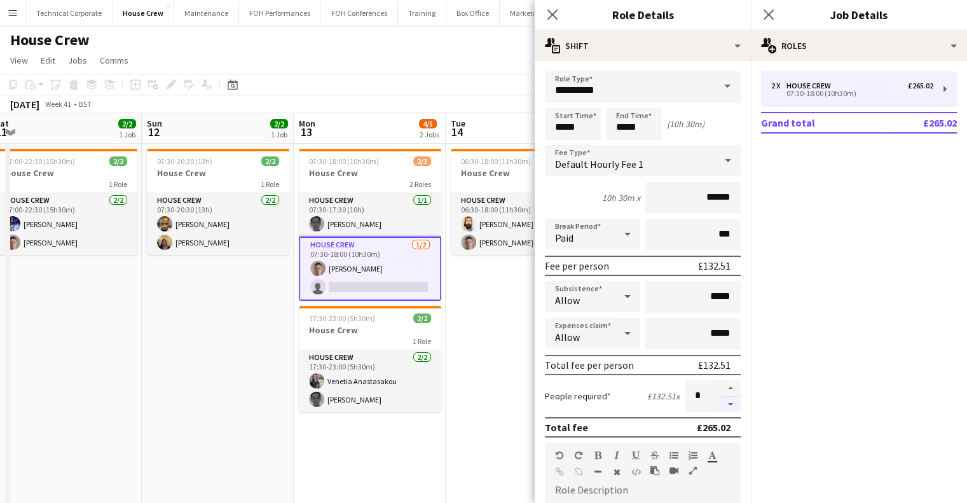
drag, startPoint x: 718, startPoint y: 410, endPoint x: 722, endPoint y: 395, distance: 15.7
click at [722, 395] on form "**********" at bounding box center [643, 433] width 216 height 725
click at [722, 397] on button "button" at bounding box center [730, 405] width 20 height 16
type input "*"
click at [446, 351] on app-date-cell "06:30-18:00 (11h30m) 2/2 House Crew 1 Role House Crew 2/2 06:30-18:00 (11h30m) …" at bounding box center [522, 336] width 152 height 384
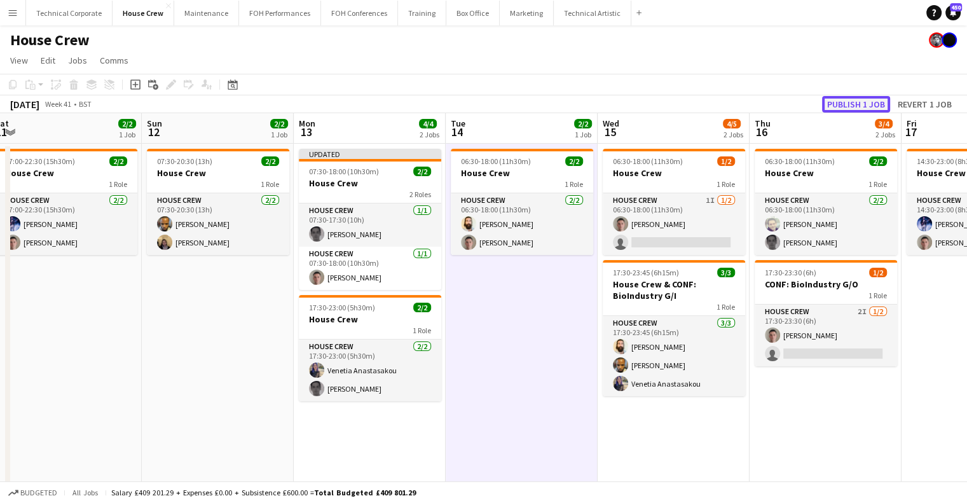
click at [860, 106] on button "Publish 1 job" at bounding box center [856, 104] width 68 height 17
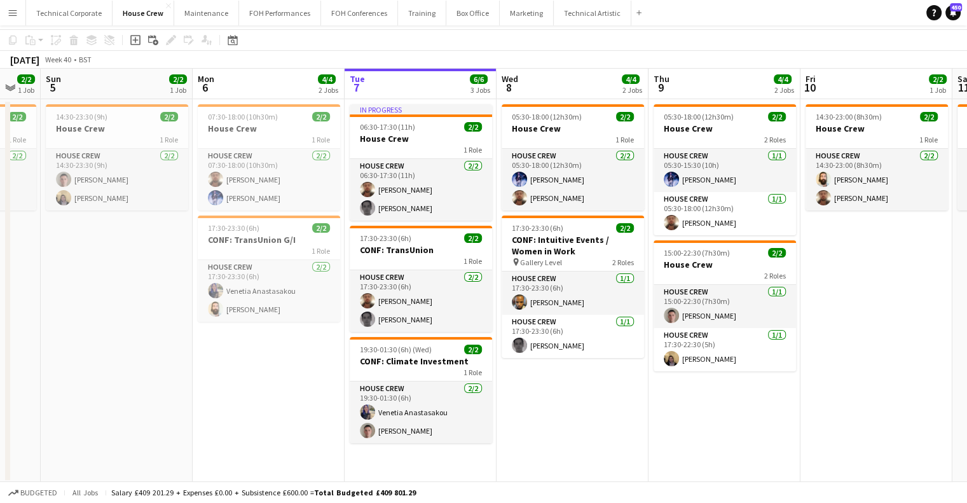
scroll to position [0, 0]
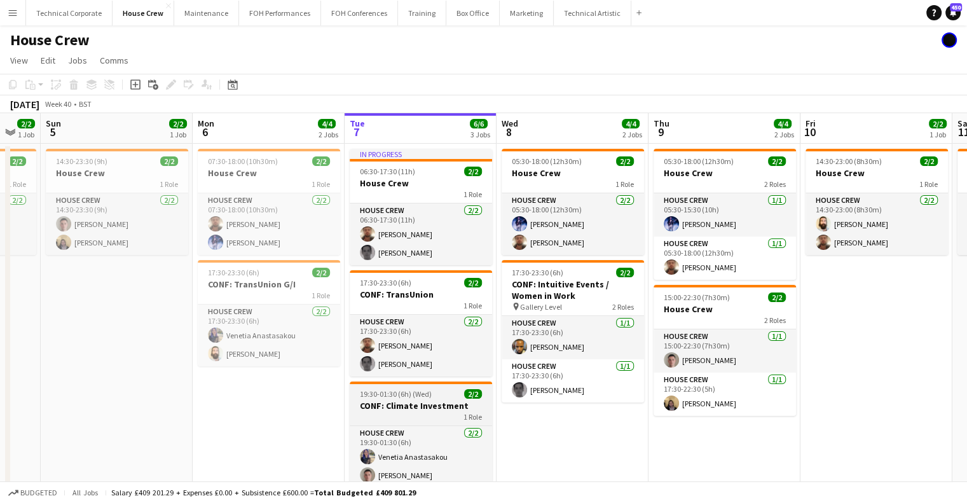
click at [459, 412] on div "1 Role" at bounding box center [421, 416] width 142 height 10
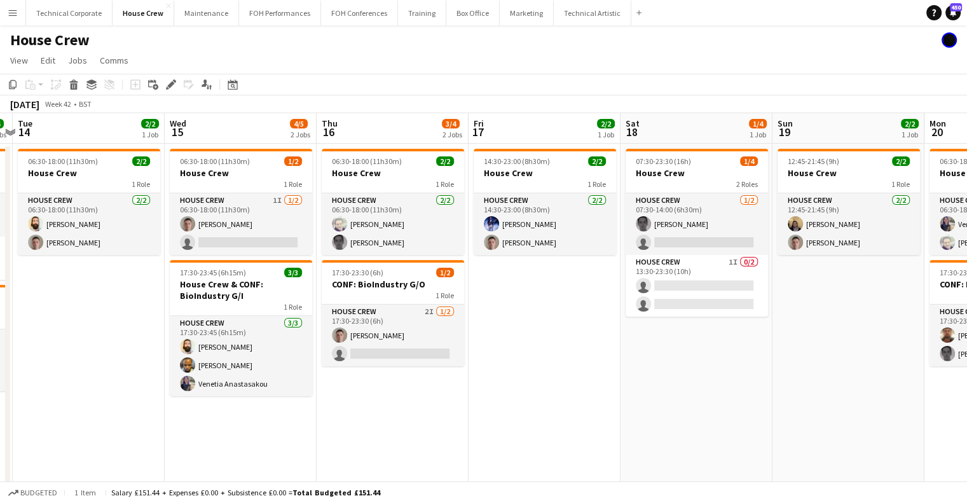
scroll to position [0, 444]
click at [569, 344] on app-date-cell "14:30-23:00 (8h30m) 2/2 House Crew 1 Role House Crew 2/2 14:30-23:00 (8h30m) Ed…" at bounding box center [543, 336] width 152 height 384
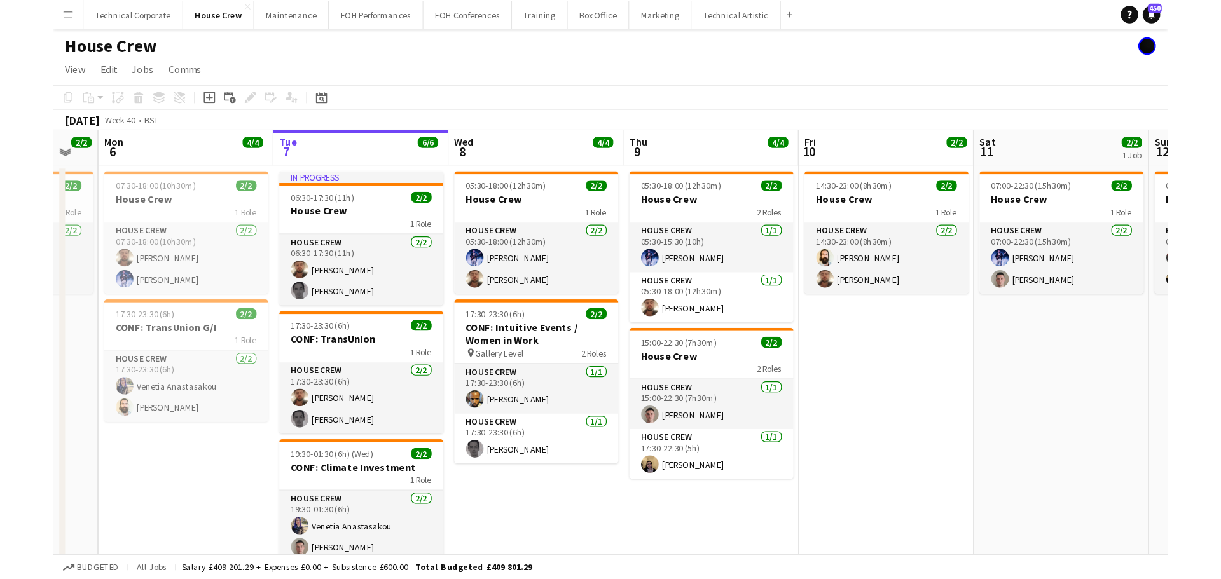
scroll to position [0, 263]
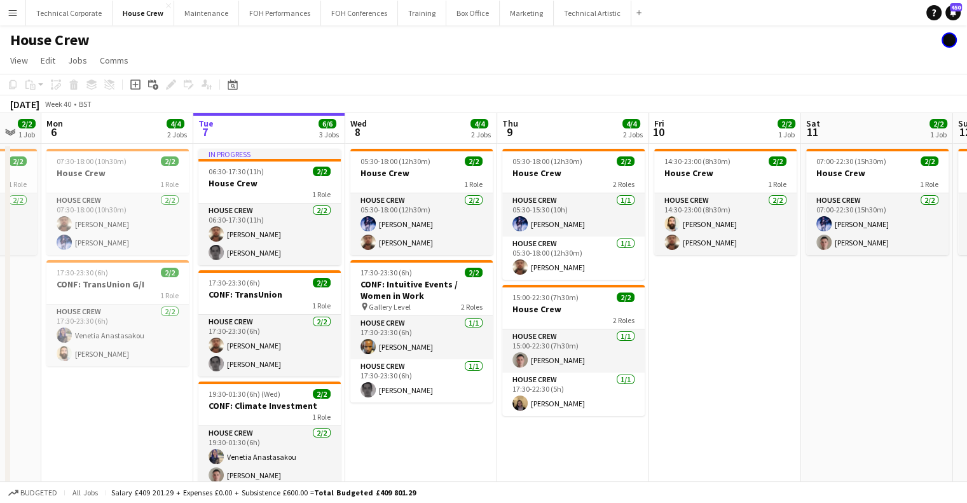
click at [680, 359] on app-date-cell "14:30-23:00 (8h30m) 2/2 House Crew 1 Role House Crew 2/2 14:30-23:00 (8h30m) Ju…" at bounding box center [725, 336] width 152 height 384
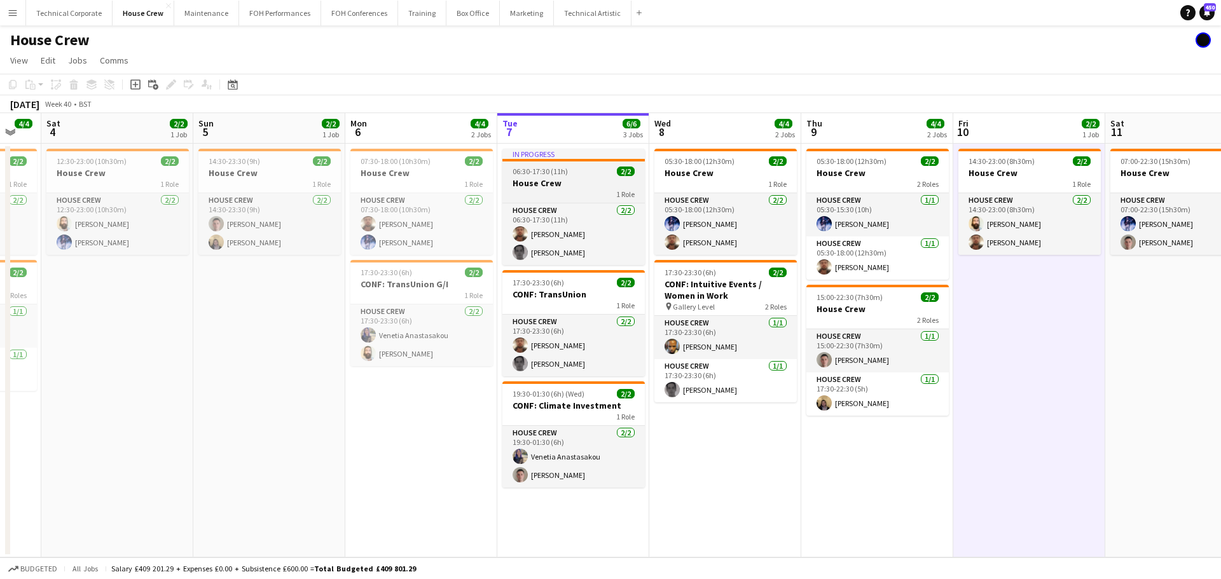
scroll to position [0, 263]
click at [961, 453] on app-date-cell "14:30-23:00 (8h30m) 2/2 House Crew 1 Role House Crew 2/2 14:30-23:00 (8h30m) Ju…" at bounding box center [1028, 351] width 152 height 414
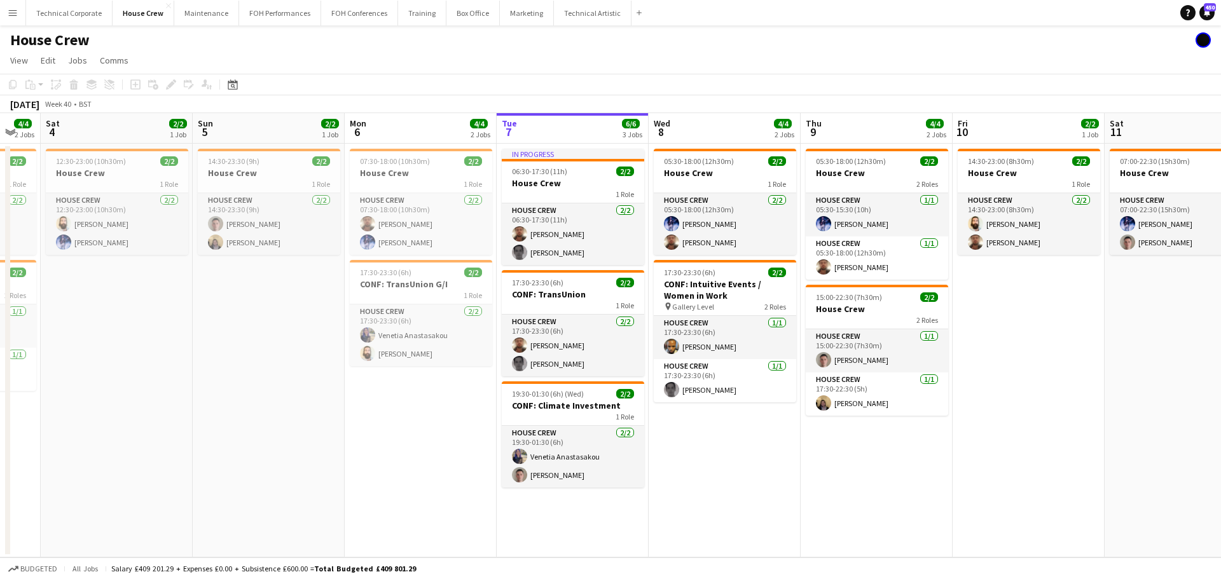
click at [785, 490] on app-date-cell "05:30-18:00 (12h30m) 2/2 House Crew 1 Role House Crew 2/2 05:30-18:00 (12h30m) …" at bounding box center [725, 351] width 152 height 414
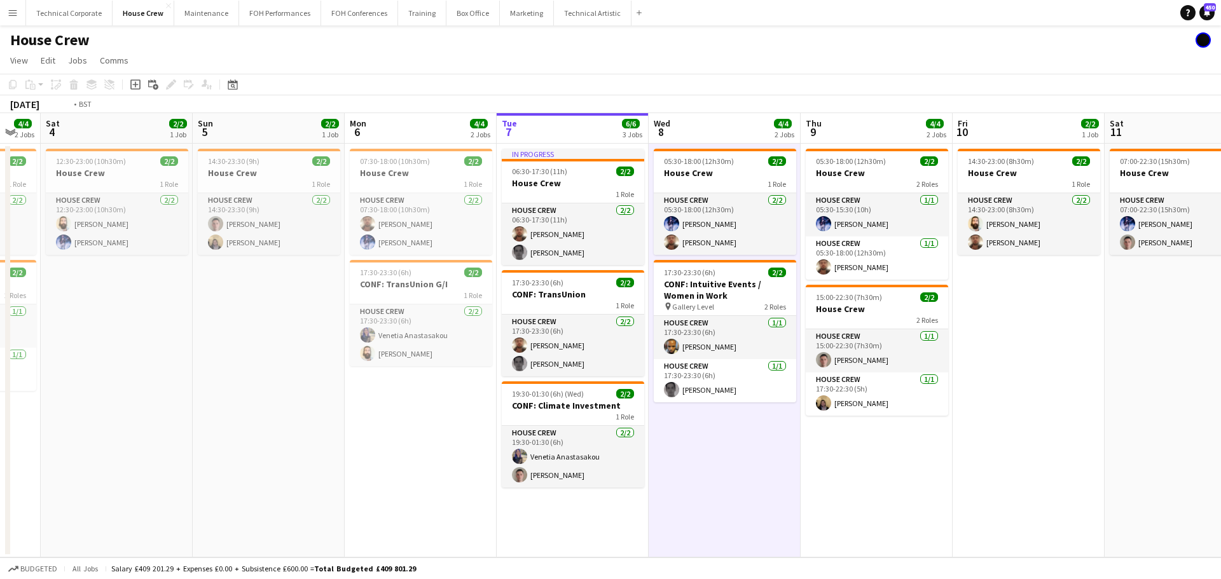
drag, startPoint x: 413, startPoint y: 335, endPoint x: 365, endPoint y: 341, distance: 48.7
click at [369, 341] on app-calendar-viewport "Thu 2 2/2 1 Job Fri 3 4/4 2 Jobs Sat 4 2/2 1 Job Sun 5 2/2 1 Job Mon 6 4/4 2 Jo…" at bounding box center [610, 335] width 1221 height 444
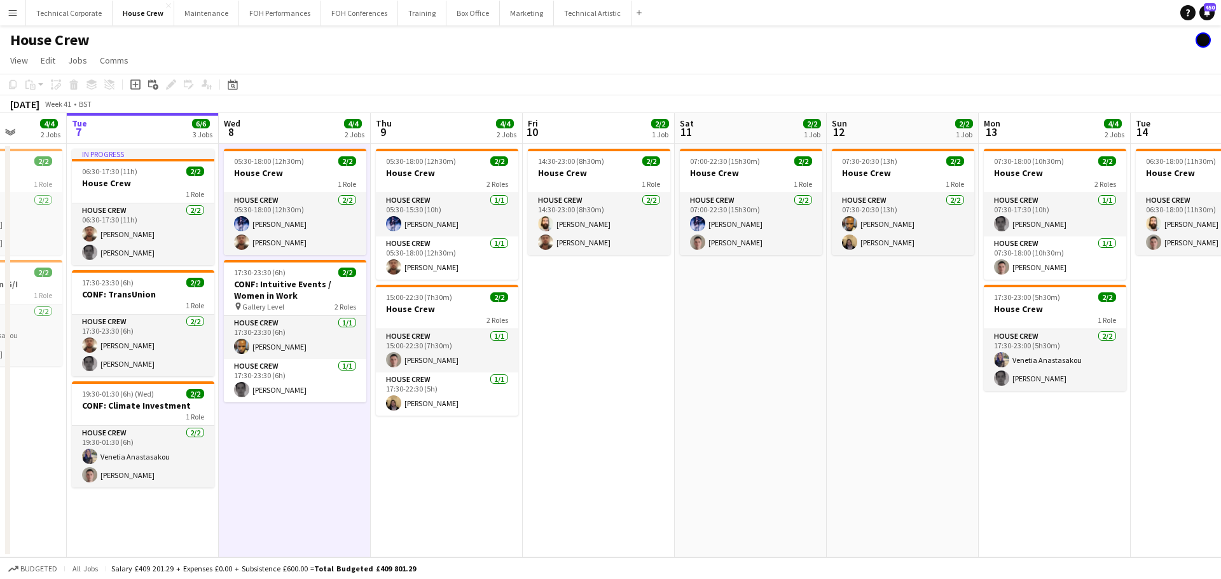
scroll to position [0, 450]
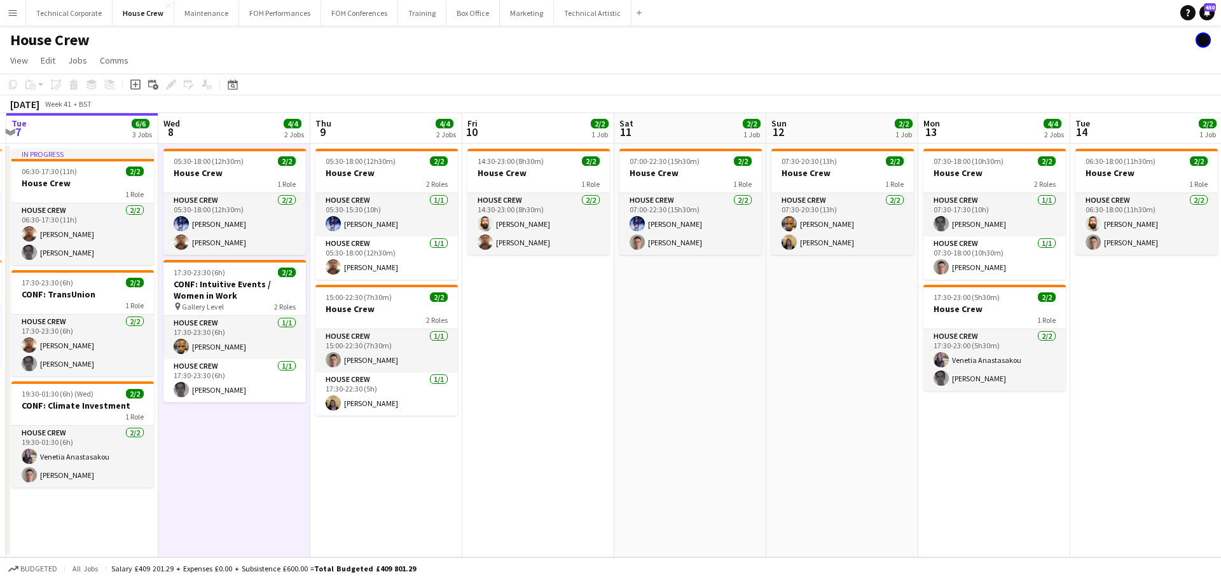
drag, startPoint x: 676, startPoint y: 288, endPoint x: 636, endPoint y: 291, distance: 40.2
click at [636, 291] on app-calendar-viewport "Sat 4 2/2 1 Job Sun 5 2/2 1 Job Mon 6 4/4 2 Jobs Tue 7 6/6 3 Jobs Wed 8 4/4 2 J…" at bounding box center [610, 335] width 1221 height 444
drag, startPoint x: 650, startPoint y: 290, endPoint x: 490, endPoint y: 294, distance: 160.9
click at [489, 294] on app-calendar-viewport "Sat 4 2/2 1 Job Sun 5 2/2 1 Job Mon 6 4/4 2 Jobs Tue 7 6/6 3 Jobs Wed 8 4/4 2 J…" at bounding box center [610, 335] width 1221 height 444
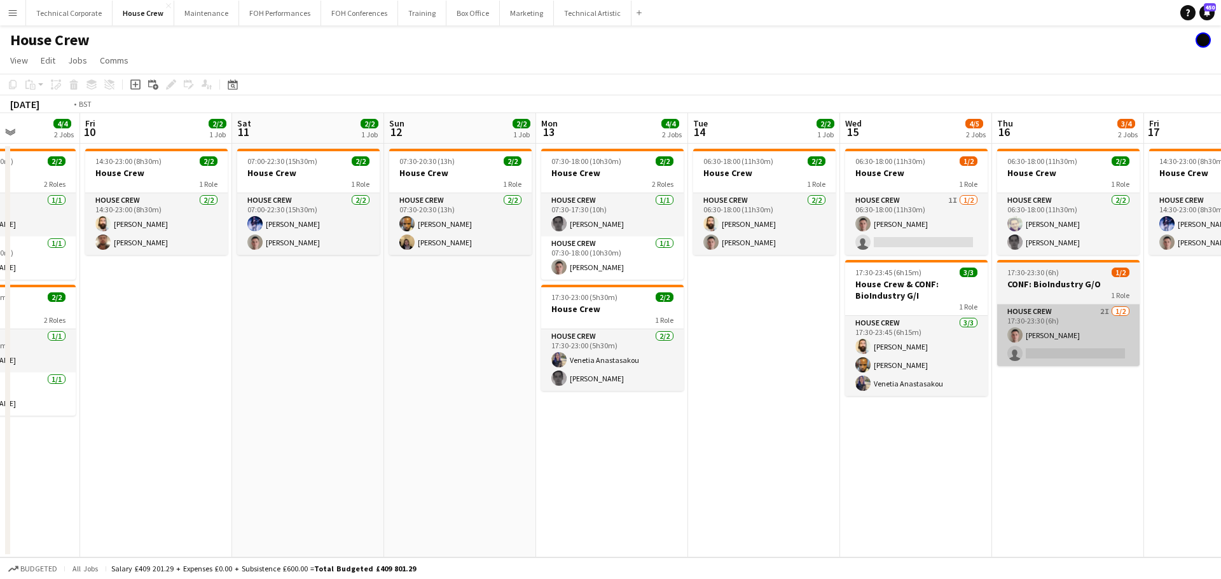
drag, startPoint x: 940, startPoint y: 284, endPoint x: 446, endPoint y: 311, distance: 494.8
click at [406, 312] on app-calendar-viewport "Tue 7 6/6 3 Jobs Wed 8 4/4 2 Jobs Thu 9 4/4 2 Jobs Fri 10 2/2 1 Job Sat 11 2/2 …" at bounding box center [610, 335] width 1221 height 444
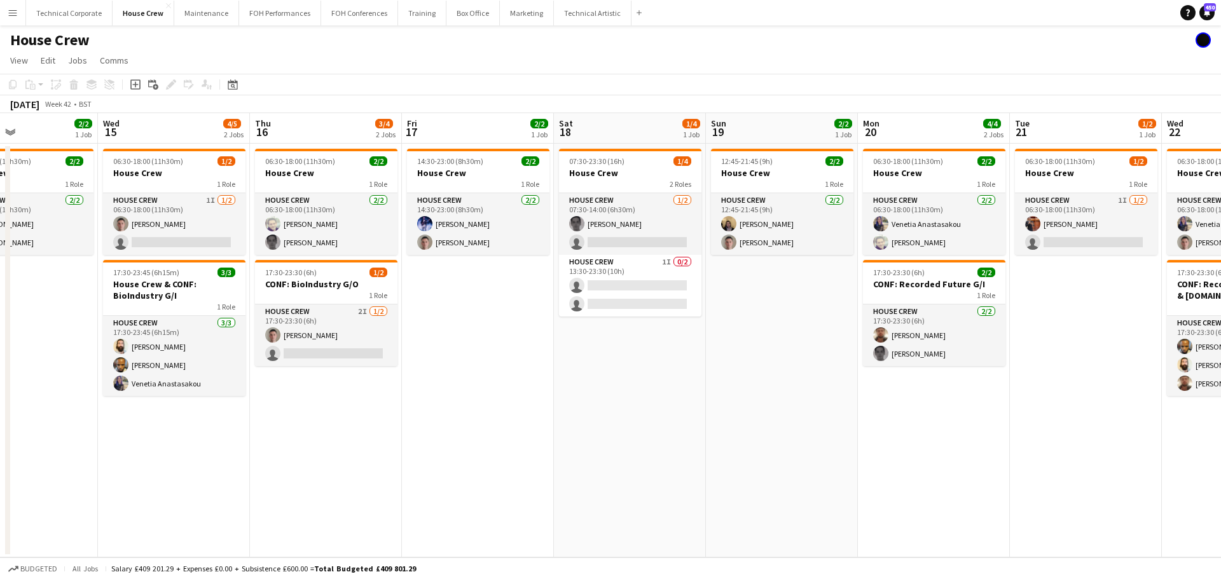
click at [708, 334] on app-calendar-viewport "Sat 11 2/2 1 Job Sun 12 2/2 1 Job Mon 13 4/4 2 Jobs Tue 14 2/2 1 Job Wed 15 4/5…" at bounding box center [610, 335] width 1221 height 444
click at [636, 223] on app-card-role "House Crew 1/2 07:30-14:00 (6h30m) Johnny McCaughan single-neutral-actions" at bounding box center [629, 224] width 142 height 62
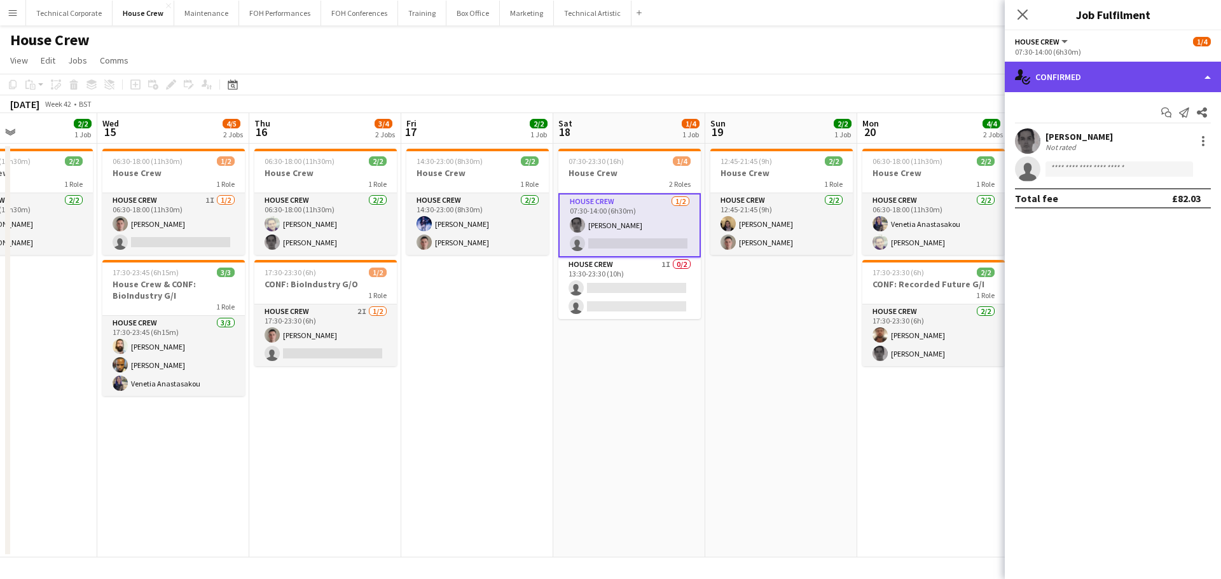
click at [966, 88] on div "single-neutral-actions-check-2 Confirmed" at bounding box center [1113, 77] width 216 height 31
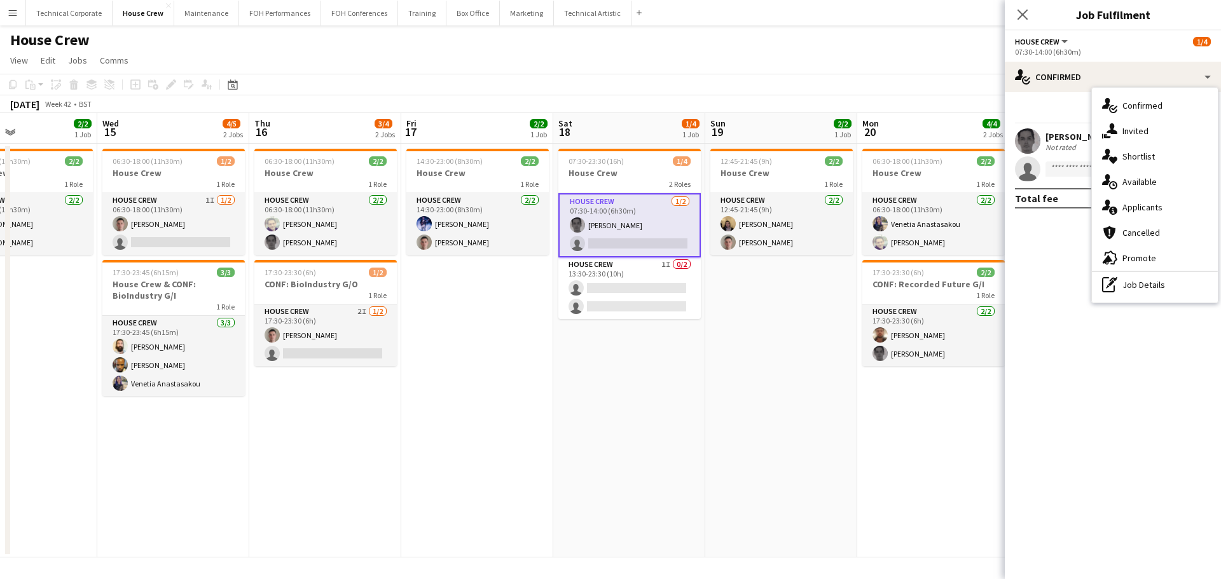
click at [966, 278] on div "pen-write Job Details" at bounding box center [1155, 284] width 126 height 25
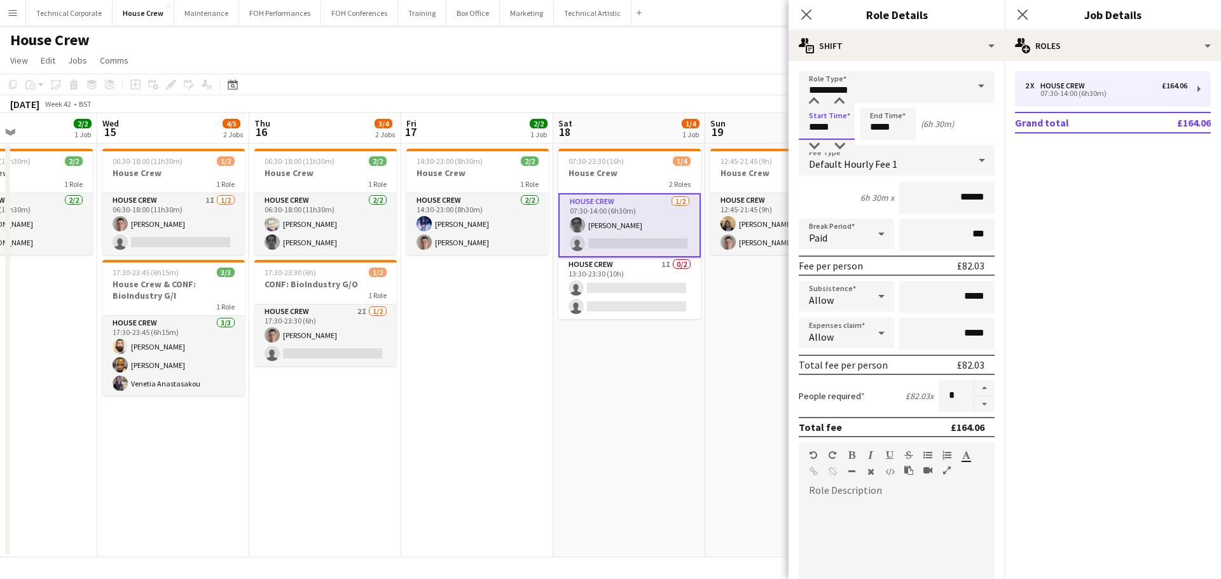
drag, startPoint x: 848, startPoint y: 131, endPoint x: 792, endPoint y: 129, distance: 56.0
click at [794, 129] on form "**********" at bounding box center [896, 433] width 216 height 725
type input "*****"
click at [657, 404] on app-date-cell "07:30-23:30 (16h) 1/4 House Crew 2 Roles House Crew 1/2 07:30-14:00 (6h30m) Joh…" at bounding box center [629, 351] width 152 height 414
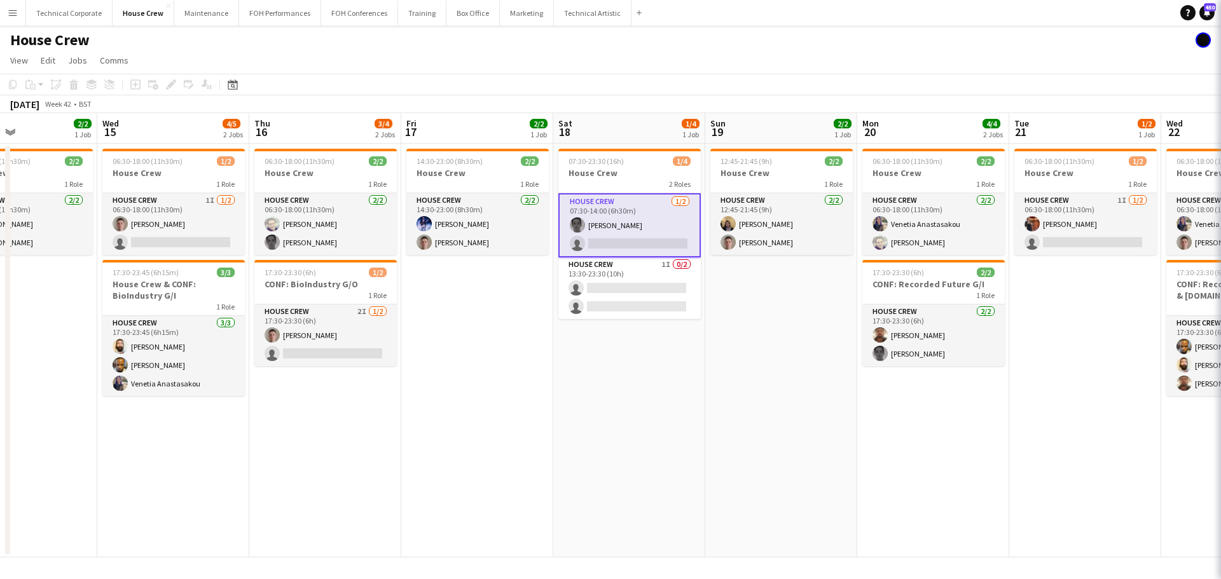
drag, startPoint x: 657, startPoint y: 404, endPoint x: 672, endPoint y: 394, distance: 17.8
click at [655, 403] on app-date-cell "07:30-23:30 (16h) 1/4 House Crew 2 Roles House Crew 1/2 07:30-14:00 (6h30m) Joh…" at bounding box center [629, 351] width 152 height 414
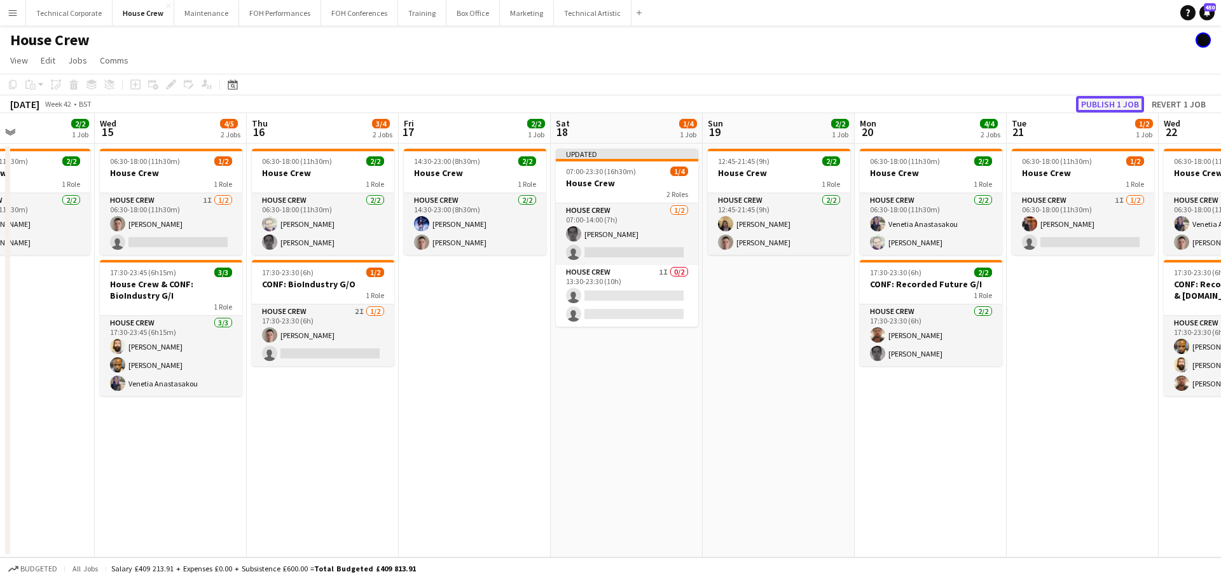
click at [966, 103] on button "Publish 1 job" at bounding box center [1110, 104] width 68 height 17
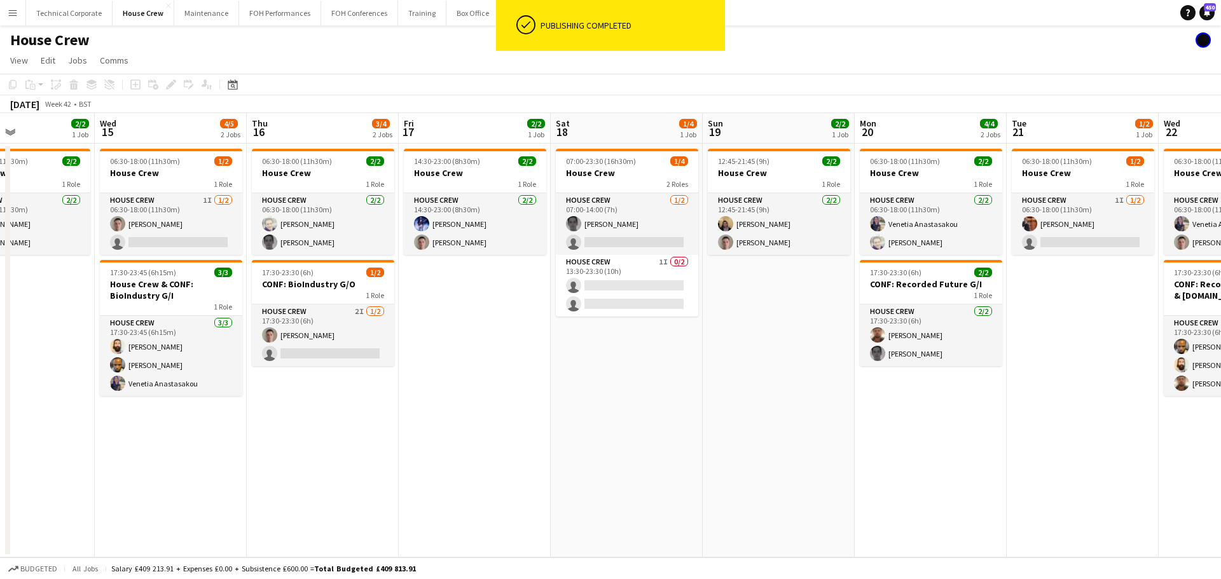
click at [686, 378] on app-date-cell "07:00-23:30 (16h30m) 1/4 House Crew 2 Roles House Crew 1/2 07:00-14:00 (7h) Joh…" at bounding box center [627, 351] width 152 height 414
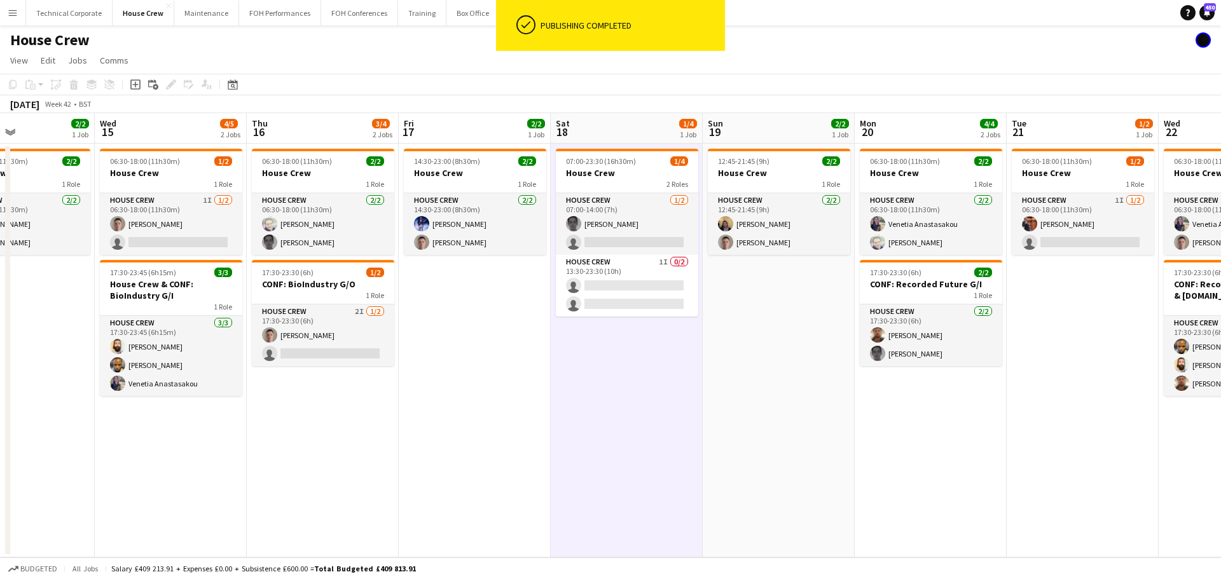
drag, startPoint x: 686, startPoint y: 382, endPoint x: 682, endPoint y: 477, distance: 95.5
click at [686, 383] on app-date-cell "07:00-23:30 (16h30m) 1/4 House Crew 2 Roles House Crew 1/2 07:00-14:00 (7h) Joh…" at bounding box center [627, 351] width 152 height 414
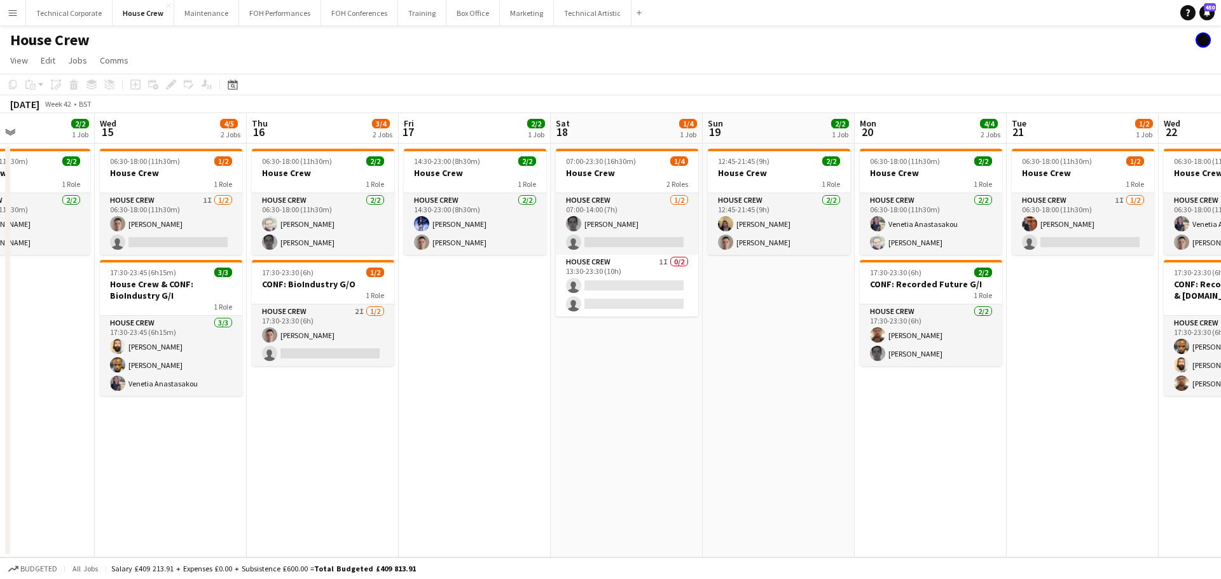
click at [691, 402] on app-date-cell "07:00-23:30 (16h30m) 1/4 House Crew 2 Roles House Crew 1/2 07:00-14:00 (7h) Joh…" at bounding box center [627, 351] width 152 height 414
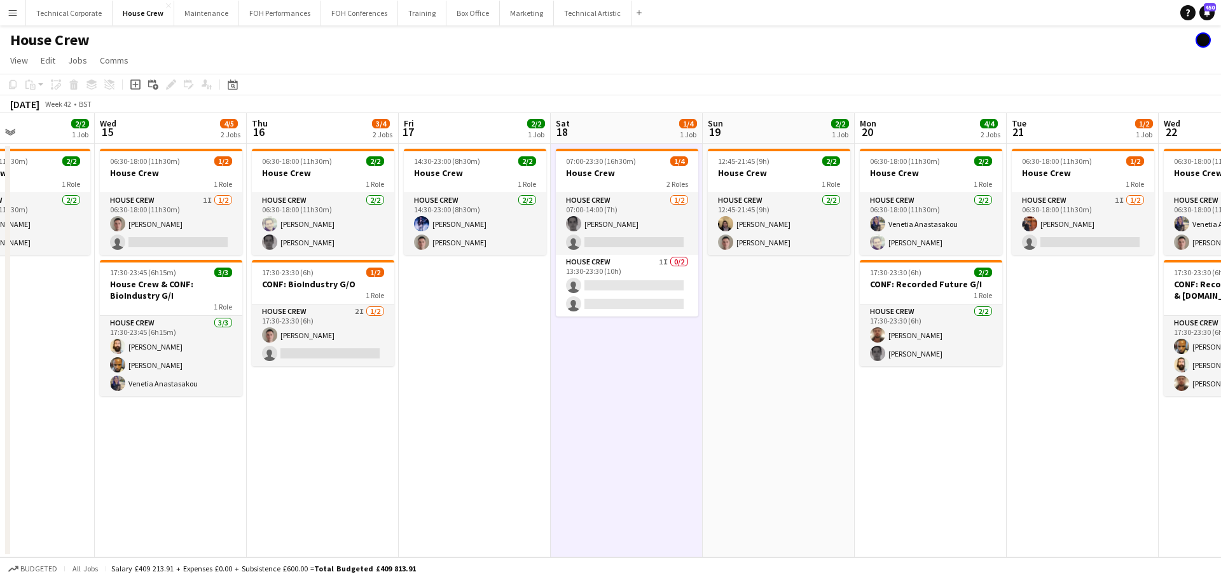
click at [690, 402] on app-date-cell "07:00-23:30 (16h30m) 1/4 House Crew 2 Roles House Crew 1/2 07:00-14:00 (7h) Joh…" at bounding box center [627, 351] width 152 height 414
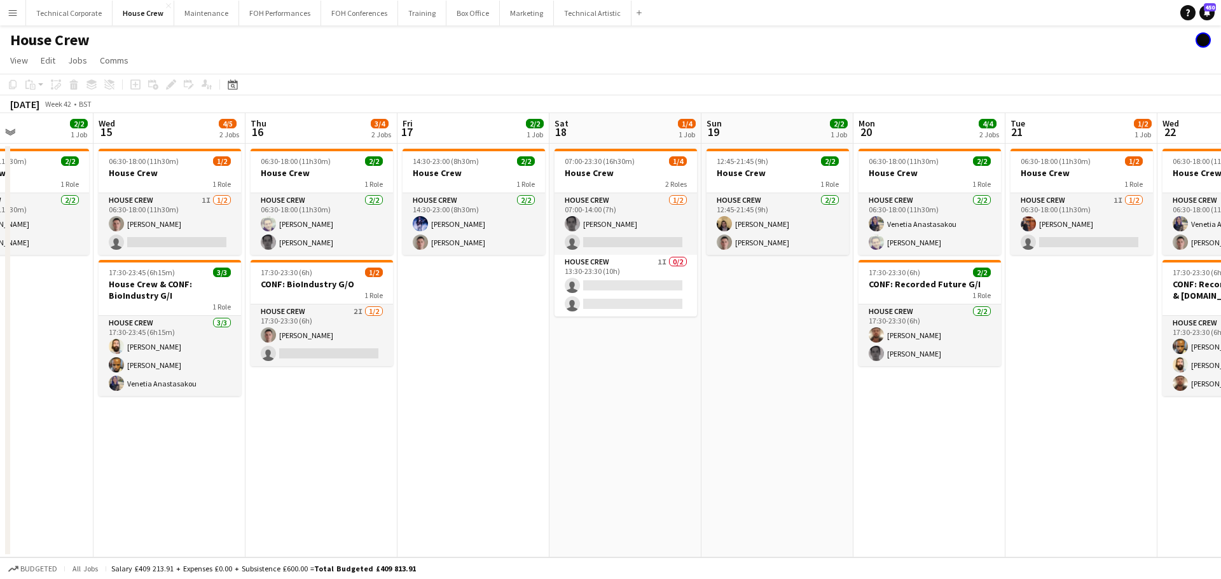
click at [703, 502] on app-date-cell "12:45-21:45 (9h) 2/2 House Crew 1 Role House Crew 2/2 12:45-21:45 (9h) James Re…" at bounding box center [777, 351] width 152 height 414
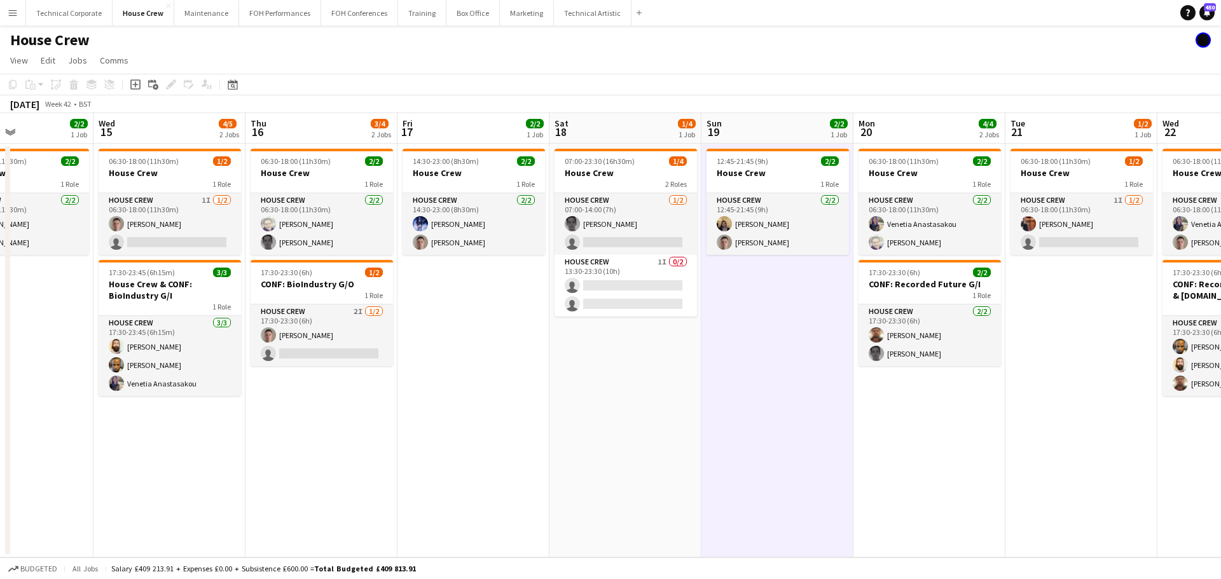
click at [703, 502] on app-date-cell "12:45-21:45 (9h) 2/2 House Crew 1 Role House Crew 2/2 12:45-21:45 (9h) James Re…" at bounding box center [777, 351] width 152 height 414
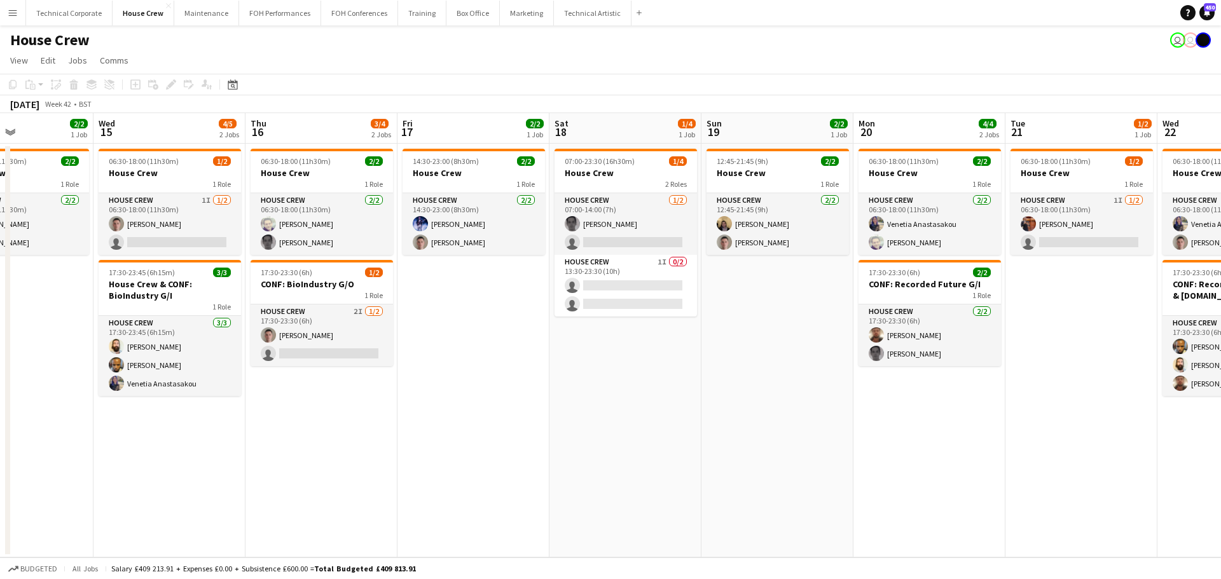
drag, startPoint x: 464, startPoint y: 280, endPoint x: 238, endPoint y: 300, distance: 227.2
click at [754, 294] on app-calendar-viewport "Sat 11 2/2 1 Job Sun 12 2/2 1 Job Mon 13 4/4 2 Jobs Tue 14 2/2 1 Job Wed 15 4/5…" at bounding box center [610, 335] width 1221 height 444
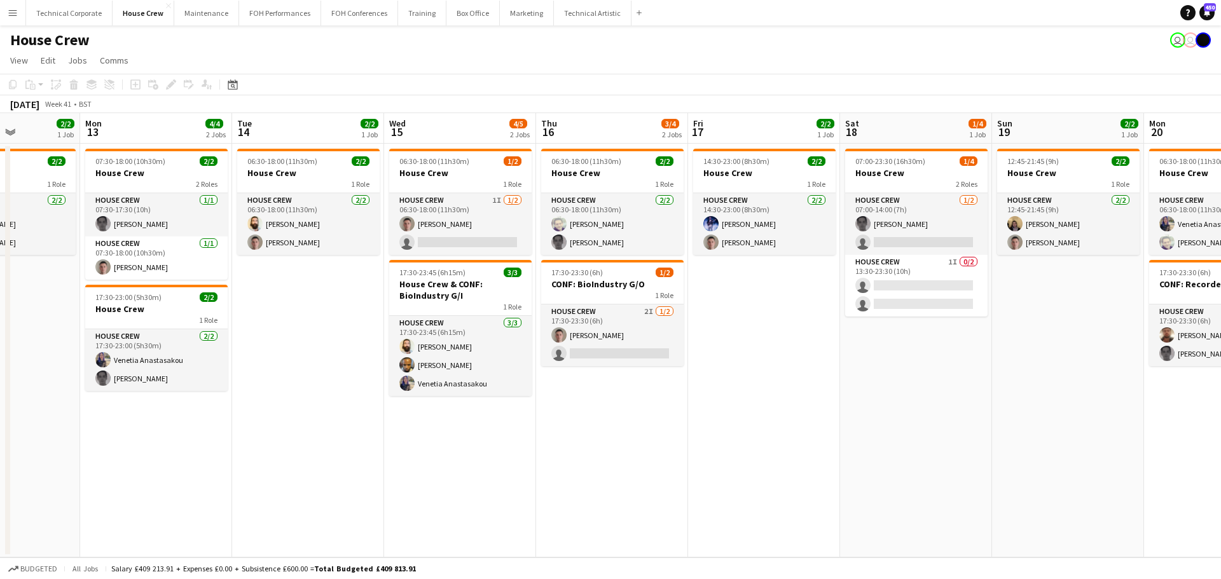
click at [776, 310] on app-calendar-viewport "Fri 10 2/2 1 Job Sat 11 2/2 1 Job Sun 12 2/2 1 Job Mon 13 4/4 2 Jobs Tue 14 2/2…" at bounding box center [610, 335] width 1221 height 444
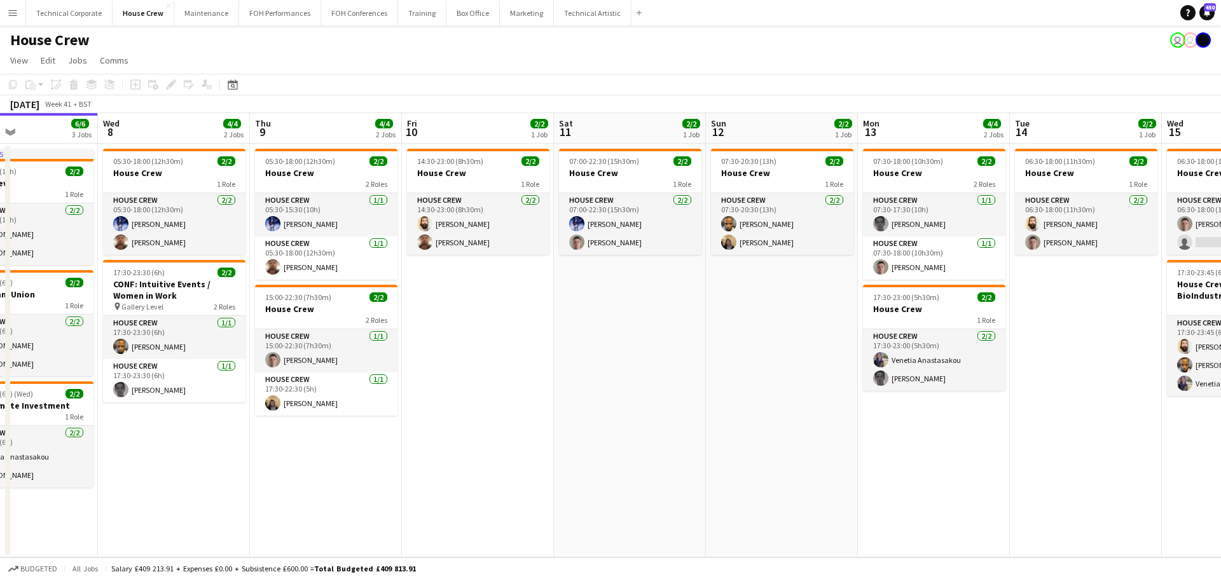
drag, startPoint x: 460, startPoint y: 313, endPoint x: 449, endPoint y: 334, distance: 24.5
click at [877, 309] on app-calendar-viewport "Tue 7 6/6 3 Jobs Wed 8 4/4 2 Jobs Thu 9 4/4 2 Jobs Fri 10 2/2 1 Job Sat 11 2/2 …" at bounding box center [610, 335] width 1221 height 444
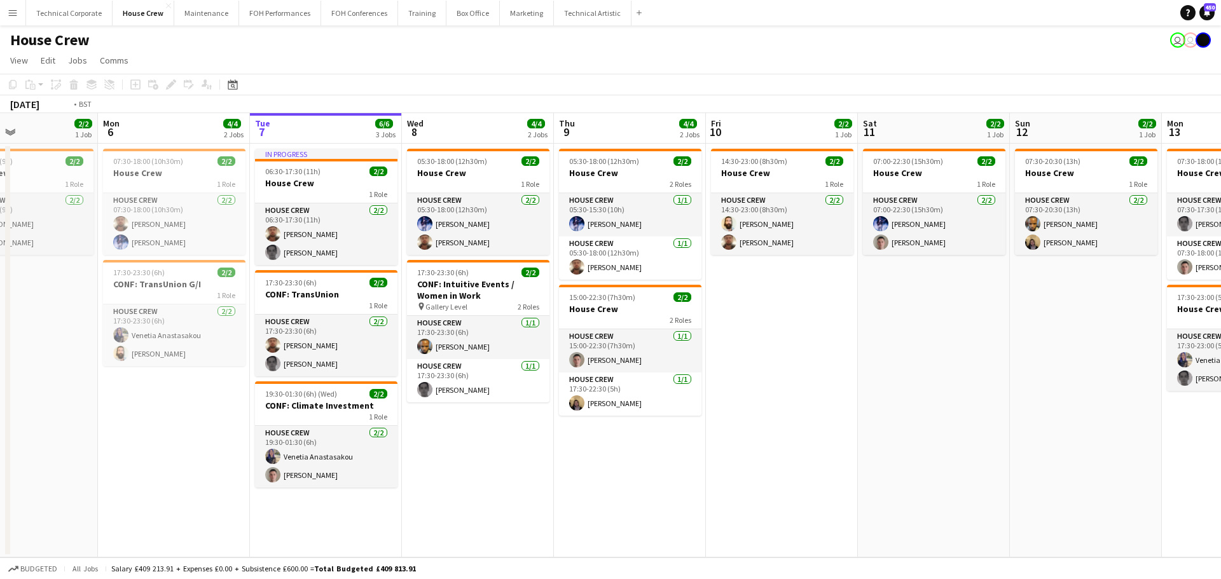
drag, startPoint x: 715, startPoint y: 338, endPoint x: 748, endPoint y: 332, distance: 34.3
click at [729, 338] on app-calendar-viewport "Sun 5 2/2 1 Job Mon 6 4/4 2 Jobs Tue 7 6/6 3 Jobs Wed 8 4/4 2 Jobs Thu 9 4/4 2 …" at bounding box center [610, 335] width 1221 height 444
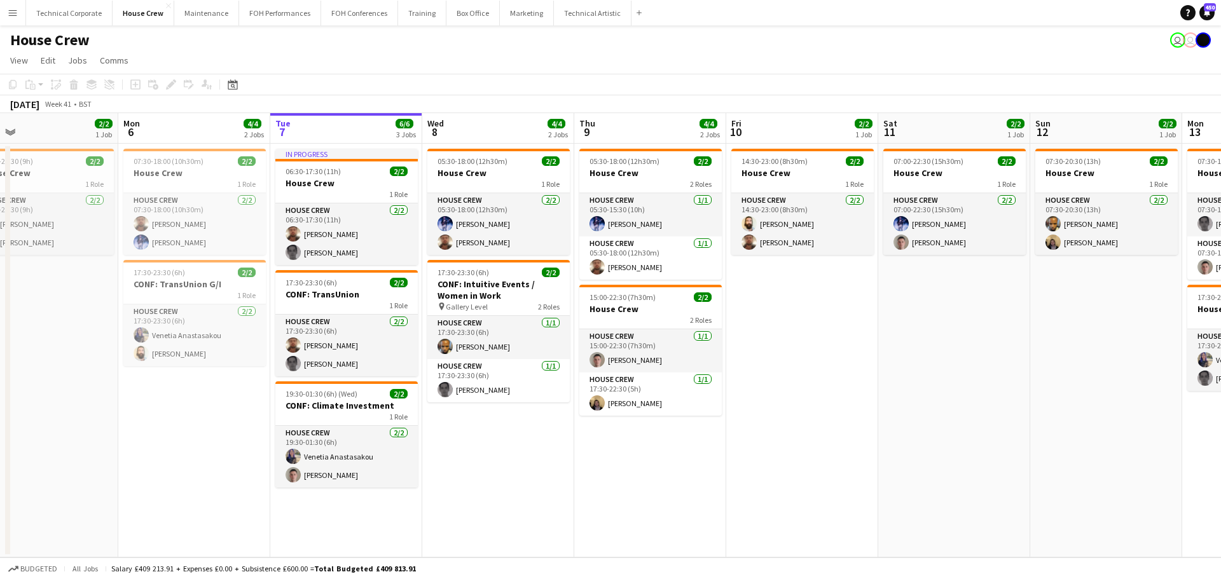
scroll to position [0, 340]
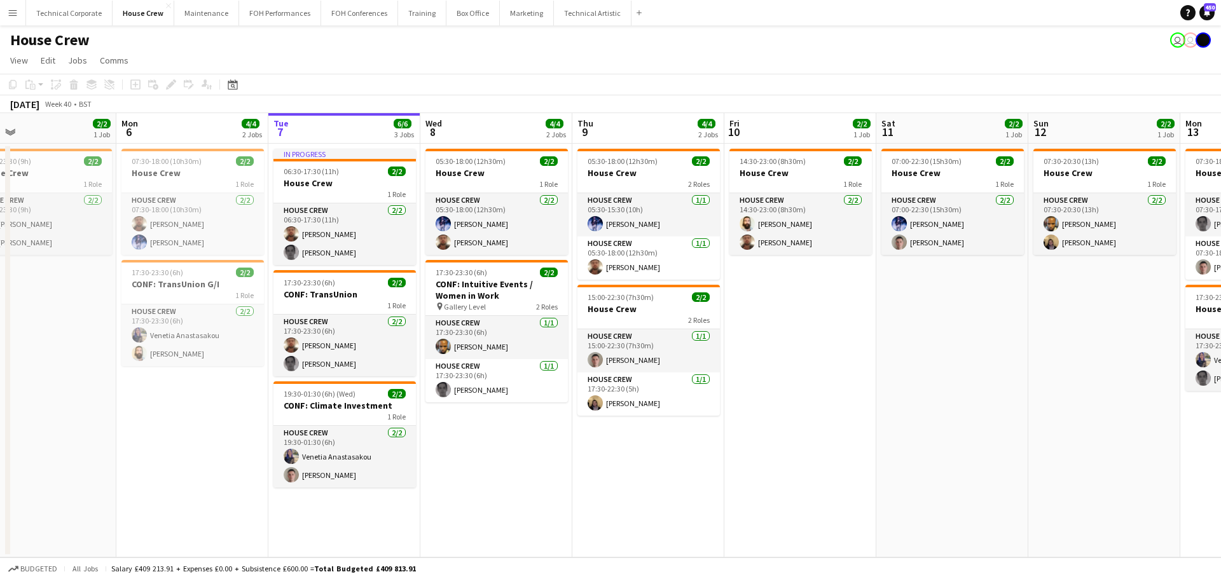
click at [754, 331] on app-date-cell "14:30-23:00 (8h30m) 2/2 House Crew 1 Role House Crew 2/2 14:30-23:00 (8h30m) Ju…" at bounding box center [800, 351] width 152 height 414
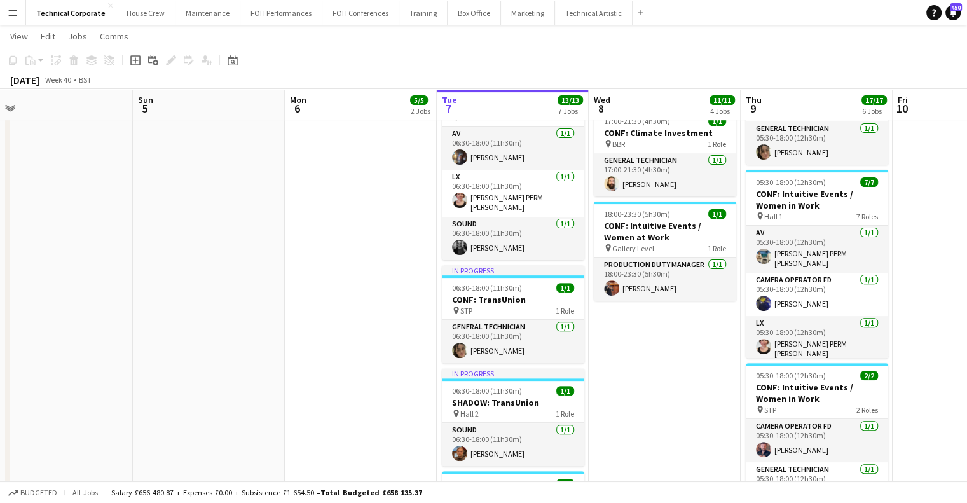
scroll to position [374, 0]
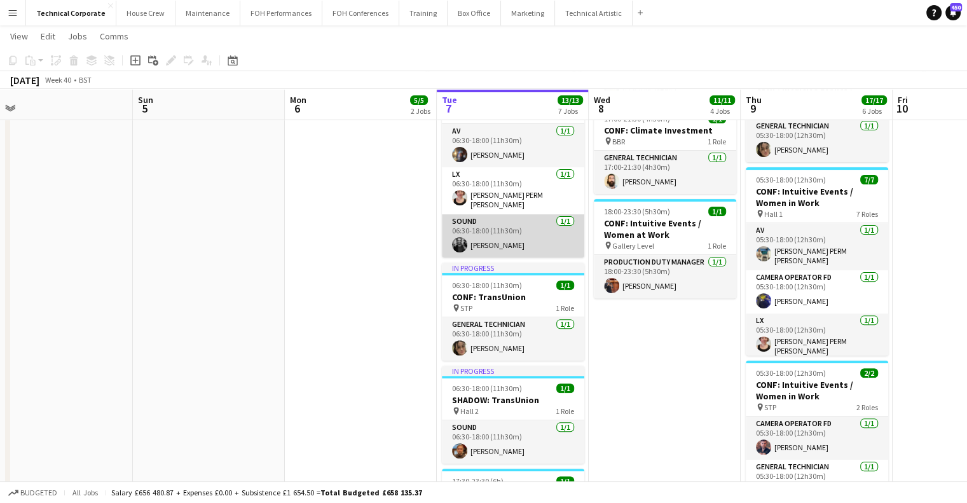
click at [507, 217] on app-card-role "Sound [DATE] 06:30-18:00 (11h30m) [PERSON_NAME]" at bounding box center [513, 235] width 142 height 43
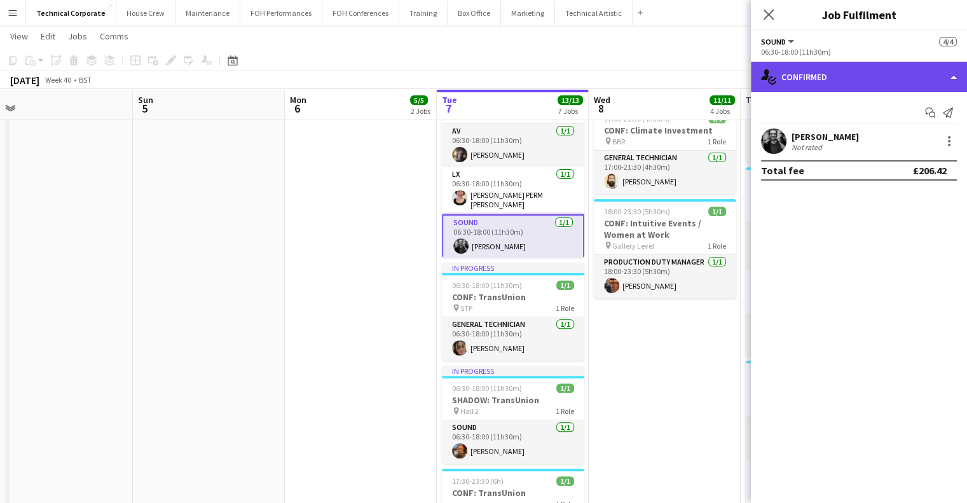
click at [821, 81] on div "single-neutral-actions-check-2 Confirmed" at bounding box center [859, 77] width 216 height 31
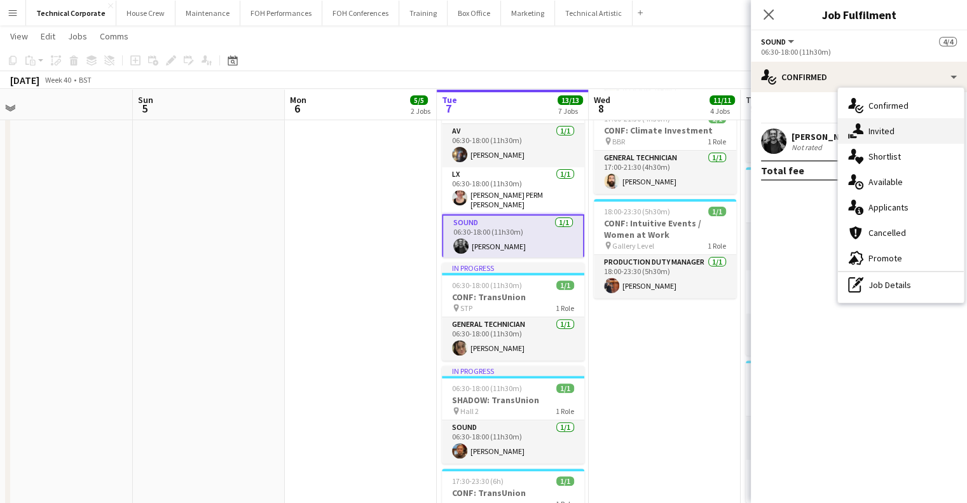
click at [887, 137] on div "single-neutral-actions-share-1 Invited" at bounding box center [901, 130] width 126 height 25
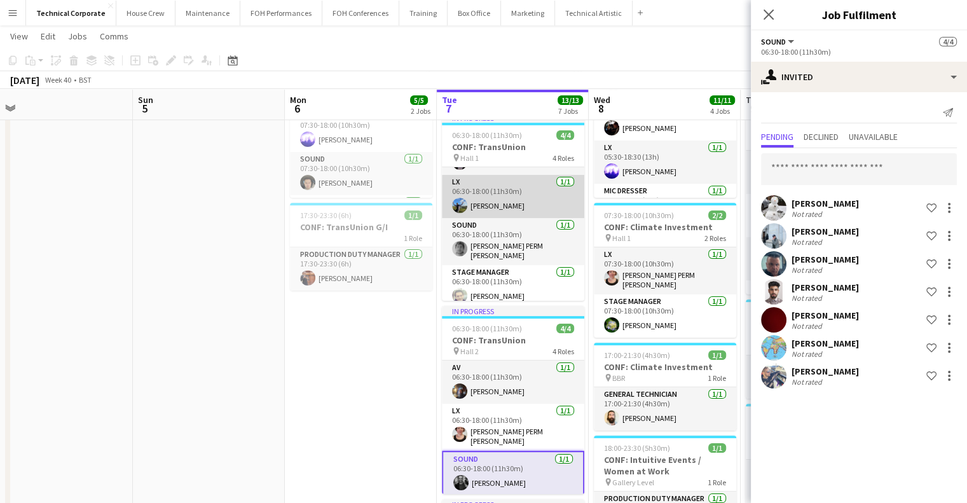
scroll to position [39, 0]
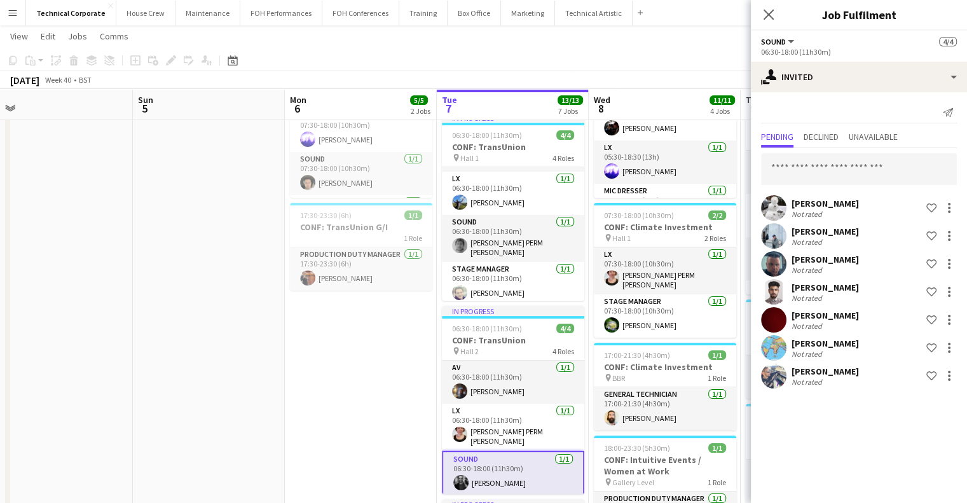
click at [322, 355] on app-date-cell "07:30-18:00 (10h30m) 4/4 CONF: Climate Investment (REHEARSALS) pin Hall 2 4 Rol…" at bounding box center [361, 465] width 152 height 923
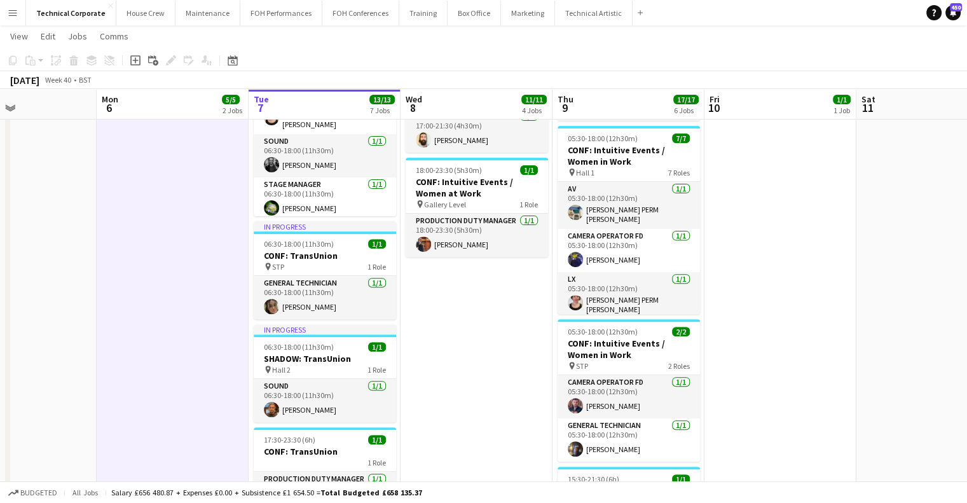
scroll to position [584, 0]
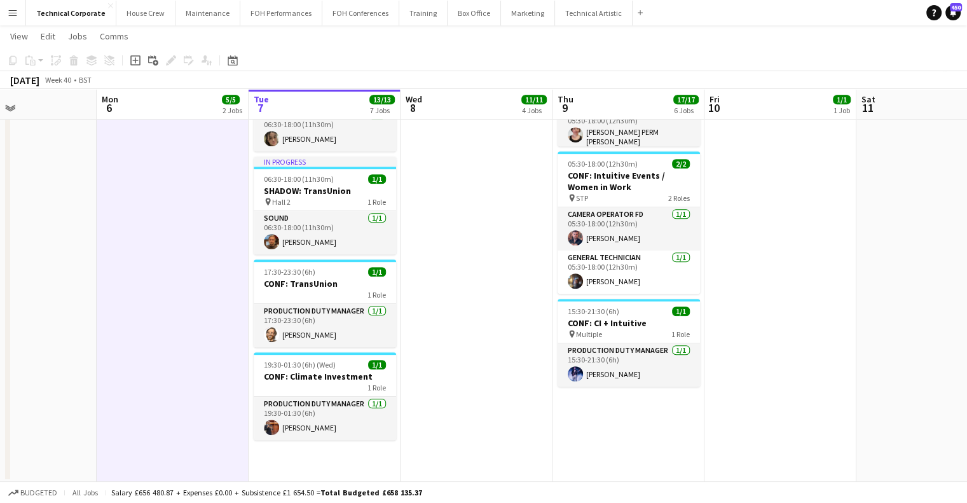
click at [198, 266] on app-date-cell "07:30-18:00 (10h30m) 4/4 CONF: Climate Investment (REHEARSALS) pin Hall 2 4 Rol…" at bounding box center [173, 20] width 152 height 923
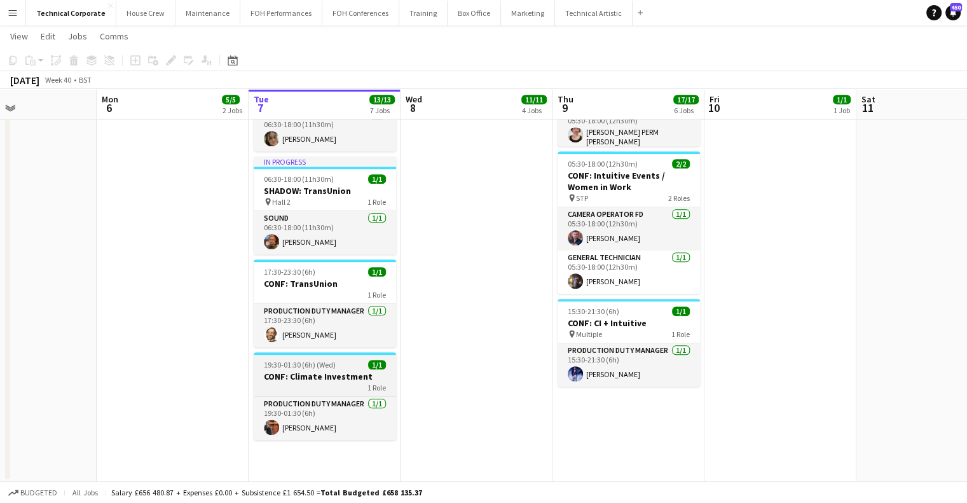
click at [343, 376] on h3 "CONF: Climate Investment" at bounding box center [325, 376] width 142 height 11
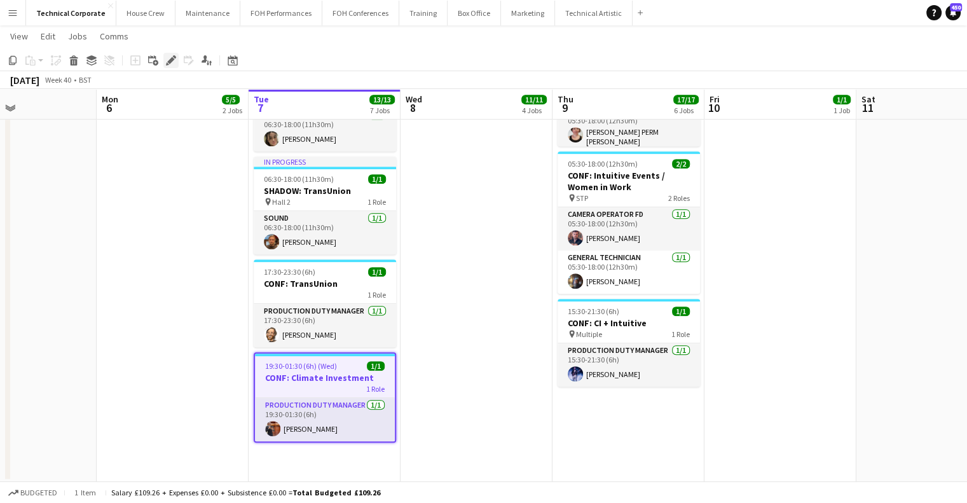
click at [165, 63] on div "Edit" at bounding box center [170, 60] width 15 height 15
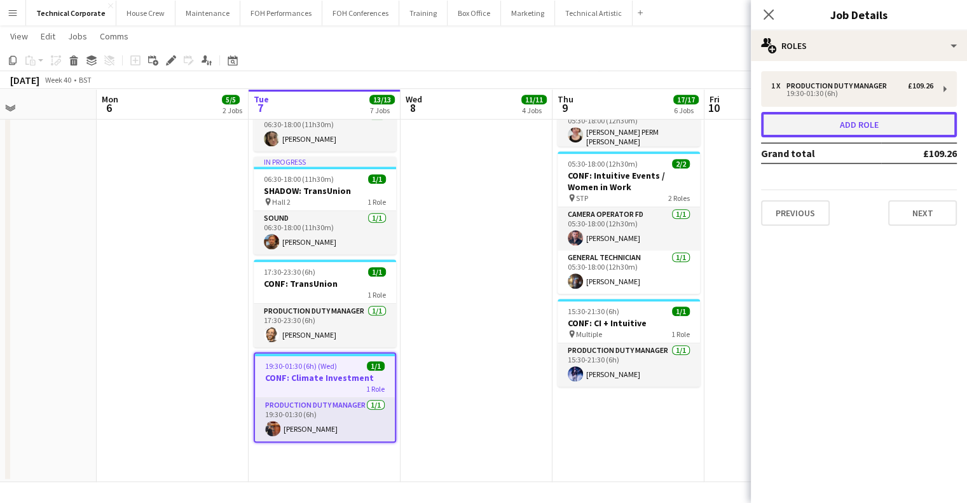
click at [851, 135] on button "Add role" at bounding box center [859, 124] width 196 height 25
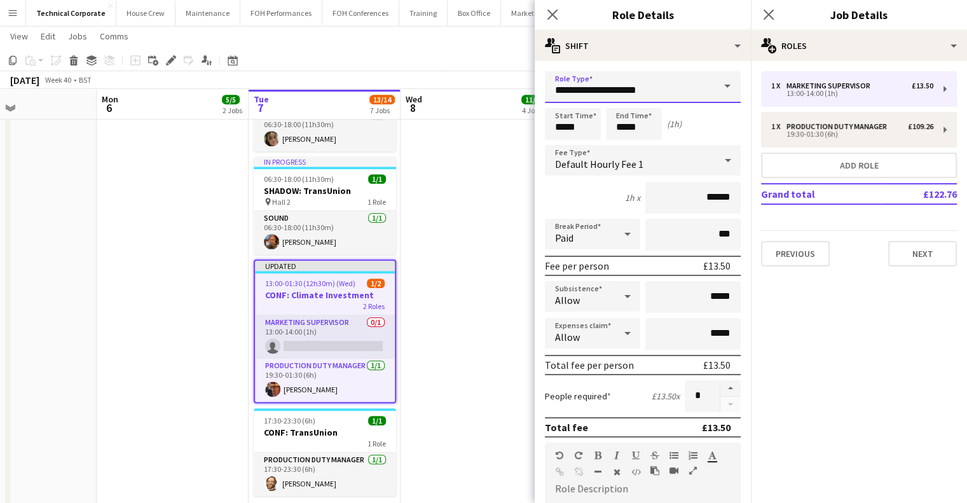
drag, startPoint x: 659, startPoint y: 86, endPoint x: 477, endPoint y: 71, distance: 182.5
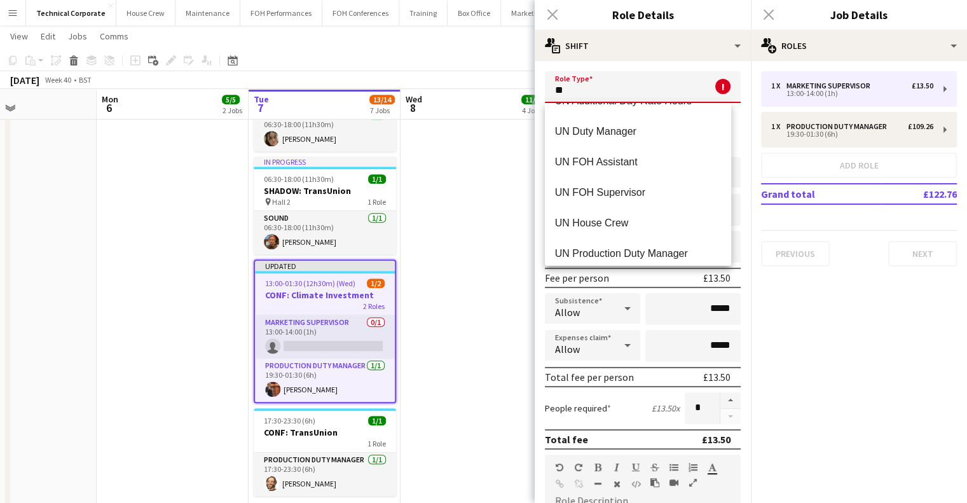
scroll to position [153, 0]
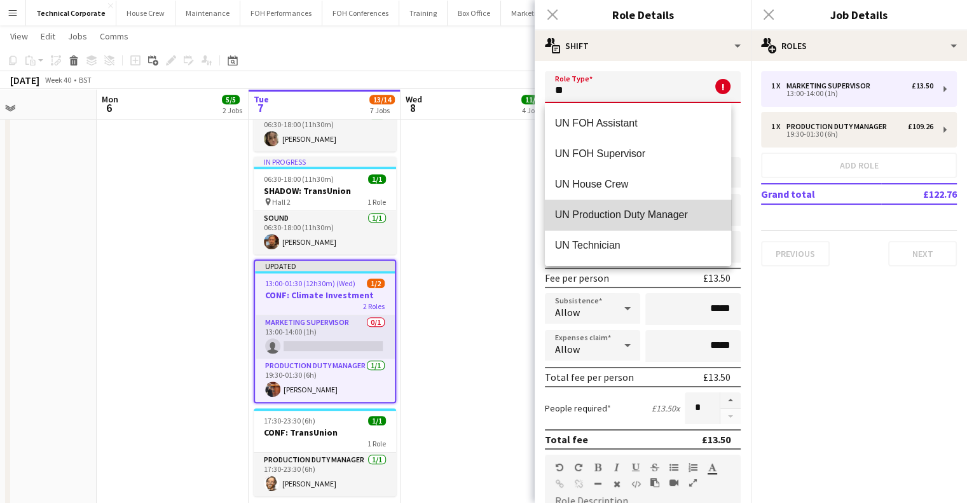
click at [641, 213] on span "UN Production Duty Manager" at bounding box center [638, 215] width 166 height 12
type input "**********"
type input "******"
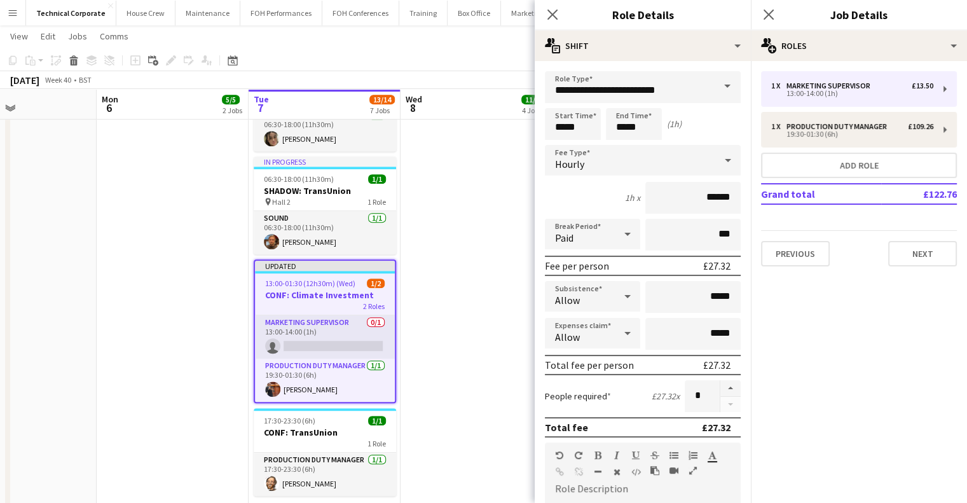
click at [559, 22] on div "Close pop-in" at bounding box center [553, 14] width 36 height 29
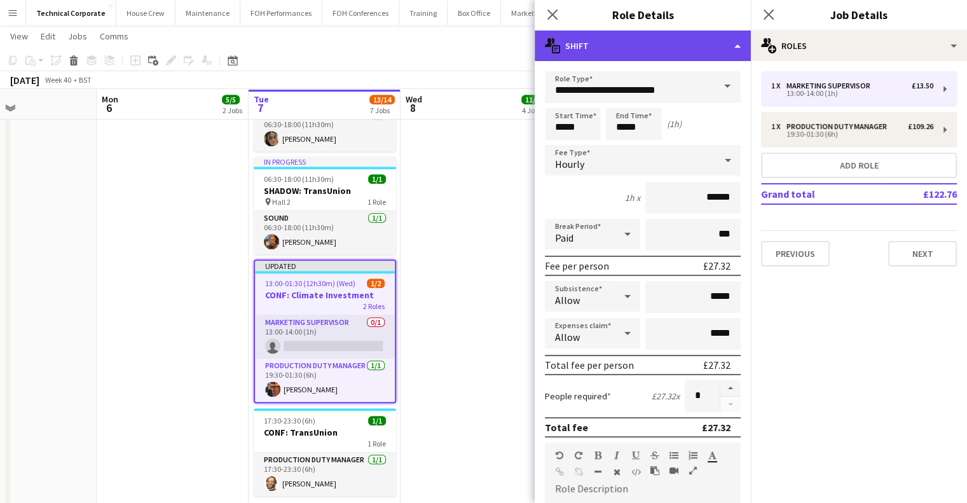
click at [608, 45] on div "multiple-actions-text Shift" at bounding box center [643, 46] width 216 height 31
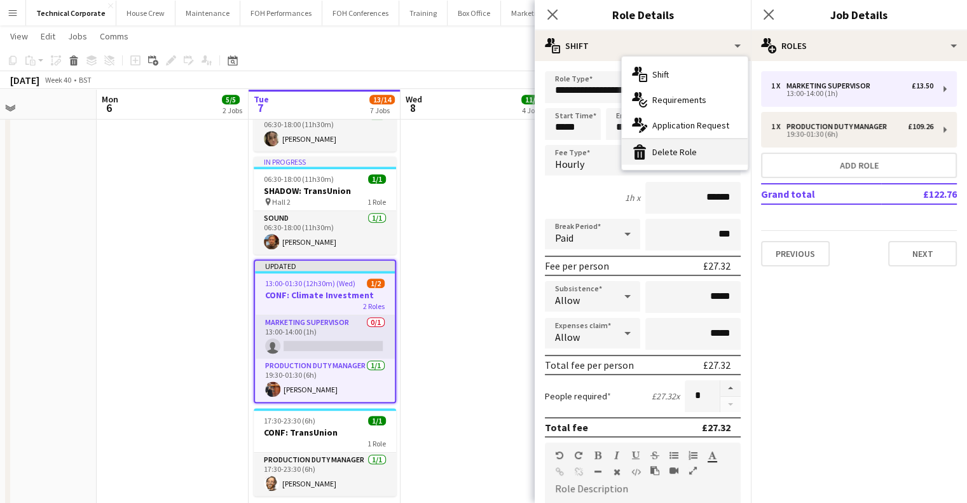
click at [646, 158] on icon "bin-2" at bounding box center [639, 151] width 15 height 15
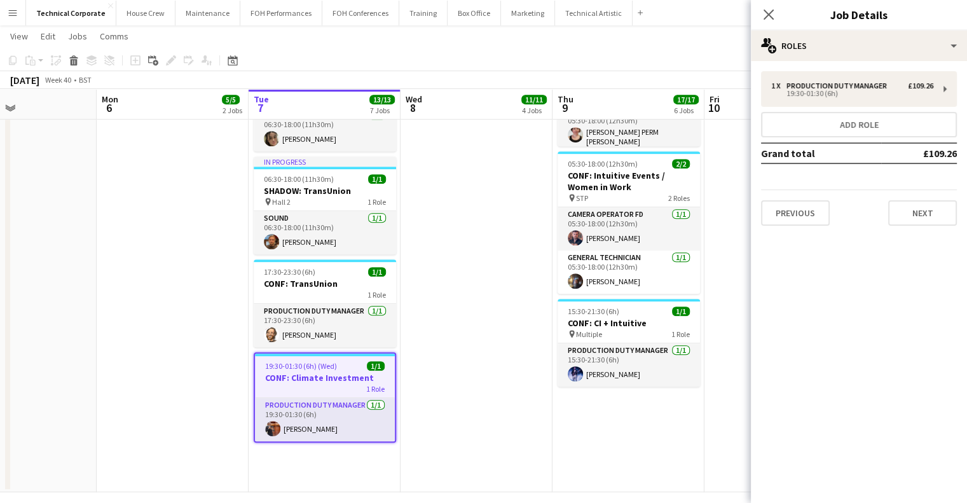
click at [437, 270] on app-date-cell "05:30-18:30 (13h) 7/7 CONF: Climate Investment pin Hall 2 7 Roles AV 1/1 05:30-…" at bounding box center [477, 25] width 152 height 933
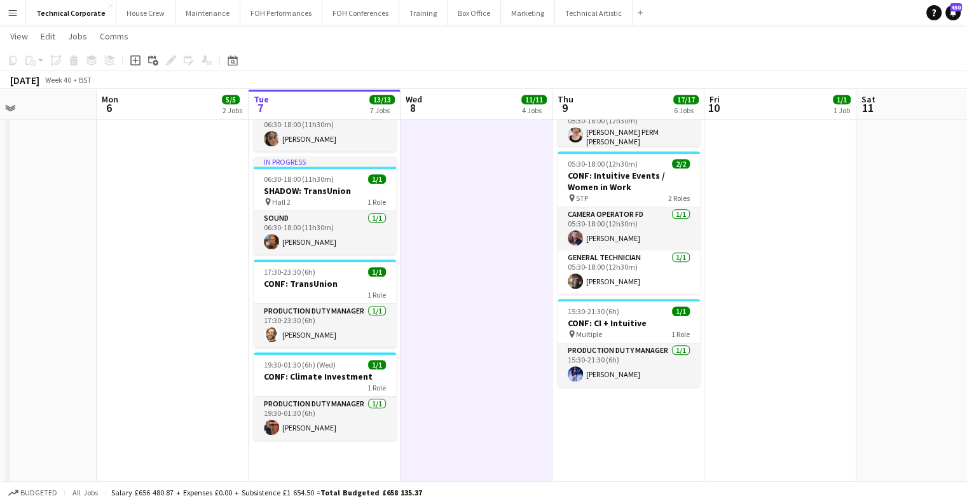
click at [437, 270] on app-date-cell "05:30-18:30 (13h) 7/7 CONF: Climate Investment pin Hall 2 7 Roles AV 1/1 05:30-…" at bounding box center [477, 25] width 152 height 933
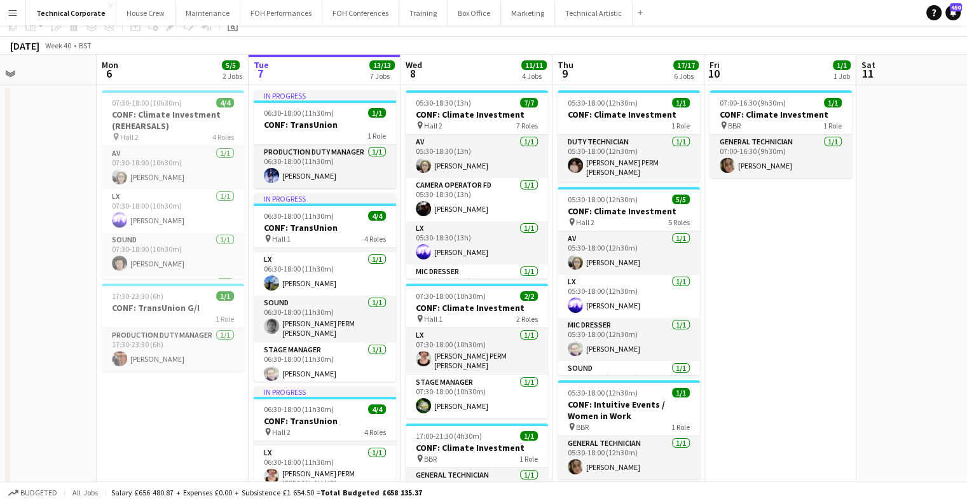
scroll to position [0, 0]
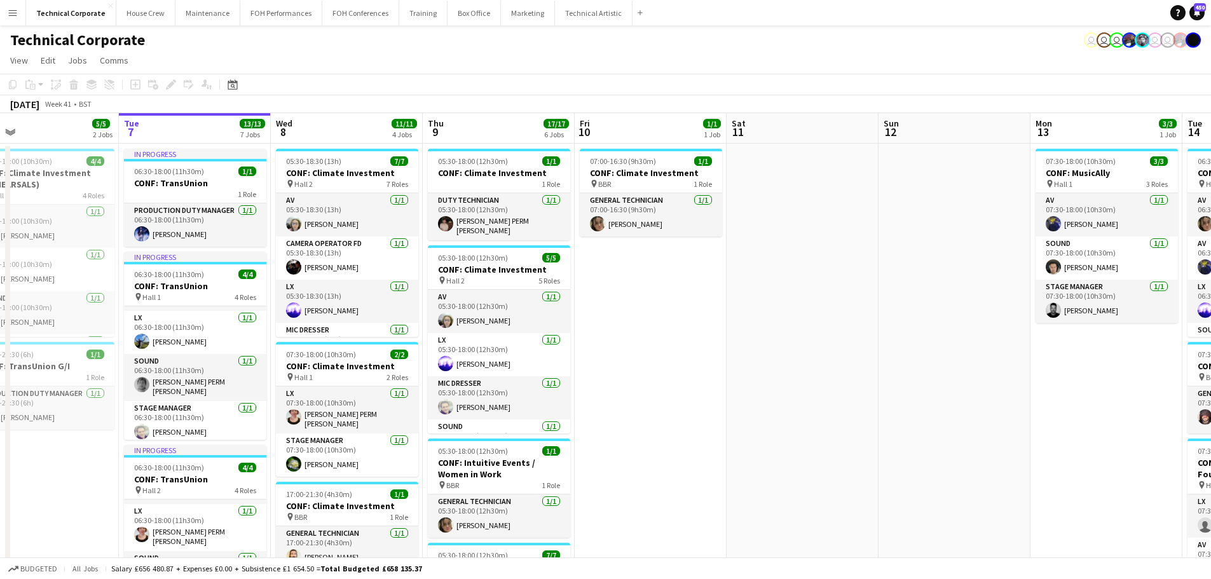
scroll to position [39, 0]
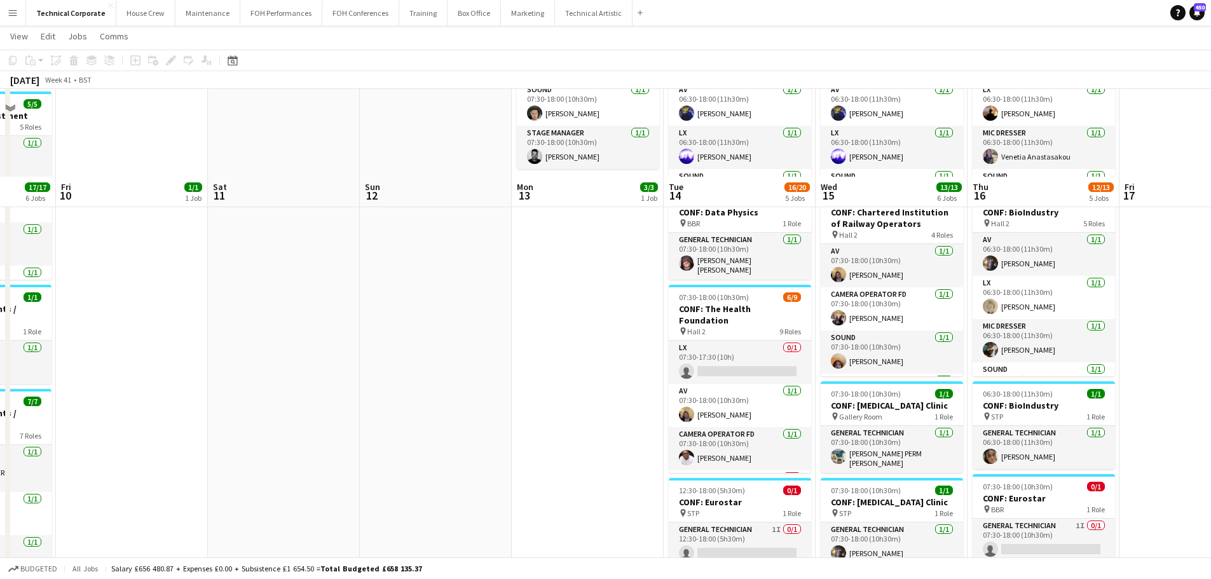
scroll to position [254, 0]
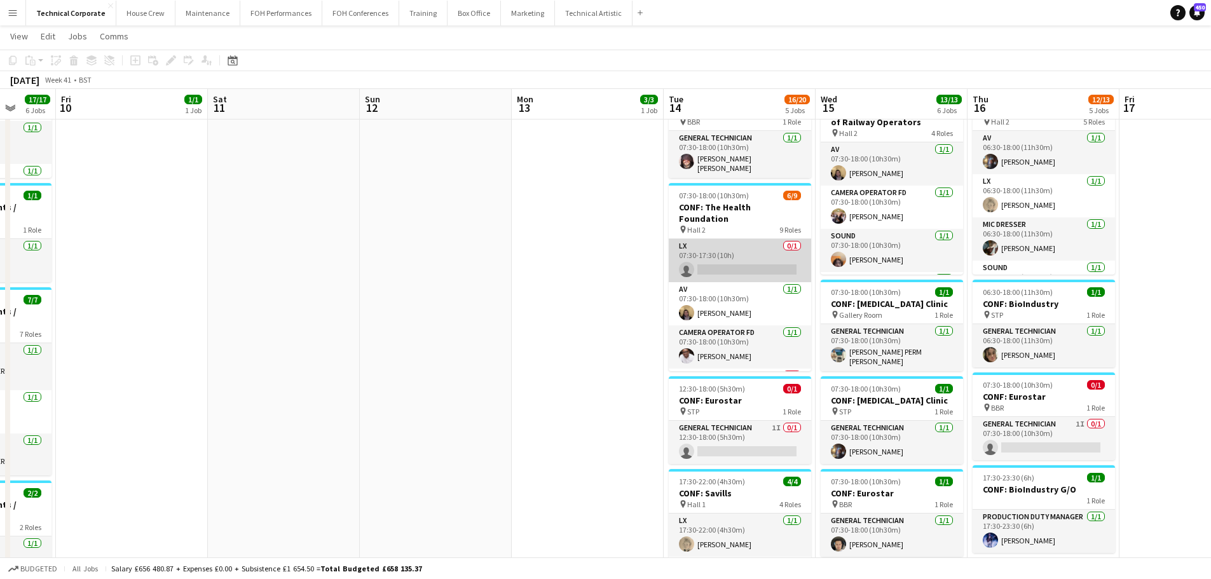
click at [736, 241] on app-card-role "LX 0/1 07:30-17:30 (10h) single-neutral-actions" at bounding box center [740, 260] width 142 height 43
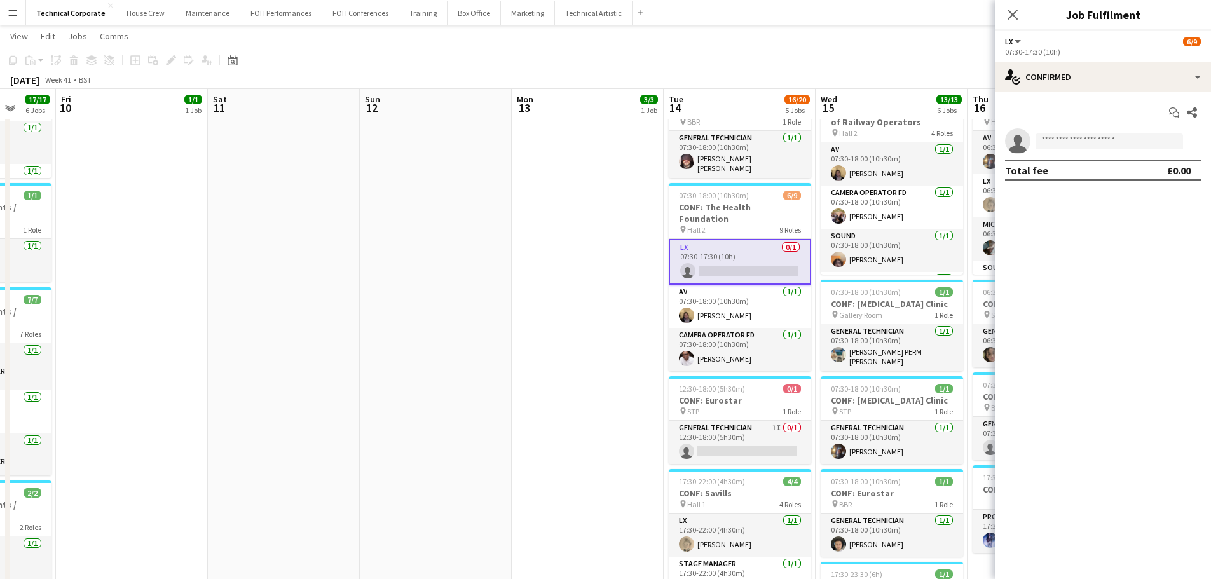
drag, startPoint x: 591, startPoint y: 354, endPoint x: 507, endPoint y: 341, distance: 85.5
click at [431, 378] on app-calendar-viewport "Tue 7 13/13 7 Jobs Wed 8 11/11 4 Jobs Thu 9 17/17 6 Jobs Fri 10 1/1 1 Job Sat 1…" at bounding box center [605, 303] width 1211 height 1016
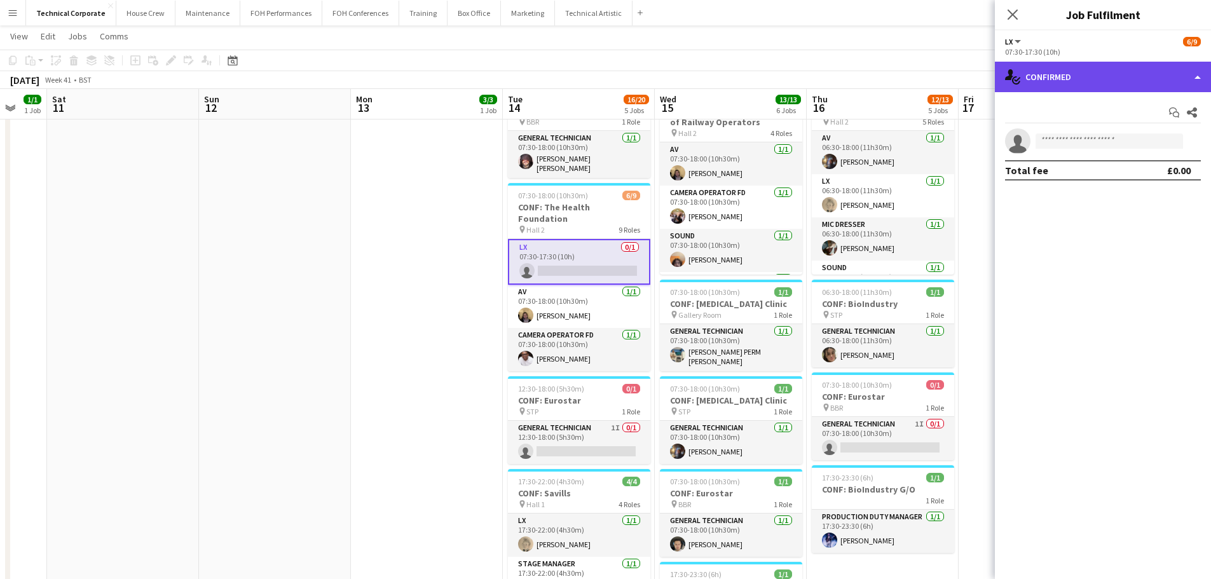
click at [976, 72] on div "single-neutral-actions-check-2 Confirmed" at bounding box center [1103, 77] width 216 height 31
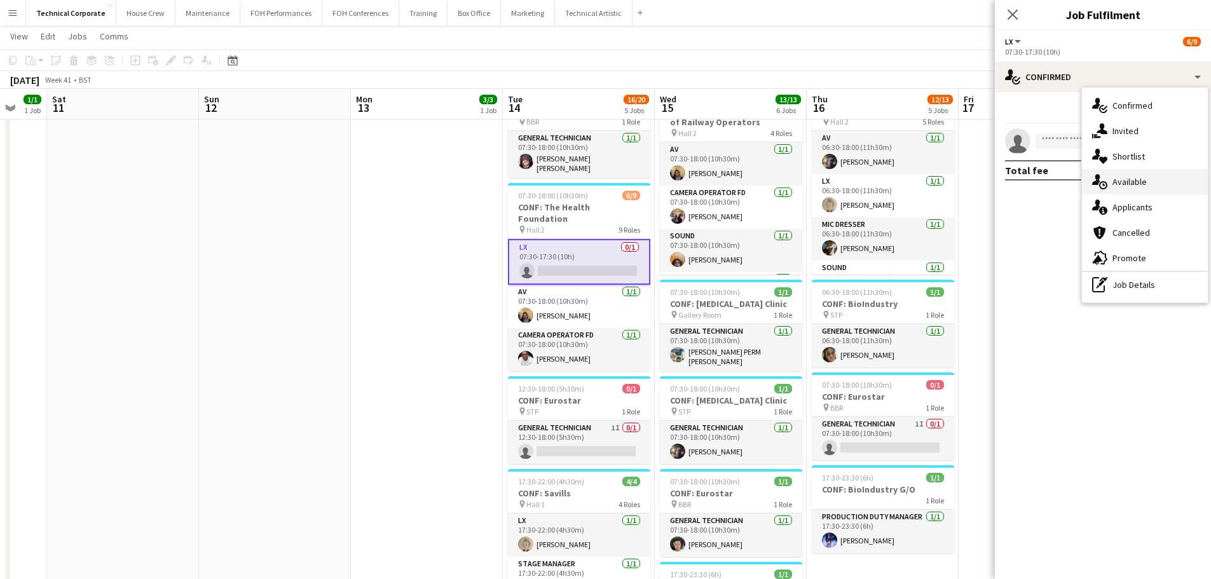
click at [976, 169] on div "single-neutral-actions-upload Available" at bounding box center [1145, 181] width 126 height 25
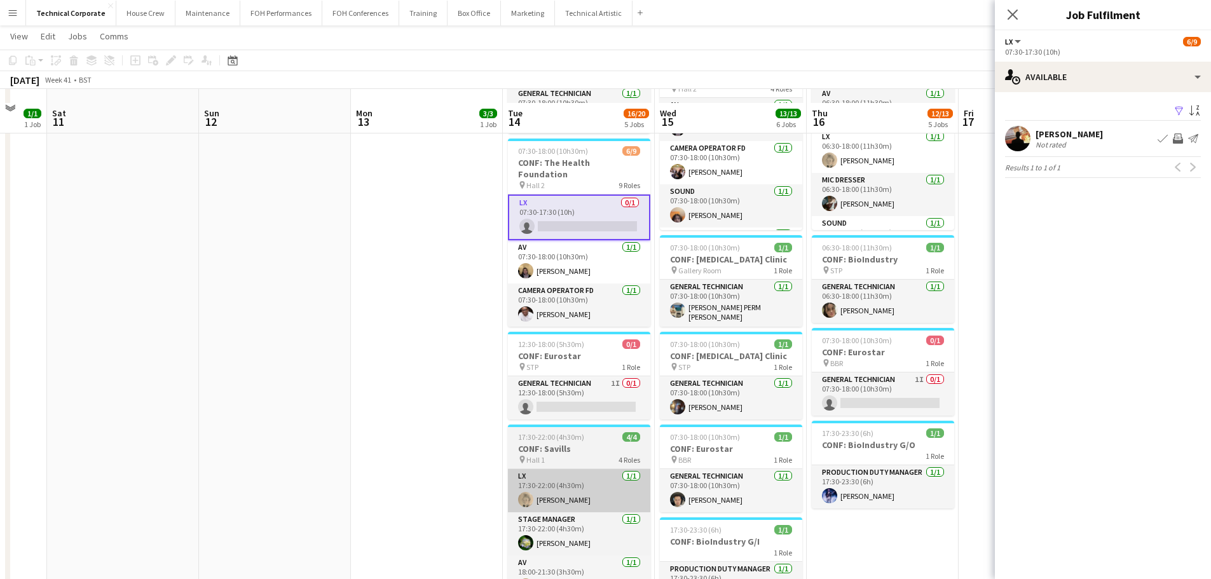
scroll to position [318, 0]
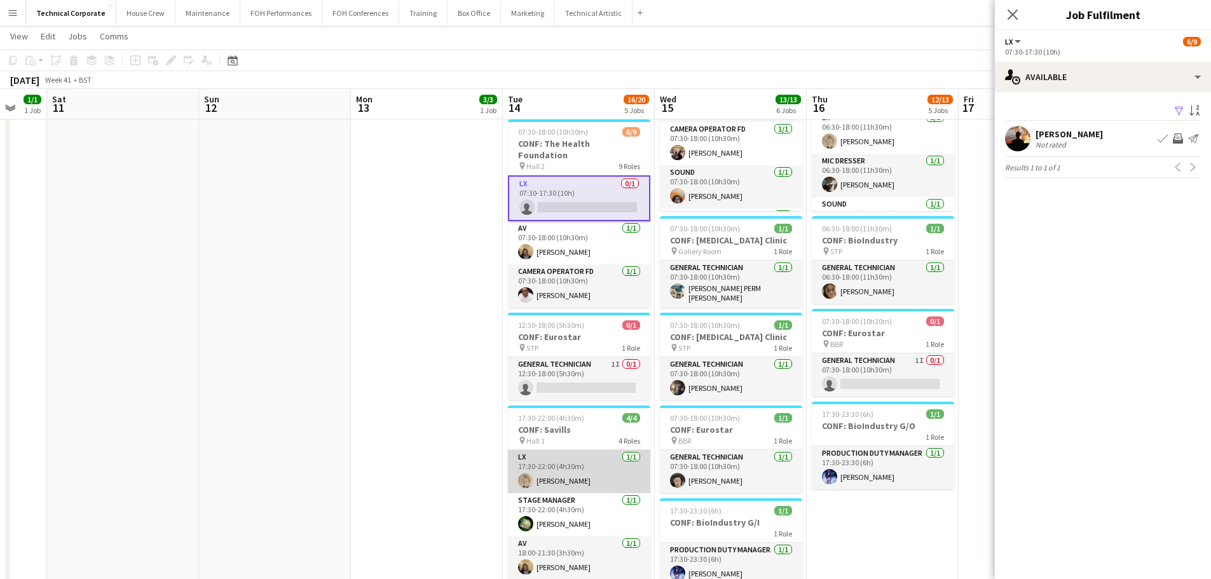
click at [574, 478] on app-card-role "LX 1/1 17:30-22:00 (4h30m) Laurence Moss" at bounding box center [579, 471] width 142 height 43
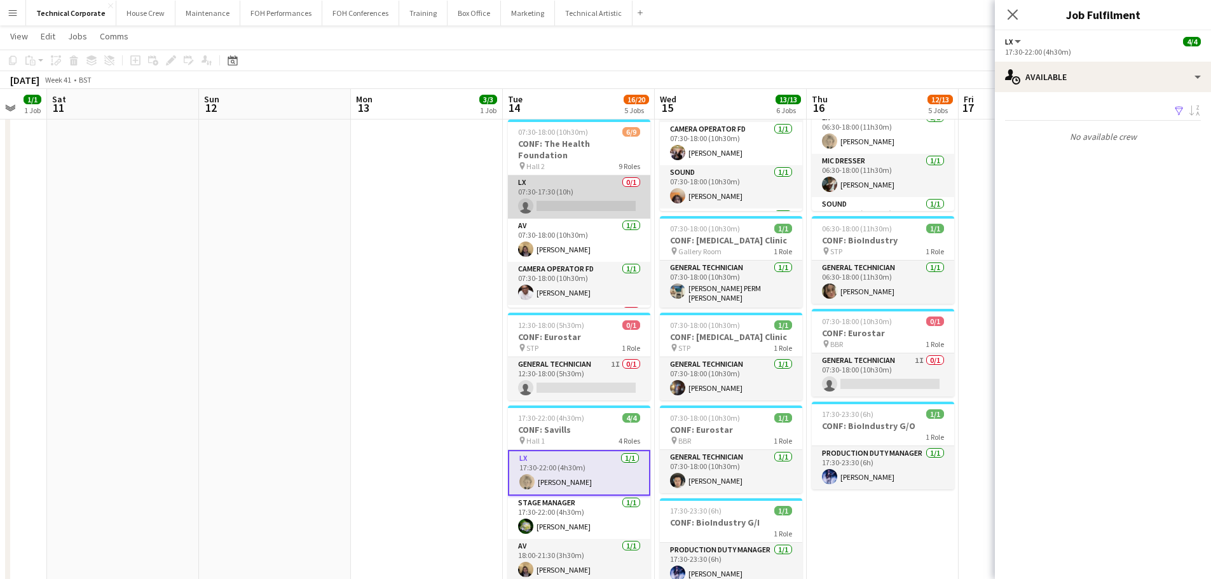
click at [576, 183] on app-card-role "LX 0/1 07:30-17:30 (10h) single-neutral-actions" at bounding box center [579, 196] width 142 height 43
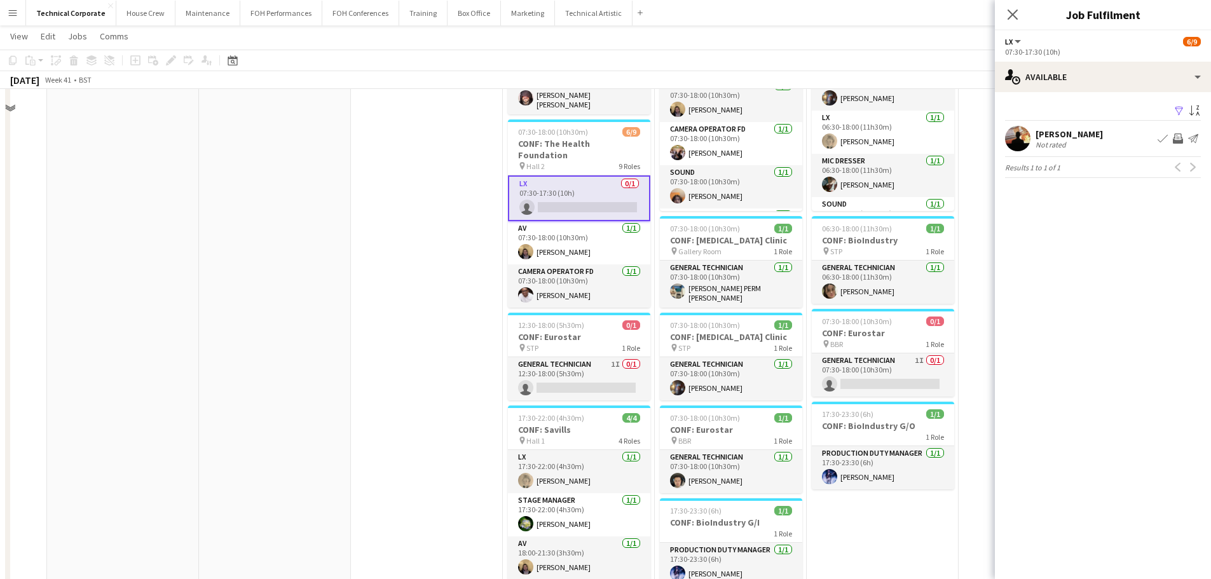
scroll to position [0, 0]
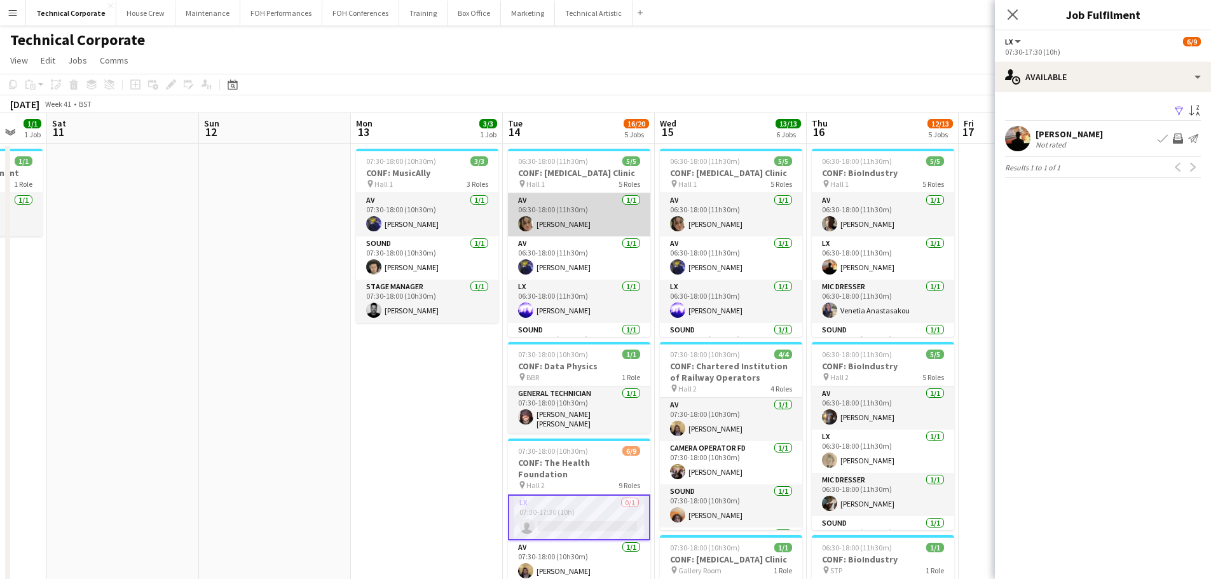
click at [584, 224] on app-card-role "AV 1/1 06:30-18:00 (11h30m) Eliyana Evans" at bounding box center [579, 214] width 142 height 43
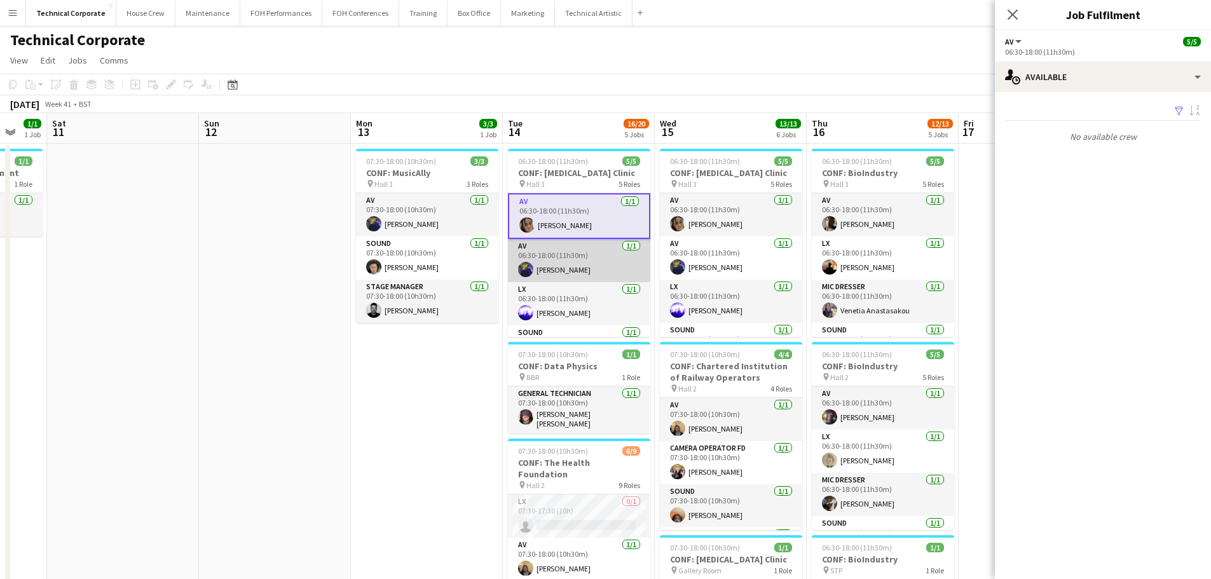
click at [582, 252] on app-card-role "AV 1/1 06:30-18:00 (11h30m) Christopher Miller" at bounding box center [579, 260] width 142 height 43
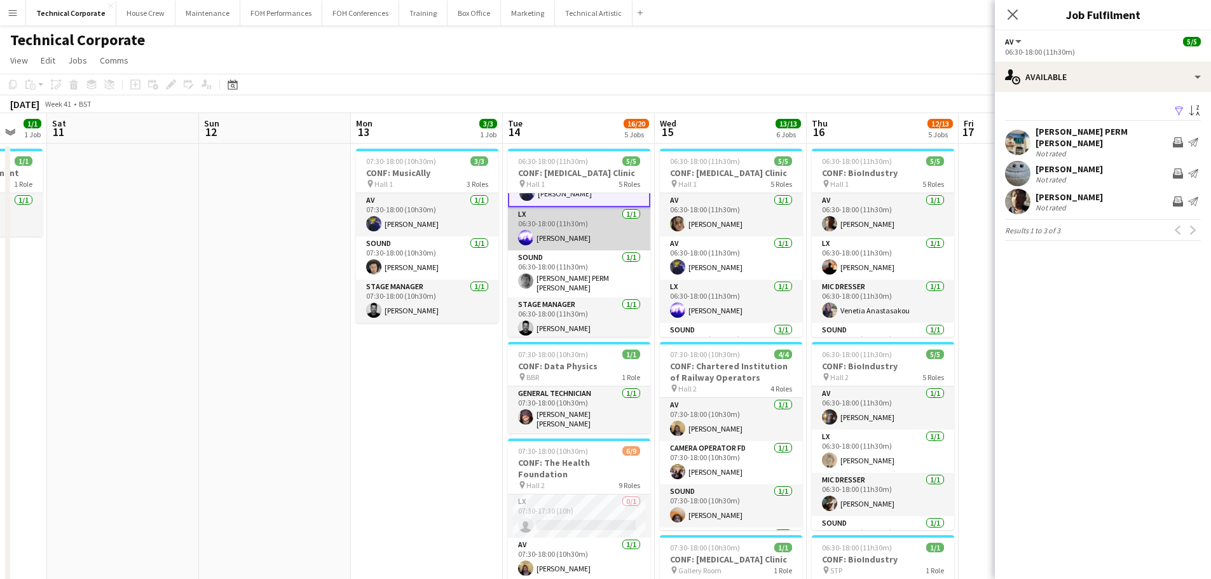
click at [580, 234] on app-card-role "LX 1/1 06:30-18:00 (11h30m) Jacek Klepacki" at bounding box center [579, 228] width 142 height 43
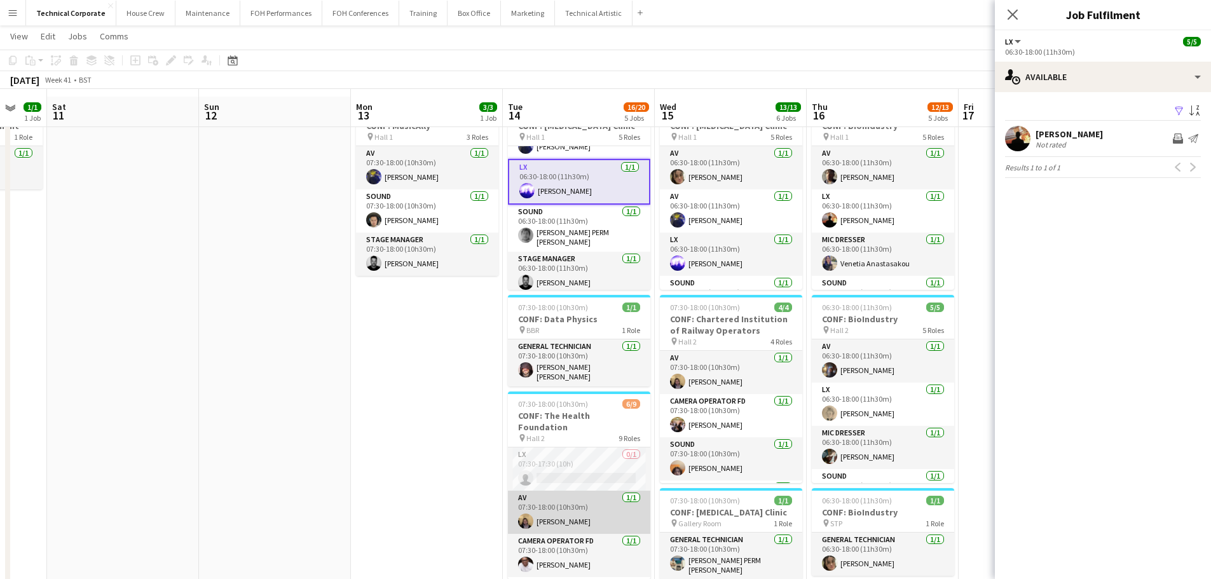
scroll to position [64, 0]
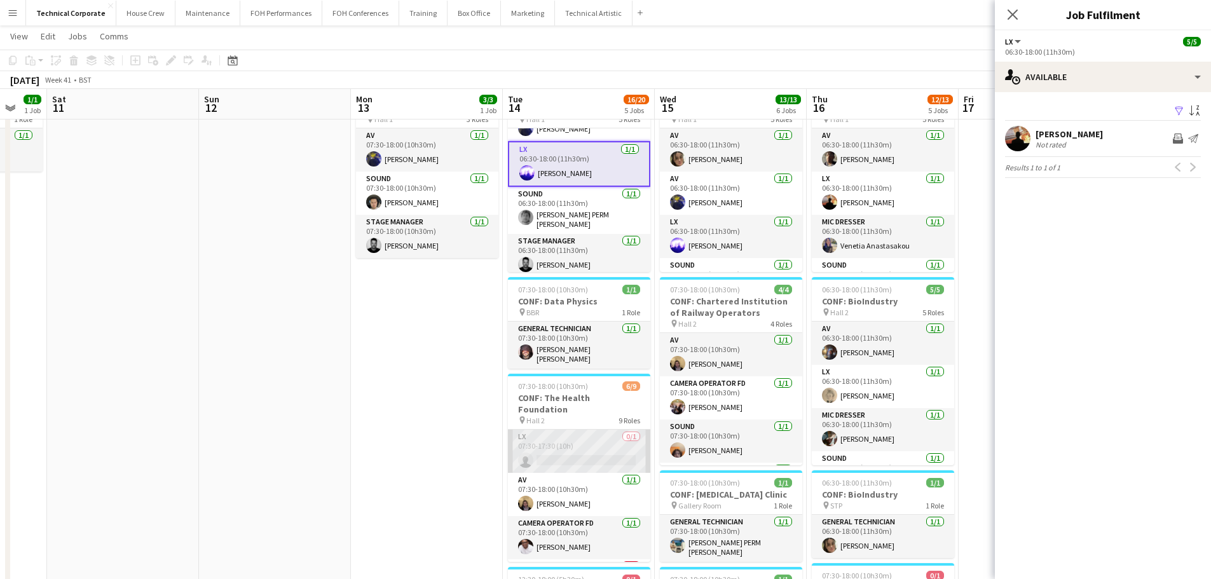
click at [564, 438] on app-card-role "LX 0/1 07:30-17:30 (10h) single-neutral-actions" at bounding box center [579, 451] width 142 height 43
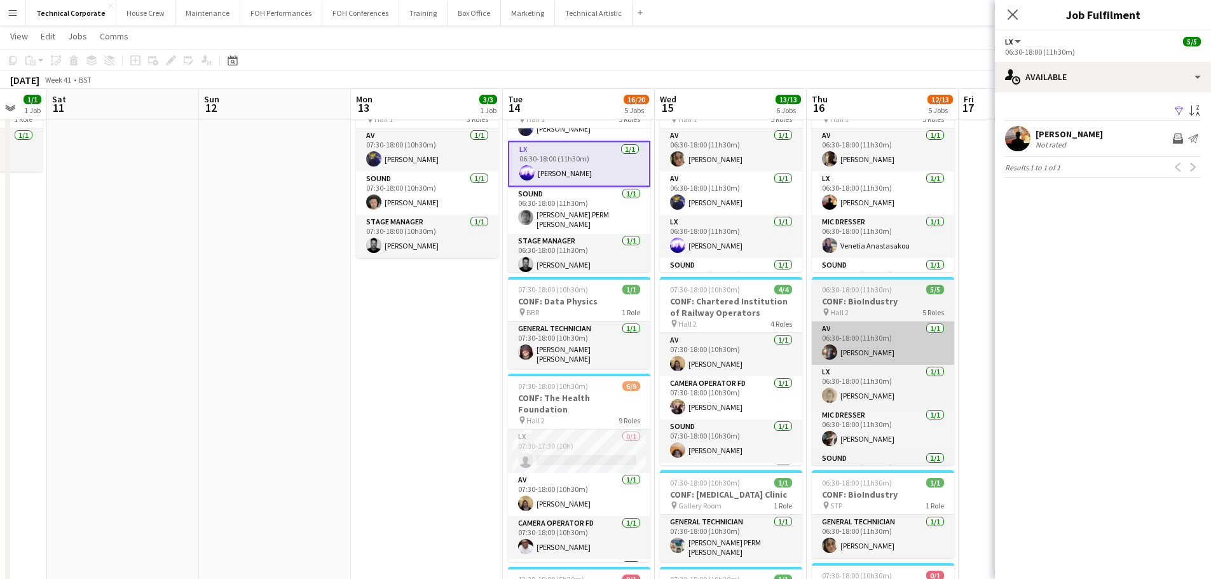
scroll to position [72, 0]
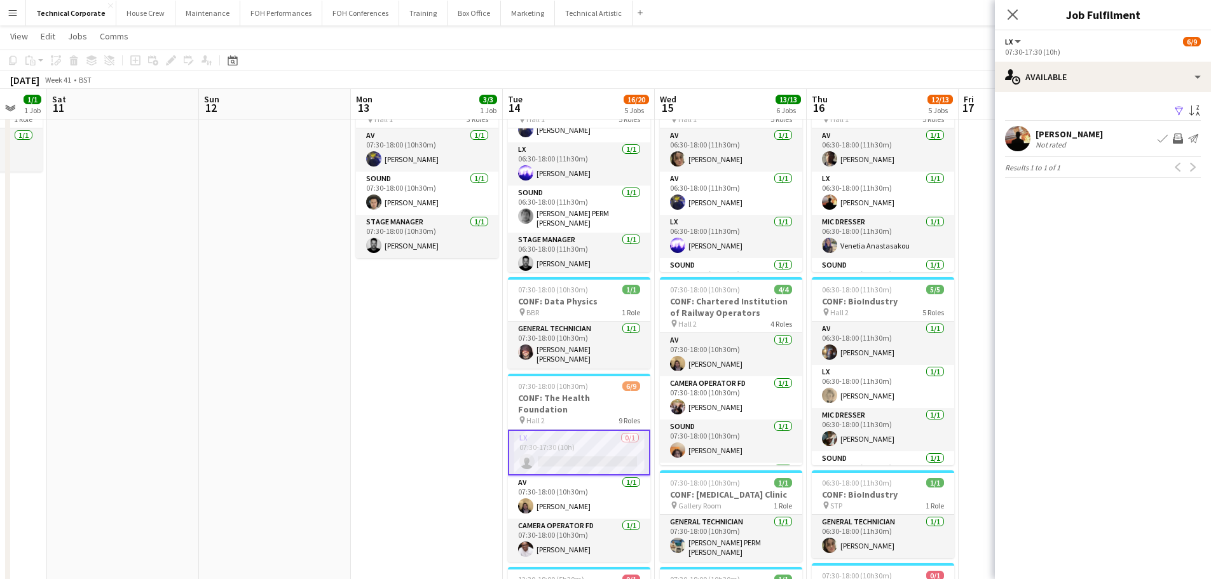
click at [976, 141] on app-icon "Invite crew" at bounding box center [1178, 139] width 10 height 10
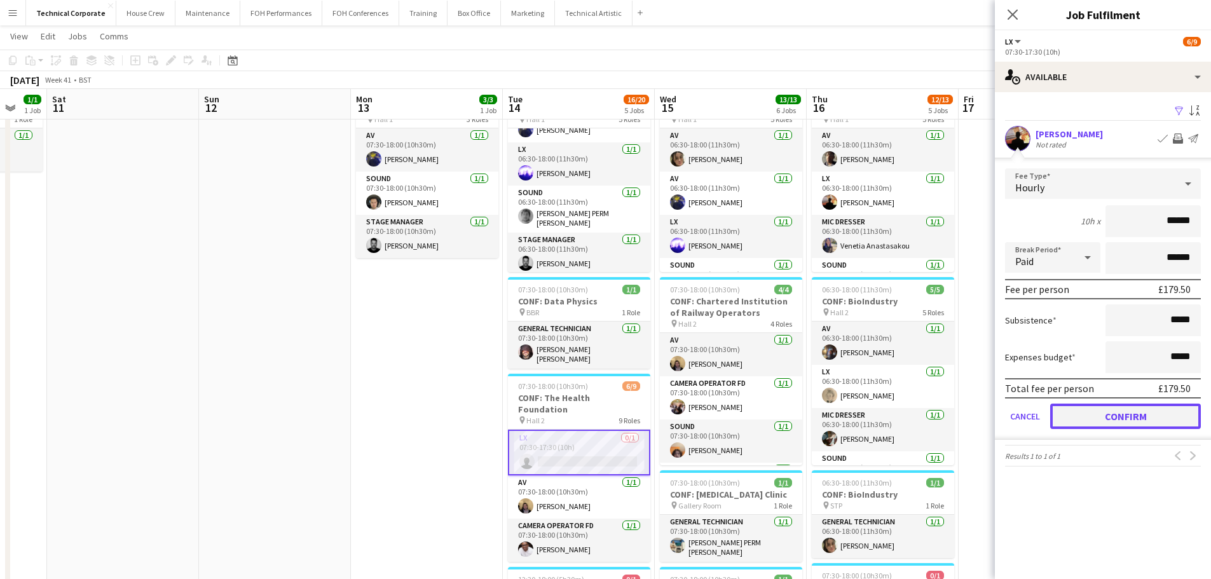
click at [976, 411] on button "Confirm" at bounding box center [1125, 416] width 151 height 25
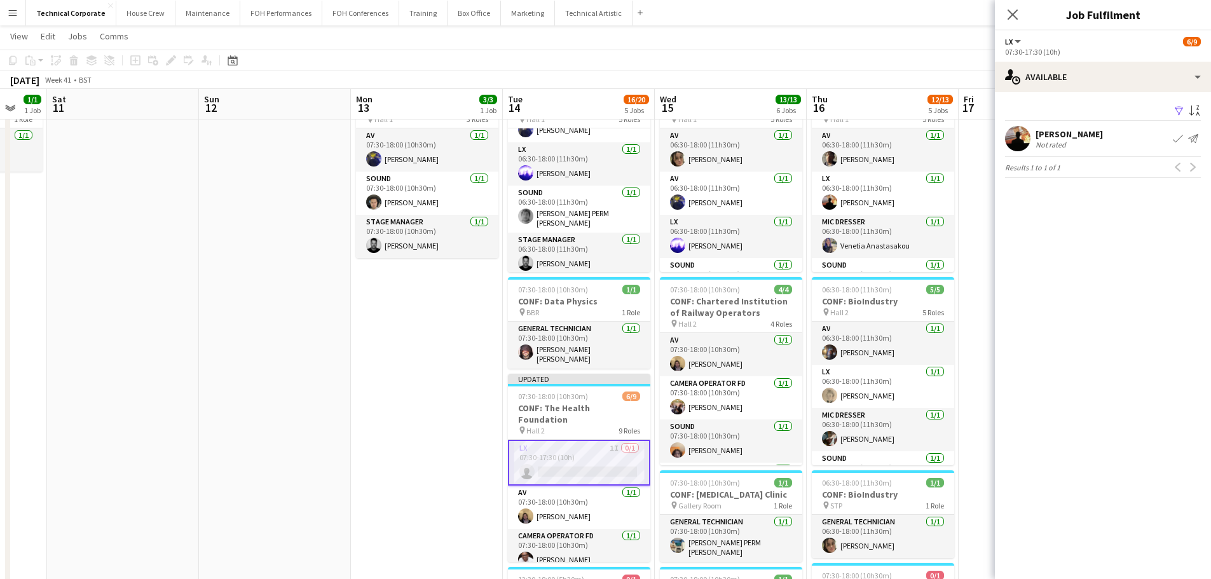
click at [431, 406] on app-date-cell "07:30-18:00 (10h30m) 3/3 CONF: MusicAlly pin Hall 1 3 Roles AV 1/1 07:30-18:00 …" at bounding box center [427, 540] width 152 height 923
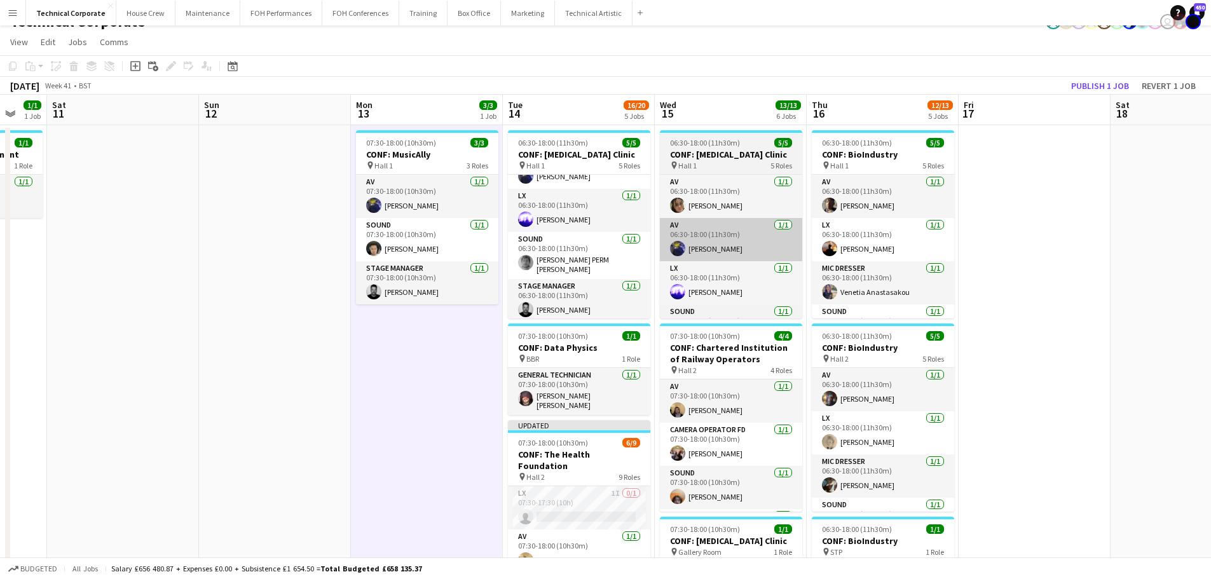
scroll to position [0, 0]
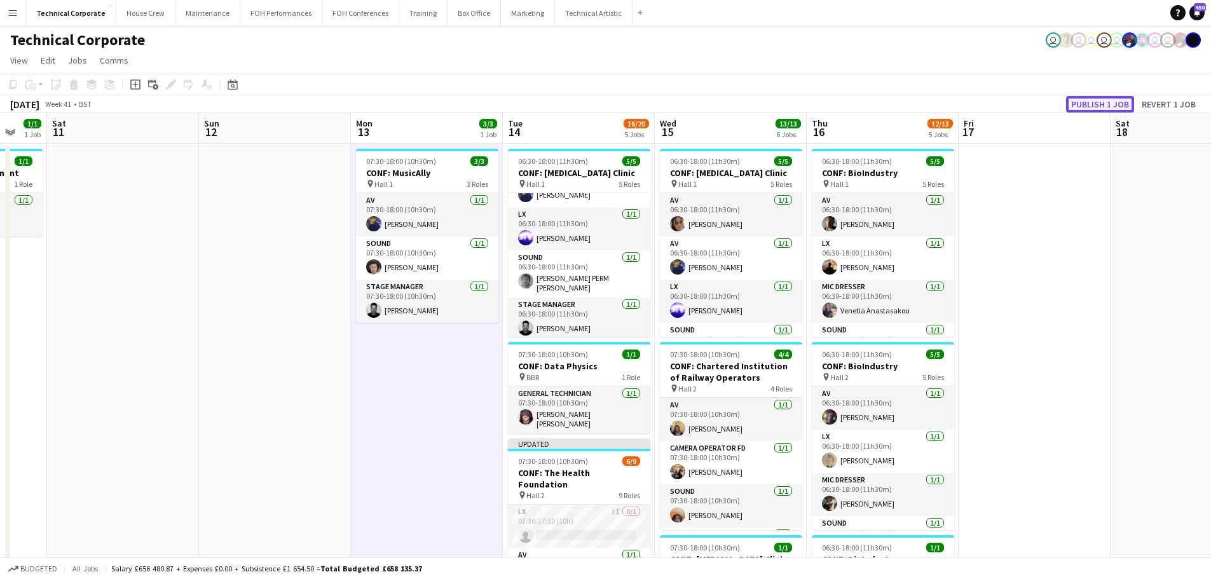
click at [976, 104] on button "Publish 1 job" at bounding box center [1100, 104] width 68 height 17
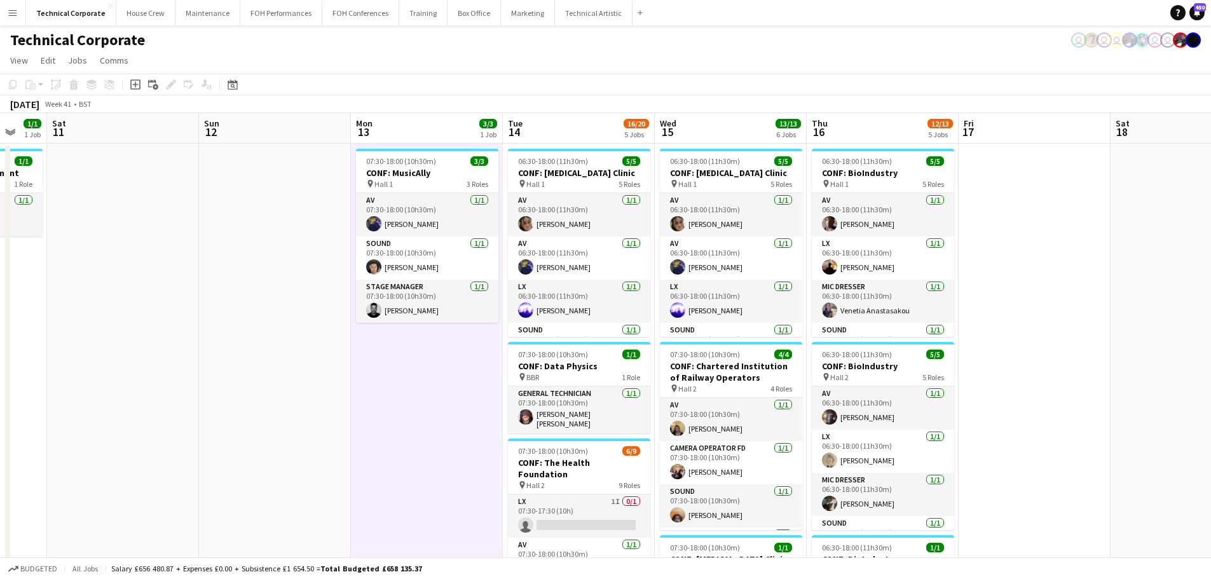
drag, startPoint x: 388, startPoint y: 403, endPoint x: 387, endPoint y: 396, distance: 7.2
click at [798, 400] on app-calendar-viewport "Wed 8 11/11 4 Jobs Thu 9 17/17 6 Jobs Fri 10 1/1 1 Job Sat 11 Sun 12 Mon 13 3/3…" at bounding box center [605, 590] width 1211 height 954
click at [834, 419] on app-calendar-viewport "Wed 8 11/11 4 Jobs Thu 9 17/17 6 Jobs Fri 10 1/1 1 Job Sat 11 Sun 12 Mon 13 3/3…" at bounding box center [605, 590] width 1211 height 954
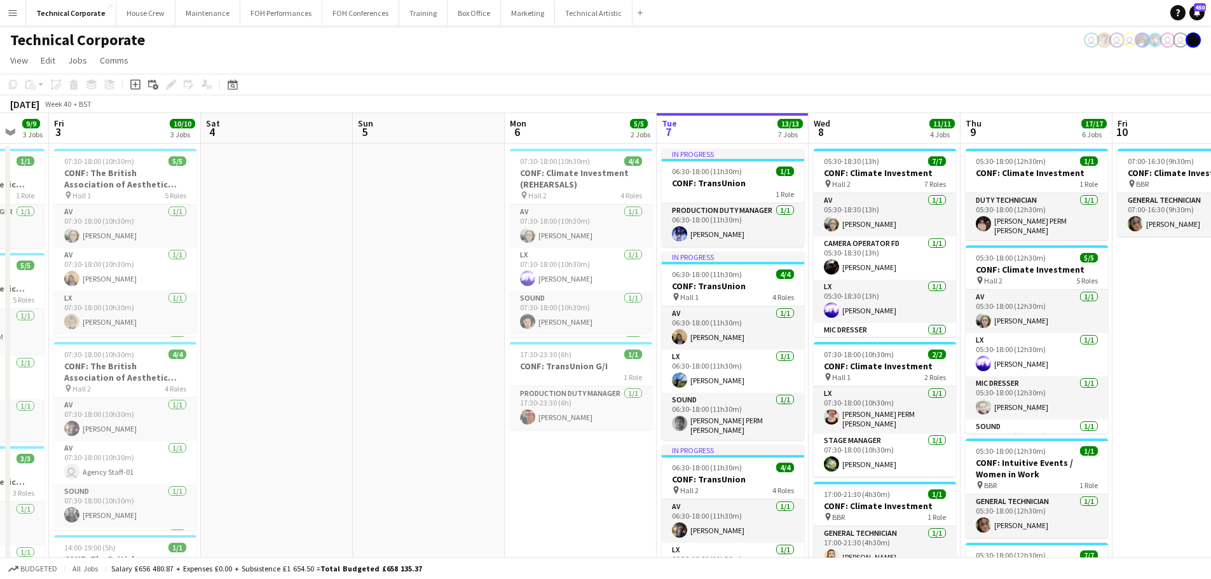
drag, startPoint x: 615, startPoint y: 412, endPoint x: 686, endPoint y: 415, distance: 71.3
click at [686, 415] on app-calendar-viewport "Wed 1 9/9 4 Jobs Thu 2 9/9 3 Jobs Fri 3 10/10 3 Jobs Sat 4 Sun 5 Mon 6 5/5 2 Jo…" at bounding box center [605, 590] width 1211 height 954
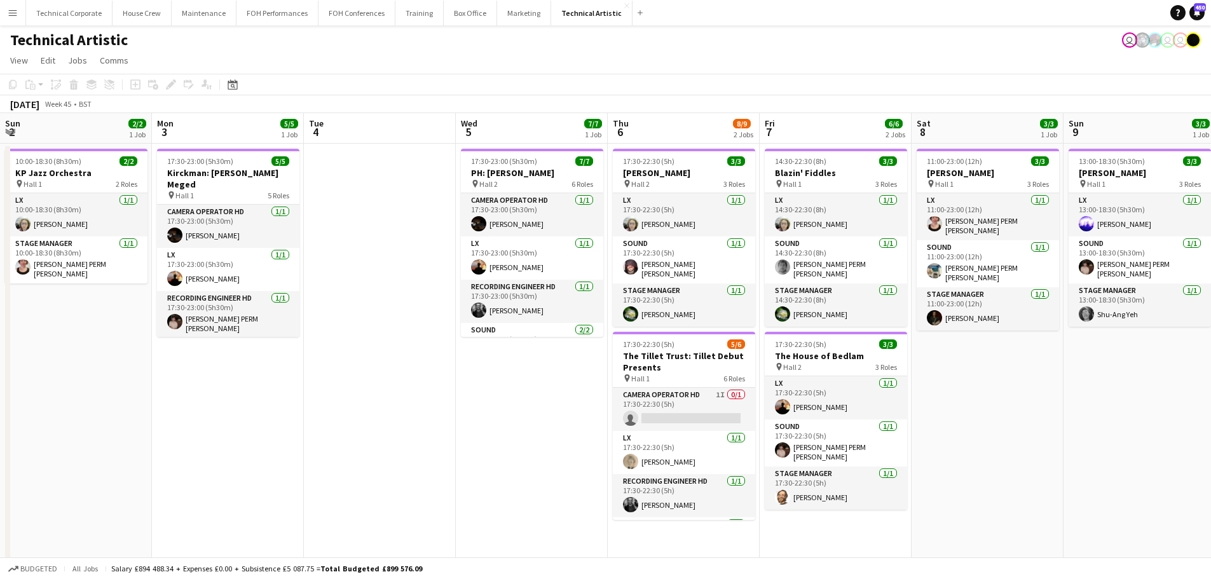
drag, startPoint x: 509, startPoint y: 320, endPoint x: 606, endPoint y: 301, distance: 99.0
click at [425, 322] on app-calendar-viewport "Sun 2 2/2 1 Job Mon 3 5/5 1 Job Tue 4 Wed 5 7/7 1 Job Thu 6 8/9 2 Jobs Fri 7 6/…" at bounding box center [605, 477] width 1211 height 728
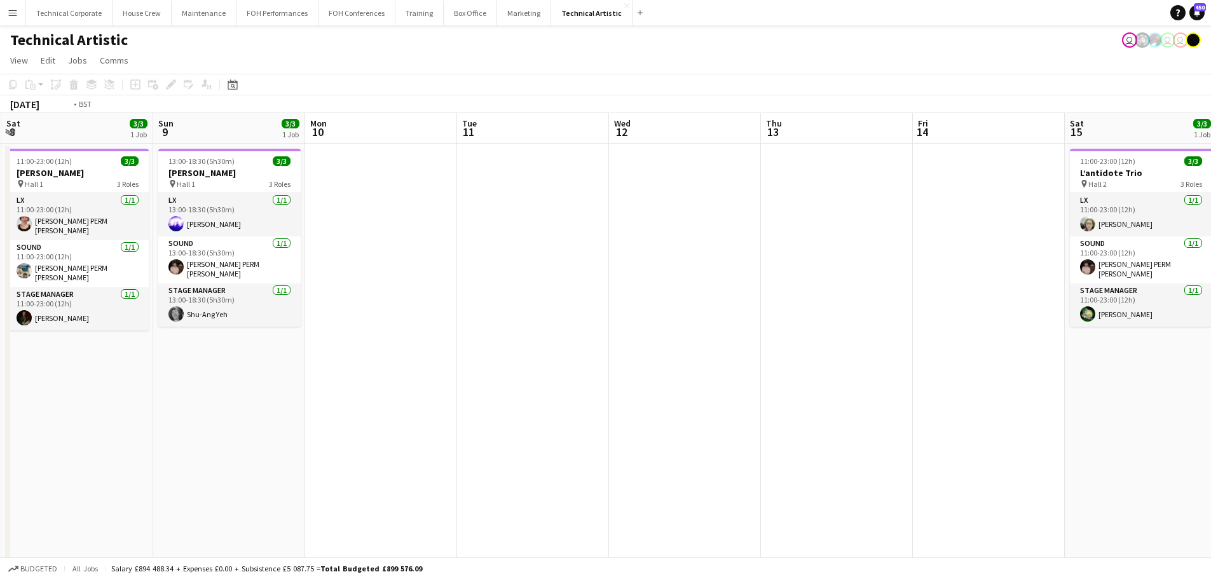
click at [519, 331] on app-calendar-viewport "Wed 5 7/7 1 Job Thu 6 8/9 2 Jobs Fri 7 6/6 2 Jobs Sat 8 3/3 1 Job Sun 9 3/3 1 J…" at bounding box center [605, 477] width 1211 height 728
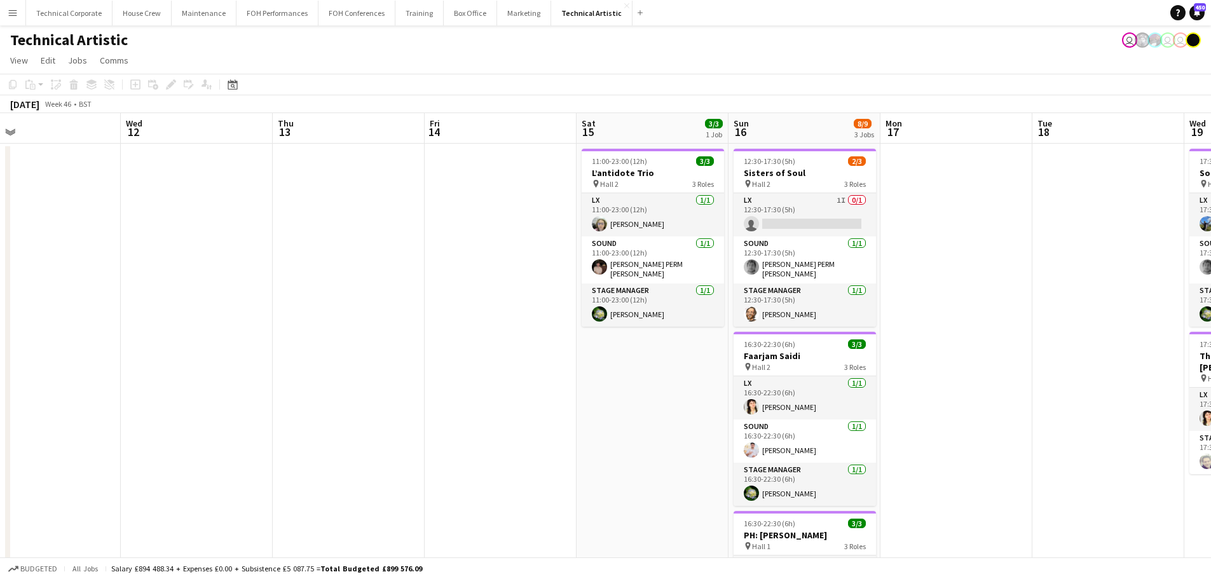
drag, startPoint x: 811, startPoint y: 313, endPoint x: 608, endPoint y: 318, distance: 202.9
click at [476, 331] on app-calendar-viewport "Sat 8 3/3 1 Job Sun 9 3/3 1 Job Mon 10 Tue 11 Wed 12 Thu 13 Fri 14 Sat 15 3/3 1…" at bounding box center [605, 477] width 1211 height 728
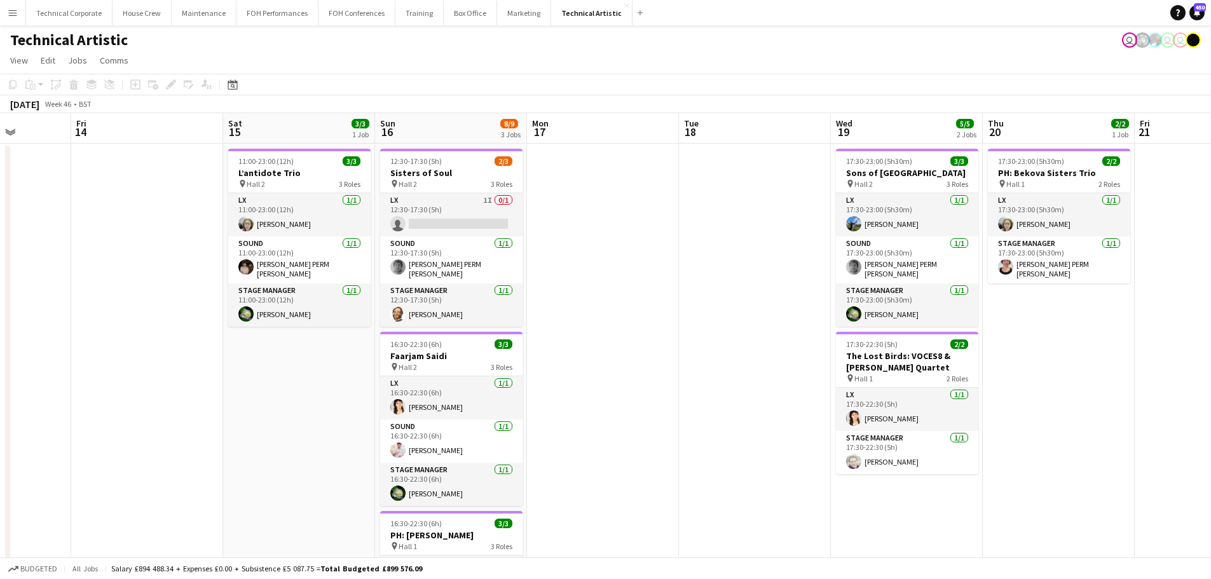
drag, startPoint x: 413, startPoint y: 337, endPoint x: 734, endPoint y: 249, distance: 332.2
click at [820, 329] on app-calendar-viewport "Tue 11 Wed 12 Thu 13 Fri 14 Sat 15 3/3 1 Job Sun 16 8/9 3 Jobs Mon 17 Tue 18 We…" at bounding box center [605, 477] width 1211 height 728
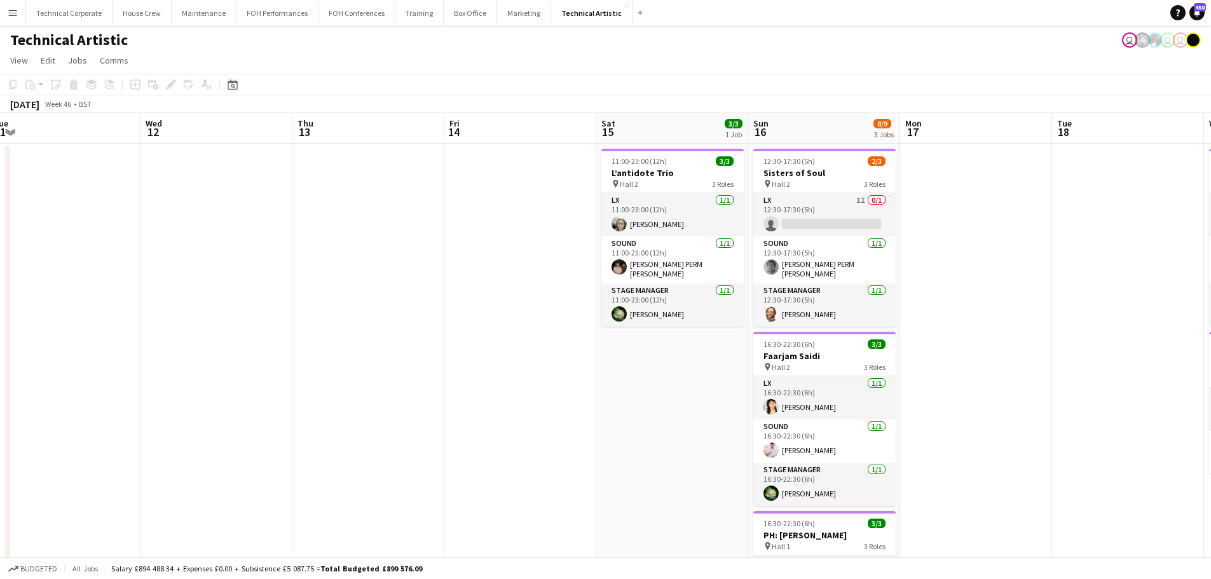
drag, startPoint x: 582, startPoint y: 253, endPoint x: 484, endPoint y: 296, distance: 106.8
click at [991, 260] on app-calendar-viewport "Sun 9 3/3 1 Job Mon 10 Tue 11 Wed 12 Thu 13 Fri 14 Sat 15 3/3 1 Job Sun 16 8/9 …" at bounding box center [605, 477] width 1211 height 728
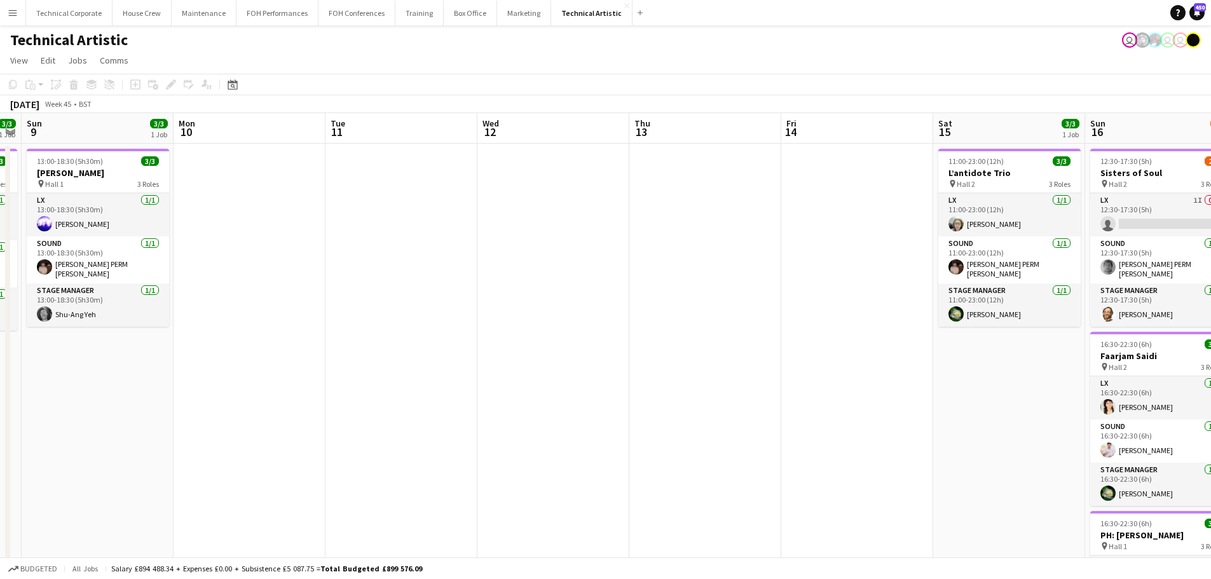
drag, startPoint x: 484, startPoint y: 296, endPoint x: 495, endPoint y: 303, distance: 13.4
click at [1033, 299] on app-calendar-viewport "Fri 7 6/6 2 Jobs Sat 8 3/3 1 Job Sun 9 3/3 1 Job Mon 10 Tue 11 Wed 12 Thu 13 Fr…" at bounding box center [605, 477] width 1211 height 728
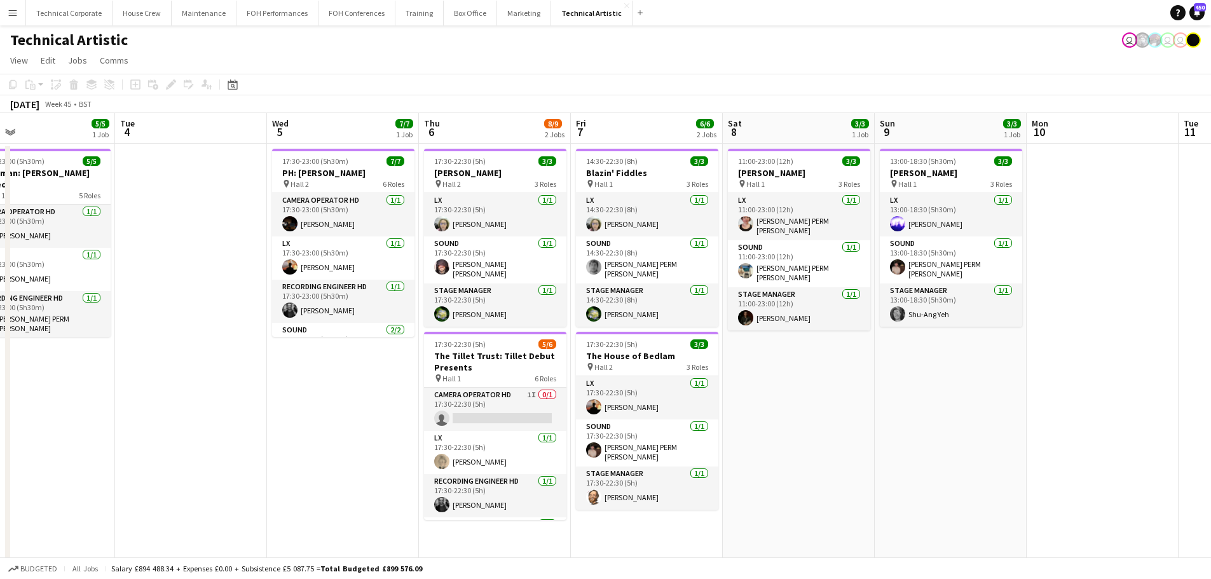
click at [974, 308] on app-calendar-viewport "Sat 1 Sun 2 2/2 1 Job Mon 3 5/5 1 Job Tue 4 Wed 5 7/7 1 Job Thu 6 8/9 2 Jobs Fr…" at bounding box center [605, 477] width 1211 height 728
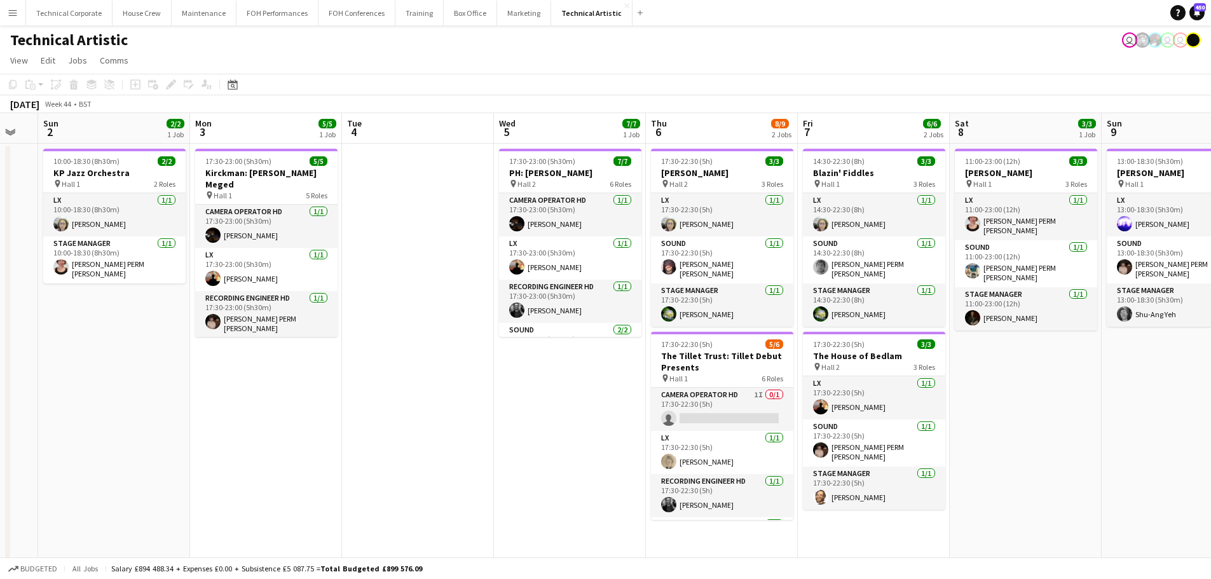
drag, startPoint x: 839, startPoint y: 327, endPoint x: 573, endPoint y: 340, distance: 265.4
click at [1119, 334] on app-calendar-viewport "Thu 30 3/3 1 Job Fri 31 6/6 2 Jobs Sat 1 Sun 2 2/2 1 Job Mon 3 5/5 1 Job Tue 4 …" at bounding box center [605, 477] width 1211 height 728
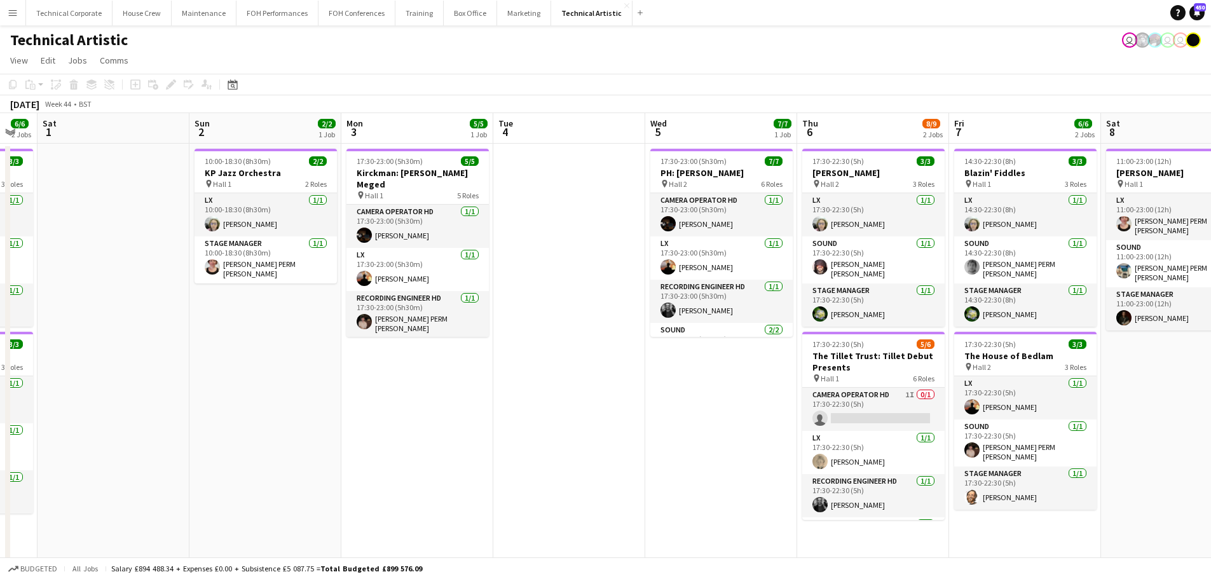
click at [1125, 328] on app-calendar-viewport "Thu 30 3/3 1 Job Fri 31 6/6 2 Jobs Sat 1 Sun 2 2/2 1 Job Mon 3 5/5 1 Job Tue 4 …" at bounding box center [605, 477] width 1211 height 728
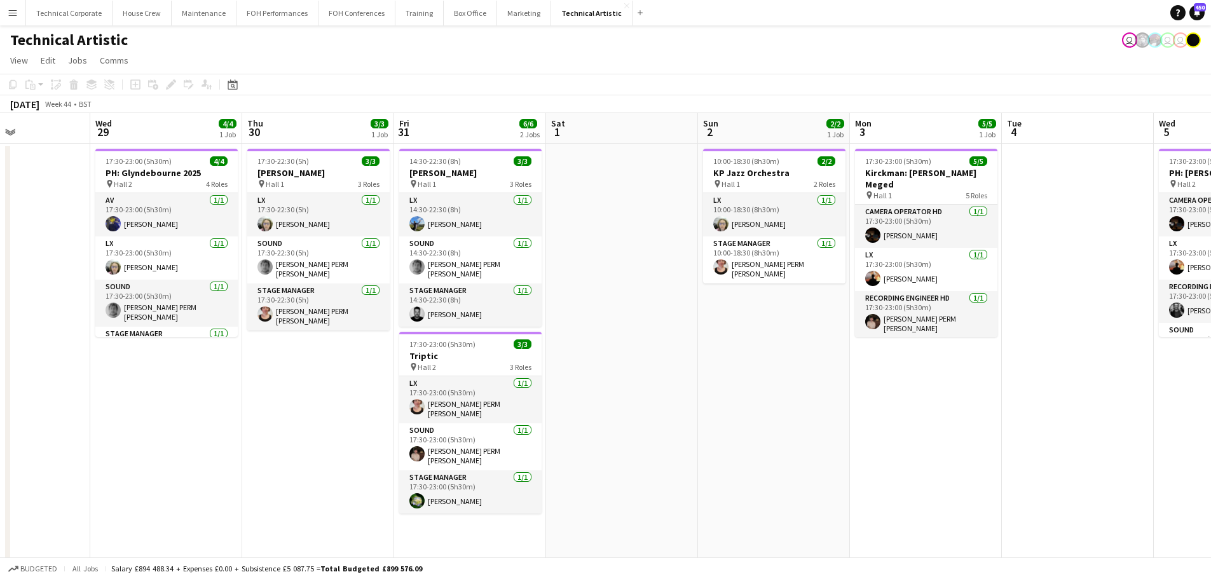
click at [1156, 326] on app-calendar-viewport "Sun 26 12/12 4 Jobs Mon 27 Tue 28 Wed 29 4/4 1 Job Thu 30 3/3 1 Job Fri 31 6/6 …" at bounding box center [605, 477] width 1211 height 728
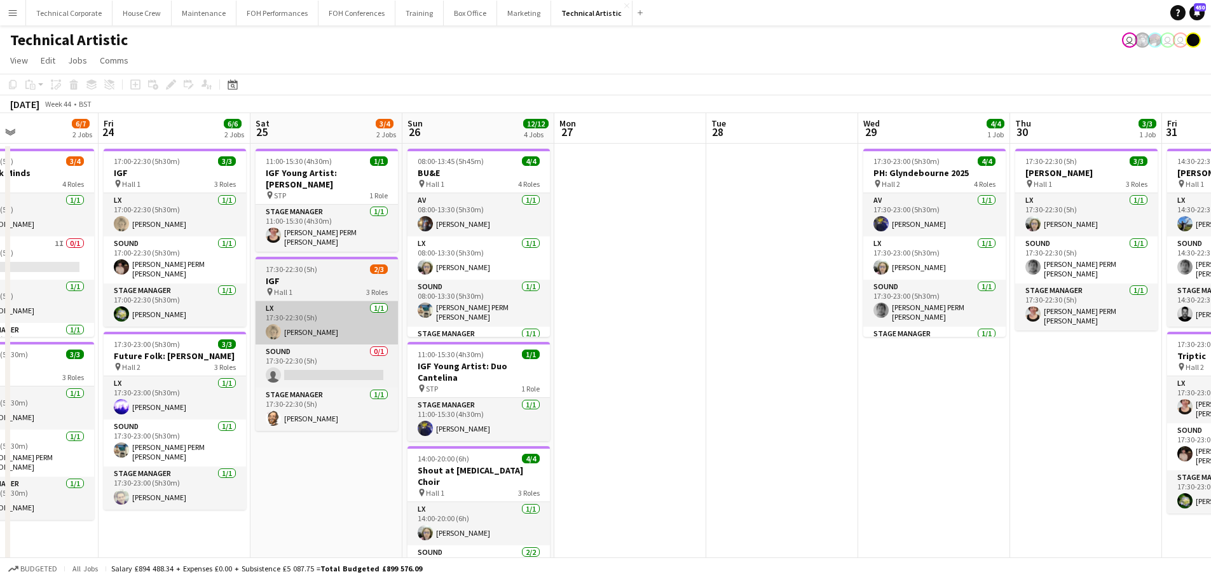
drag, startPoint x: 952, startPoint y: 329, endPoint x: 626, endPoint y: 331, distance: 326.8
click at [1146, 331] on app-calendar-viewport "Tue 21 Wed 22 Thu 23 6/7 2 Jobs Fri 24 6/6 2 Jobs Sat 25 3/4 2 Jobs Sun 26 12/1…" at bounding box center [605, 477] width 1211 height 728
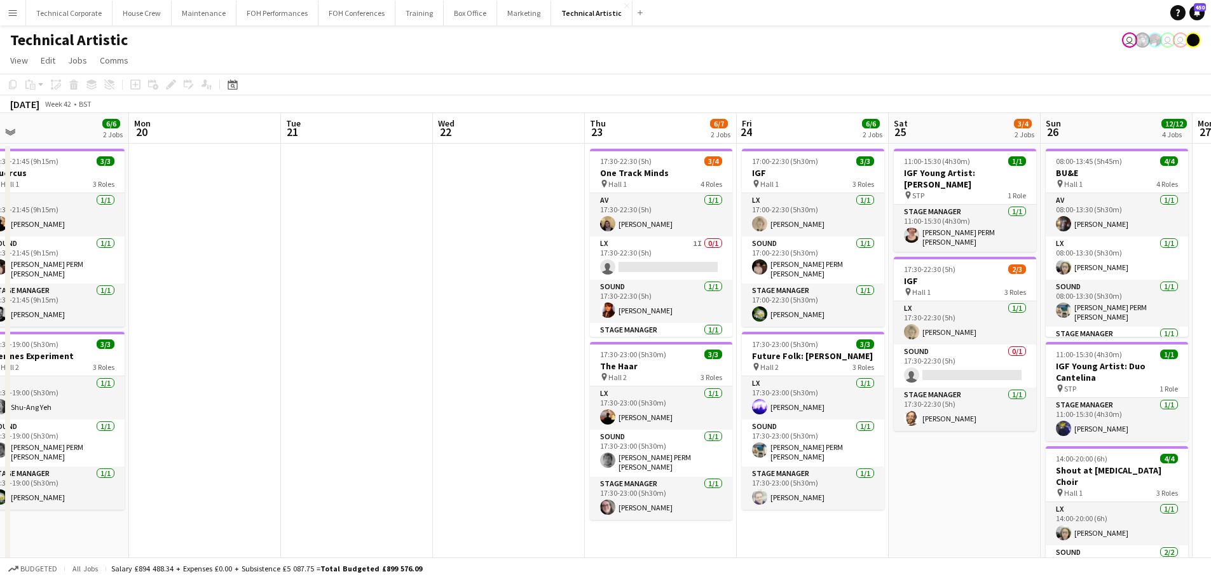
drag, startPoint x: 1073, startPoint y: 318, endPoint x: 519, endPoint y: 319, distance: 553.8
click at [1108, 321] on app-calendar-viewport "Fri 17 3/3 1 Job Sat 18 10/10 3 Jobs Sun 19 6/6 2 Jobs Mon 20 Tue 21 Wed 22 Thu…" at bounding box center [605, 477] width 1211 height 728
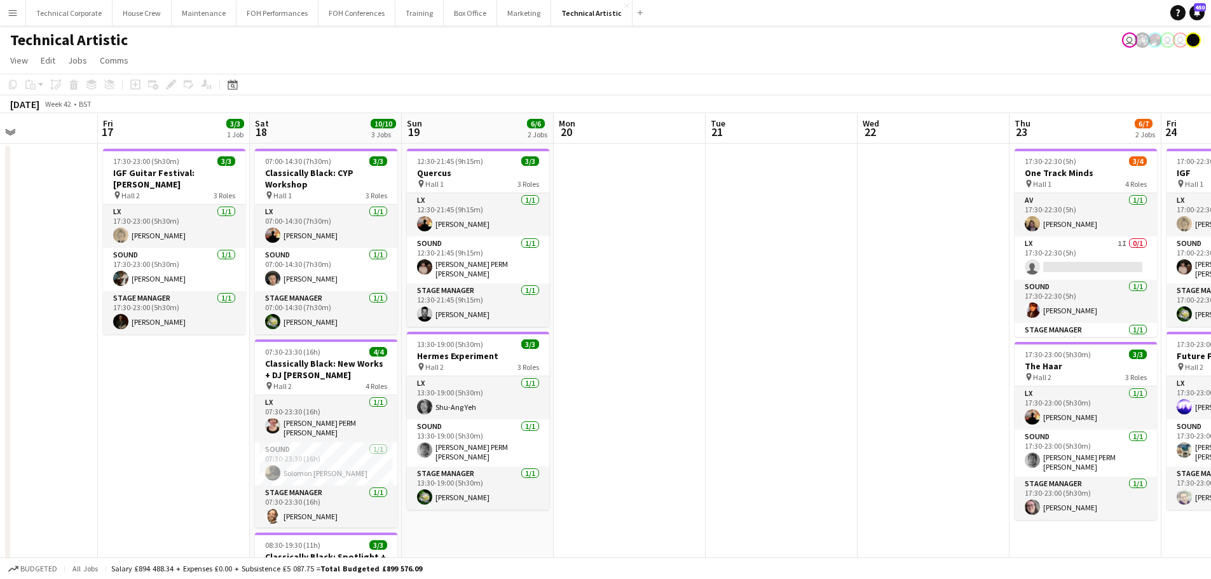
drag, startPoint x: 931, startPoint y: 317, endPoint x: 1069, endPoint y: 329, distance: 138.4
click at [1090, 326] on app-calendar-viewport "Tue 14 Wed 15 11/11 2 Jobs Thu 16 Fri 17 3/3 1 Job Sat 18 10/10 3 Jobs Sun 19 6…" at bounding box center [605, 477] width 1211 height 728
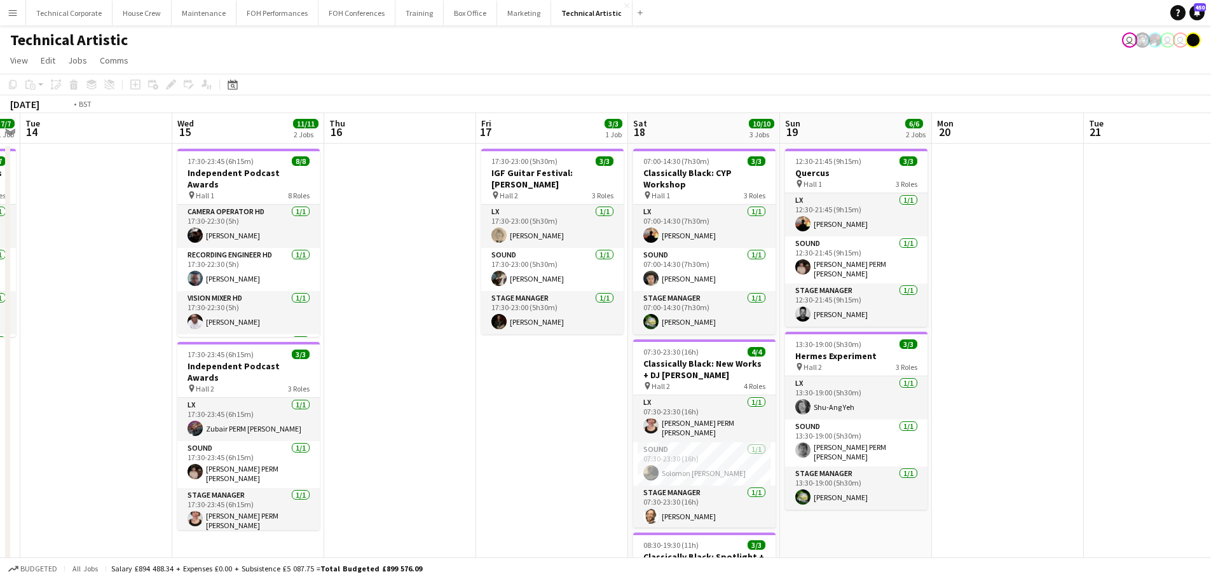
drag, startPoint x: 673, startPoint y: 320, endPoint x: 987, endPoint y: 321, distance: 314.1
click at [989, 320] on app-calendar-viewport "Sun 12 6/6 2 Jobs Mon 13 7/7 1 Job Tue 14 Wed 15 11/11 2 Jobs Thu 16 Fri 17 3/3…" at bounding box center [605, 477] width 1211 height 728
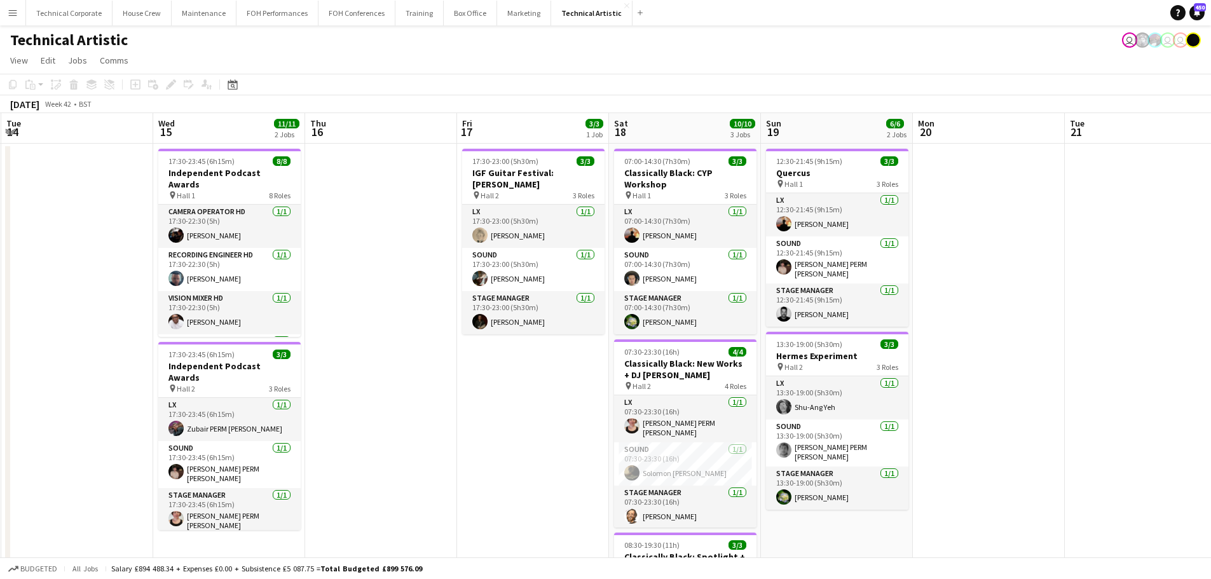
scroll to position [0, 458]
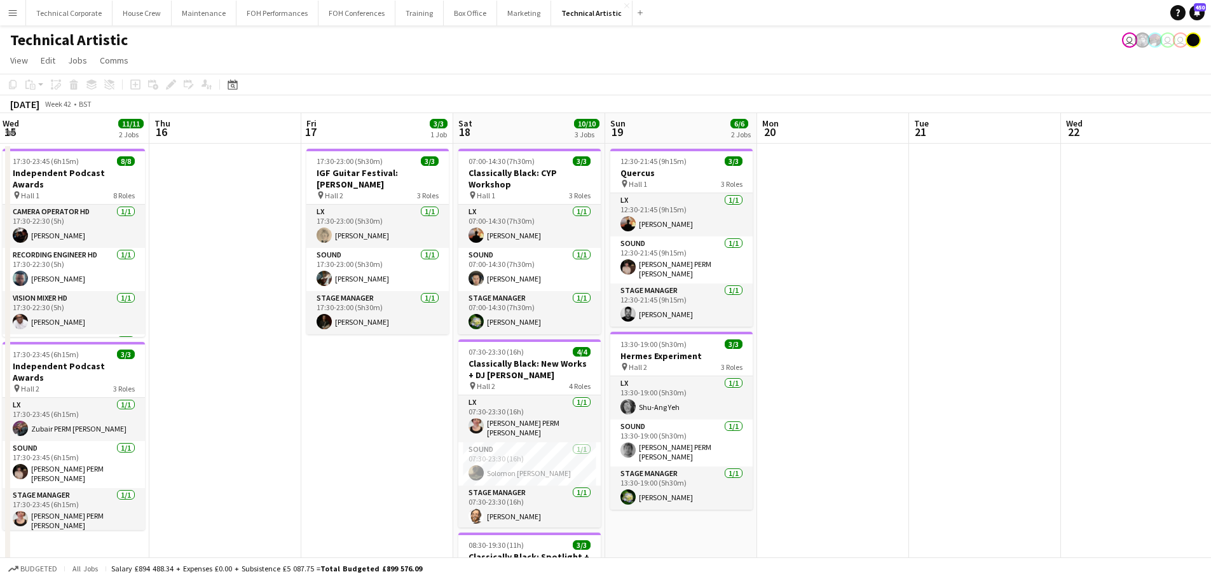
drag, startPoint x: 771, startPoint y: 321, endPoint x: 430, endPoint y: 316, distance: 340.2
click at [430, 316] on app-calendar-viewport "Sun 12 6/6 2 Jobs Mon 13 7/7 1 Job Tue 14 Wed 15 11/11 2 Jobs Thu 16 Fri 17 3/3…" at bounding box center [605, 477] width 1211 height 728
